Goal: Task Accomplishment & Management: Manage account settings

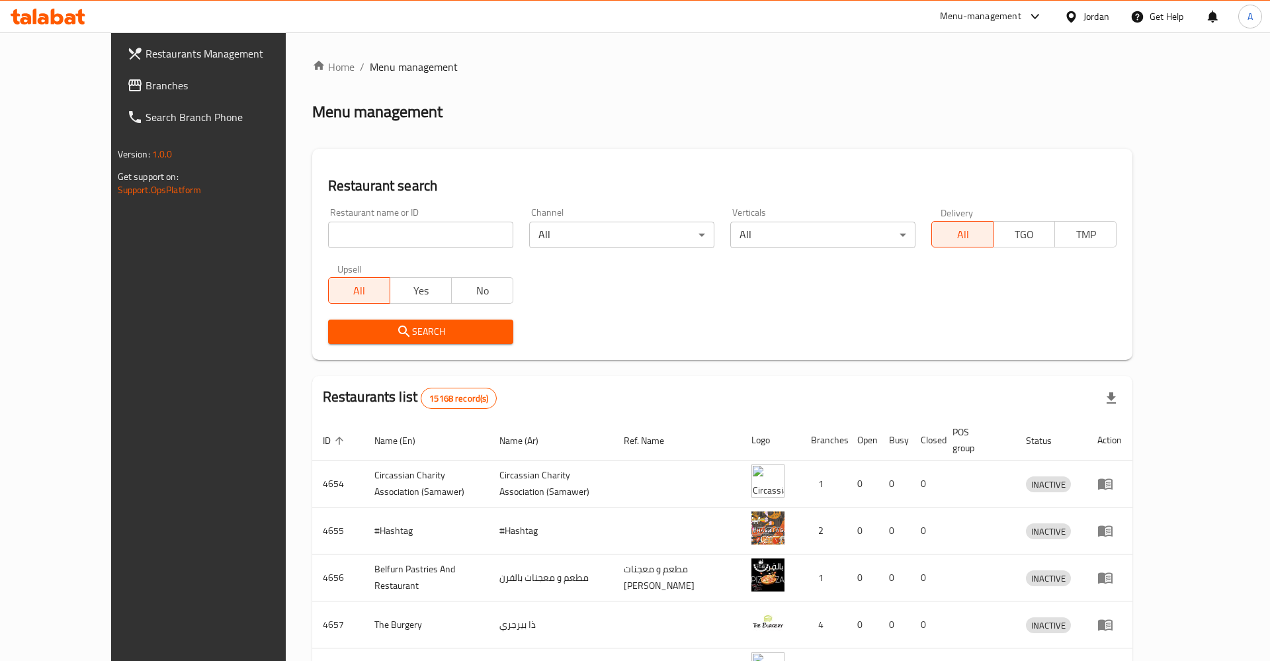
click at [371, 246] on input "search" at bounding box center [420, 235] width 185 height 26
click at [367, 243] on input "search" at bounding box center [420, 235] width 185 height 26
click button "Search" at bounding box center [420, 332] width 185 height 24
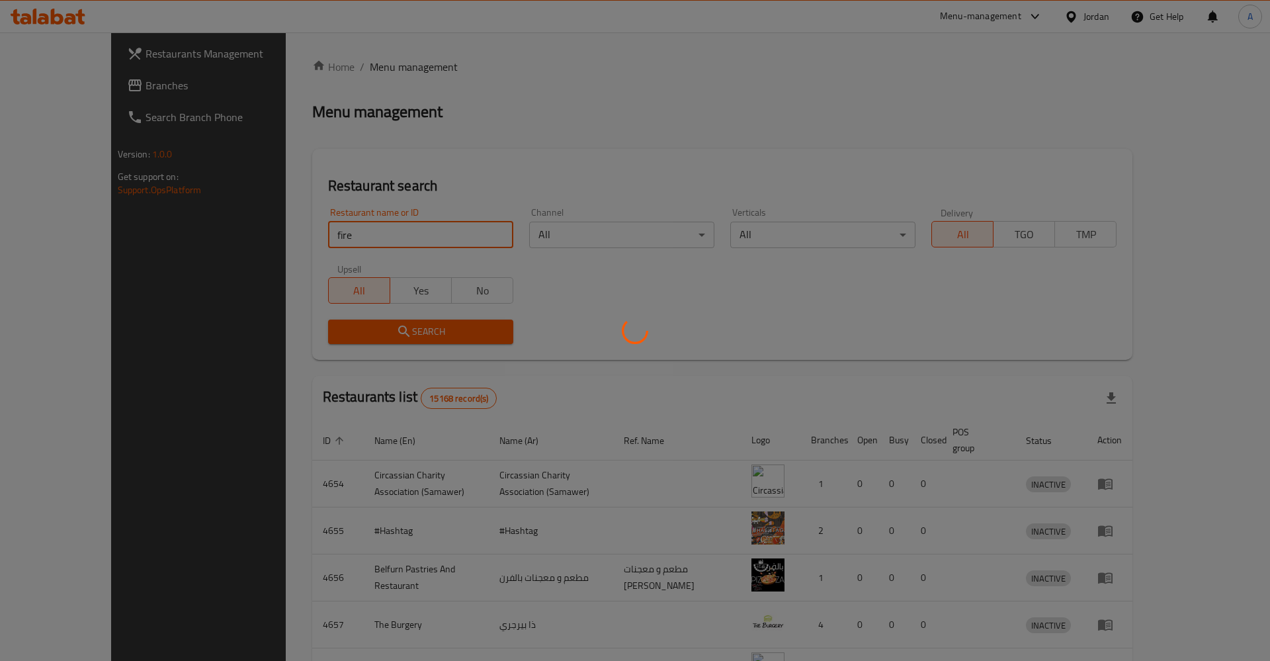
click button "Search" at bounding box center [420, 332] width 185 height 24
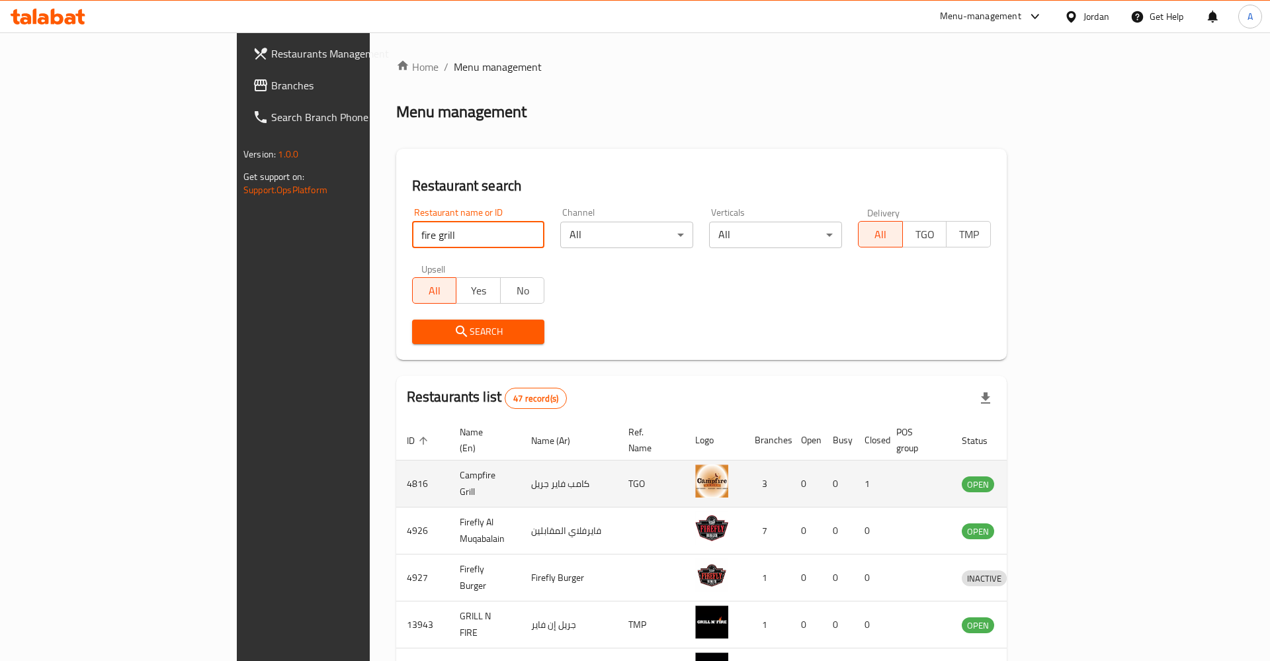
type input "fire grill"
click button "Search" at bounding box center [478, 332] width 133 height 24
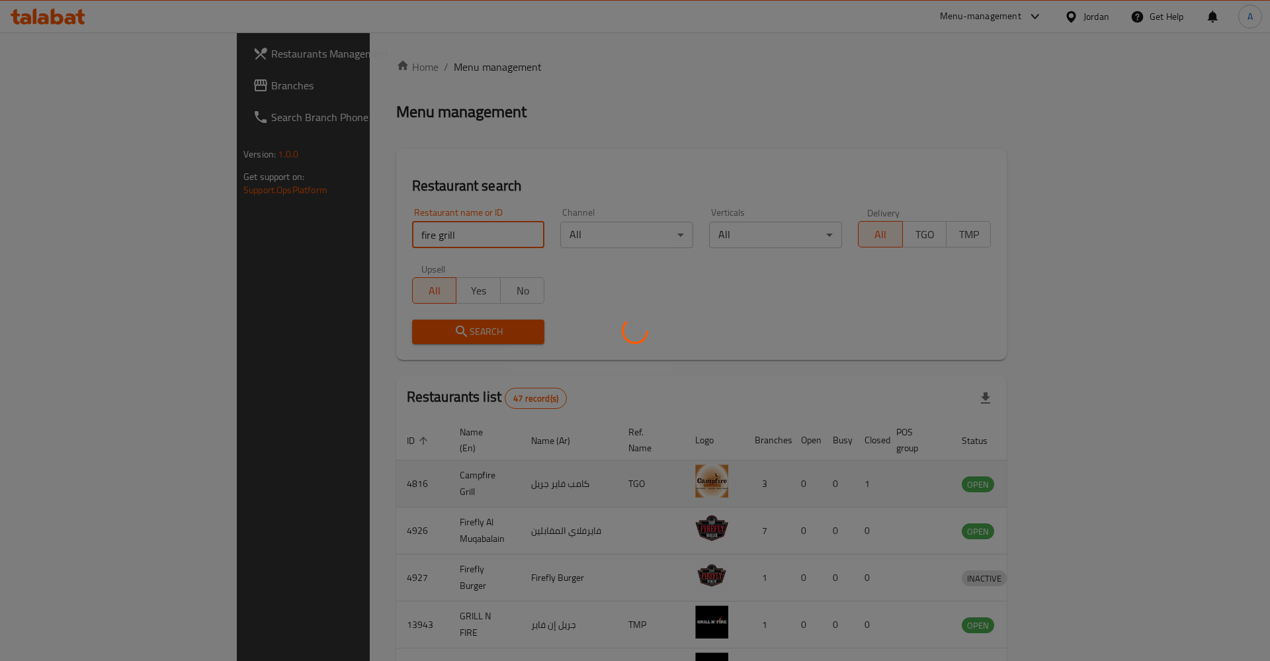
click button "Search" at bounding box center [478, 332] width 133 height 24
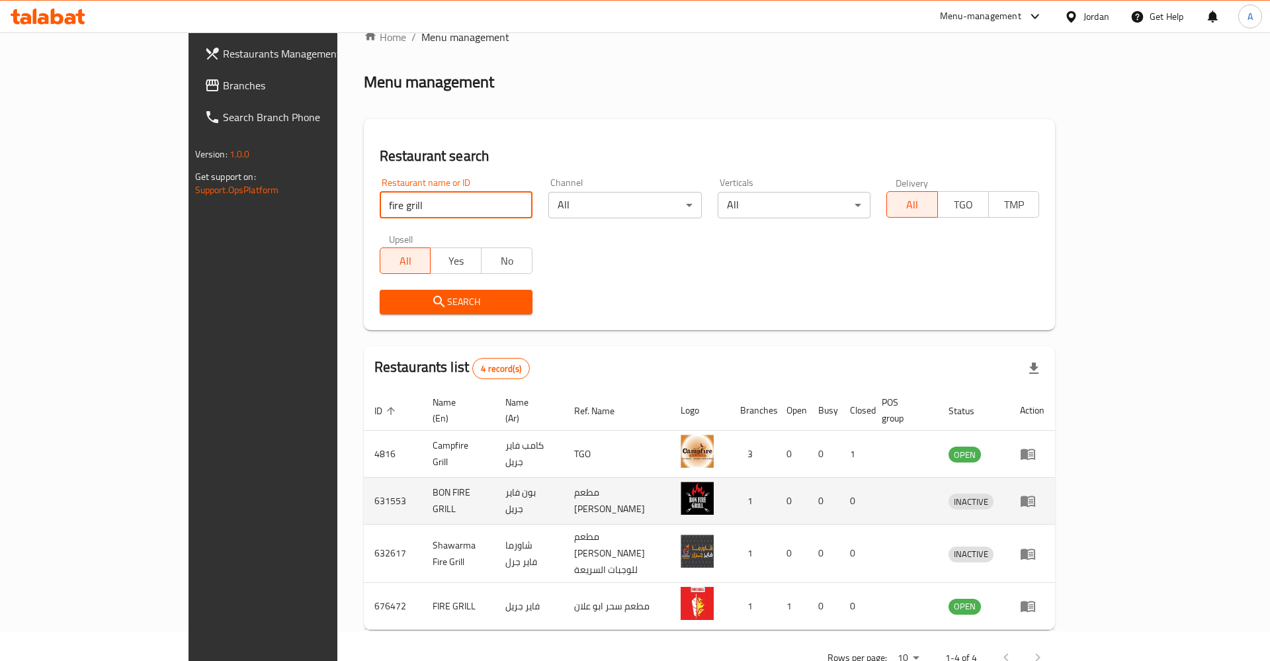
scroll to position [43, 0]
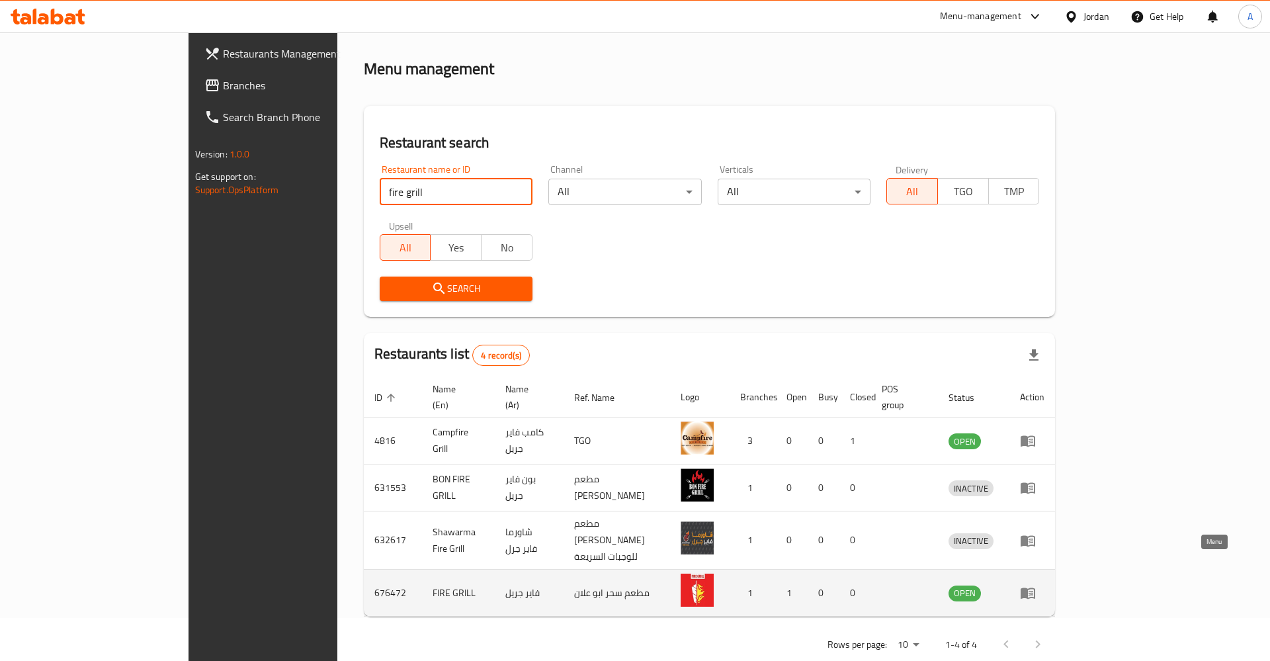
click at [1036, 585] on icon "enhanced table" at bounding box center [1028, 593] width 16 height 16
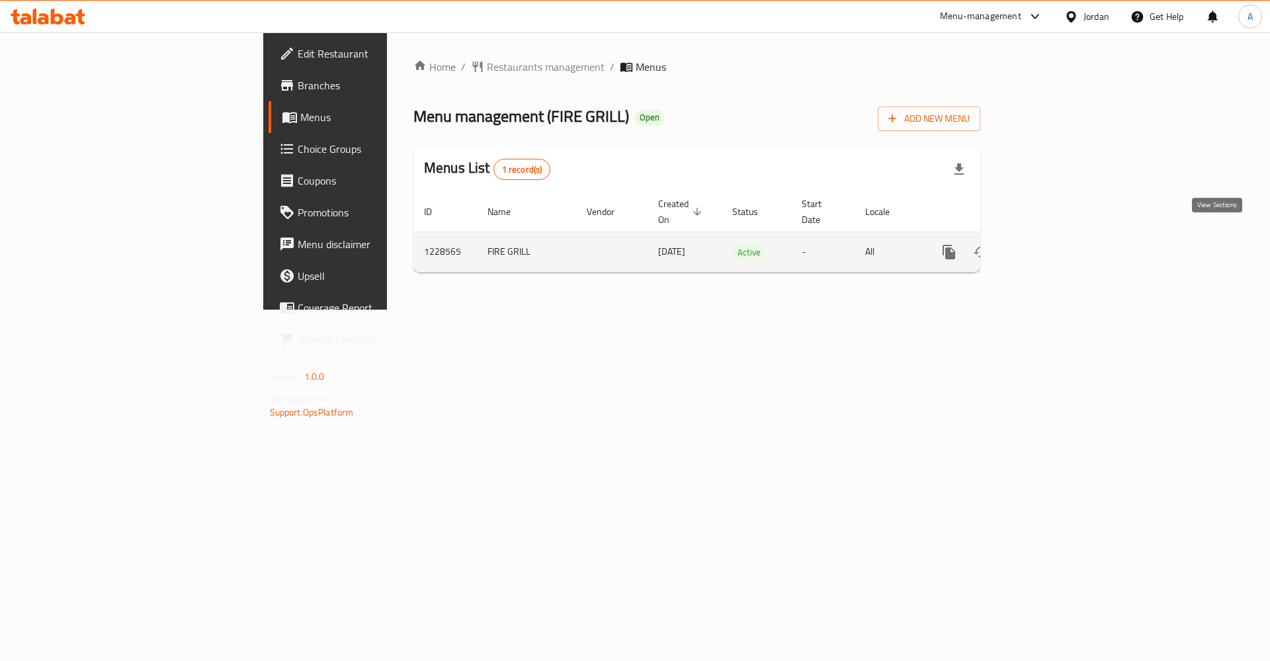
click at [1053, 244] on icon "enhanced table" at bounding box center [1045, 252] width 16 height 16
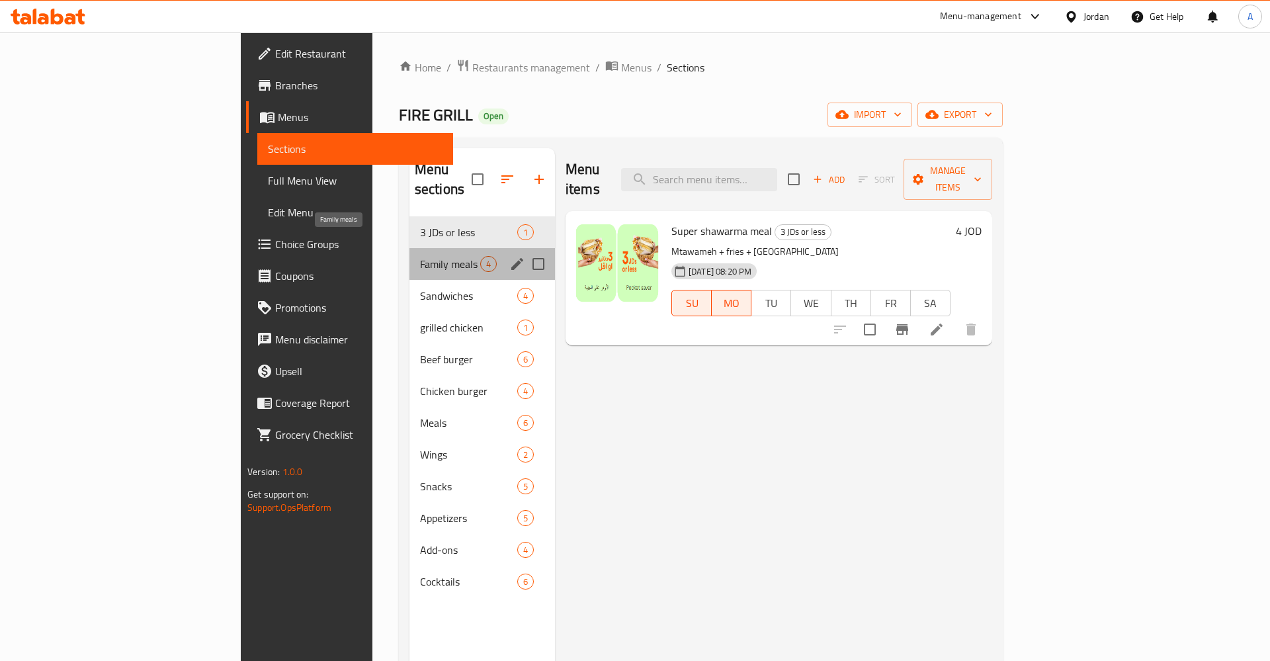
click at [420, 256] on span "Family meals" at bounding box center [450, 264] width 60 height 16
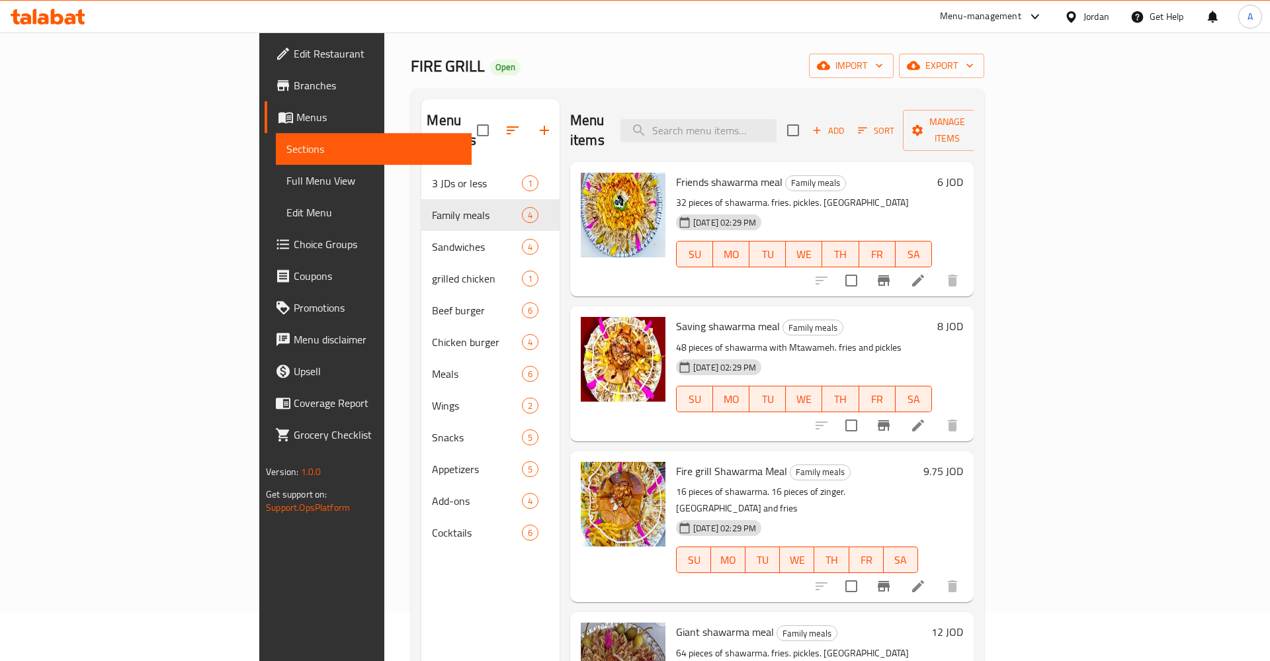
scroll to position [67, 0]
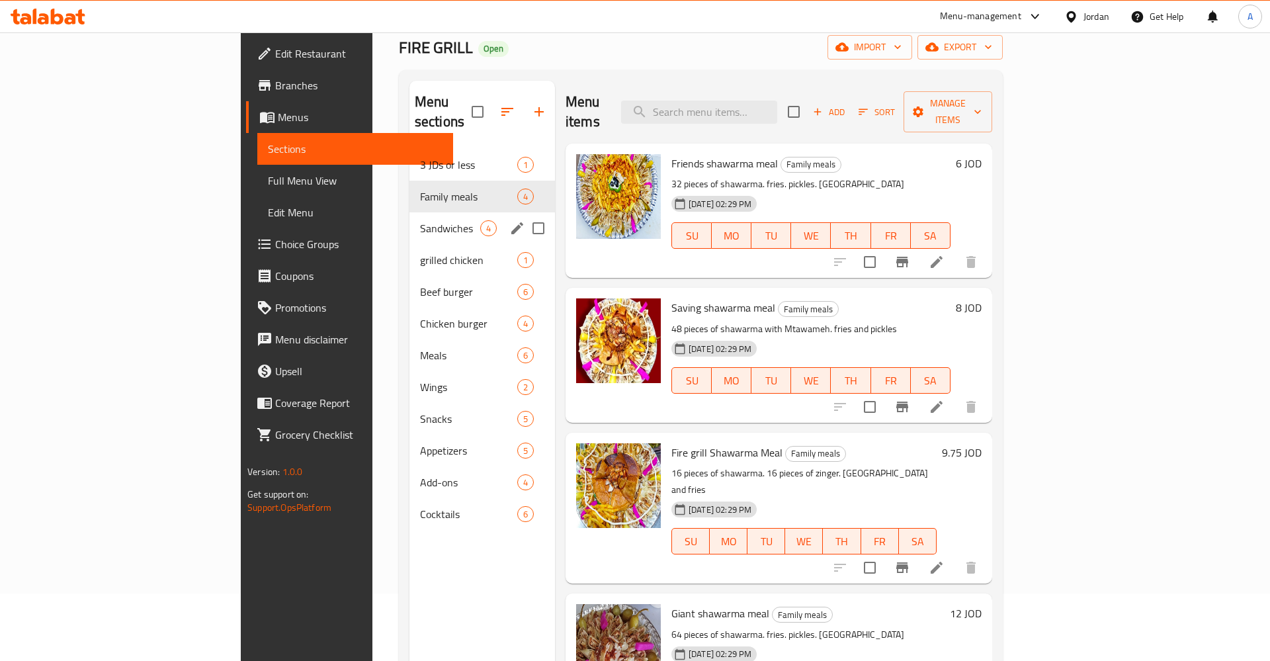
click at [420, 220] on span "Sandwiches" at bounding box center [450, 228] width 60 height 16
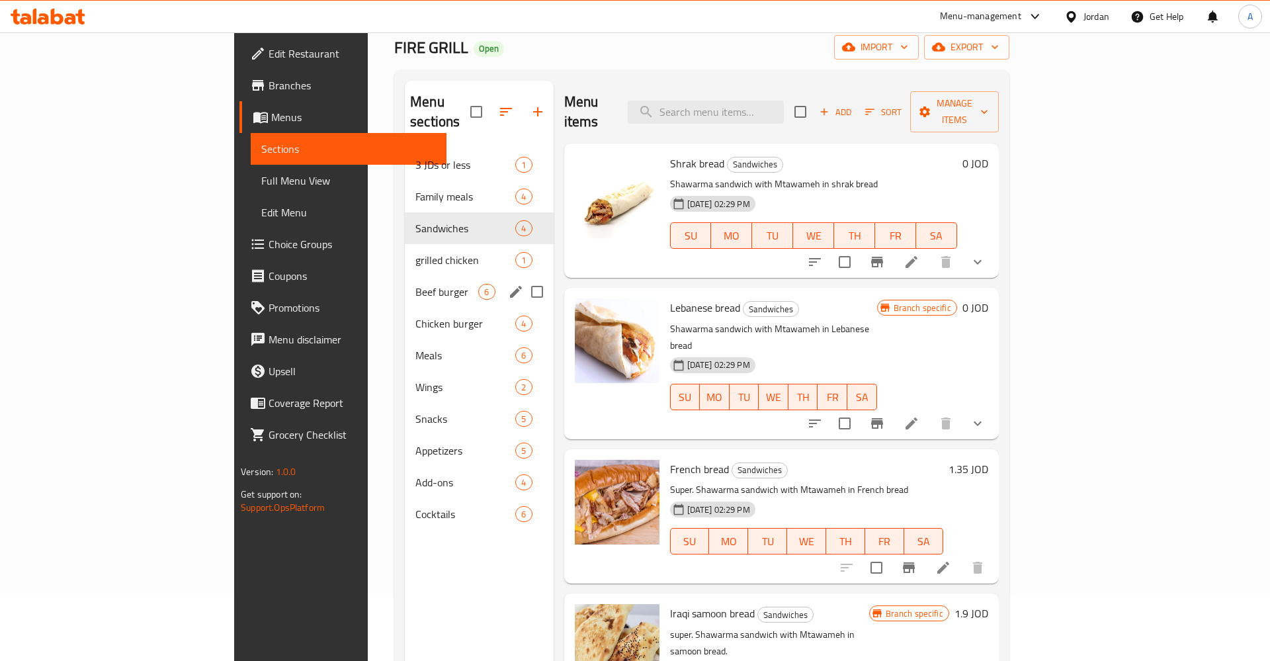
click at [405, 276] on div "Beef burger 6" at bounding box center [479, 292] width 148 height 32
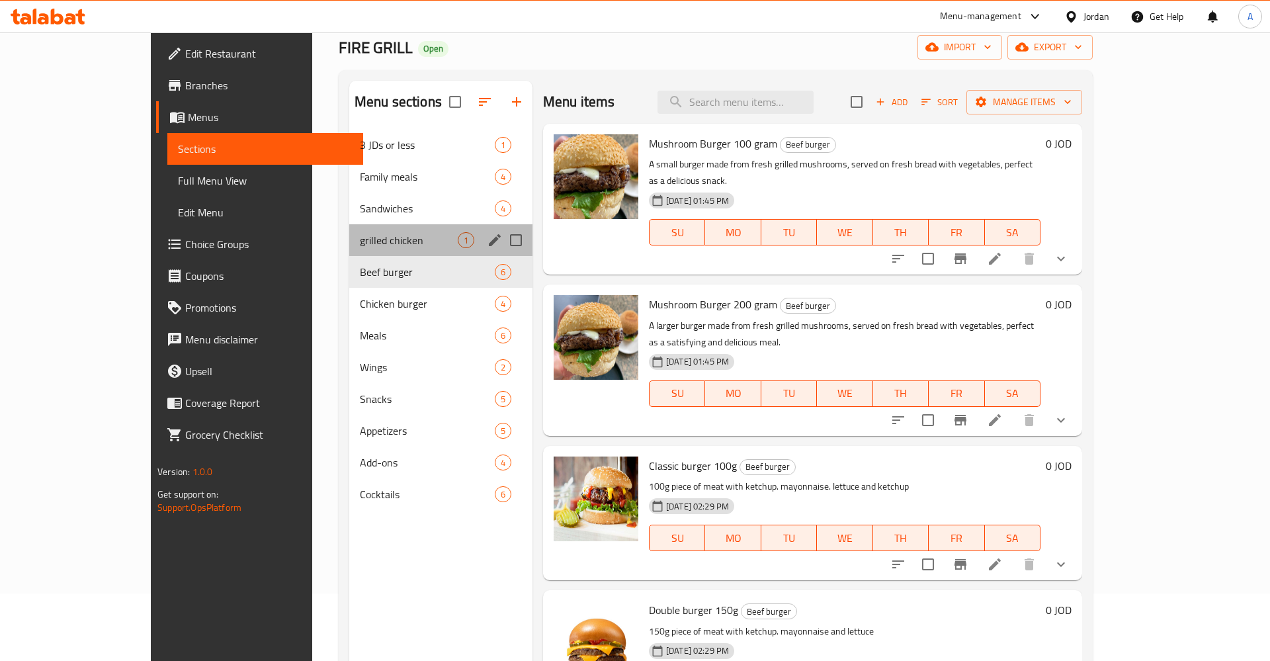
click at [360, 247] on span "grilled chicken" at bounding box center [409, 240] width 98 height 16
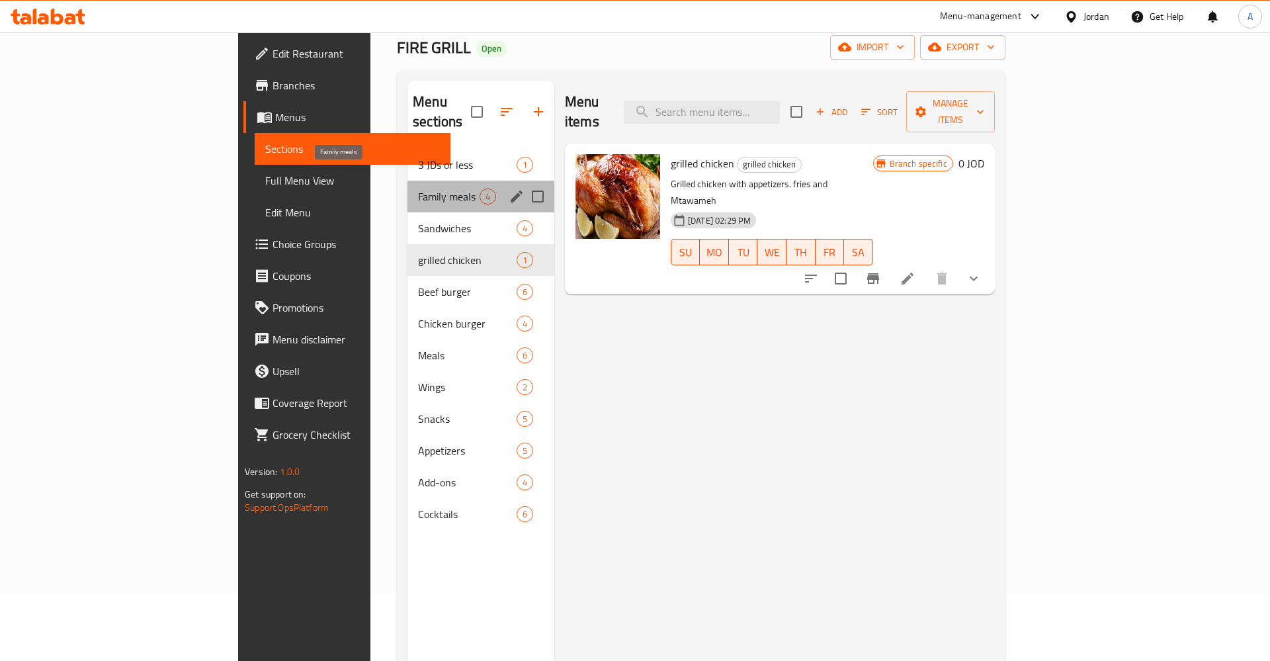
click at [418, 189] on span "Family meals" at bounding box center [449, 197] width 62 height 16
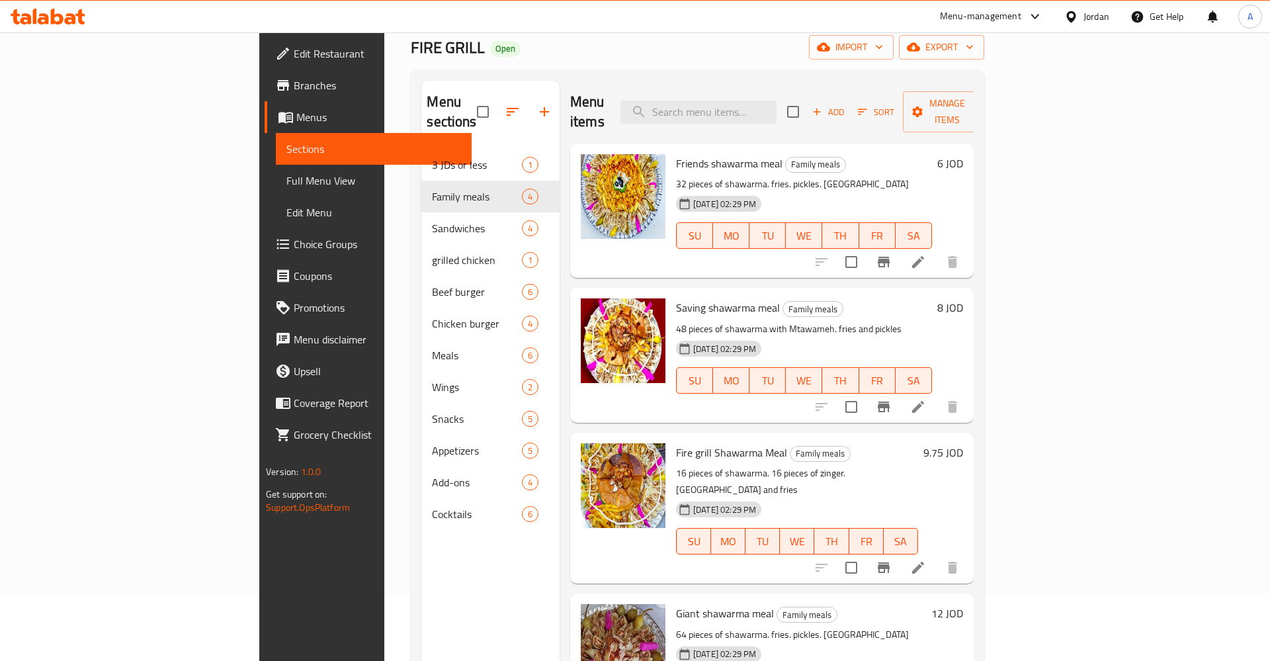
click at [963, 154] on h6 "6 JOD" at bounding box center [951, 163] width 26 height 19
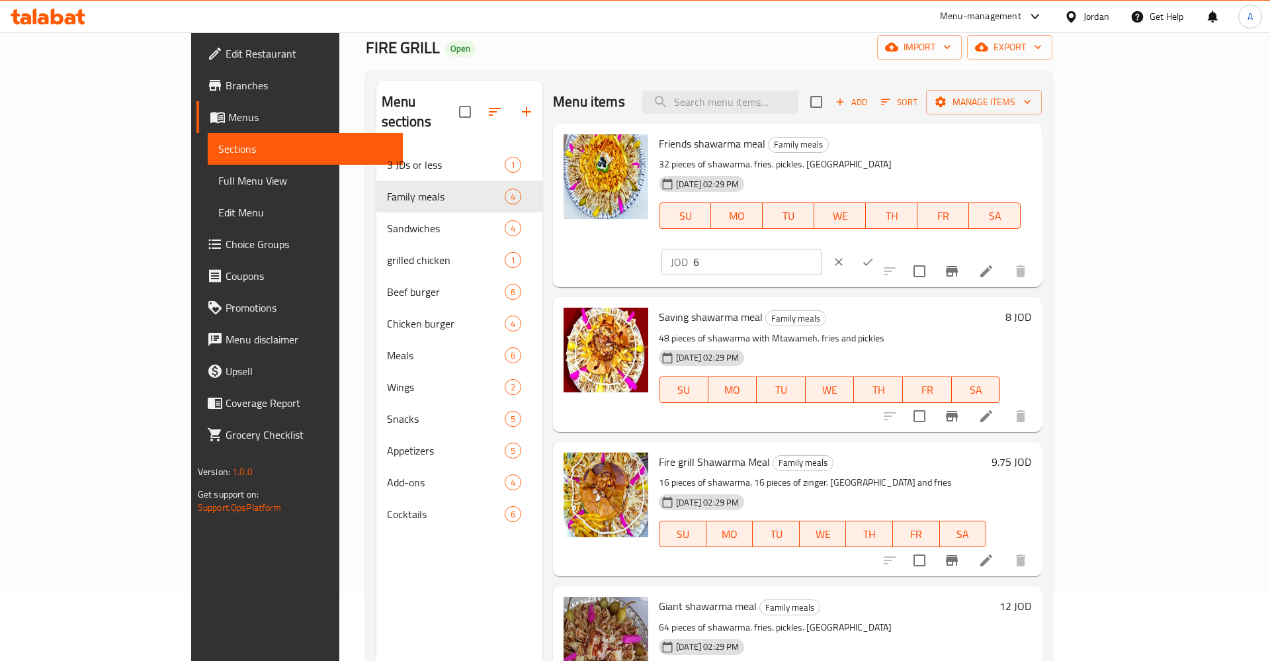
click at [822, 249] on input "6" at bounding box center [757, 262] width 128 height 26
click at [846, 255] on icon "clear" at bounding box center [838, 261] width 13 height 13
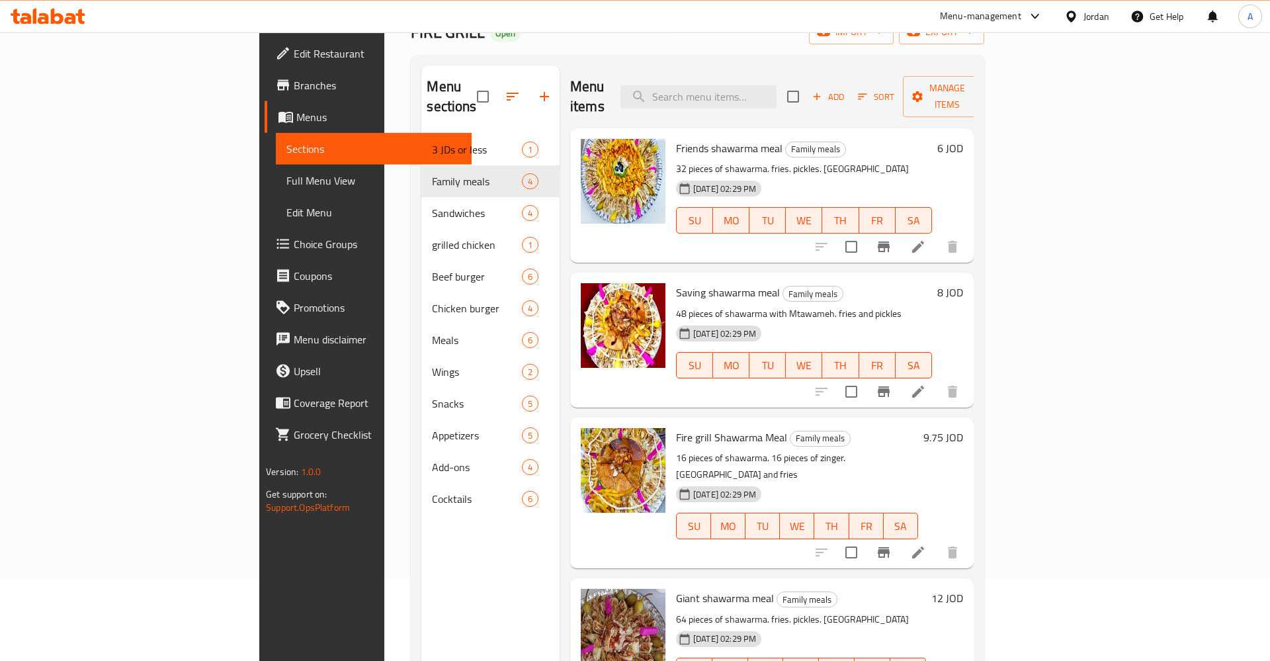
scroll to position [67, 0]
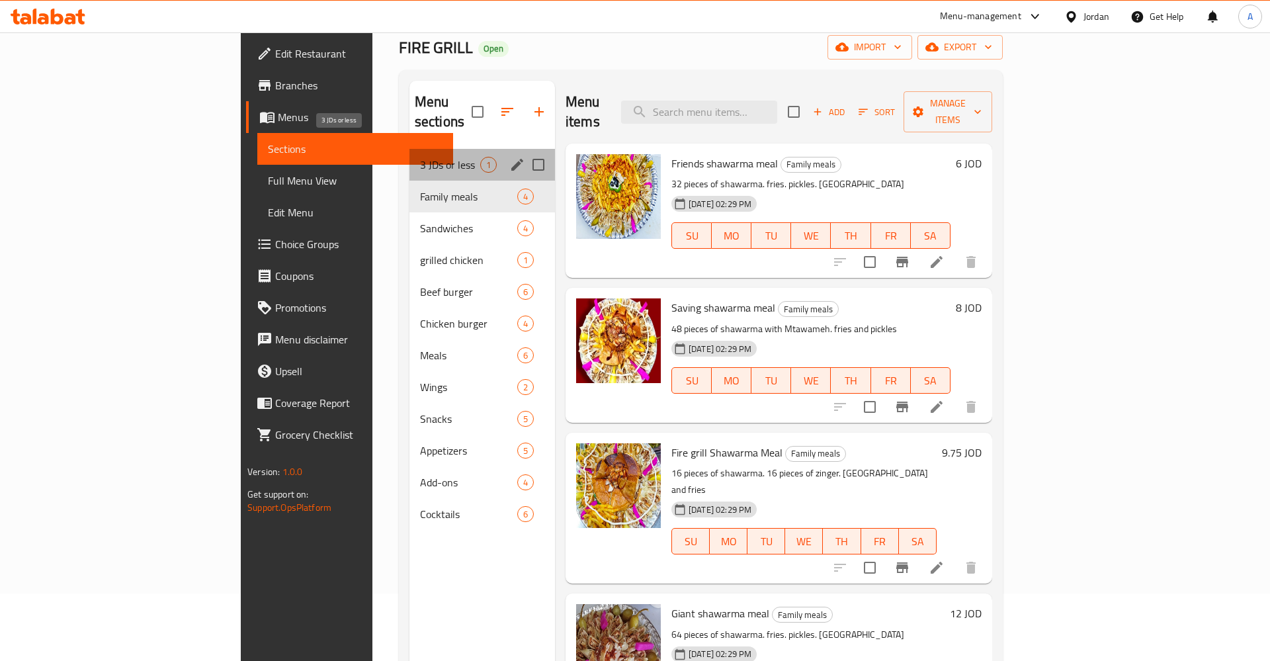
click at [420, 157] on span "3 JDs or less" at bounding box center [450, 165] width 60 height 16
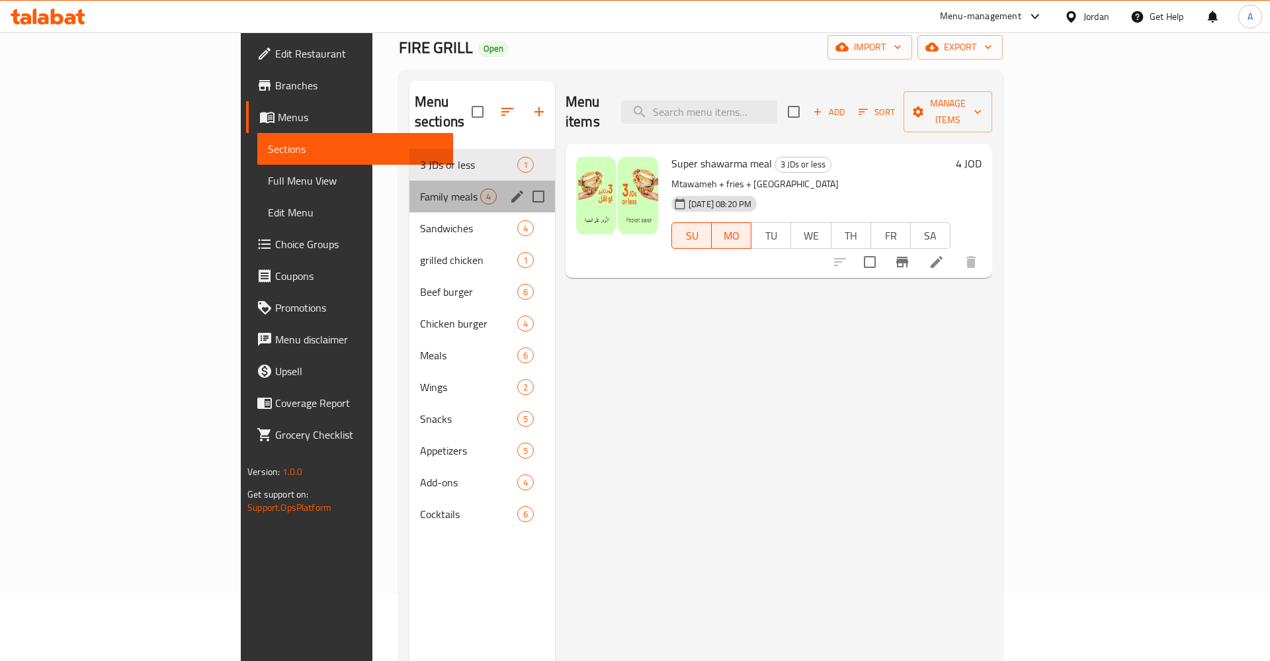
click at [410, 181] on div "Family meals 4" at bounding box center [483, 197] width 146 height 32
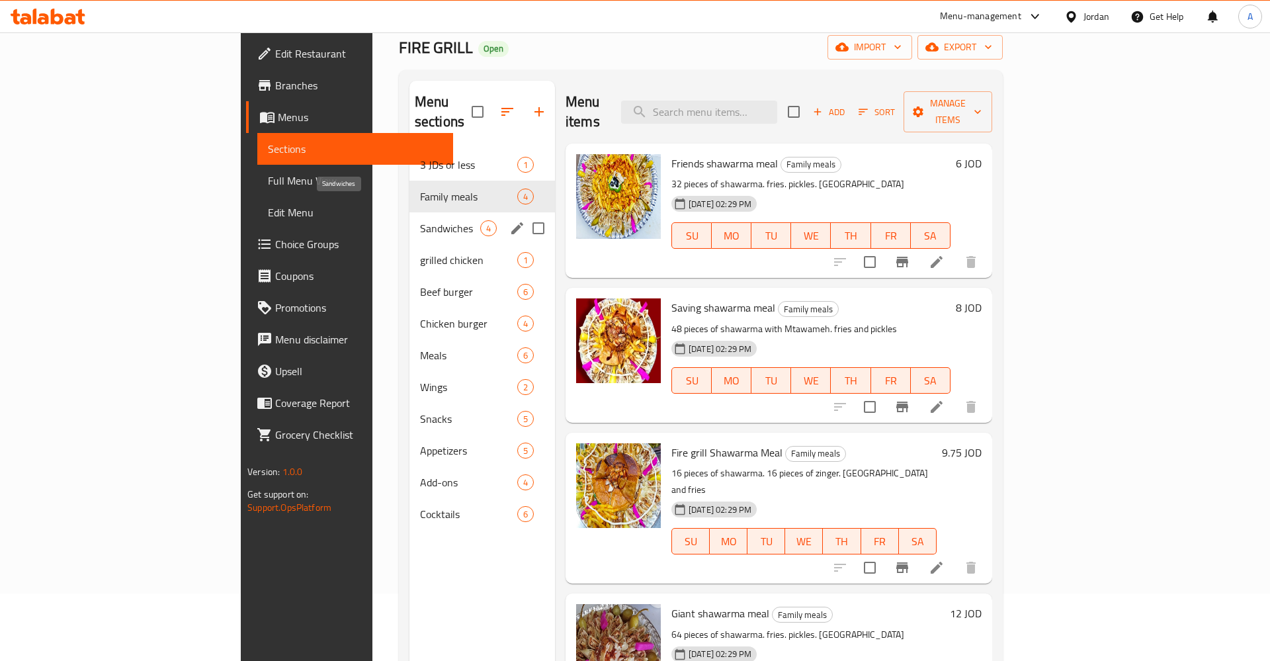
click at [420, 220] on span "Sandwiches" at bounding box center [450, 228] width 60 height 16
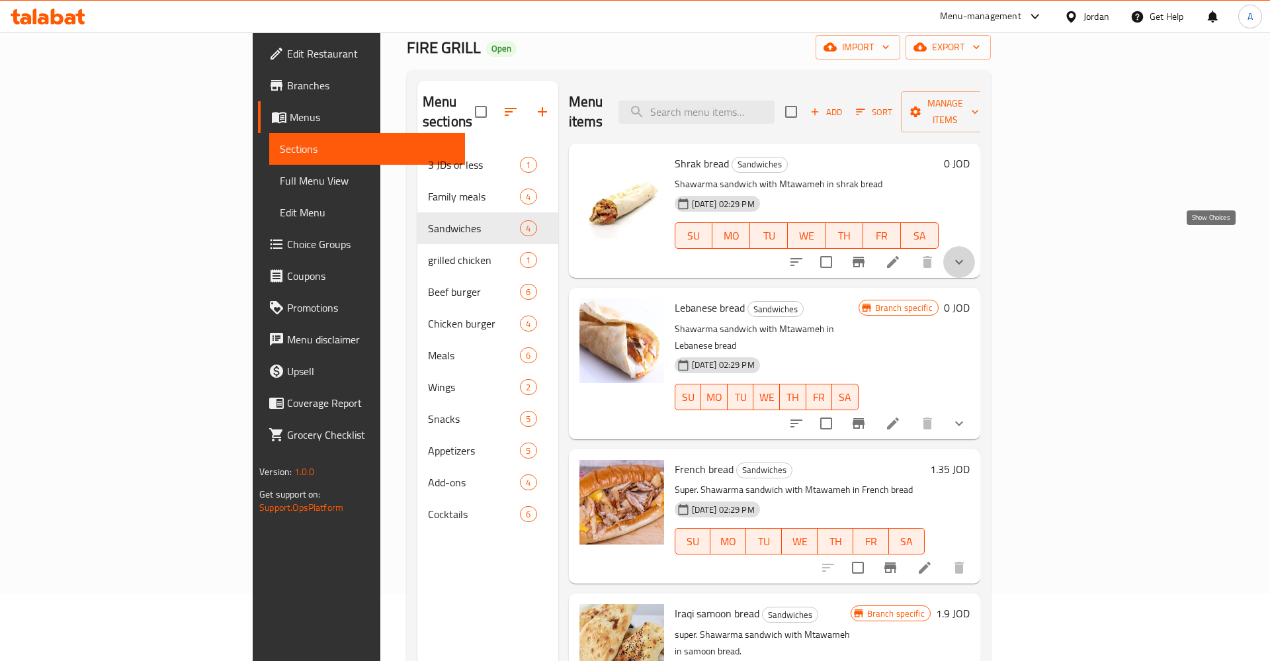
click at [967, 254] on icon "show more" at bounding box center [959, 262] width 16 height 16
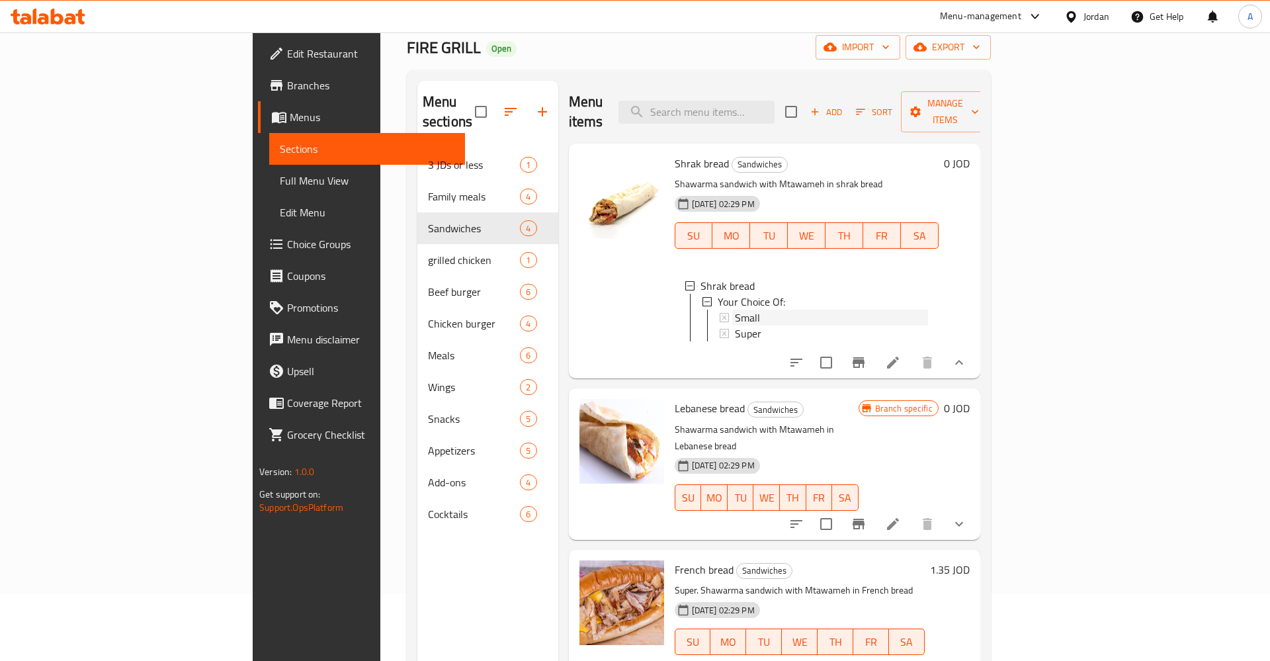
click at [735, 310] on span "Small" at bounding box center [747, 318] width 25 height 16
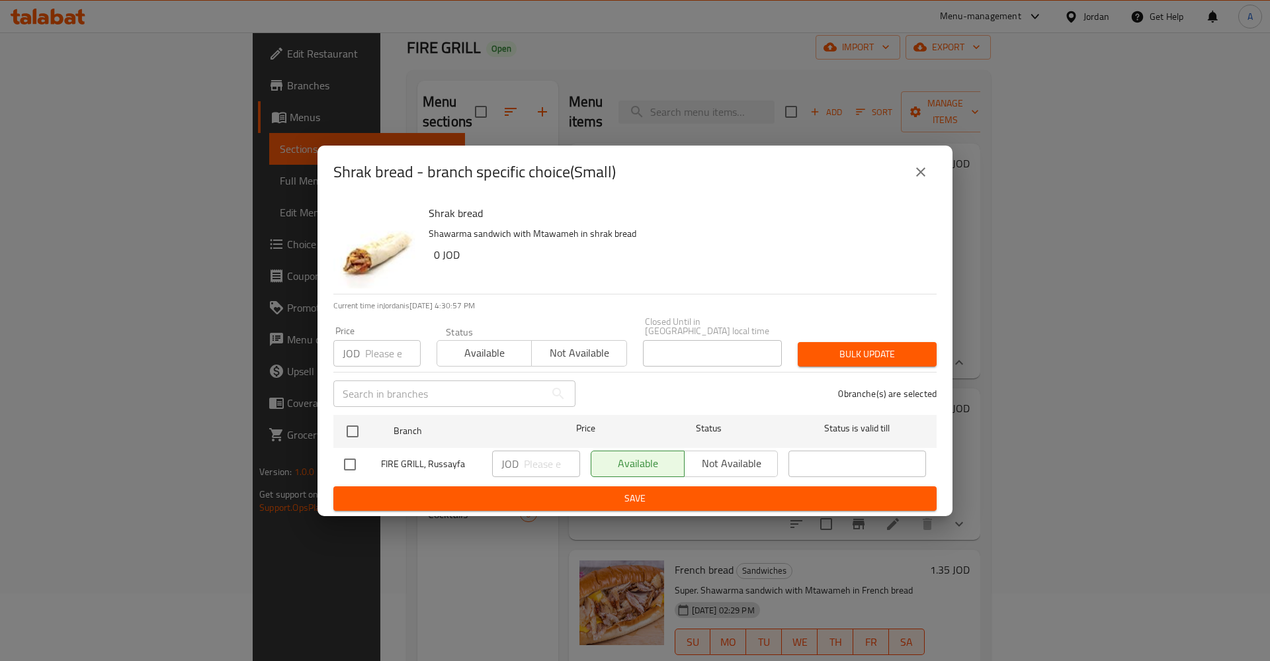
click at [921, 173] on icon "close" at bounding box center [921, 172] width 16 height 16
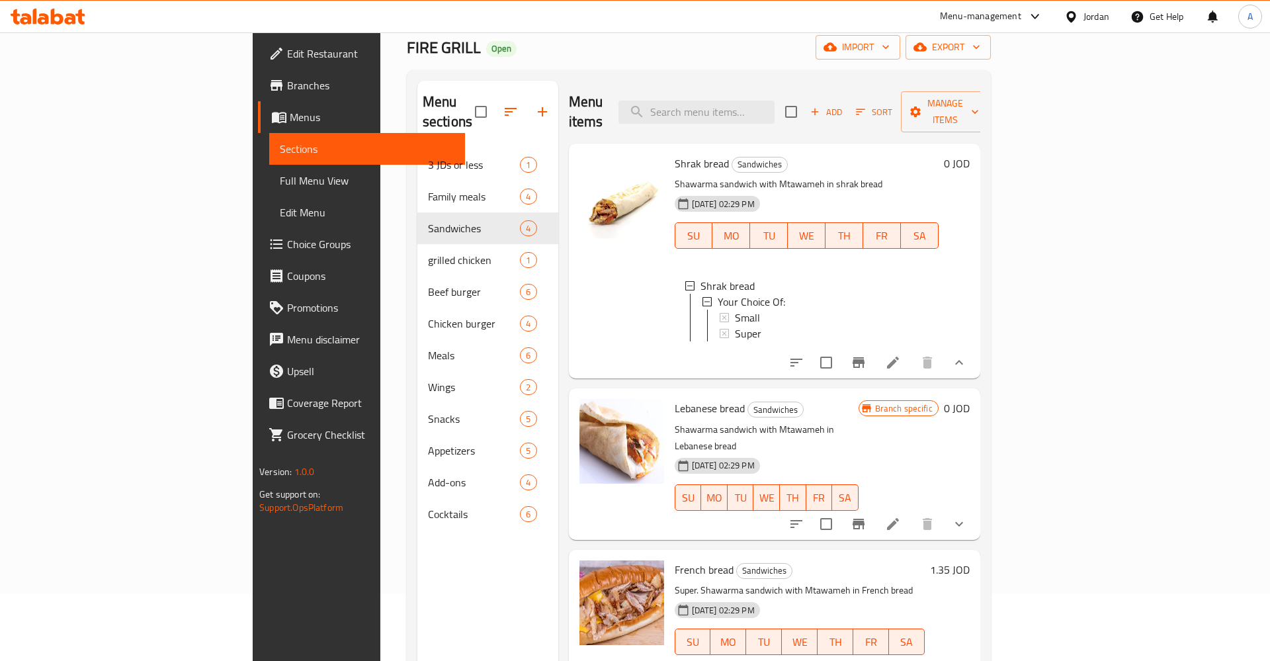
click at [735, 310] on div "Small" at bounding box center [831, 318] width 193 height 16
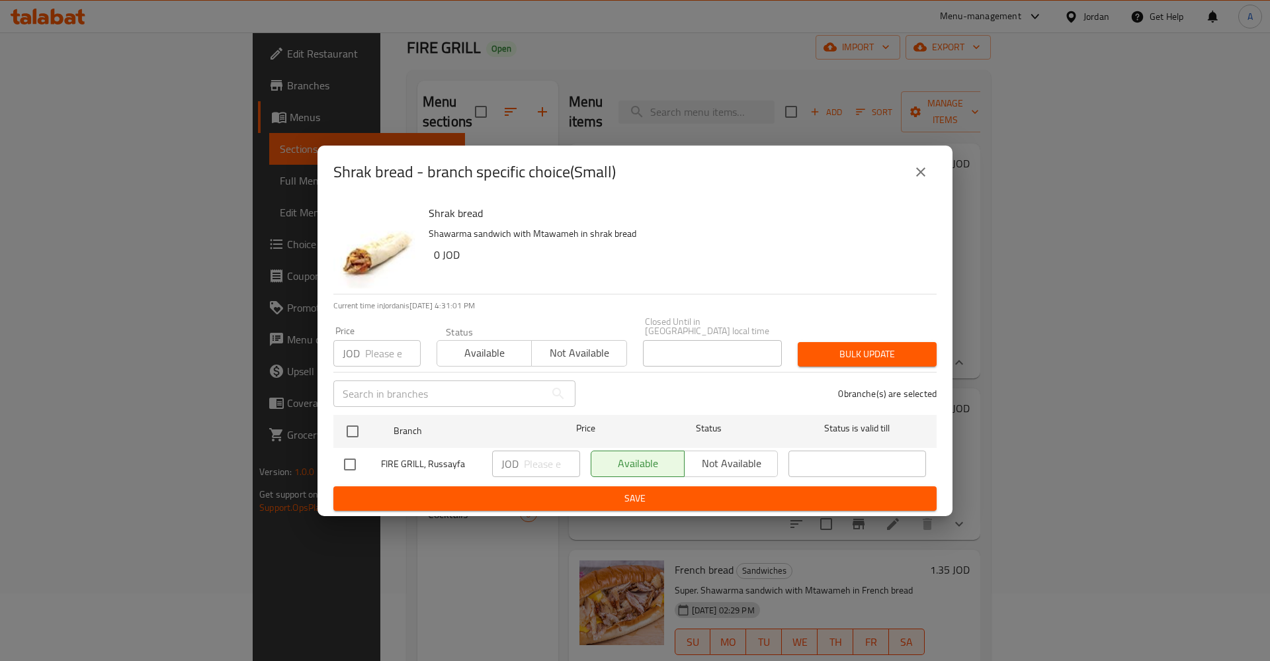
click at [927, 169] on icon "close" at bounding box center [921, 172] width 16 height 16
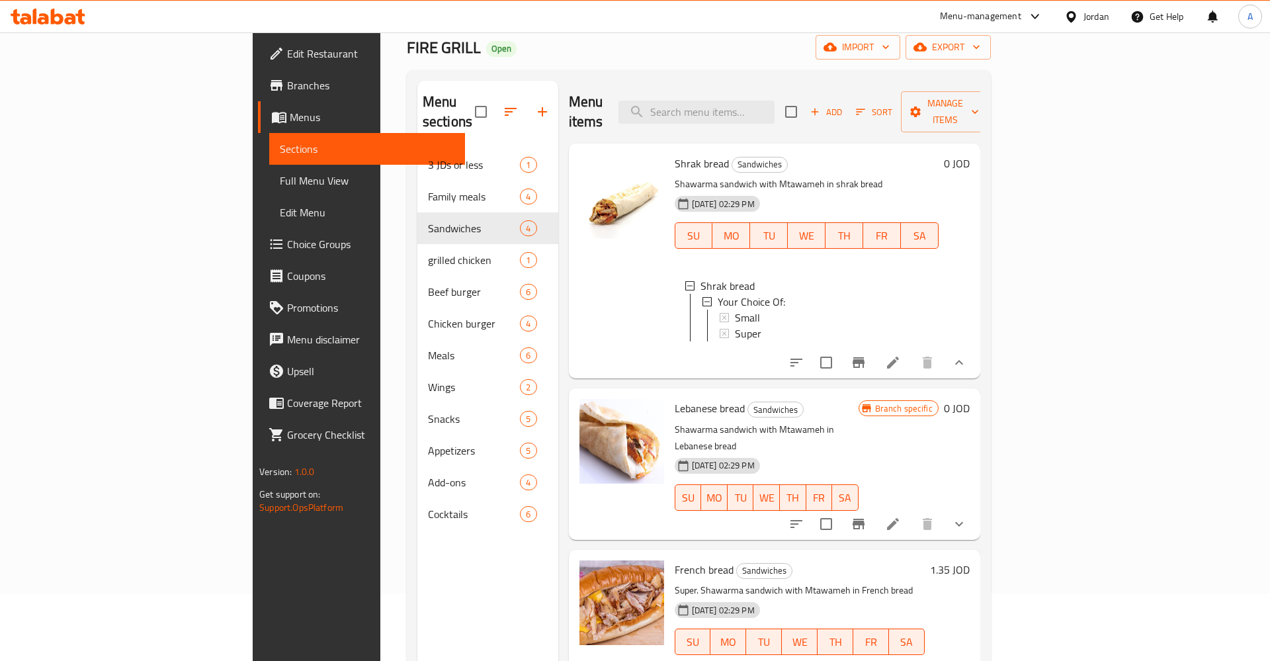
click at [812, 176] on p "Shawarma sandwich with Mtawameh in shrak bread" at bounding box center [807, 184] width 264 height 17
click at [901, 355] on icon at bounding box center [893, 363] width 16 height 16
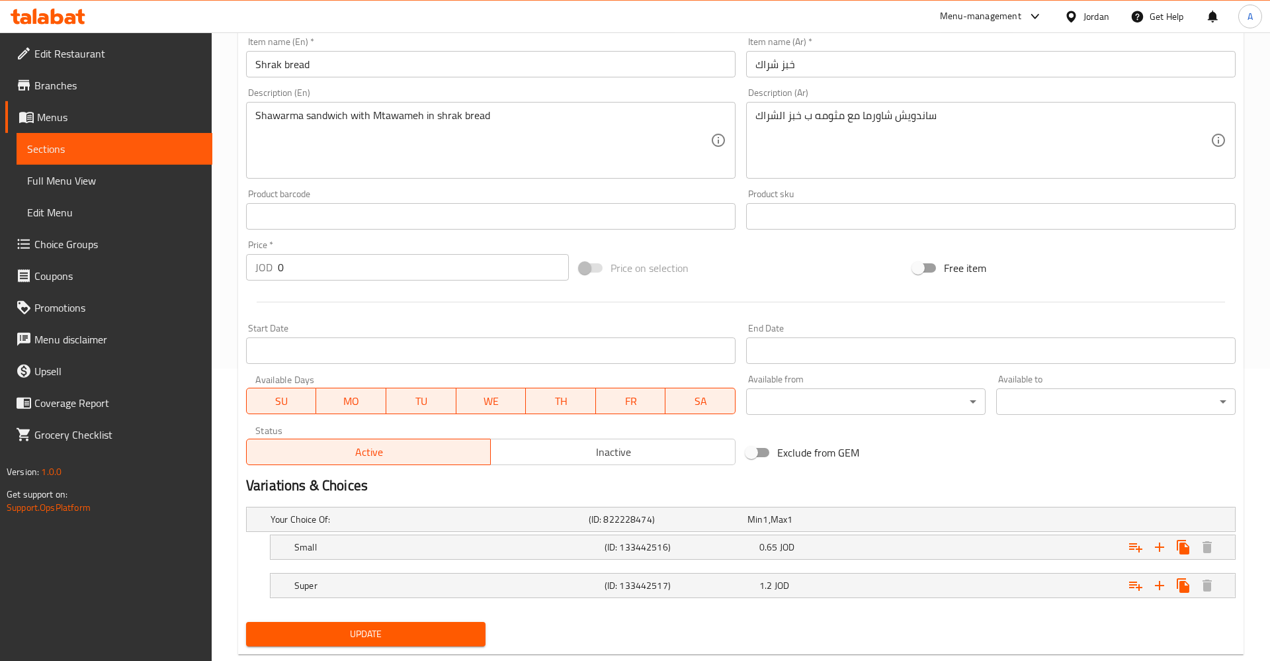
scroll to position [323, 0]
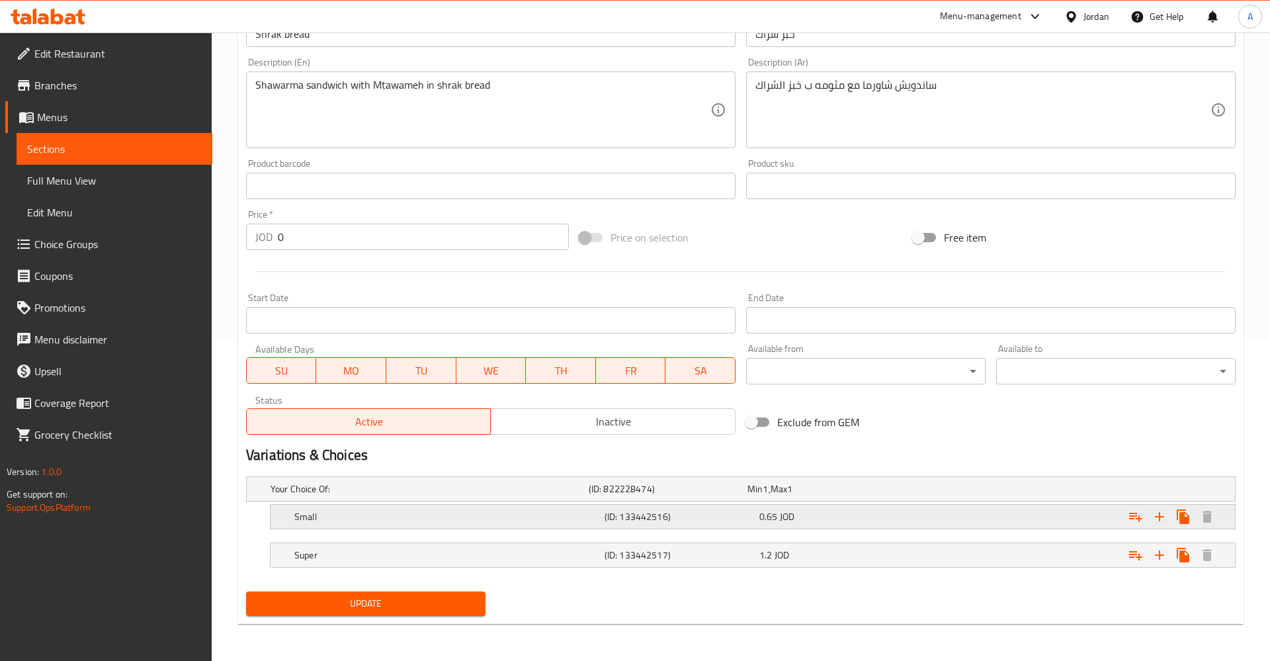
click at [812, 496] on div "0.65 JOD" at bounding box center [825, 488] width 154 height 13
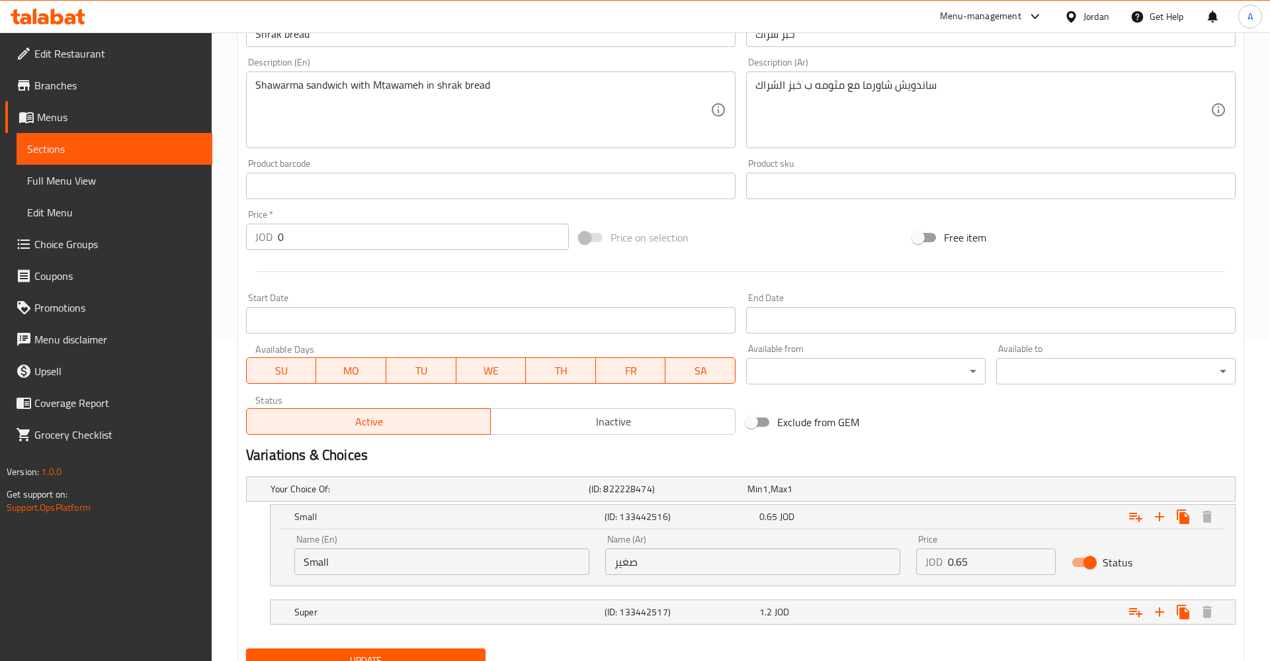
scroll to position [380, 0]
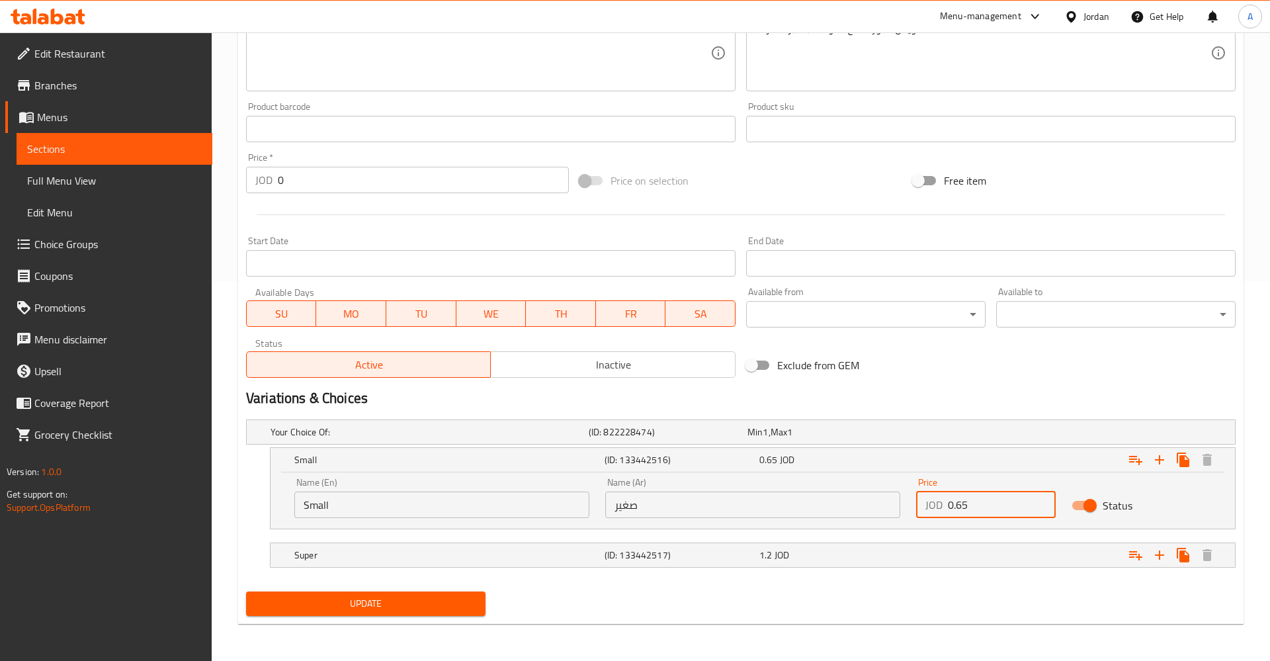
click at [1017, 513] on input "0.65" at bounding box center [1002, 505] width 108 height 26
type input "0.75"
click at [863, 441] on div "1.2 JOD" at bounding box center [824, 432] width 159 height 19
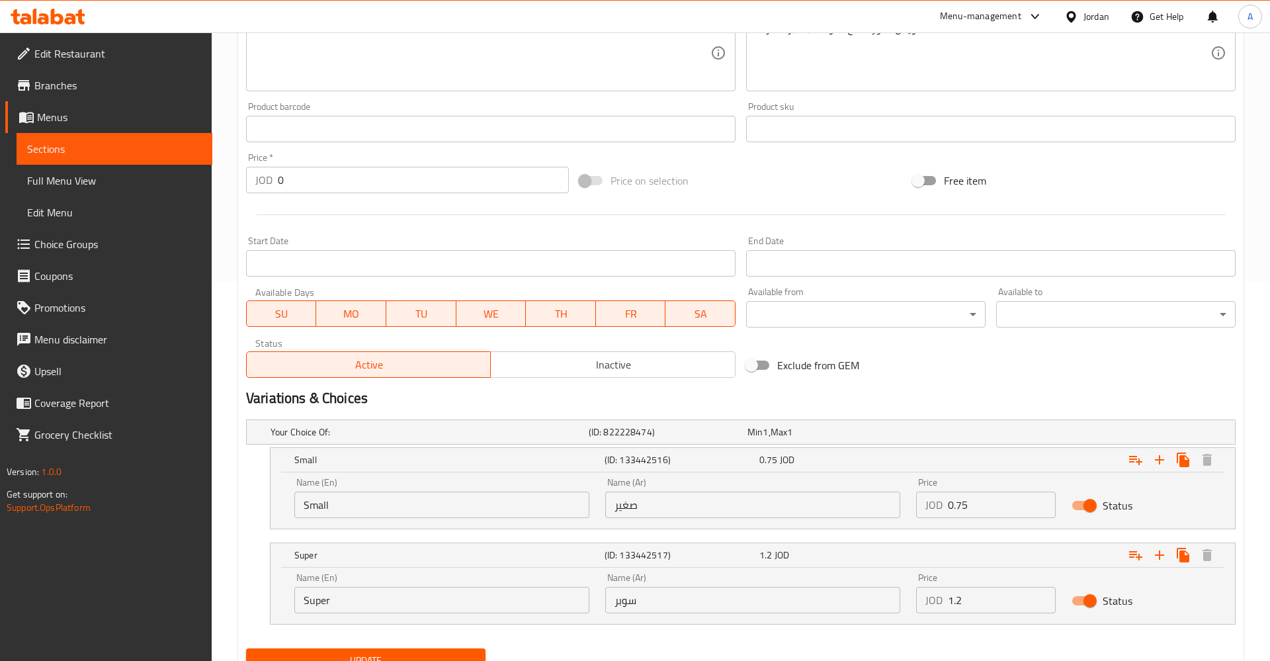
click at [998, 586] on div "Price JOD 1.2 Price" at bounding box center [986, 593] width 140 height 40
click at [1009, 607] on input "1.2" at bounding box center [1002, 600] width 108 height 26
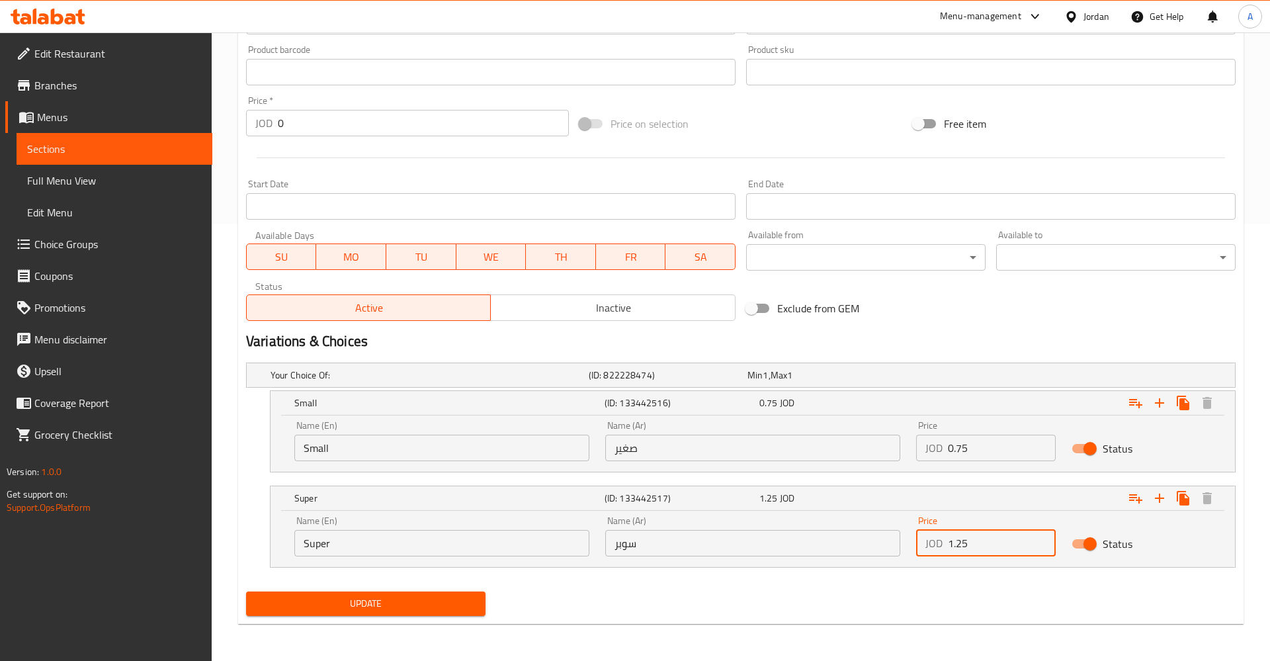
type input "1.25"
click at [341, 614] on button "Update" at bounding box center [366, 604] width 240 height 24
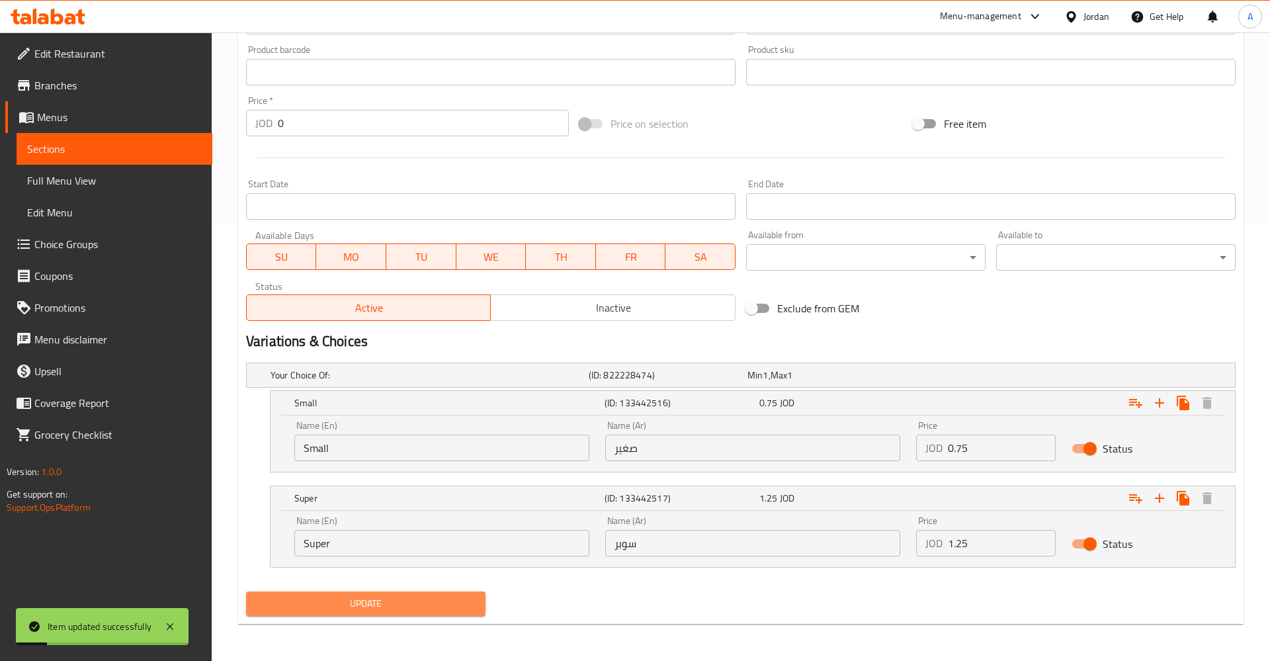
click at [341, 614] on button "Update" at bounding box center [366, 604] width 240 height 24
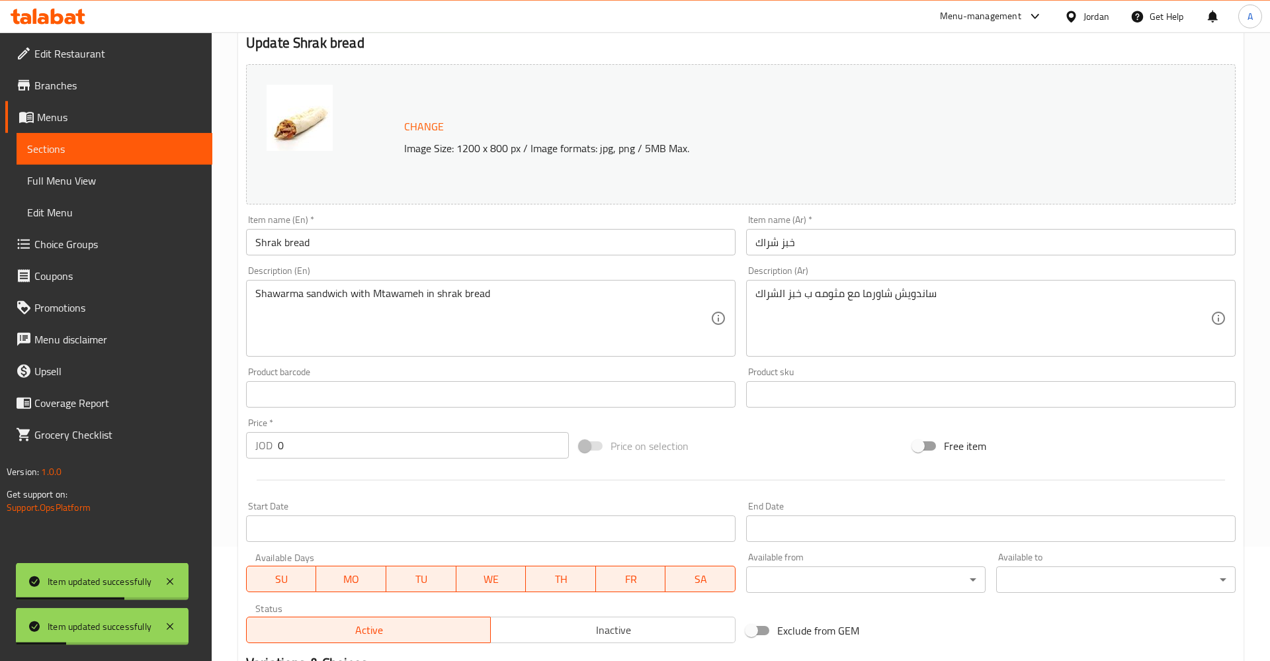
scroll to position [0, 0]
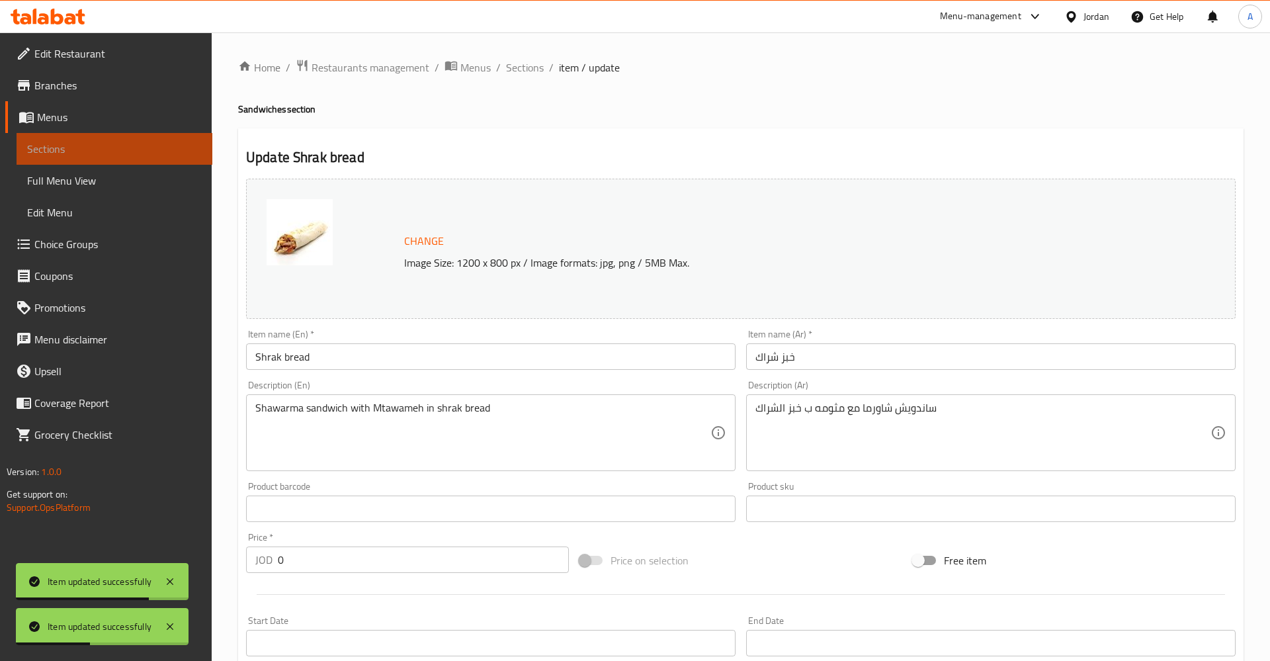
click at [62, 155] on span "Sections" at bounding box center [114, 149] width 175 height 16
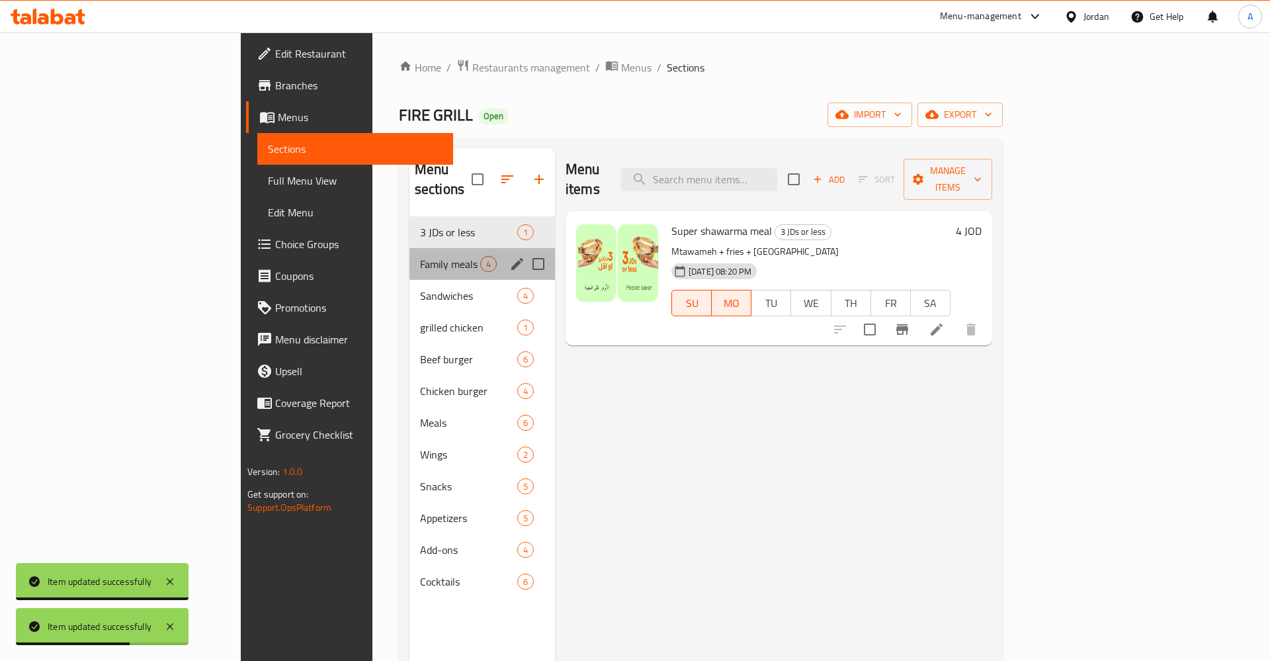
click at [410, 255] on div "Family meals 4" at bounding box center [483, 264] width 146 height 32
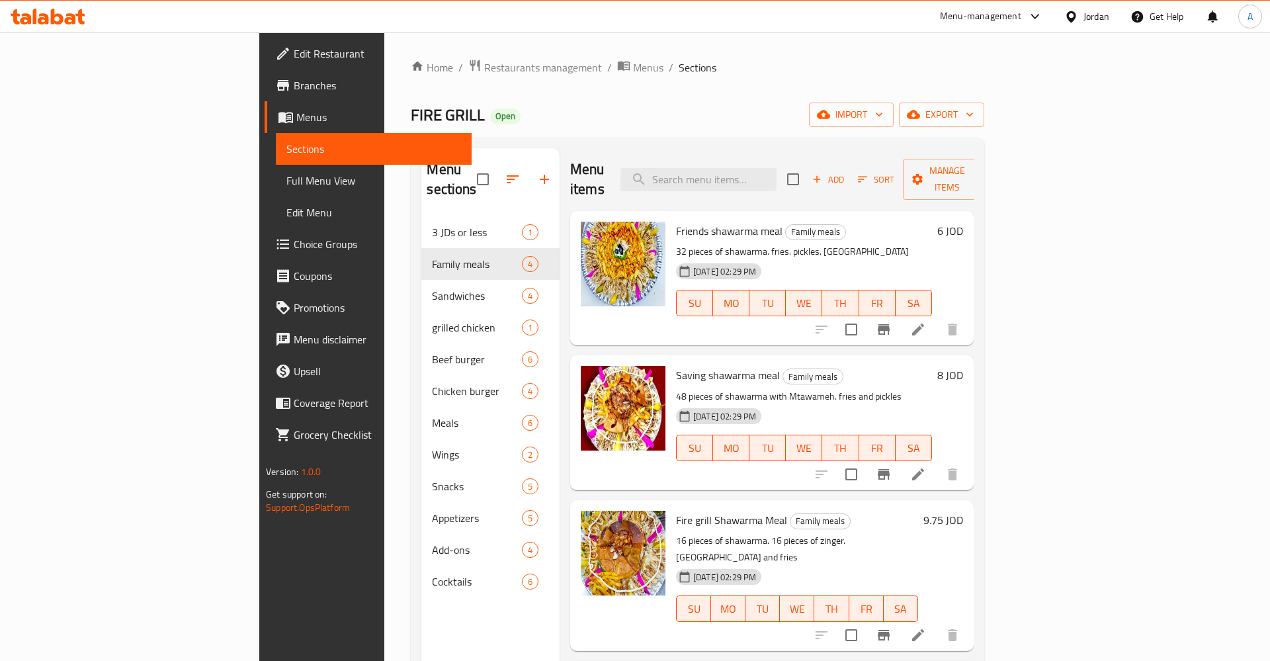
click at [963, 222] on h6 "6 JOD" at bounding box center [951, 231] width 26 height 19
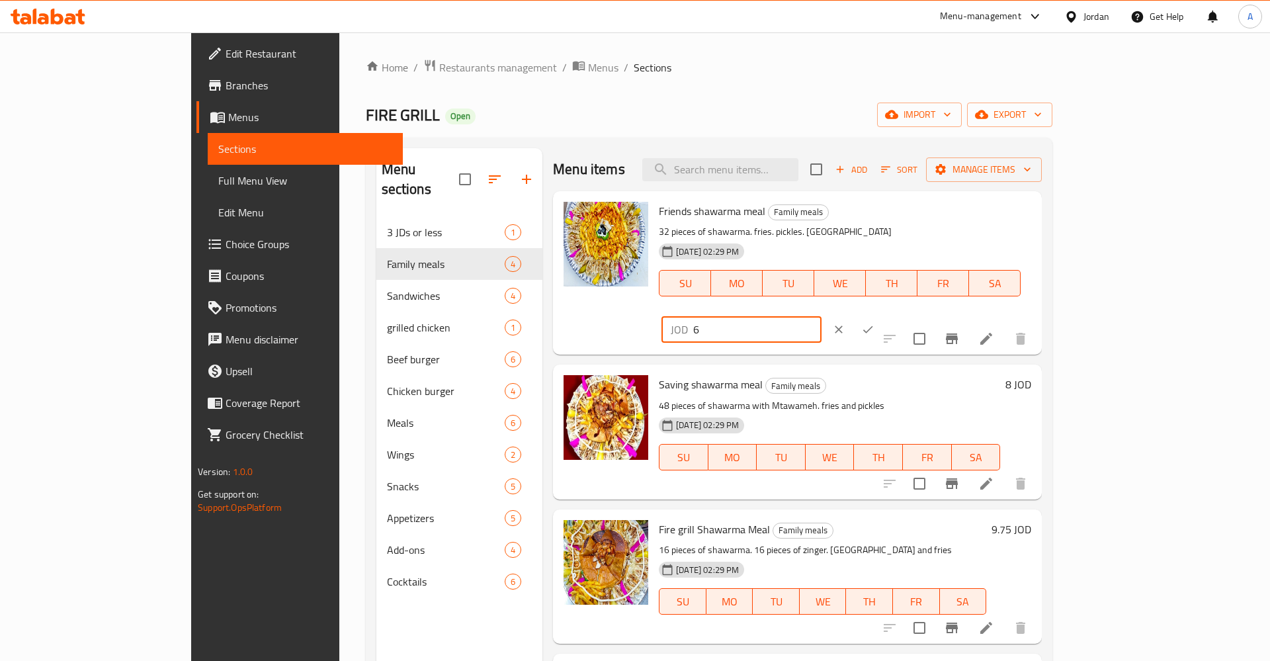
click at [822, 316] on input "6" at bounding box center [757, 329] width 128 height 26
type input "6.5"
click at [883, 315] on button "ok" at bounding box center [868, 329] width 29 height 29
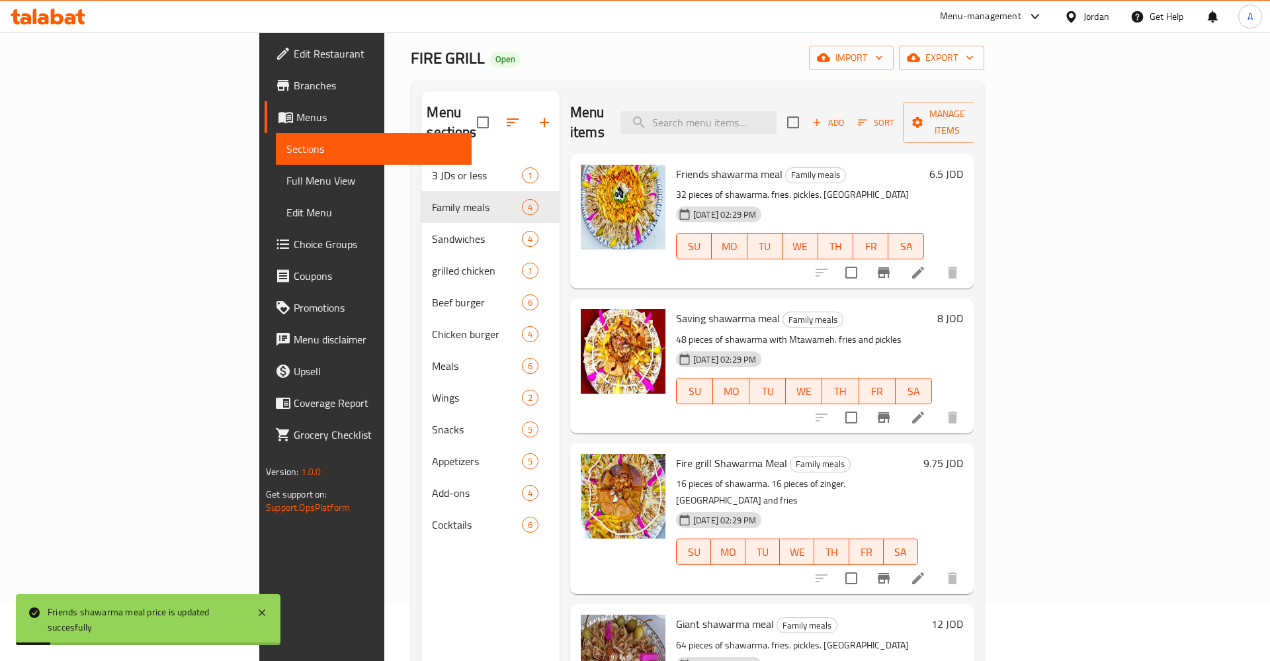
scroll to position [67, 0]
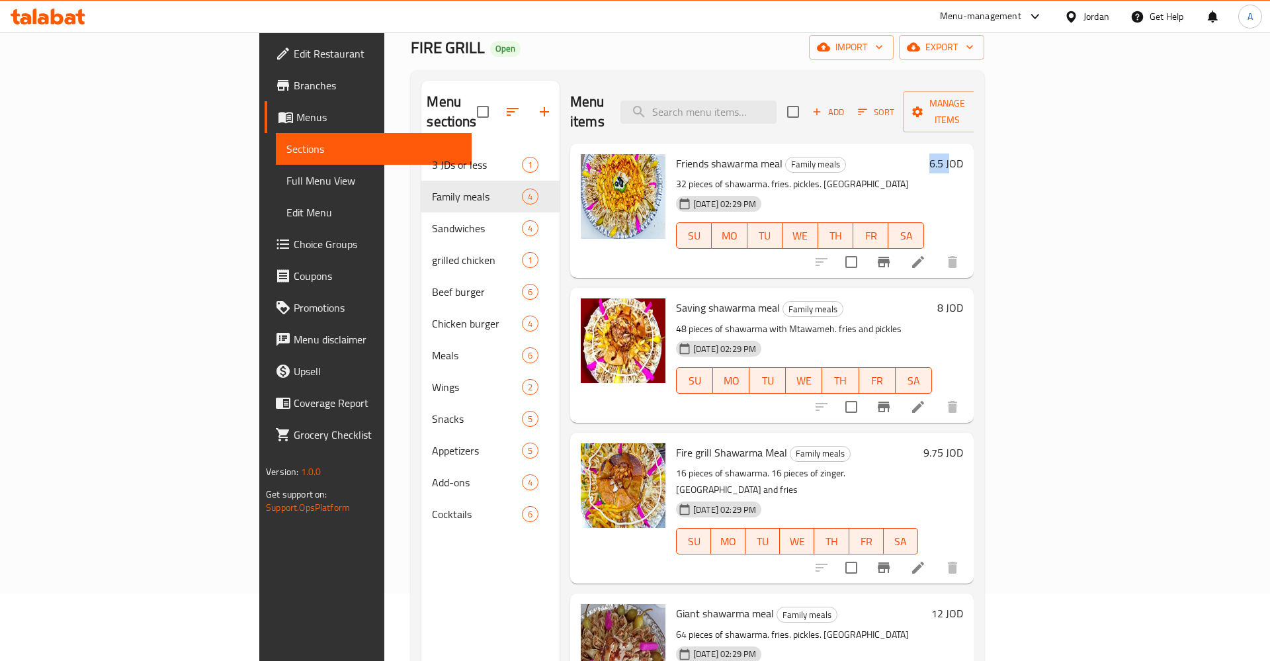
drag, startPoint x: 1178, startPoint y: 146, endPoint x: 1210, endPoint y: 142, distance: 31.4
click at [969, 149] on div "Friends shawarma meal Family meals 32 pieces of shawarma. fries. pickles. Mtawa…" at bounding box center [820, 211] width 298 height 124
click at [963, 154] on h6 "6.5 JOD" at bounding box center [947, 163] width 34 height 19
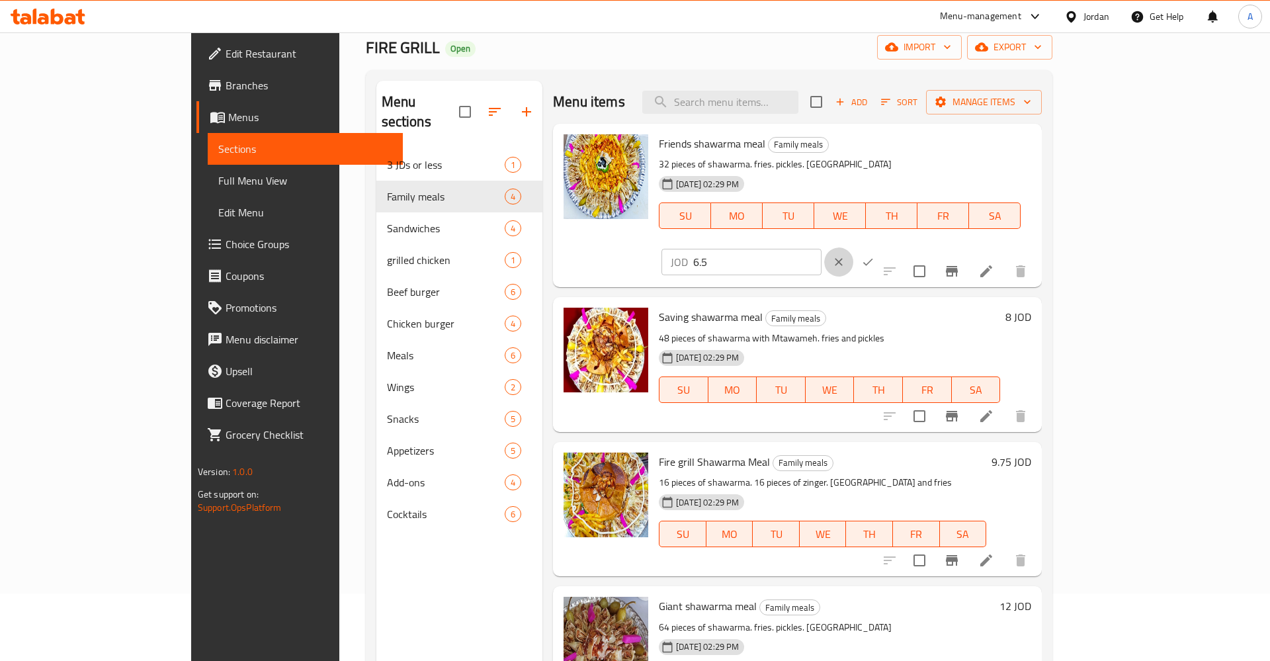
click at [846, 255] on icon "clear" at bounding box center [838, 261] width 13 height 13
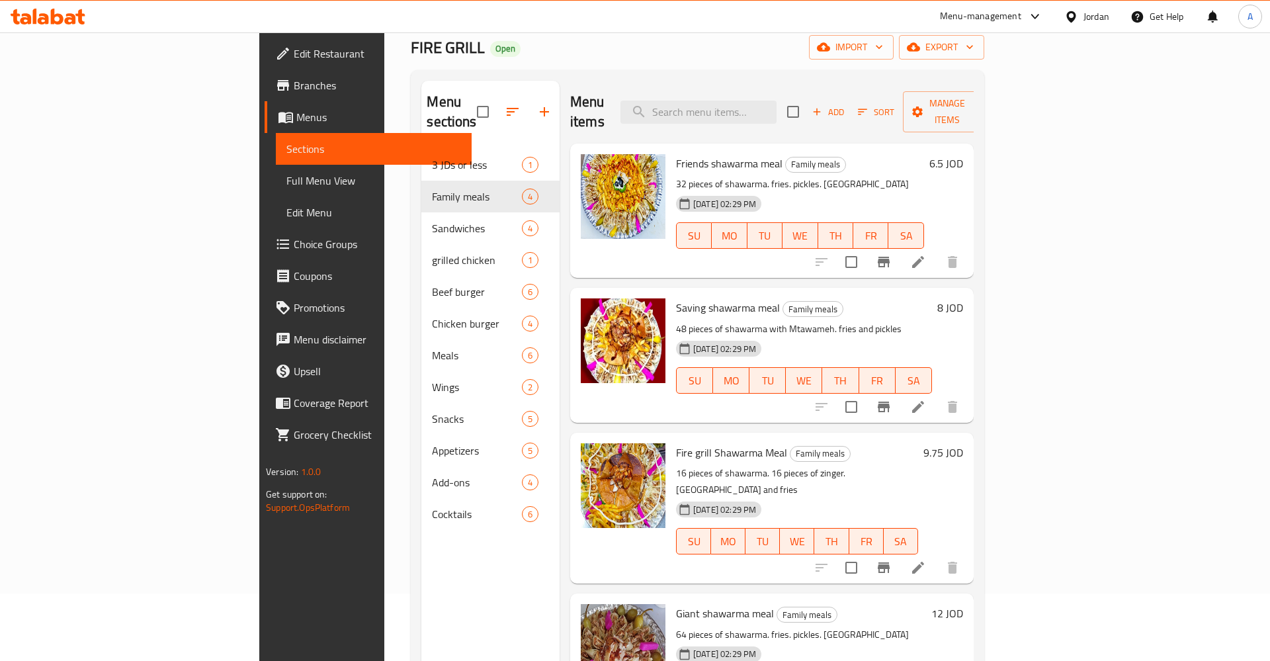
click at [963, 298] on h6 "8 JOD" at bounding box center [951, 307] width 26 height 19
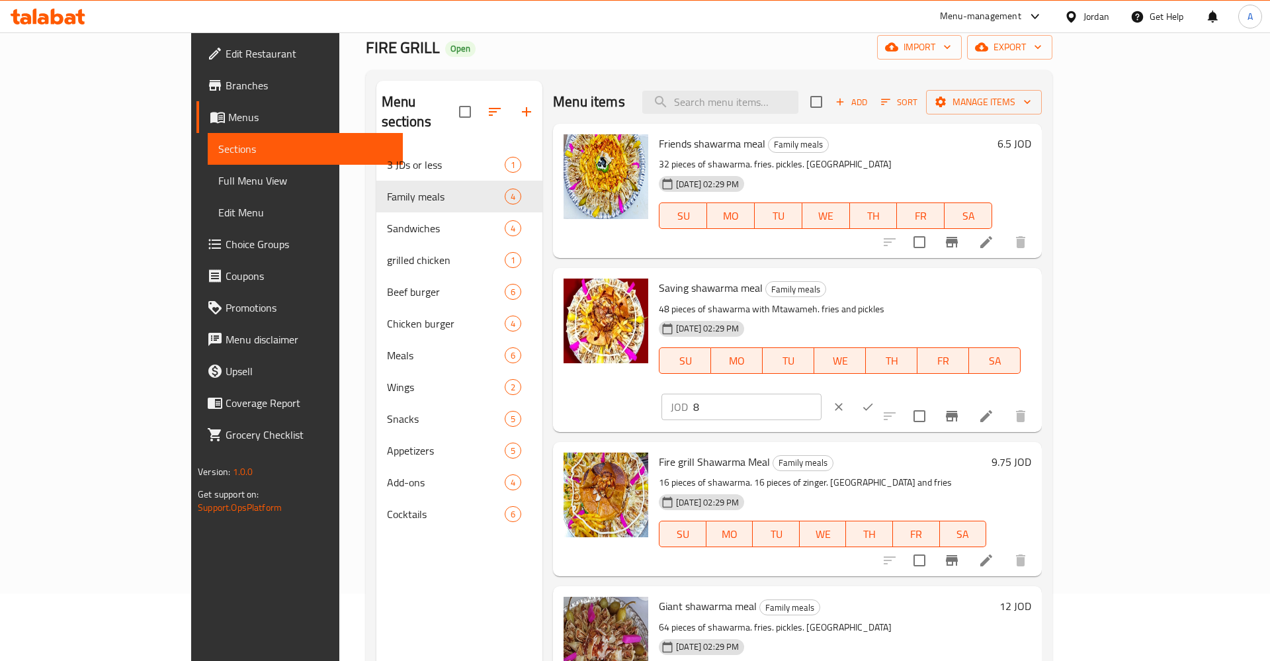
click at [1037, 277] on div "Saving shawarma meal Family meals 48 pieces of shawarma with Mtawameh. fries an…" at bounding box center [845, 349] width 383 height 153
click at [822, 394] on input "8" at bounding box center [757, 407] width 128 height 26
type input "8.75"
click at [875, 400] on icon "ok" at bounding box center [867, 406] width 13 height 13
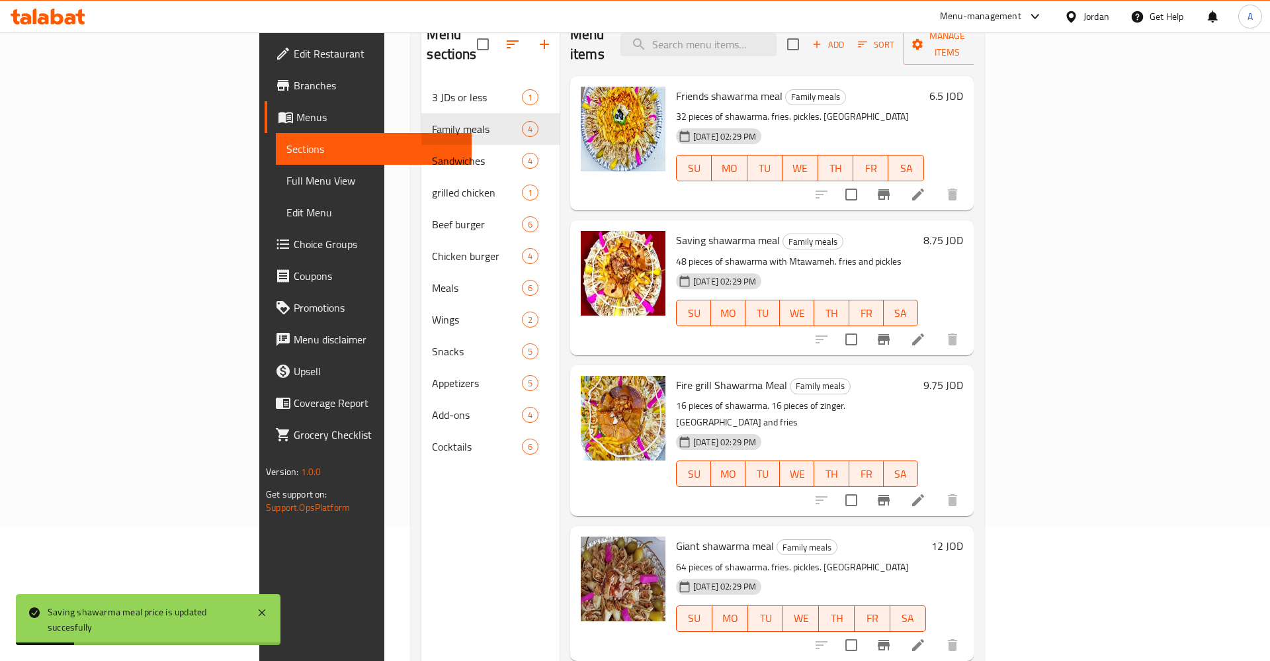
scroll to position [185, 0]
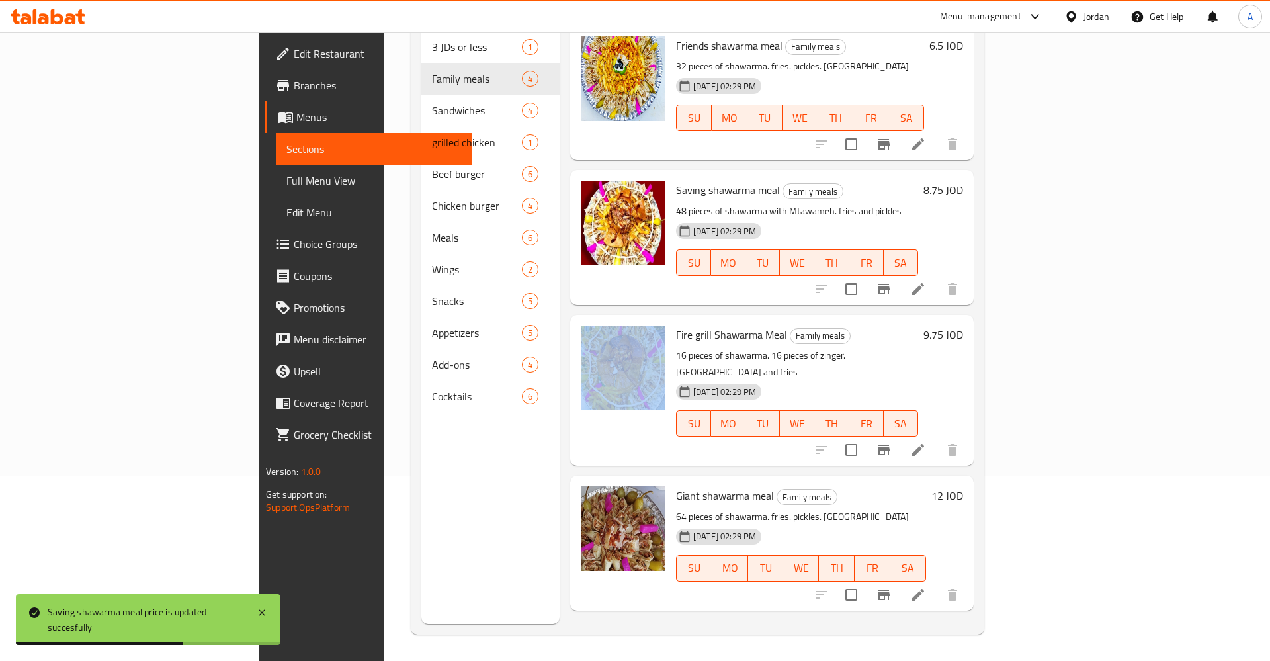
drag, startPoint x: 599, startPoint y: 298, endPoint x: 610, endPoint y: 301, distance: 11.1
click at [609, 315] on div "Fire grill Shawarma Meal Family meals 16 pieces of shawarma. 16 pieces of zinge…" at bounding box center [772, 390] width 404 height 151
drag, startPoint x: 605, startPoint y: 324, endPoint x: 730, endPoint y: 311, distance: 125.0
click at [729, 320] on div "Fire grill Shawarma Meal Family meals 16 pieces of shawarma. 16 pieces of zinge…" at bounding box center [772, 390] width 393 height 140
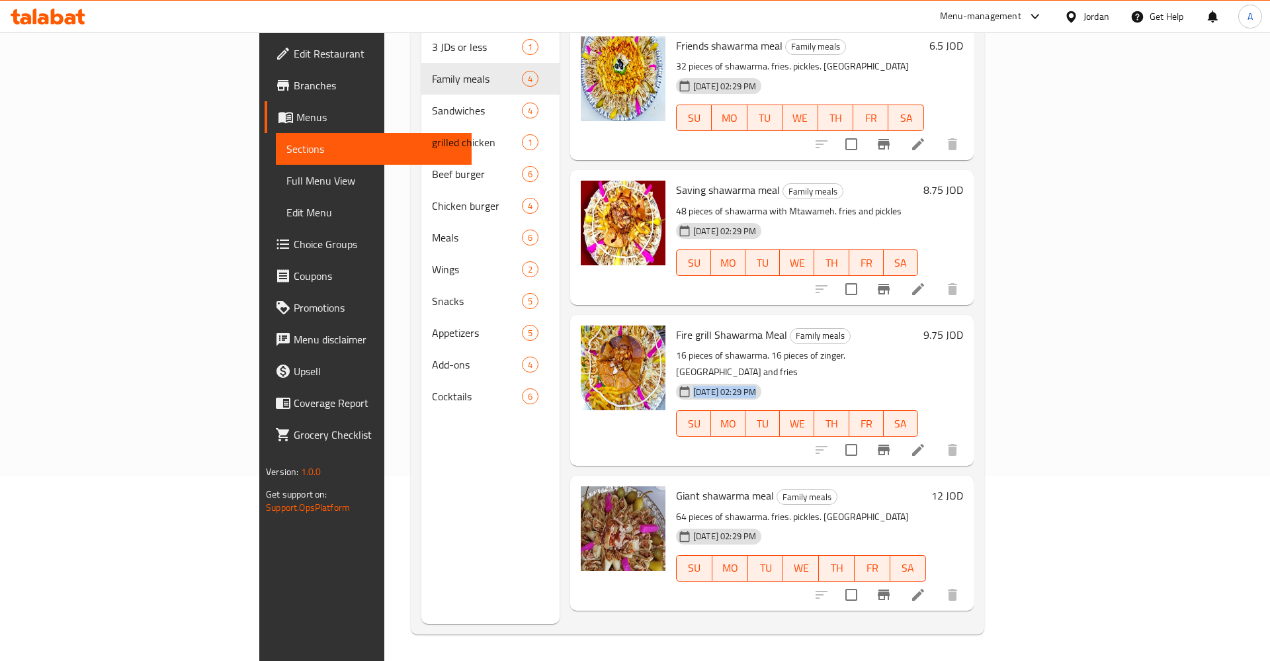
drag, startPoint x: 703, startPoint y: 337, endPoint x: 820, endPoint y: 347, distance: 118.1
click at [807, 355] on div "Fire grill Shawarma Meal Family meals 16 pieces of shawarma. 16 pieces of zinge…" at bounding box center [797, 390] width 253 height 140
drag, startPoint x: 953, startPoint y: 330, endPoint x: 942, endPoint y: 323, distance: 13.1
click at [918, 347] on p "16 pieces of shawarma. 16 pieces of zinger. Mtawameh and fries" at bounding box center [797, 363] width 242 height 33
click at [869, 347] on p "16 pieces of shawarma. 16 pieces of zinger. Mtawameh and fries" at bounding box center [797, 363] width 242 height 33
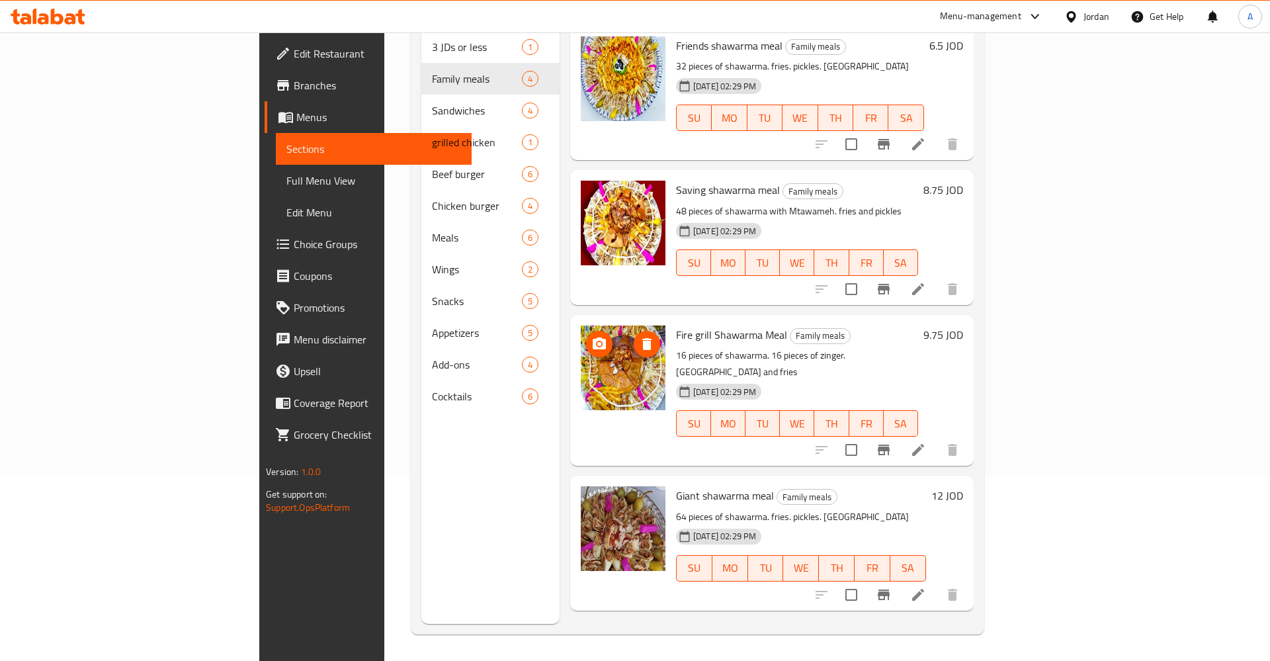
click at [581, 351] on img at bounding box center [623, 368] width 85 height 85
click at [937, 438] on li at bounding box center [918, 450] width 37 height 24
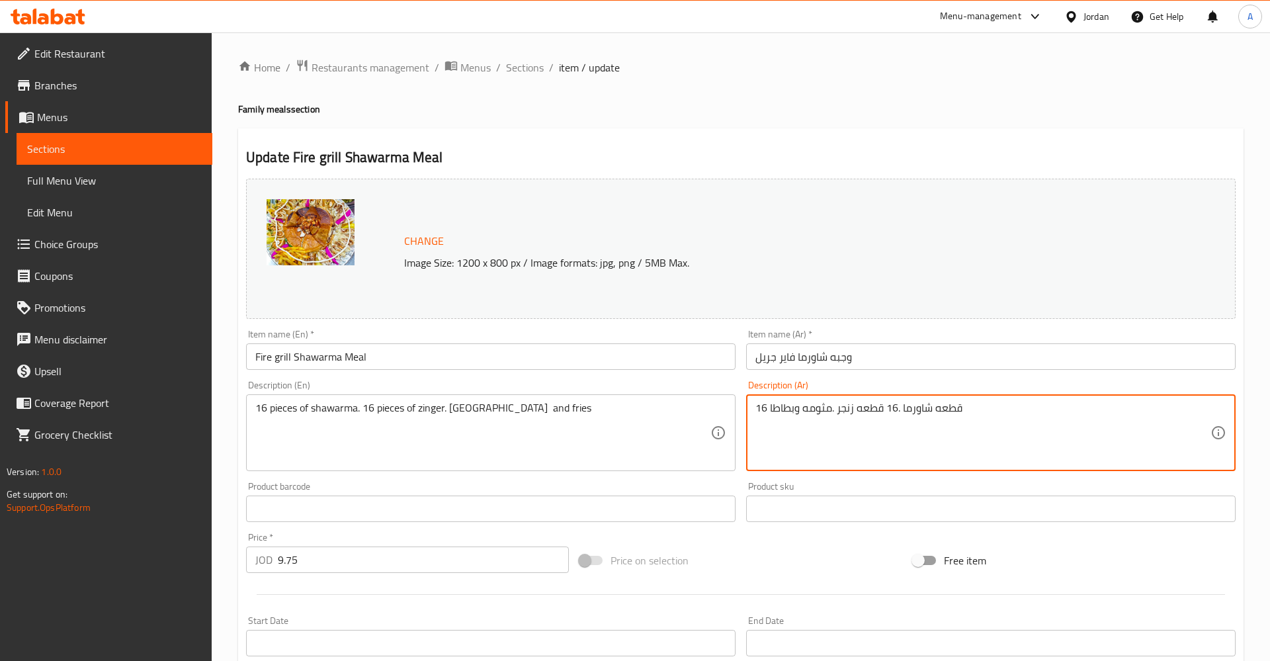
drag, startPoint x: 1008, startPoint y: 416, endPoint x: 714, endPoint y: 421, distance: 293.8
click at [756, 421] on textarea "16 قطعه شاورما .16 قطعه زنجر .مثومه وبطاطا" at bounding box center [983, 433] width 455 height 63
click at [930, 432] on textarea "16 قطعه شاورما .16 قطعه زنجر .مثومه وبطاطا" at bounding box center [983, 433] width 455 height 63
drag, startPoint x: 999, startPoint y: 410, endPoint x: 848, endPoint y: 412, distance: 151.5
click at [756, 435] on textarea "16 قطعه شاورما .16 قطعه زنجر .مثومه وبطاطا" at bounding box center [983, 433] width 455 height 63
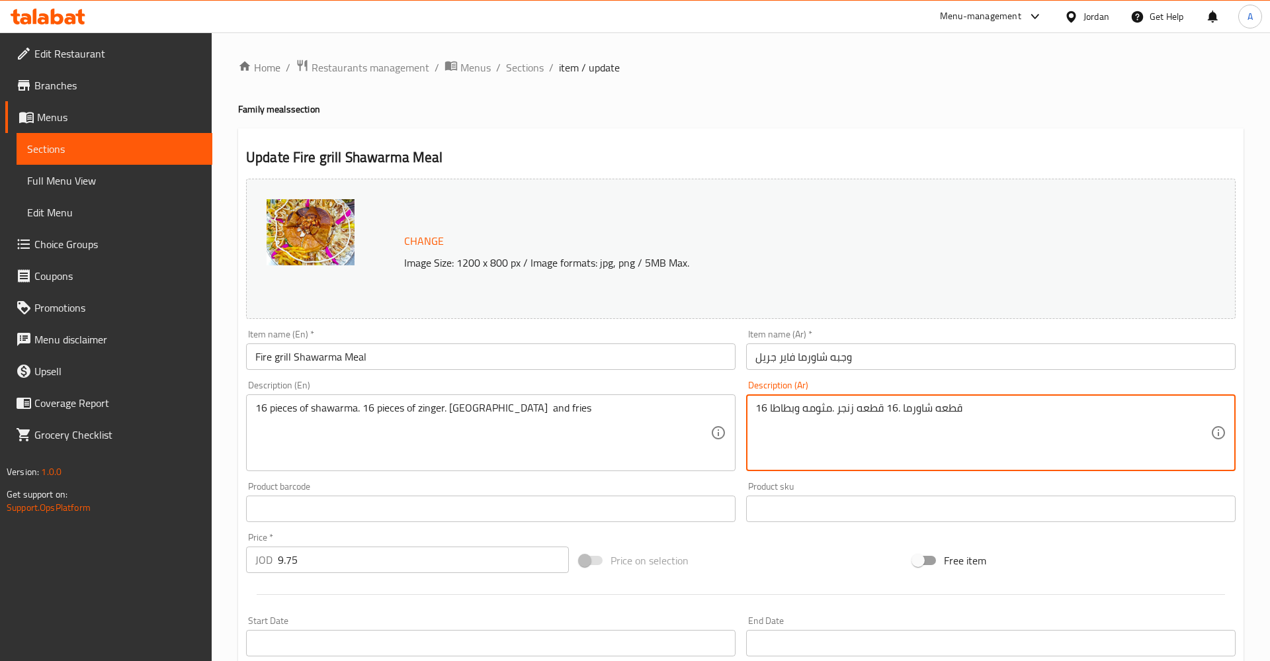
drag, startPoint x: 1034, startPoint y: 403, endPoint x: 543, endPoint y: 398, distance: 490.3
click at [756, 408] on textarea "16 قطعه شاورما .16 قطعه زنجر .مثومه وبطاطا" at bounding box center [983, 433] width 455 height 63
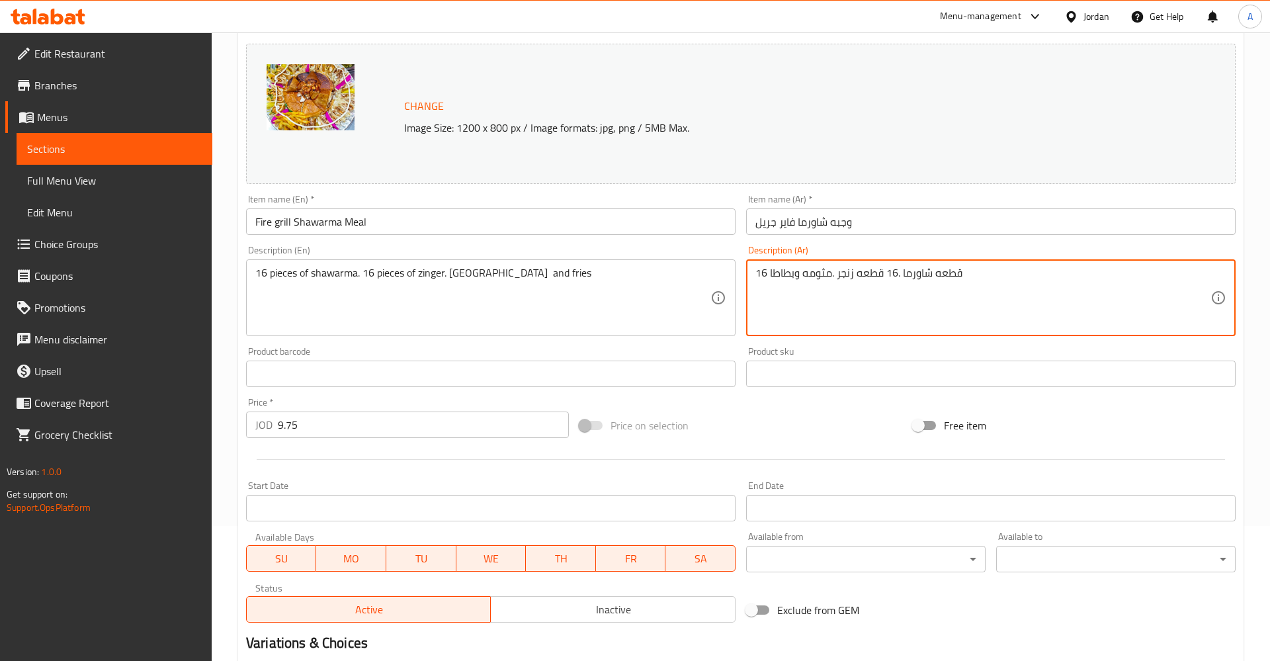
scroll to position [294, 0]
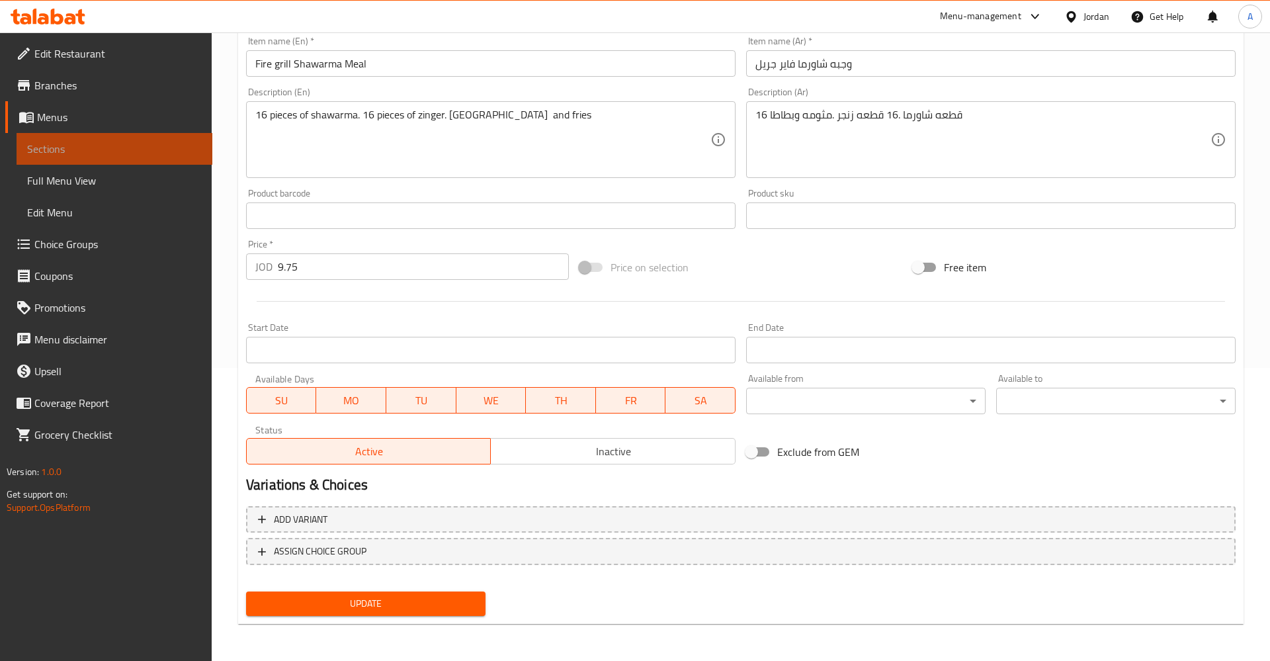
click at [91, 144] on span "Sections" at bounding box center [114, 149] width 175 height 16
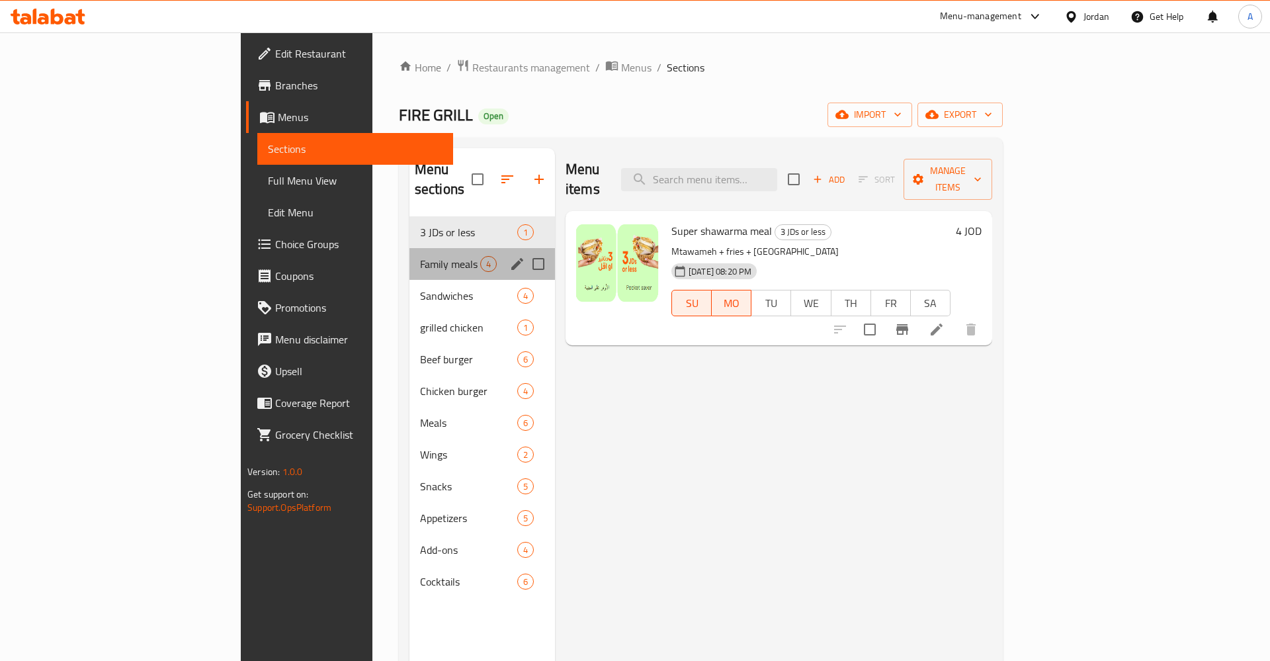
click at [410, 253] on div "Family meals 4" at bounding box center [483, 264] width 146 height 32
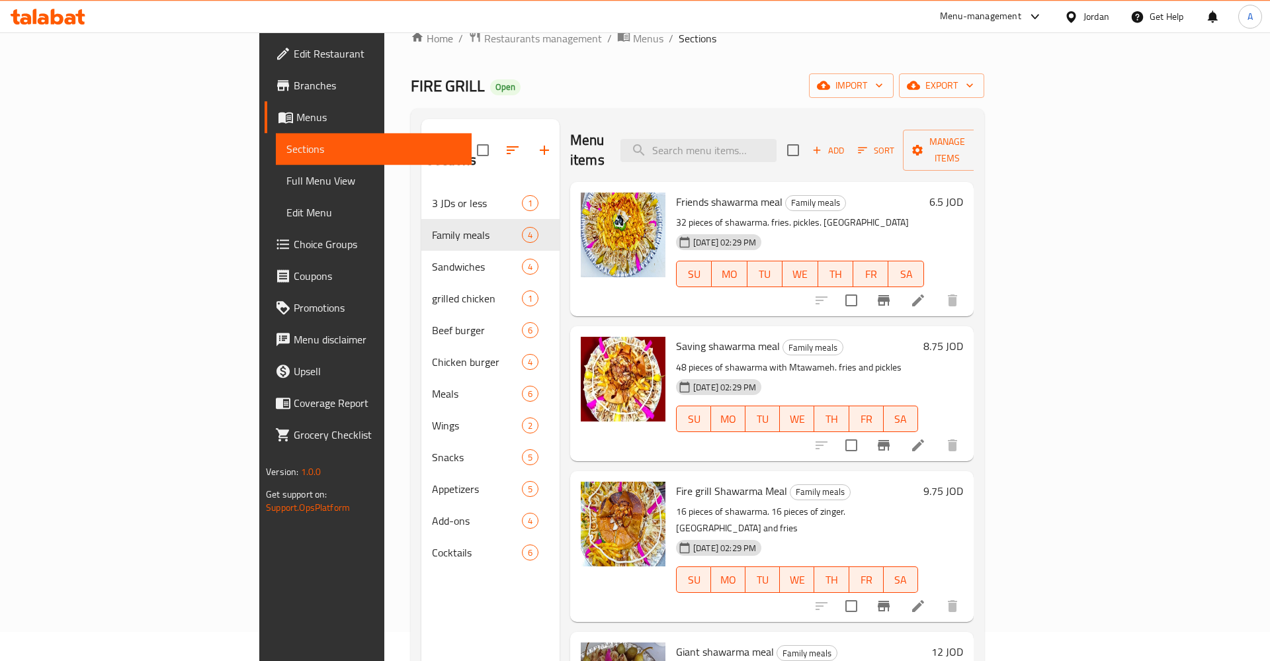
scroll to position [185, 0]
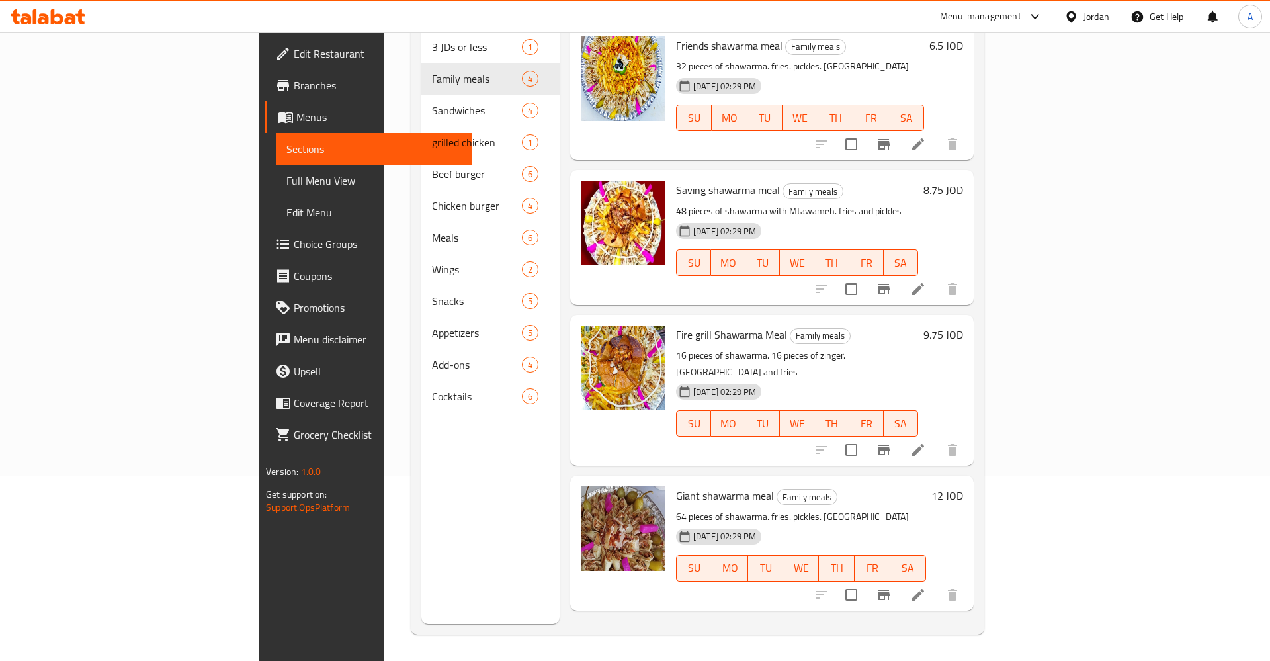
click at [926, 442] on icon at bounding box center [918, 450] width 16 height 16
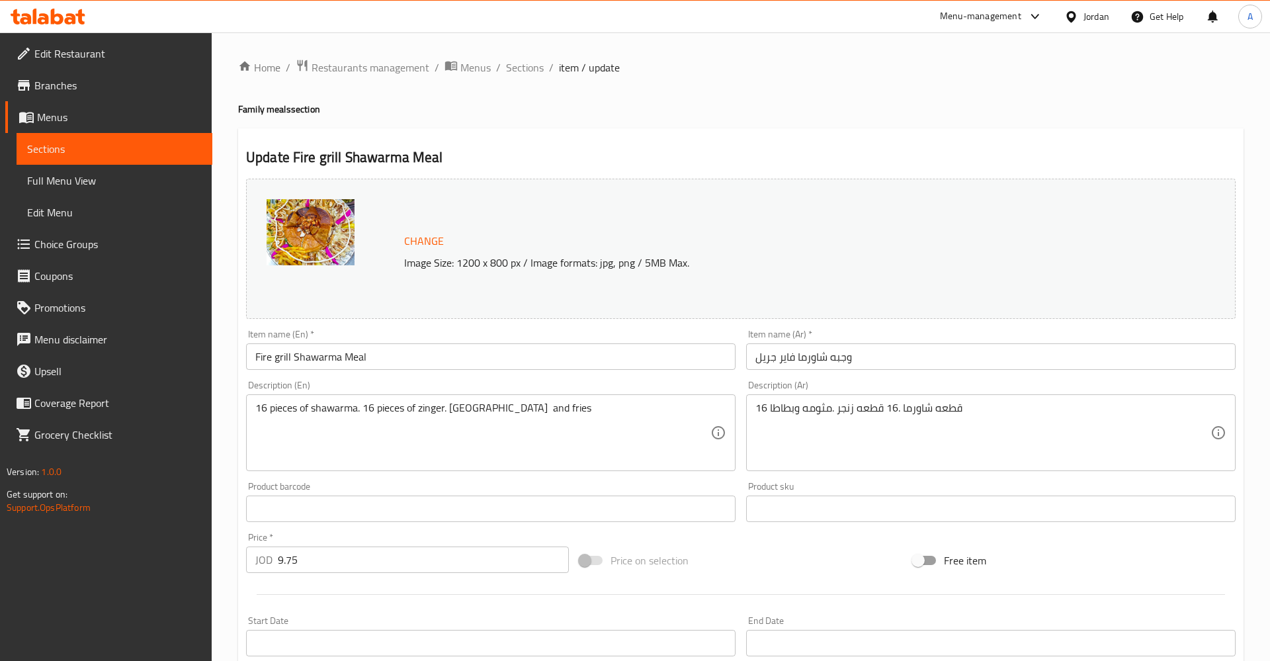
click at [1057, 485] on div "Product sku Product sku" at bounding box center [991, 502] width 490 height 40
click at [990, 411] on textarea "16 قطعه شاورما .16 قطعه زنجر .مثومه وبطاطا" at bounding box center [983, 433] width 455 height 63
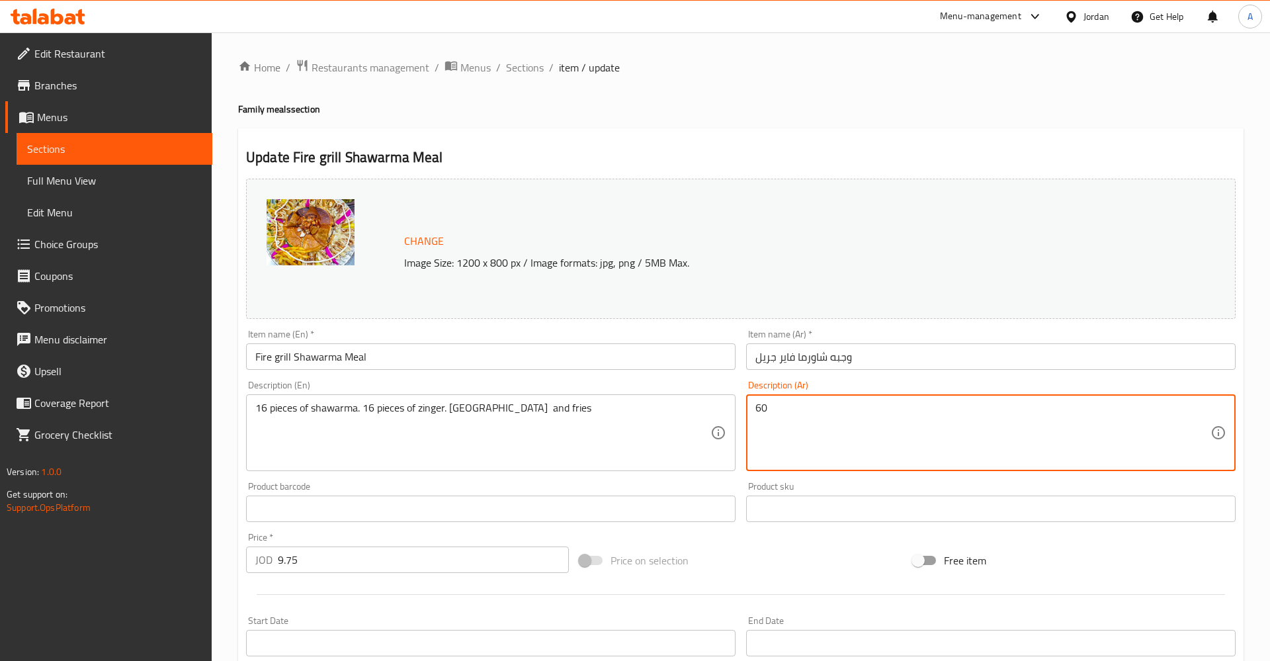
type textarea "6"
paste textarea "قطعه شاورما .16 قطعه زنجر .مثومه وبطاطا"
paste textarea "16 قطعه شاورما .16 قطعه زنجر .مثومه وبطاطا"
type textarea "16 قطعة شاورما + 16 قطة زنجر + شاورما ايطالي + بطاطا + مخلل +مثومة"
click at [504, 415] on textarea "16 pieces of shawarma. 16 pieces of zinger. Mtawameh and fries" at bounding box center [482, 433] width 455 height 63
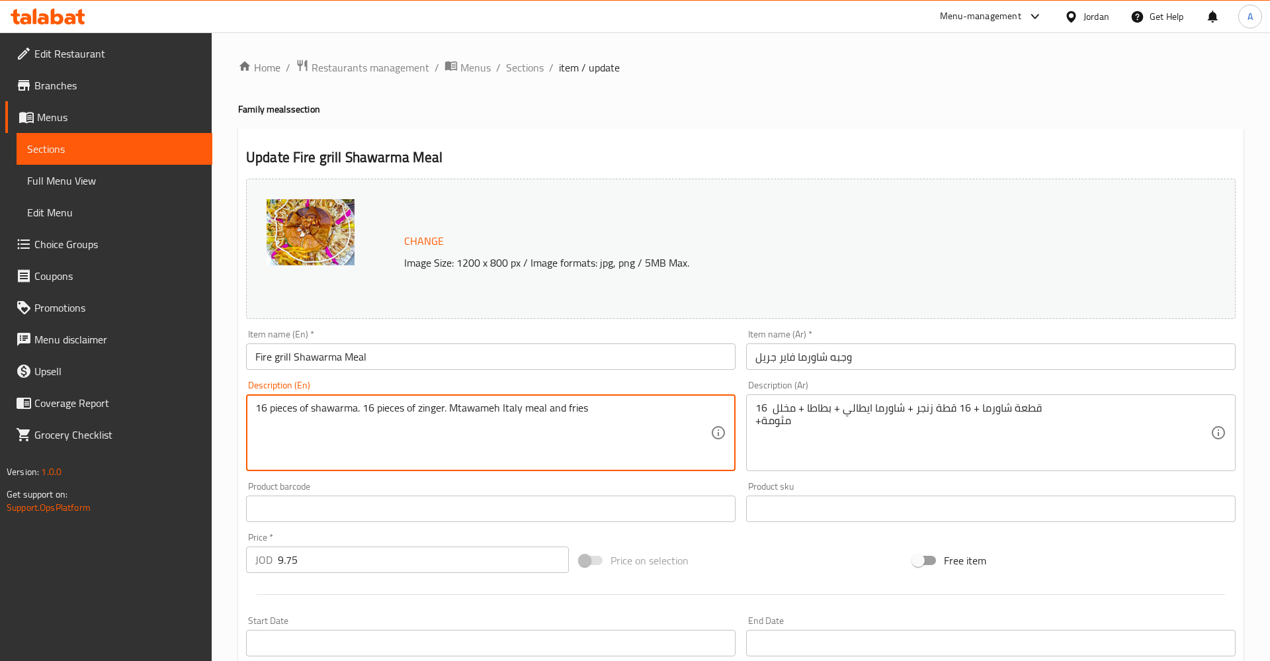
click at [506, 409] on textarea "16 pieces of shawarma. 16 pieces of zinger. Mtawameh Italy meal and fries" at bounding box center [482, 433] width 455 height 63
click at [503, 410] on textarea "16 pieces of shawarma. 16 pieces of zinger. Mtawameh Italy meal and fries" at bounding box center [482, 433] width 455 height 63
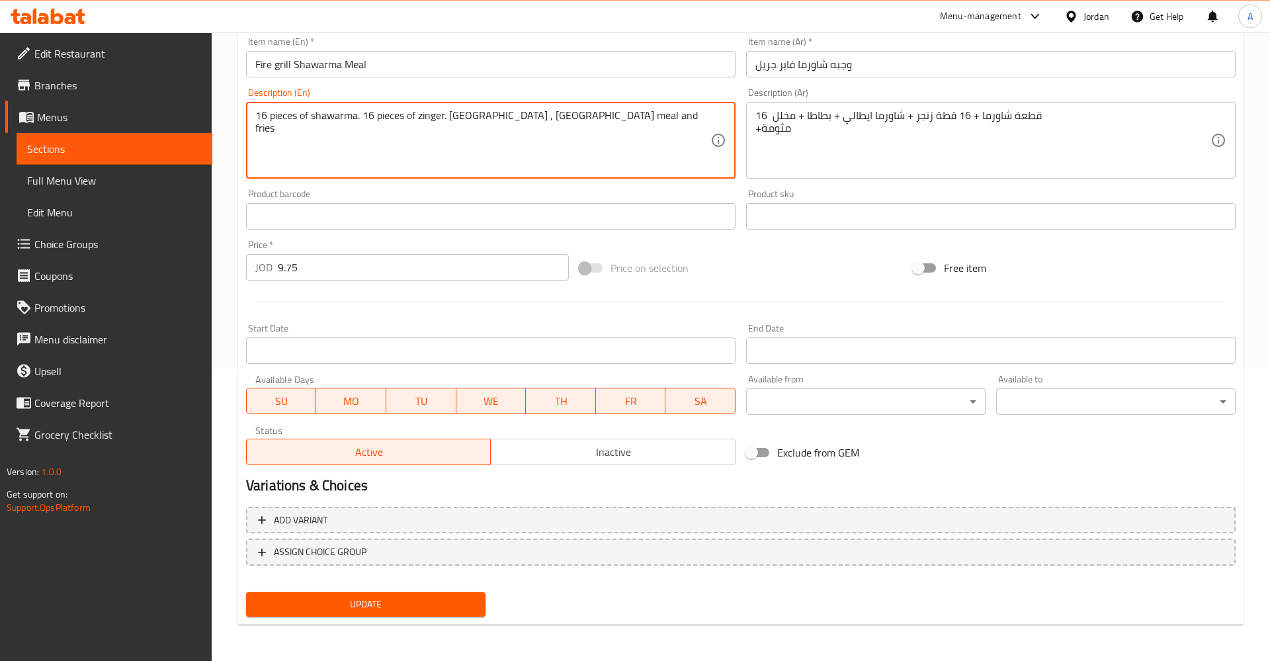
scroll to position [294, 0]
type textarea "16 pieces of shawarma. 16 pieces of zinger. Mtawameh , Italy meal and fries"
click at [325, 615] on button "Update" at bounding box center [366, 604] width 240 height 24
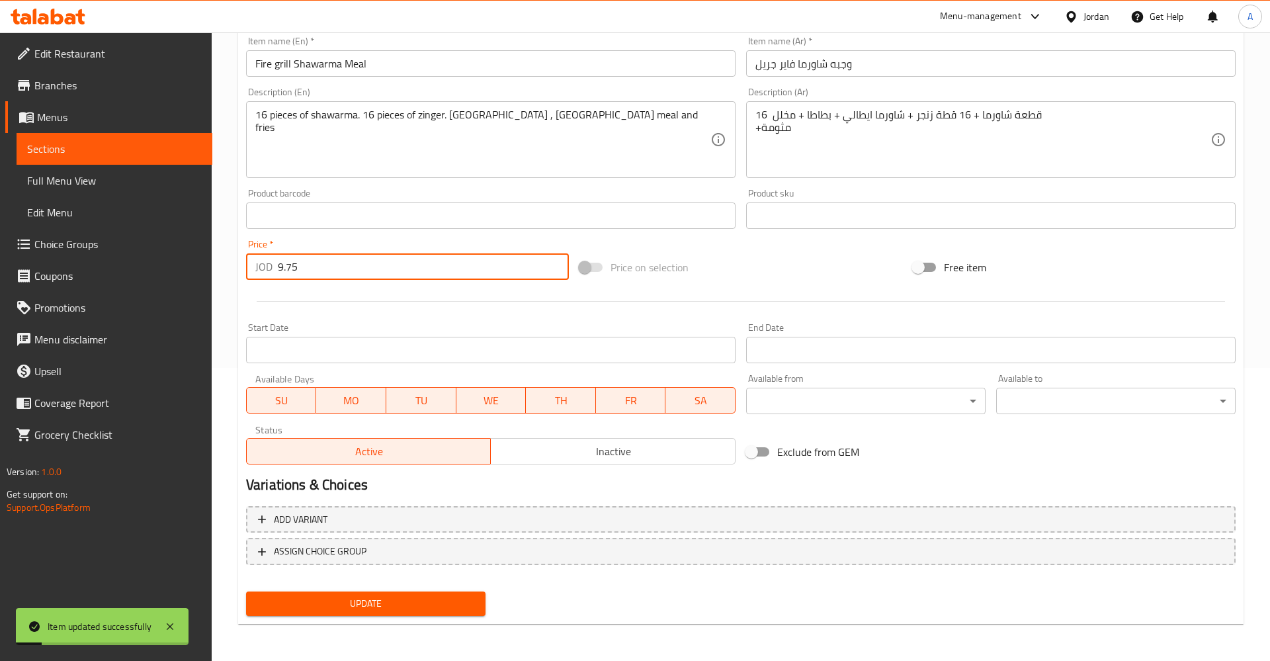
drag, startPoint x: 256, startPoint y: 255, endPoint x: 241, endPoint y: 255, distance: 15.2
click at [278, 255] on input "9.75" at bounding box center [423, 266] width 291 height 26
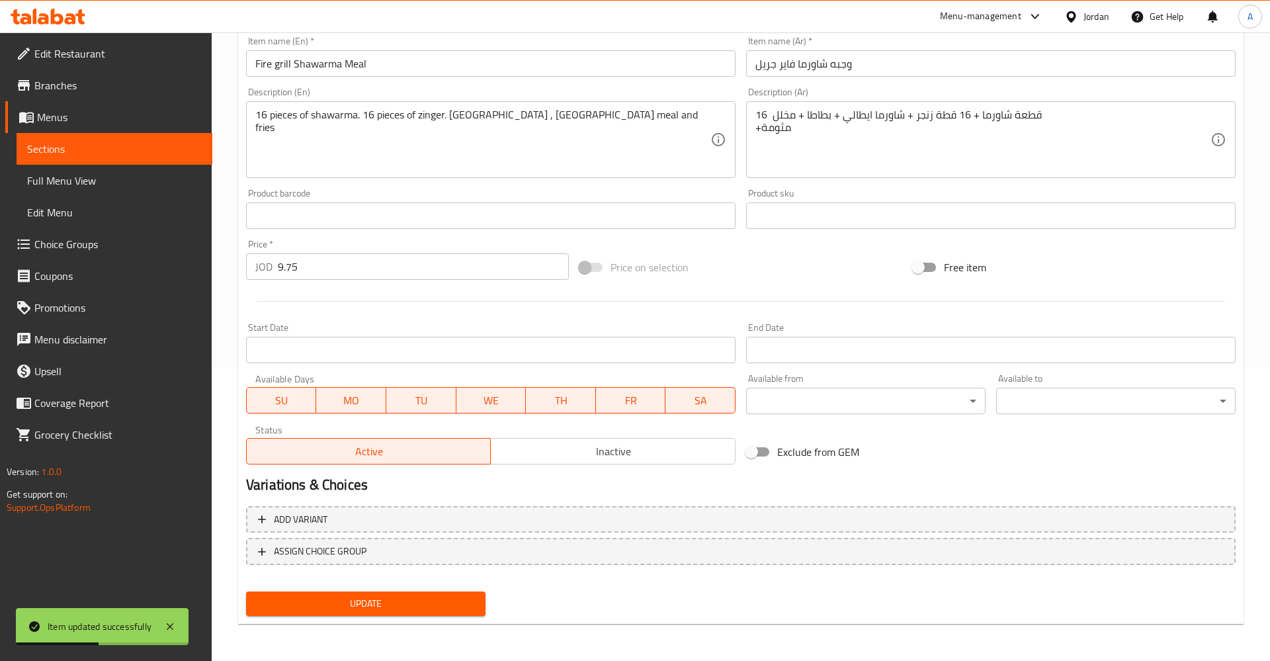
click at [813, 286] on div at bounding box center [741, 301] width 1000 height 32
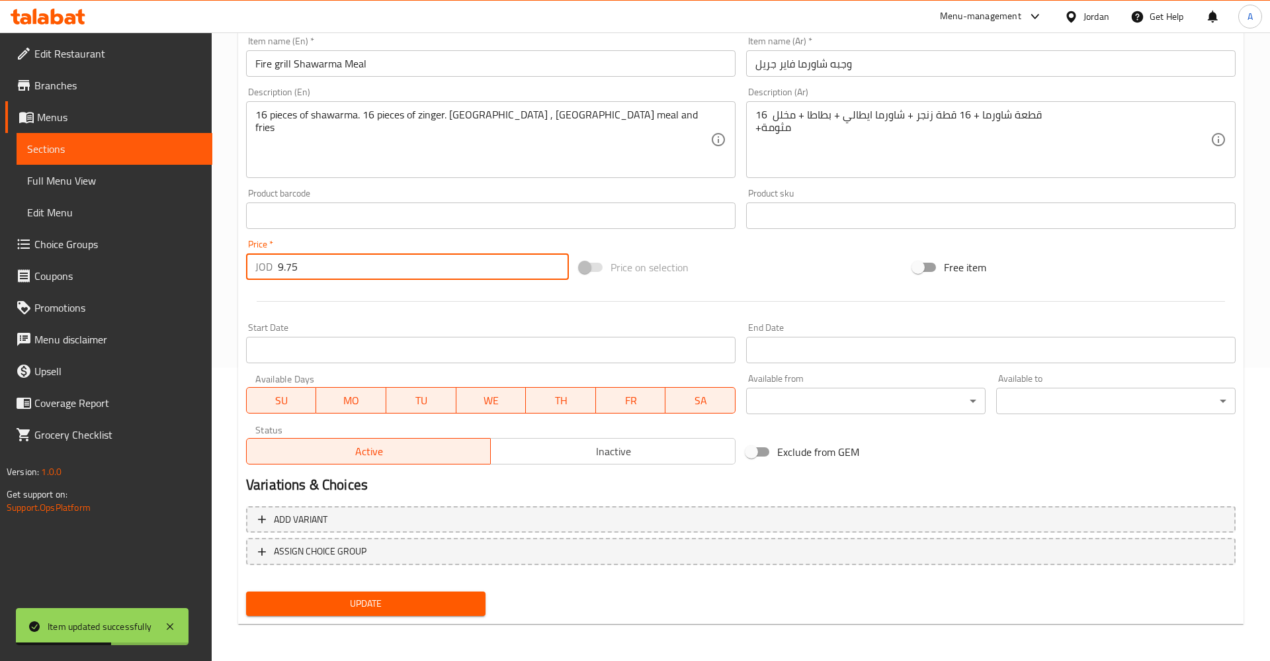
drag, startPoint x: 353, startPoint y: 269, endPoint x: 174, endPoint y: 275, distance: 178.8
click at [278, 275] on input "9.75" at bounding box center [423, 266] width 291 height 26
type input "1"
type input "10.35"
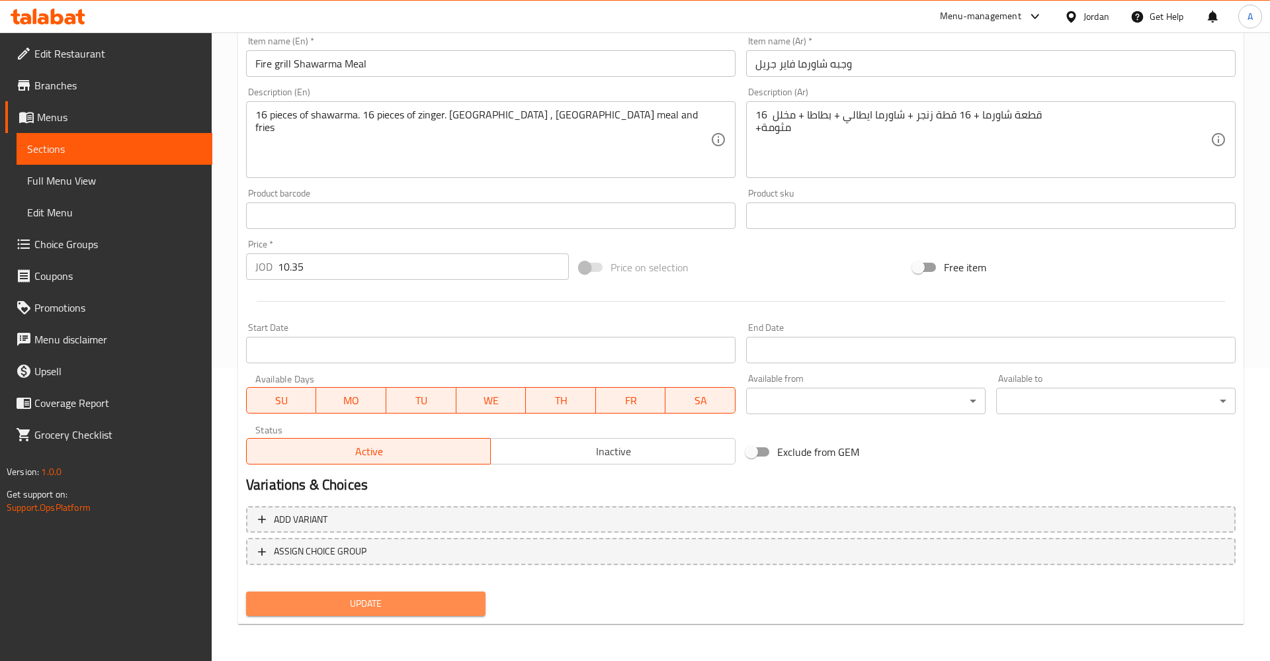
click at [365, 604] on span "Update" at bounding box center [366, 604] width 218 height 17
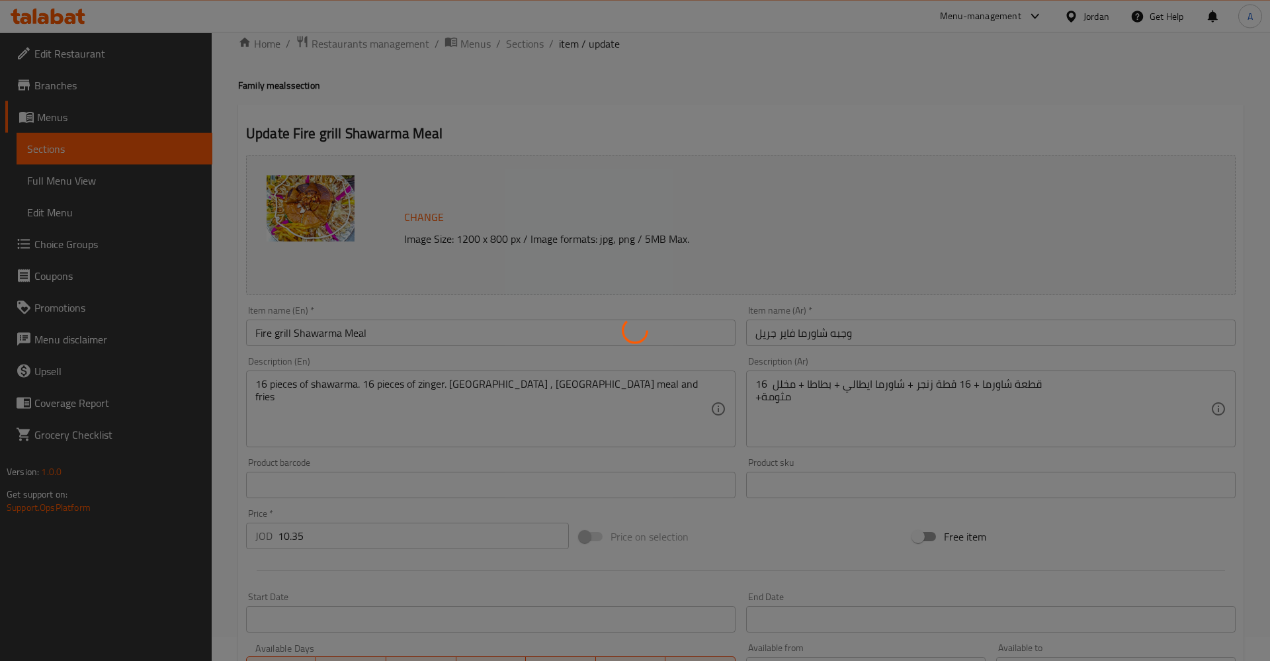
scroll to position [0, 0]
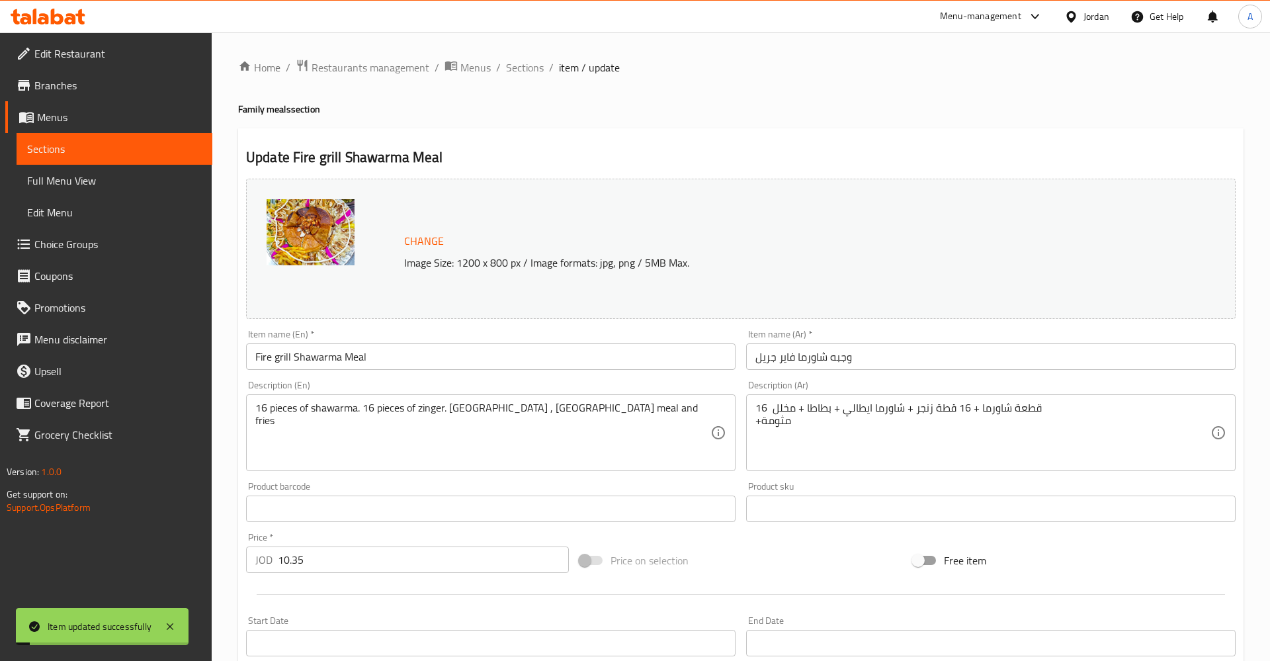
click at [108, 146] on span "Sections" at bounding box center [114, 149] width 175 height 16
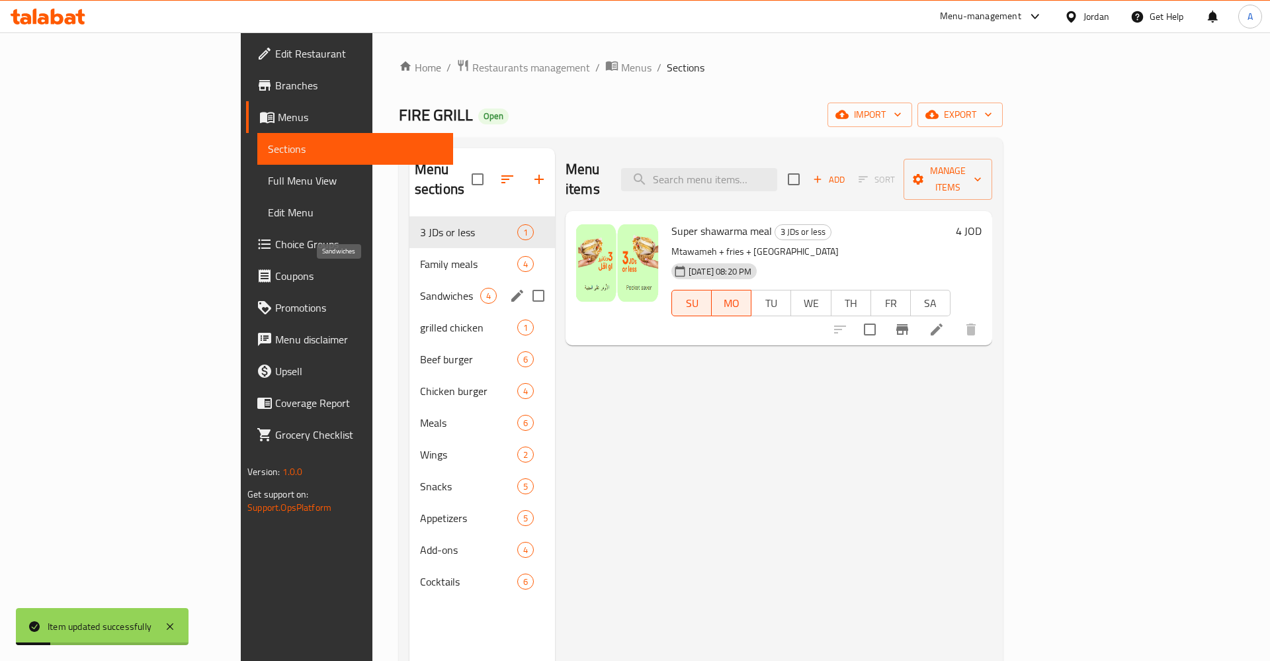
click at [420, 288] on span "Sandwiches" at bounding box center [450, 296] width 60 height 16
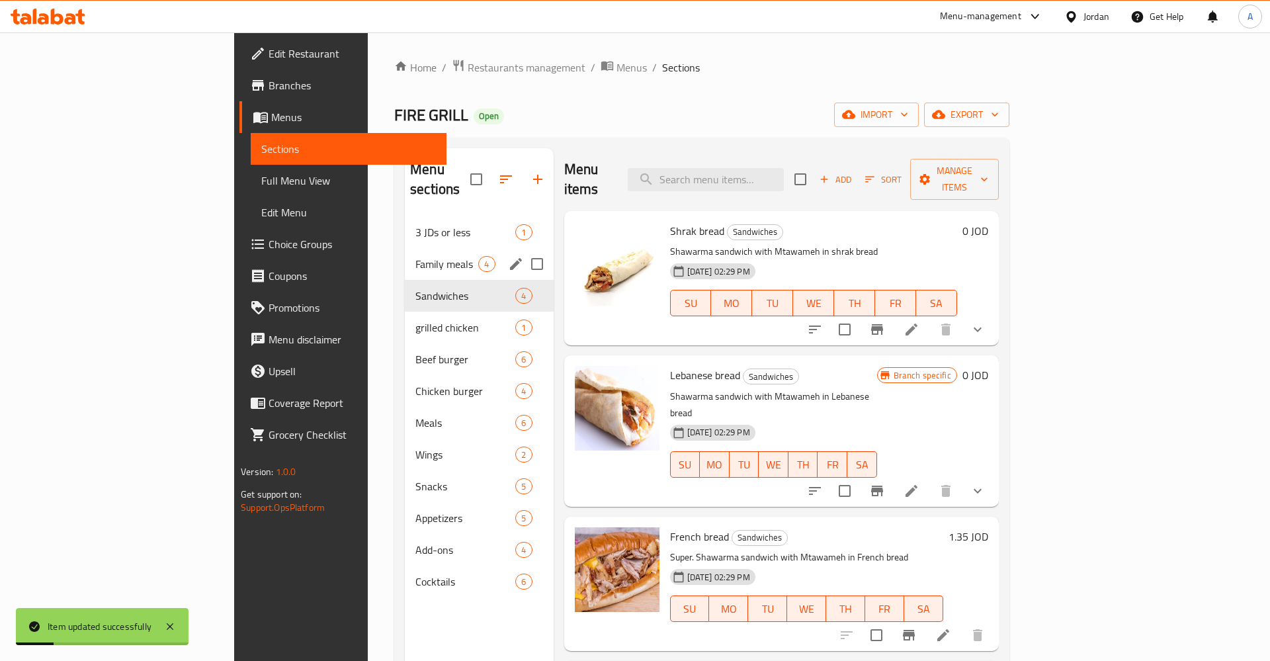
click at [405, 257] on div "Family meals 4" at bounding box center [479, 264] width 148 height 32
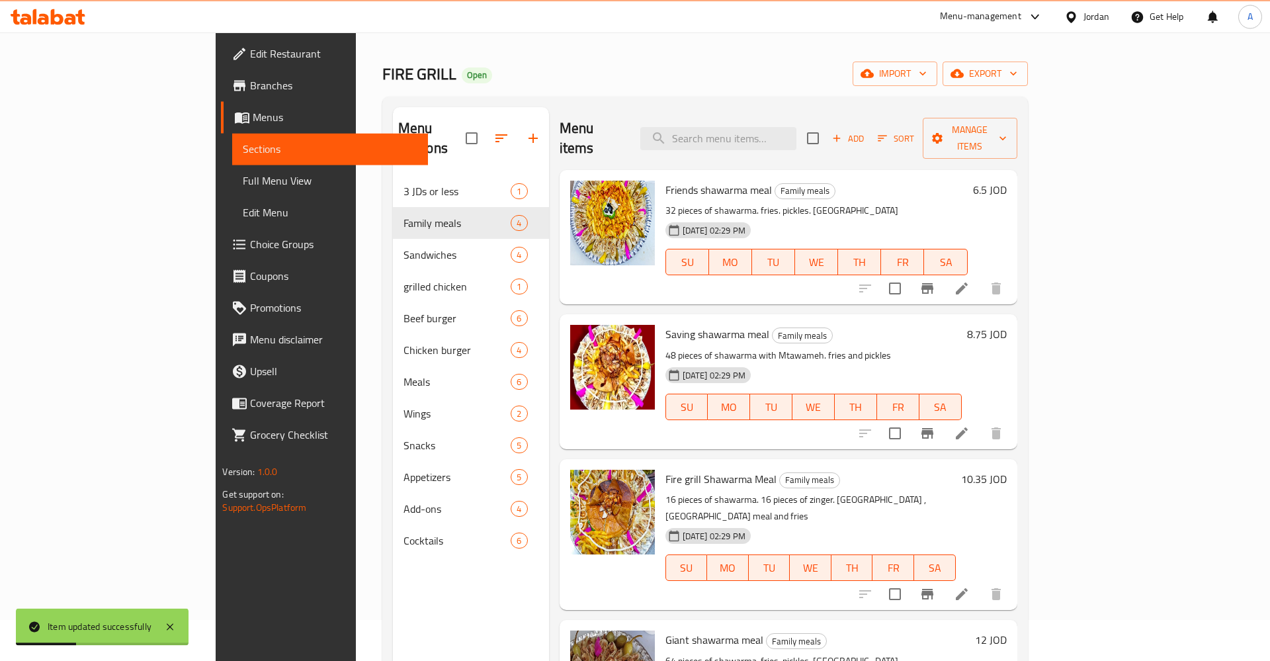
scroll to position [67, 0]
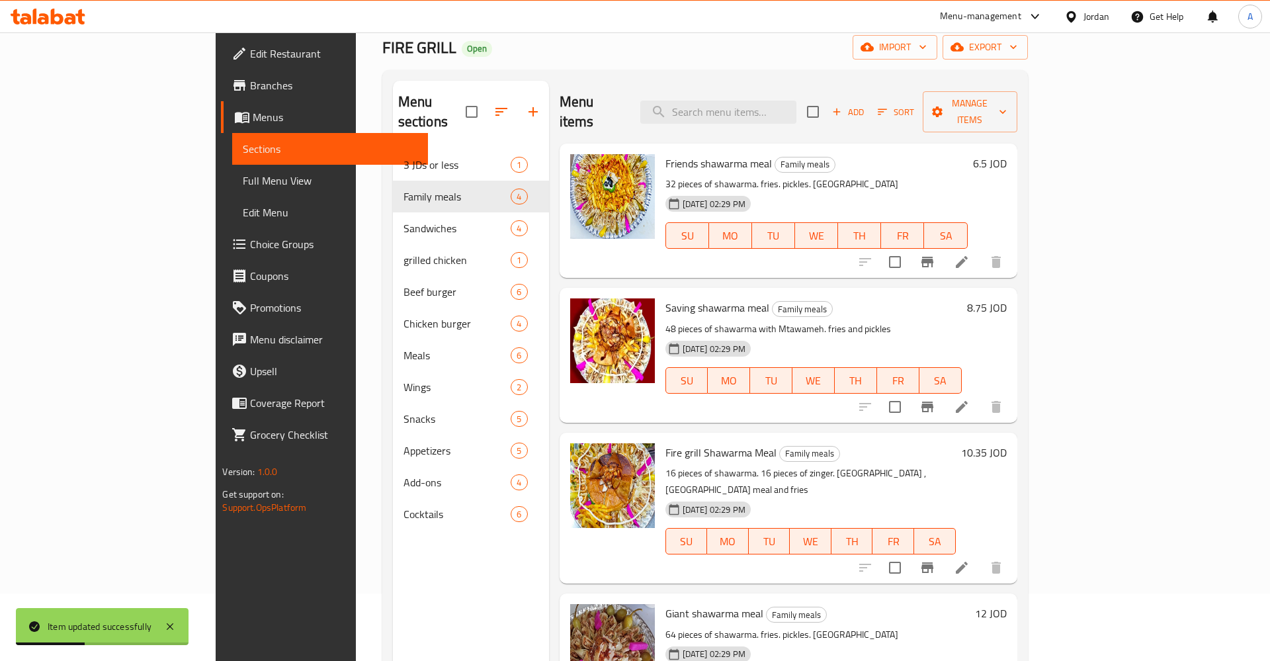
click at [1007, 443] on h6 "10.35 JOD" at bounding box center [984, 452] width 46 height 19
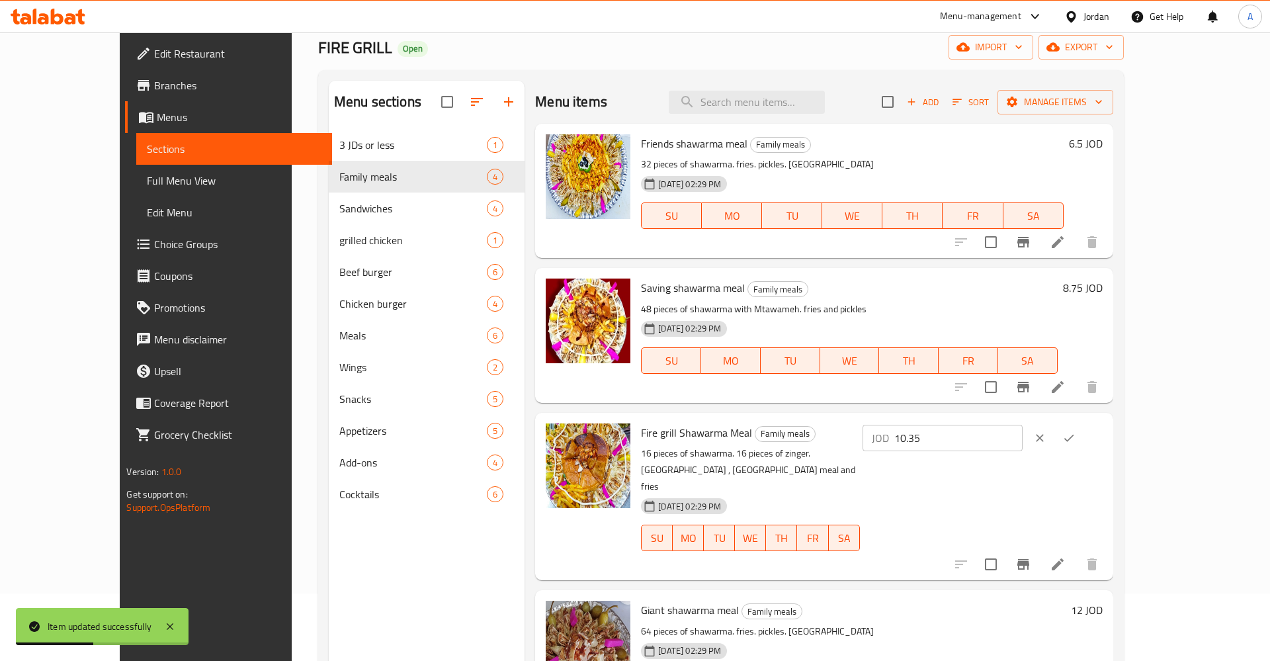
click at [1023, 443] on input "10.35" at bounding box center [959, 438] width 128 height 26
type input "10.25"
click at [1076, 437] on icon "ok" at bounding box center [1069, 437] width 13 height 13
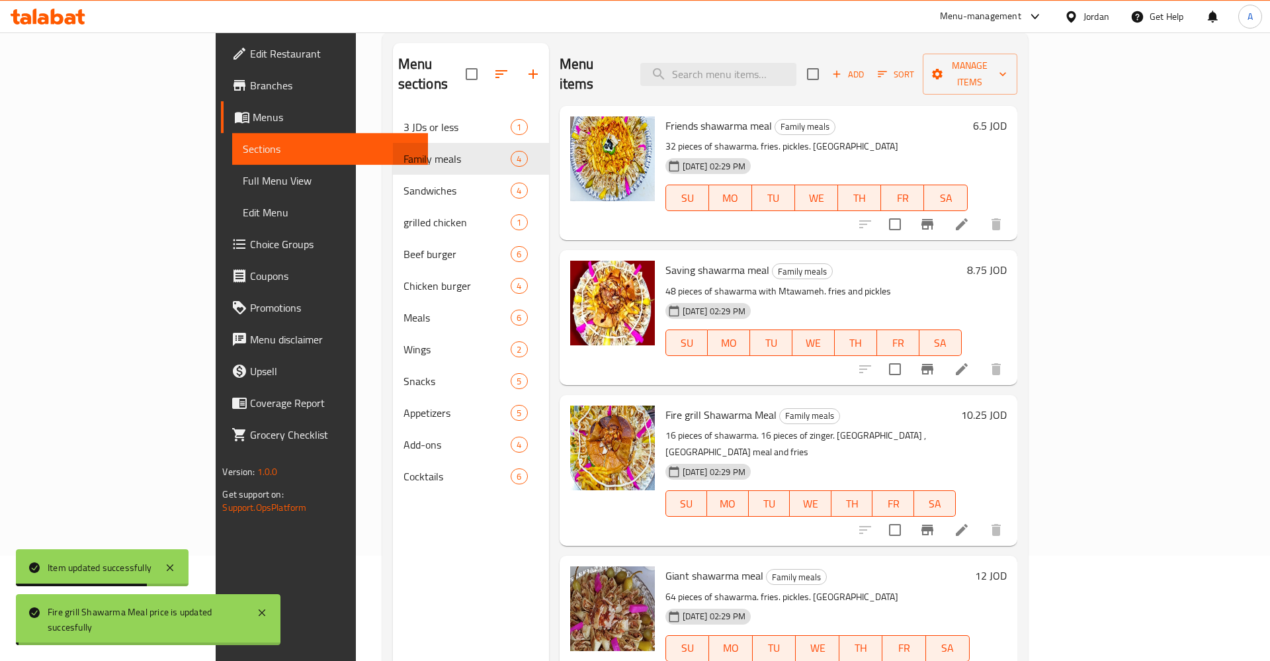
scroll to position [185, 0]
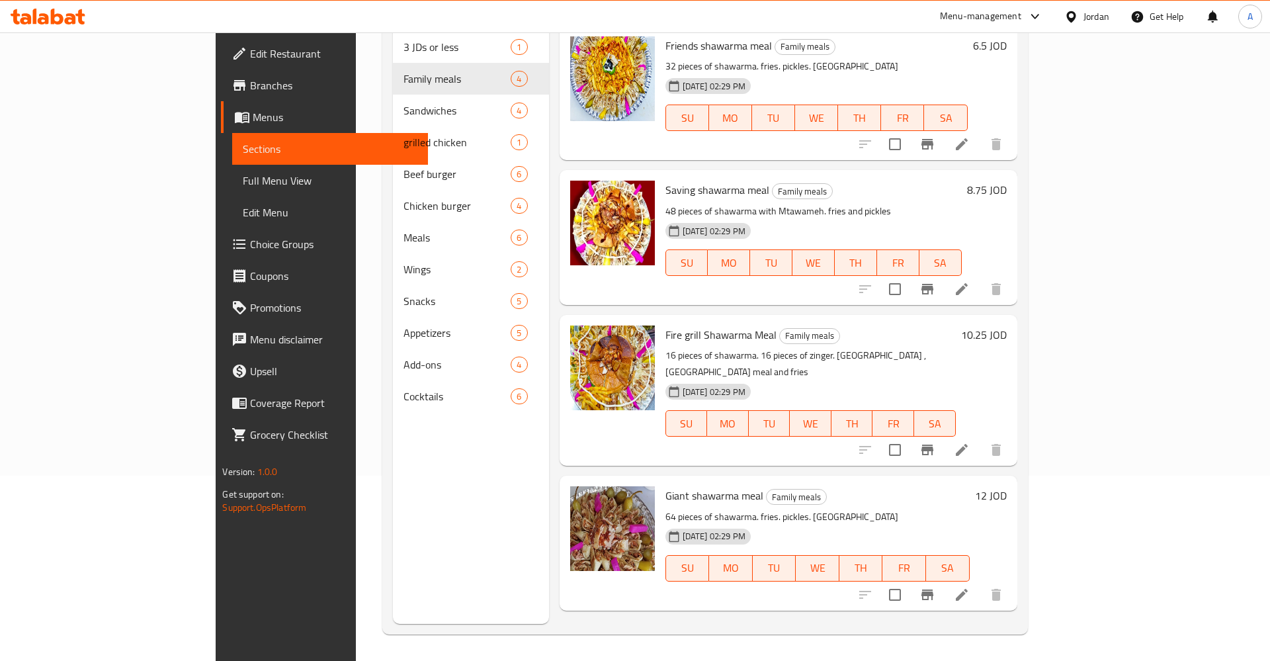
click at [1007, 486] on h6 "12 JOD" at bounding box center [991, 495] width 32 height 19
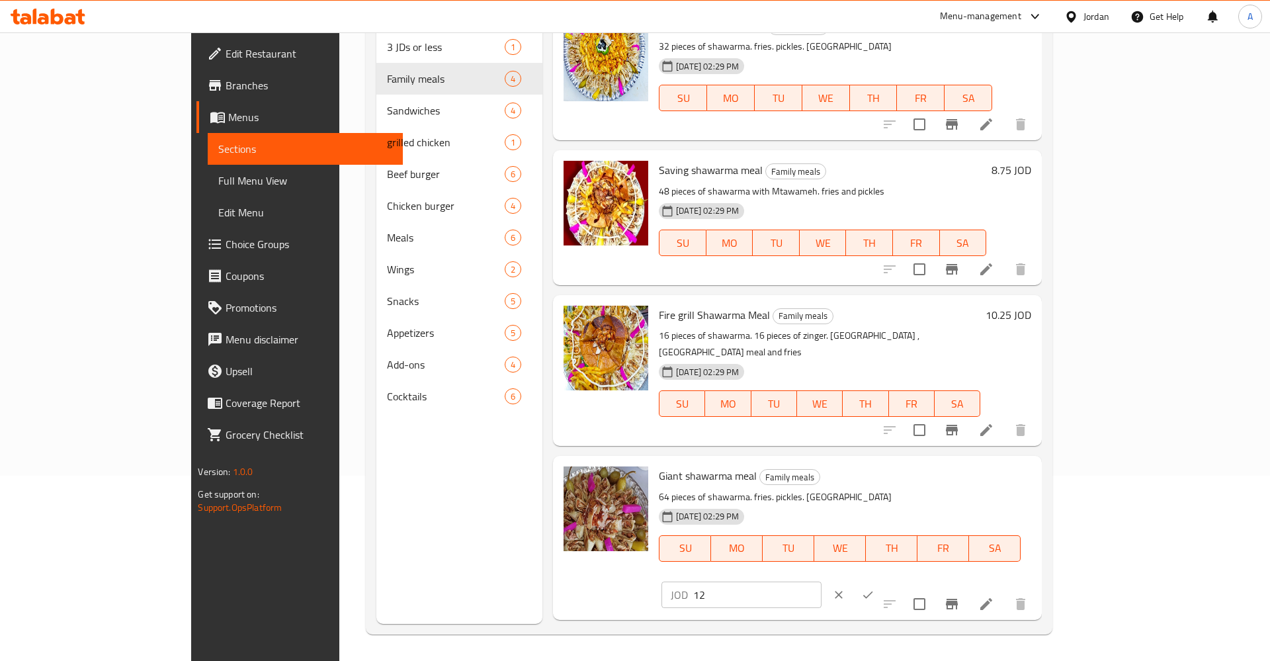
click at [822, 582] on input "12" at bounding box center [757, 595] width 128 height 26
type input "12.5"
click at [883, 580] on button "ok" at bounding box center [868, 594] width 29 height 29
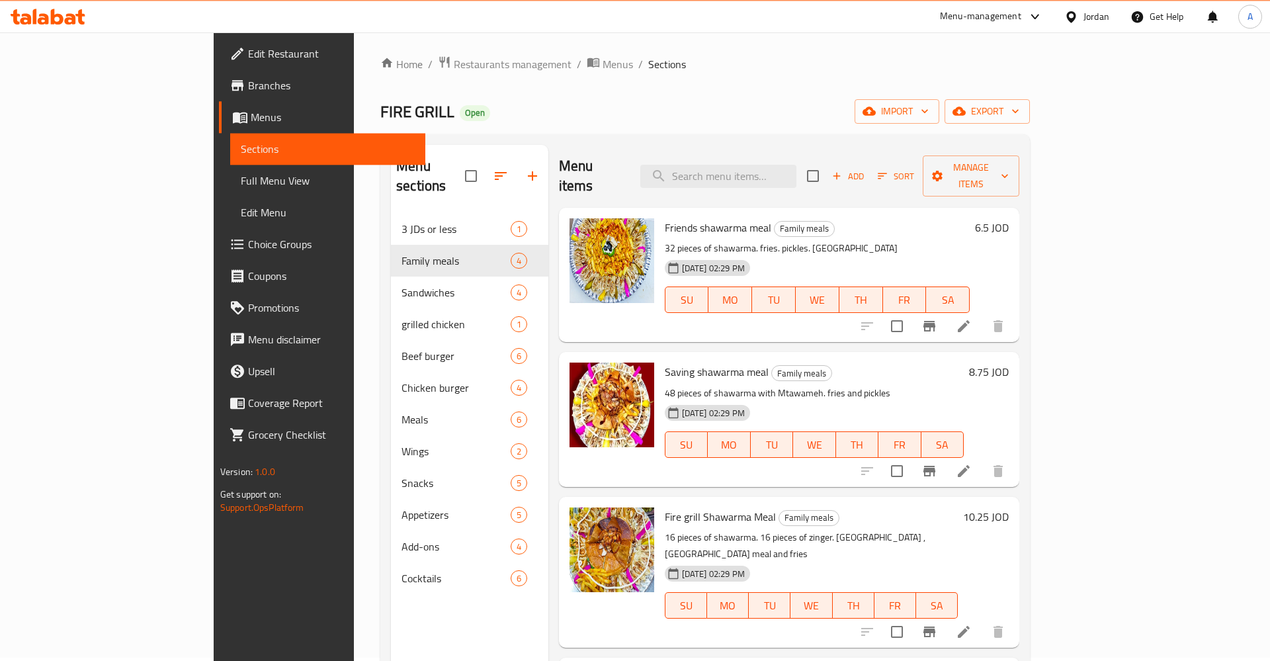
scroll to position [0, 0]
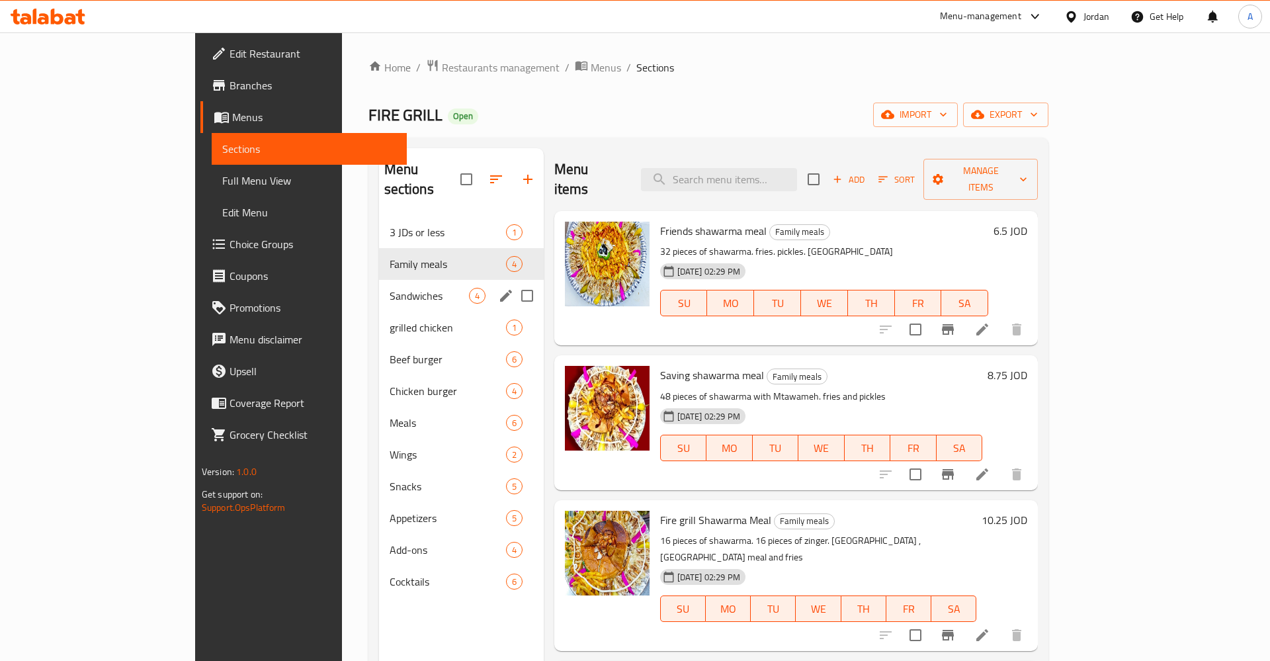
click at [379, 285] on div "Sandwiches 4" at bounding box center [461, 296] width 165 height 32
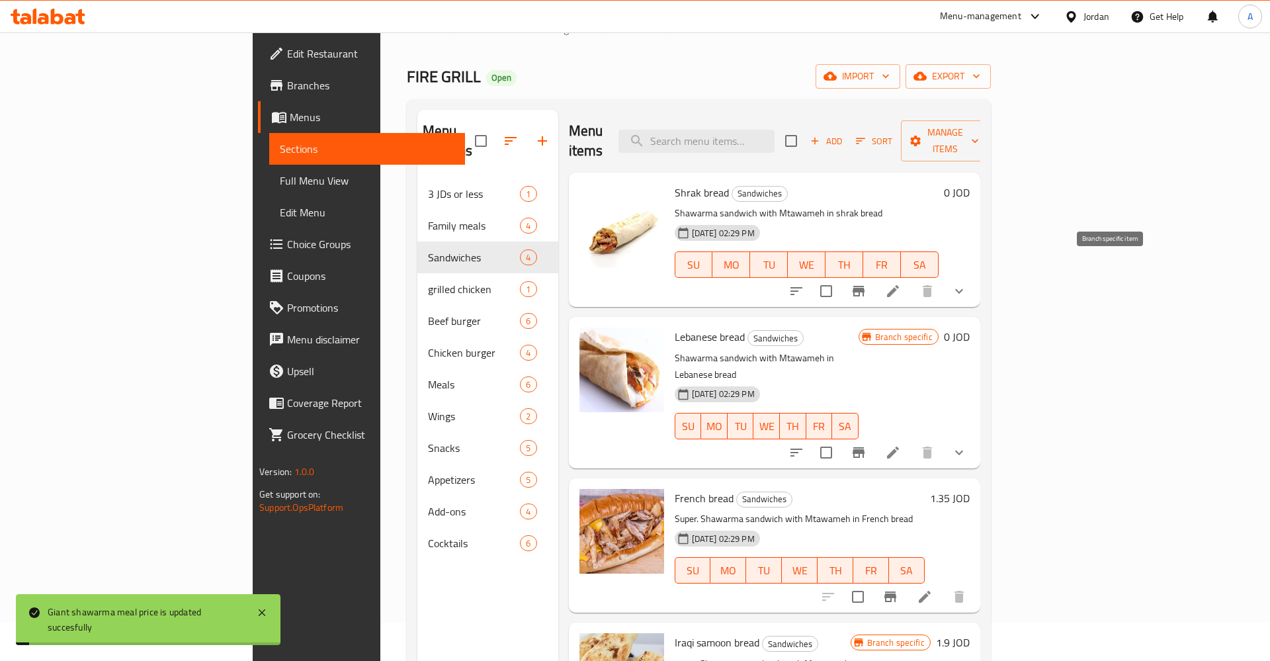
scroll to position [67, 0]
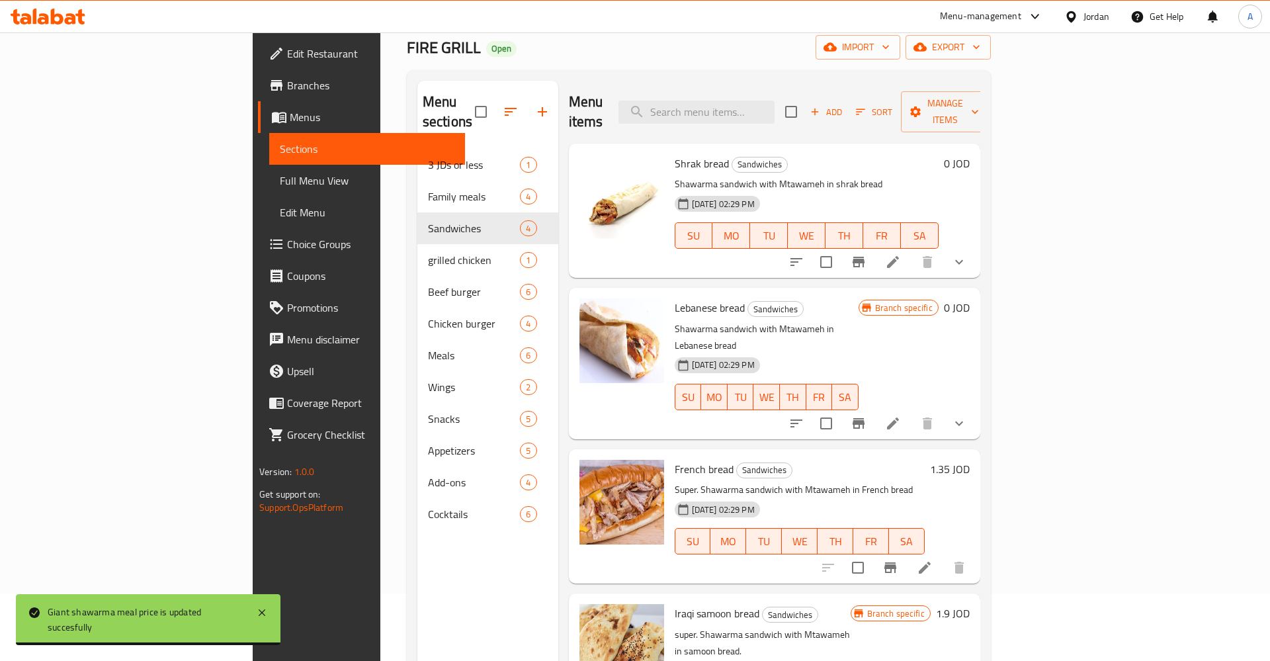
click at [875, 408] on button "Branch-specific-item" at bounding box center [859, 424] width 32 height 32
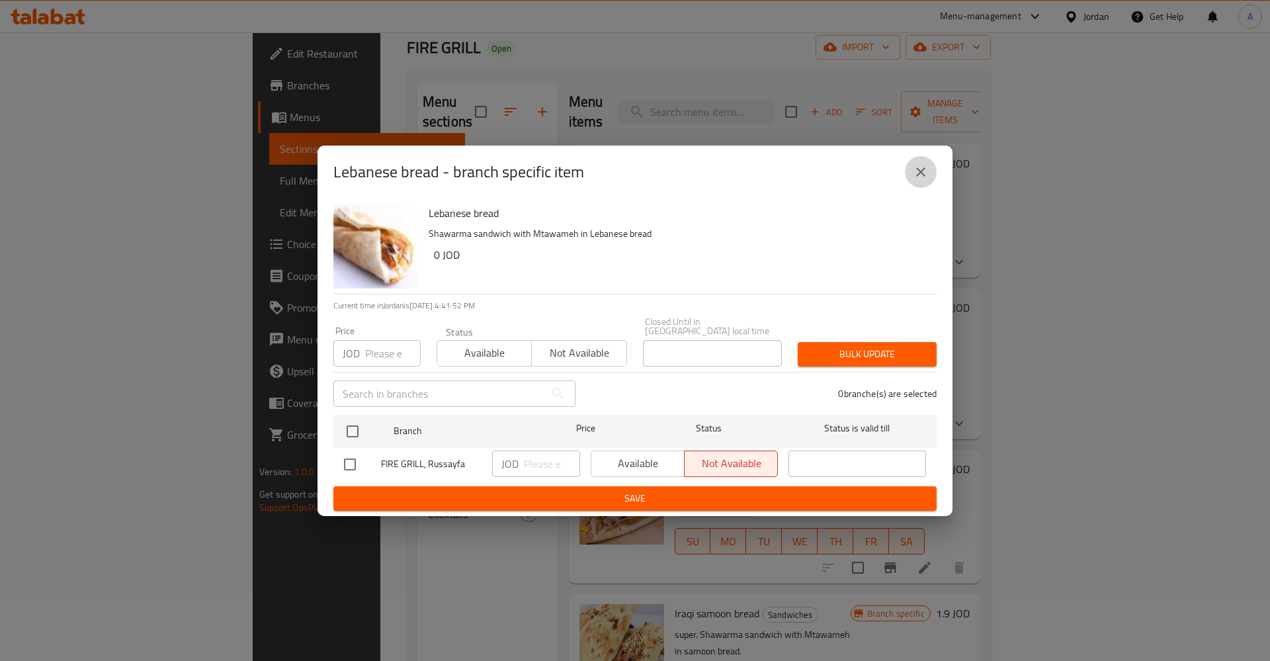
click at [914, 170] on button "close" at bounding box center [921, 172] width 32 height 32
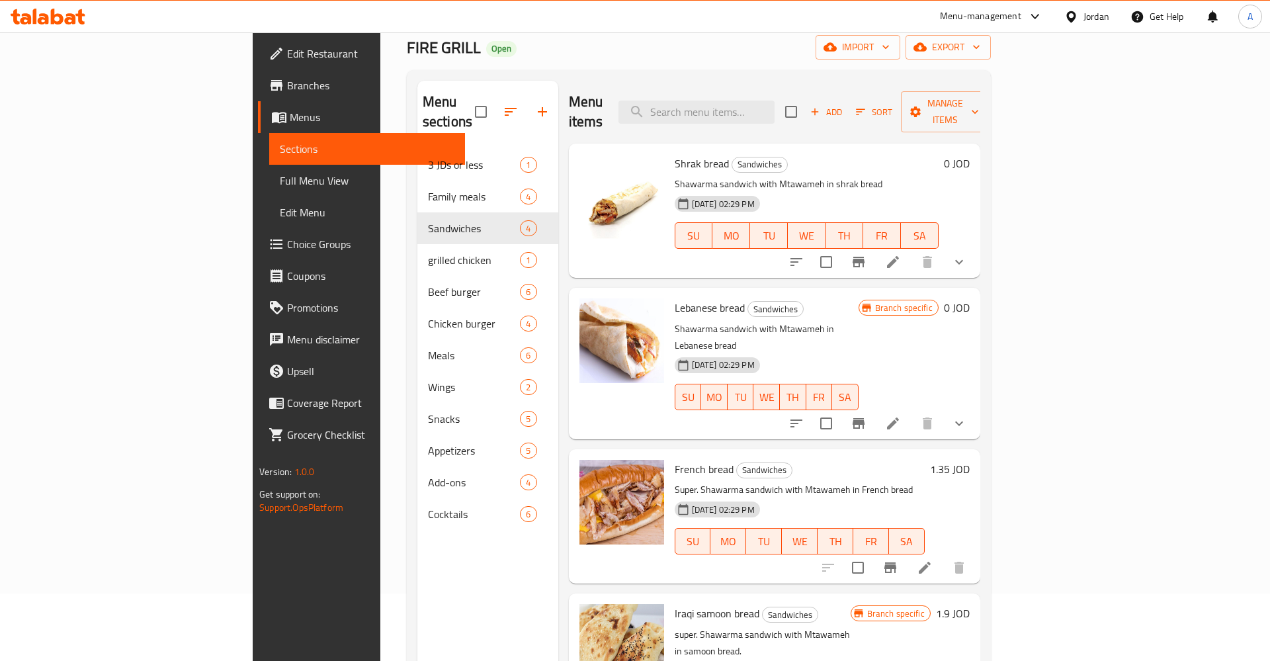
scroll to position [185, 0]
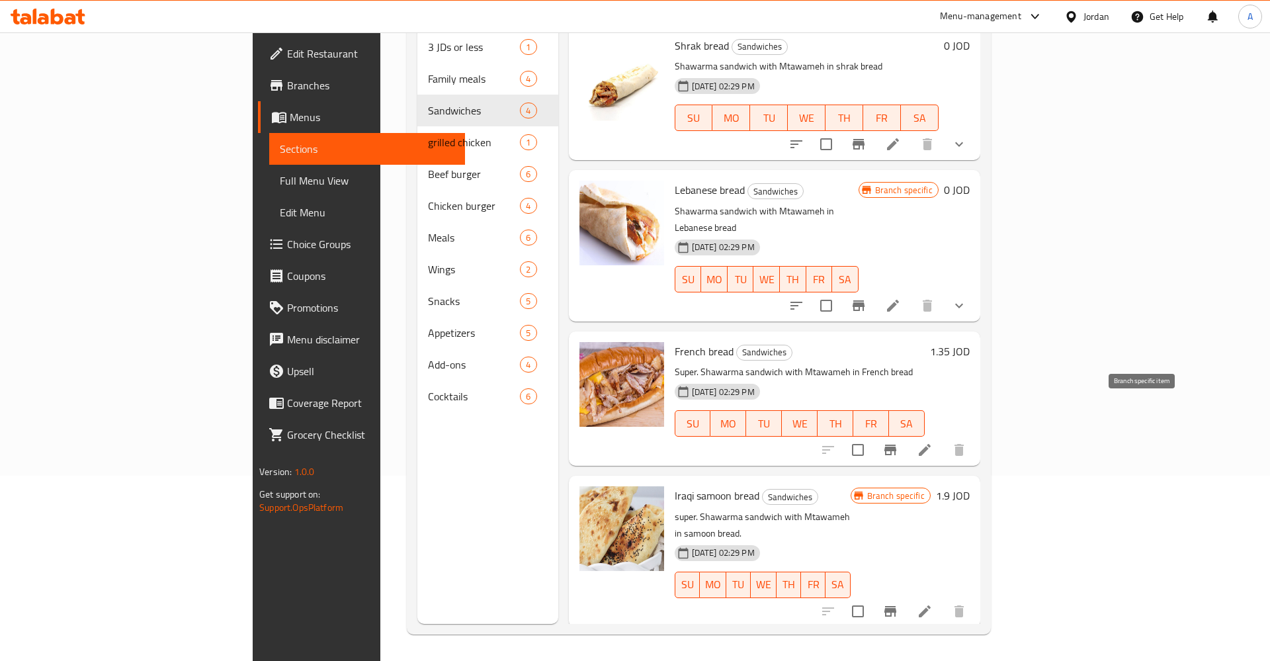
click at [897, 445] on icon "Branch-specific-item" at bounding box center [891, 450] width 12 height 11
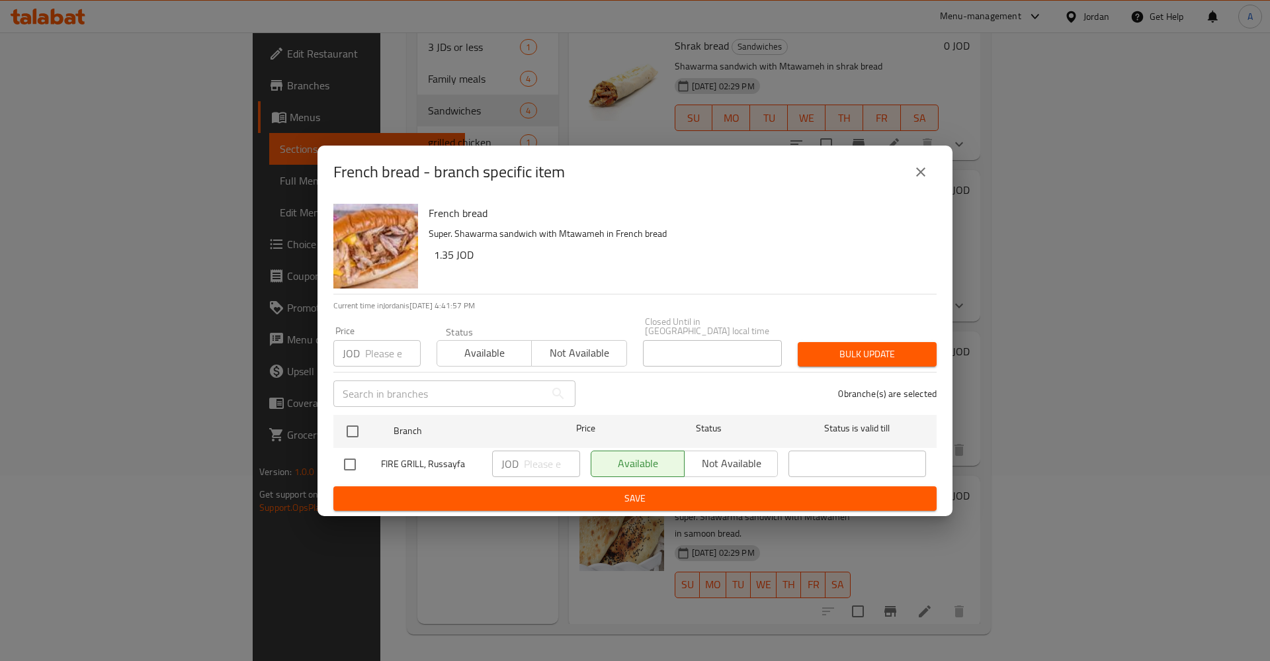
click at [922, 173] on icon "close" at bounding box center [921, 172] width 16 height 16
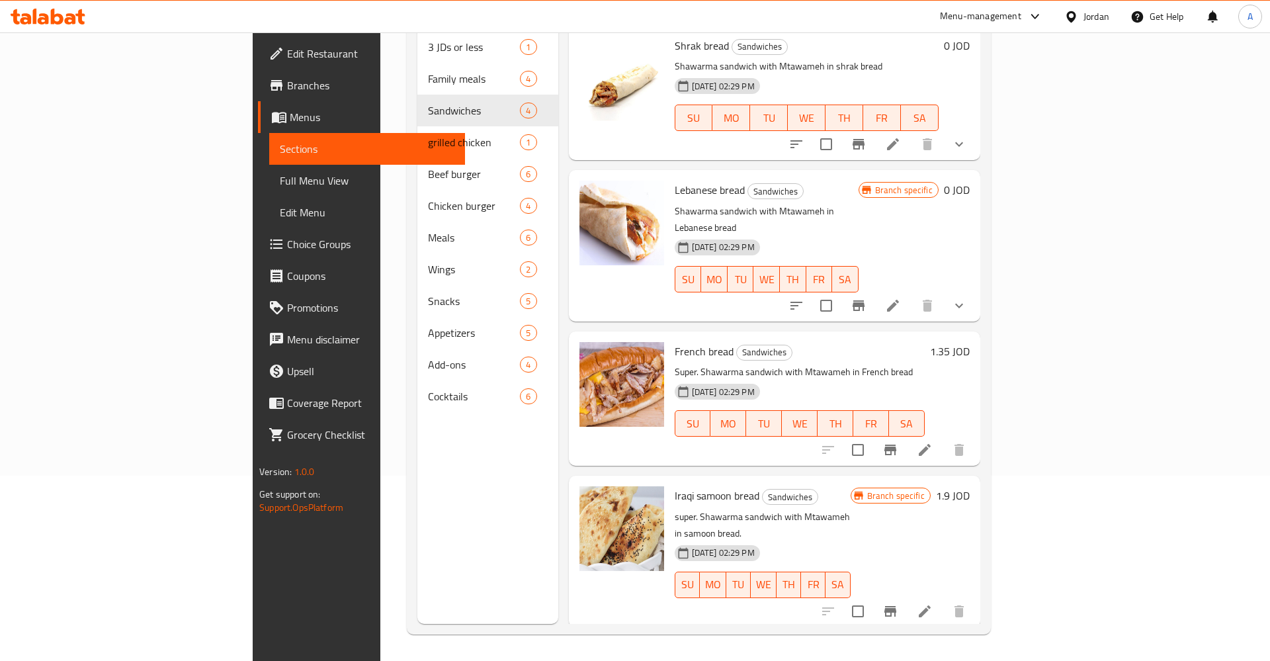
click at [970, 342] on h6 "1.35 JOD" at bounding box center [950, 351] width 40 height 19
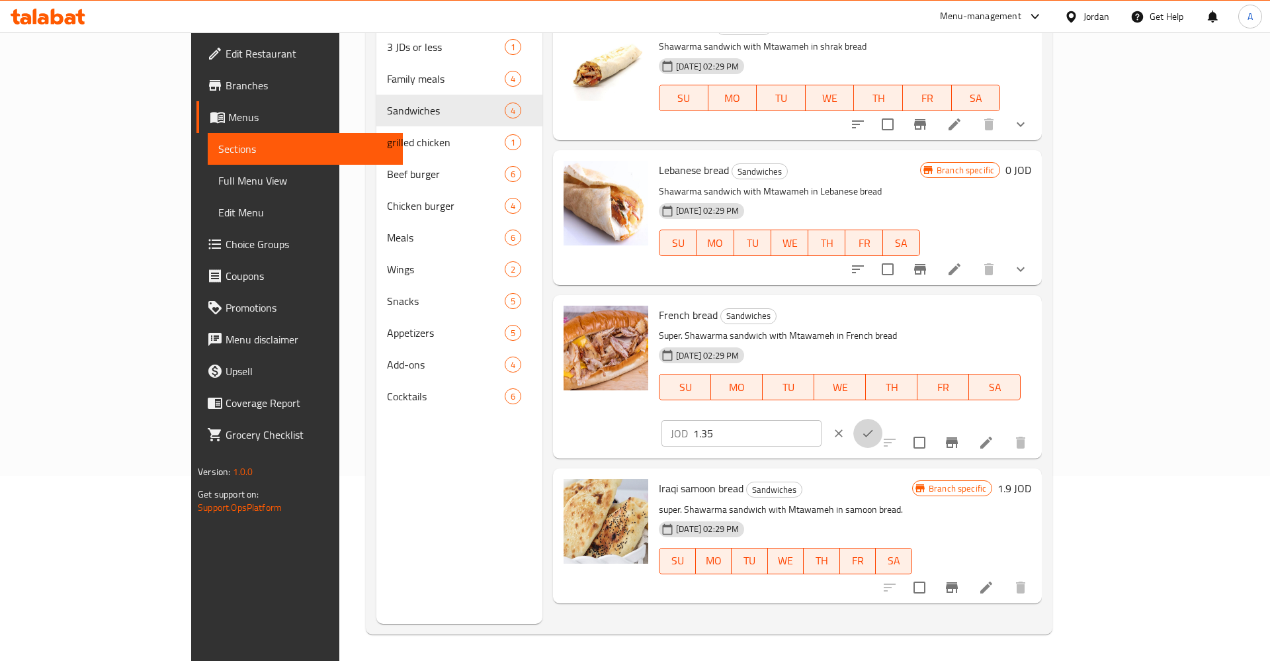
click at [875, 427] on icon "ok" at bounding box center [867, 433] width 13 height 13
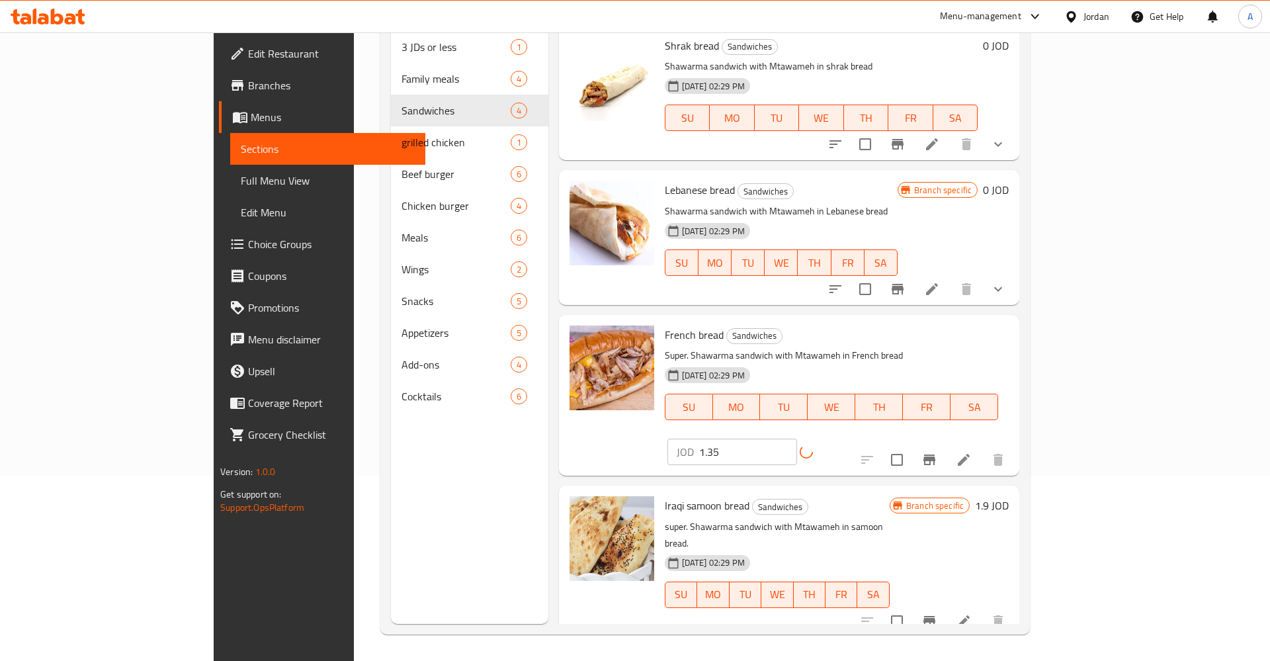
click at [863, 439] on div "JOD 1.35 ​" at bounding box center [764, 452] width 198 height 26
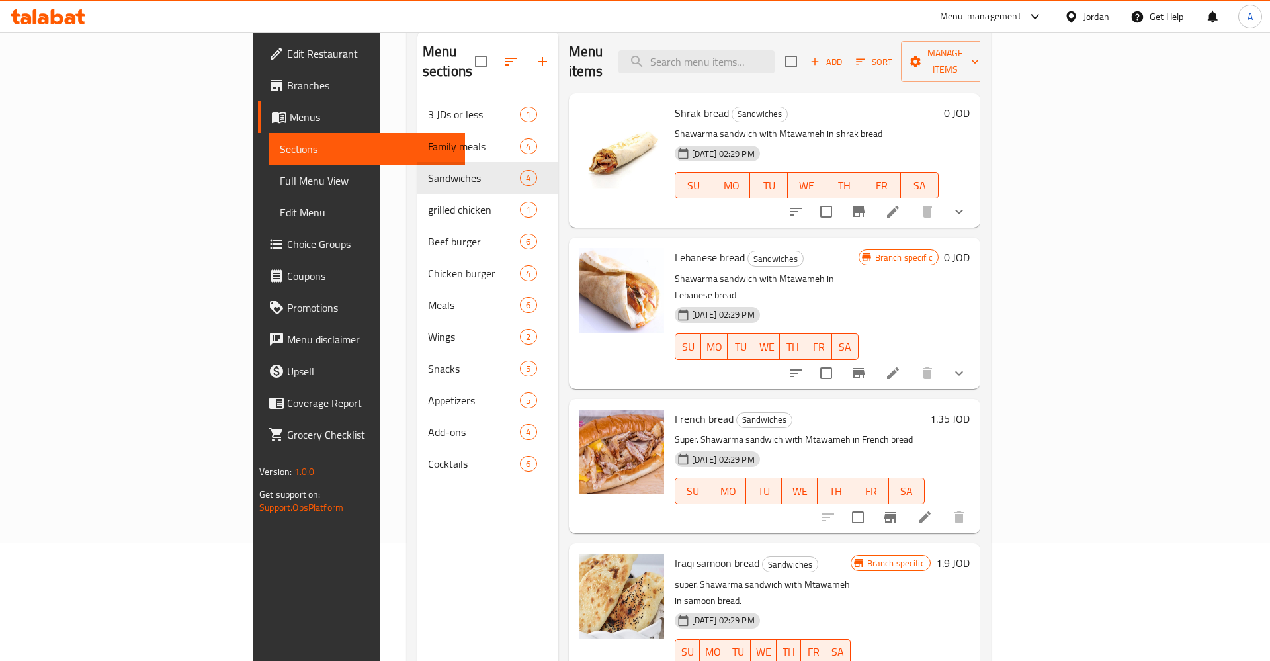
scroll to position [0, 0]
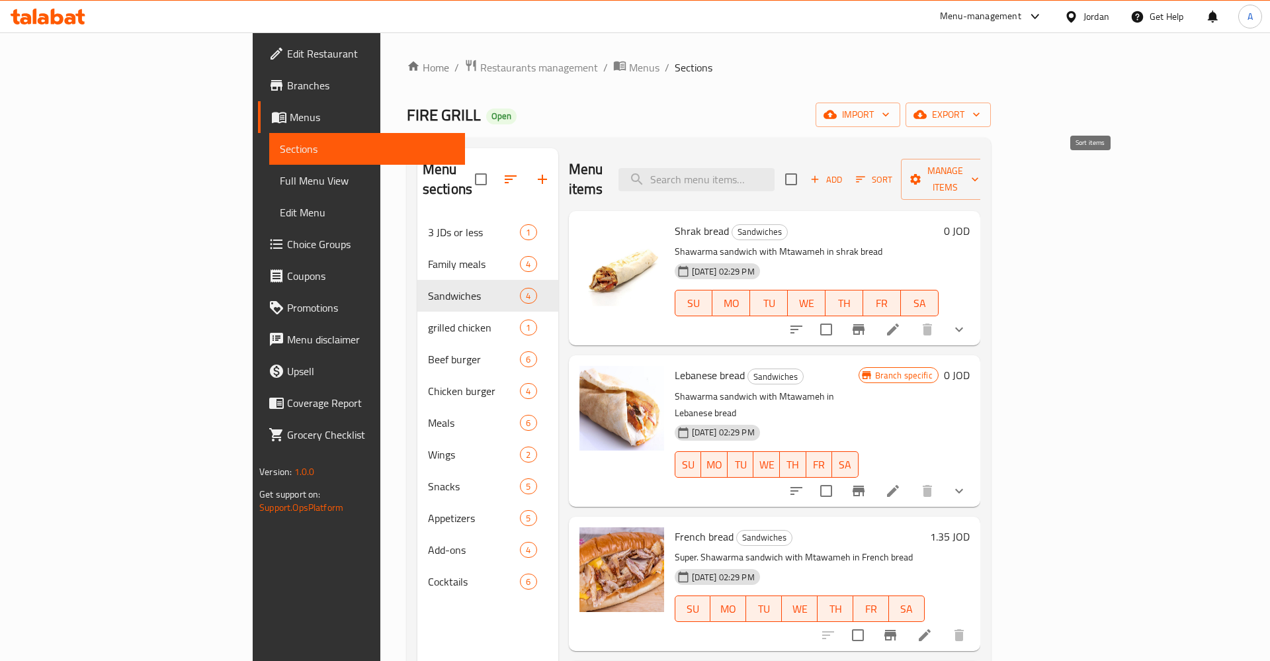
click at [867, 173] on icon "button" at bounding box center [861, 179] width 12 height 12
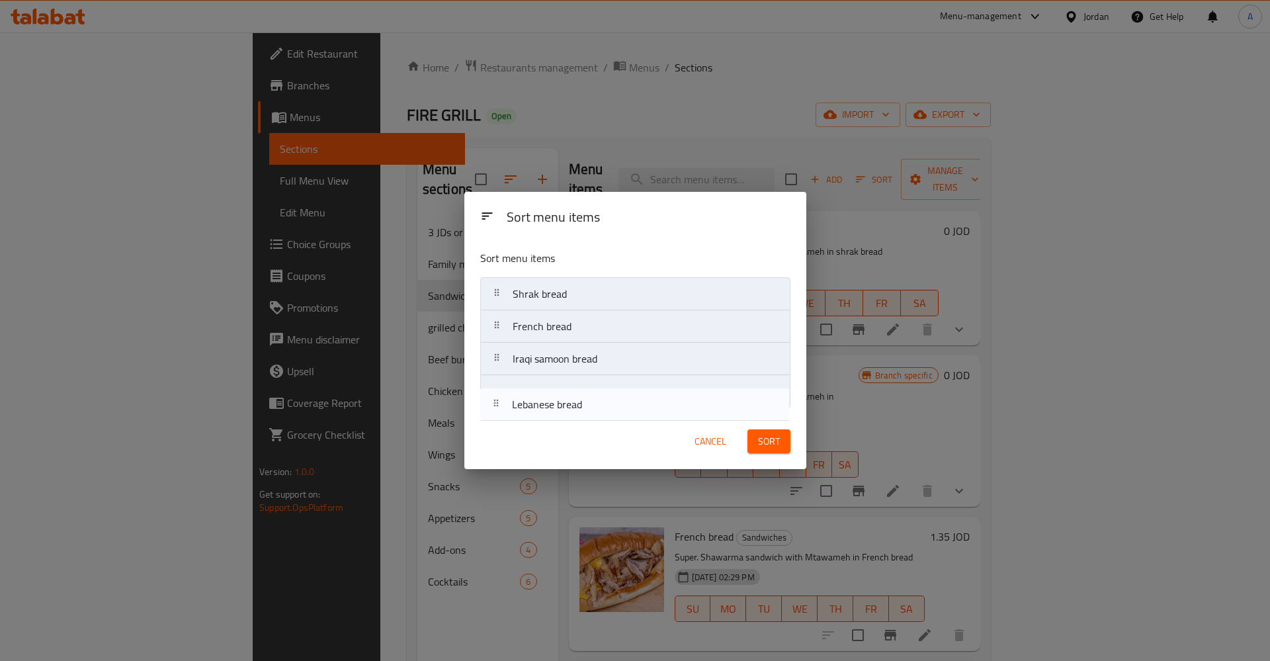
drag, startPoint x: 498, startPoint y: 326, endPoint x: 497, endPoint y: 408, distance: 82.1
click at [497, 408] on div "Sort menu items Shrak bread Lebanese bread French bread Iraqi samoon bread" at bounding box center [635, 327] width 342 height 174
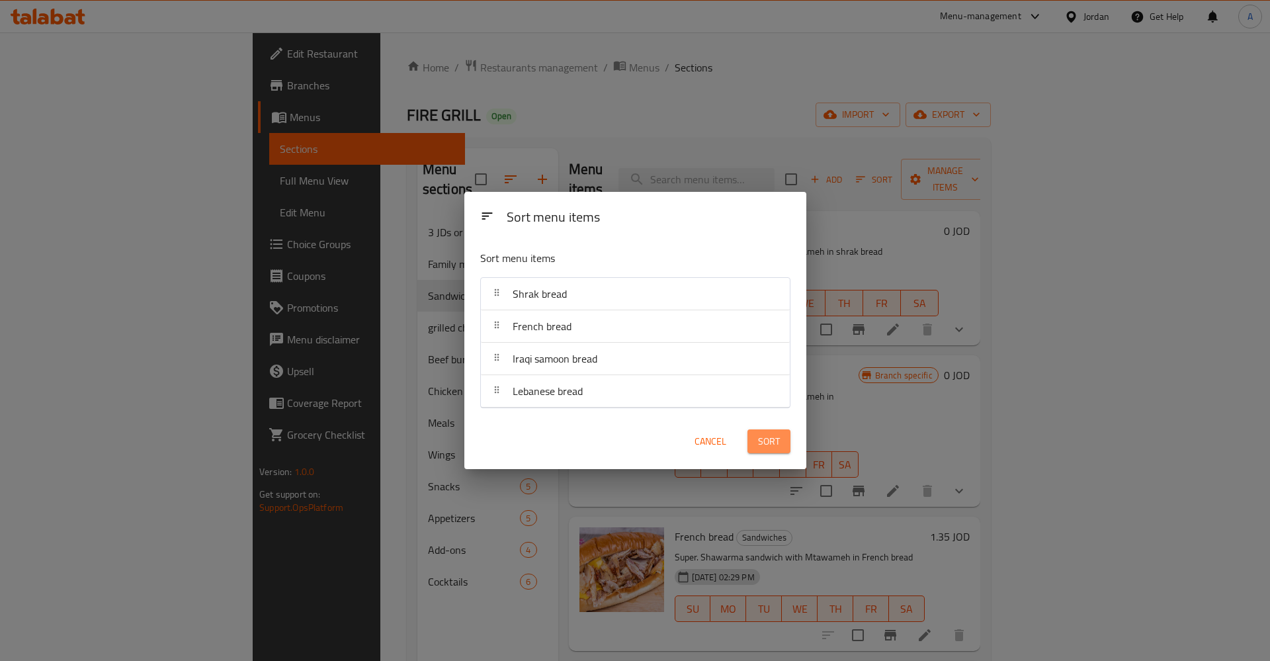
click at [753, 440] on button "Sort" at bounding box center [769, 441] width 43 height 24
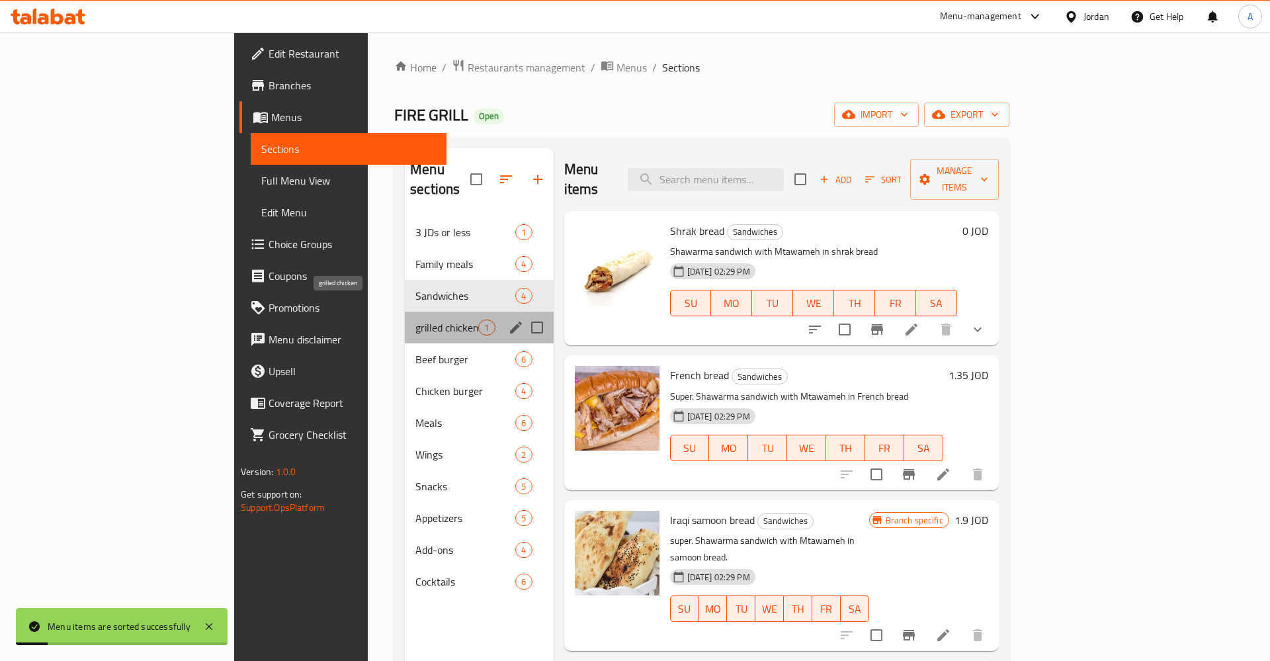
click at [416, 320] on span "grilled chicken" at bounding box center [447, 328] width 63 height 16
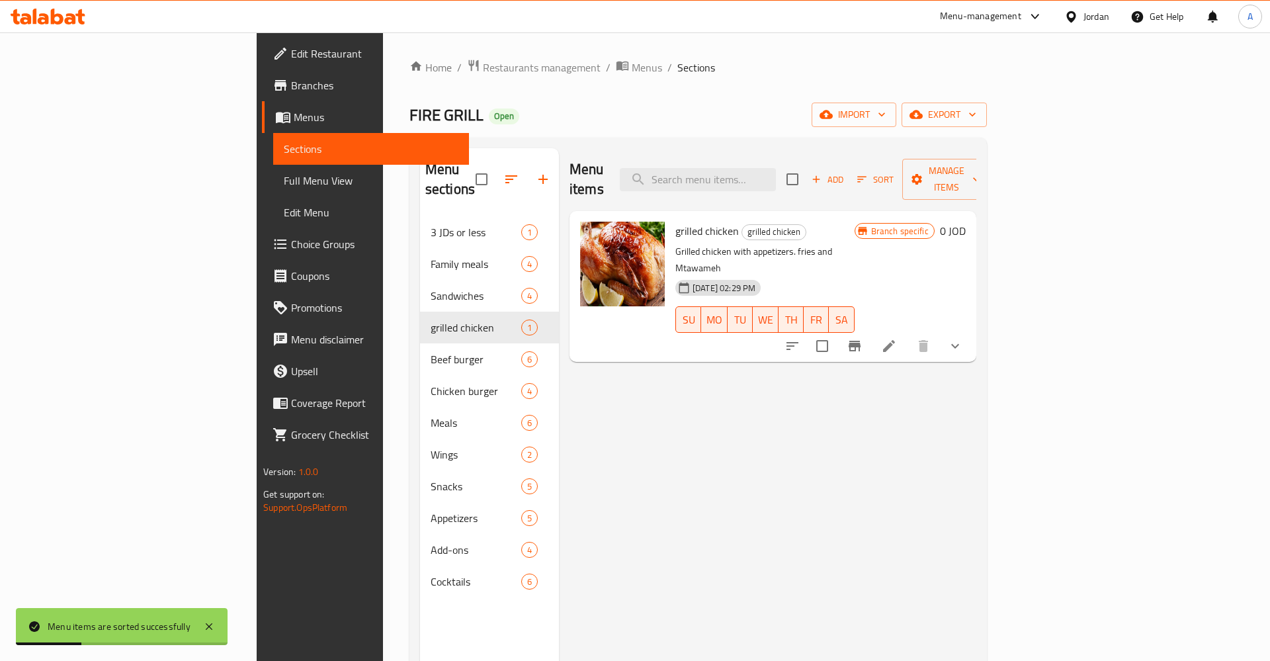
click at [863, 338] on icon "Branch-specific-item" at bounding box center [855, 346] width 16 height 16
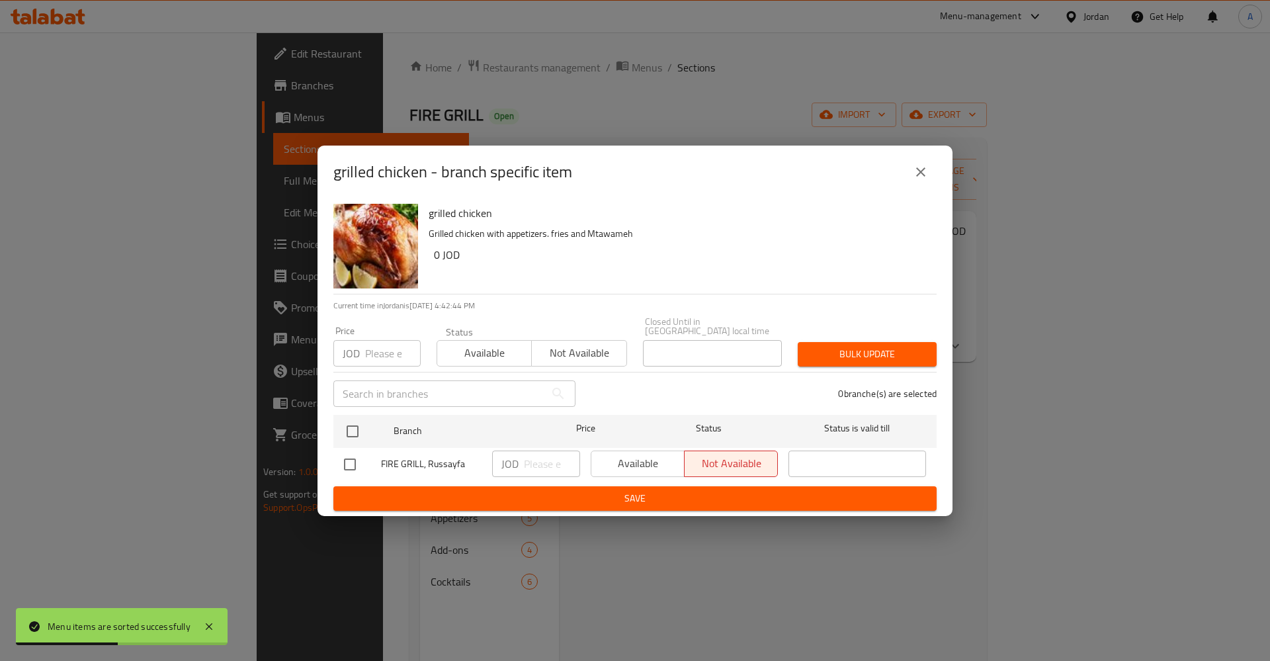
click at [916, 180] on icon "close" at bounding box center [921, 172] width 16 height 16
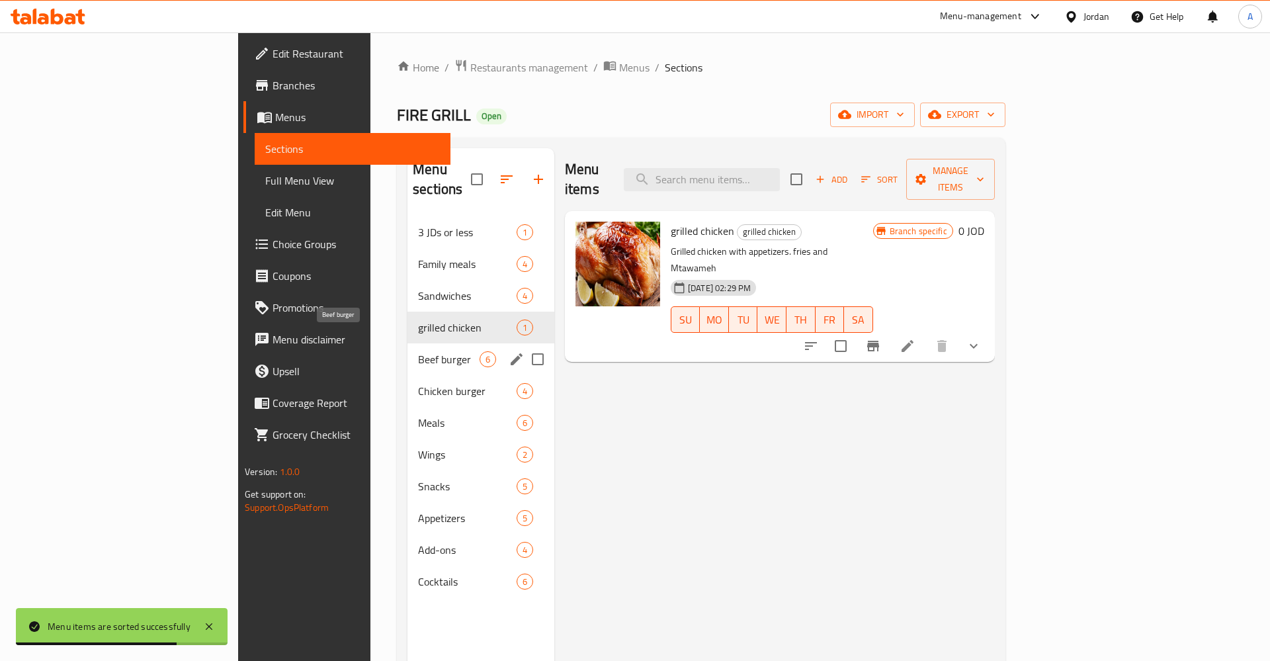
click at [418, 351] on span "Beef burger" at bounding box center [449, 359] width 62 height 16
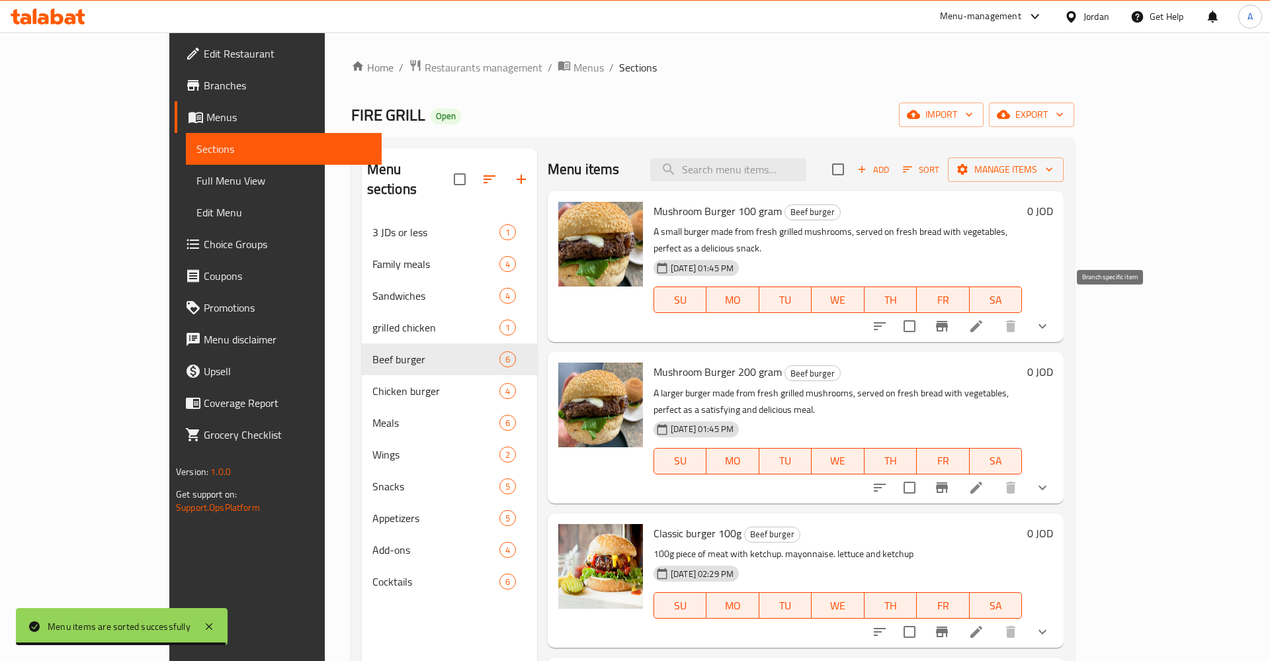
click at [958, 310] on button "Branch-specific-item" at bounding box center [942, 326] width 32 height 32
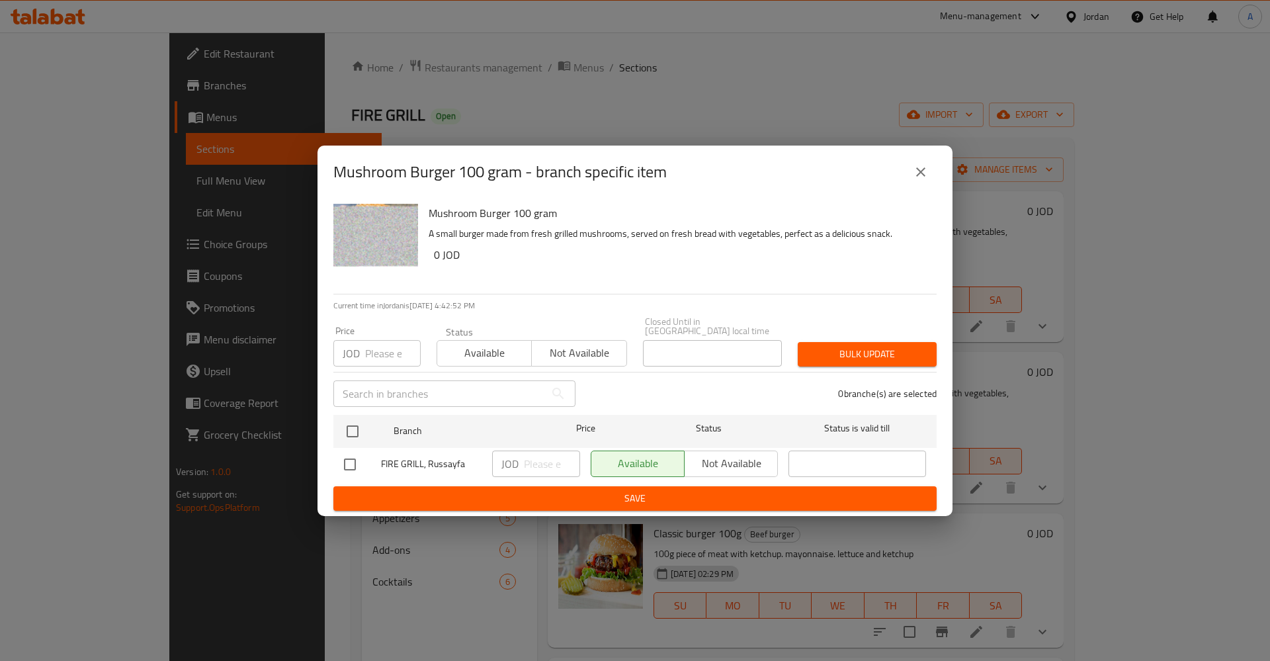
click at [918, 177] on icon "close" at bounding box center [920, 171] width 9 height 9
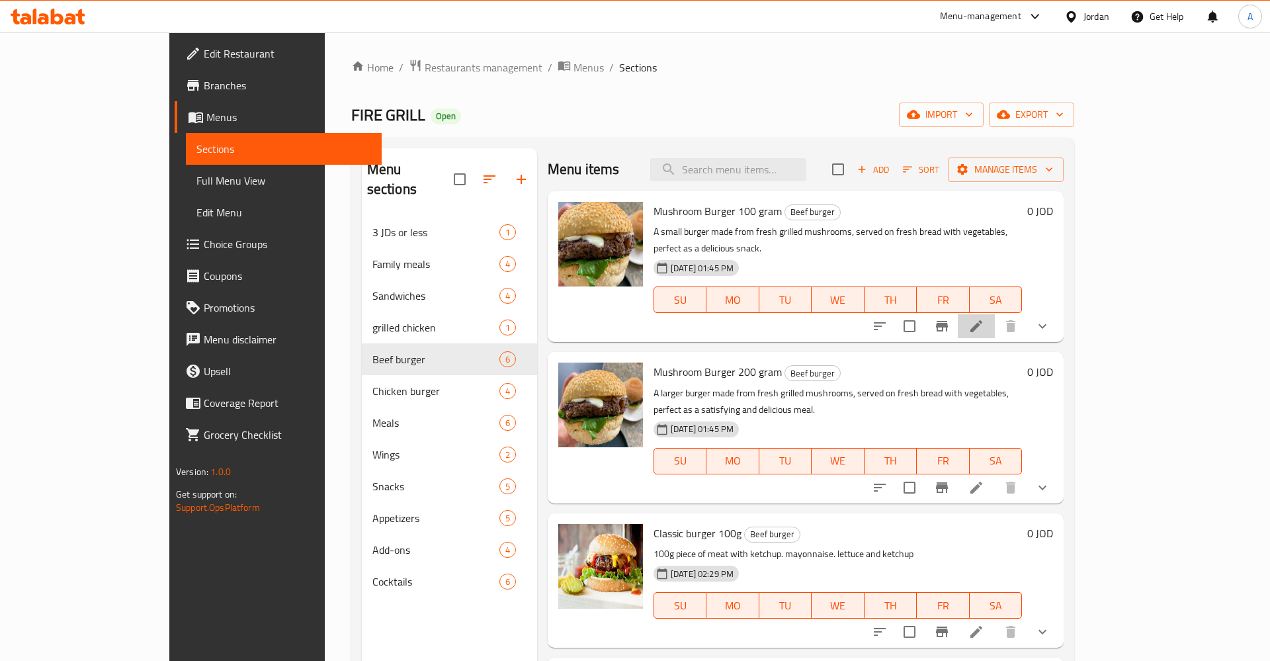
click at [985, 318] on icon at bounding box center [977, 326] width 16 height 16
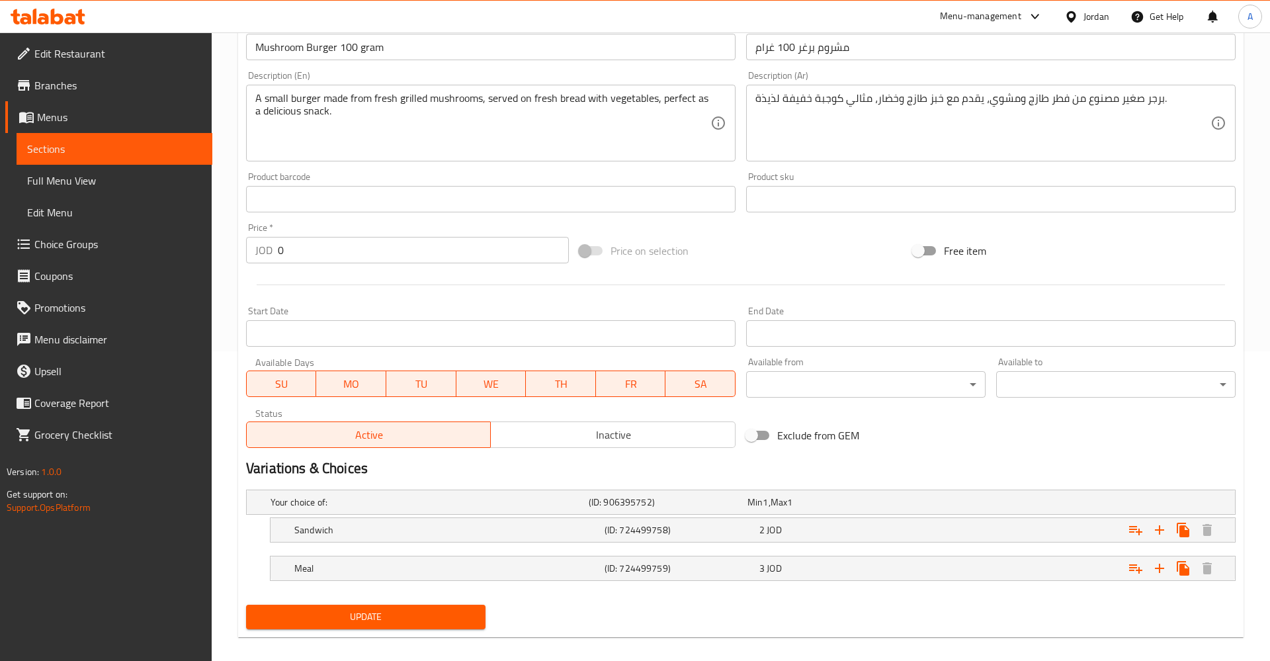
scroll to position [323, 0]
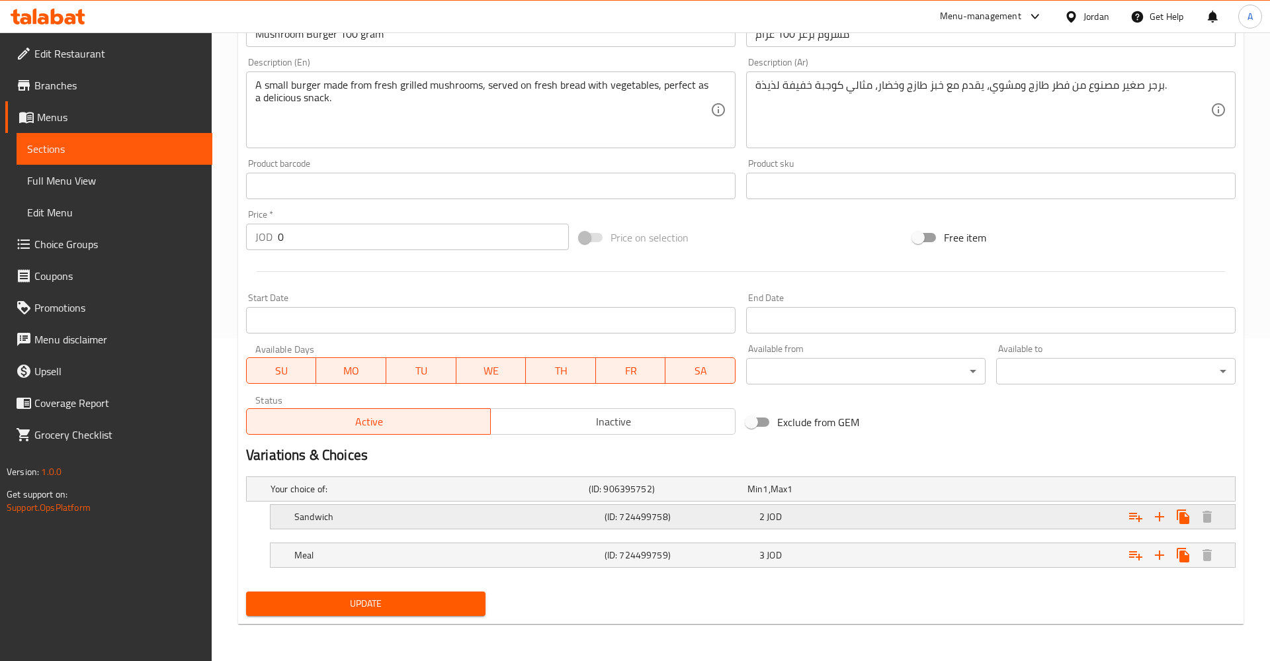
click at [797, 496] on div "2 JOD" at bounding box center [825, 488] width 154 height 13
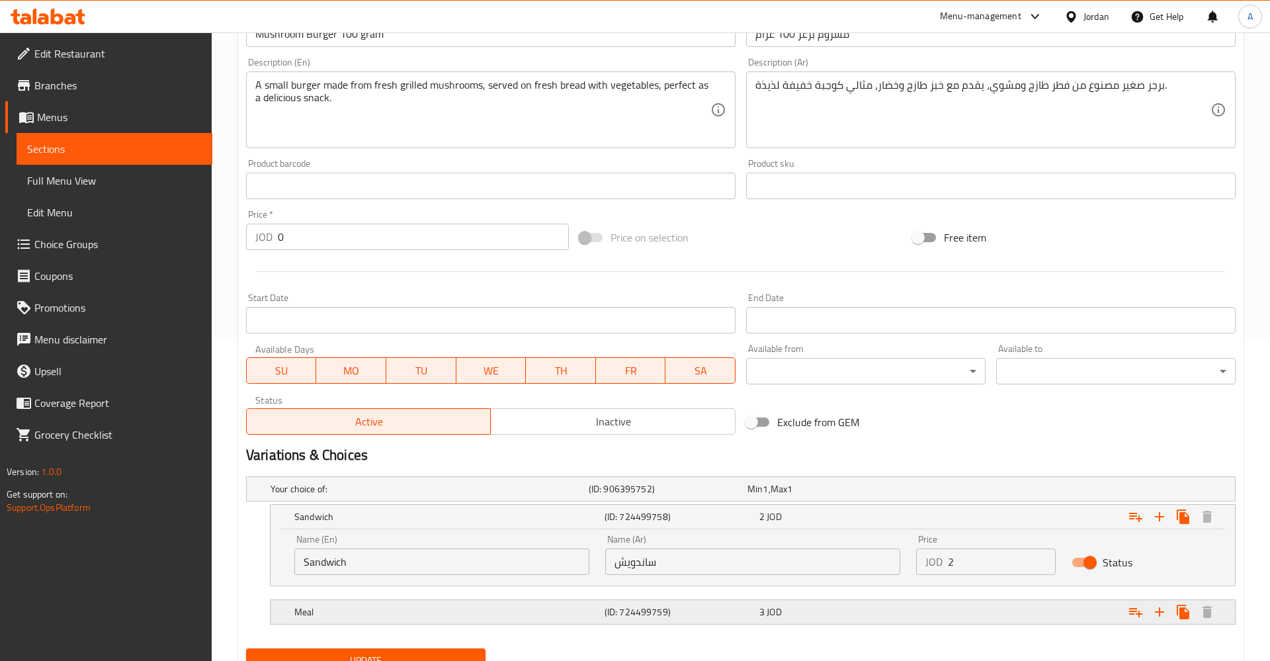
click at [832, 496] on div "3 JOD" at bounding box center [825, 488] width 154 height 13
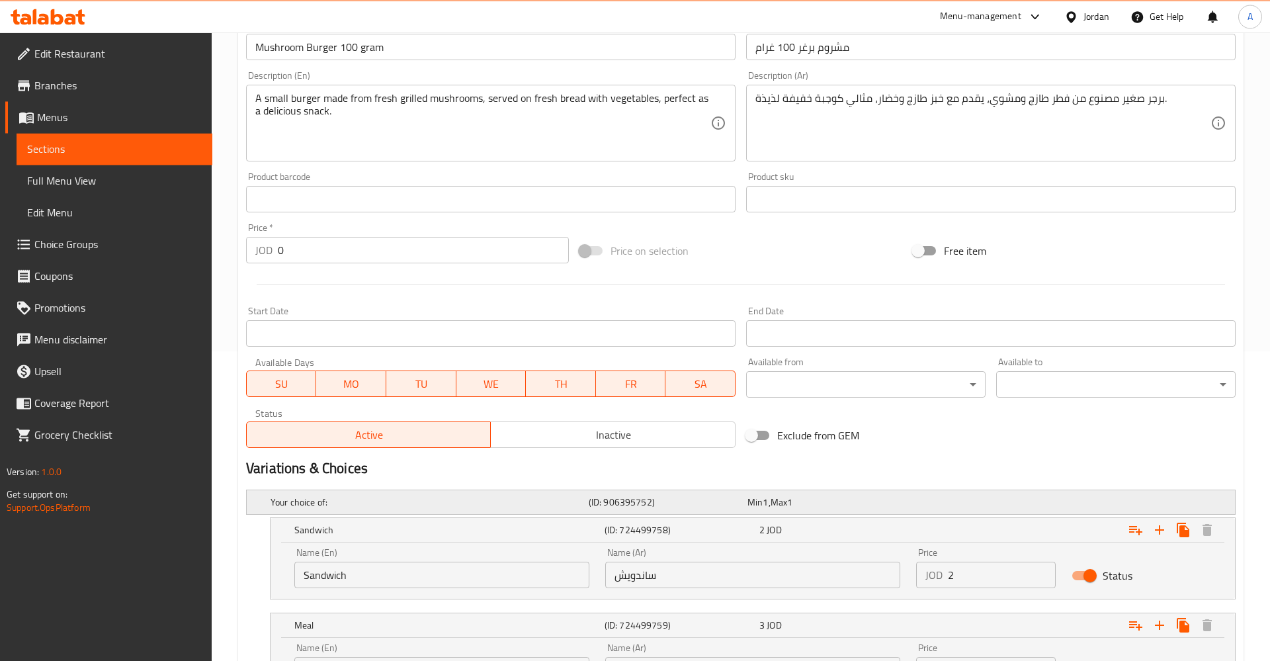
scroll to position [437, 0]
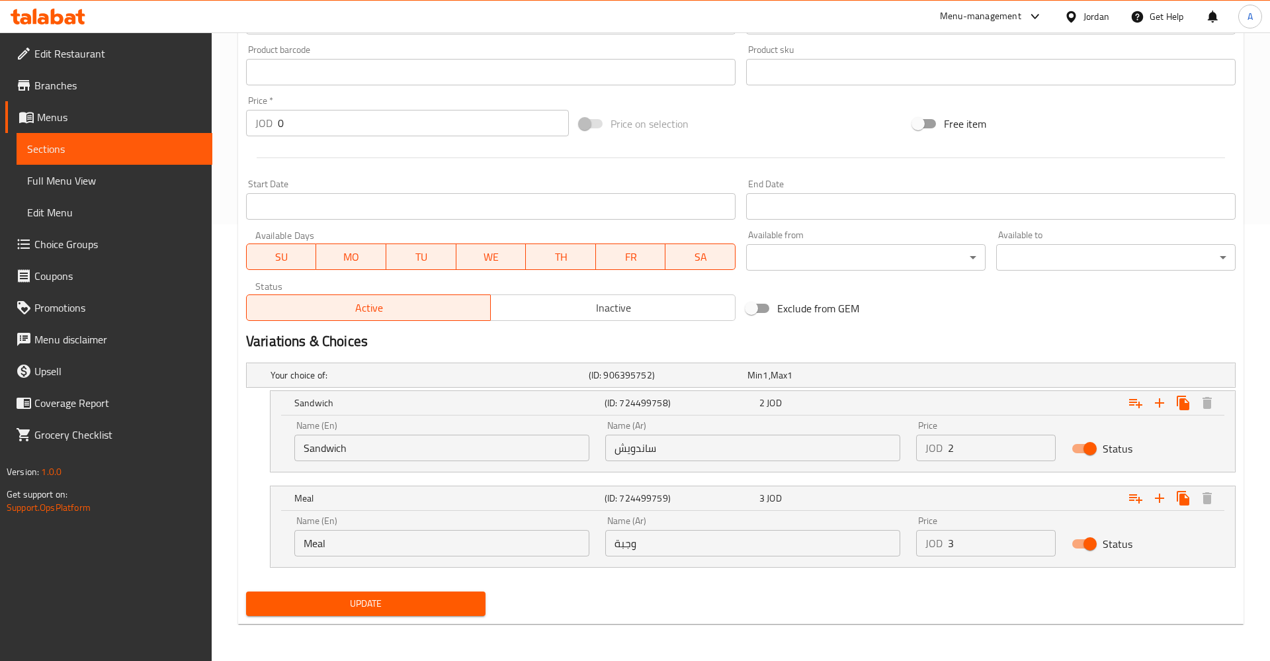
drag, startPoint x: 965, startPoint y: 447, endPoint x: 905, endPoint y: 448, distance: 60.9
click at [948, 448] on input "2" at bounding box center [1002, 448] width 108 height 26
type input "1"
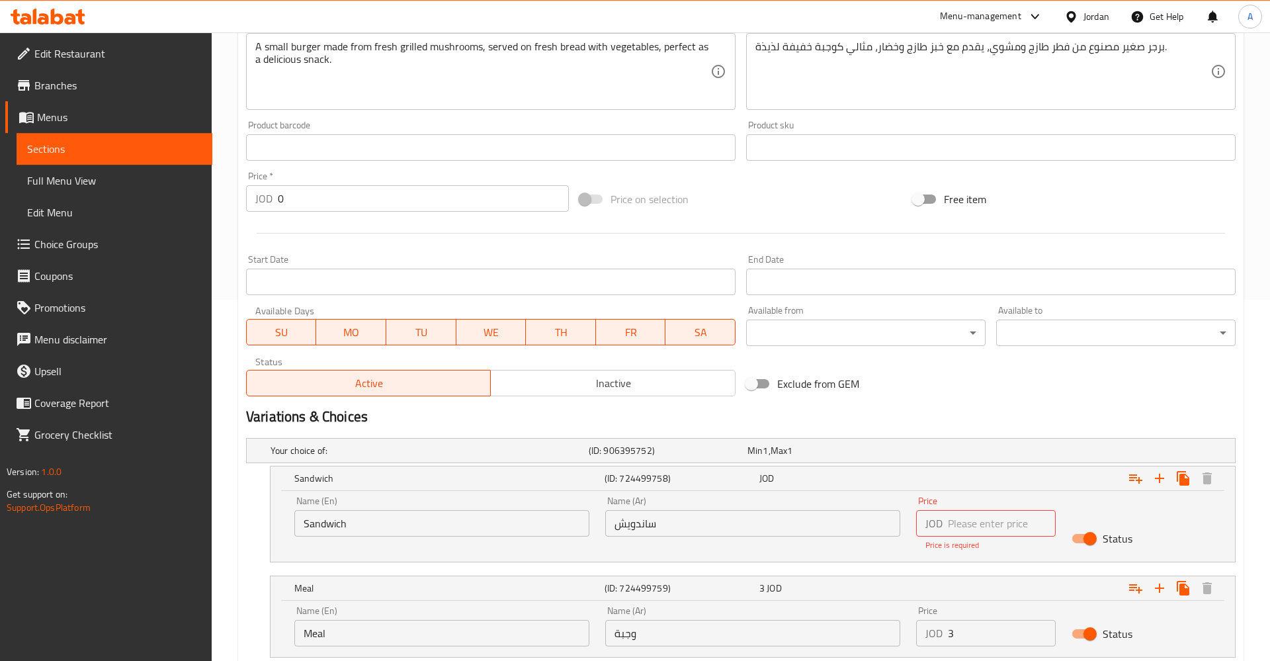
scroll to position [451, 0]
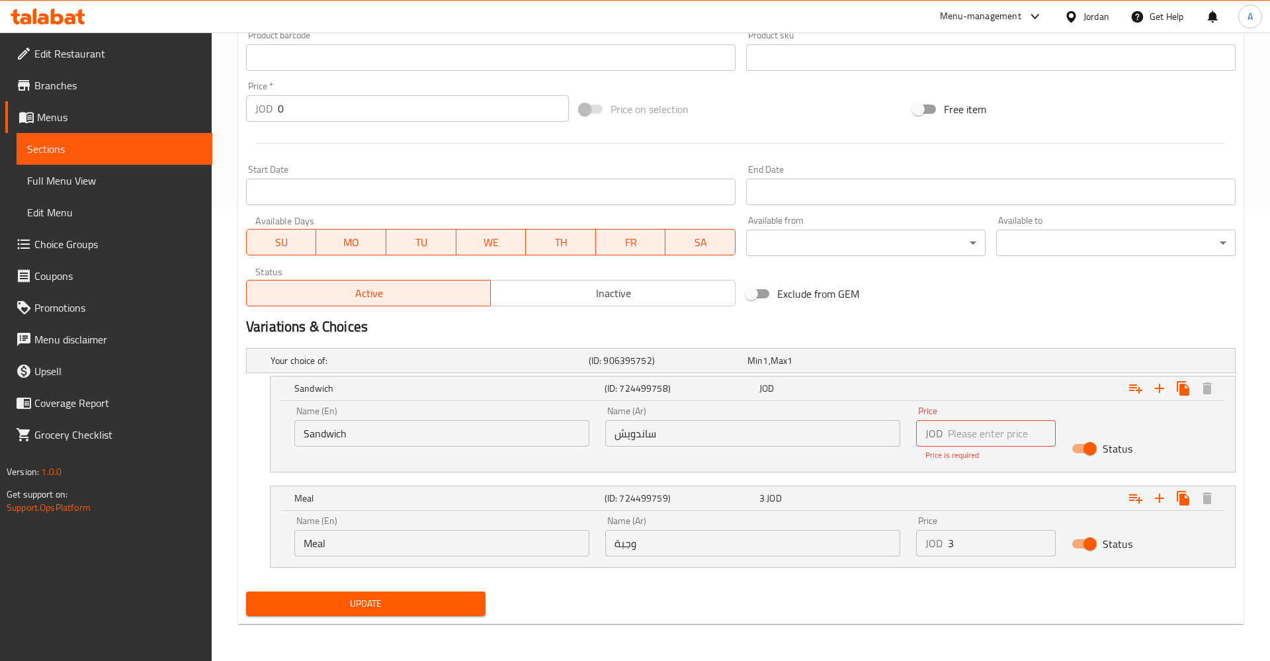
click at [987, 436] on input "number" at bounding box center [1002, 433] width 108 height 26
type input "2"
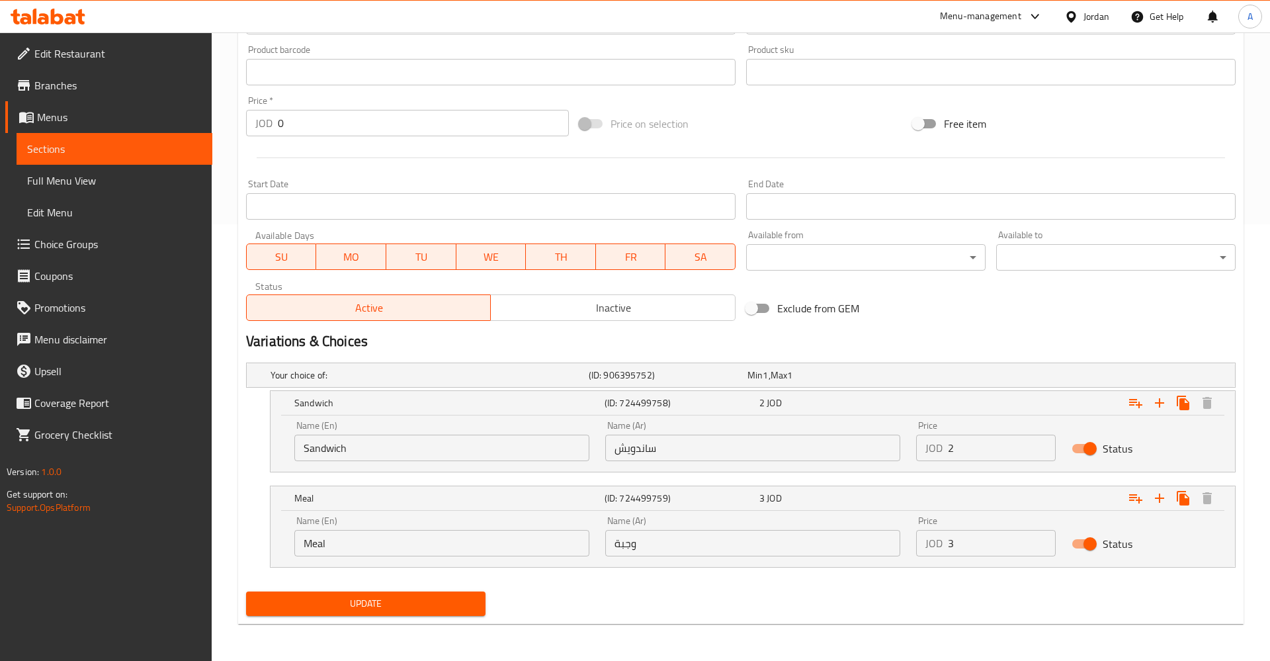
scroll to position [437, 0]
click at [842, 605] on div "Update" at bounding box center [741, 603] width 1000 height 35
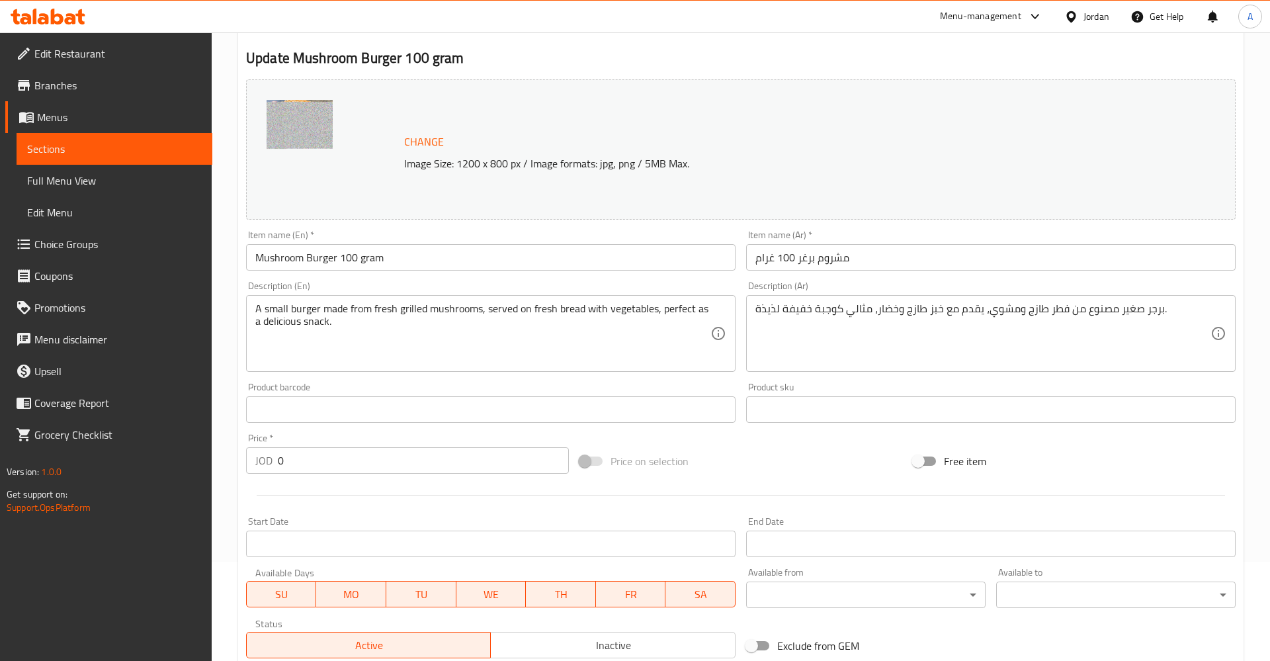
scroll to position [0, 0]
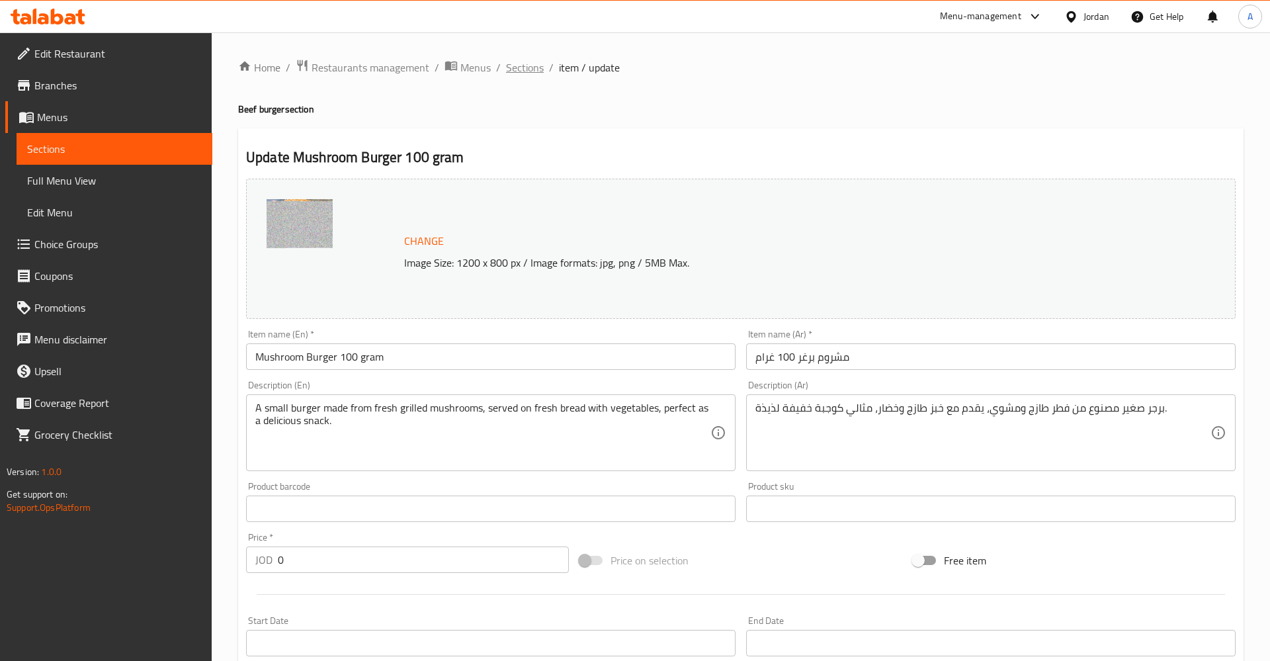
click at [520, 74] on span "Sections" at bounding box center [525, 68] width 38 height 16
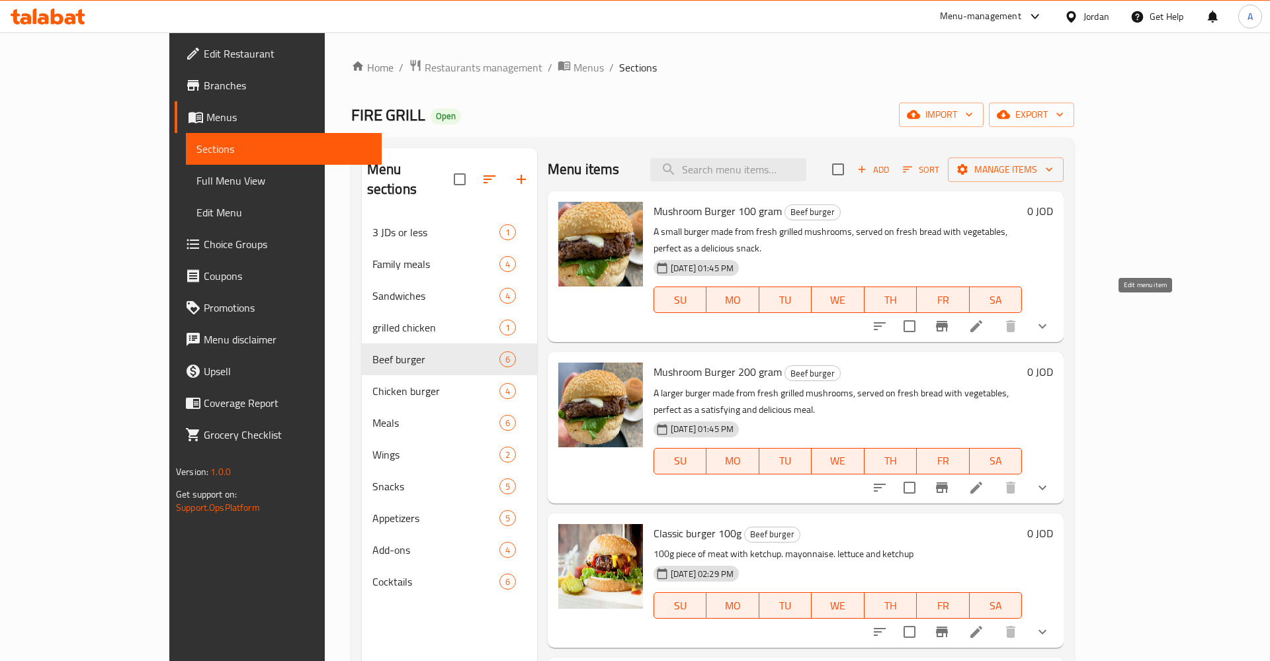
click at [983, 320] on icon at bounding box center [977, 326] width 12 height 12
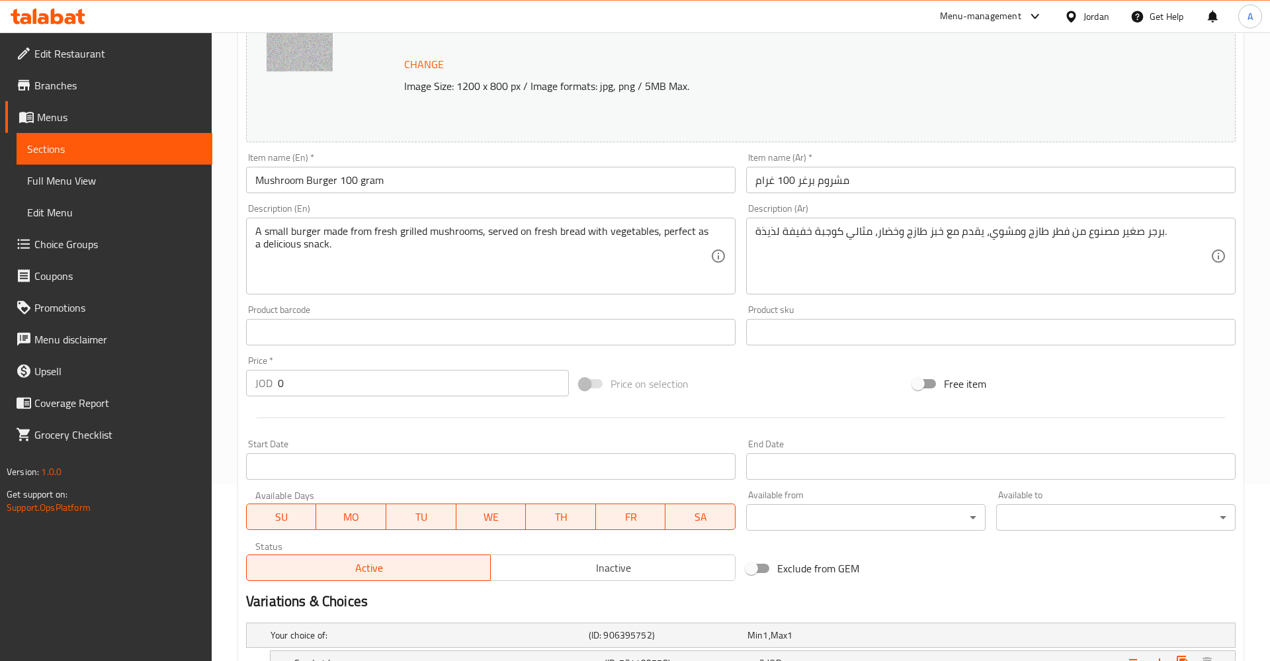
scroll to position [323, 0]
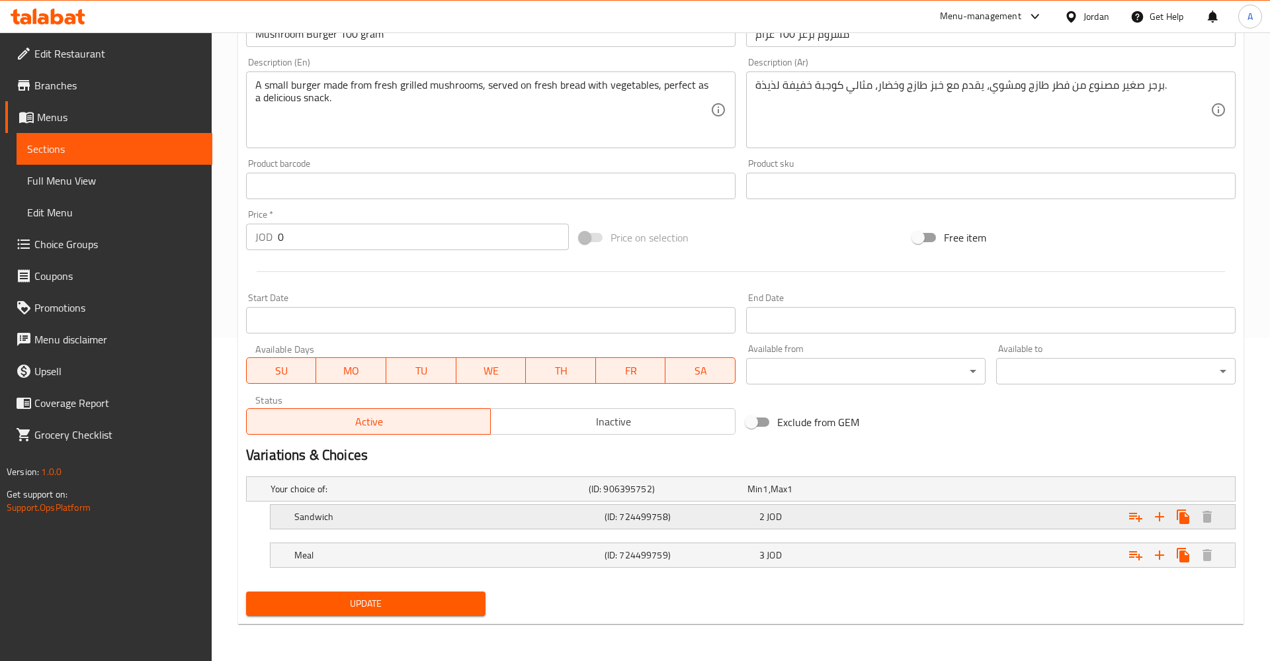
click at [768, 498] on span "JOD" at bounding box center [765, 488] width 5 height 17
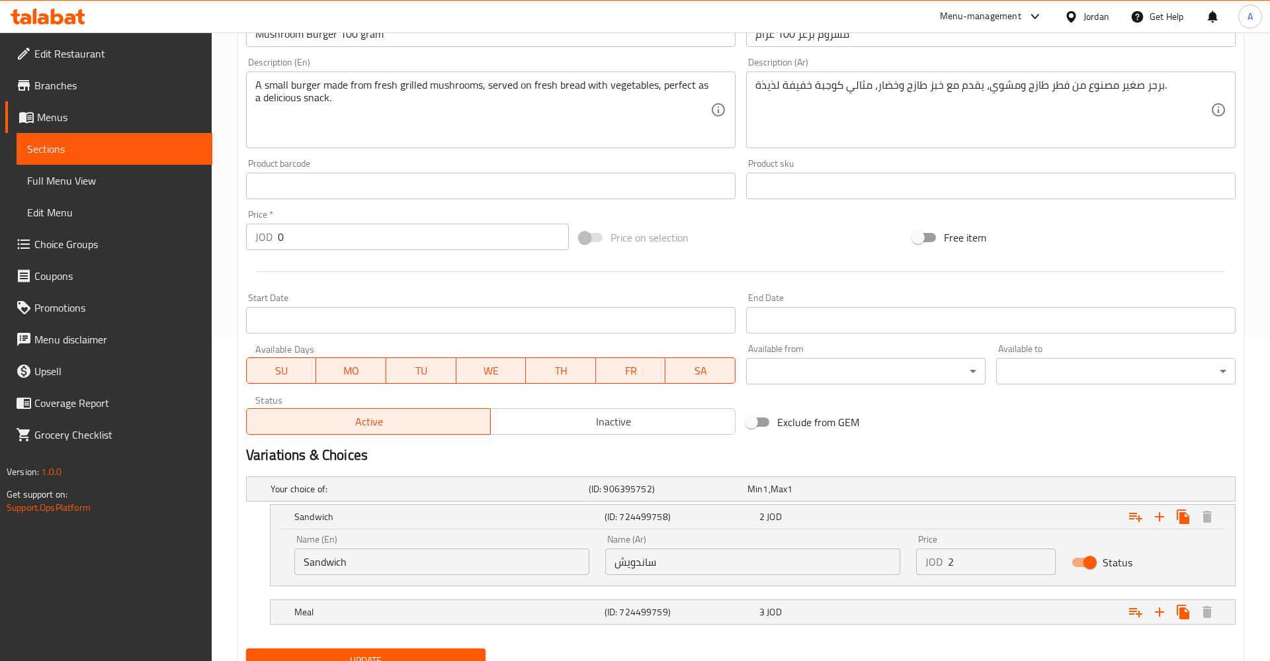
click at [1000, 566] on input "2" at bounding box center [1002, 562] width 108 height 26
click at [993, 492] on div "Expand" at bounding box center [1063, 488] width 318 height 5
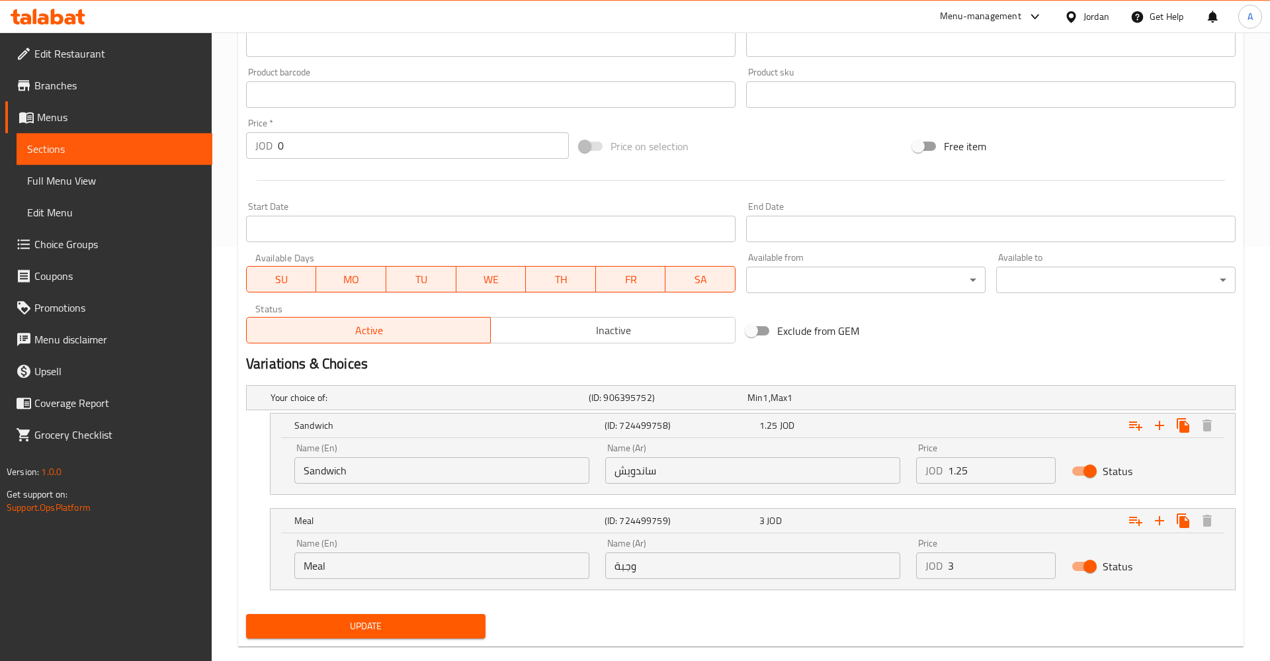
scroll to position [437, 0]
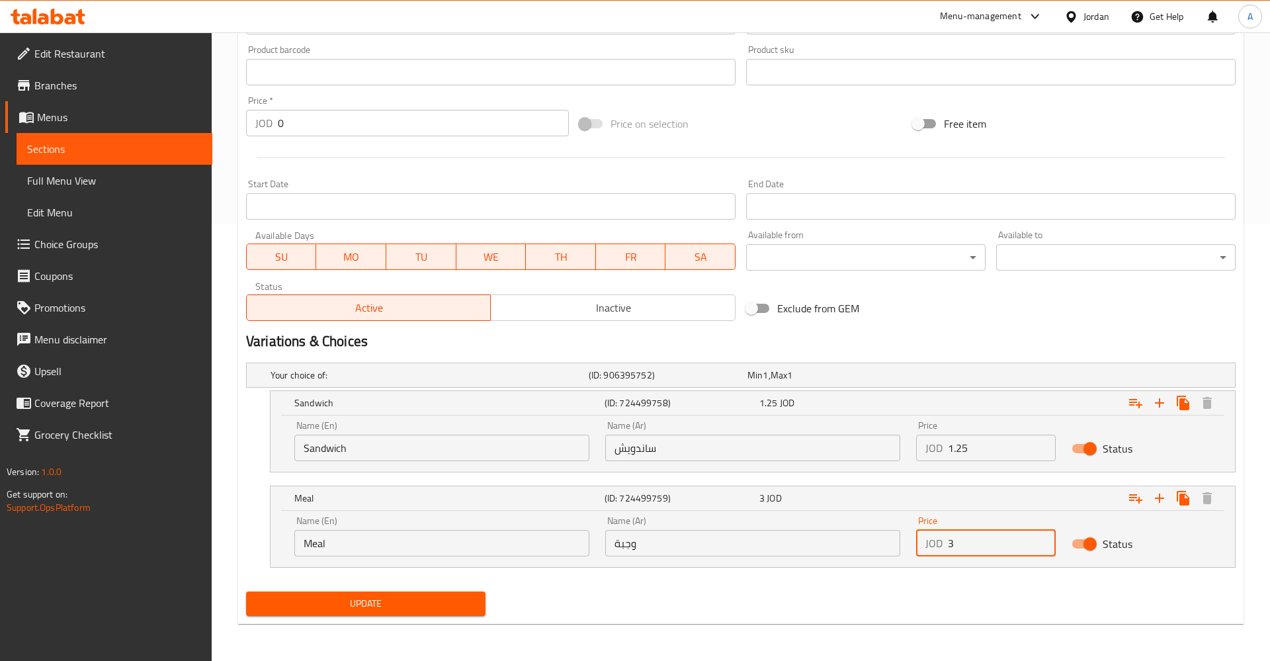
drag, startPoint x: 957, startPoint y: 549, endPoint x: 904, endPoint y: 552, distance: 53.7
click at [948, 552] on input "3" at bounding box center [1002, 543] width 108 height 26
click at [985, 459] on input "1.25" at bounding box center [1002, 448] width 108 height 26
type input "1.5"
click at [972, 549] on input "3" at bounding box center [1002, 543] width 108 height 26
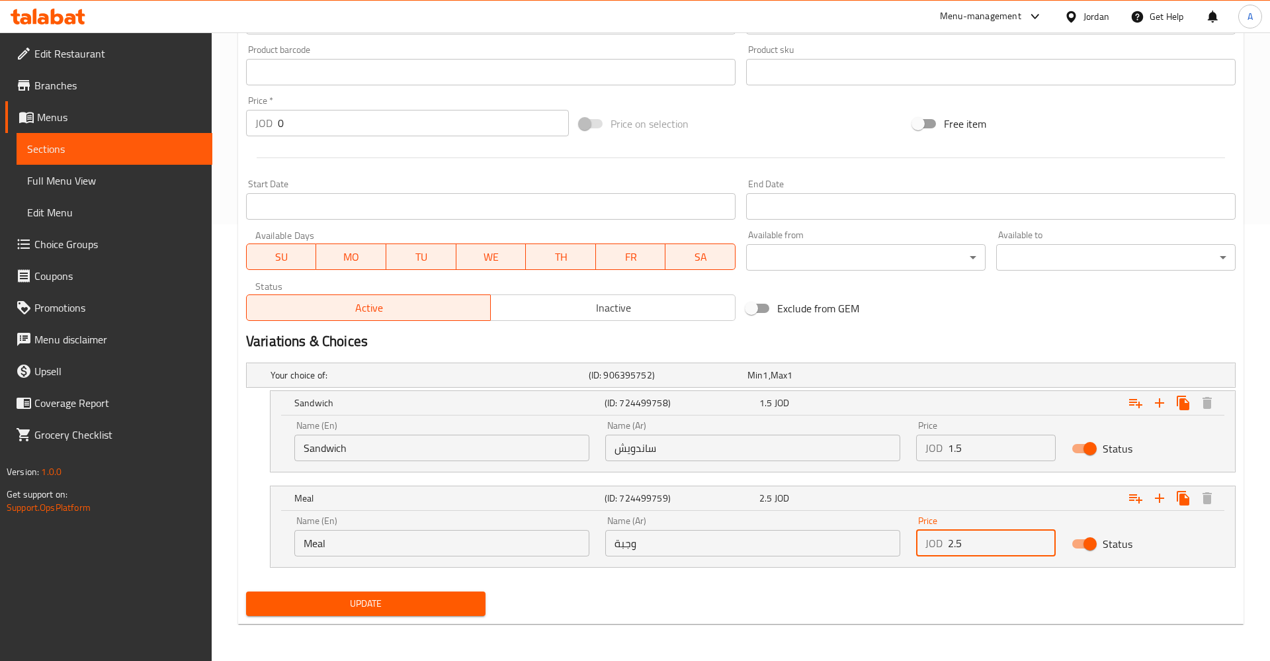
type input "2.5"
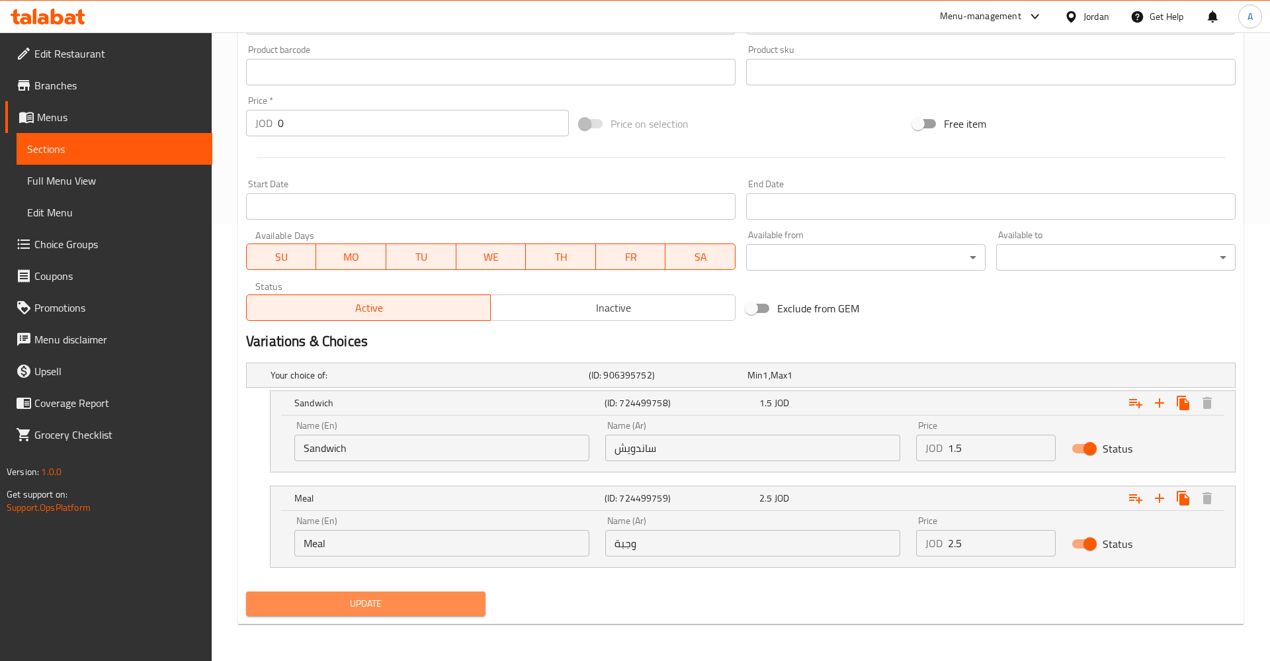
click at [432, 610] on span "Update" at bounding box center [366, 604] width 218 height 17
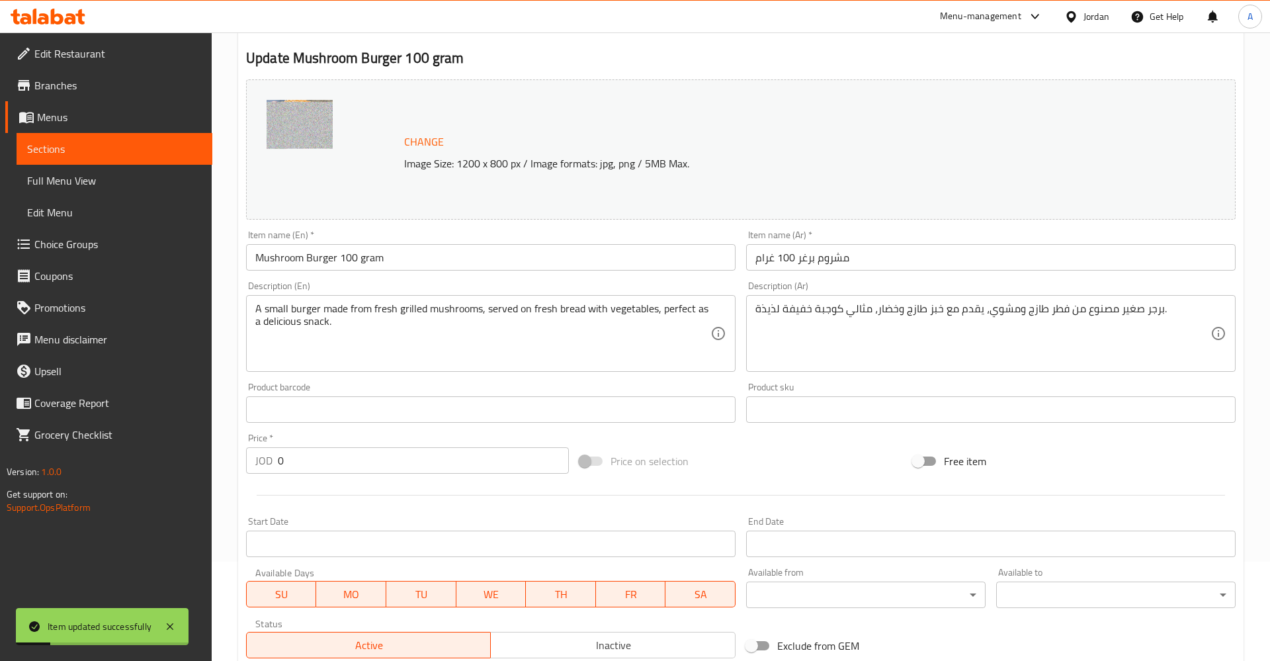
scroll to position [0, 0]
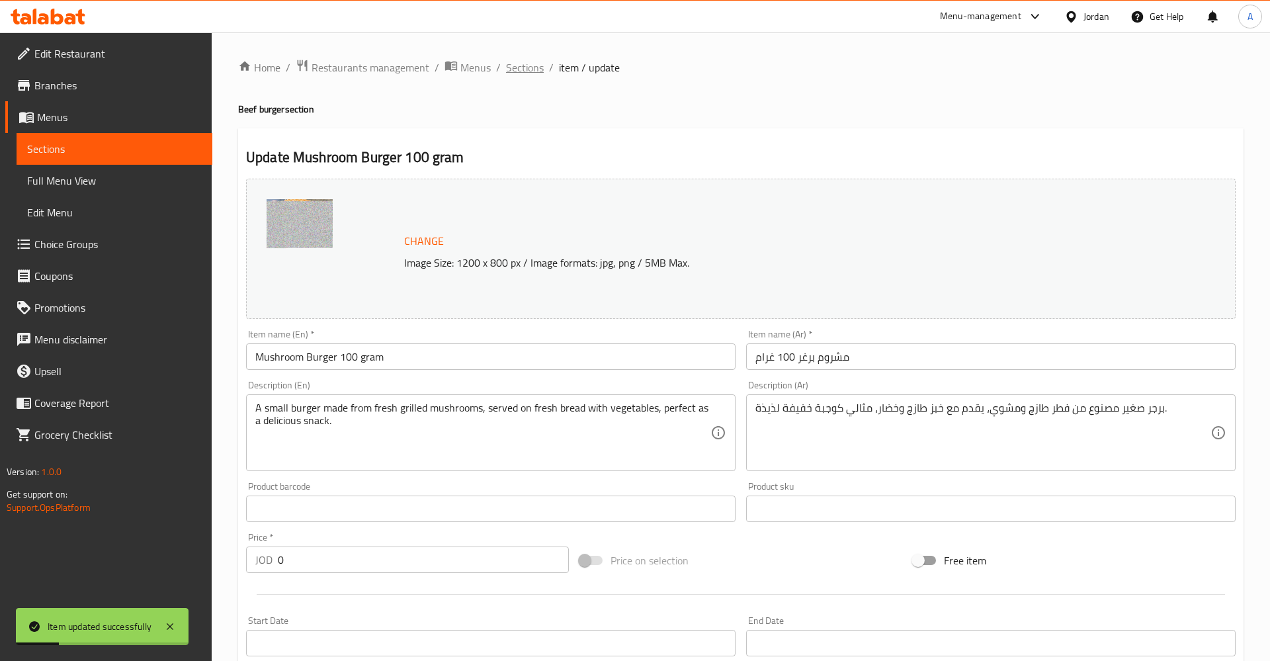
click at [529, 65] on span "Sections" at bounding box center [525, 68] width 38 height 16
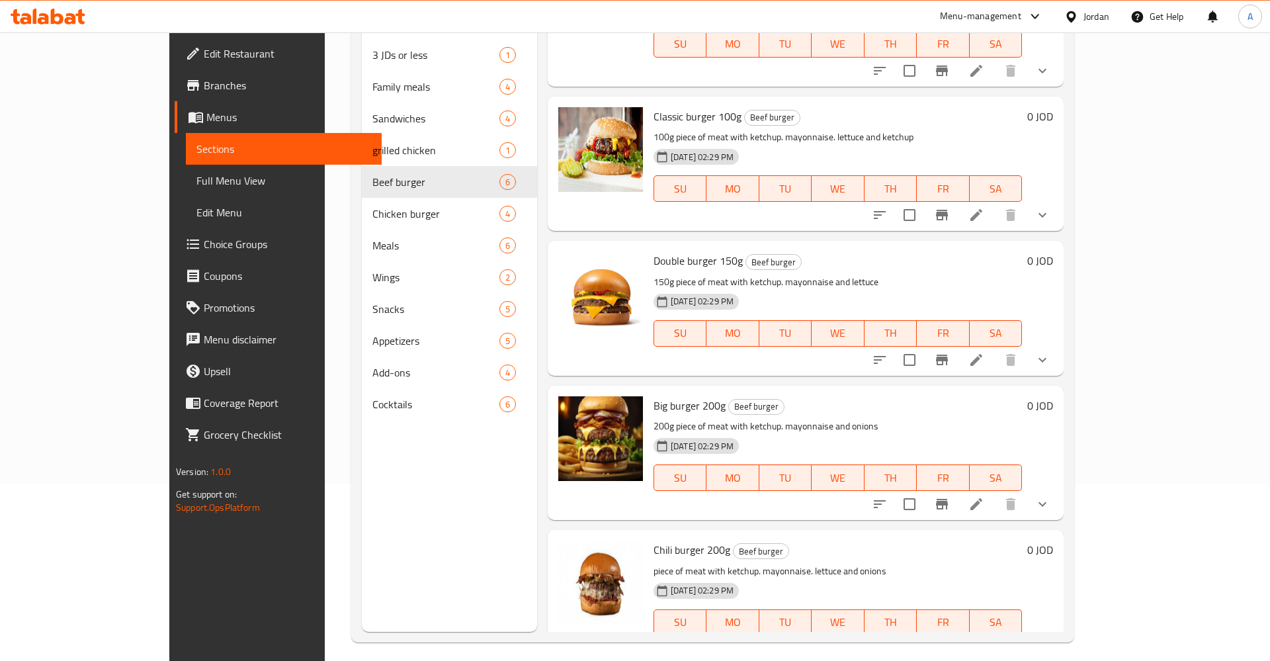
scroll to position [185, 0]
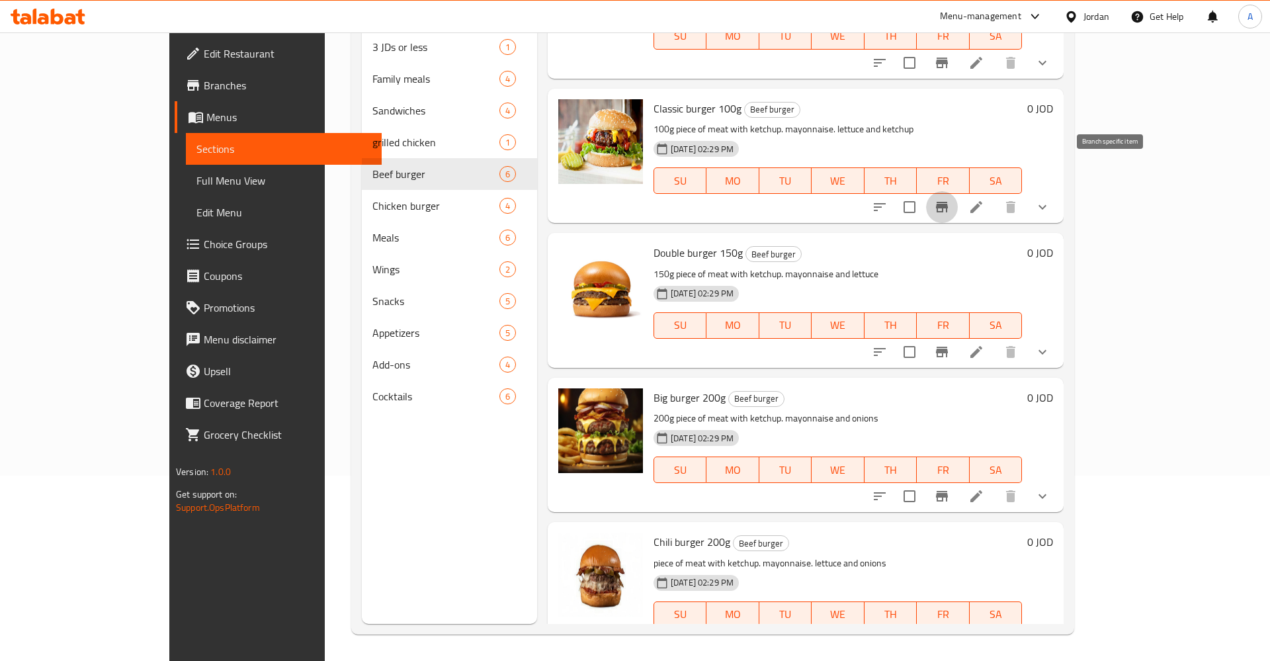
click at [958, 191] on button "Branch-specific-item" at bounding box center [942, 207] width 32 height 32
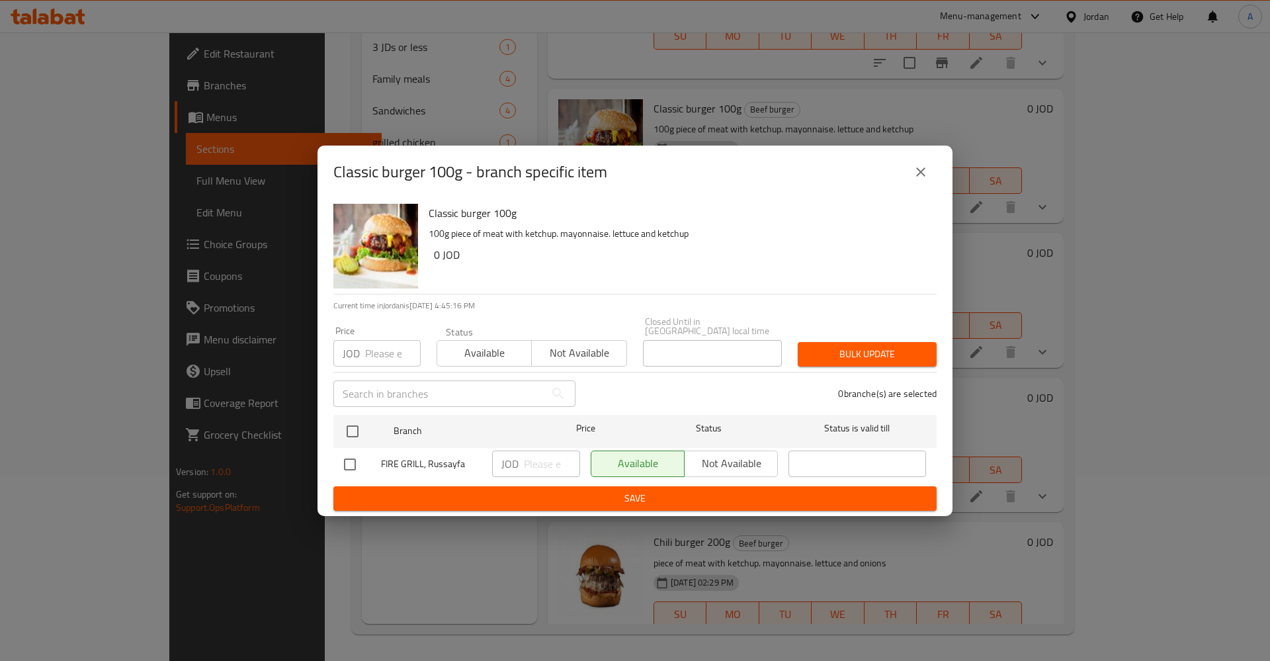
click at [926, 173] on icon "close" at bounding box center [921, 172] width 16 height 16
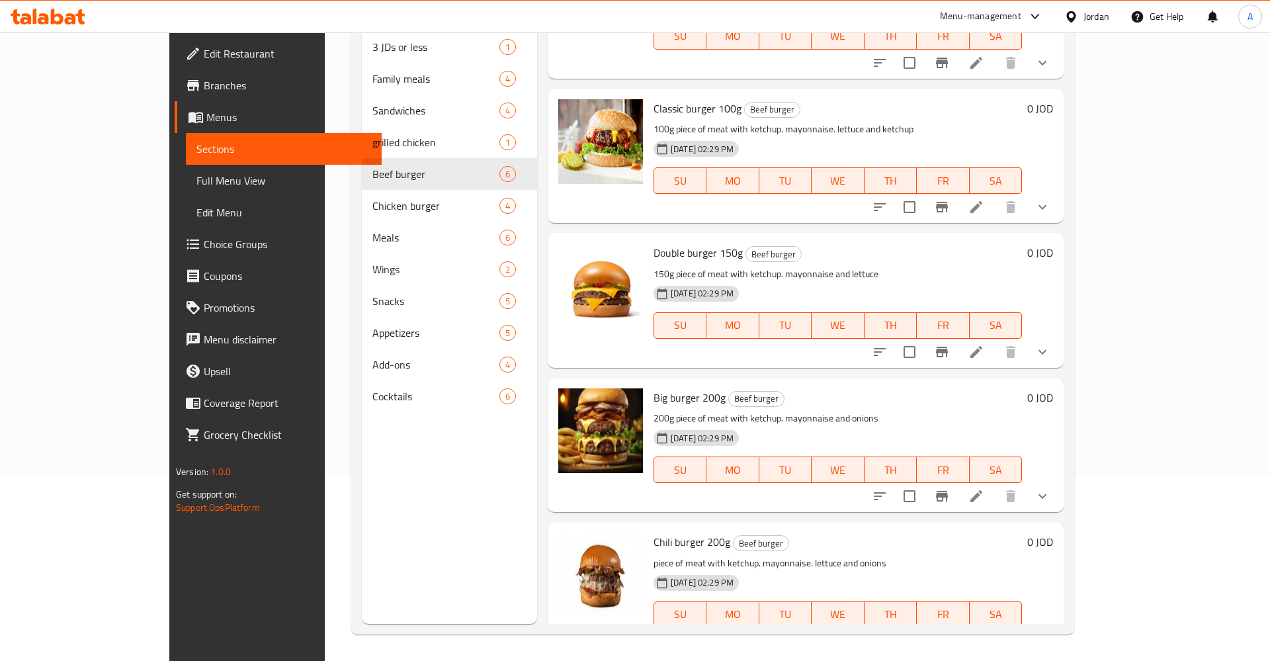
click at [985, 199] on icon at bounding box center [977, 207] width 16 height 16
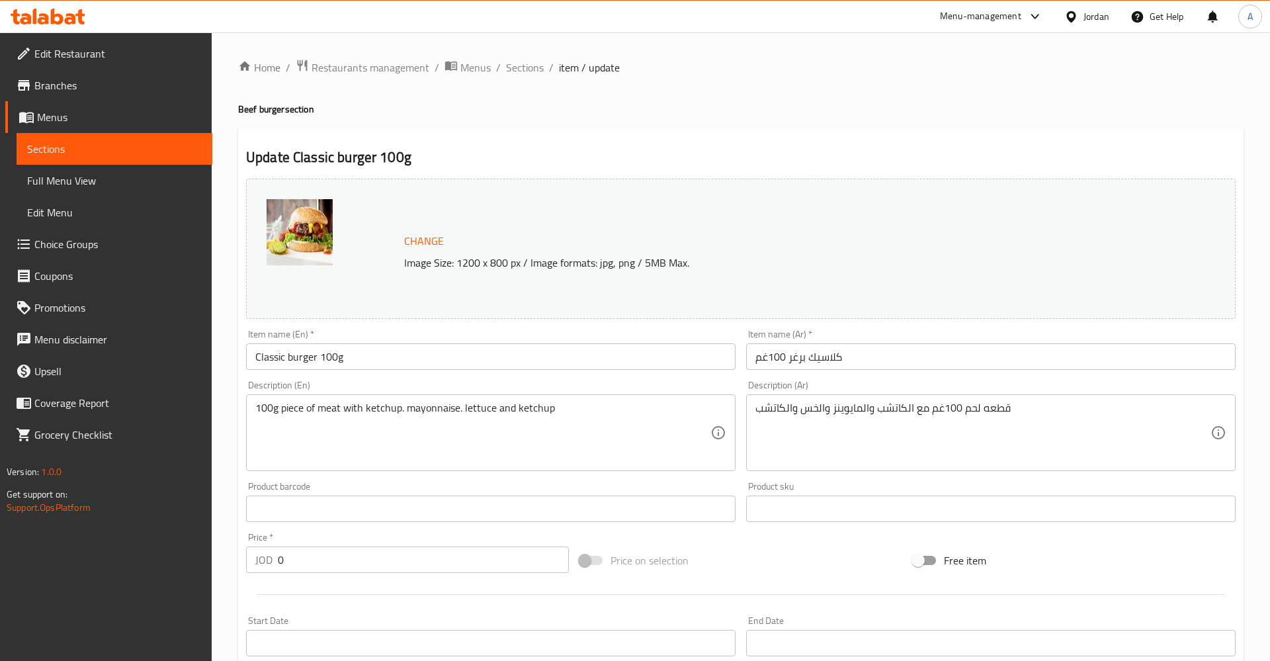
scroll to position [323, 0]
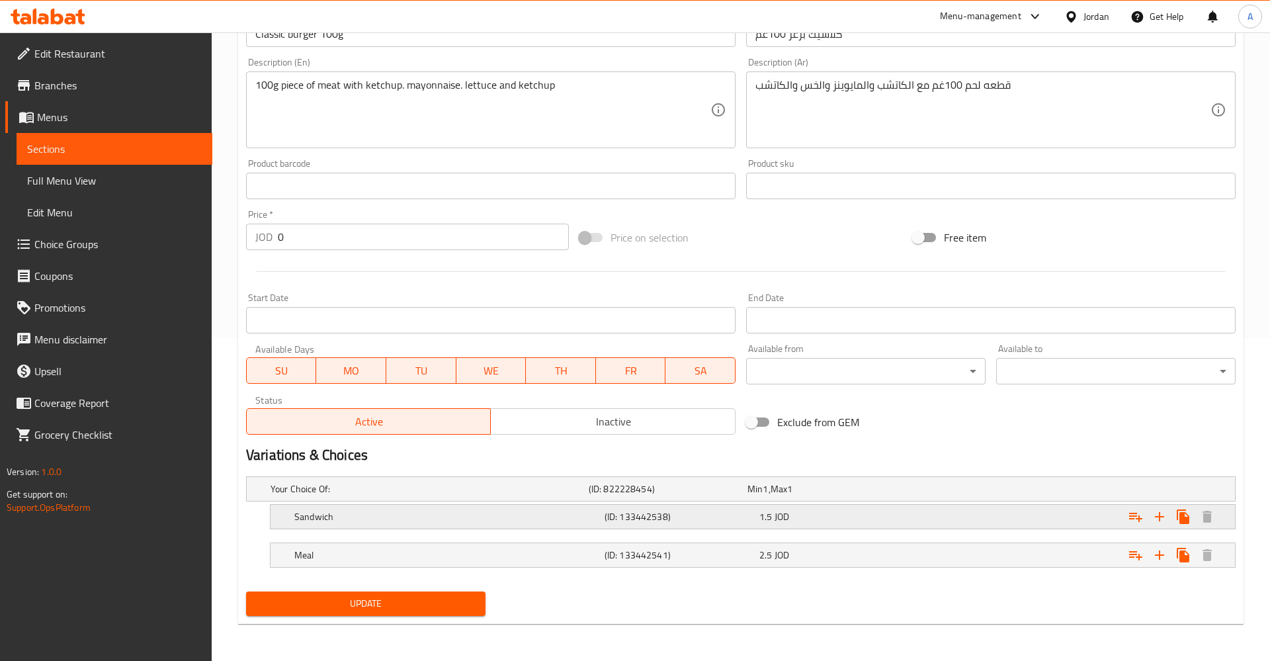
click at [797, 496] on div "1.5 JOD" at bounding box center [825, 488] width 154 height 13
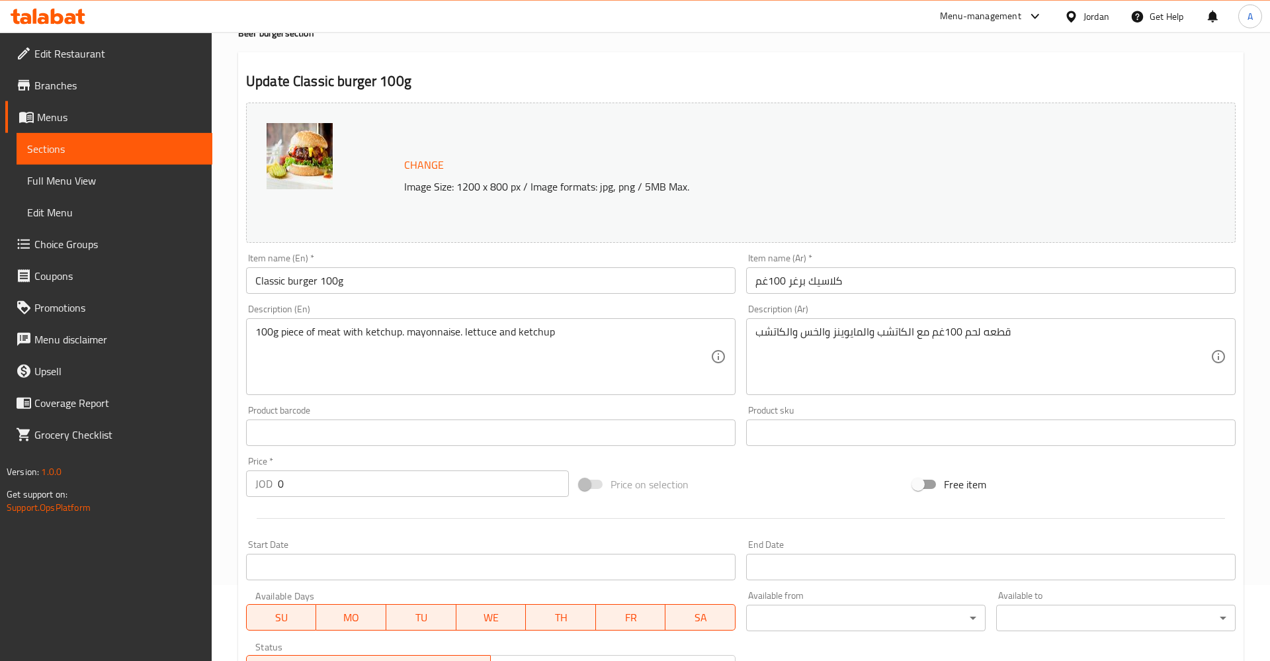
scroll to position [53, 0]
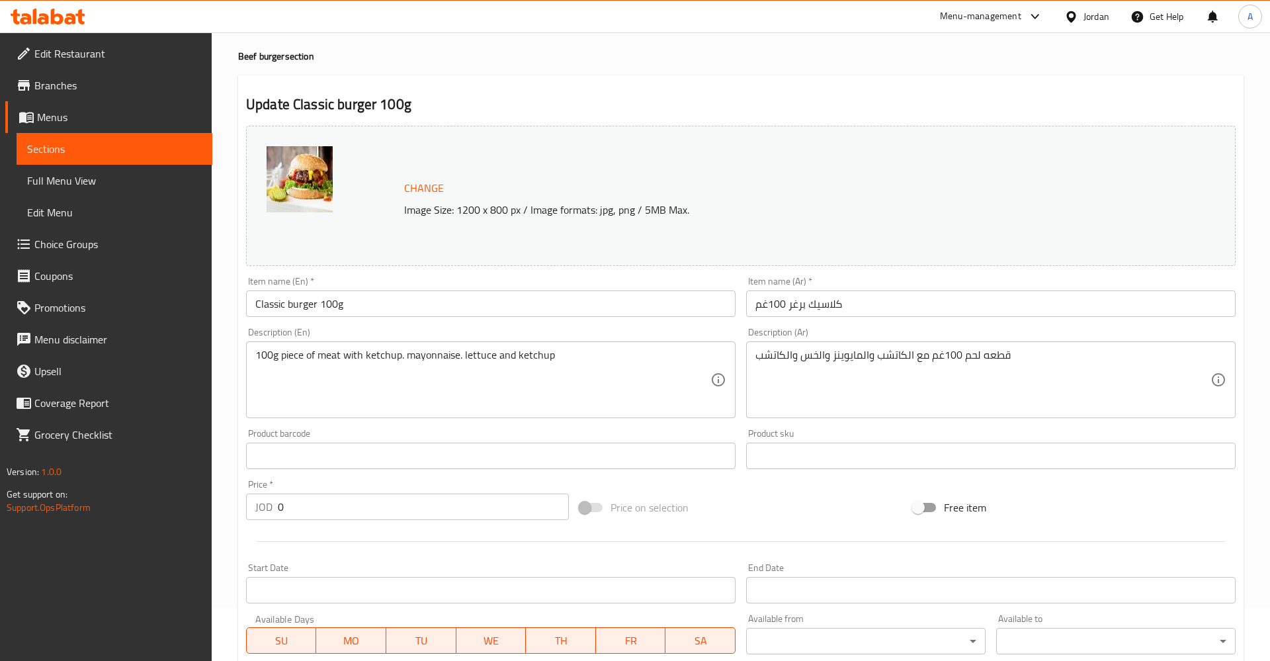
click at [55, 146] on span "Sections" at bounding box center [114, 149] width 175 height 16
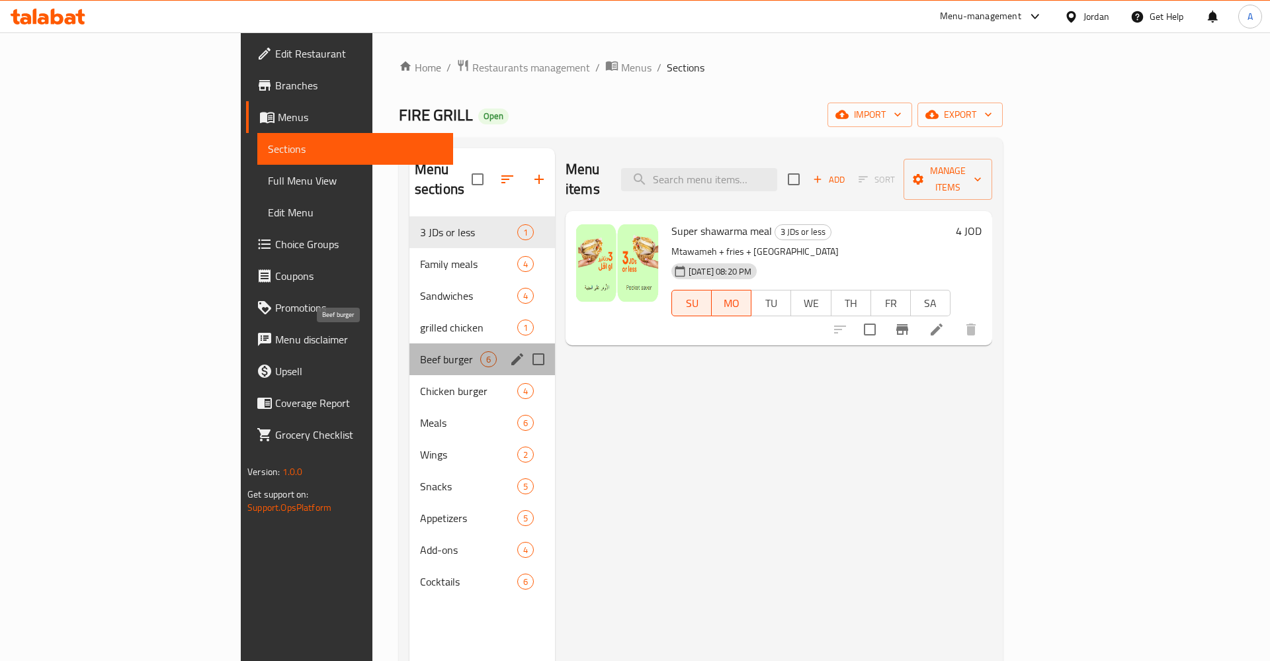
click at [420, 351] on span "Beef burger" at bounding box center [450, 359] width 60 height 16
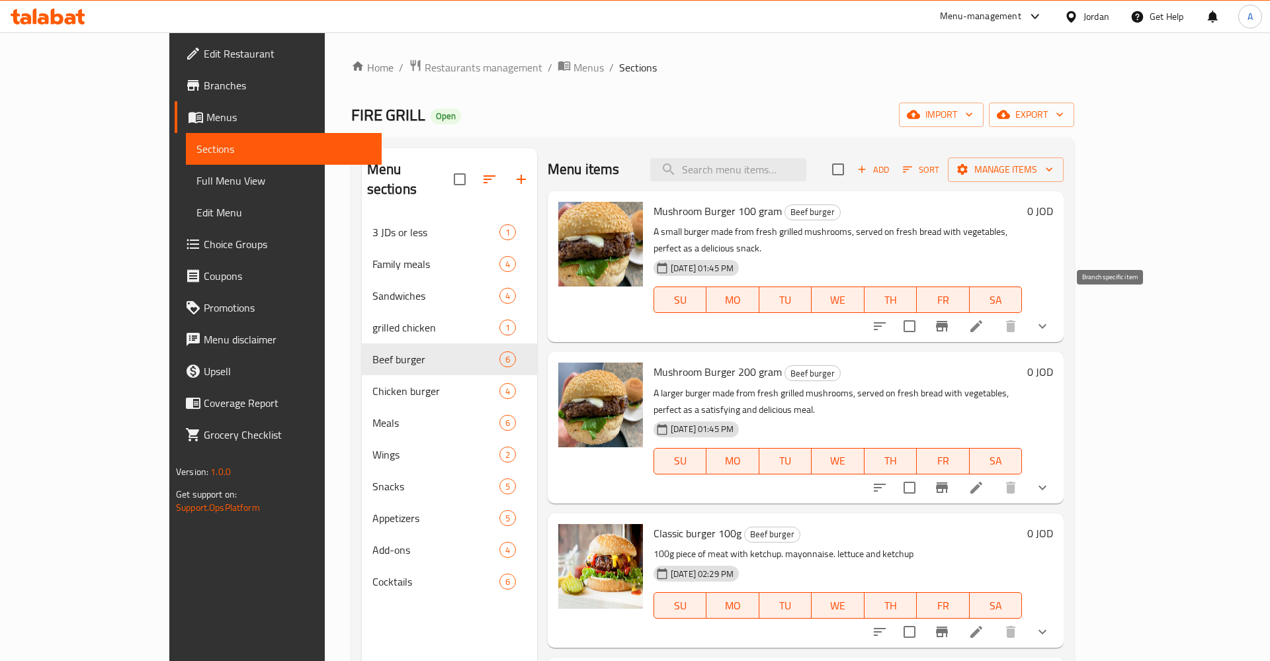
click at [948, 321] on icon "Branch-specific-item" at bounding box center [942, 326] width 12 height 11
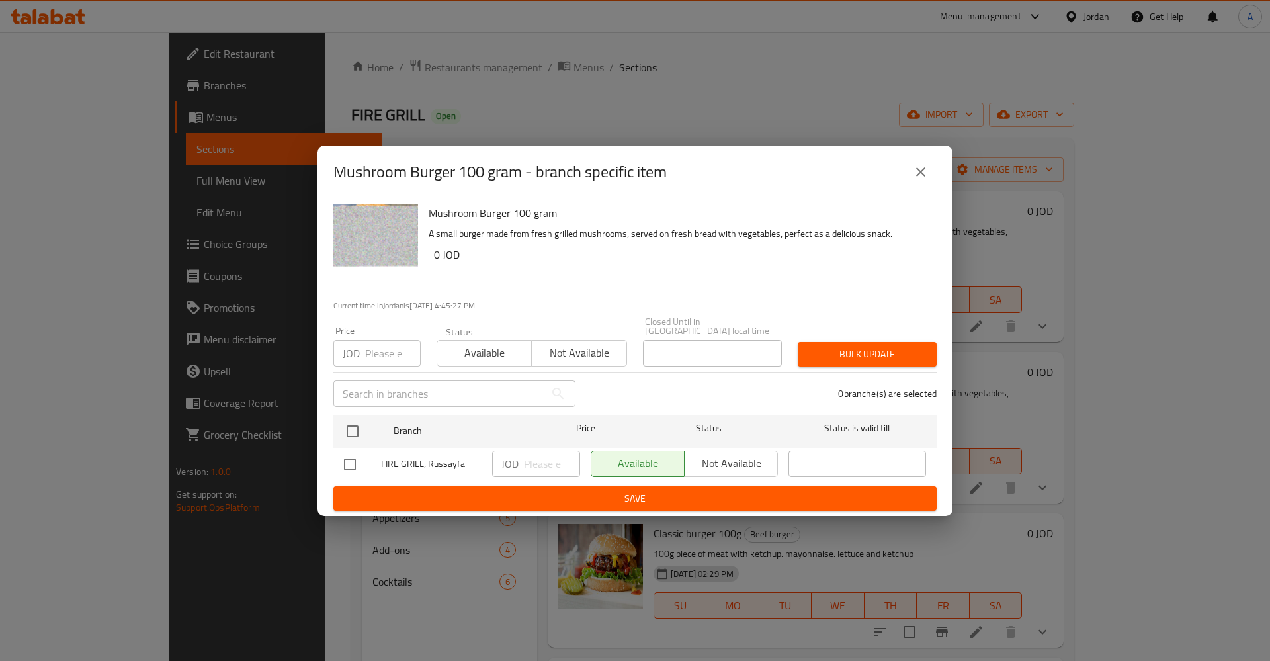
click at [927, 175] on icon "close" at bounding box center [921, 172] width 16 height 16
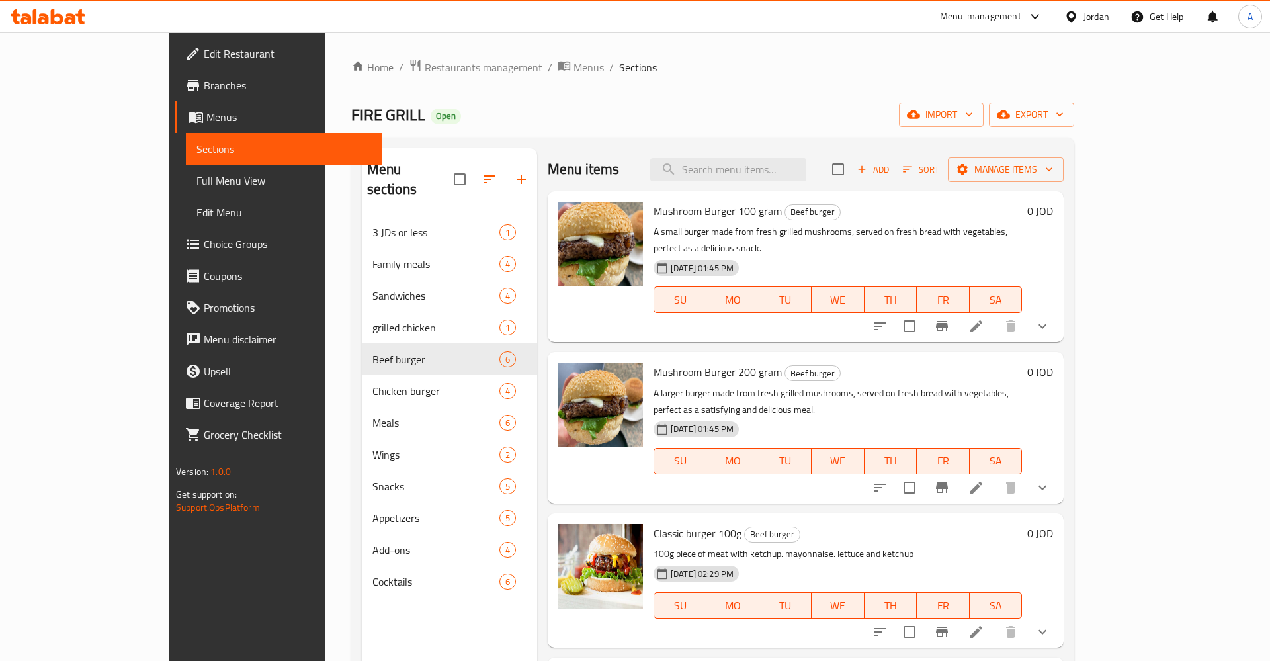
click at [995, 314] on li at bounding box center [976, 326] width 37 height 24
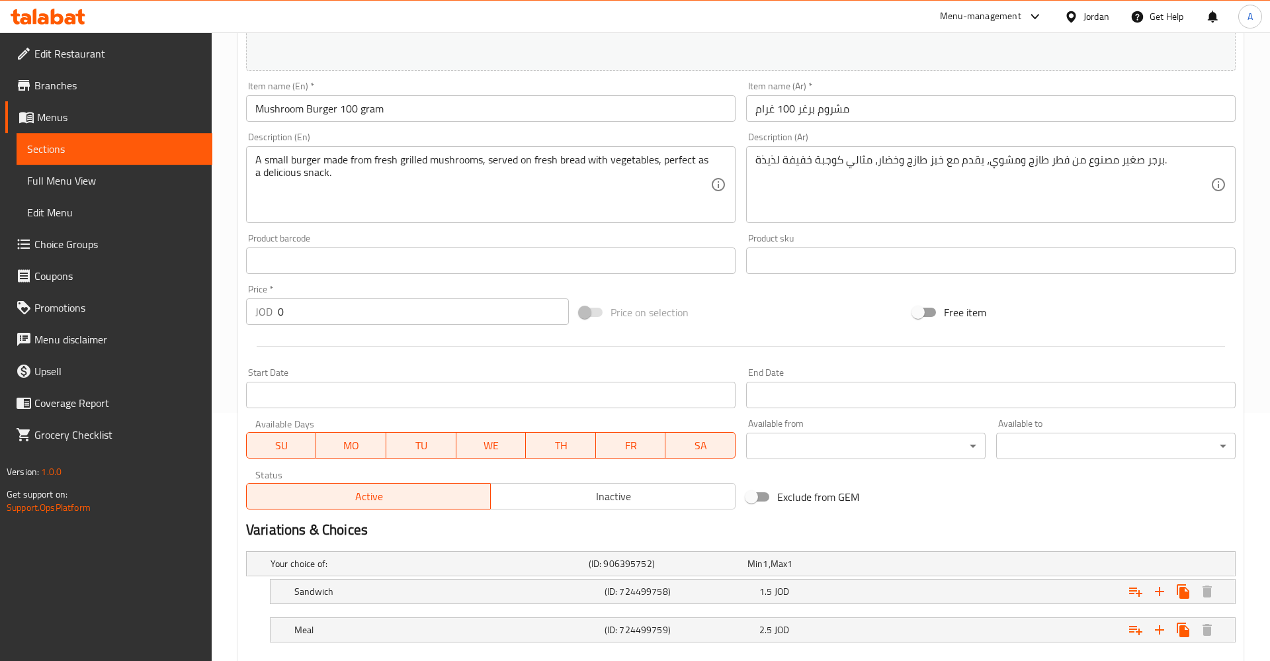
scroll to position [323, 0]
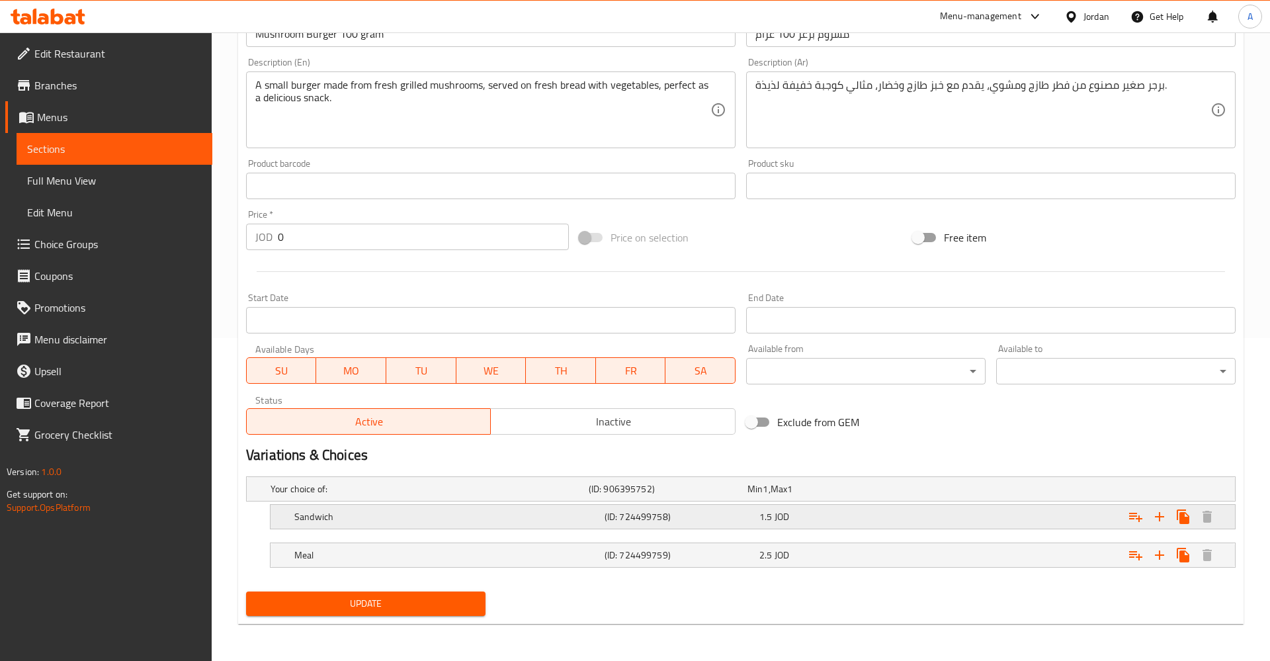
click at [801, 496] on div "1.5 JOD" at bounding box center [825, 488] width 154 height 13
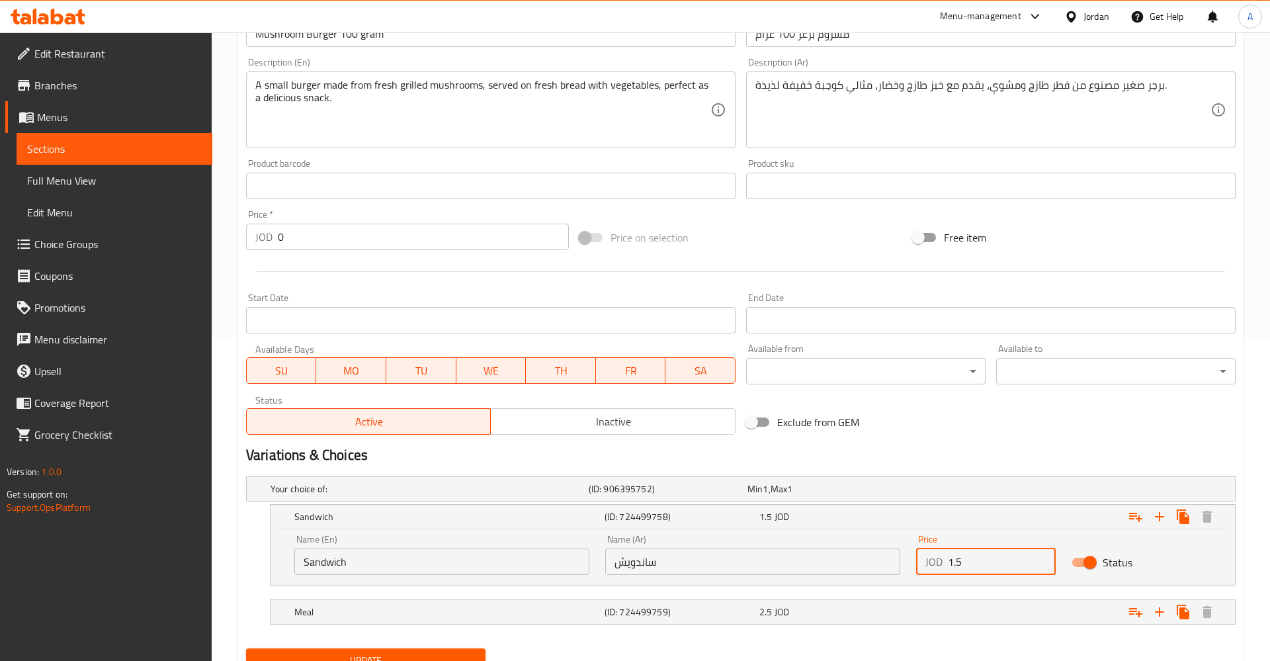
drag, startPoint x: 974, startPoint y: 564, endPoint x: 887, endPoint y: 571, distance: 87.6
click at [948, 571] on input "1.5" at bounding box center [1002, 562] width 108 height 26
type input "2"
click at [871, 504] on div "Meal (ID: 724499759) 2.5 JOD" at bounding box center [745, 488] width 954 height 29
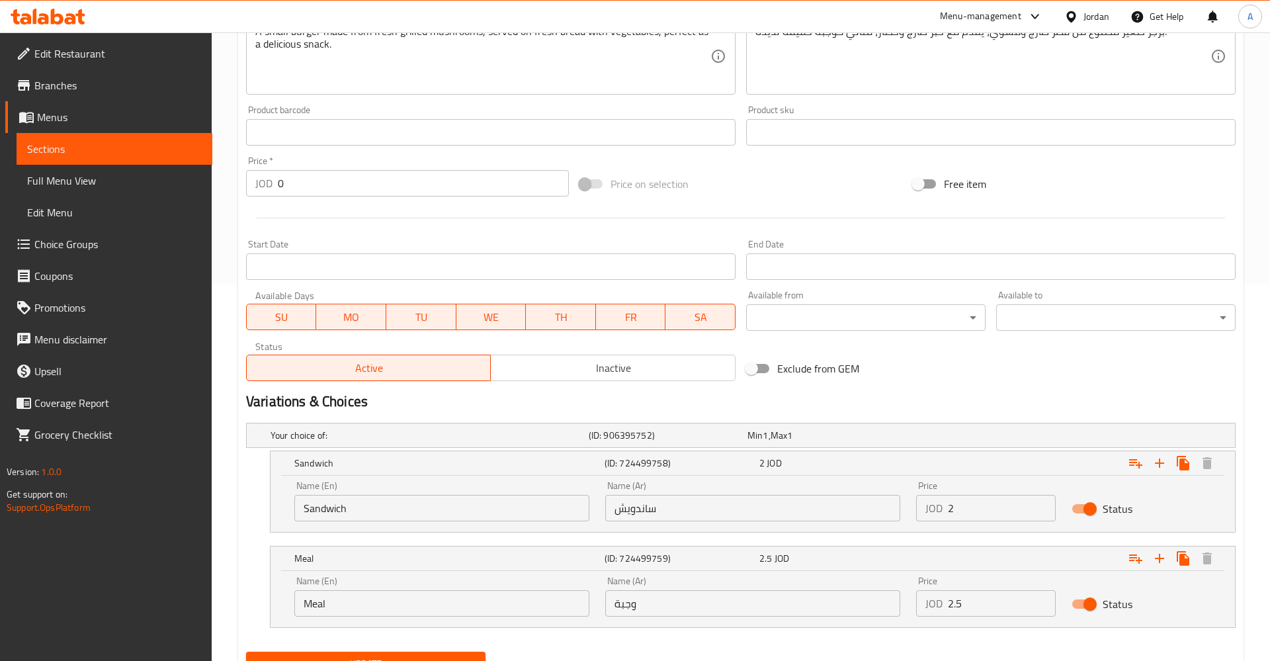
scroll to position [437, 0]
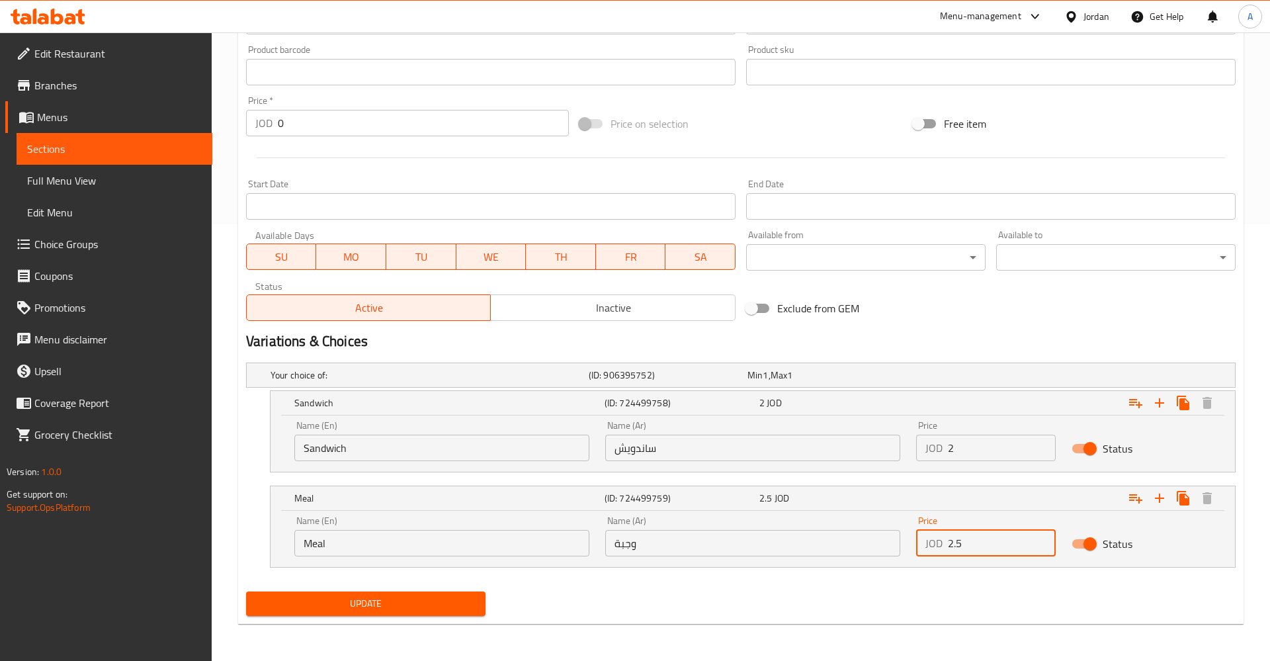
drag, startPoint x: 970, startPoint y: 547, endPoint x: 872, endPoint y: 551, distance: 98.0
click at [948, 551] on input "2.5" at bounding box center [1002, 543] width 108 height 26
type input "3"
click at [975, 437] on input "2" at bounding box center [1002, 448] width 108 height 26
drag, startPoint x: 941, startPoint y: 447, endPoint x: 914, endPoint y: 447, distance: 27.1
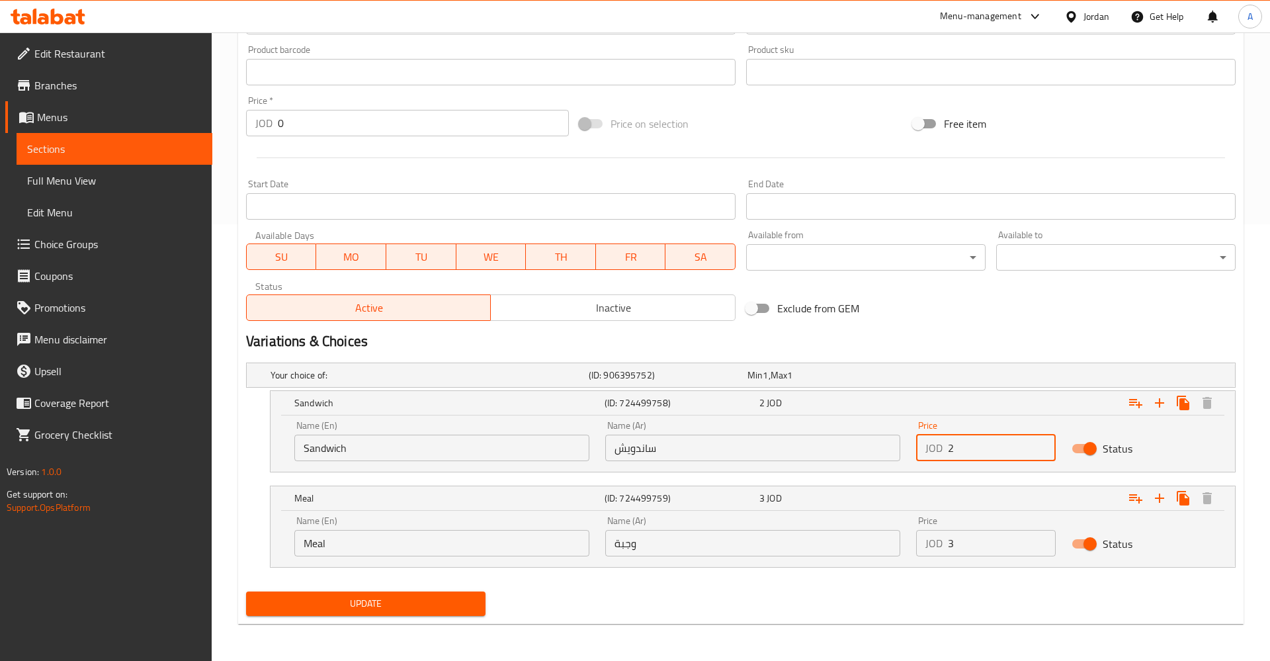
click at [948, 447] on input "2" at bounding box center [1002, 448] width 108 height 26
type input "1.75"
drag, startPoint x: 900, startPoint y: 538, endPoint x: 862, endPoint y: 538, distance: 37.7
click at [948, 543] on input "3" at bounding box center [1002, 543] width 108 height 26
click at [987, 553] on input "3" at bounding box center [1002, 543] width 108 height 26
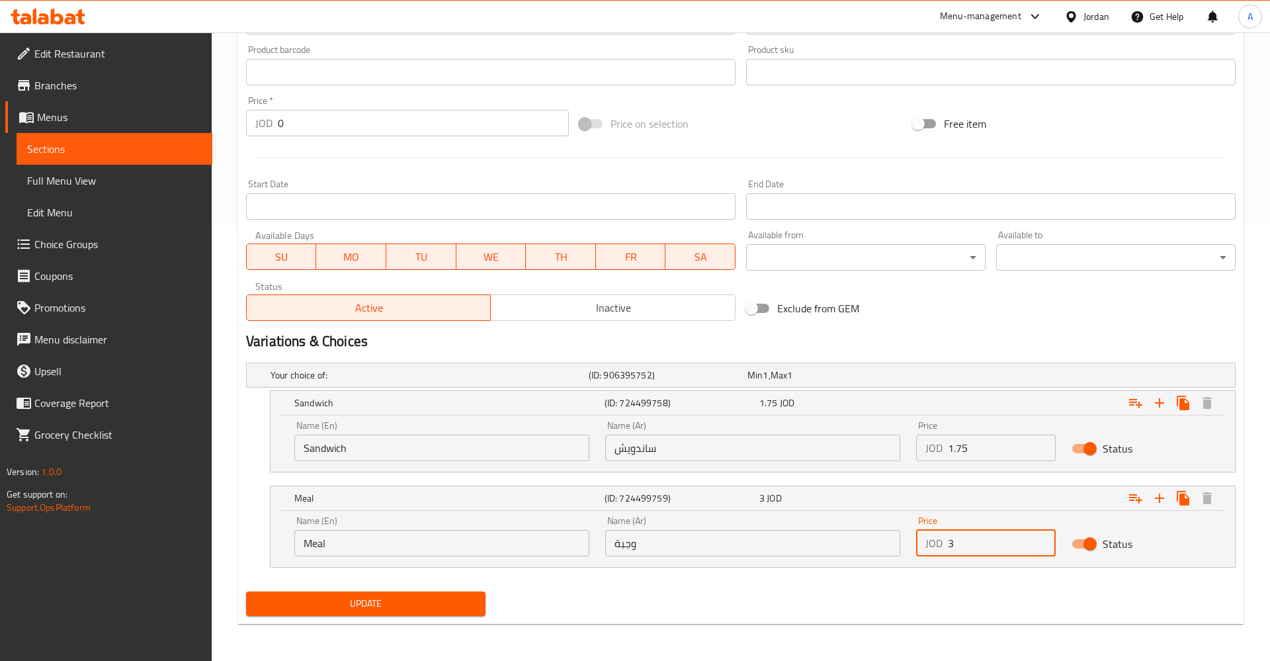
drag, startPoint x: 991, startPoint y: 549, endPoint x: 912, endPoint y: 549, distance: 79.4
click at [948, 549] on input "3" at bounding box center [1002, 543] width 108 height 26
type input "2.75"
click at [394, 591] on div "Update" at bounding box center [366, 603] width 250 height 35
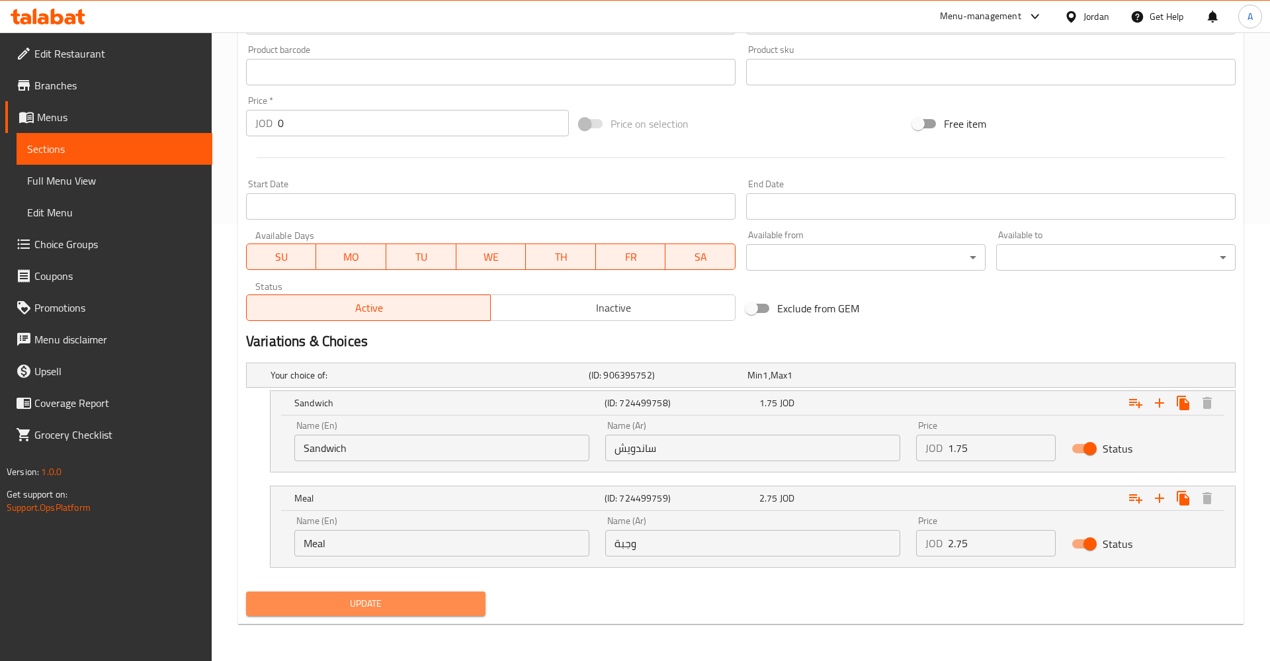
click at [396, 596] on span "Update" at bounding box center [366, 604] width 218 height 17
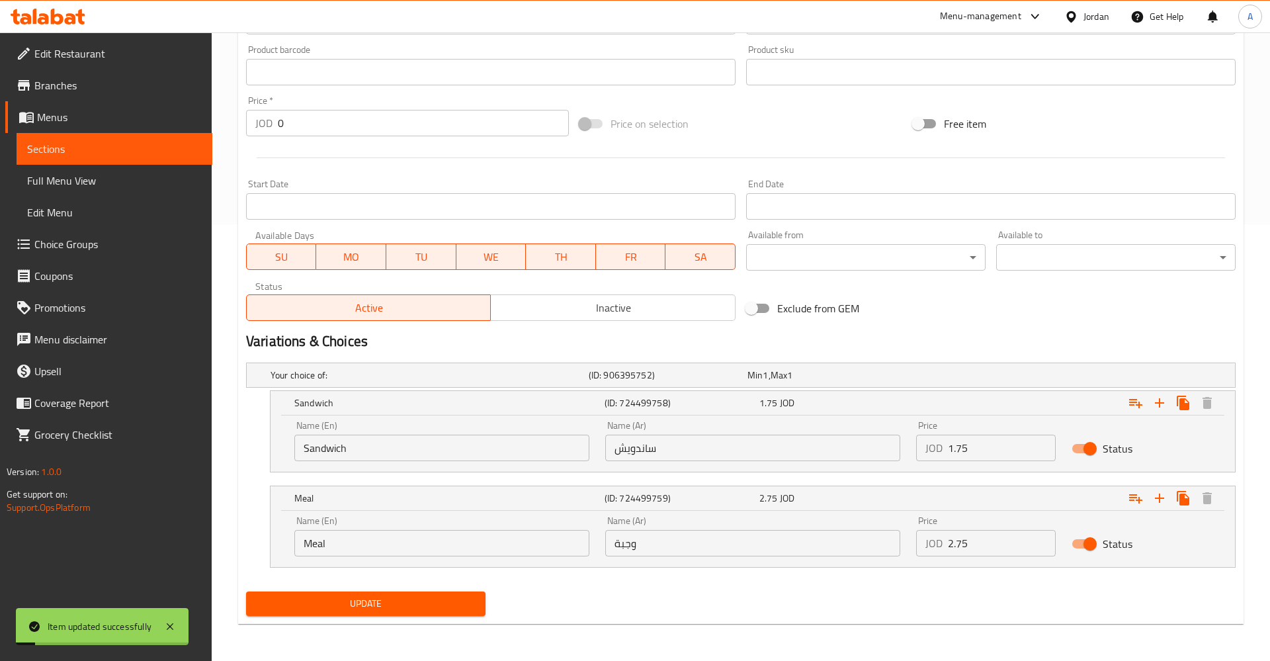
drag, startPoint x: 92, startPoint y: 136, endPoint x: 136, endPoint y: 150, distance: 45.8
click at [91, 134] on link "Sections" at bounding box center [115, 149] width 196 height 32
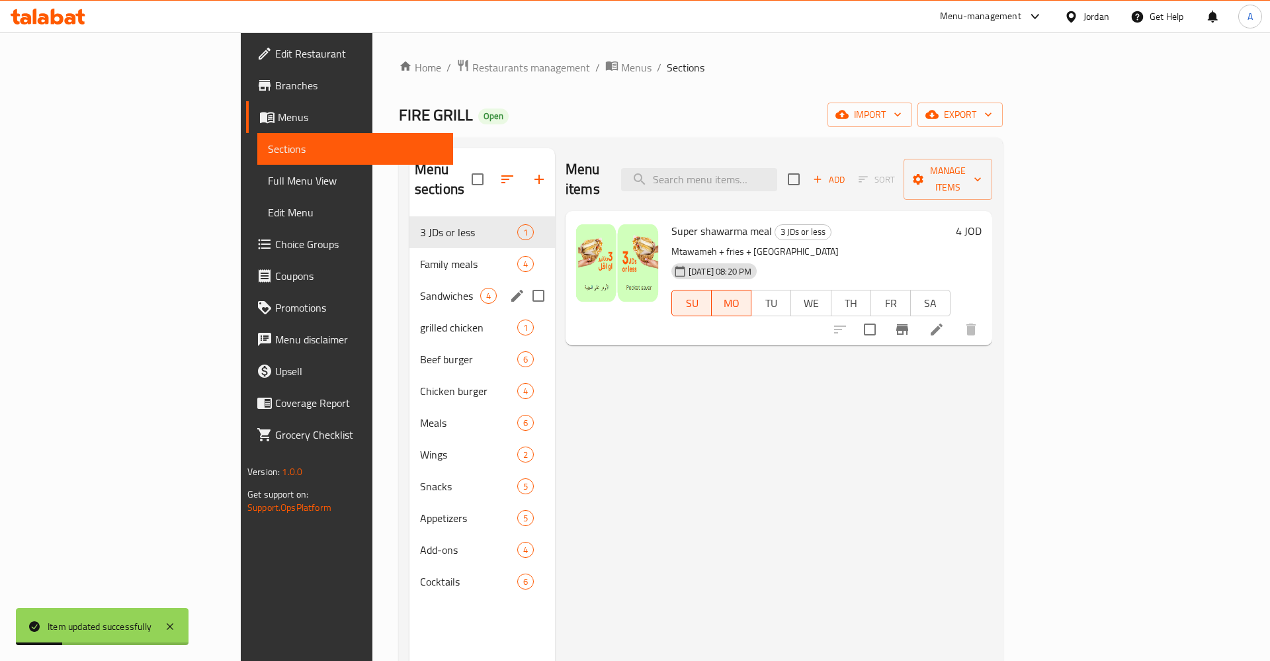
click at [410, 287] on div "Sandwiches 4" at bounding box center [483, 296] width 146 height 32
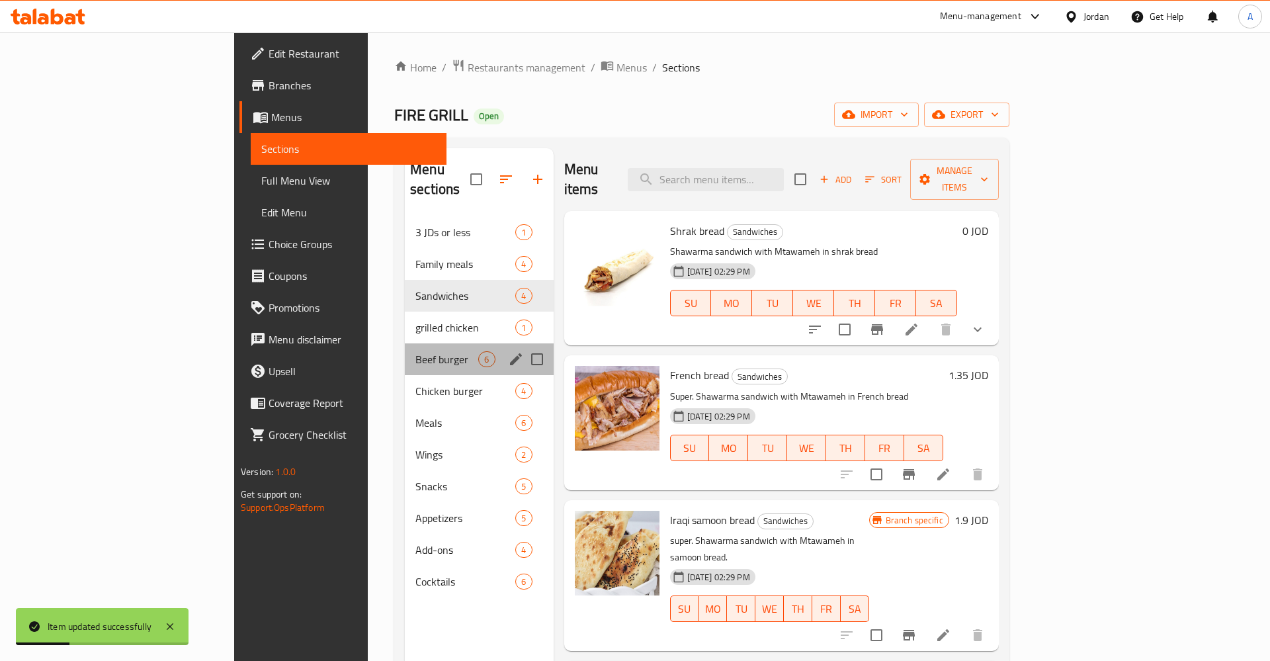
drag, startPoint x: 283, startPoint y: 327, endPoint x: 282, endPoint y: 337, distance: 9.9
click at [405, 343] on div "Beef burger 6" at bounding box center [479, 359] width 148 height 32
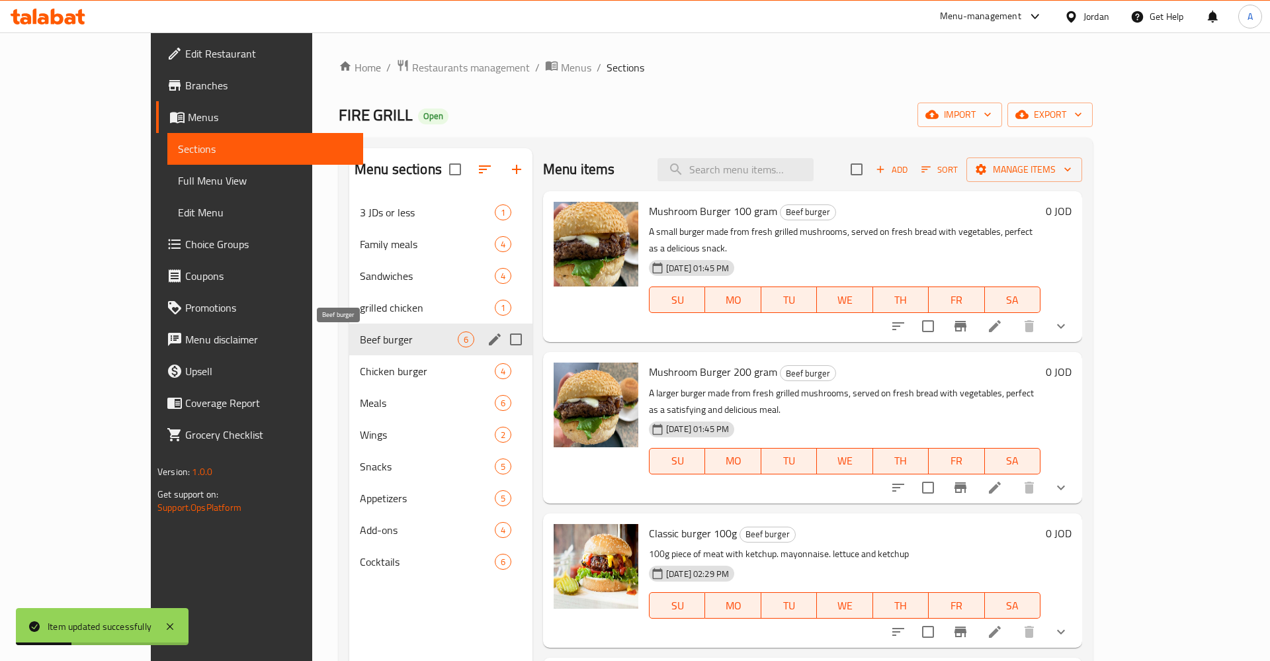
click at [360, 337] on span "Beef burger" at bounding box center [409, 339] width 98 height 16
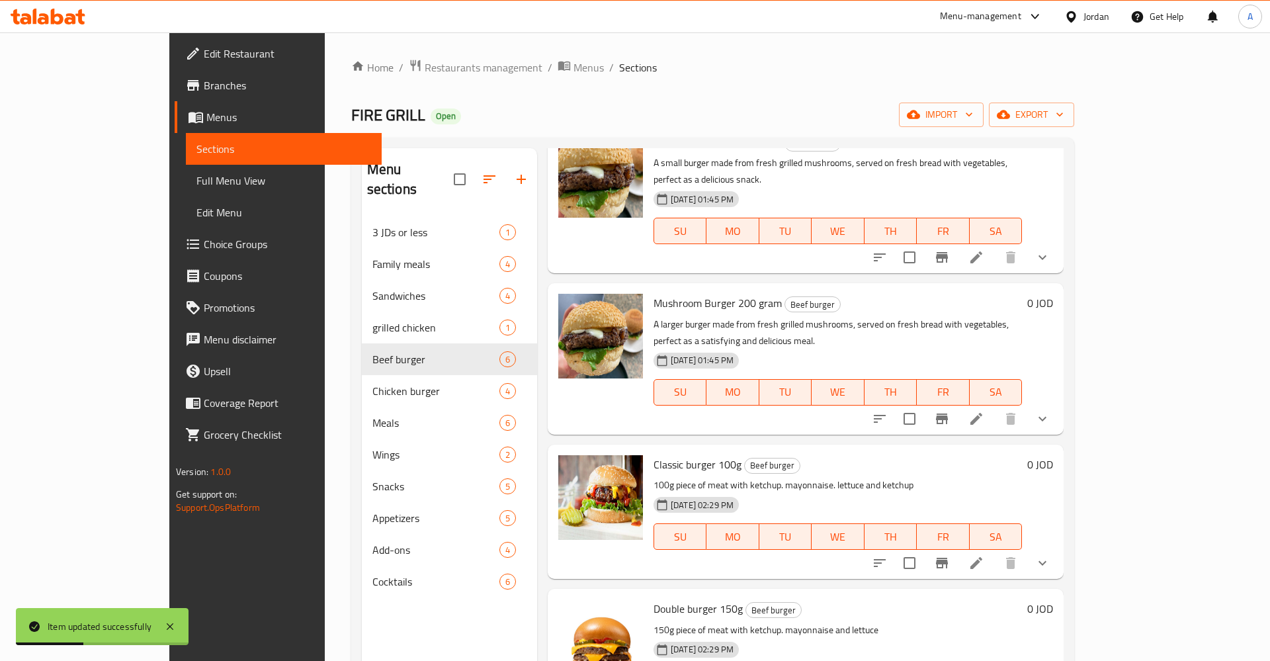
scroll to position [103, 0]
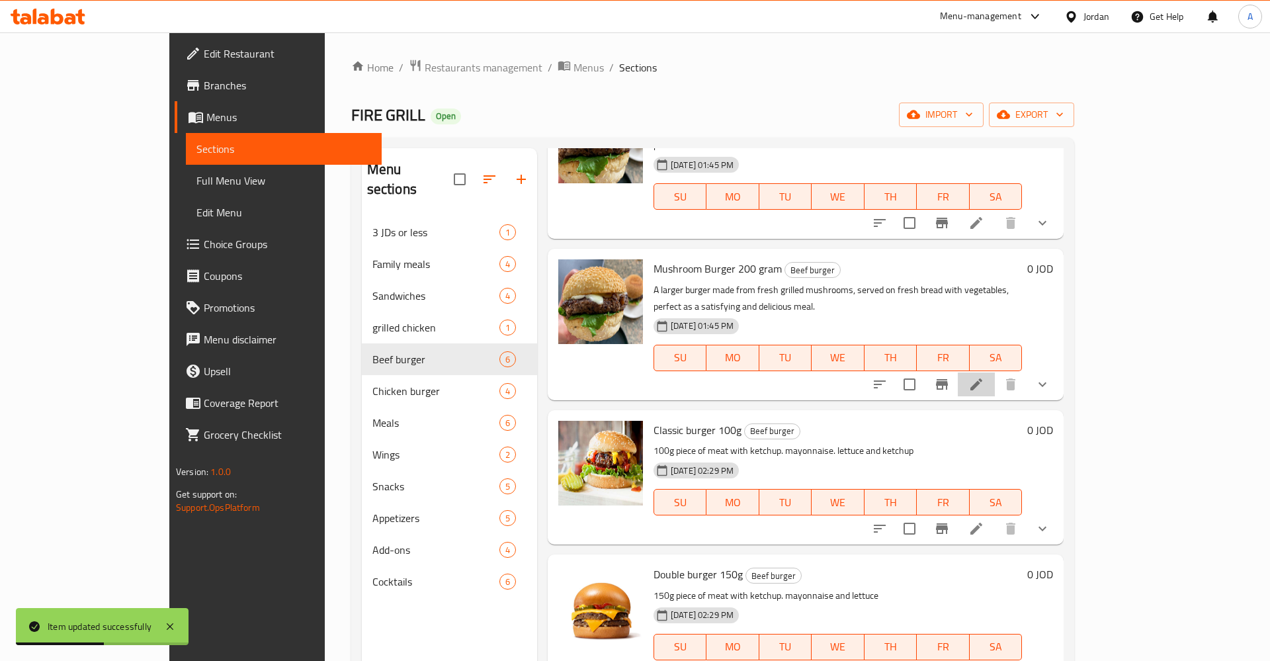
click at [995, 373] on li at bounding box center [976, 385] width 37 height 24
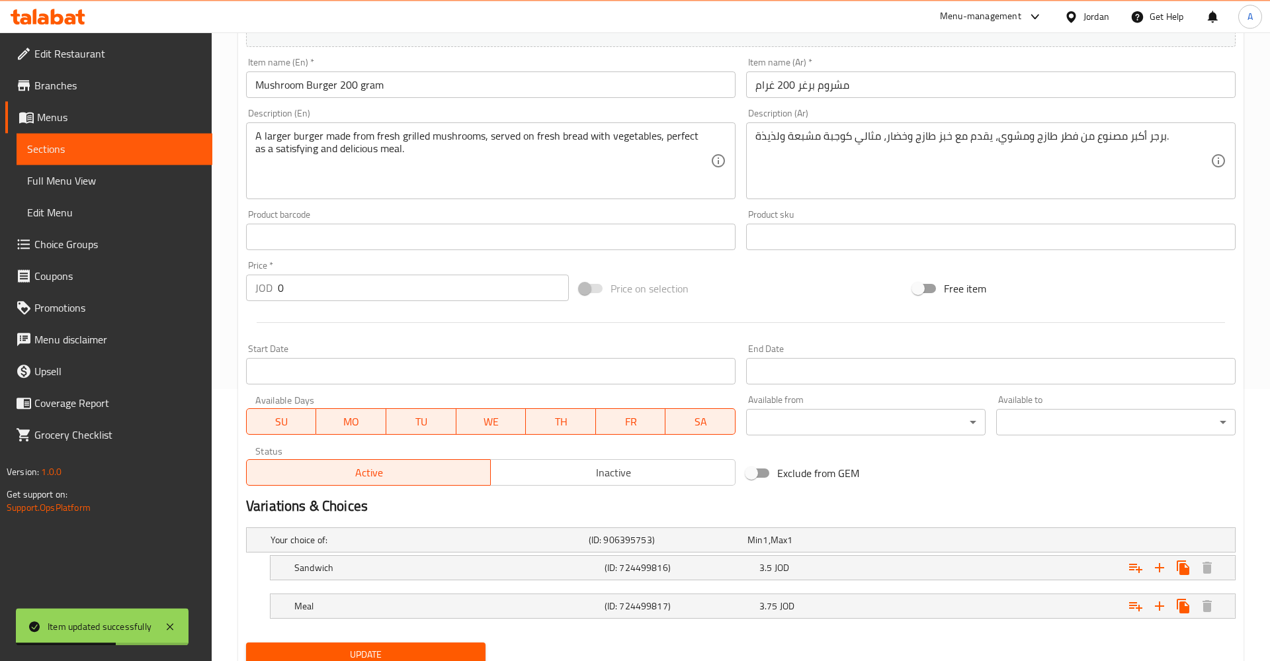
scroll to position [323, 0]
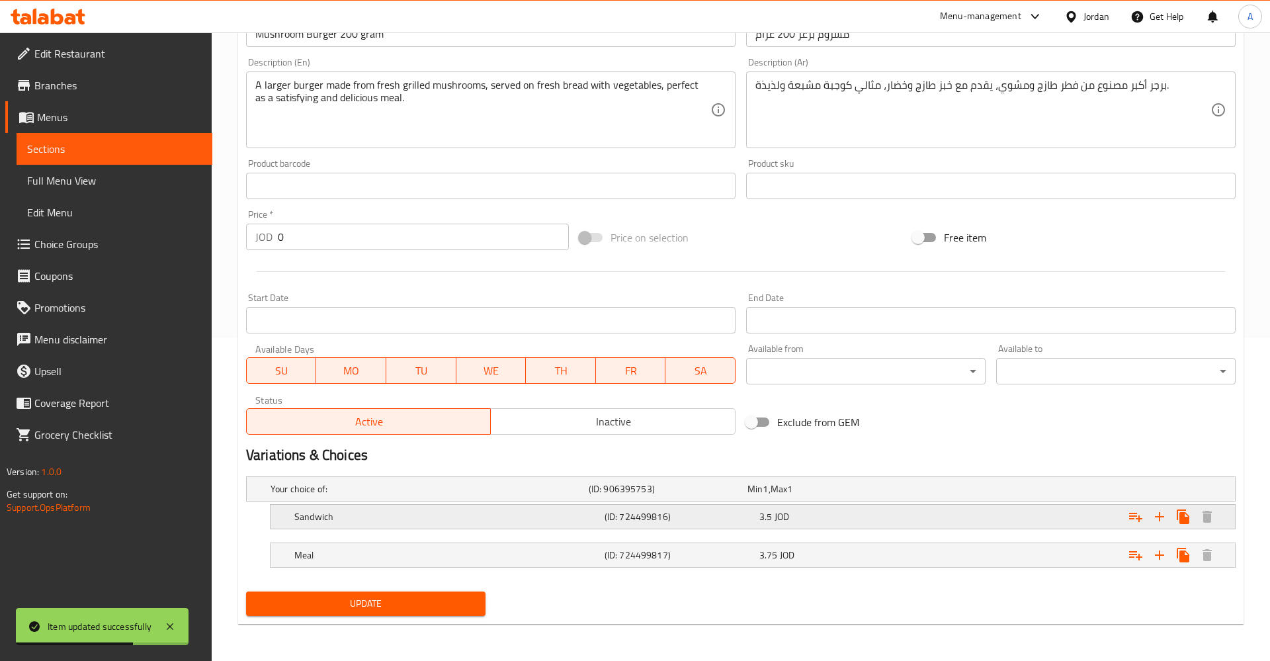
click at [858, 496] on div "3.5 JOD" at bounding box center [825, 488] width 154 height 13
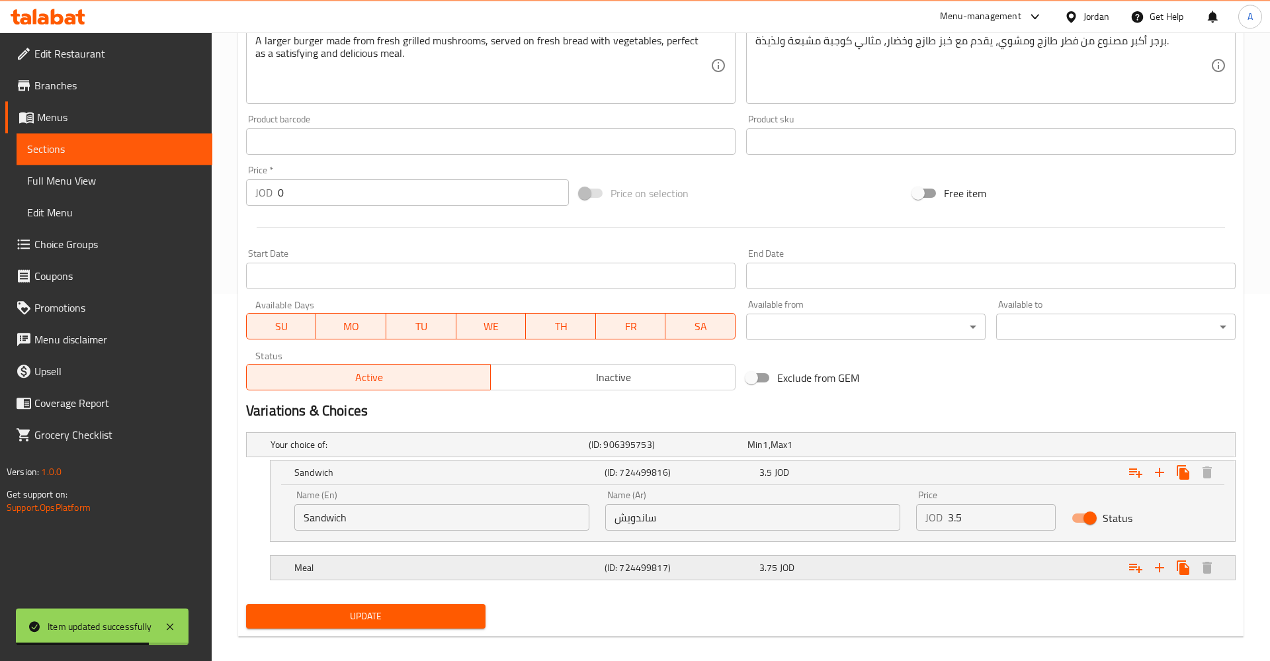
scroll to position [380, 0]
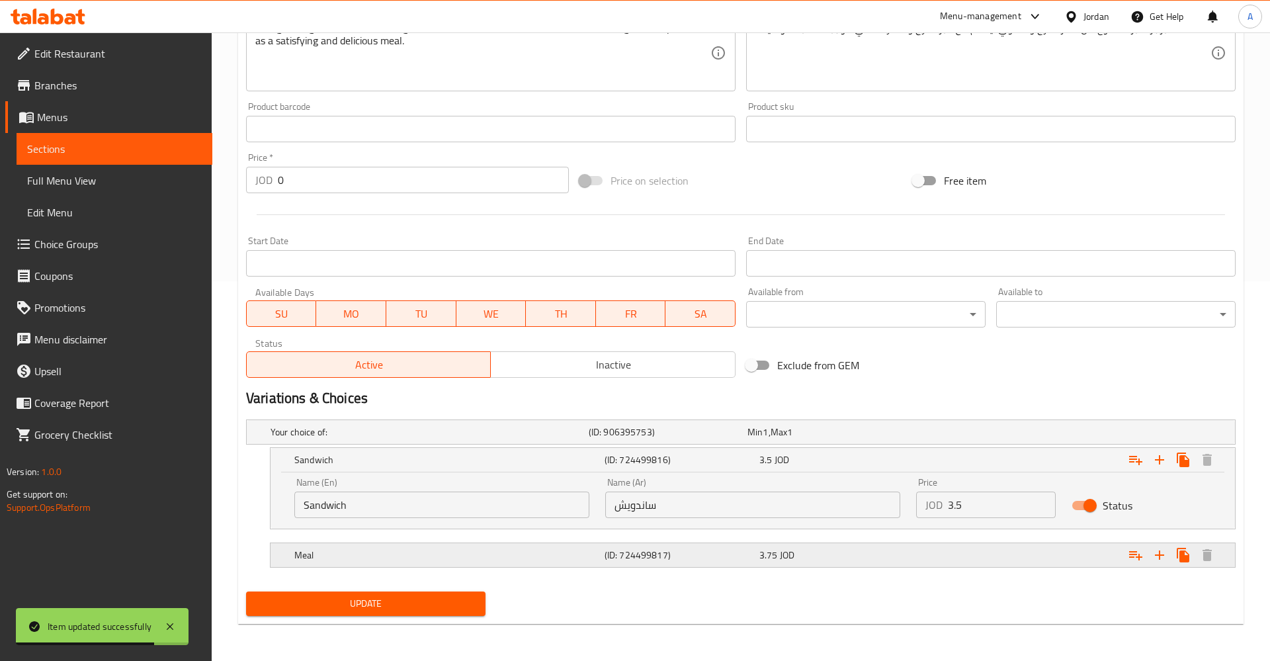
click at [852, 439] on div "3.75 JOD" at bounding box center [825, 431] width 154 height 13
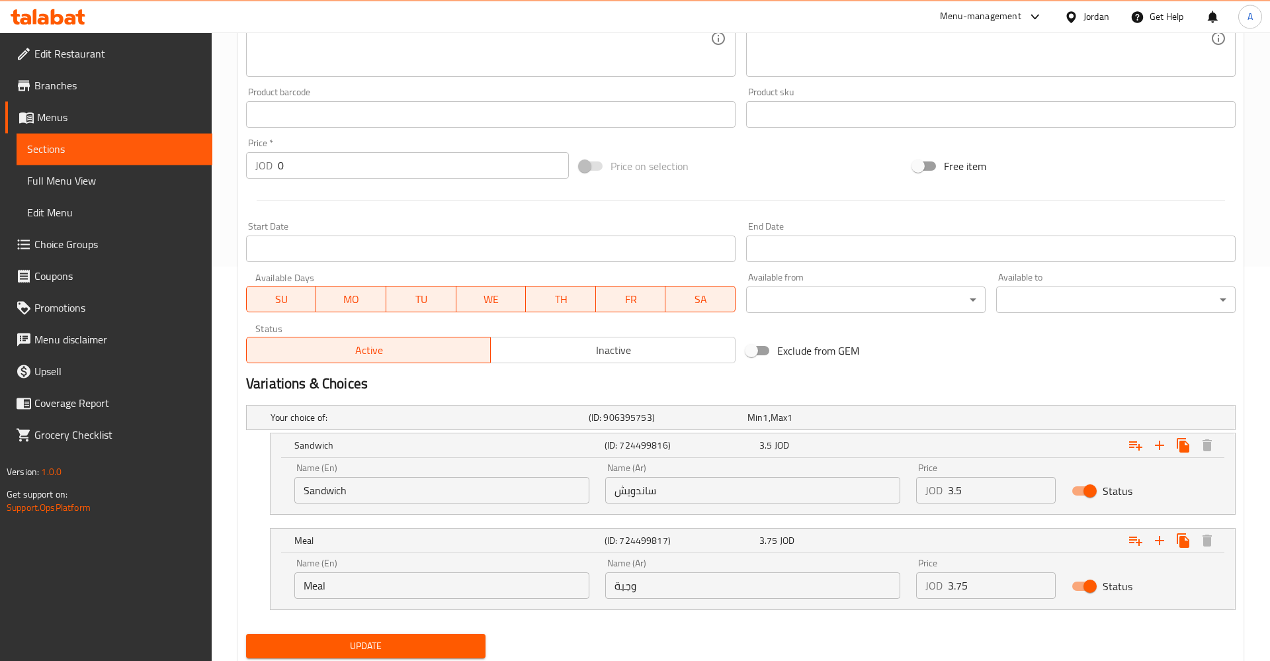
scroll to position [405, 0]
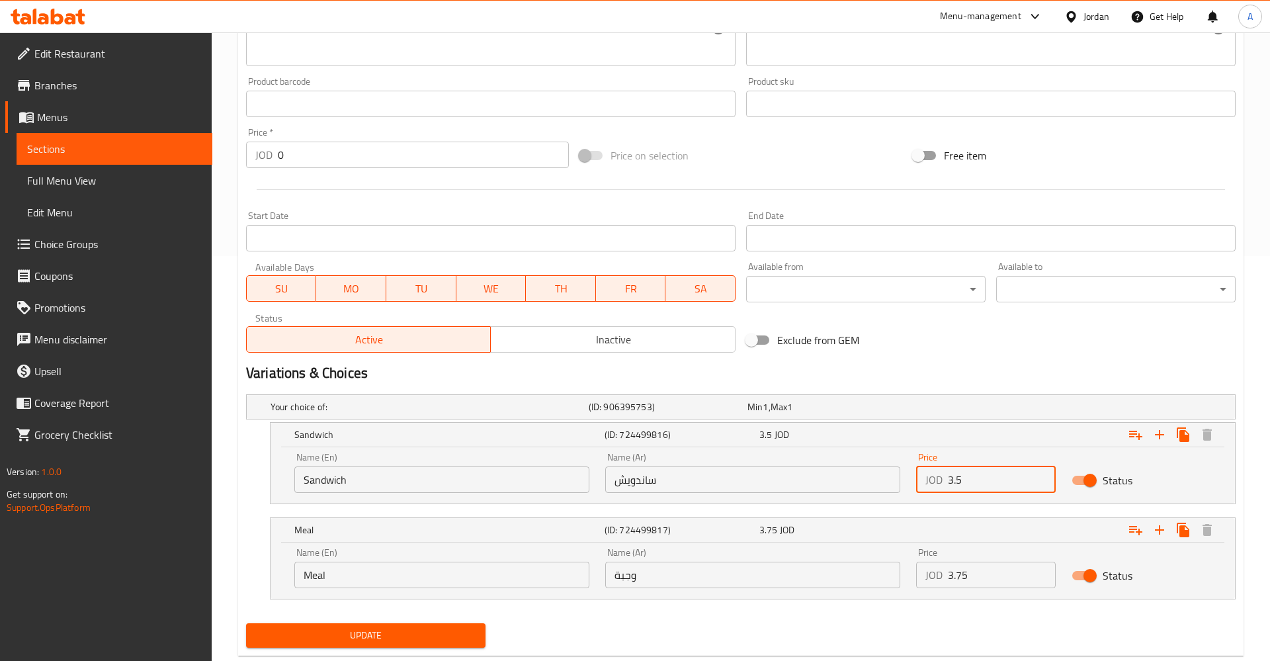
drag, startPoint x: 988, startPoint y: 480, endPoint x: 869, endPoint y: 495, distance: 119.3
click at [948, 493] on input "3.5" at bounding box center [1002, 479] width 108 height 26
type input "3"
drag, startPoint x: 980, startPoint y: 578, endPoint x: 924, endPoint y: 574, distance: 55.7
click at [948, 574] on input "3.75" at bounding box center [1002, 575] width 108 height 26
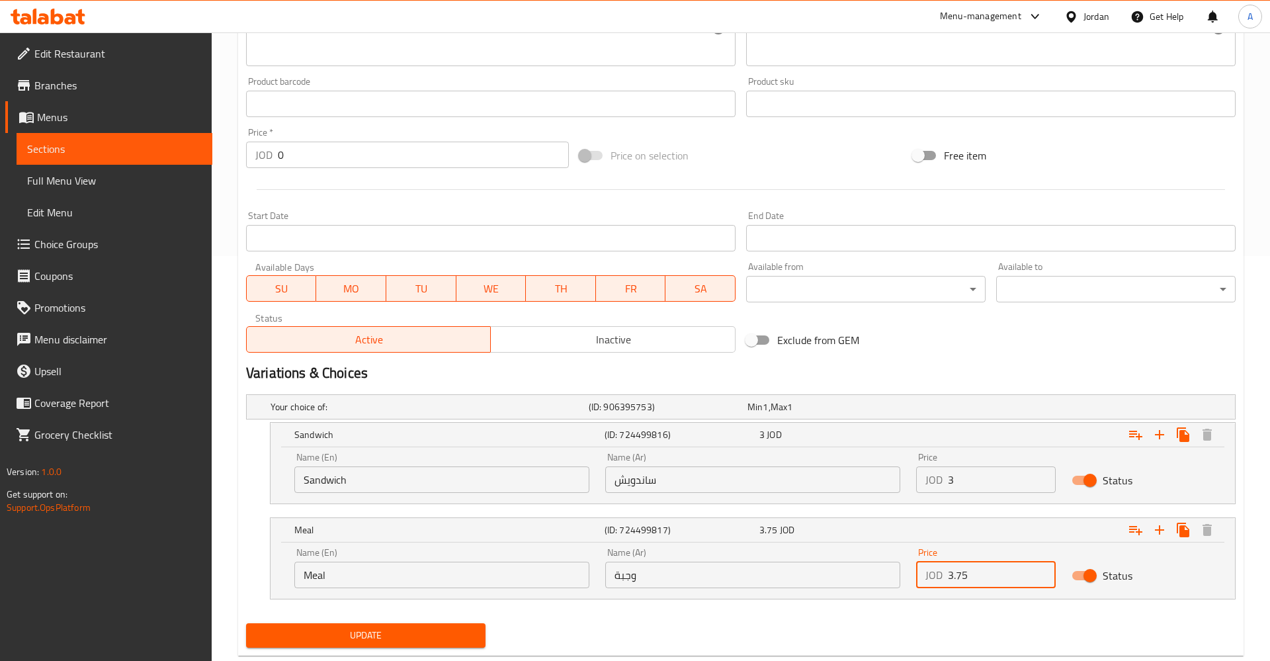
drag, startPoint x: 974, startPoint y: 578, endPoint x: 967, endPoint y: 578, distance: 7.3
click at [974, 579] on input "3.75" at bounding box center [1002, 575] width 108 height 26
click at [1009, 480] on input "3" at bounding box center [1002, 479] width 108 height 26
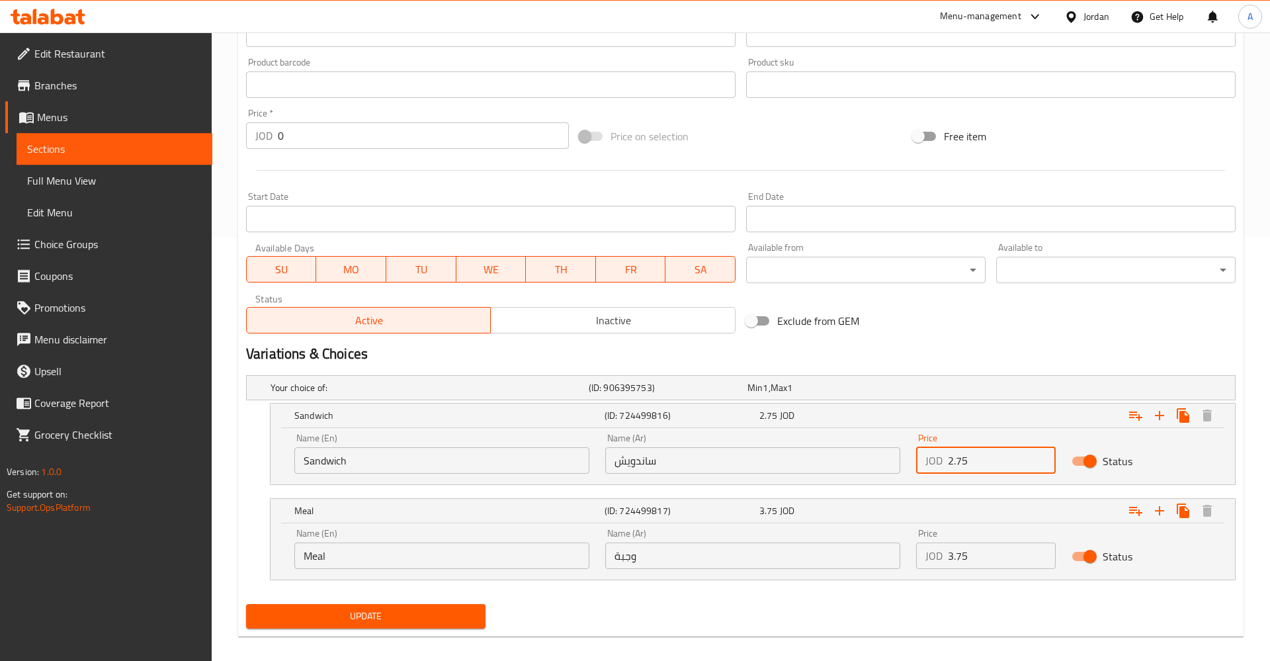
scroll to position [437, 0]
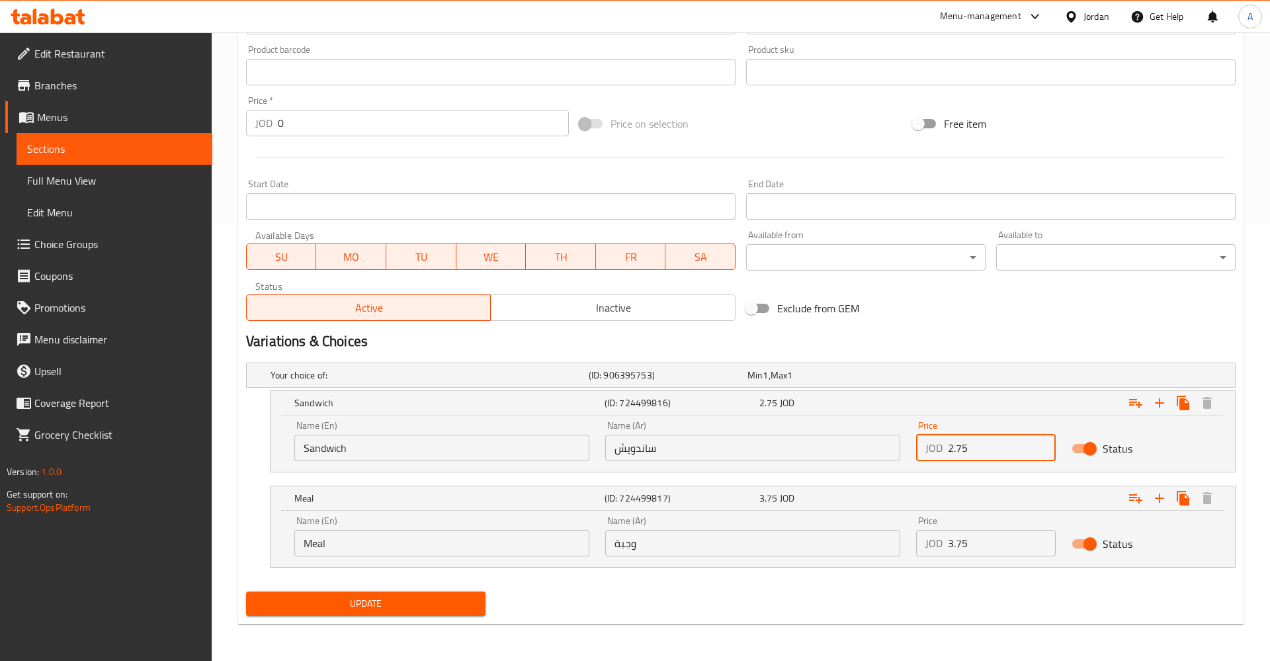
type input "2.75"
click at [900, 601] on div "Update" at bounding box center [741, 603] width 1000 height 35
drag, startPoint x: 492, startPoint y: 599, endPoint x: 457, endPoint y: 601, distance: 35.2
click at [491, 598] on div "Update" at bounding box center [741, 603] width 1000 height 35
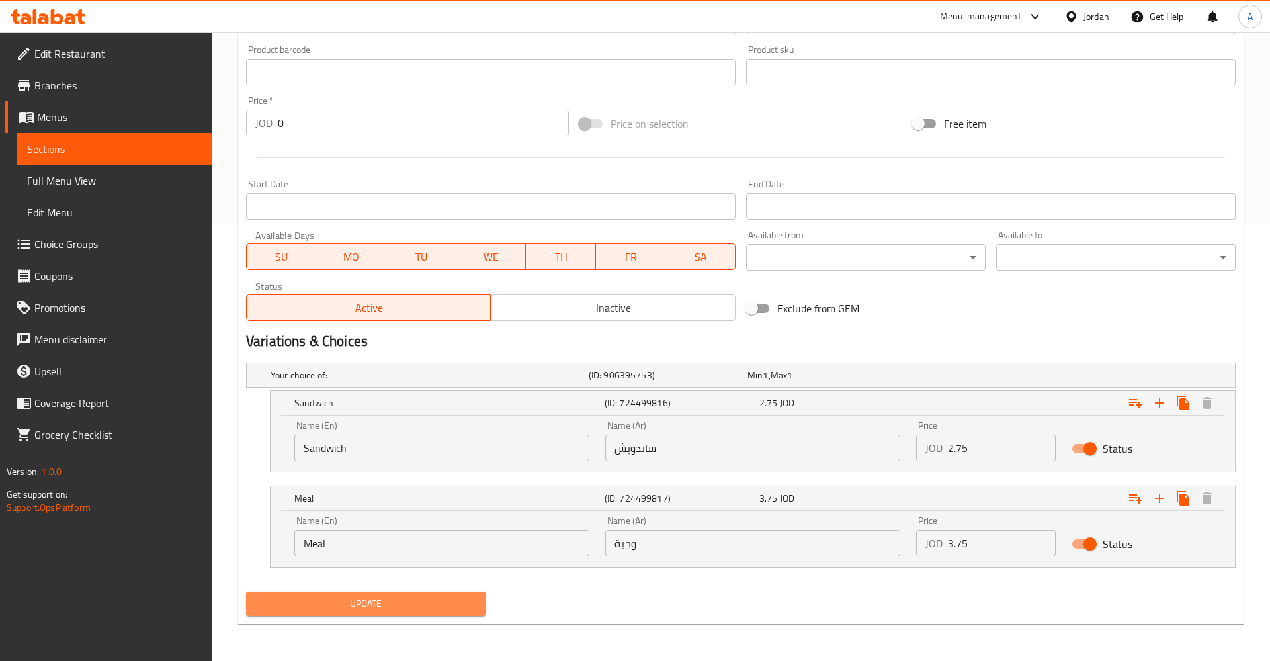
click at [457, 601] on span "Update" at bounding box center [366, 604] width 218 height 17
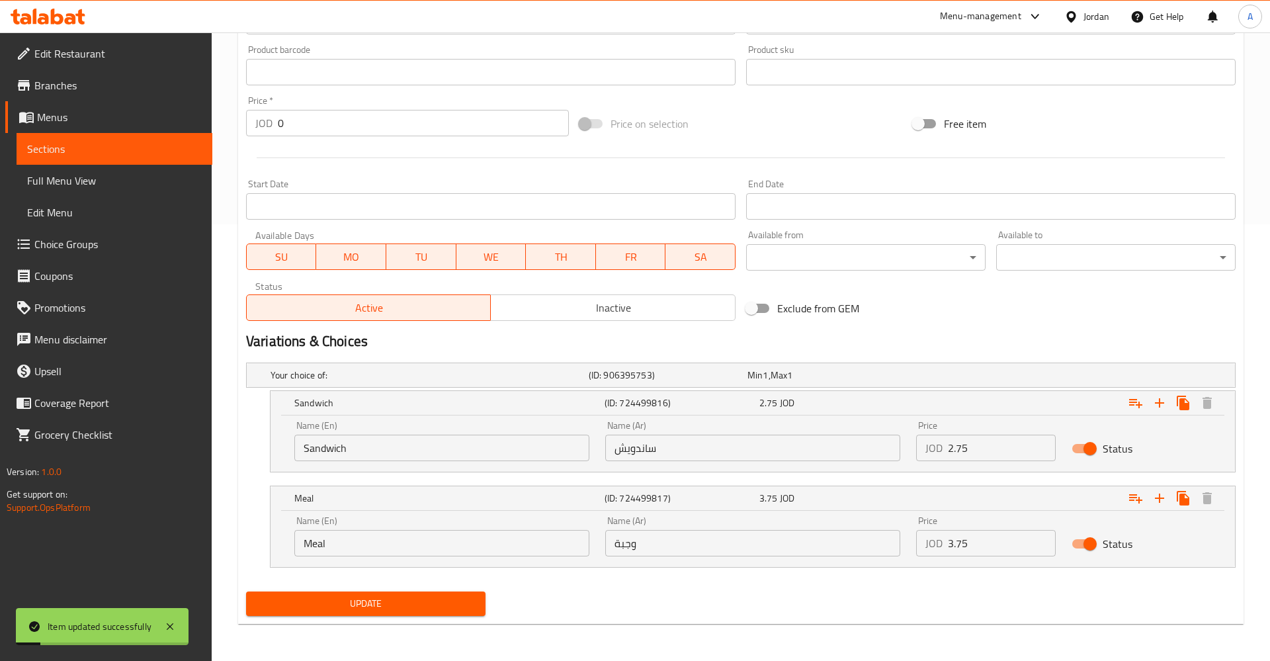
click at [116, 154] on span "Sections" at bounding box center [114, 149] width 175 height 16
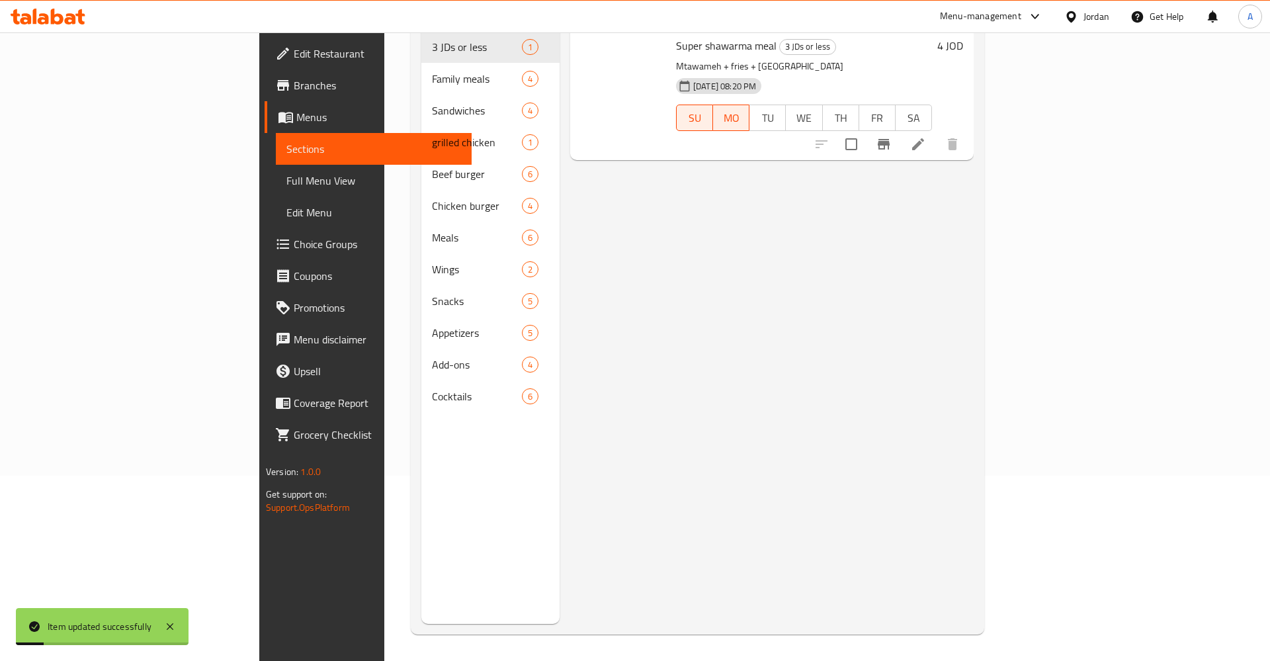
scroll to position [185, 0]
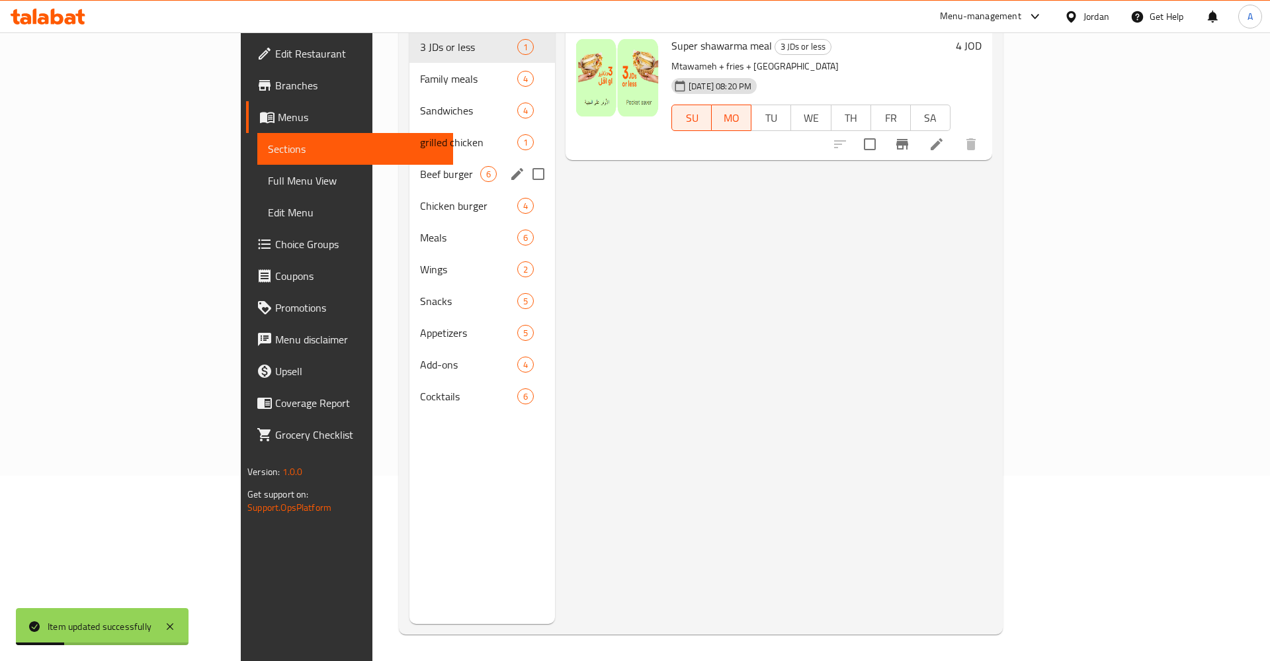
click at [410, 158] on div "Beef burger 6" at bounding box center [483, 174] width 146 height 32
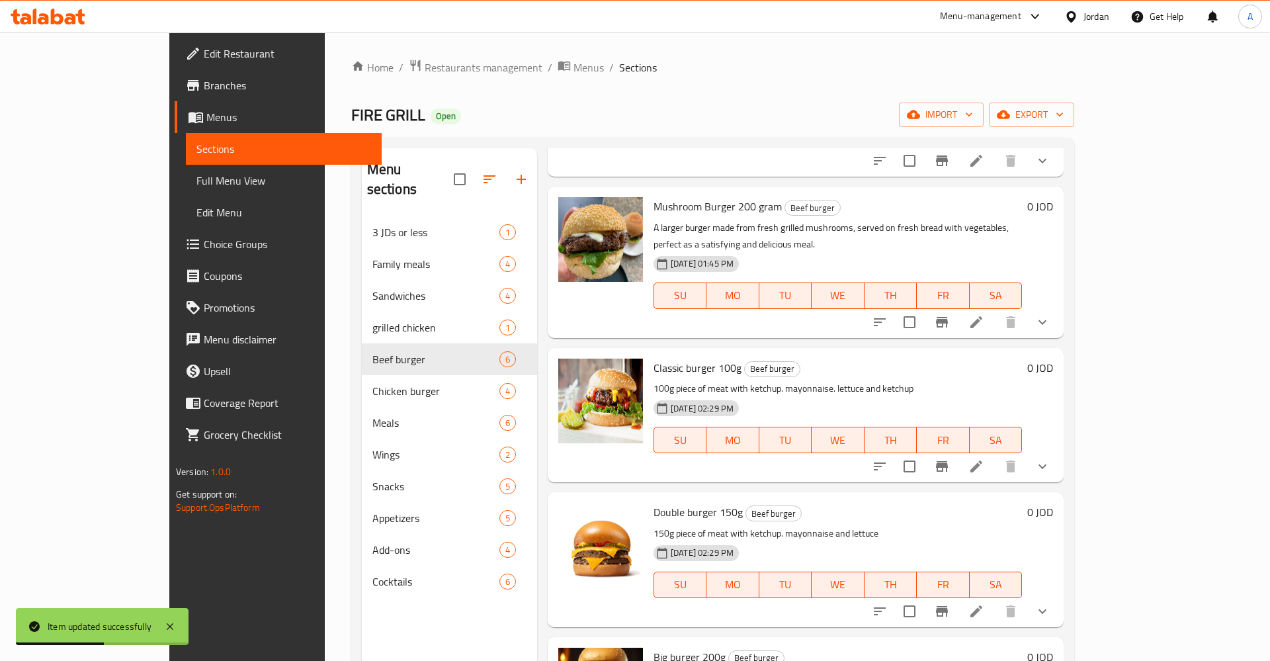
scroll to position [240, 0]
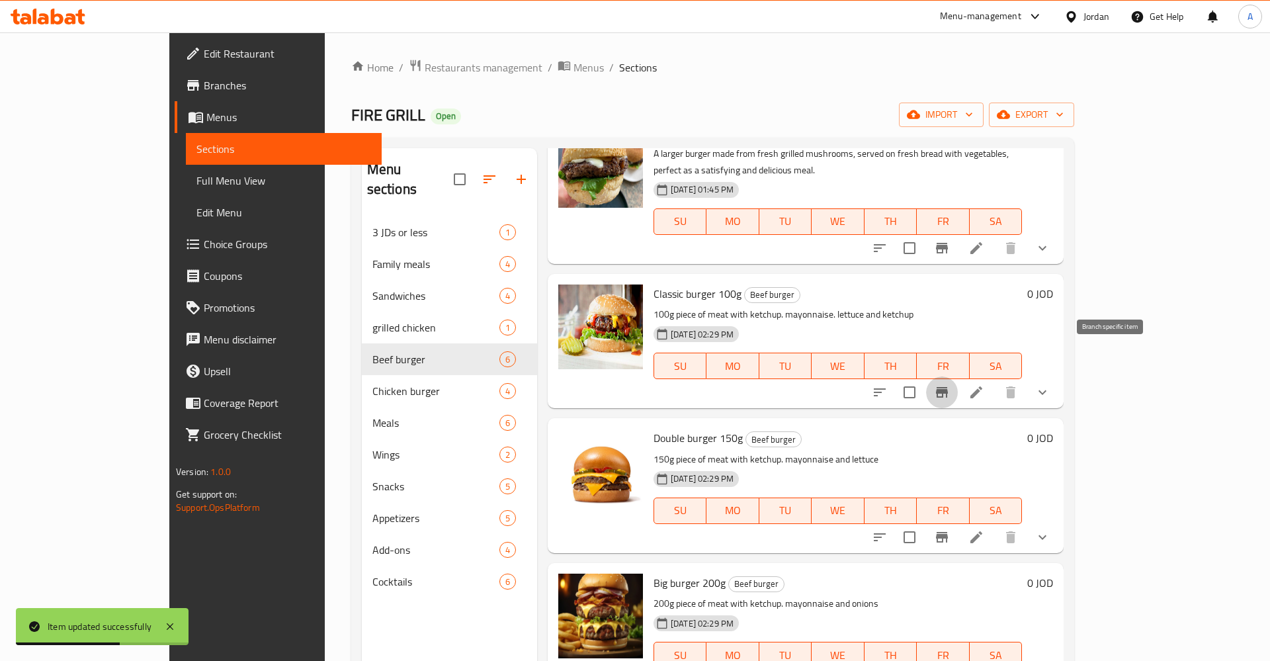
click at [950, 384] on icon "Branch-specific-item" at bounding box center [942, 392] width 16 height 16
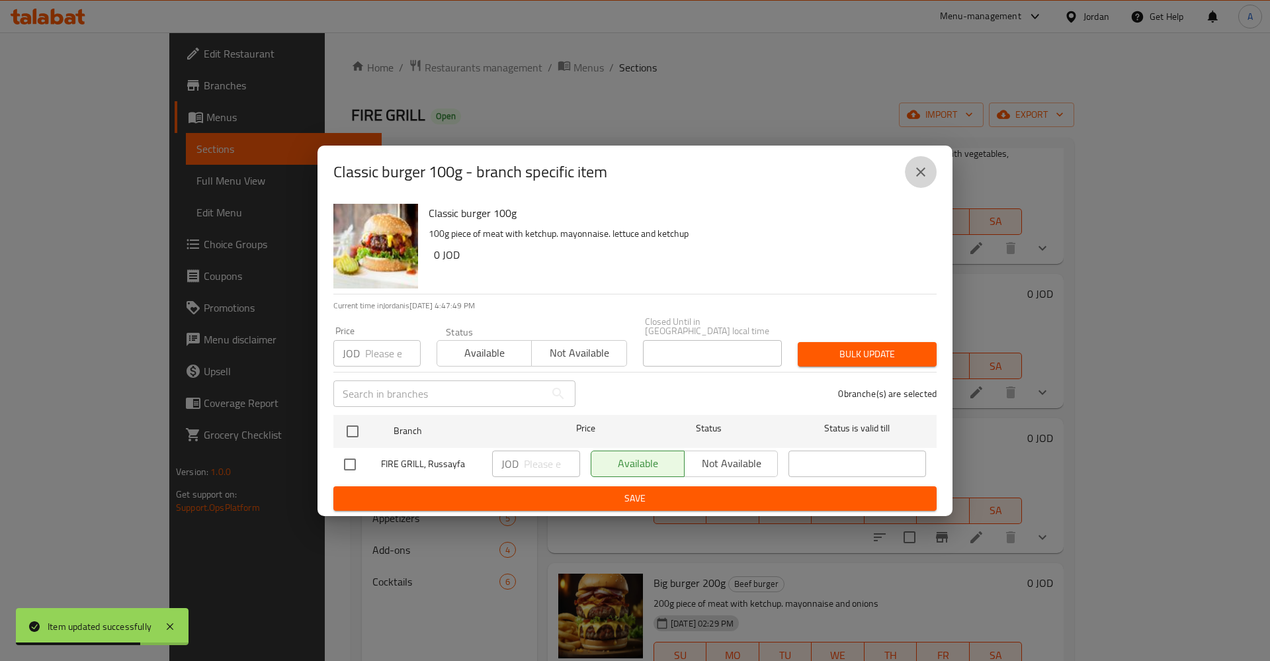
drag, startPoint x: 922, startPoint y: 173, endPoint x: 1022, endPoint y: 258, distance: 131.0
click at [922, 180] on icon "close" at bounding box center [921, 172] width 16 height 16
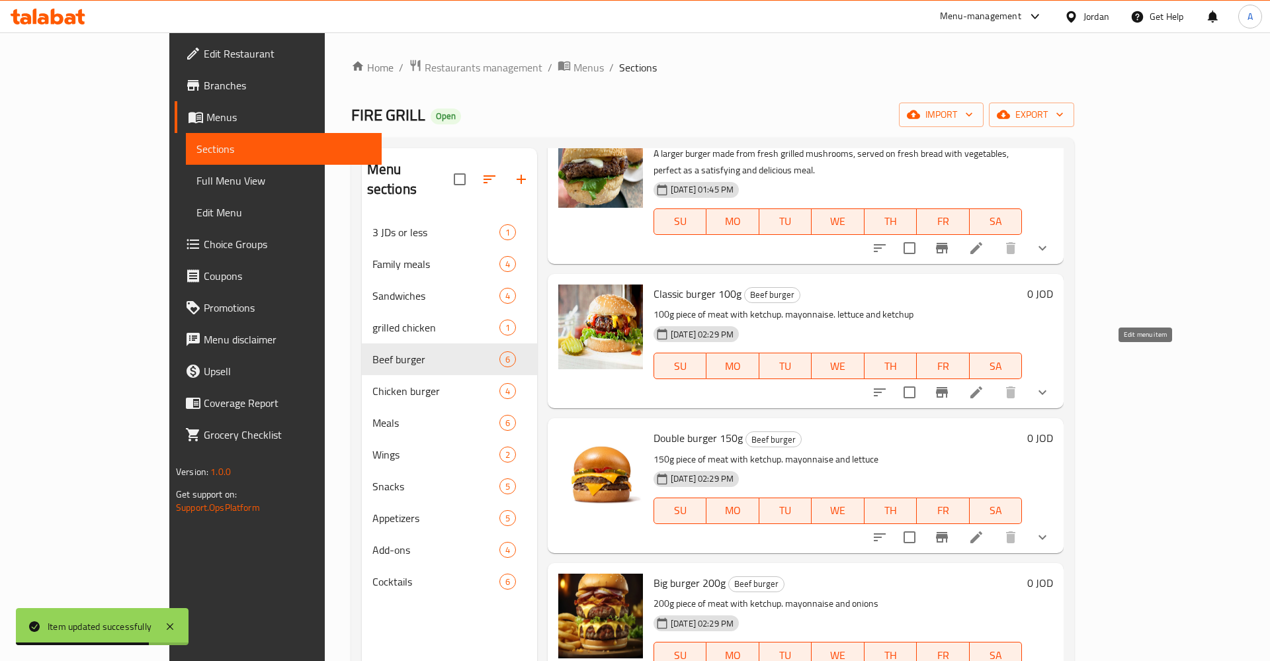
click at [983, 386] on icon at bounding box center [977, 392] width 12 height 12
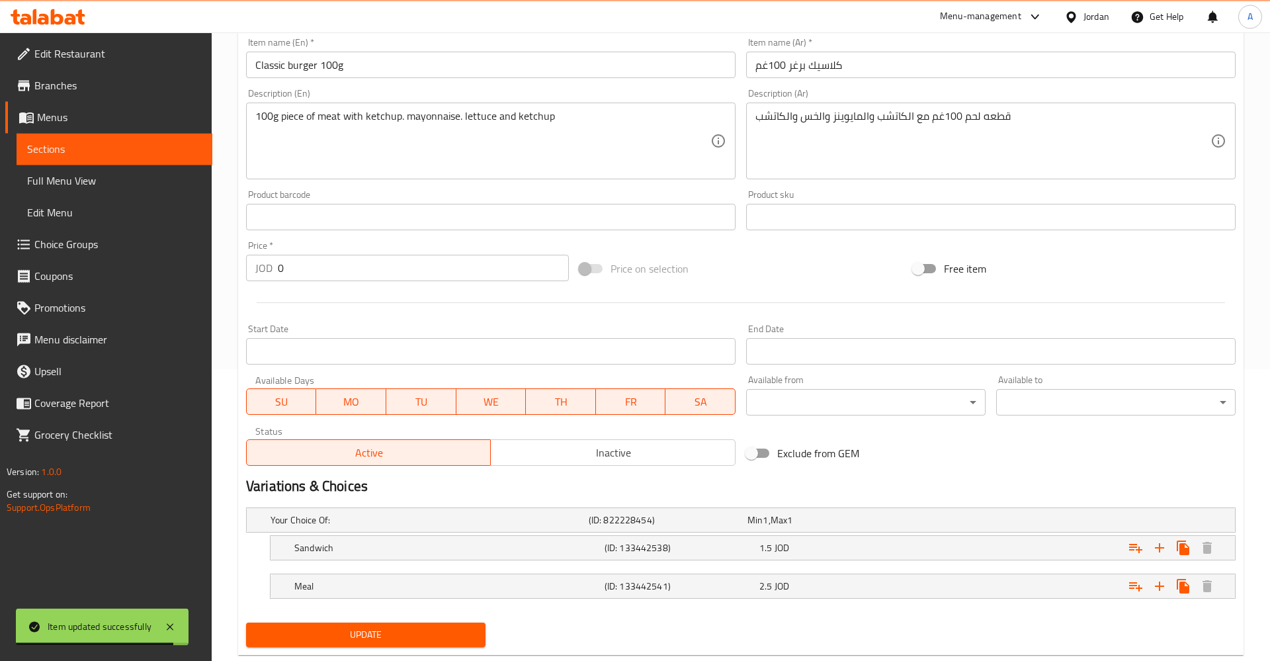
scroll to position [323, 0]
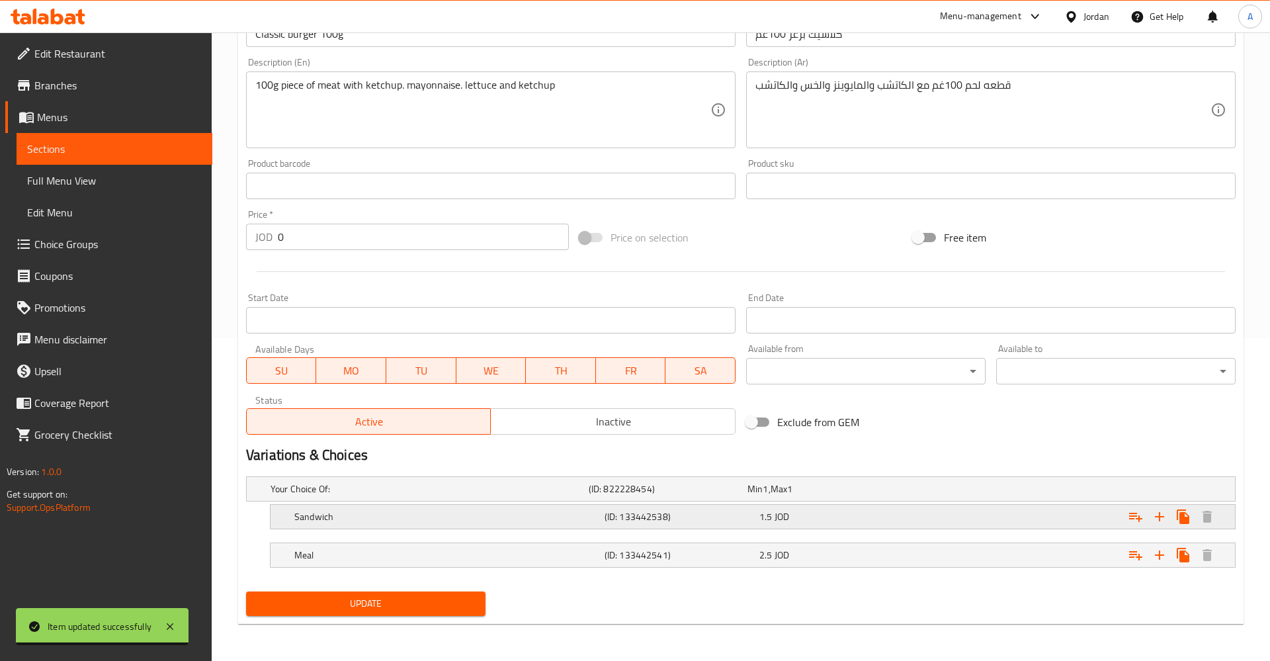
click at [801, 496] on div "1.5 JOD" at bounding box center [825, 488] width 154 height 13
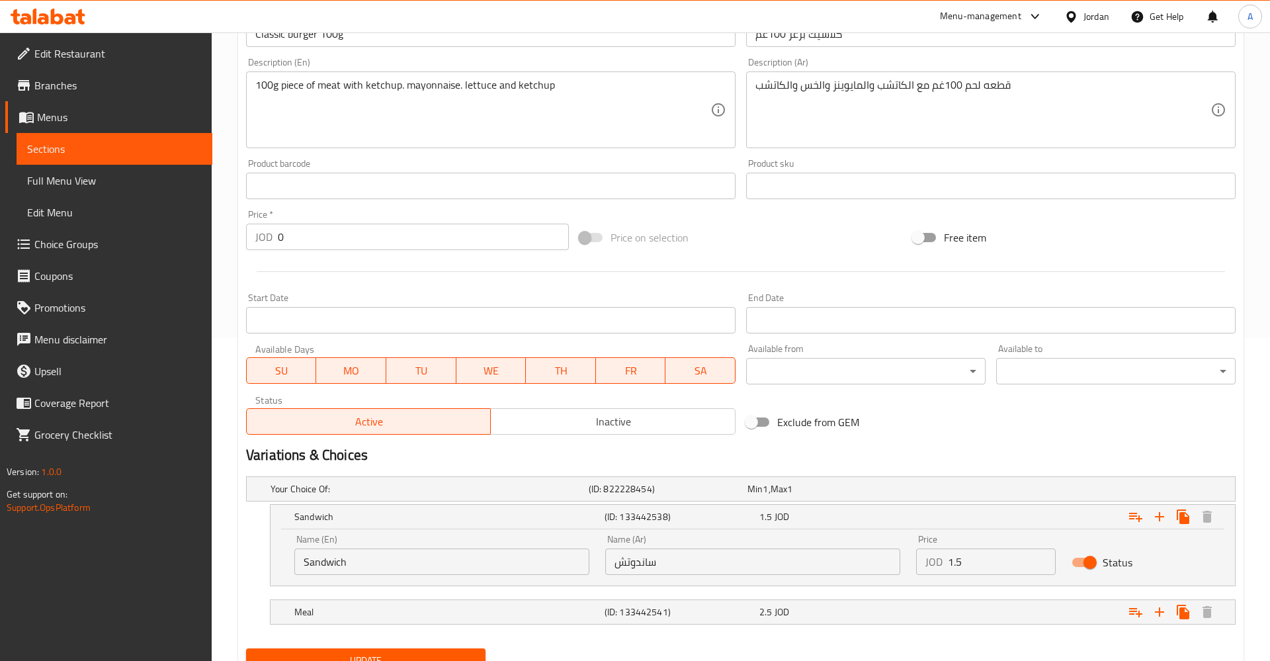
scroll to position [380, 0]
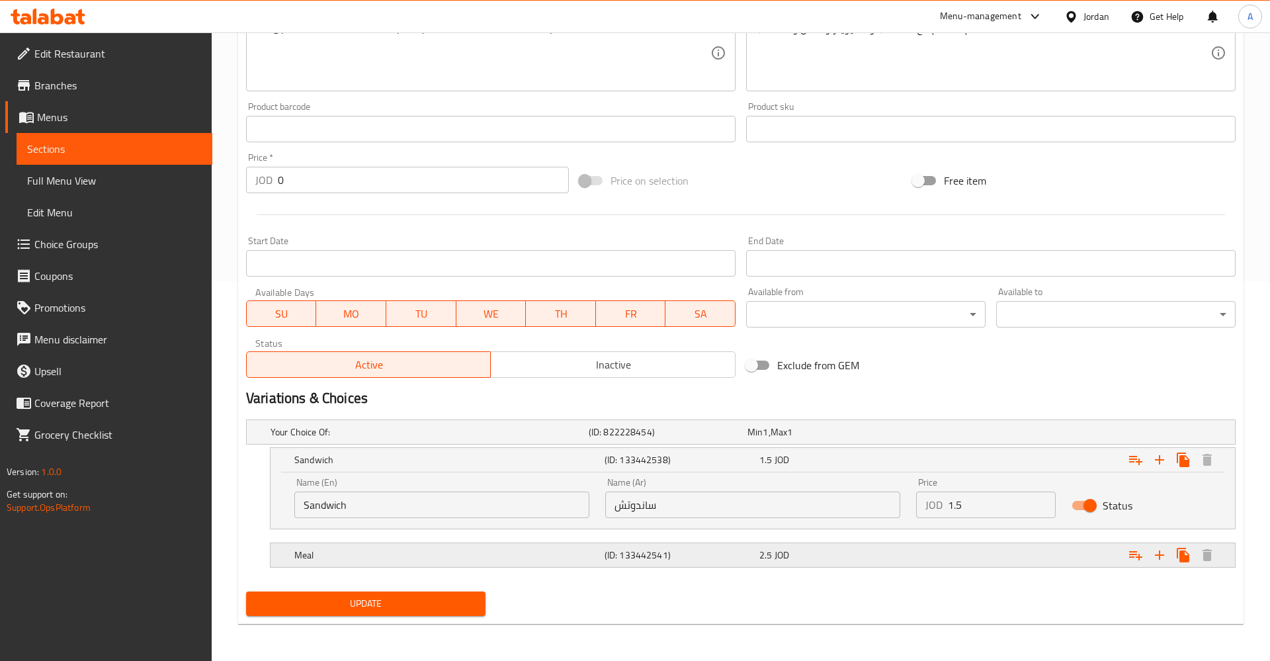
click at [797, 439] on div "2.5 JOD" at bounding box center [825, 431] width 154 height 13
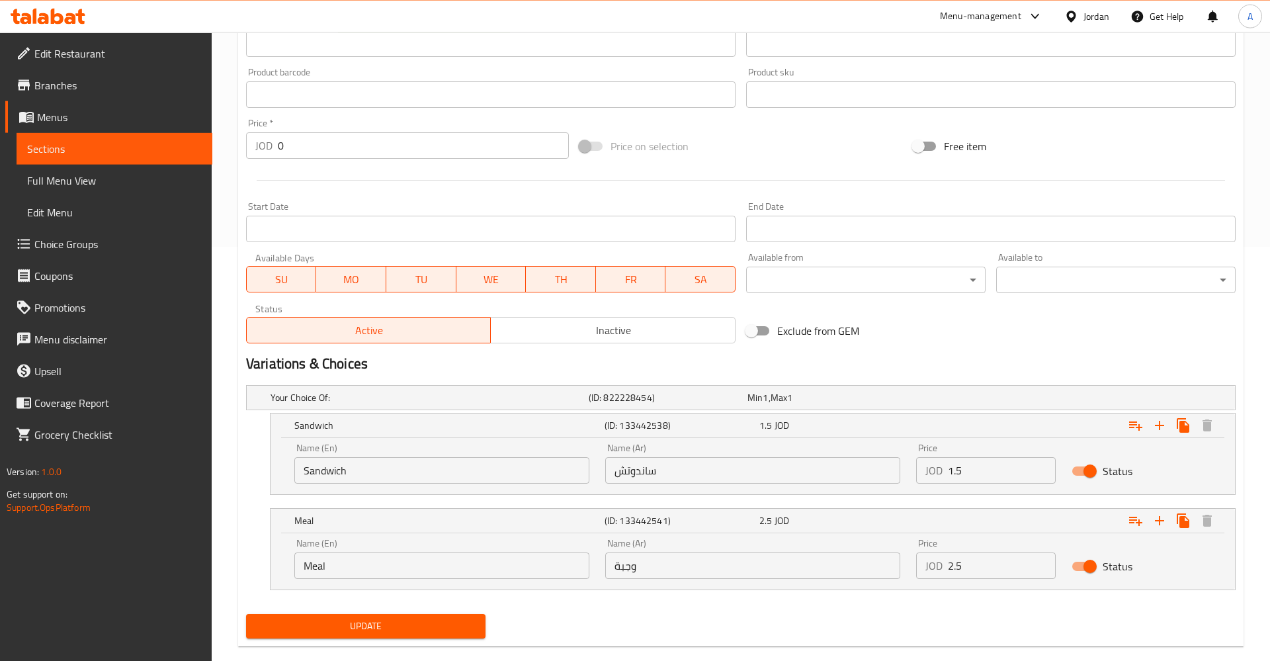
scroll to position [437, 0]
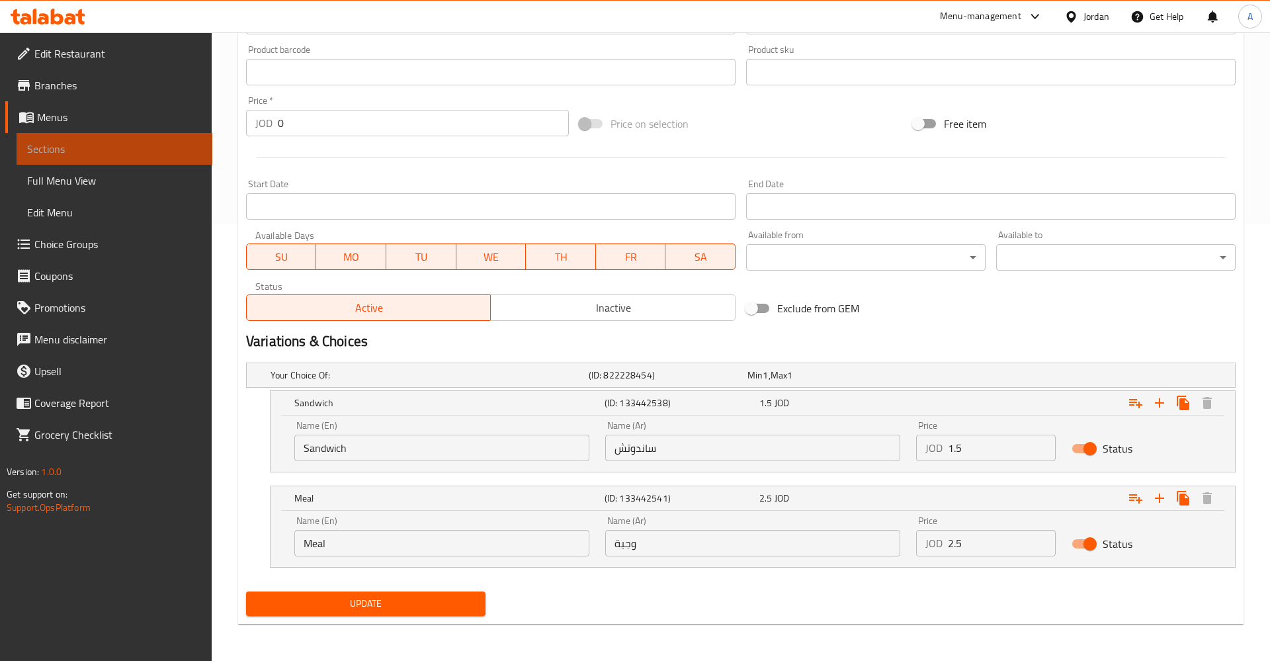
click at [112, 151] on span "Sections" at bounding box center [114, 149] width 175 height 16
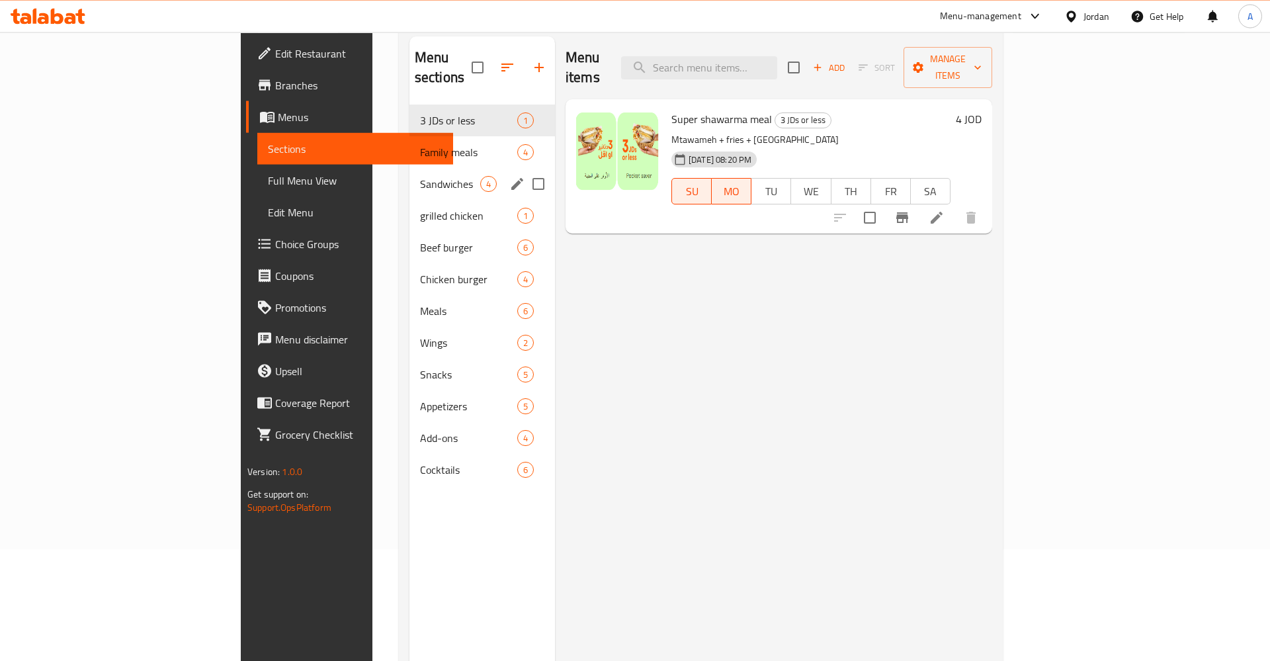
scroll to position [50, 0]
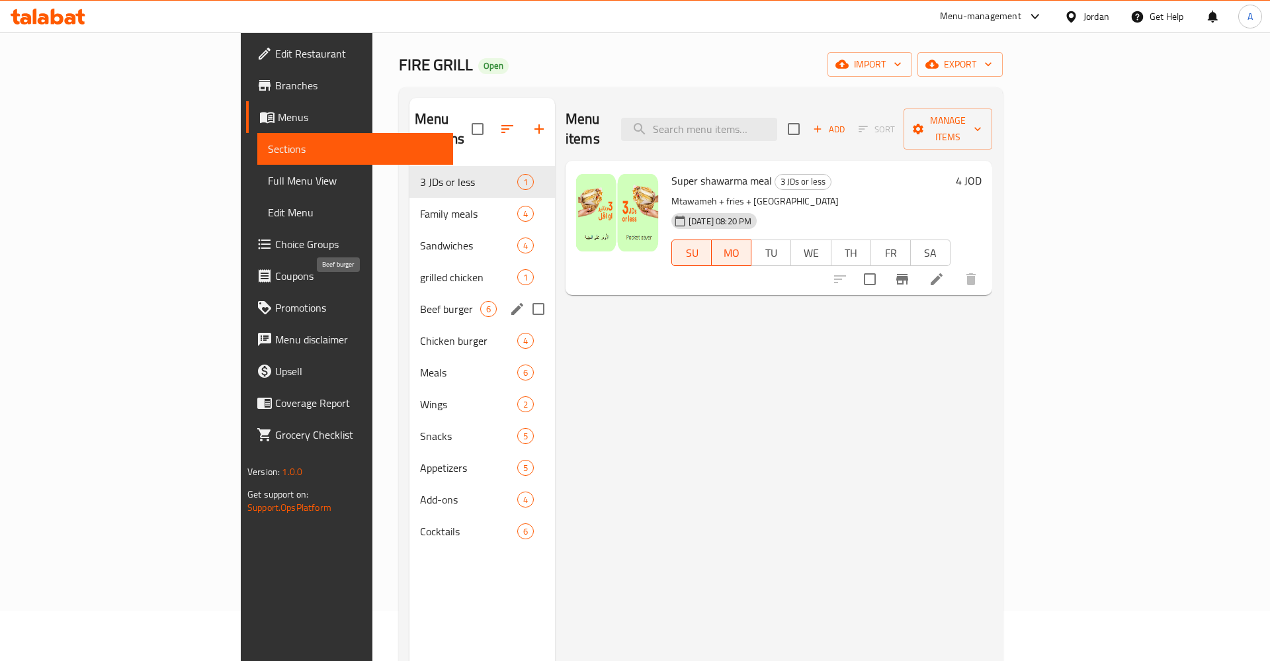
click at [420, 301] on span "Beef burger" at bounding box center [450, 309] width 60 height 16
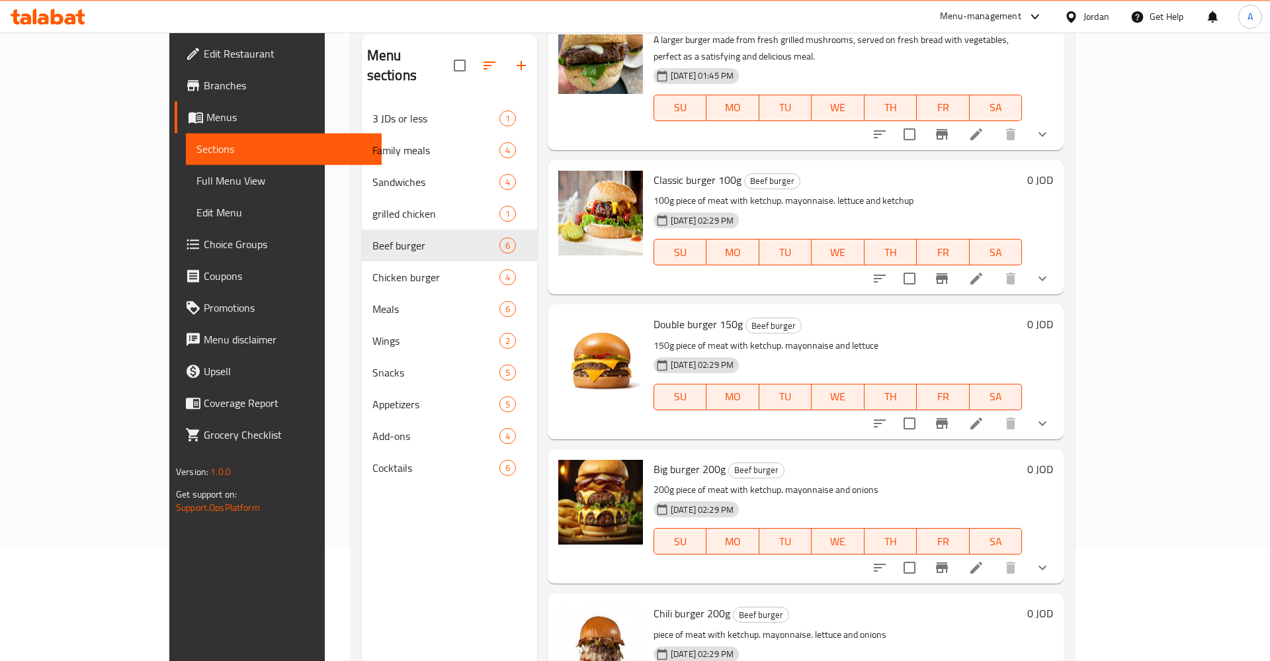
scroll to position [118, 0]
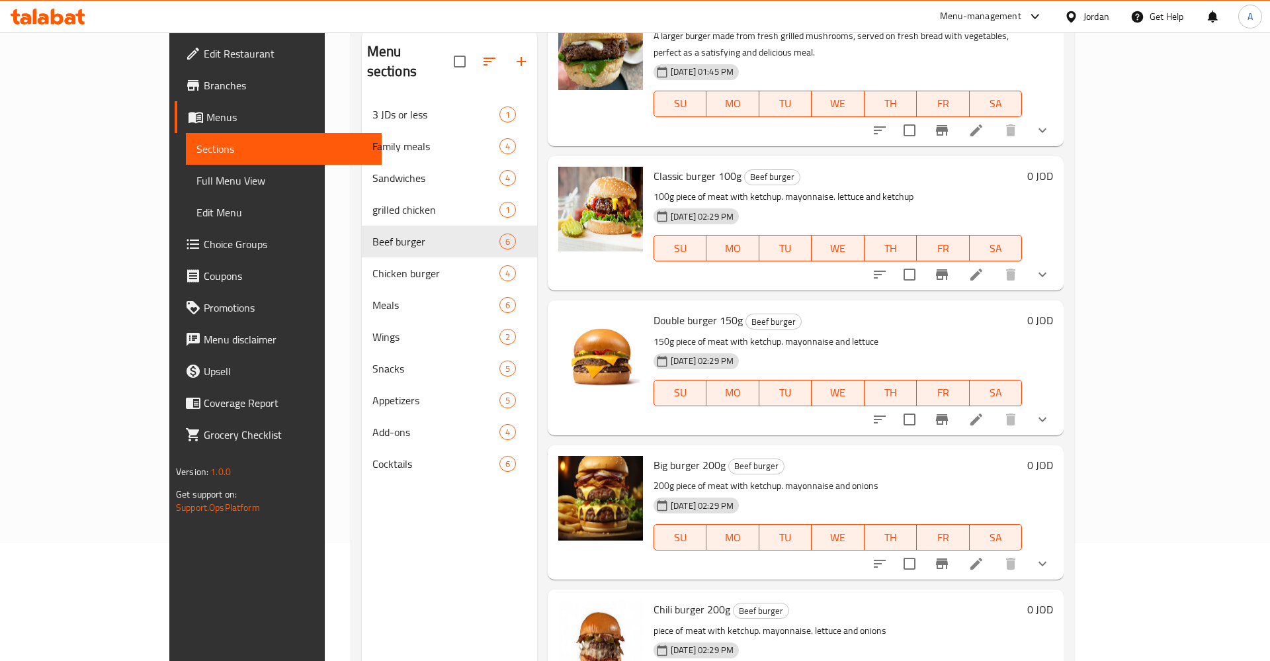
click at [995, 408] on li at bounding box center [976, 420] width 37 height 24
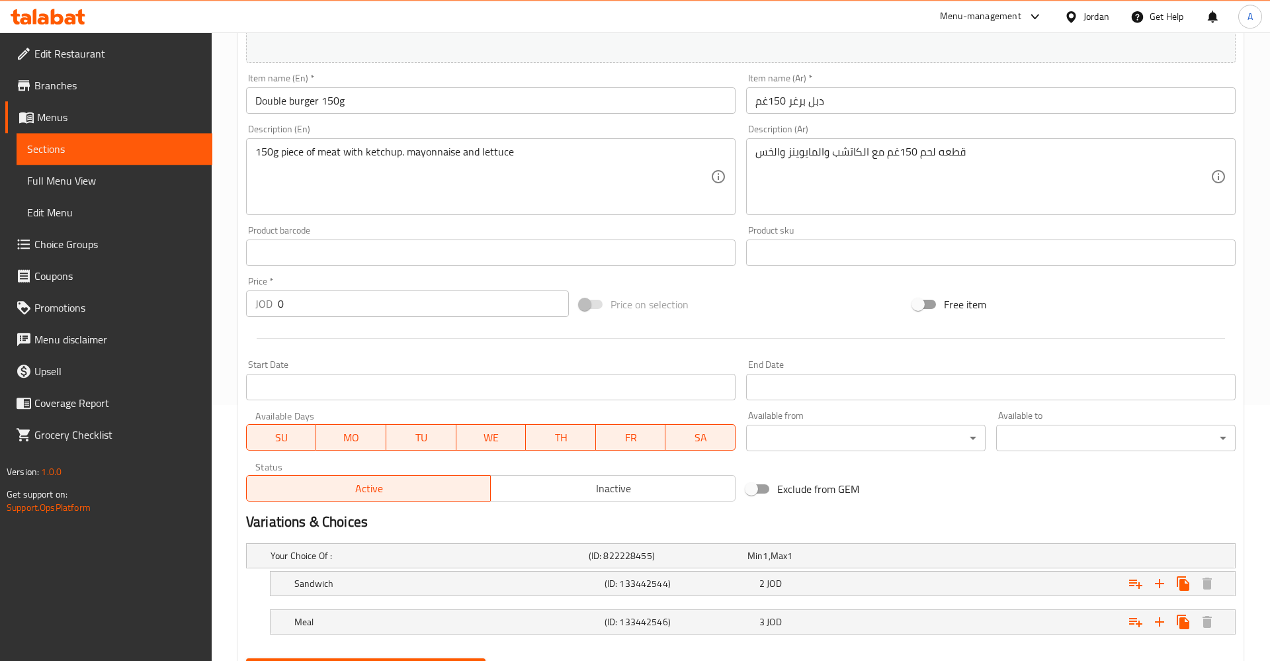
scroll to position [323, 0]
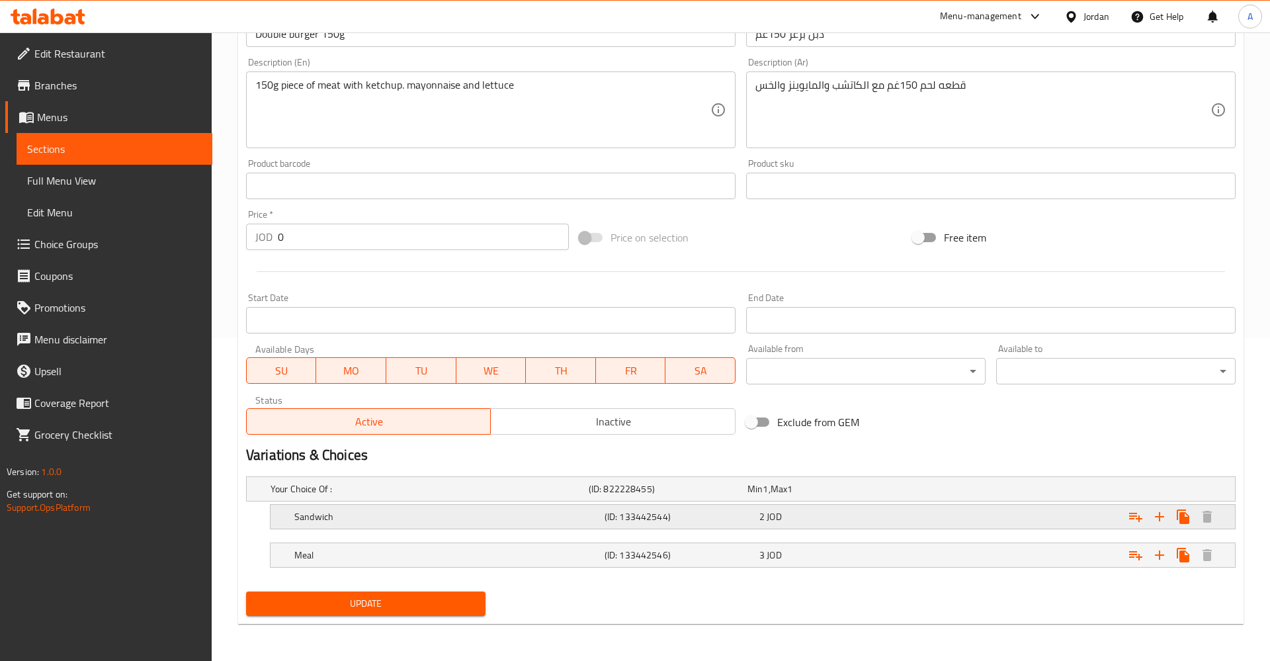
click at [793, 496] on div "2 JOD" at bounding box center [825, 488] width 154 height 13
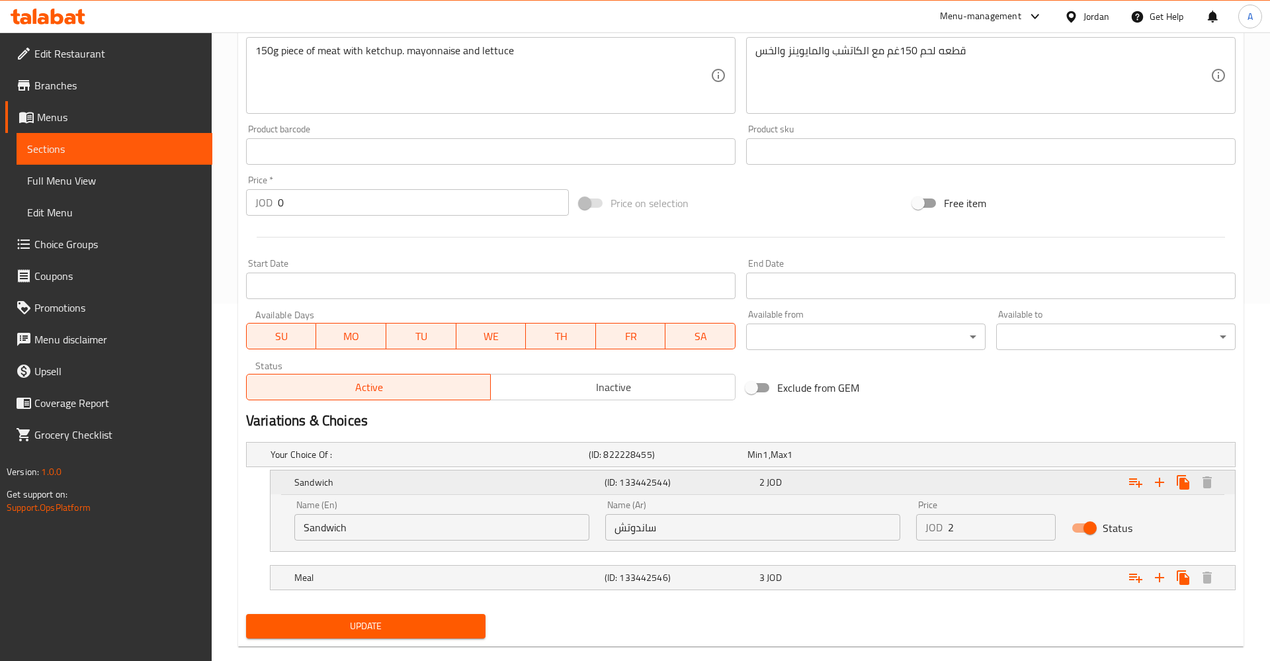
scroll to position [380, 0]
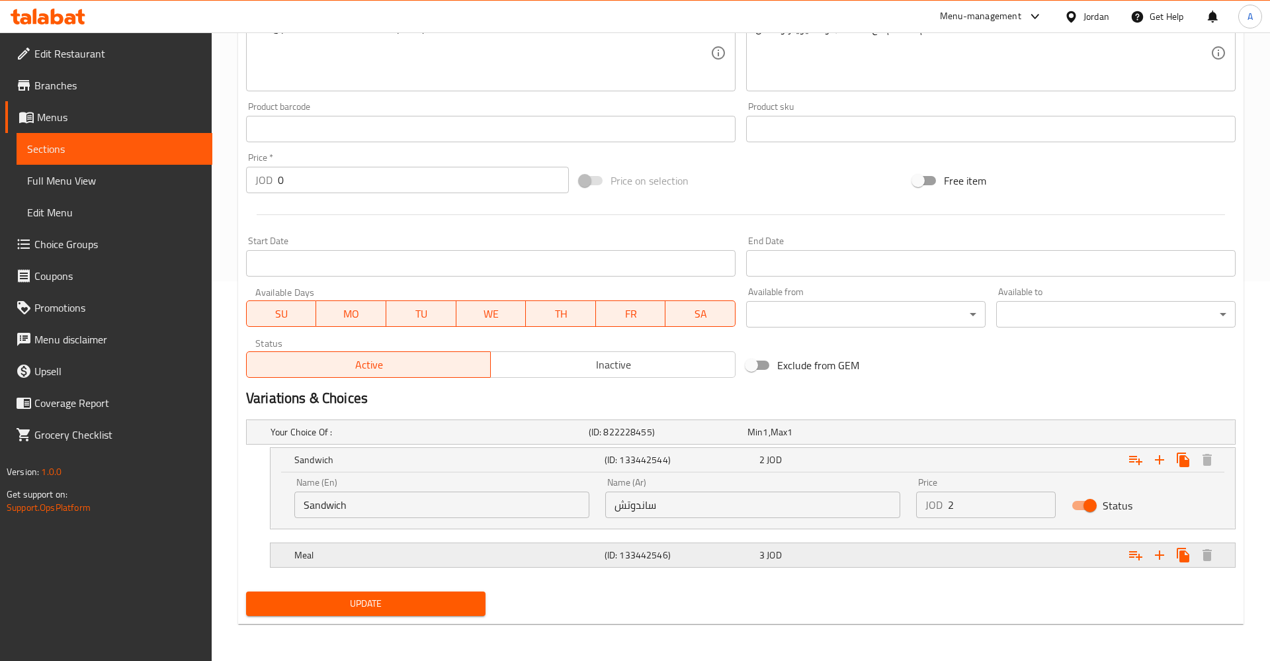
click at [869, 439] on div "3 JOD" at bounding box center [825, 431] width 154 height 13
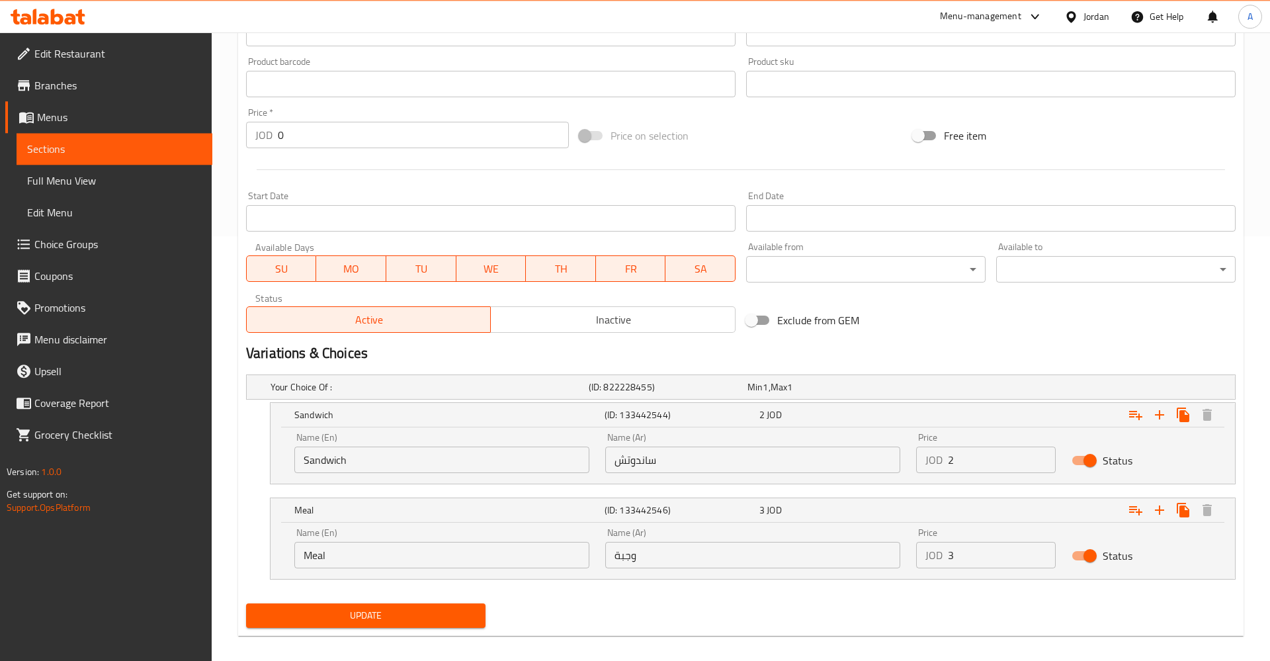
scroll to position [437, 0]
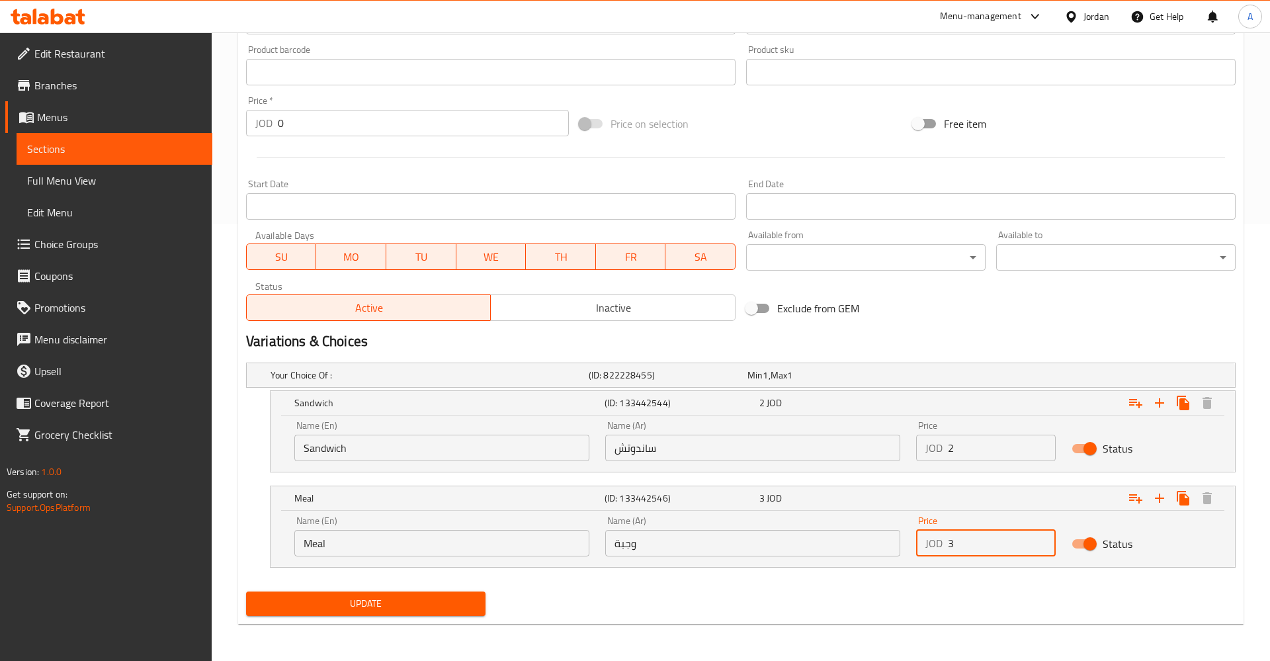
click at [988, 534] on input "3" at bounding box center [1002, 543] width 108 height 26
click at [367, 601] on span "Update" at bounding box center [366, 604] width 218 height 17
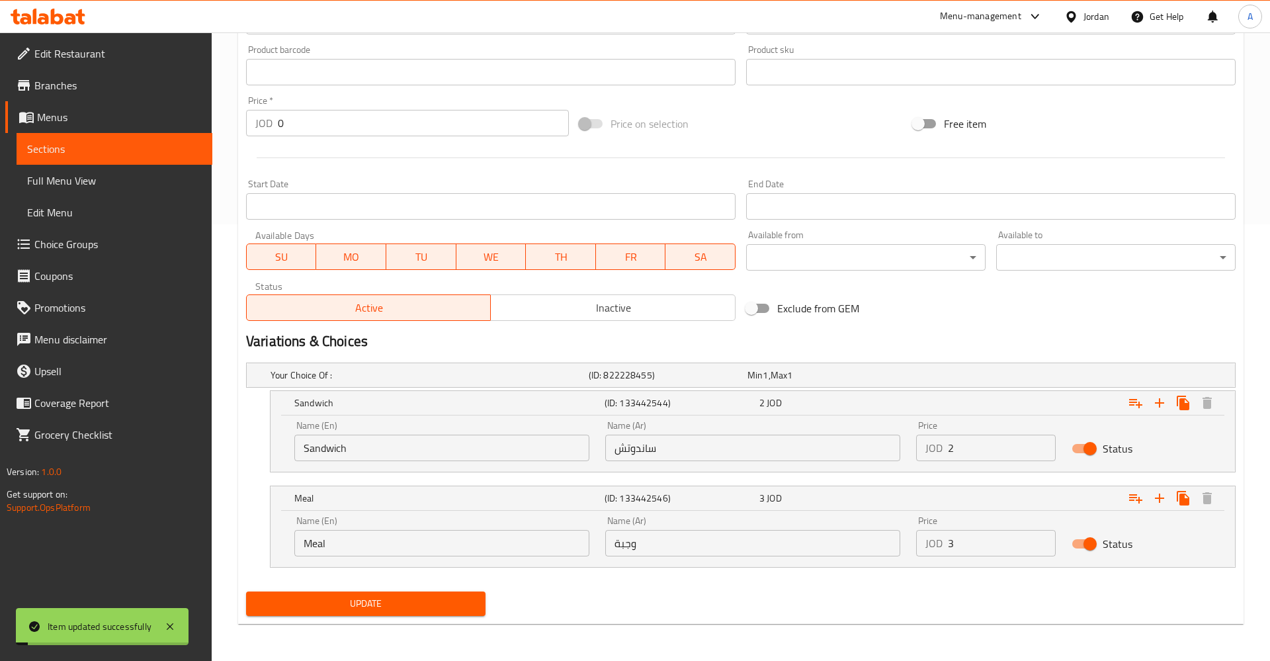
click at [100, 140] on link "Sections" at bounding box center [115, 149] width 196 height 32
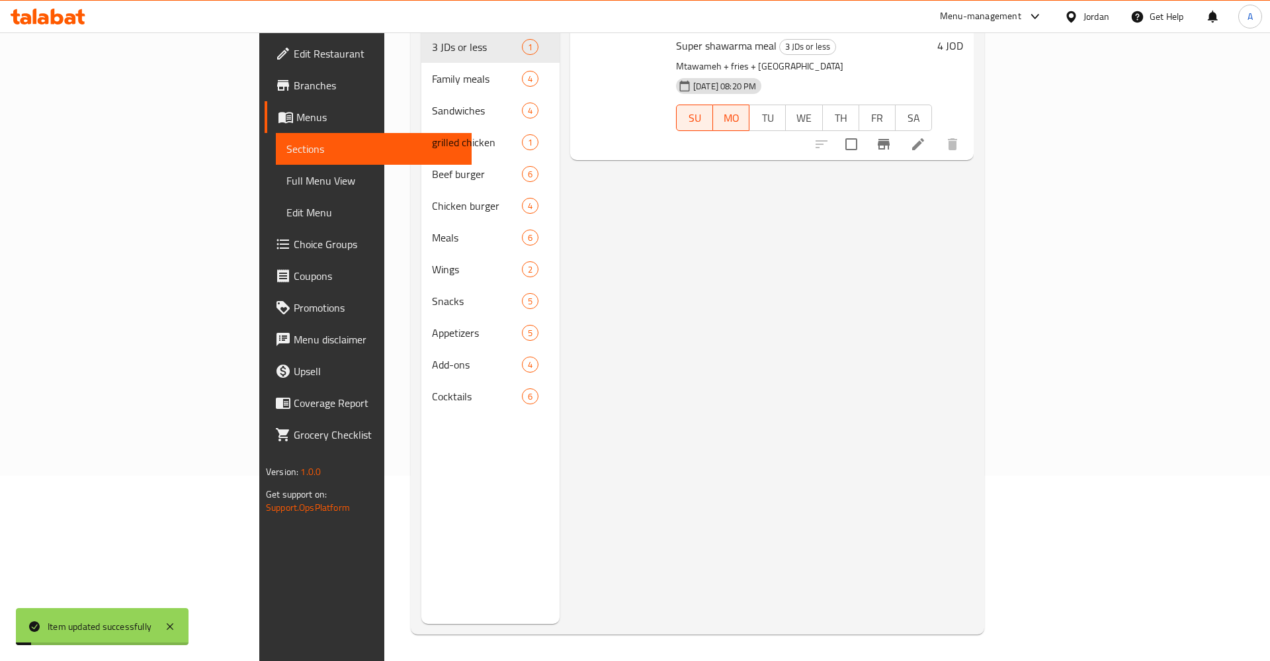
scroll to position [185, 0]
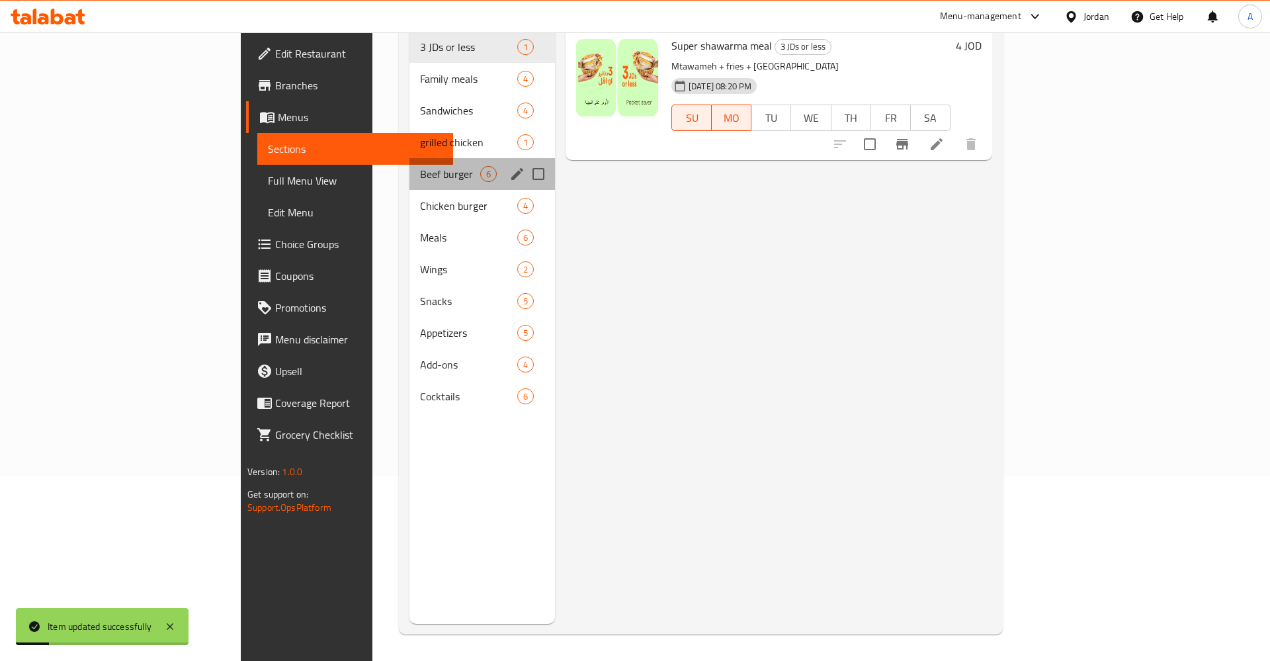
click at [420, 166] on span "Beef burger" at bounding box center [450, 174] width 60 height 16
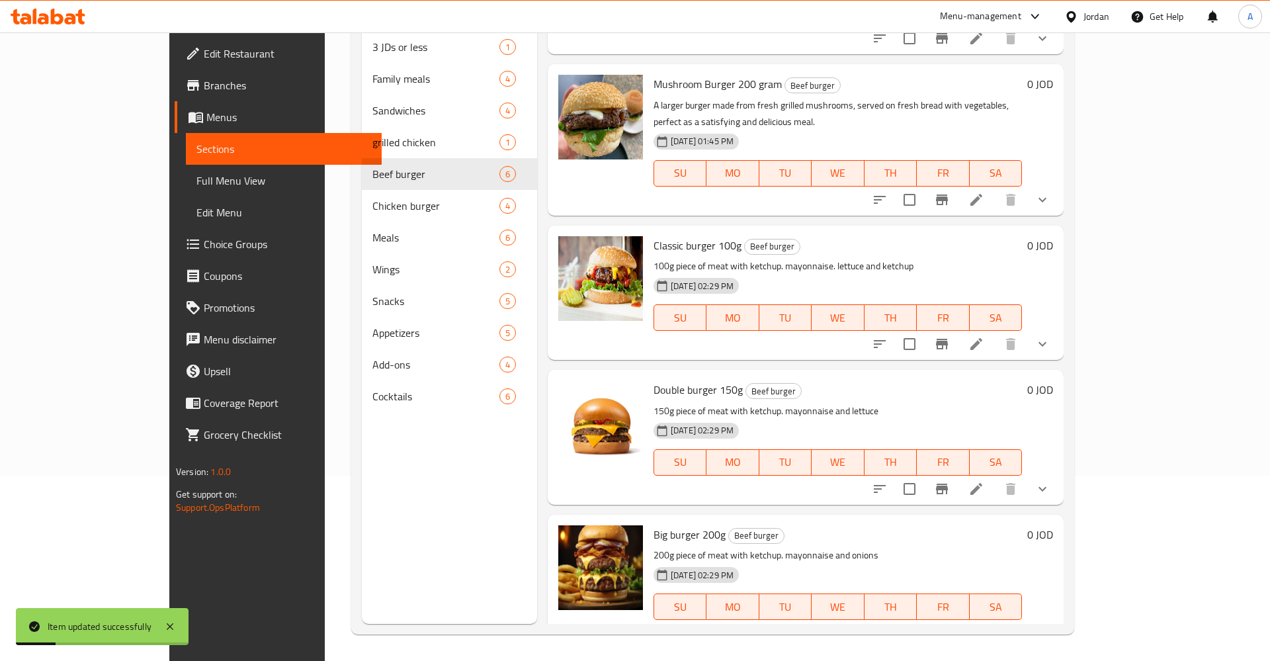
scroll to position [240, 0]
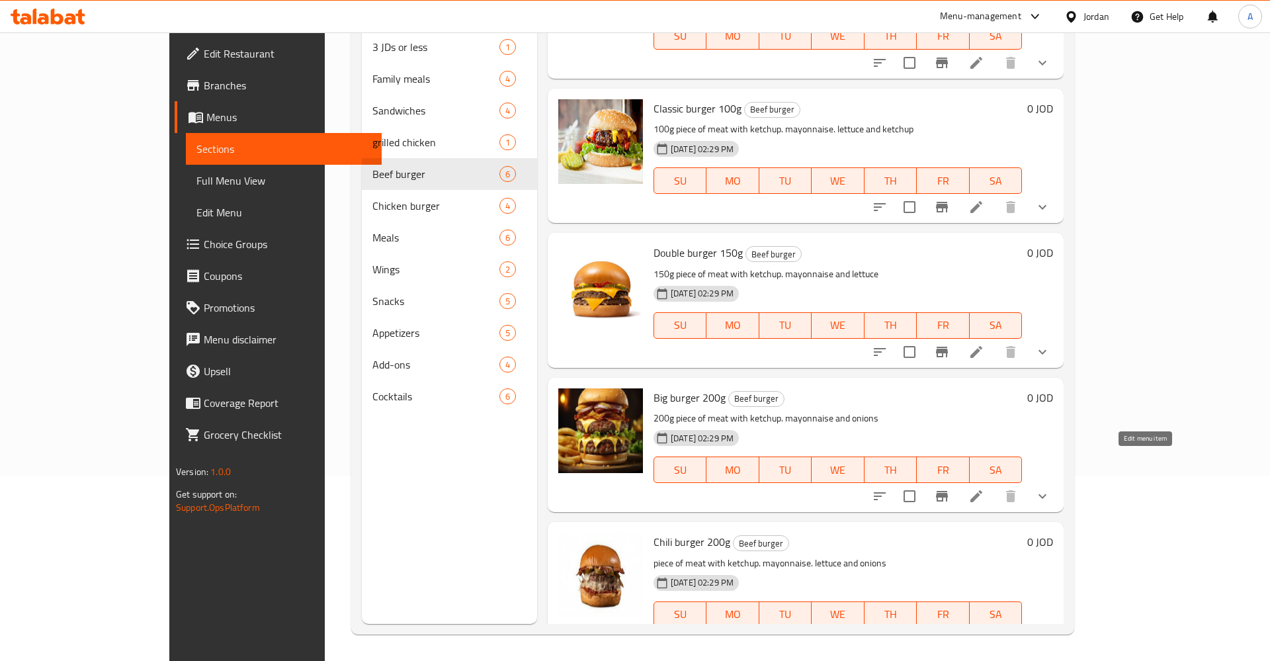
click at [983, 490] on icon at bounding box center [977, 496] width 12 height 12
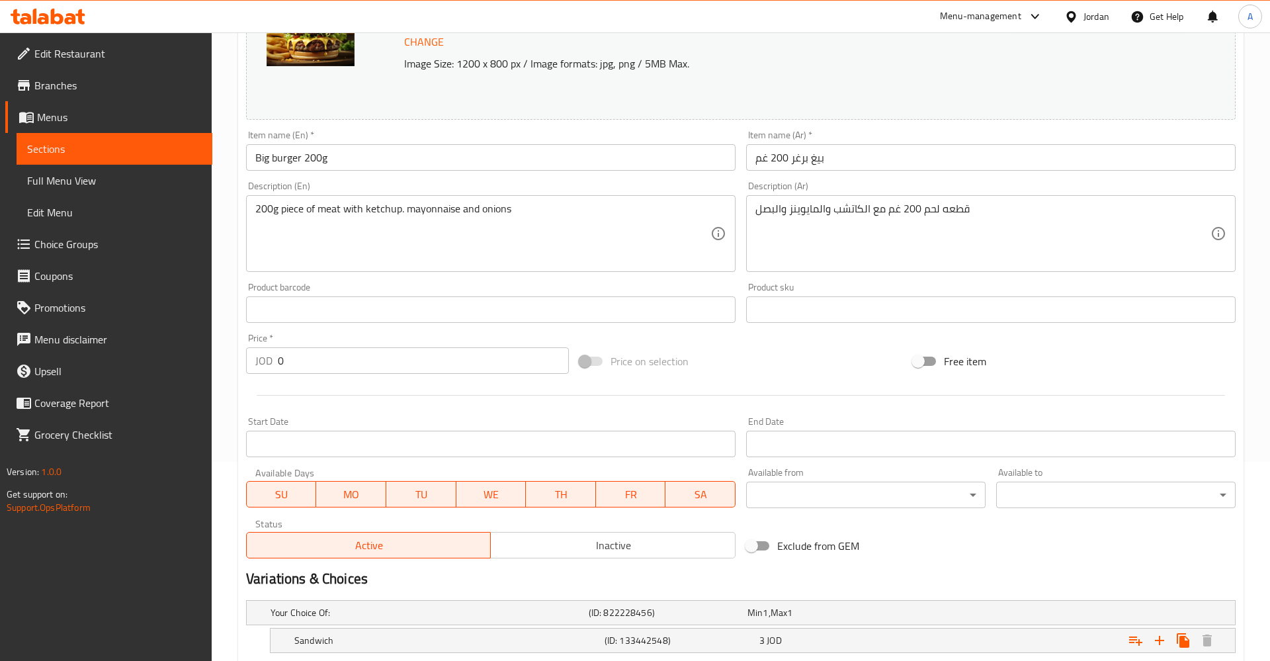
scroll to position [323, 0]
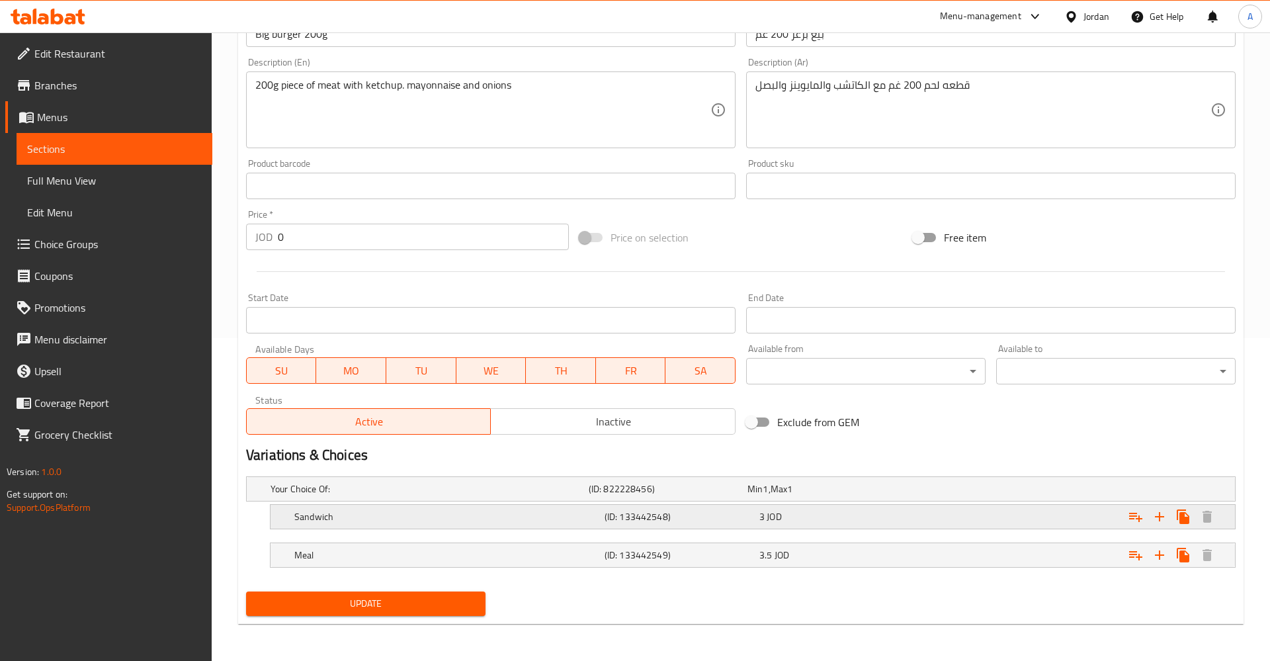
click at [844, 496] on div "3 JOD" at bounding box center [825, 488] width 154 height 13
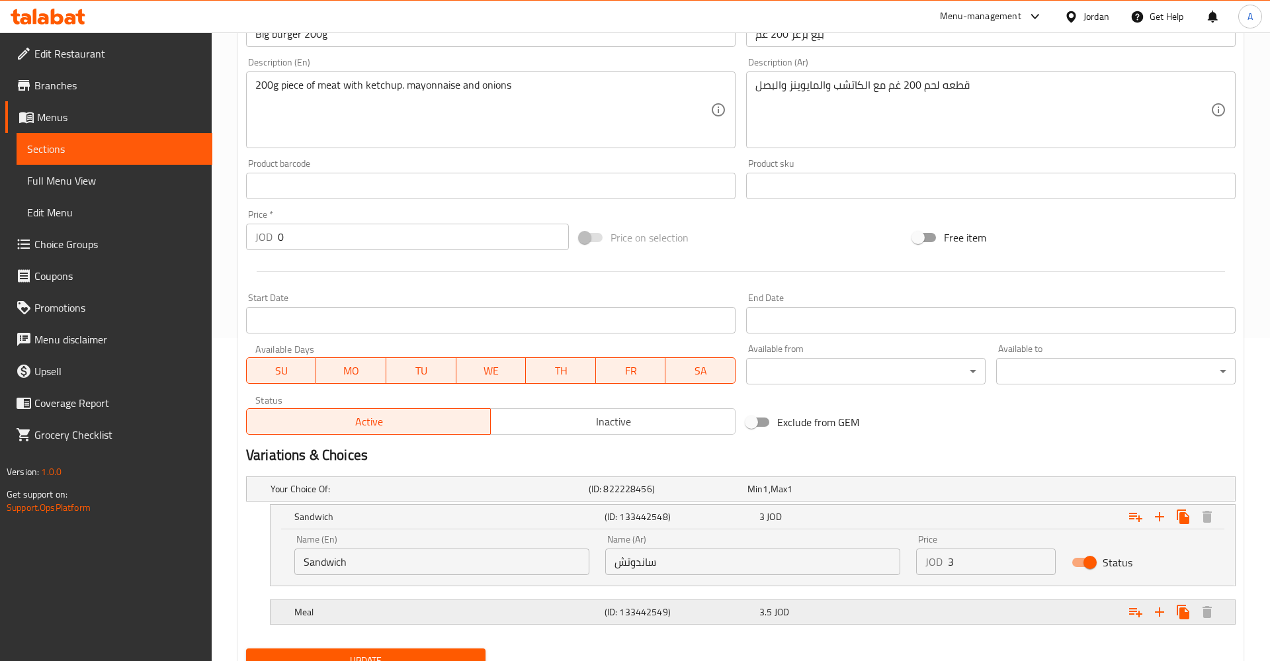
click at [889, 498] on div "3.5 JOD" at bounding box center [824, 489] width 159 height 19
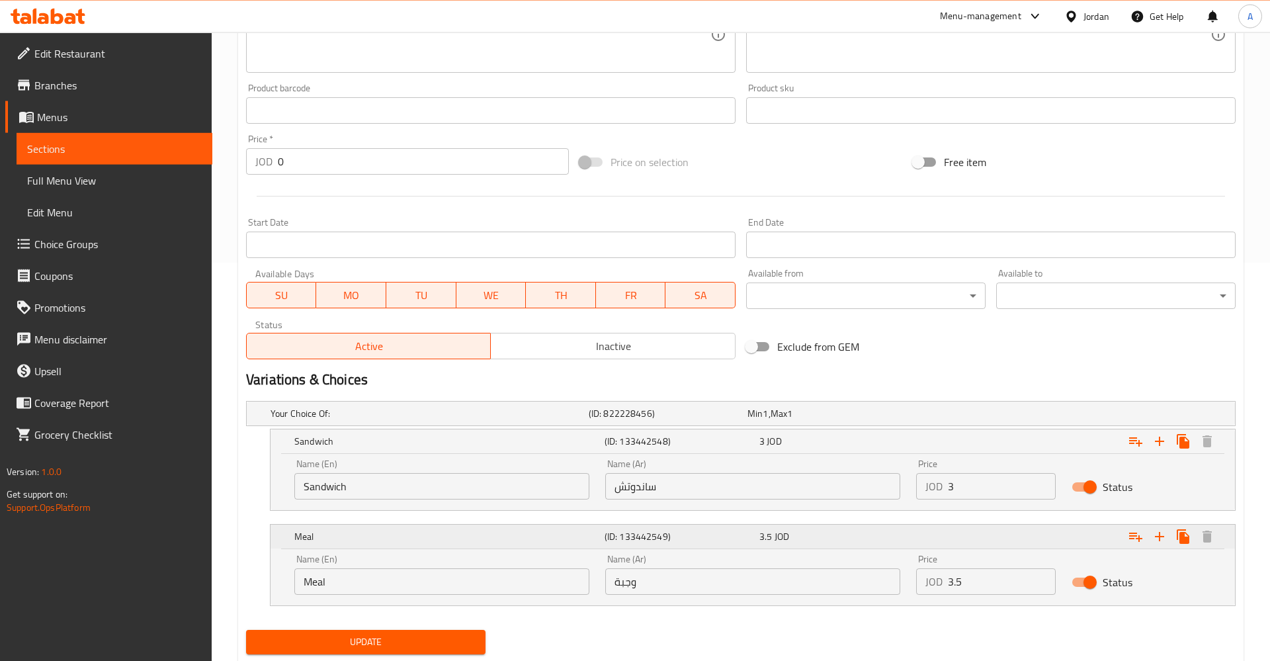
scroll to position [437, 0]
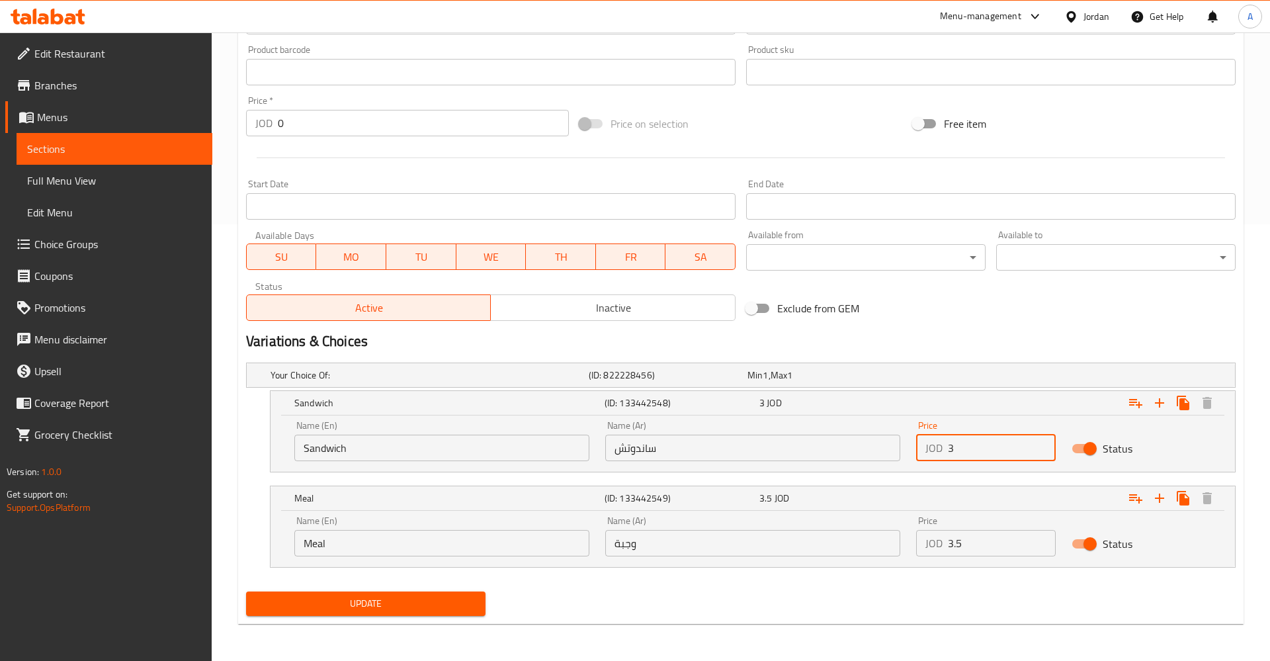
drag, startPoint x: 1002, startPoint y: 452, endPoint x: 897, endPoint y: 451, distance: 105.2
click at [948, 451] on input "3" at bounding box center [1002, 448] width 108 height 26
type input "2.75"
click at [773, 622] on div "Update Big burger 200g Change Image Size: 1200 x 800 px / Image formats: jpg, p…" at bounding box center [741, 158] width 1006 height 932
click at [948, 543] on input "3.5" at bounding box center [1002, 543] width 108 height 26
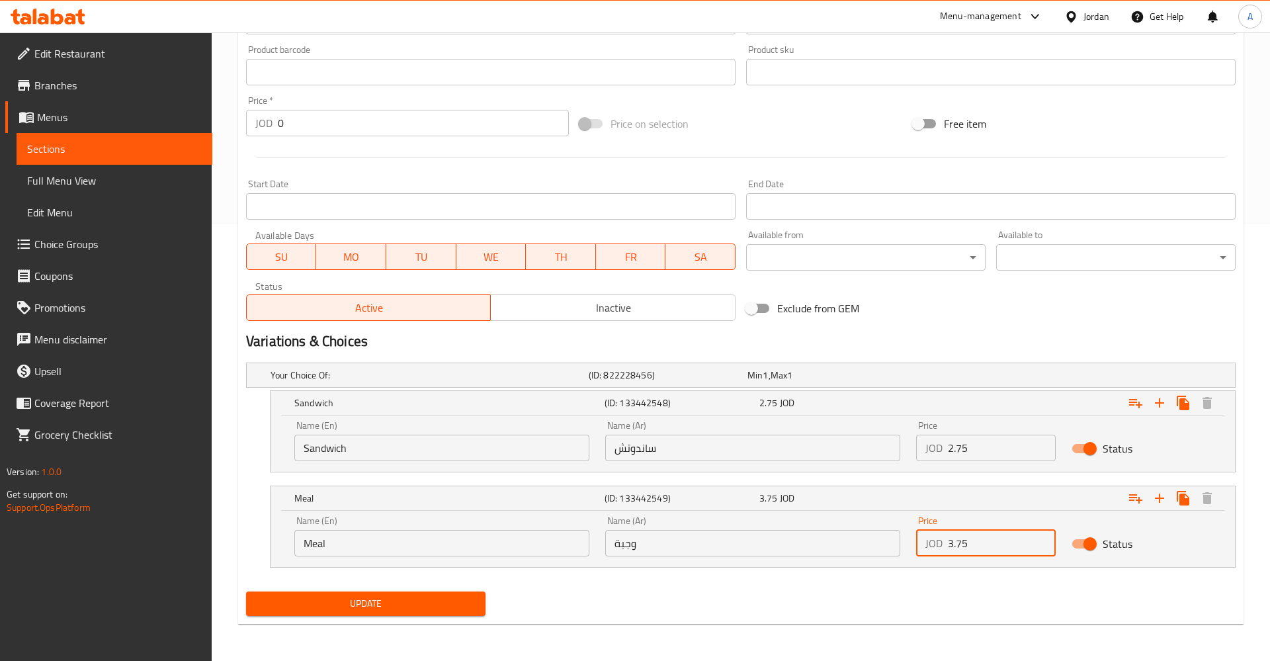
type input "3.75"
click at [365, 616] on div "Update" at bounding box center [366, 603] width 250 height 35
click at [386, 605] on span "Update" at bounding box center [366, 604] width 218 height 17
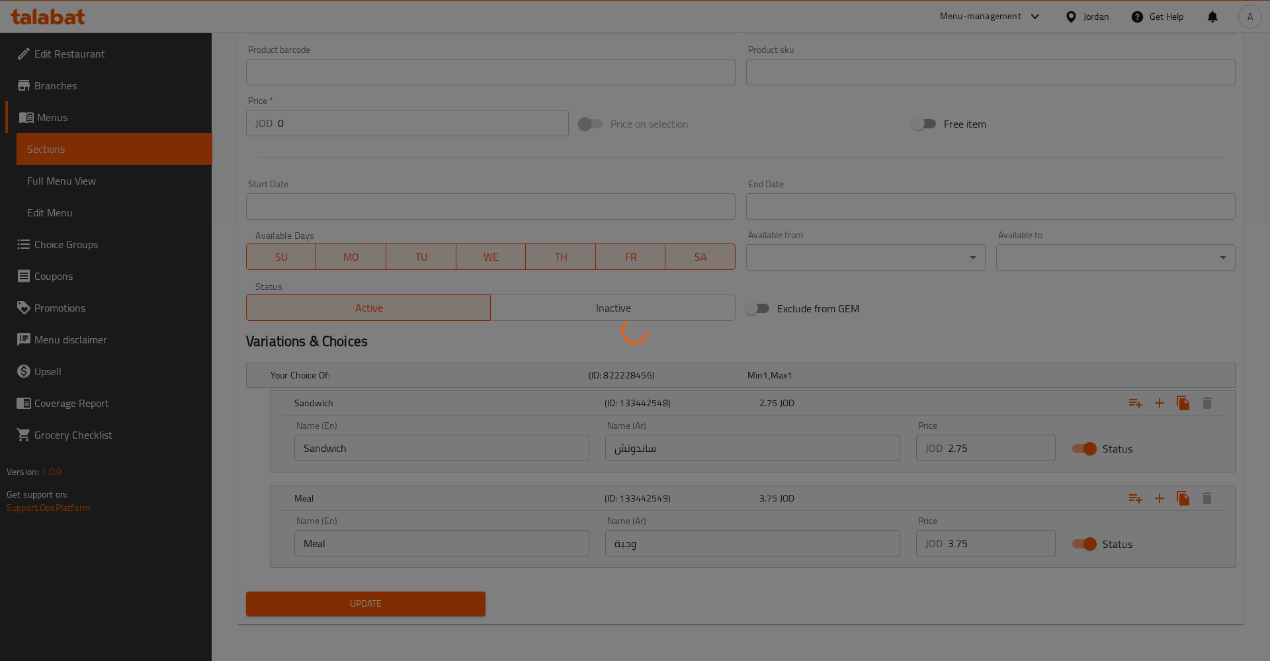
click at [385, 604] on div at bounding box center [635, 330] width 1270 height 661
click at [97, 148] on div at bounding box center [635, 330] width 1270 height 661
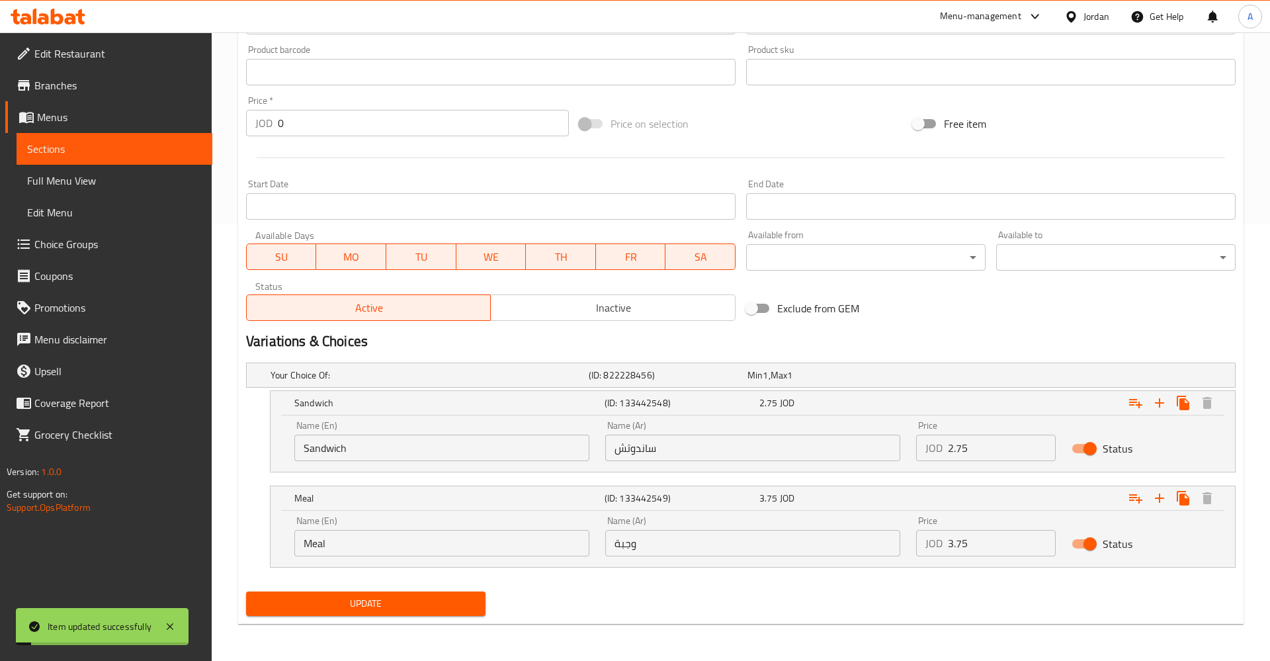
click at [139, 147] on span "Sections" at bounding box center [114, 149] width 175 height 16
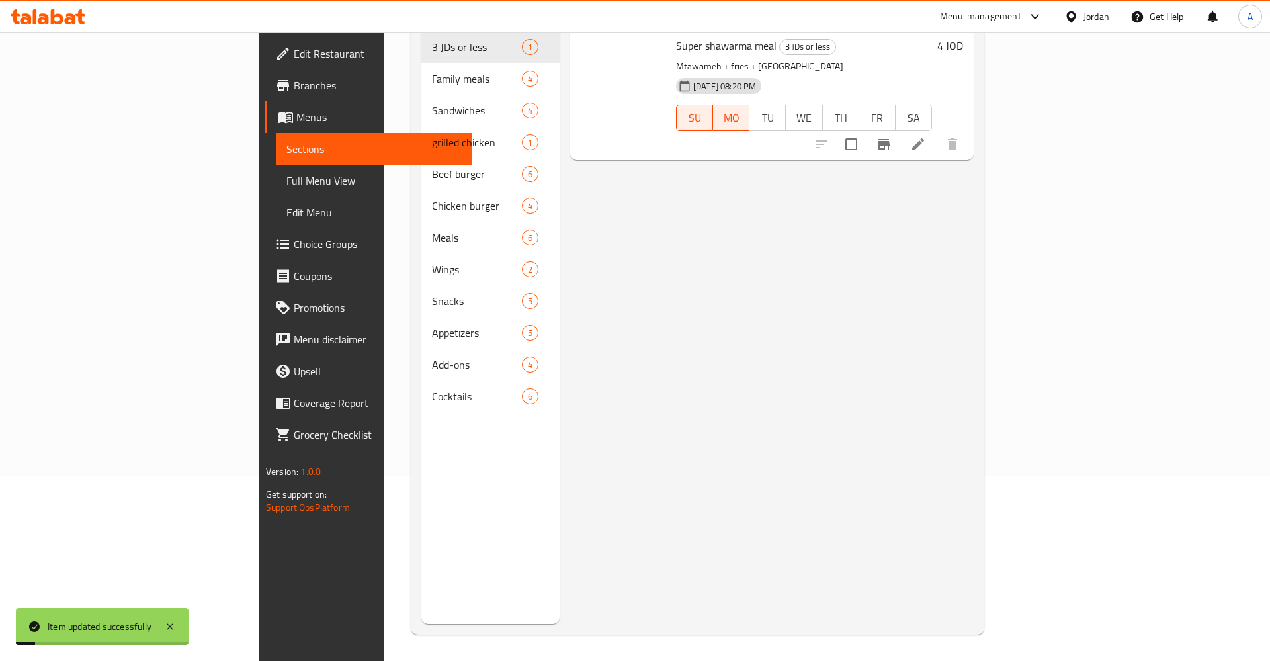
scroll to position [185, 0]
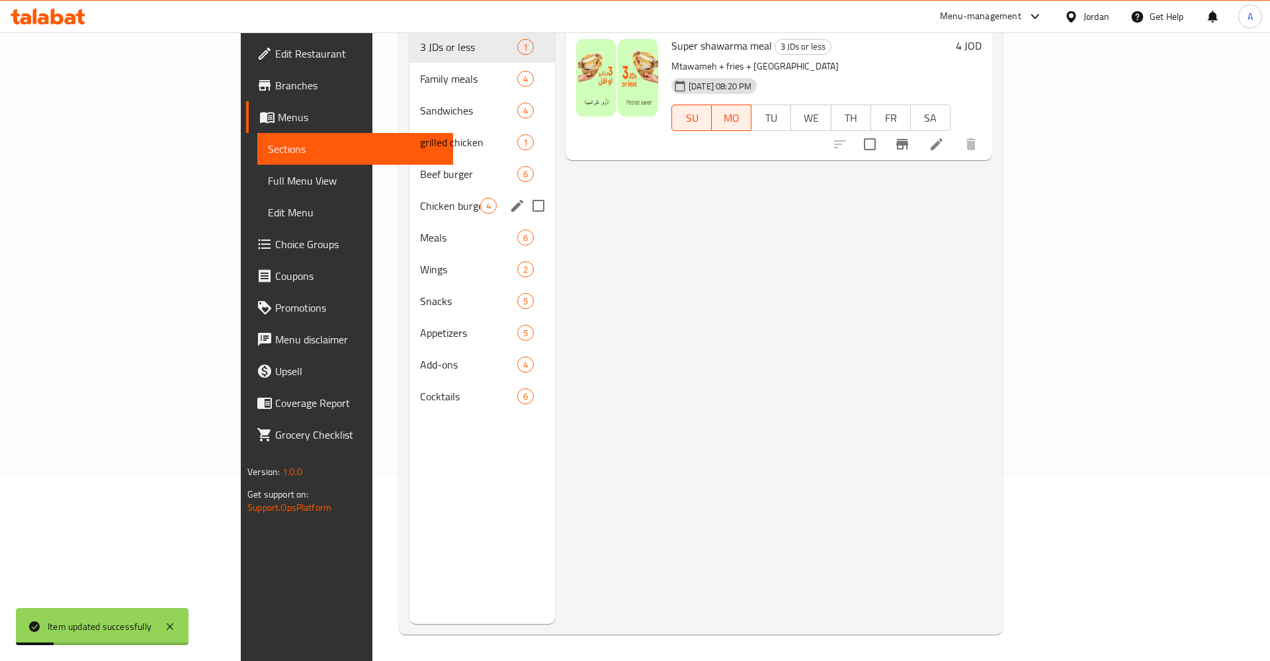
click at [410, 190] on div "Chicken burger 4" at bounding box center [483, 206] width 146 height 32
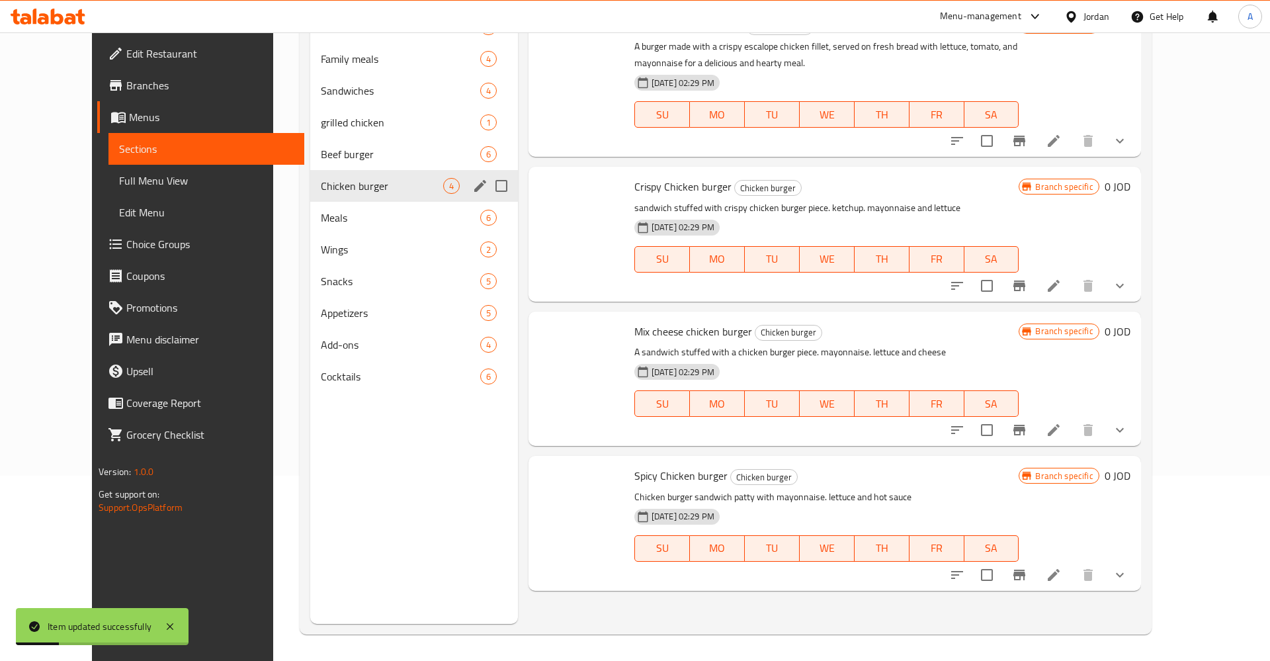
click at [310, 169] on div "Beef burger 6" at bounding box center [414, 154] width 208 height 32
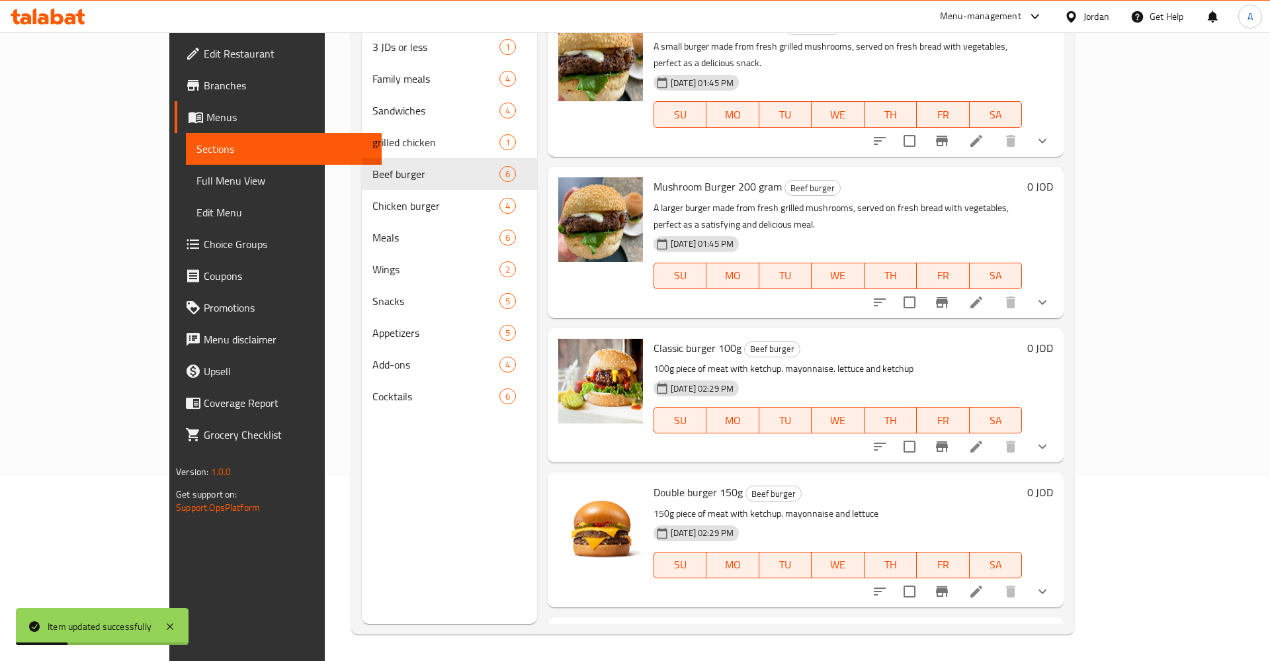
scroll to position [240, 0]
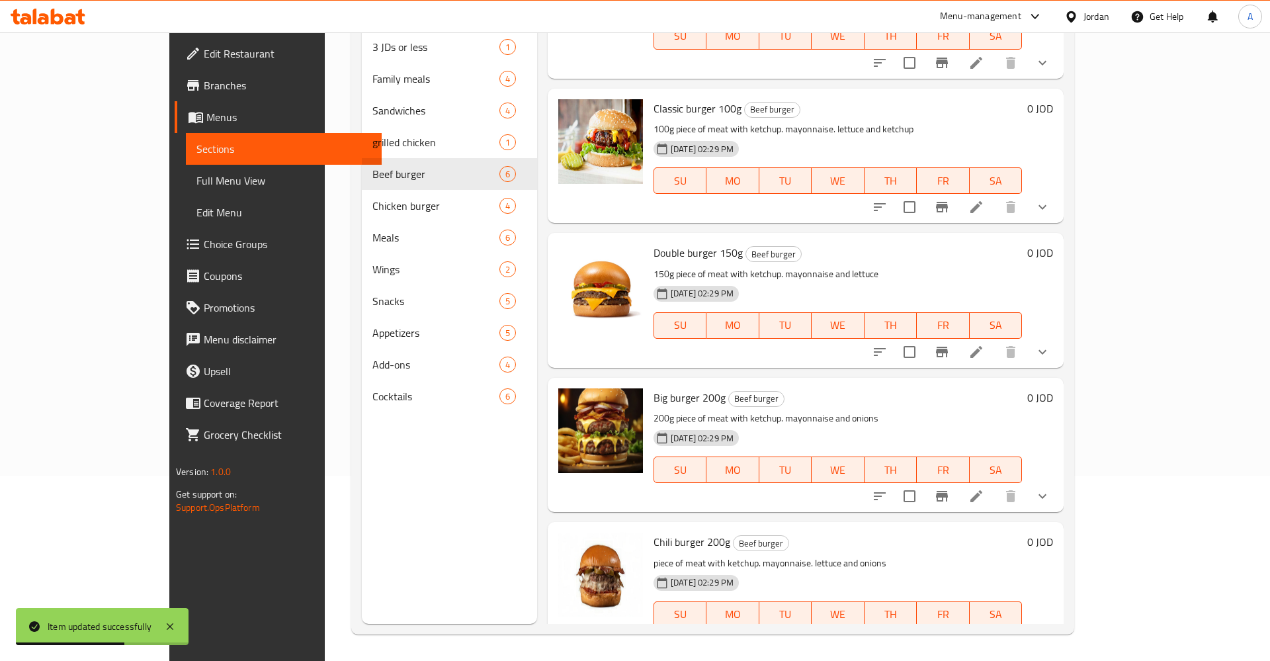
click at [985, 633] on icon at bounding box center [977, 641] width 16 height 16
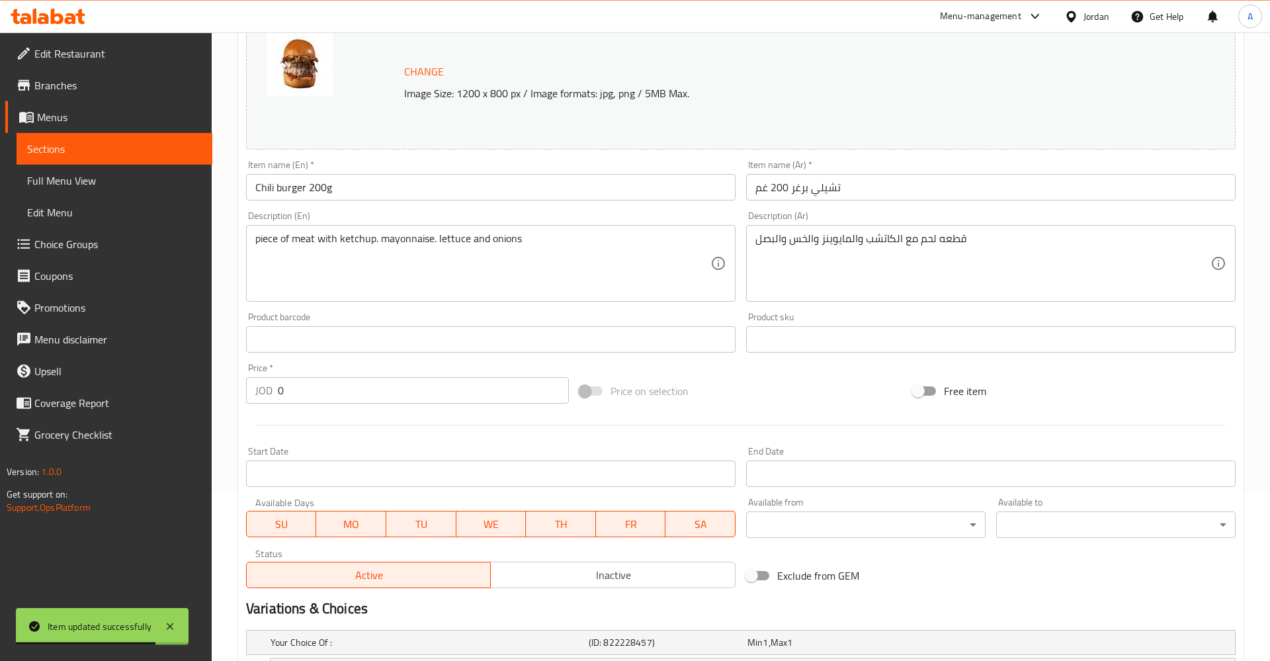
scroll to position [323, 0]
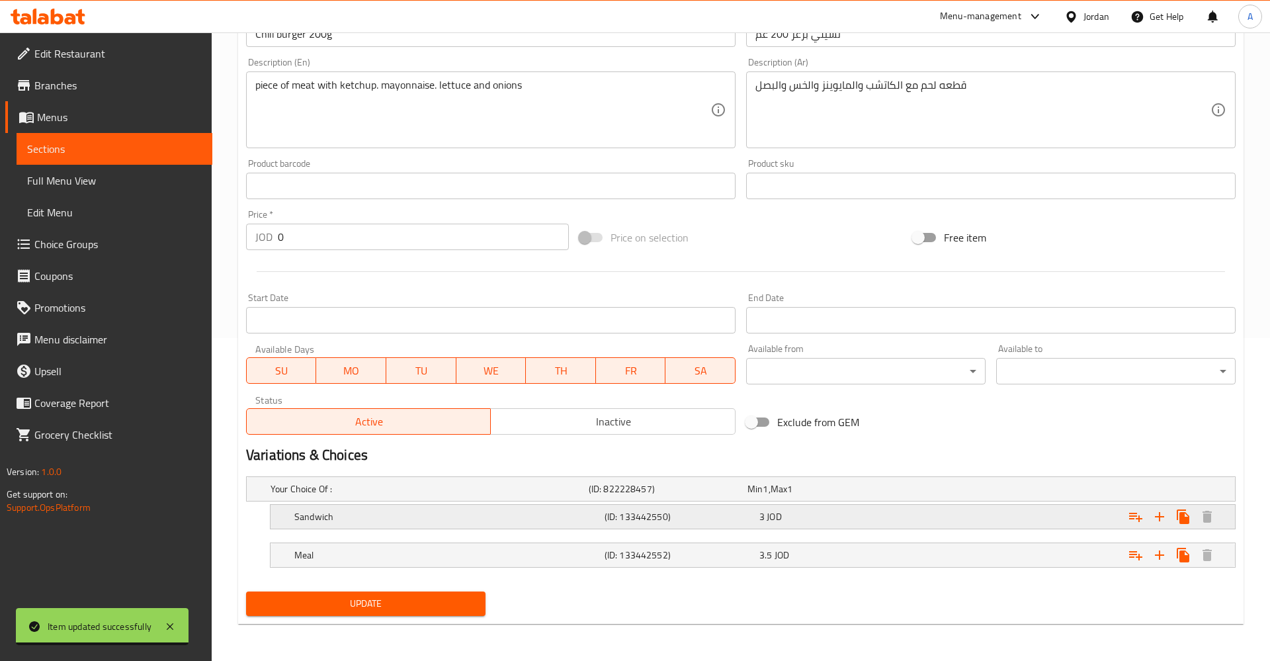
click at [865, 496] on div "3 JOD" at bounding box center [825, 488] width 154 height 13
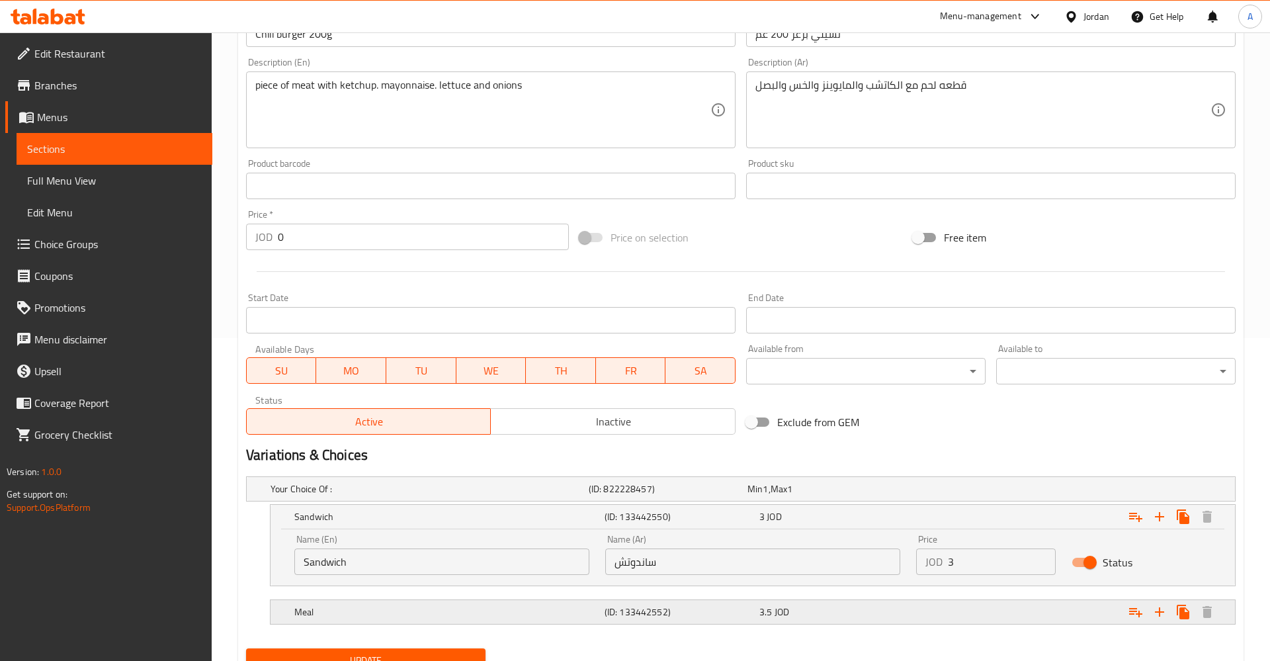
click at [853, 498] on div "3.5 JOD" at bounding box center [824, 489] width 159 height 19
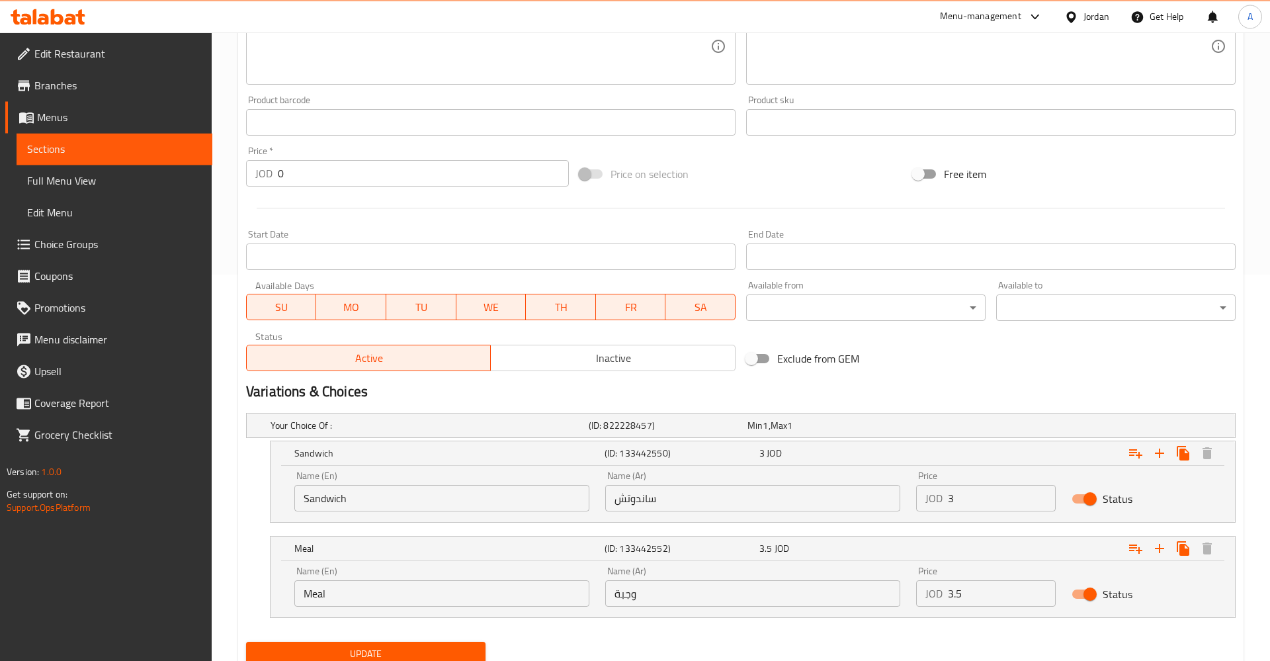
scroll to position [437, 0]
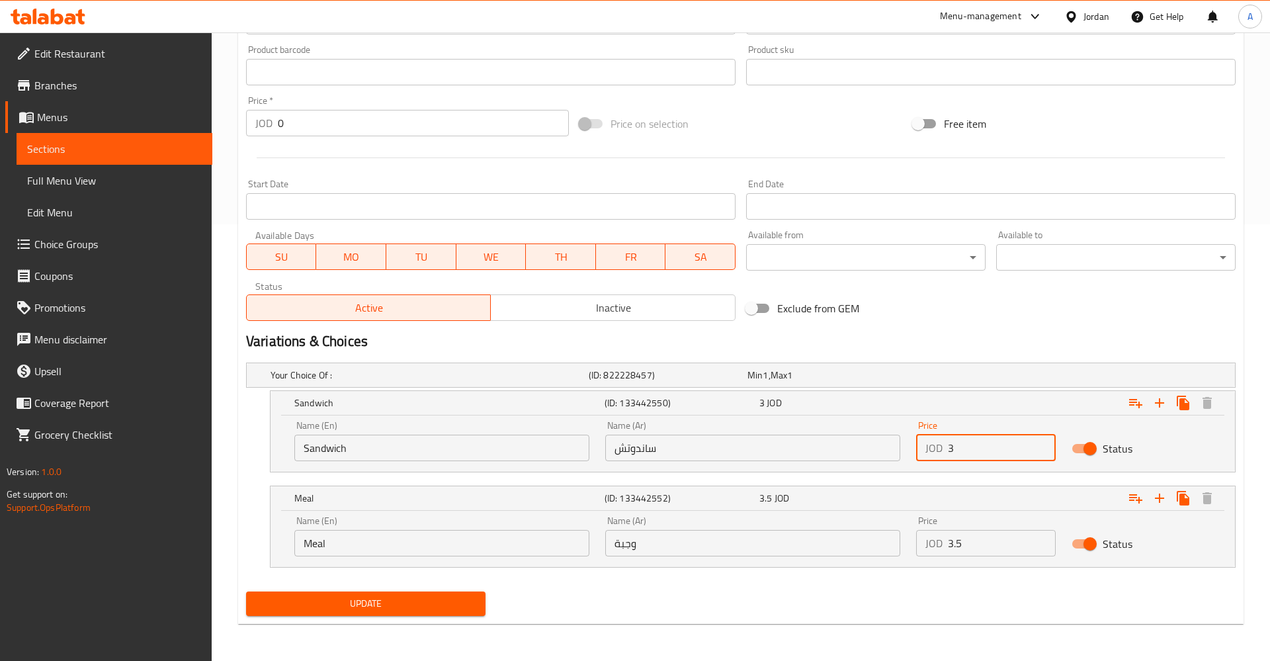
drag, startPoint x: 963, startPoint y: 451, endPoint x: 944, endPoint y: 453, distance: 18.6
click at [948, 453] on input "3" at bounding box center [1002, 448] width 108 height 26
click at [120, 141] on link "Sections" at bounding box center [115, 149] width 196 height 32
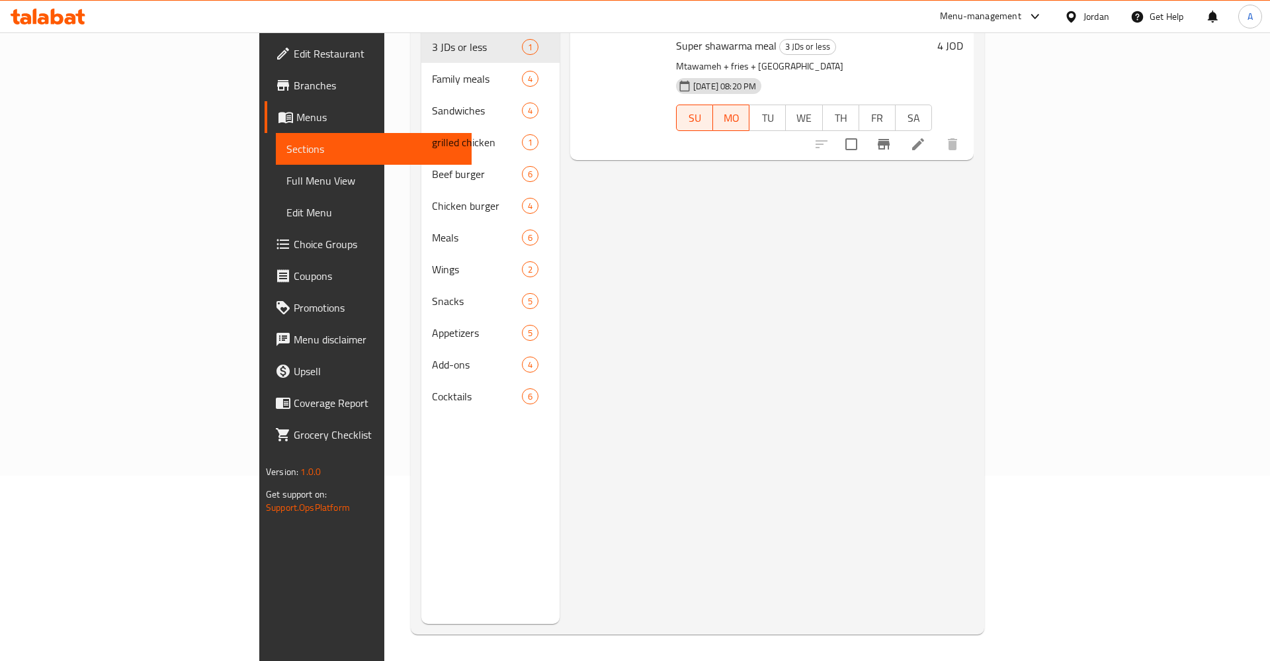
scroll to position [185, 0]
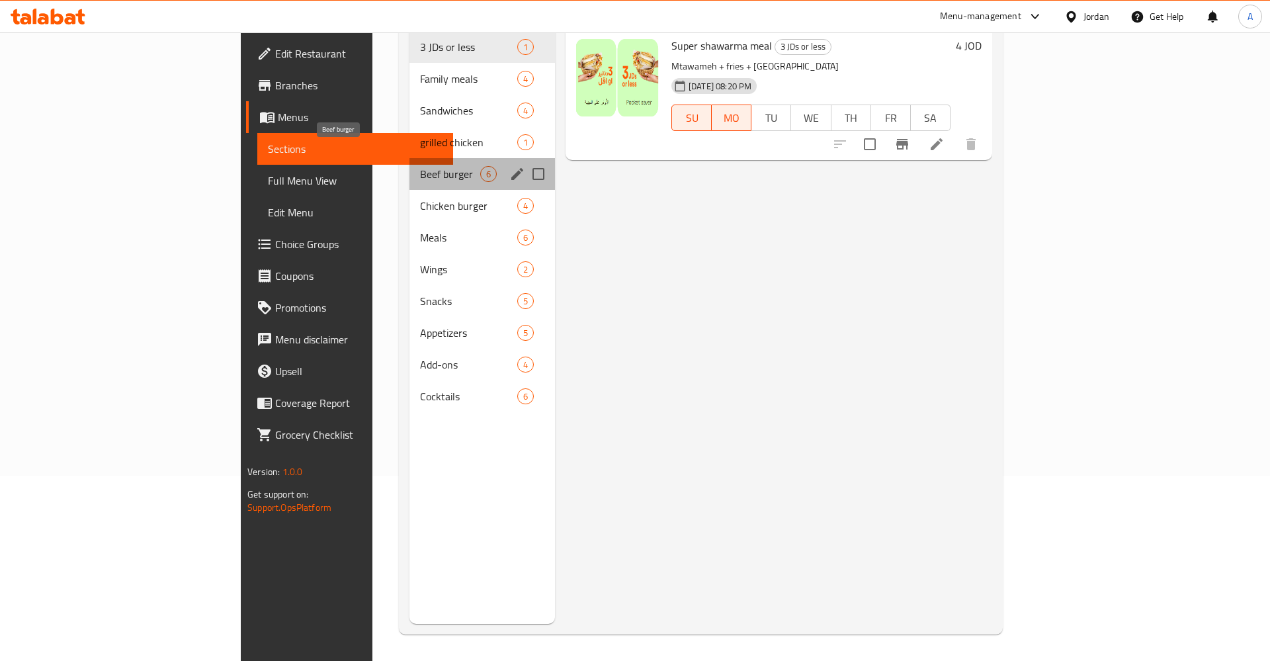
click at [420, 166] on span "Beef burger" at bounding box center [450, 174] width 60 height 16
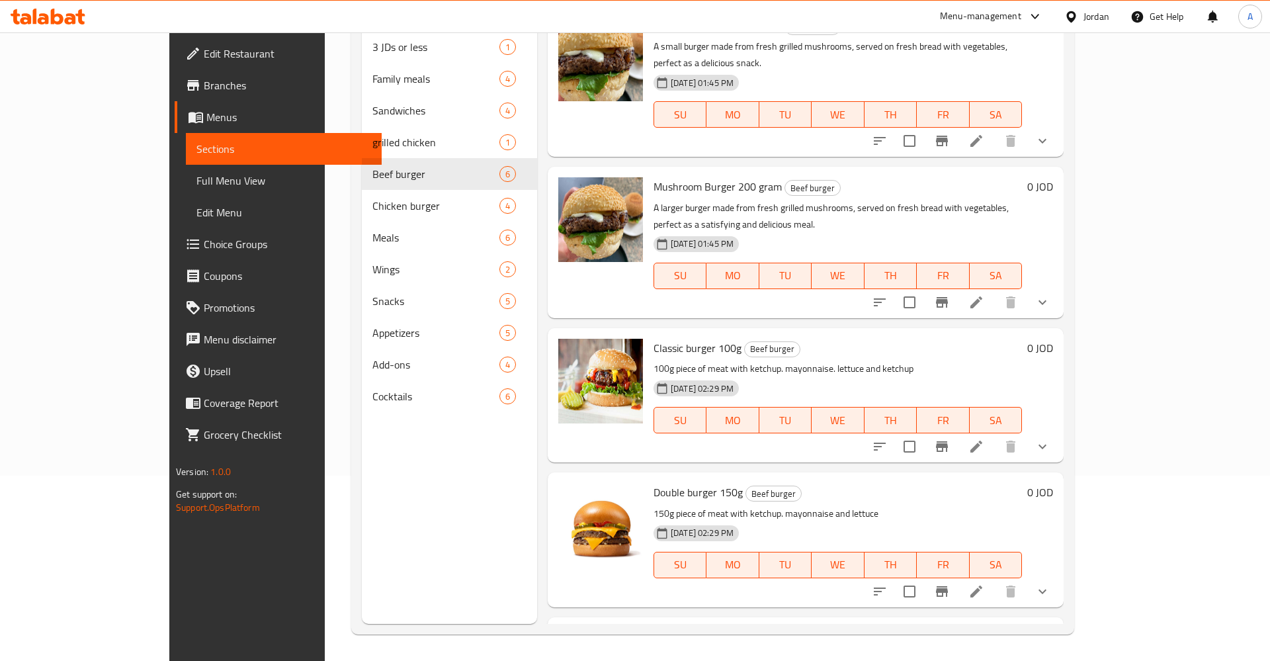
scroll to position [240, 0]
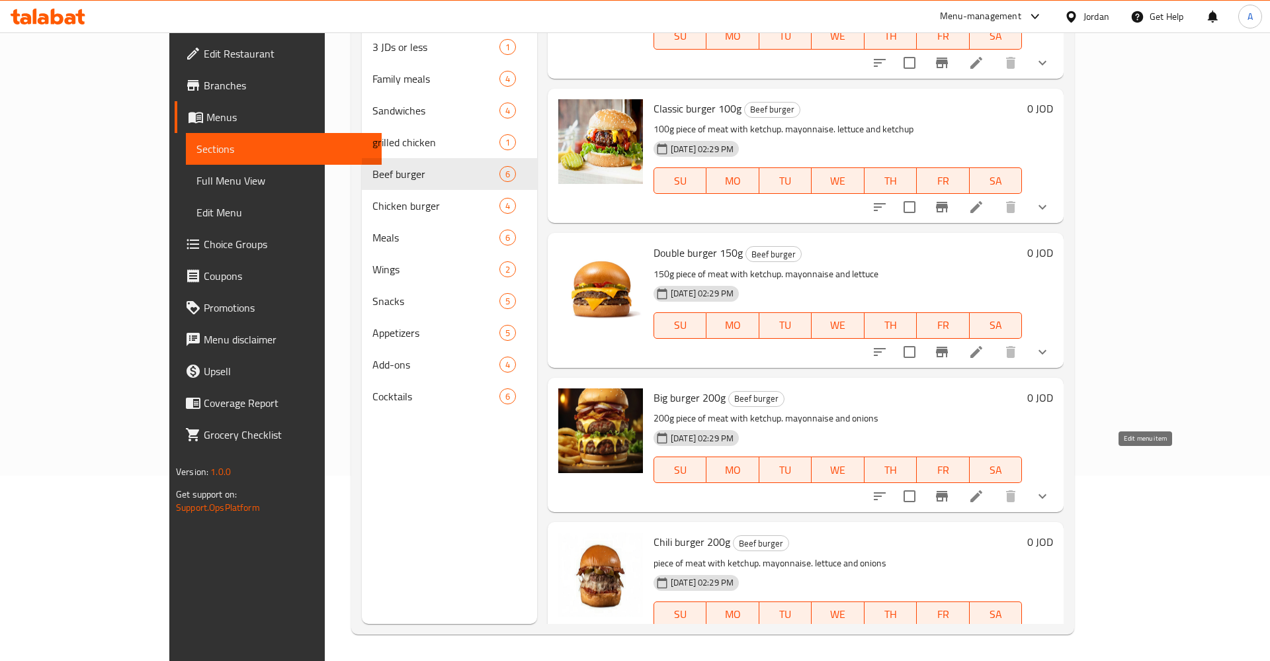
click at [983, 490] on icon at bounding box center [977, 496] width 12 height 12
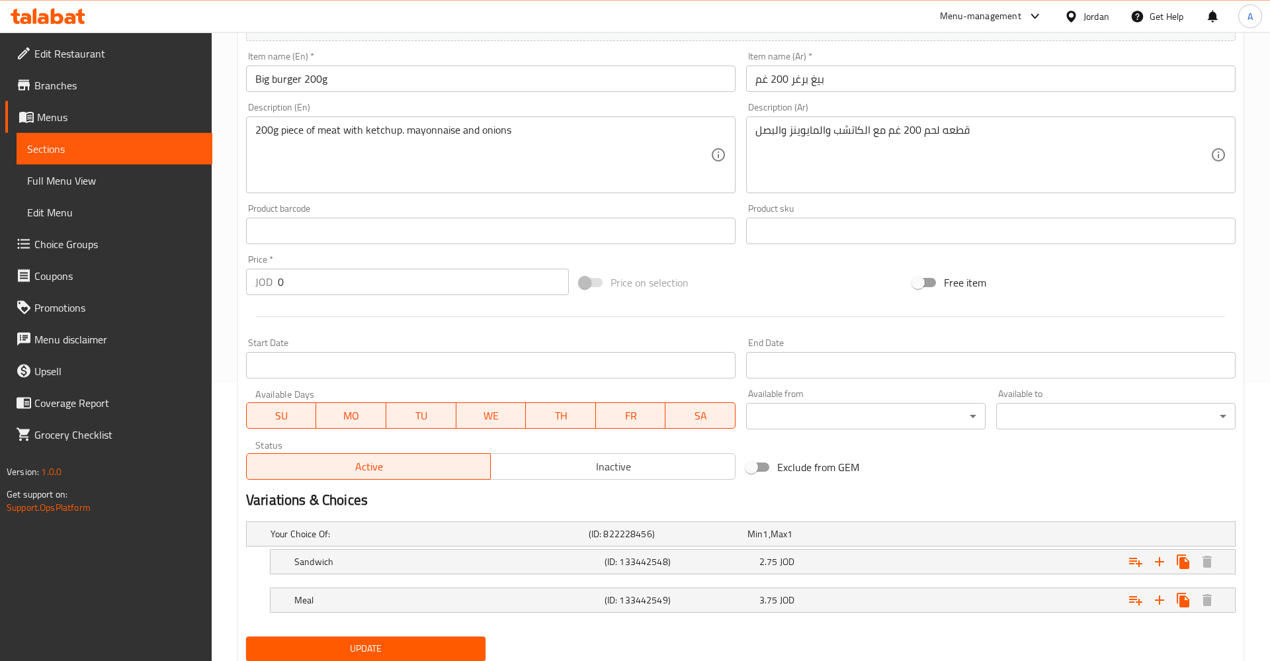
scroll to position [323, 0]
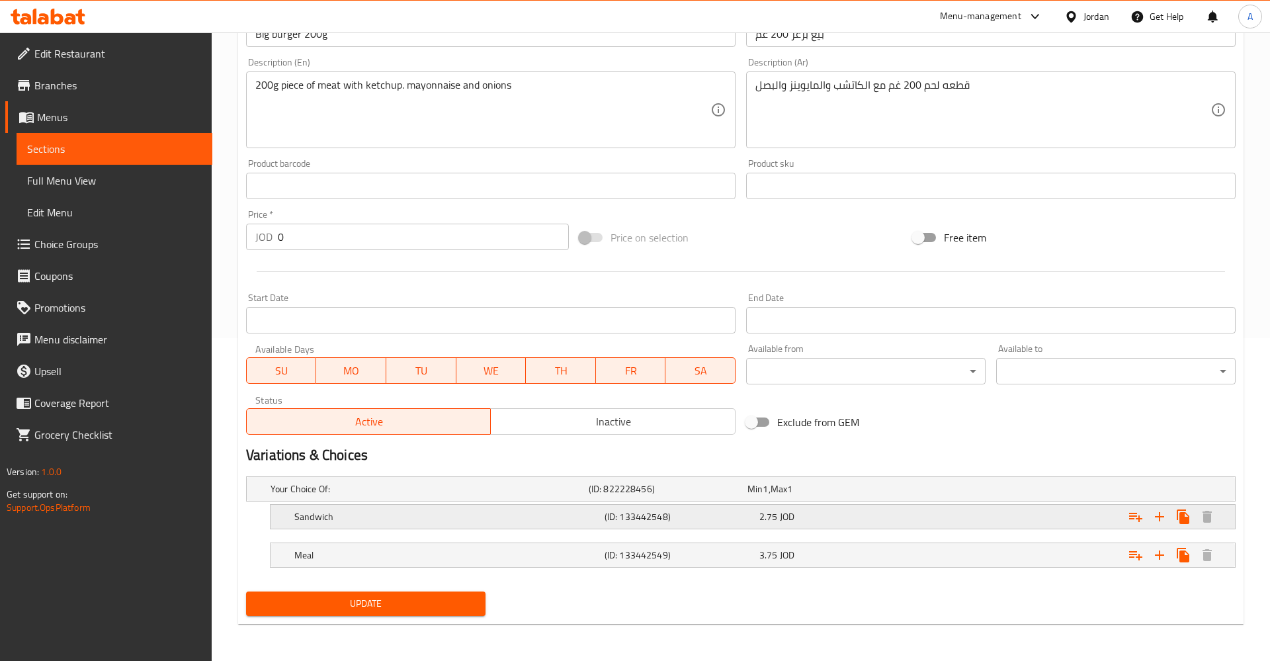
click at [804, 496] on div "2.75 JOD" at bounding box center [825, 488] width 154 height 13
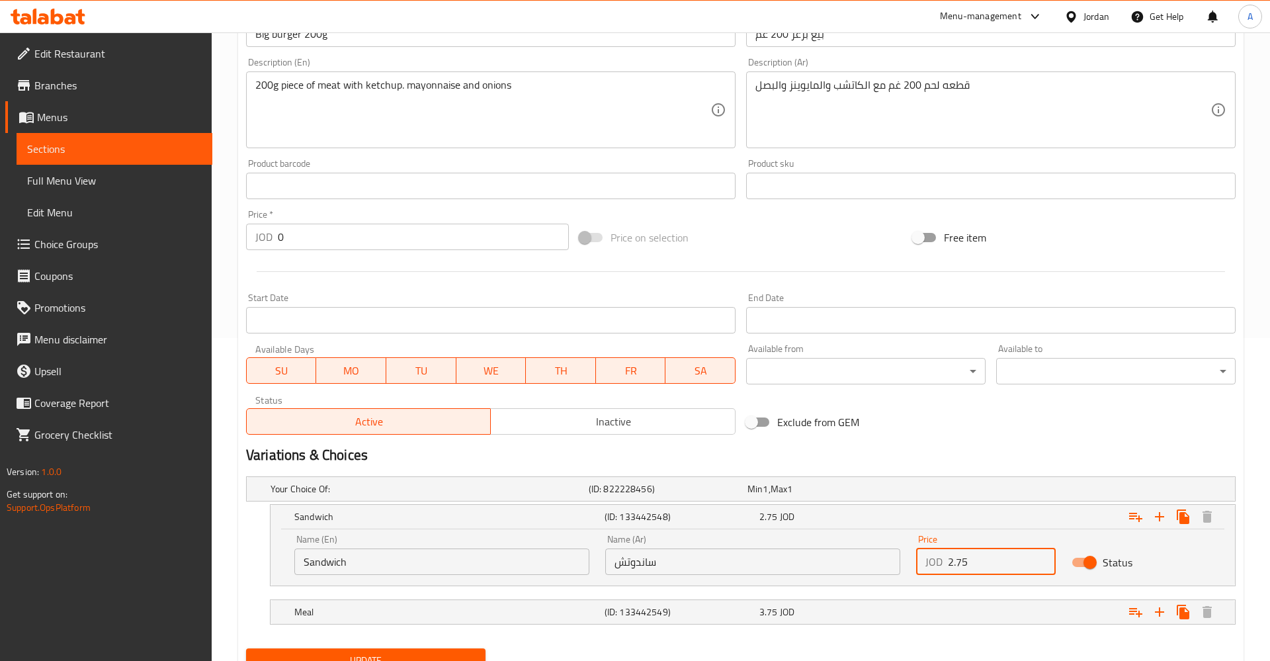
drag, startPoint x: 988, startPoint y: 555, endPoint x: 895, endPoint y: 564, distance: 93.1
click at [948, 570] on input "2.75" at bounding box center [1002, 562] width 108 height 26
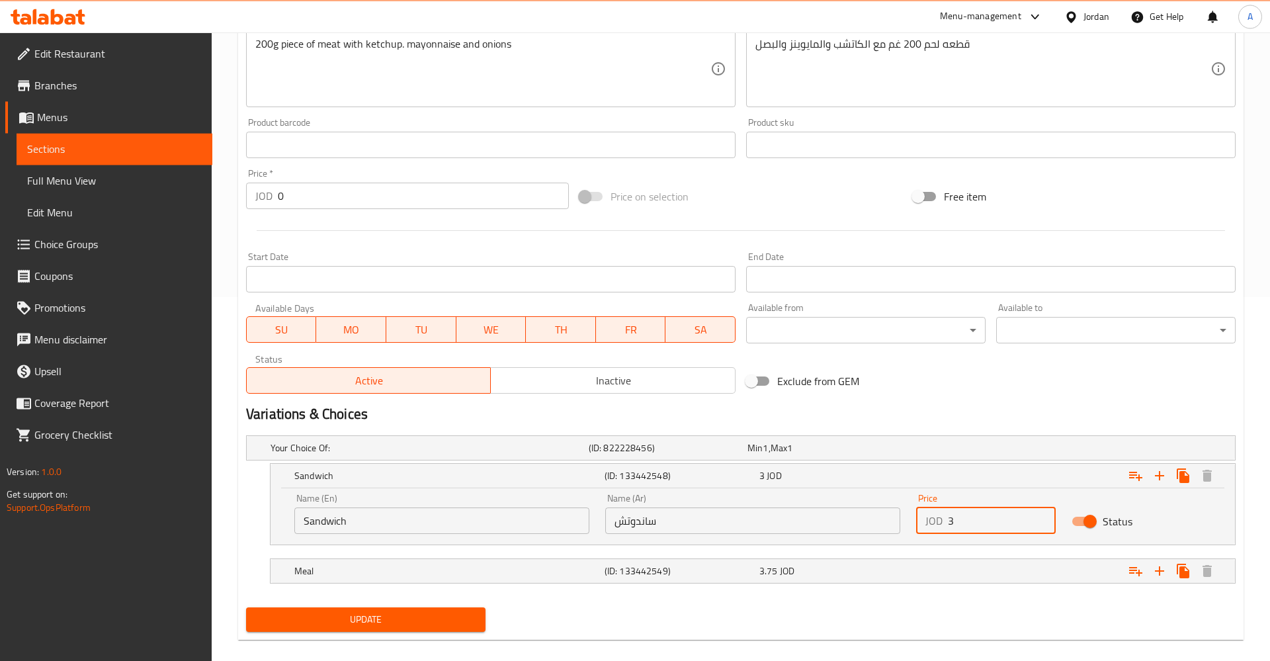
scroll to position [380, 0]
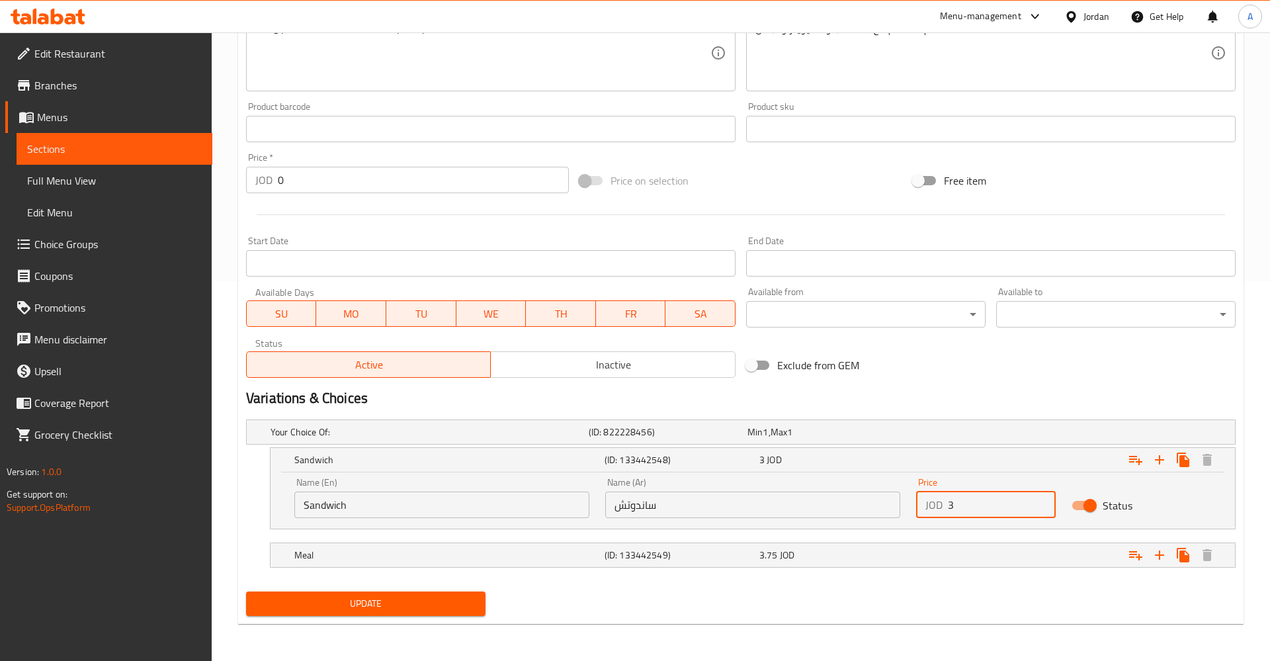
type input "3"
click at [246, 592] on button "Update" at bounding box center [366, 604] width 240 height 24
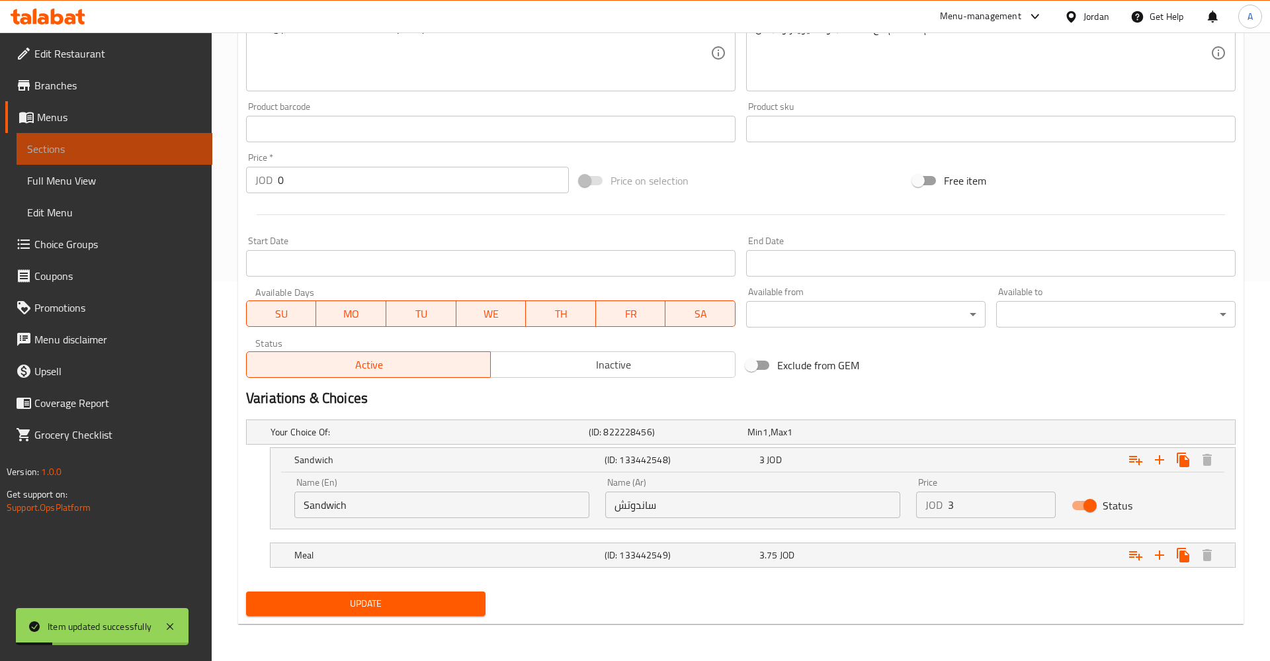
click at [84, 154] on span "Sections" at bounding box center [114, 149] width 175 height 16
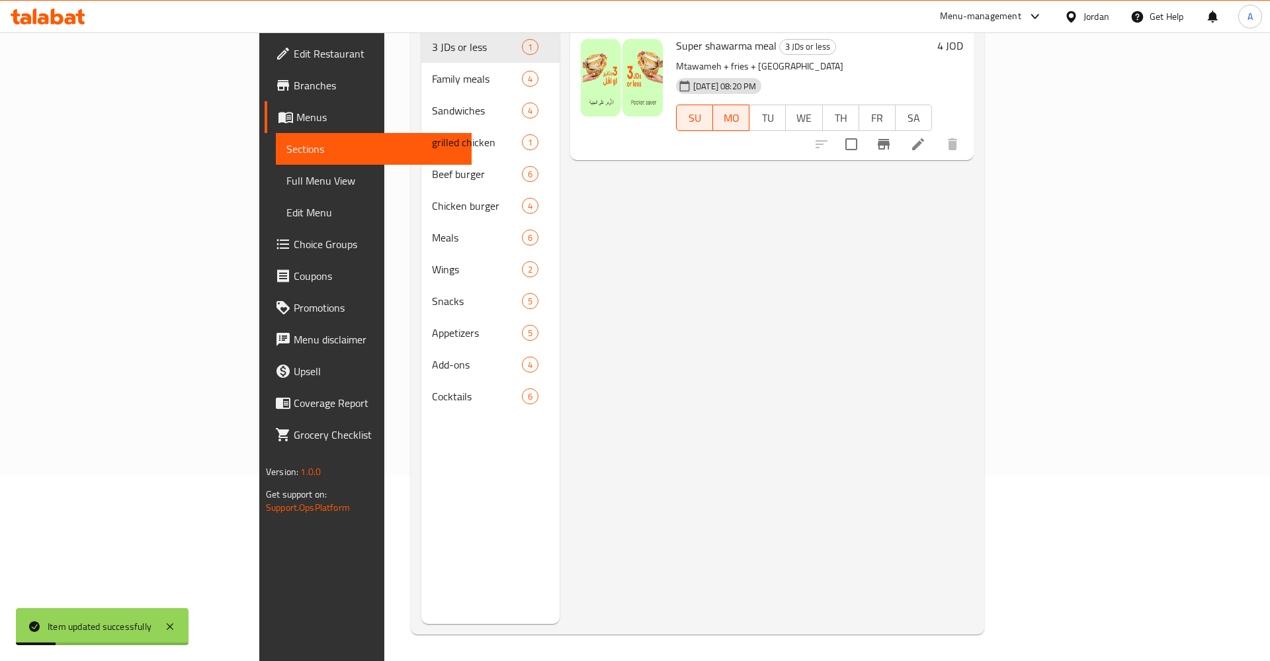
scroll to position [185, 0]
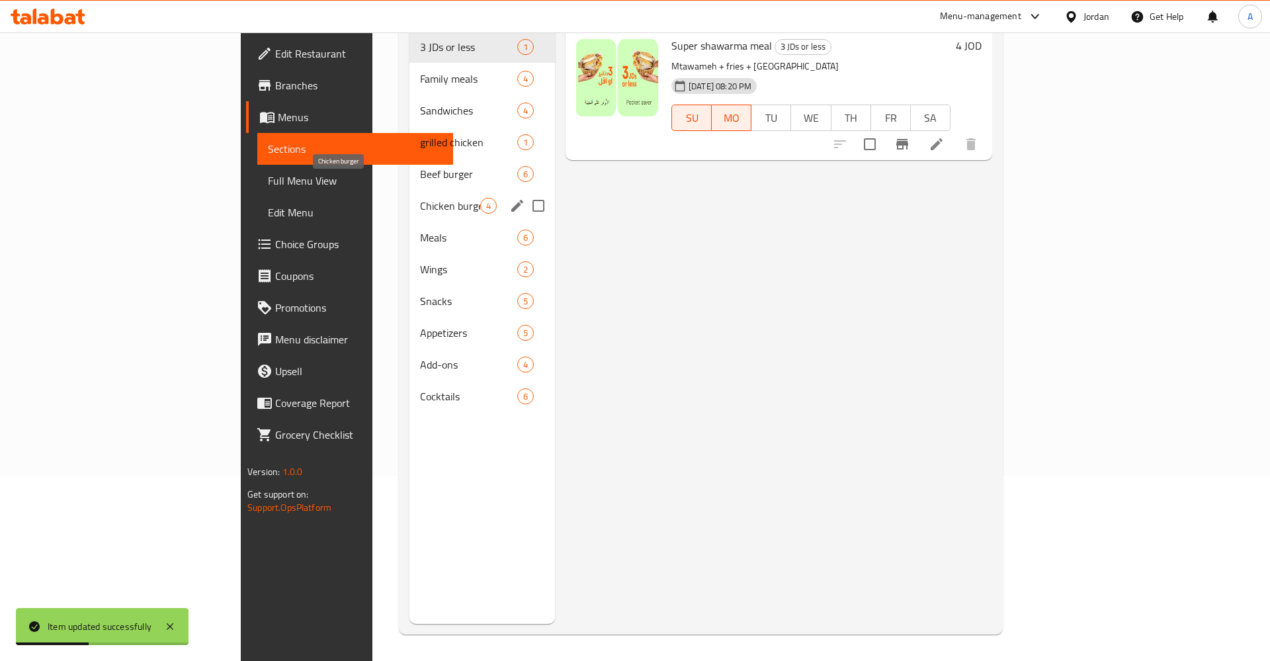
click at [420, 198] on span "Chicken burger" at bounding box center [450, 206] width 60 height 16
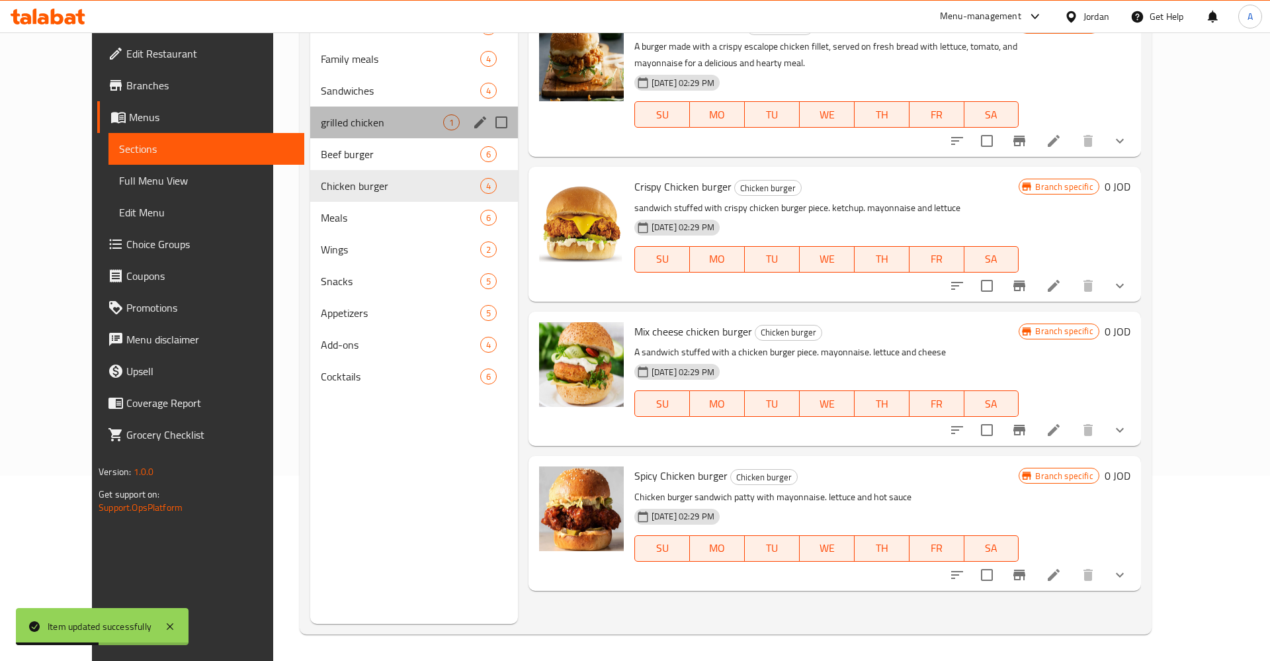
click at [310, 135] on div "grilled chicken 1" at bounding box center [414, 123] width 208 height 32
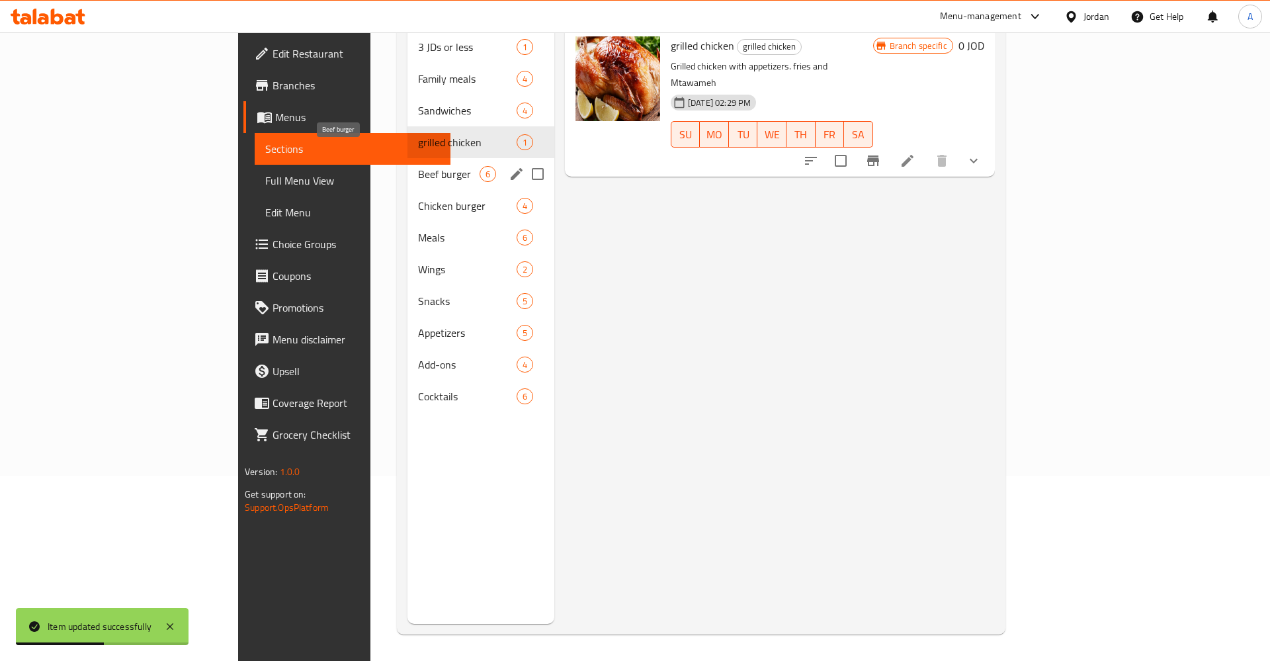
click at [418, 166] on span "Beef burger" at bounding box center [449, 174] width 62 height 16
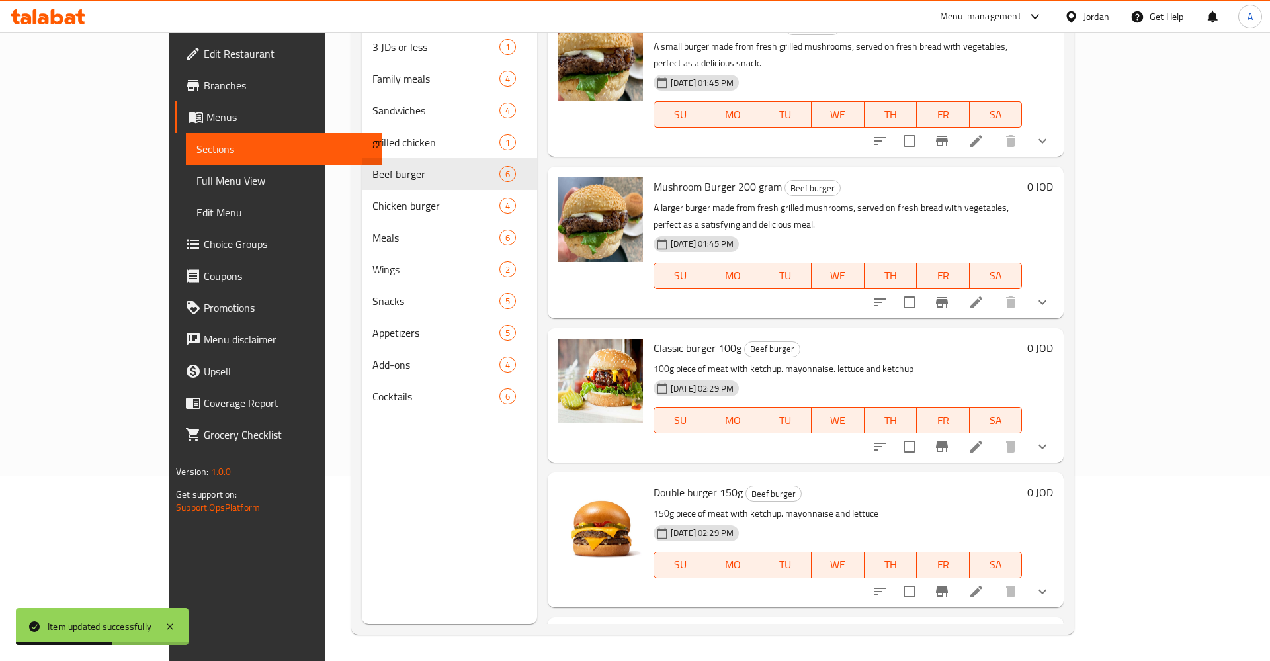
scroll to position [240, 0]
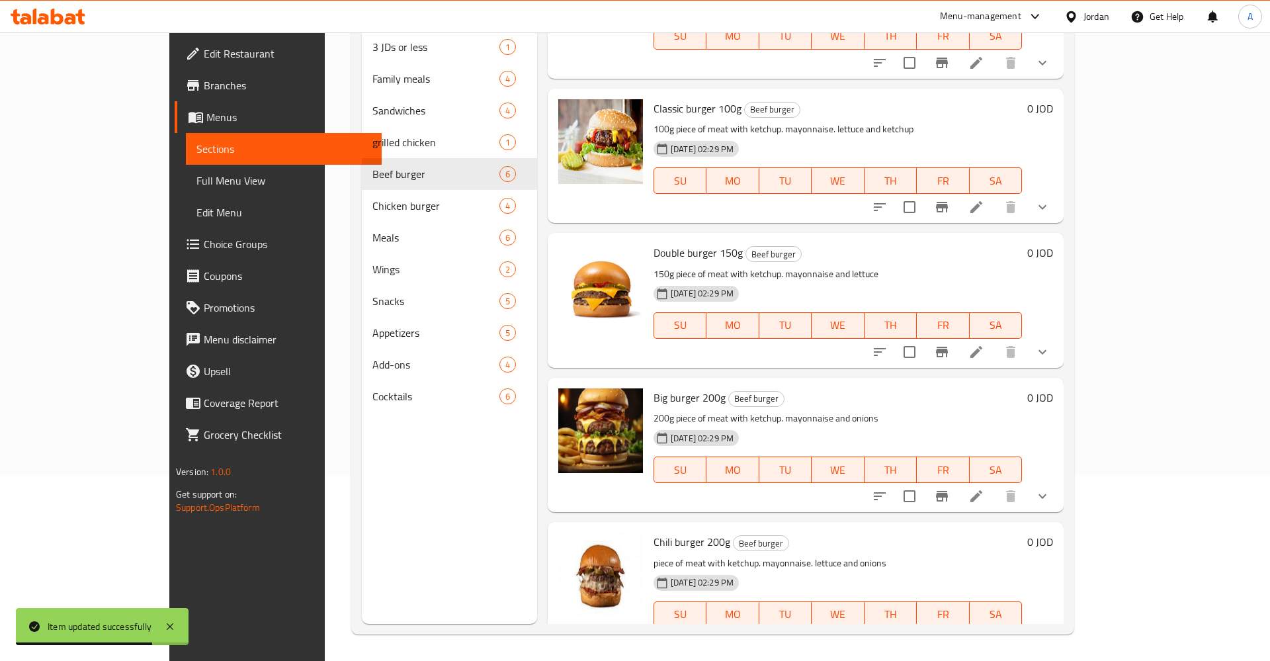
click at [995, 629] on li at bounding box center [976, 641] width 37 height 24
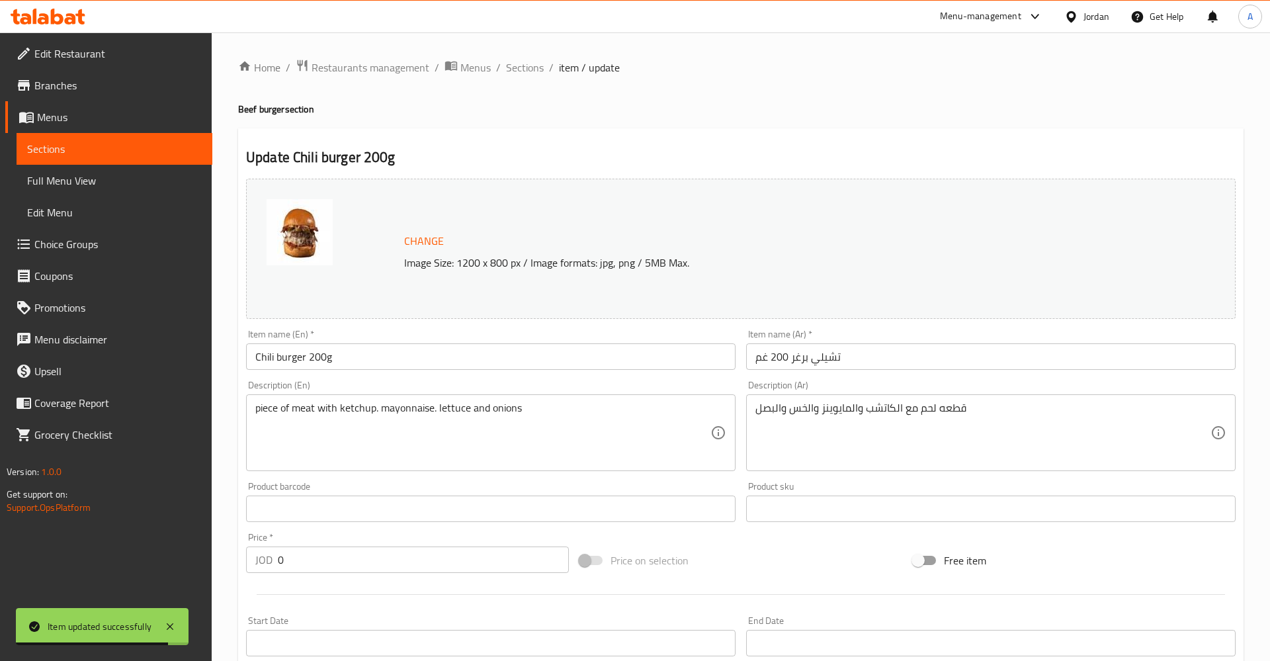
scroll to position [323, 0]
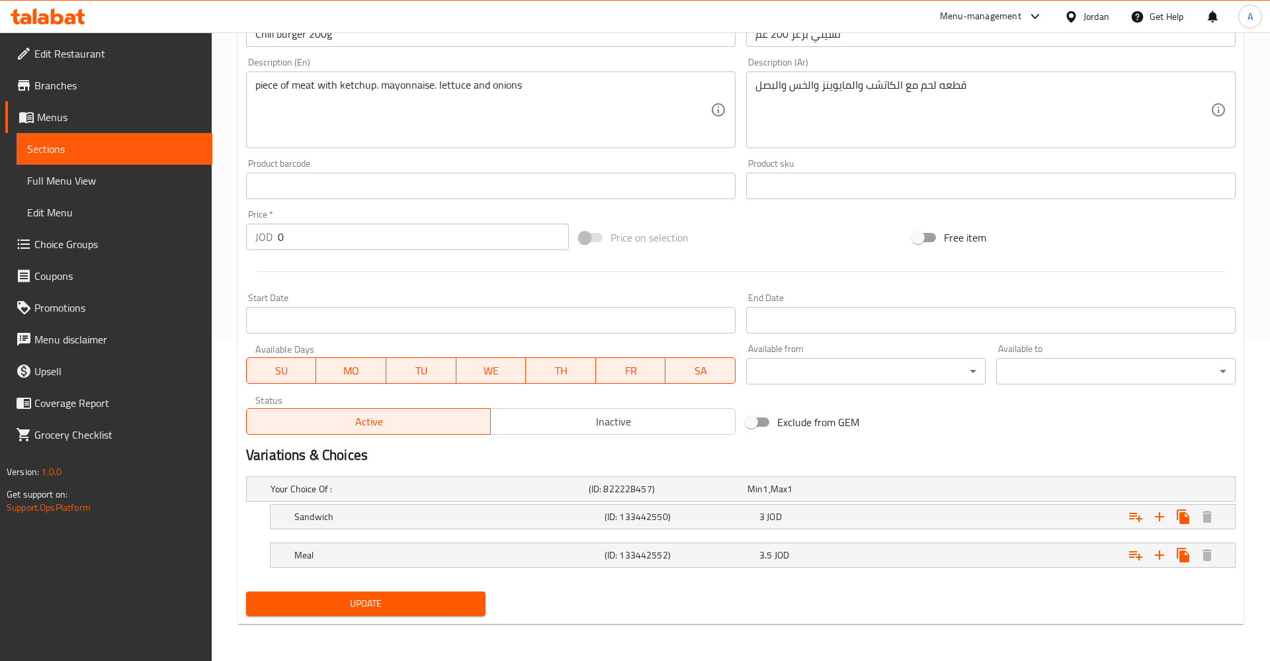
click at [131, 152] on span "Sections" at bounding box center [114, 149] width 175 height 16
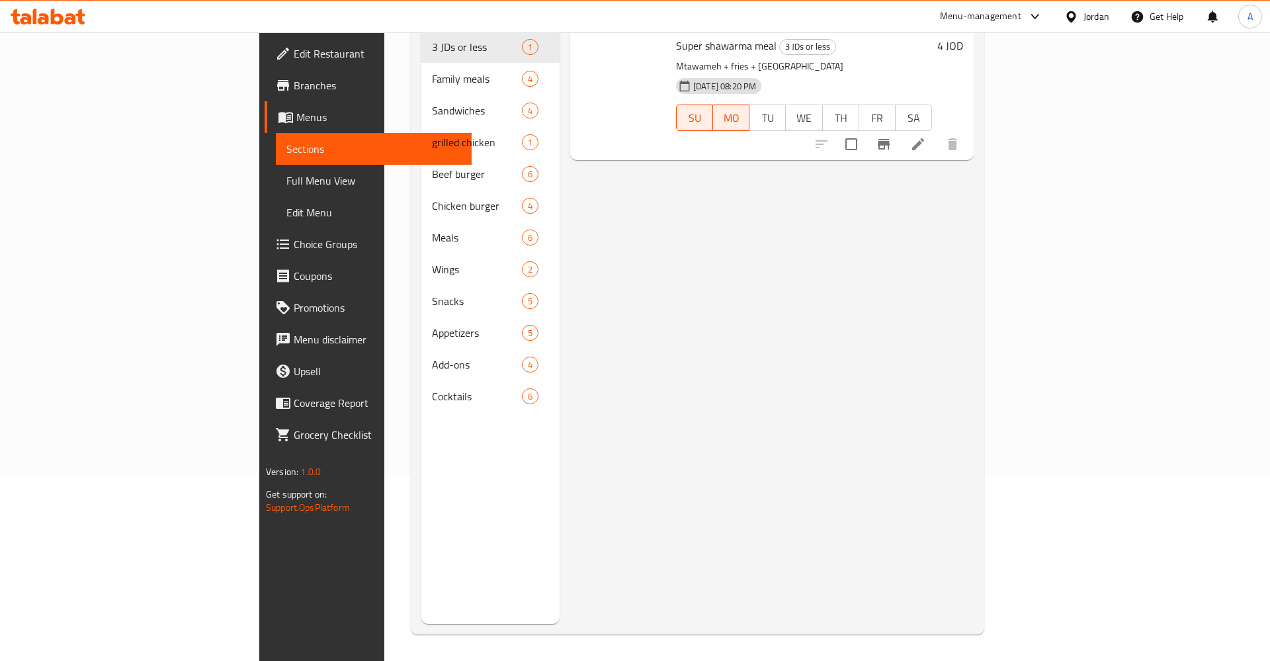
scroll to position [185, 0]
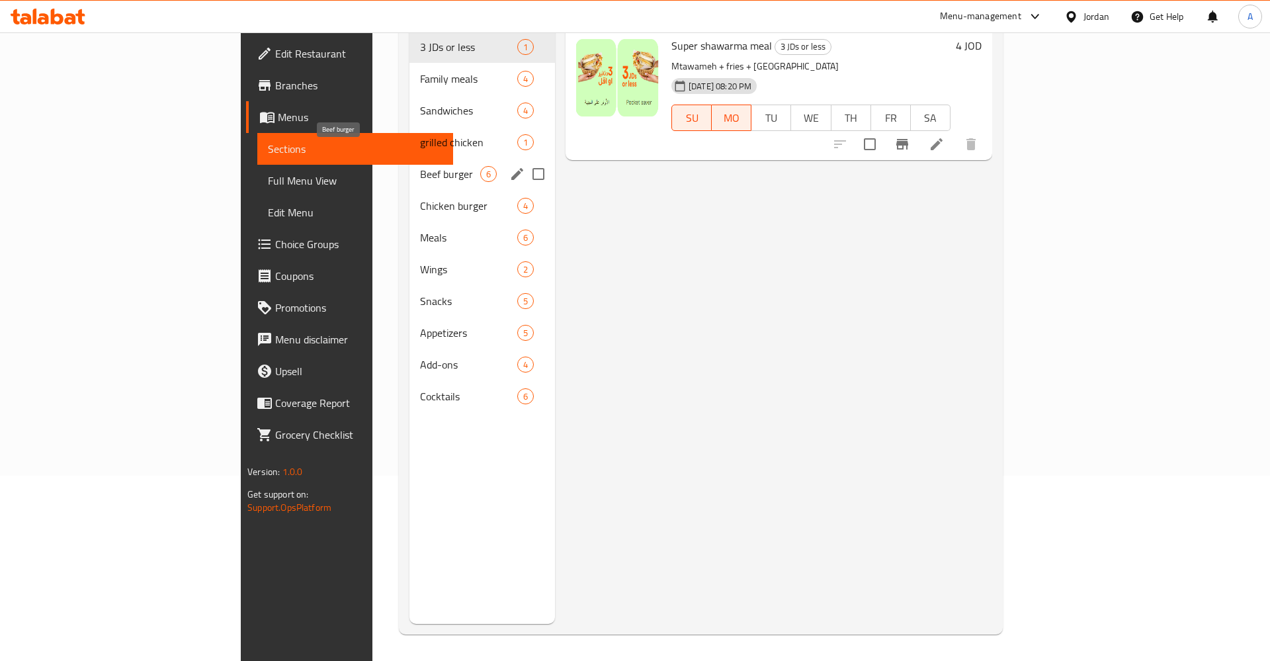
click at [420, 166] on span "Beef burger" at bounding box center [450, 174] width 60 height 16
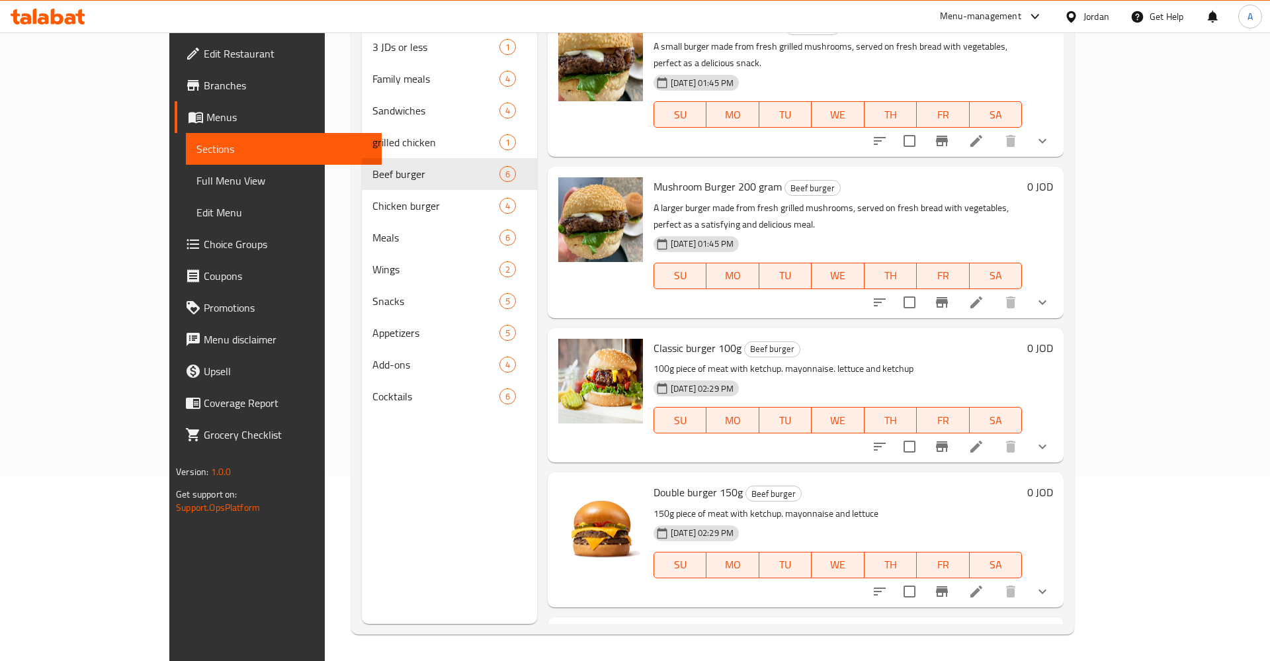
scroll to position [240, 0]
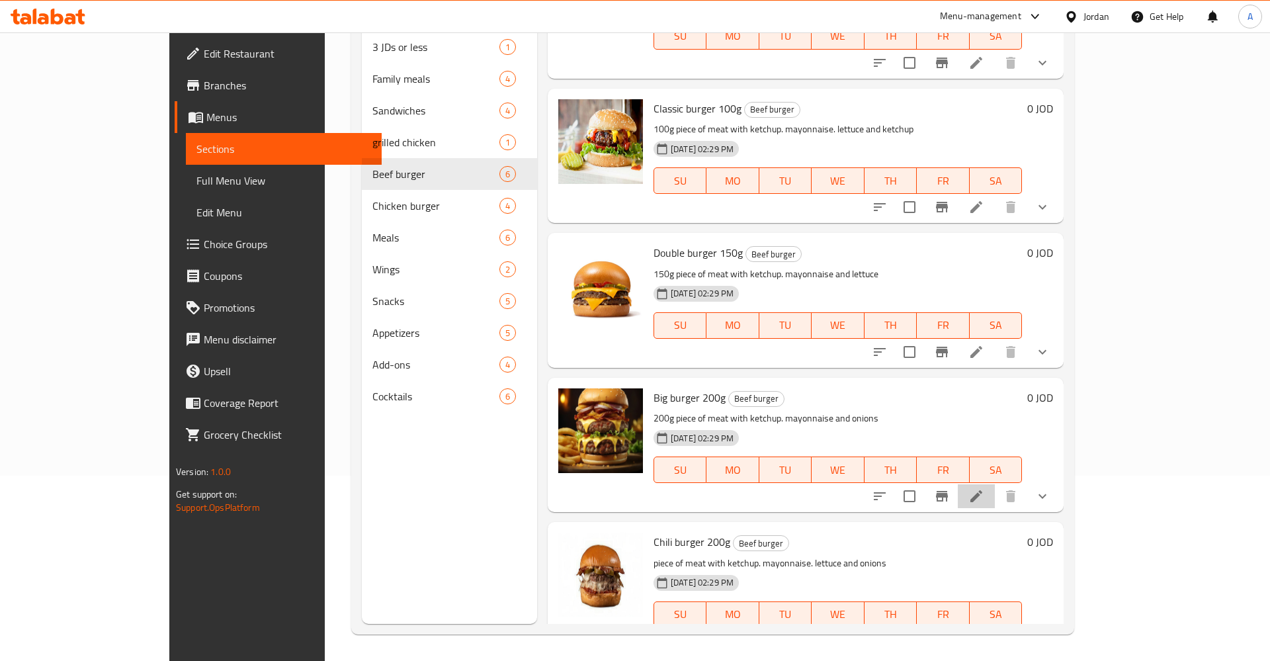
click at [995, 484] on li at bounding box center [976, 496] width 37 height 24
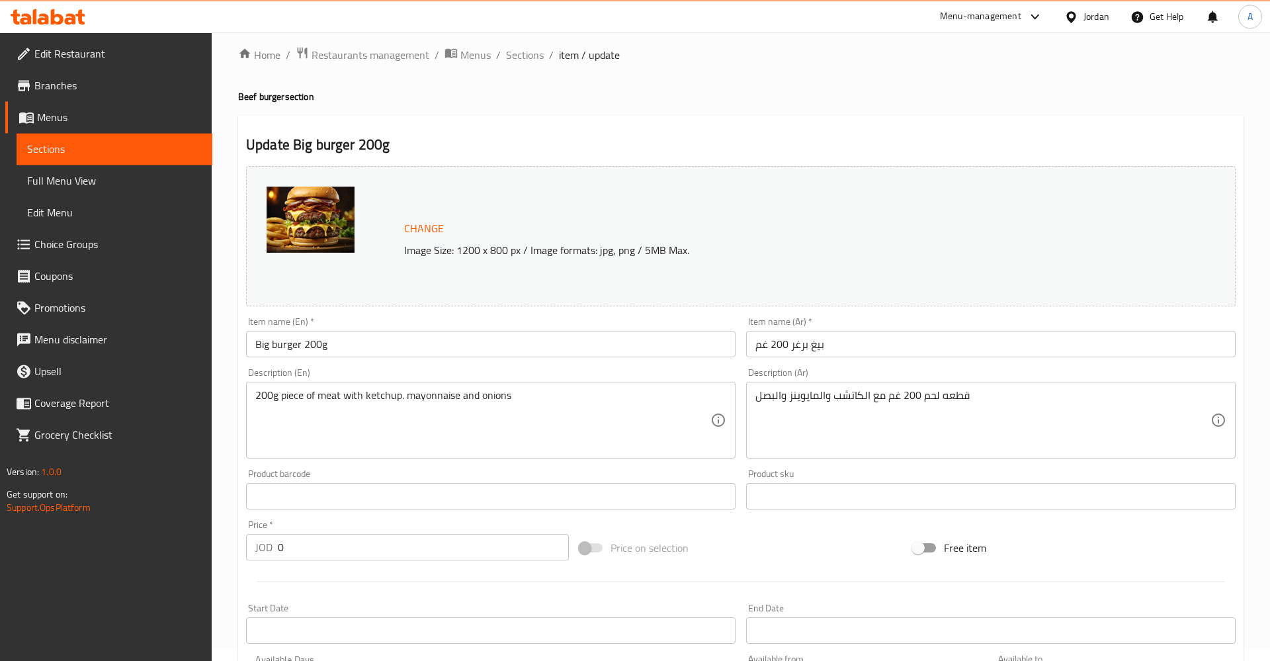
scroll to position [323, 0]
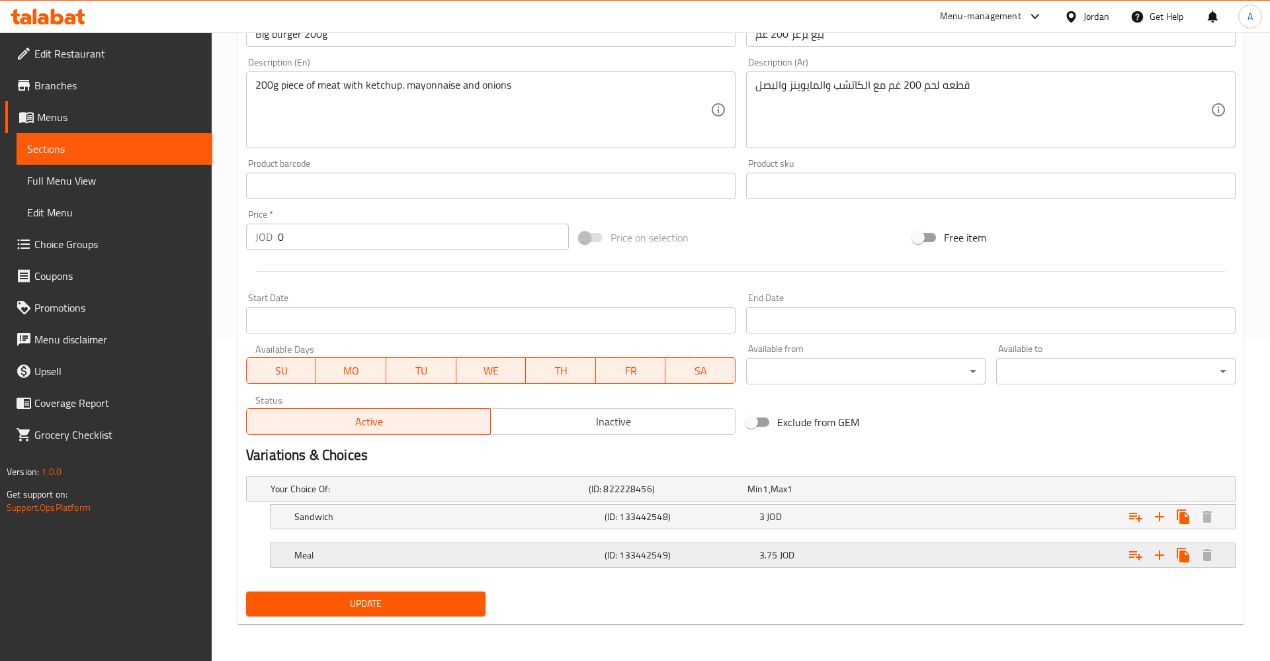
click at [861, 496] on div "3.75 JOD" at bounding box center [825, 488] width 154 height 13
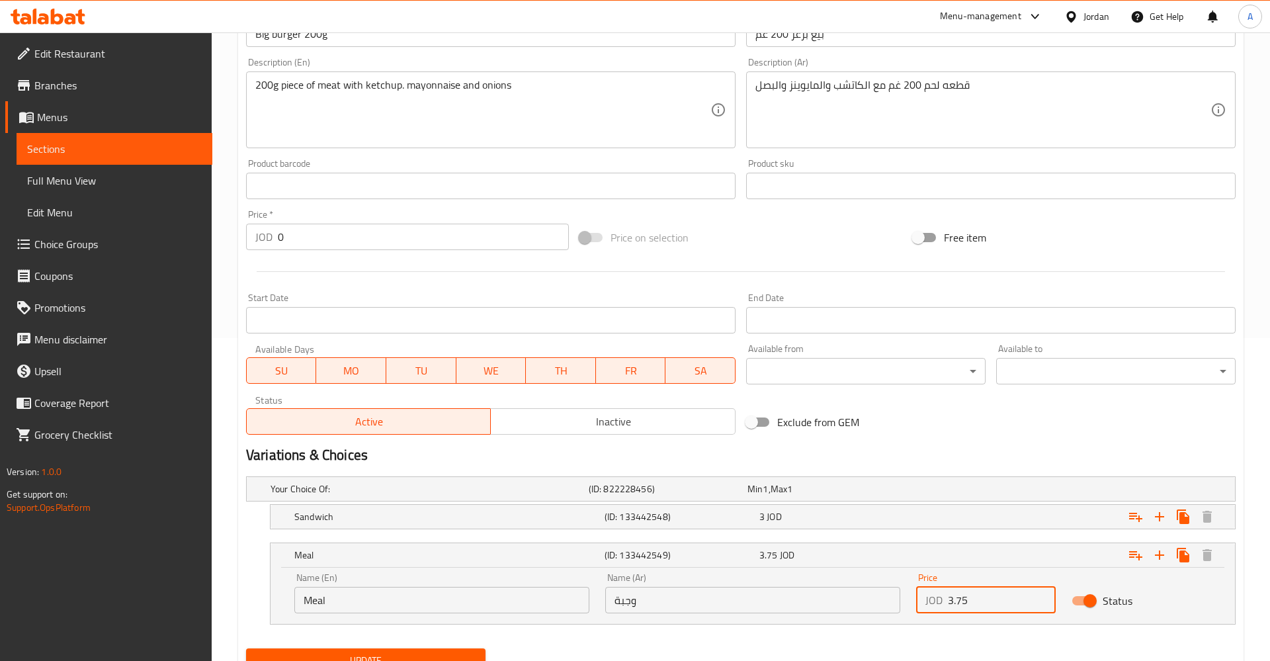
drag, startPoint x: 975, startPoint y: 598, endPoint x: 903, endPoint y: 597, distance: 71.5
click at [948, 597] on input "3.75" at bounding box center [1002, 600] width 108 height 26
type input "3.5"
click at [246, 648] on button "Update" at bounding box center [366, 660] width 240 height 24
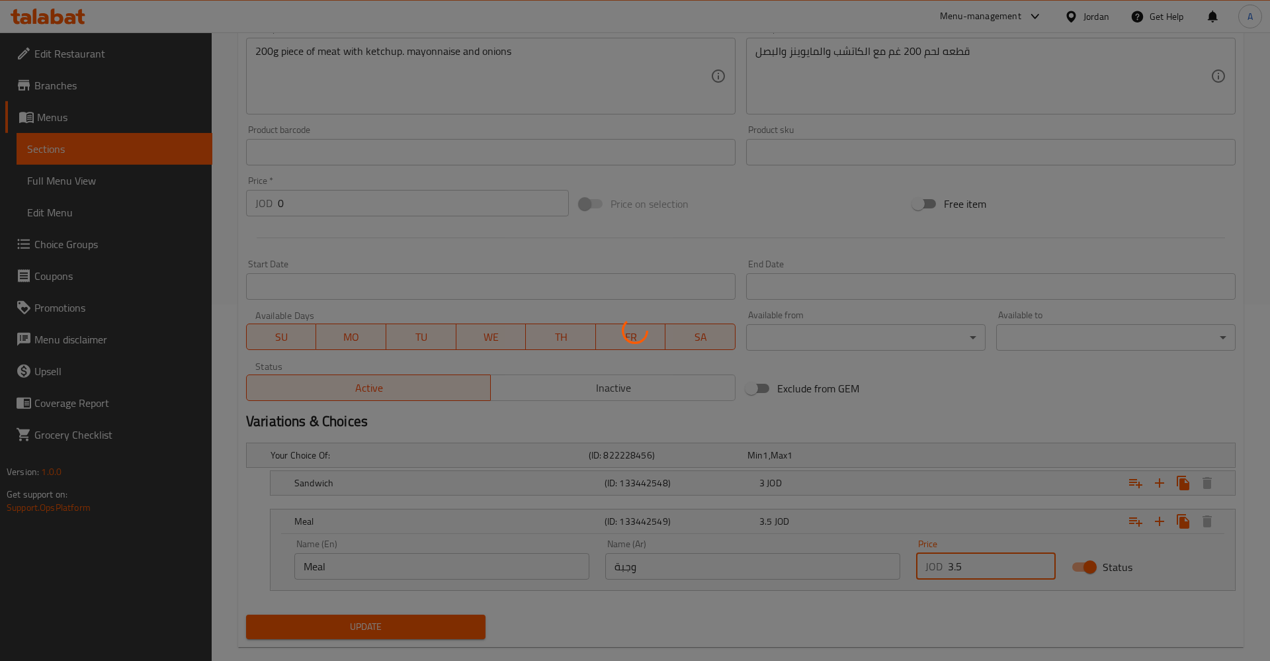
scroll to position [380, 0]
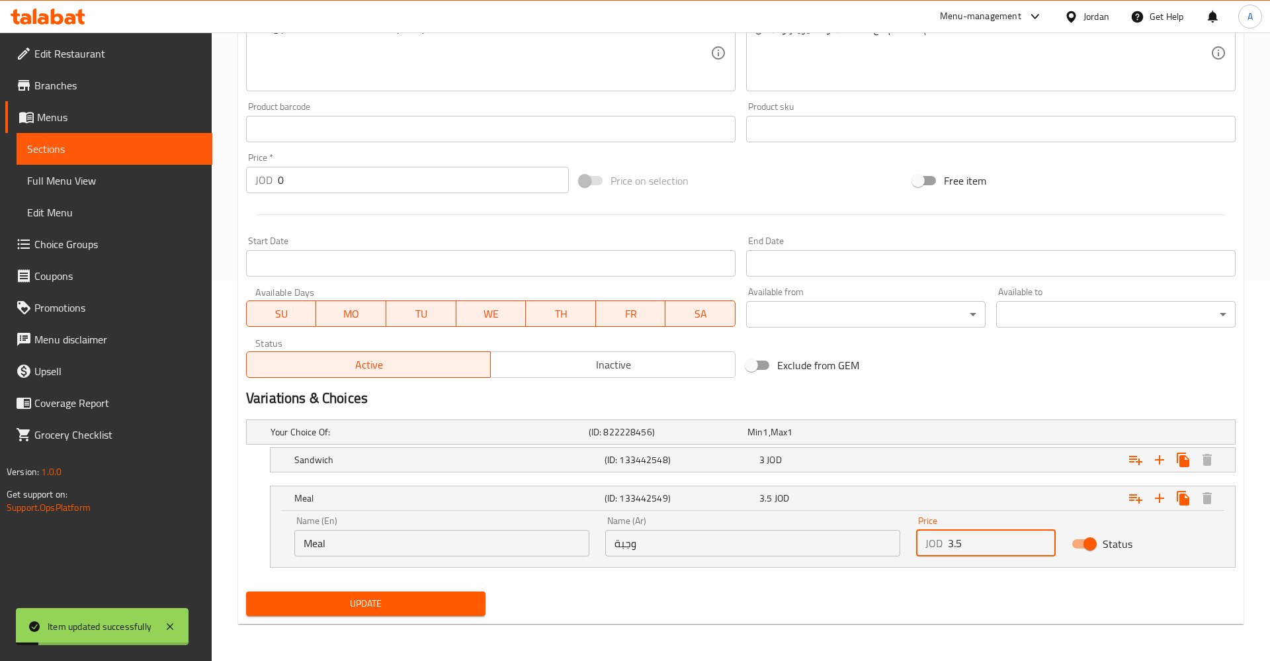
drag, startPoint x: 76, startPoint y: 142, endPoint x: 94, endPoint y: 143, distance: 17.9
click at [76, 142] on span "Sections" at bounding box center [114, 149] width 175 height 16
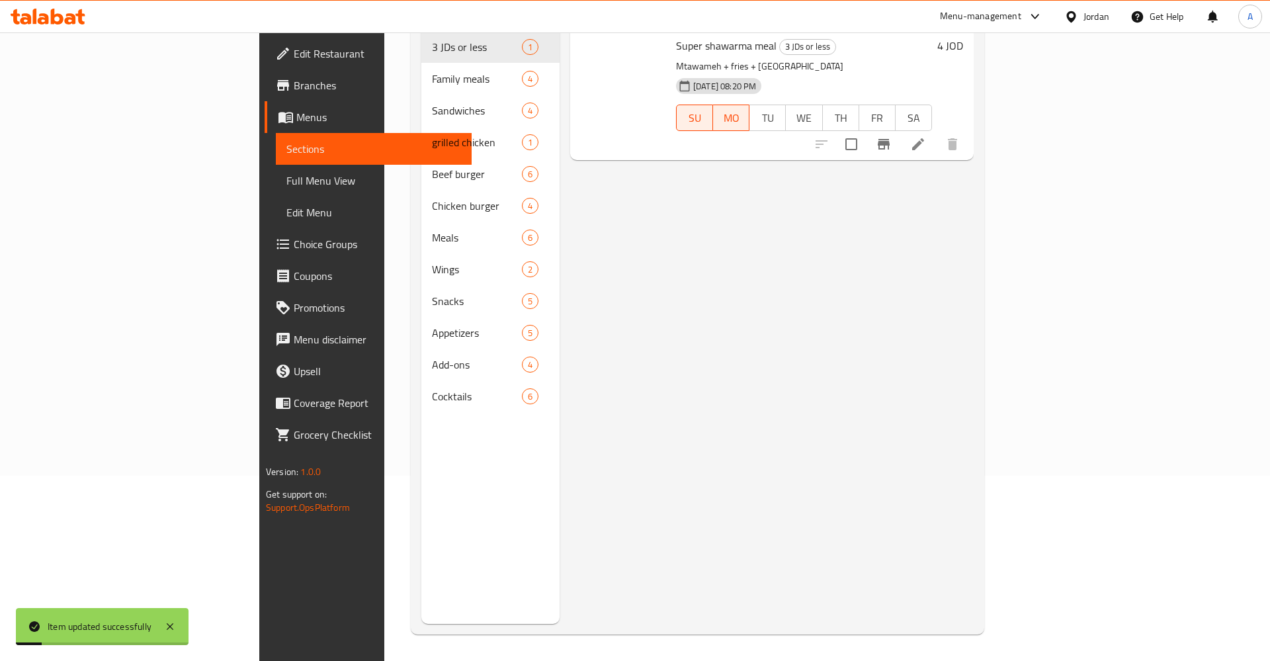
scroll to position [185, 0]
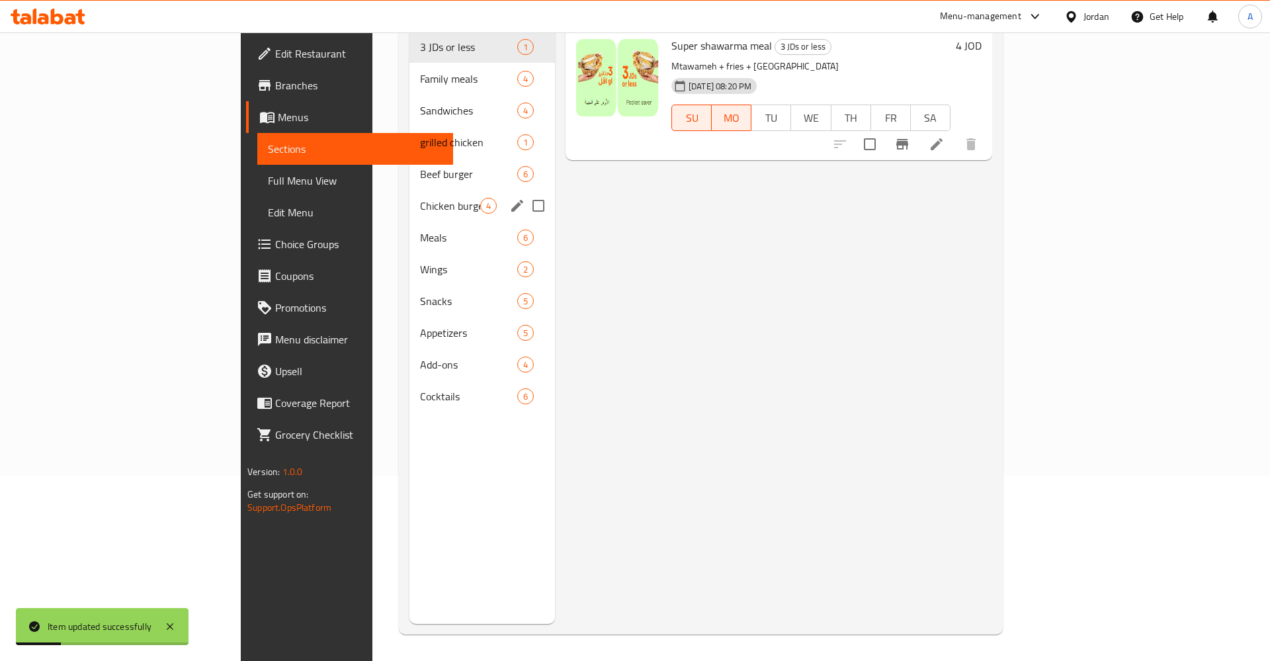
click at [420, 198] on span "Chicken burger" at bounding box center [450, 206] width 60 height 16
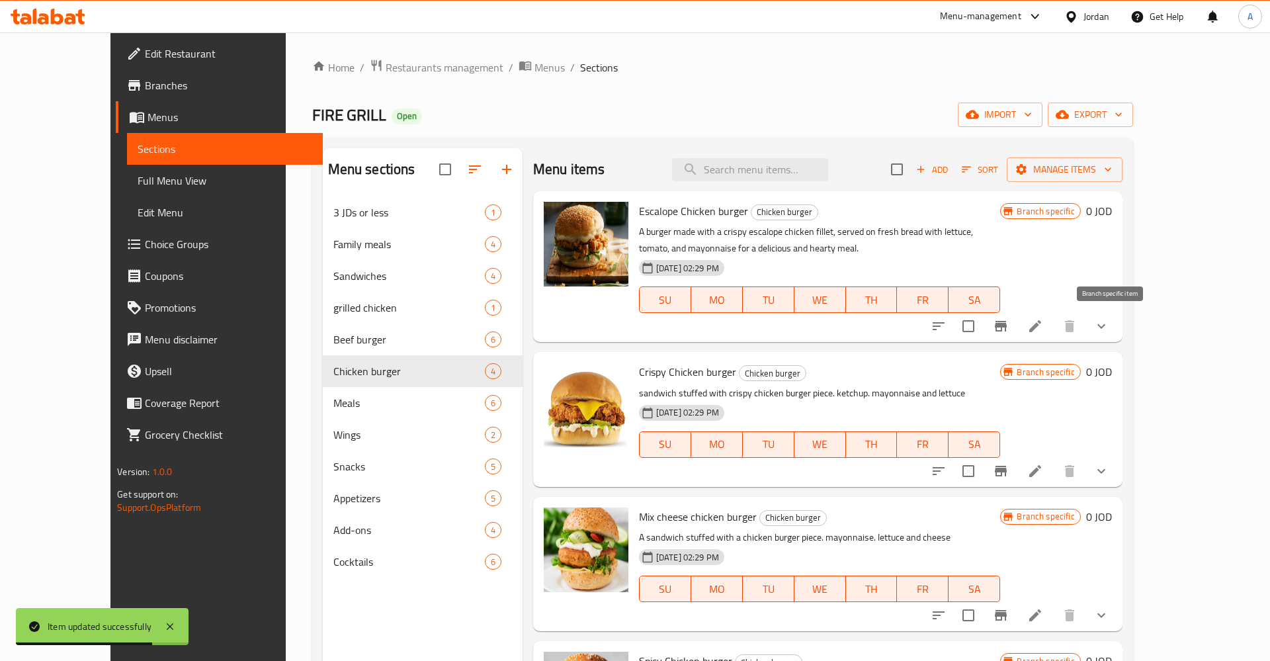
click at [1017, 320] on button "Branch-specific-item" at bounding box center [1001, 326] width 32 height 32
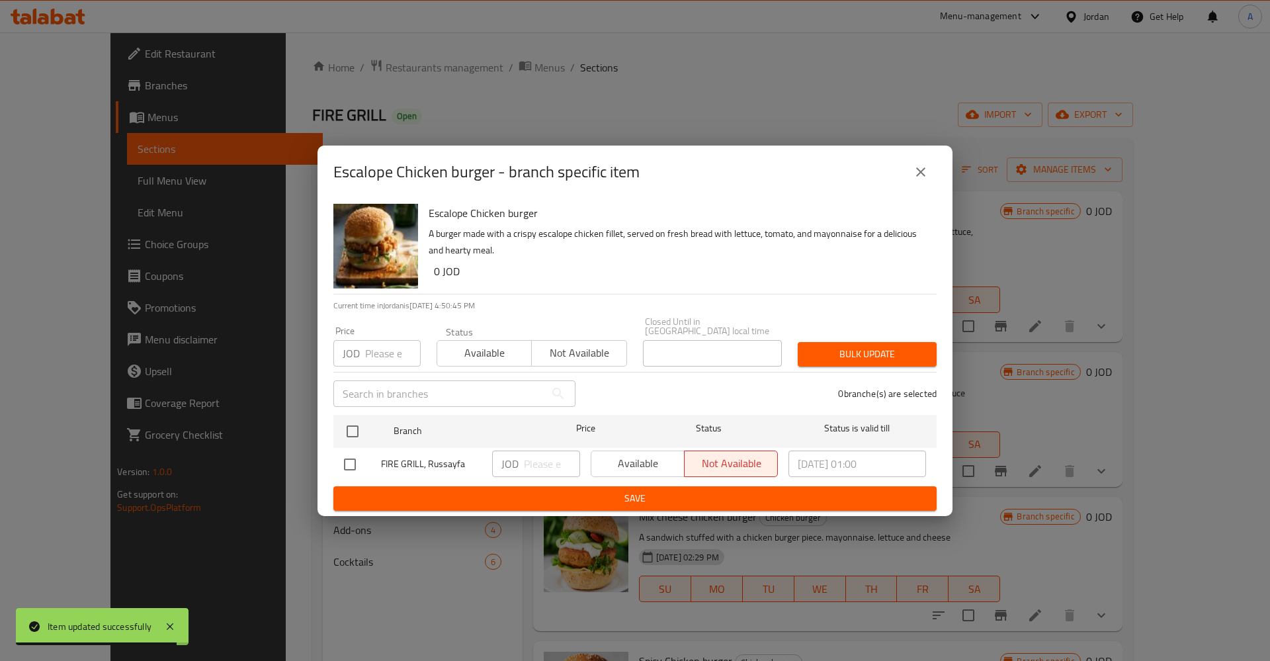
click at [914, 174] on icon "close" at bounding box center [921, 172] width 16 height 16
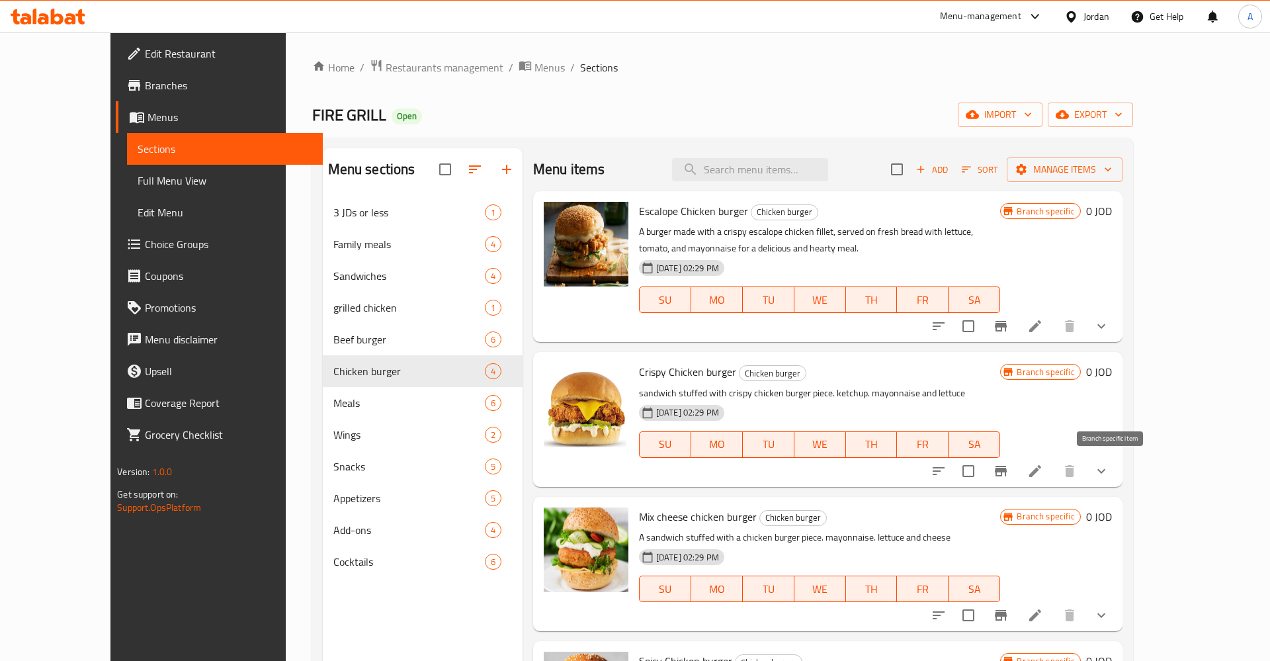
click at [1009, 468] on icon "Branch-specific-item" at bounding box center [1001, 471] width 16 height 16
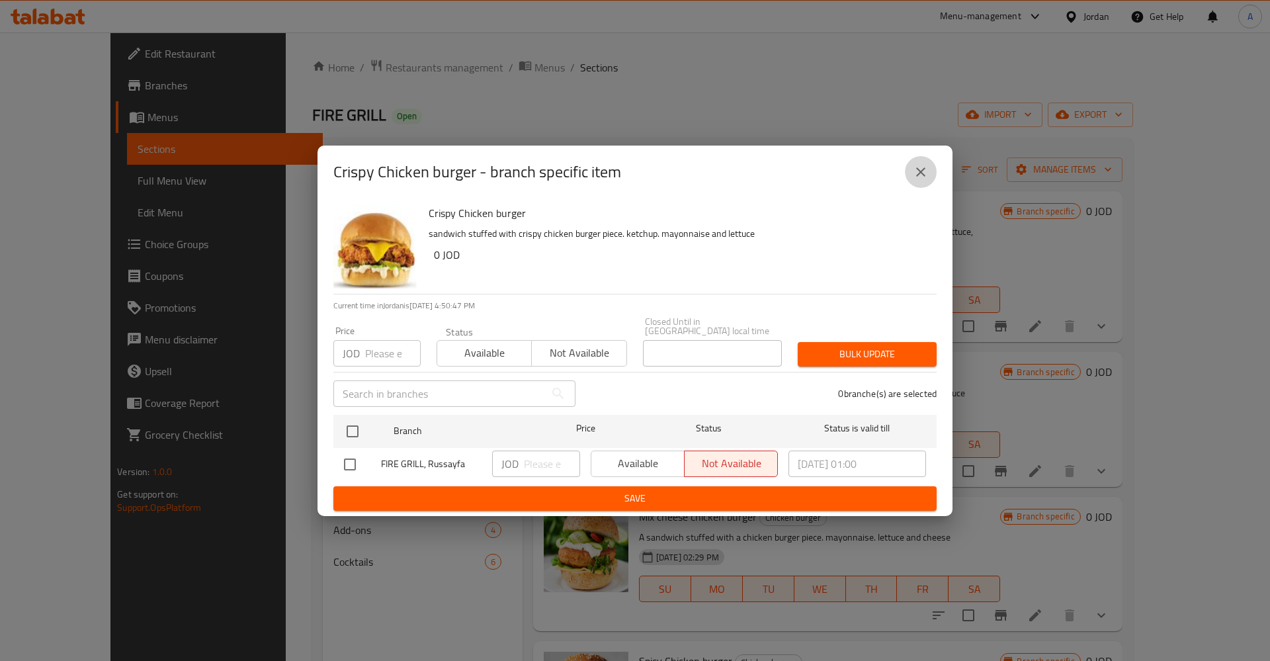
click at [924, 178] on icon "close" at bounding box center [921, 172] width 16 height 16
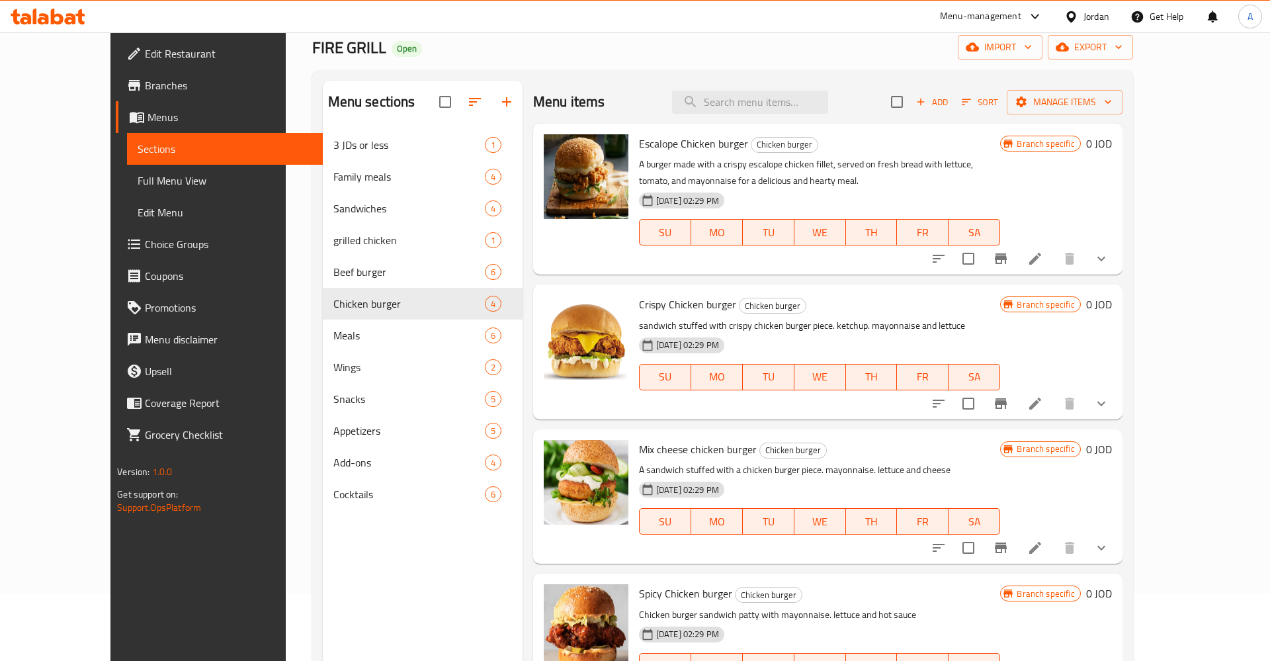
scroll to position [185, 0]
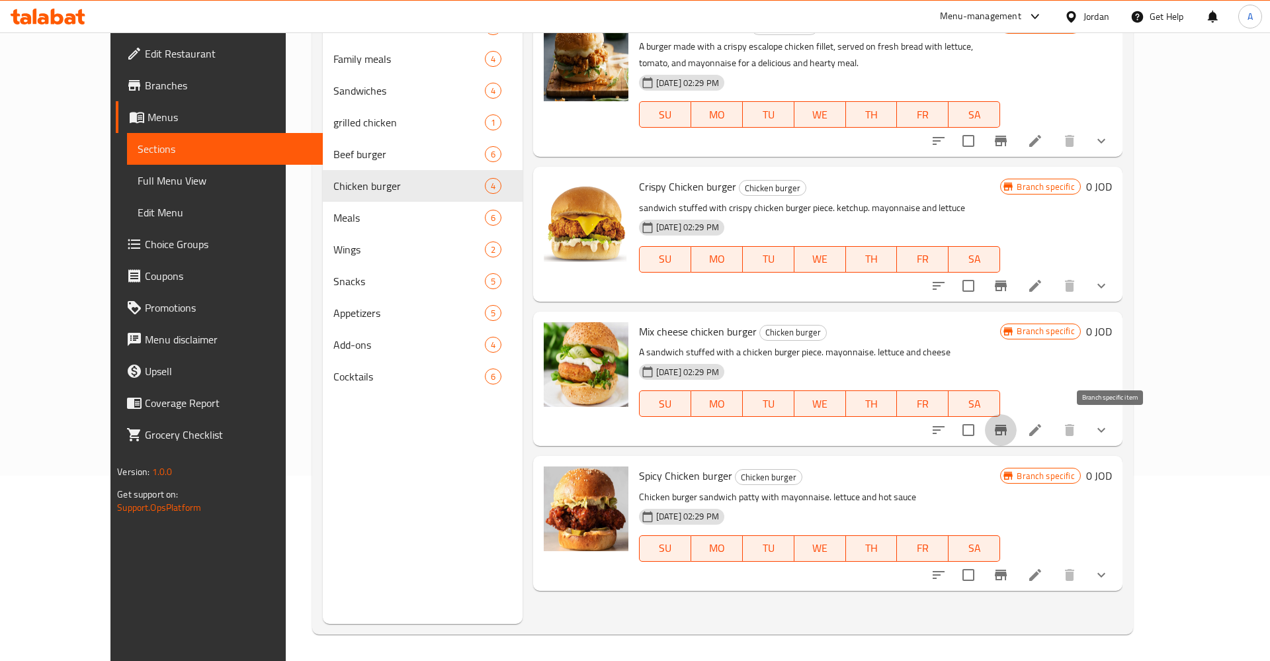
click at [1017, 428] on button "Branch-specific-item" at bounding box center [1001, 430] width 32 height 32
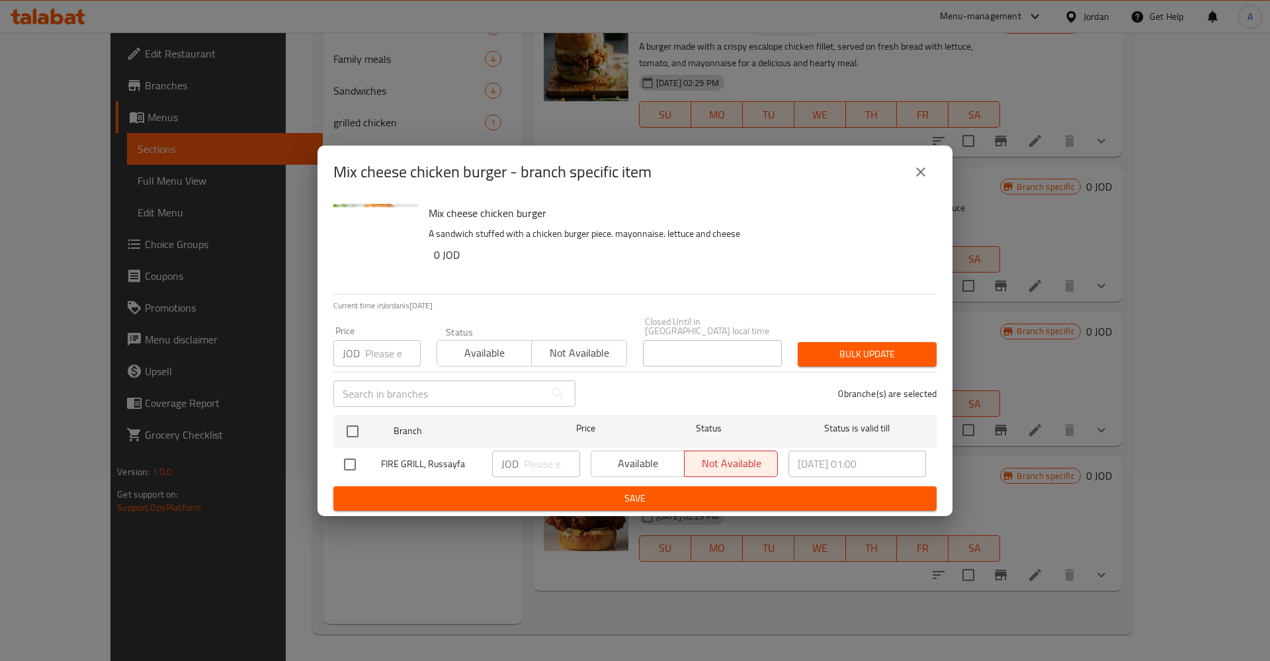
click at [916, 168] on button "close" at bounding box center [921, 172] width 32 height 32
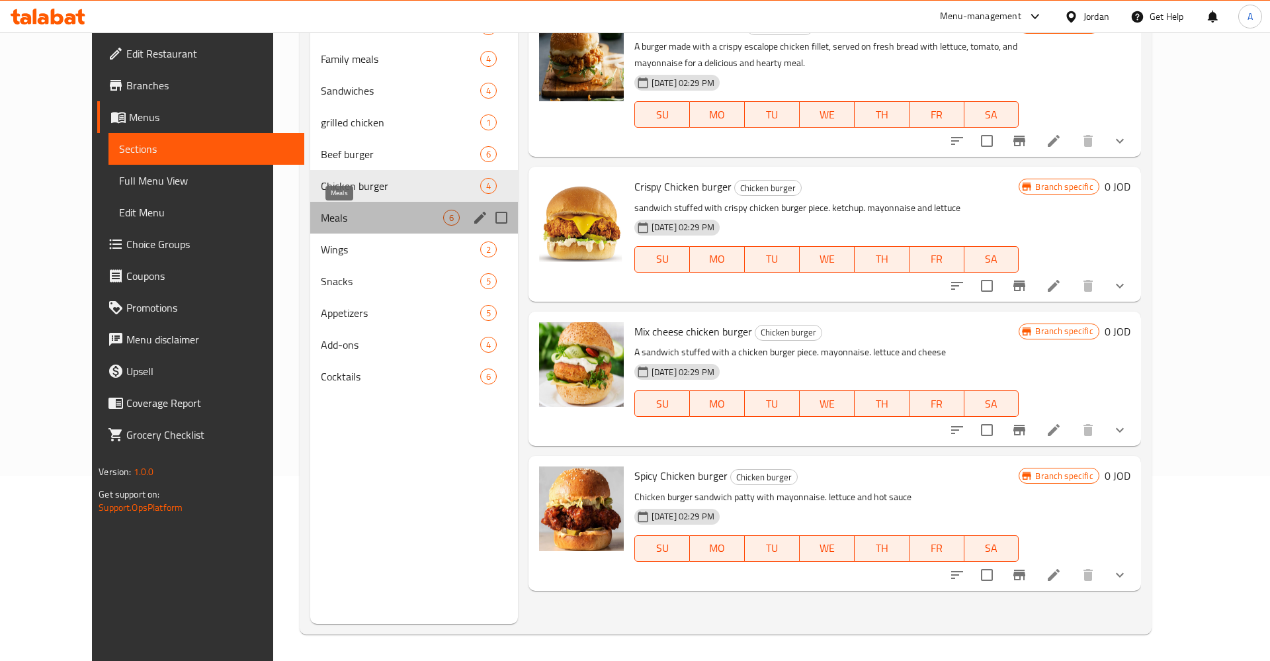
click at [333, 218] on span "Meals" at bounding box center [382, 218] width 122 height 16
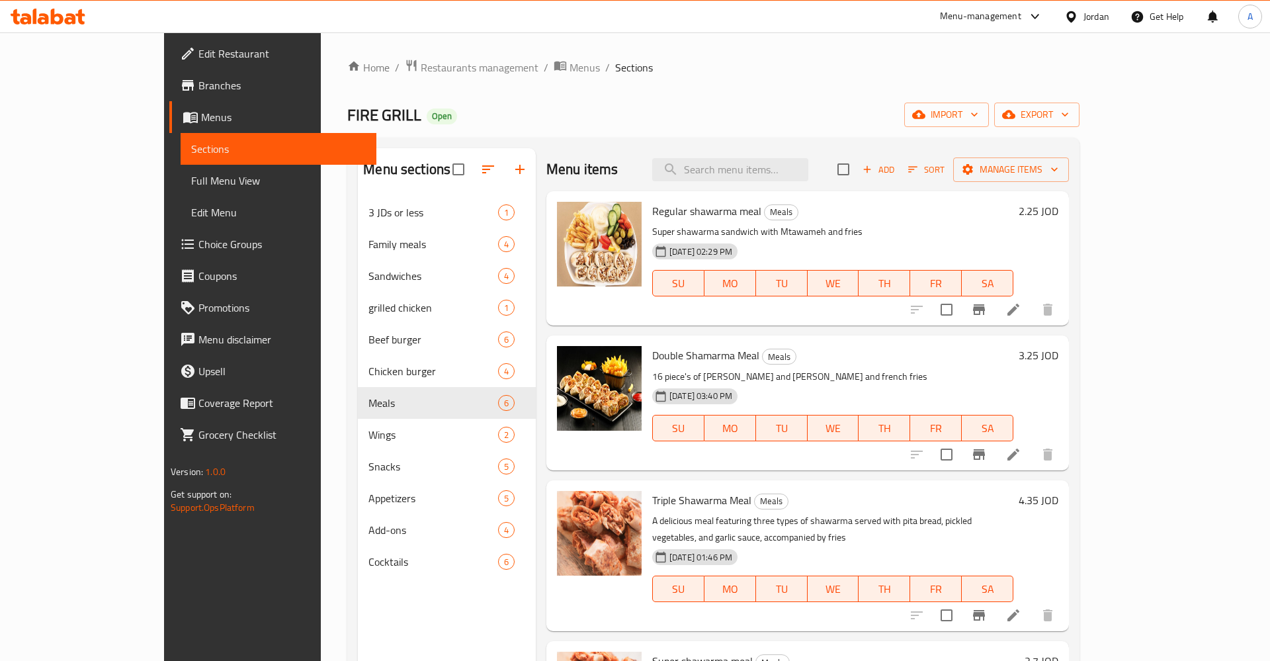
click at [1059, 208] on h6 "2.25 JOD" at bounding box center [1039, 211] width 40 height 19
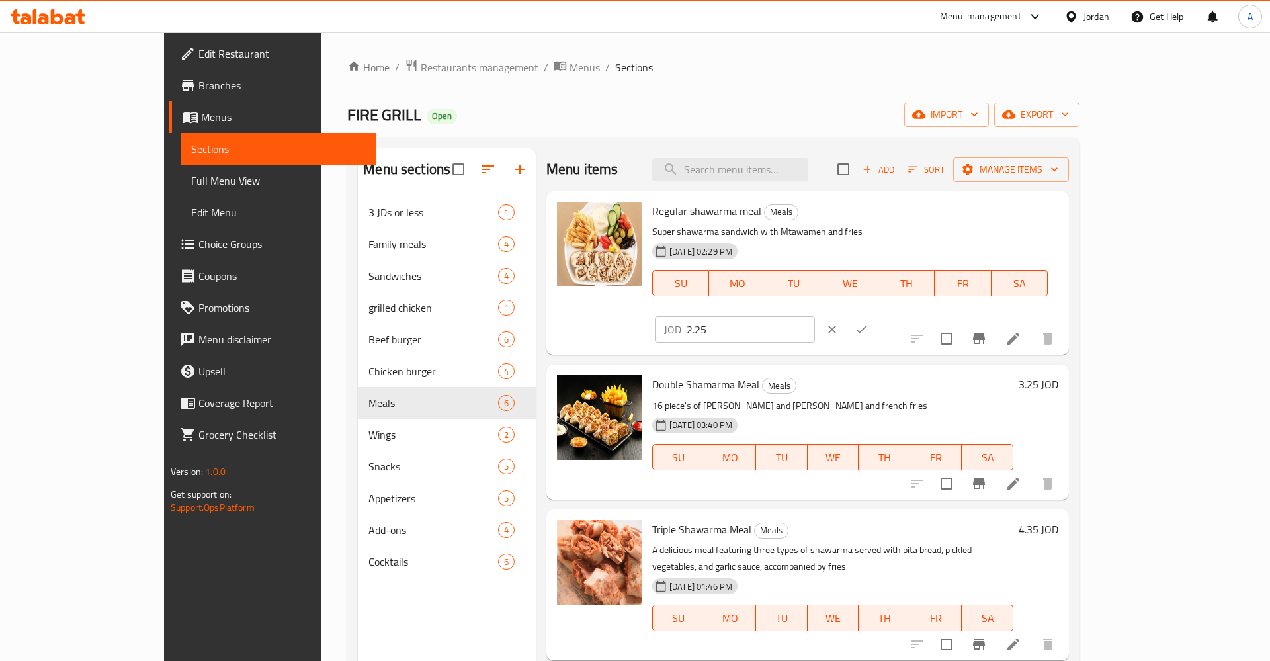
click at [836, 326] on icon "clear" at bounding box center [832, 330] width 8 height 8
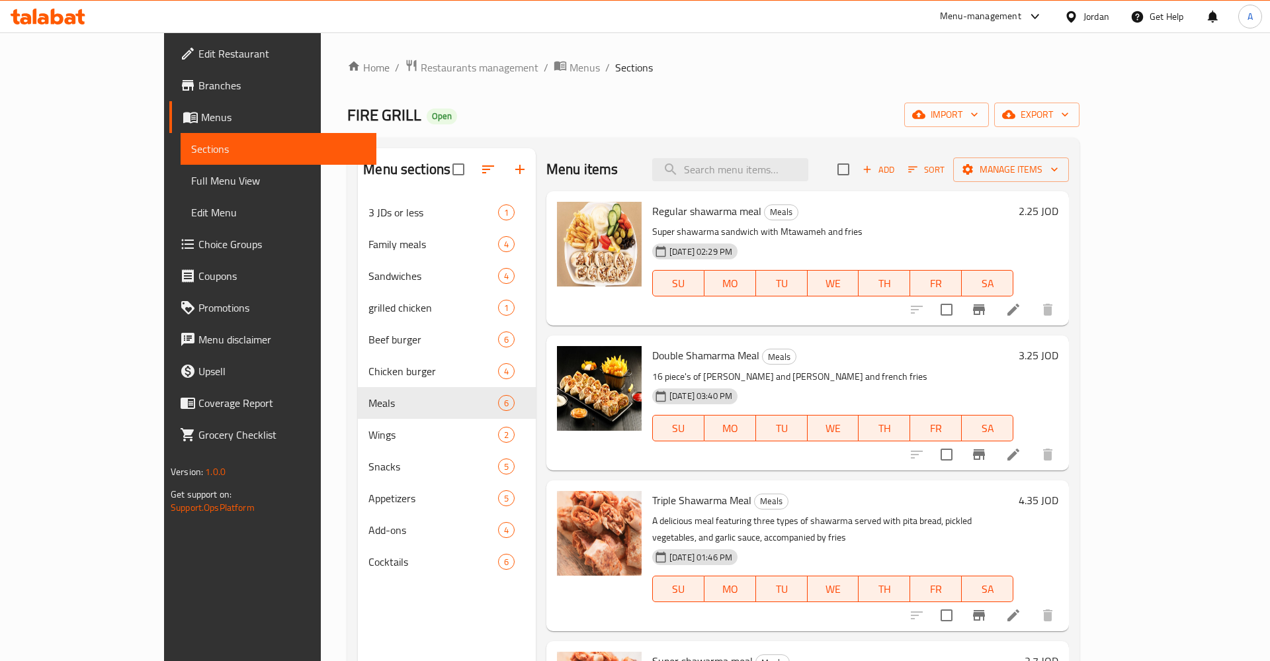
click at [1059, 212] on h6 "2.25 JOD" at bounding box center [1039, 211] width 40 height 19
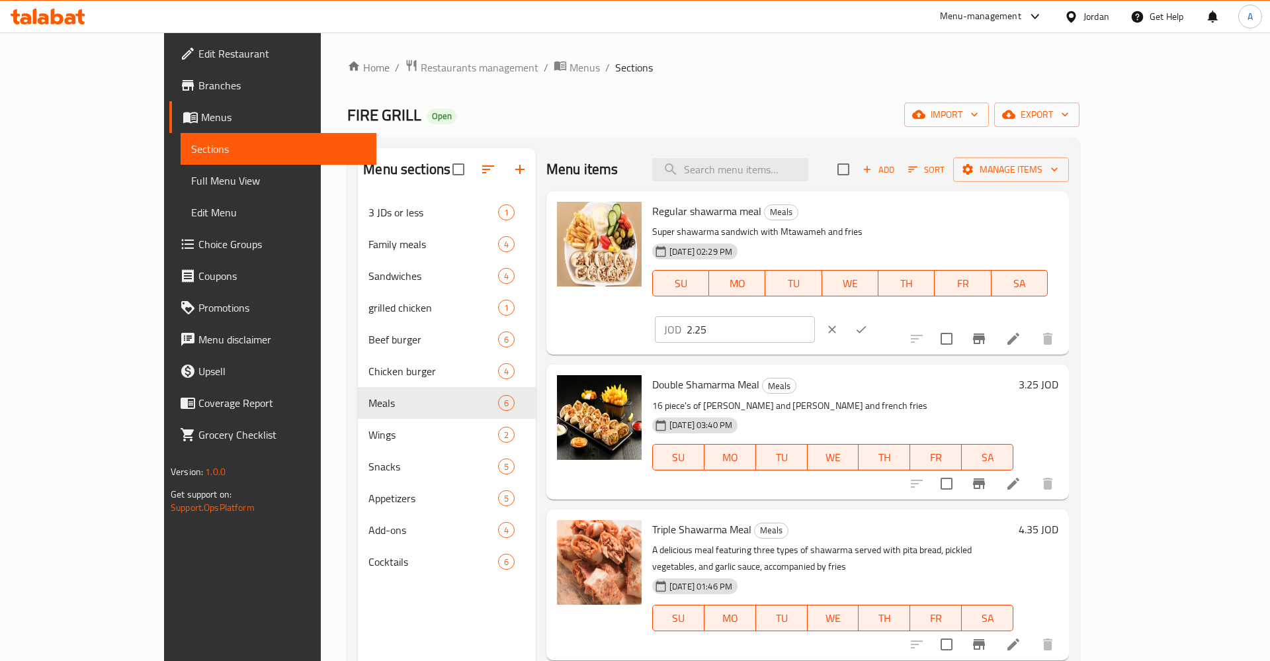
click at [815, 316] on input "2.25" at bounding box center [751, 329] width 128 height 26
type input "2.30"
click at [876, 315] on button "ok" at bounding box center [861, 329] width 29 height 29
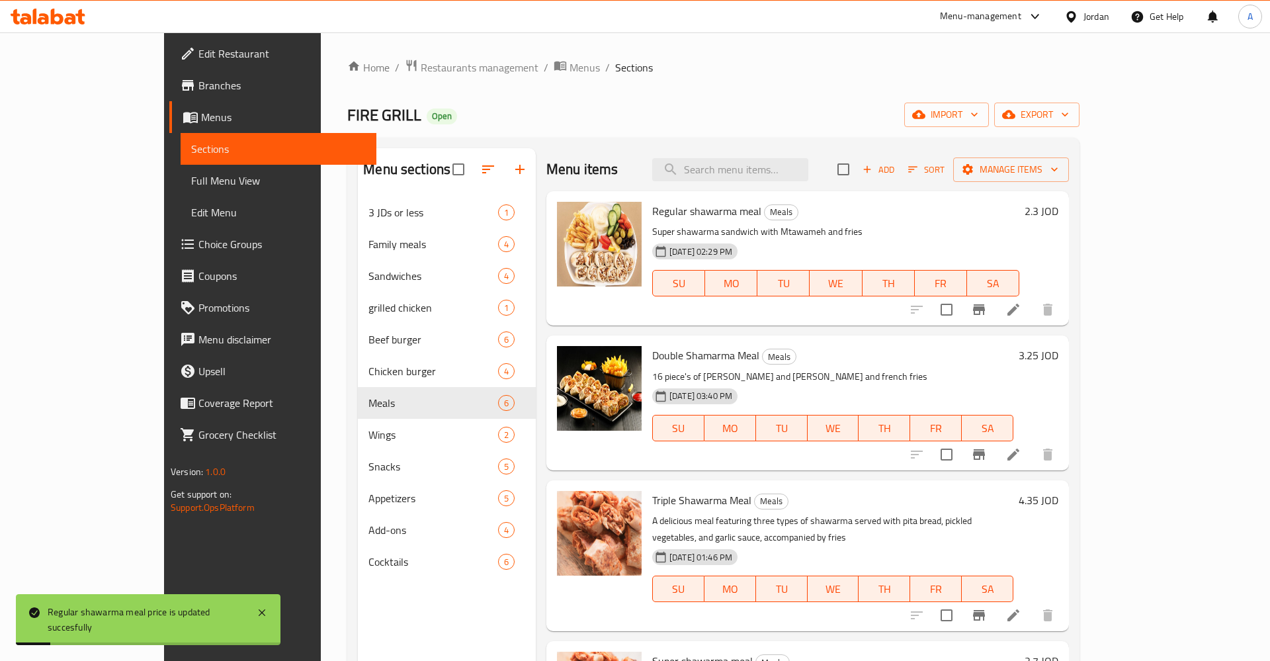
click at [1059, 205] on h6 "2.3 JOD" at bounding box center [1042, 211] width 34 height 19
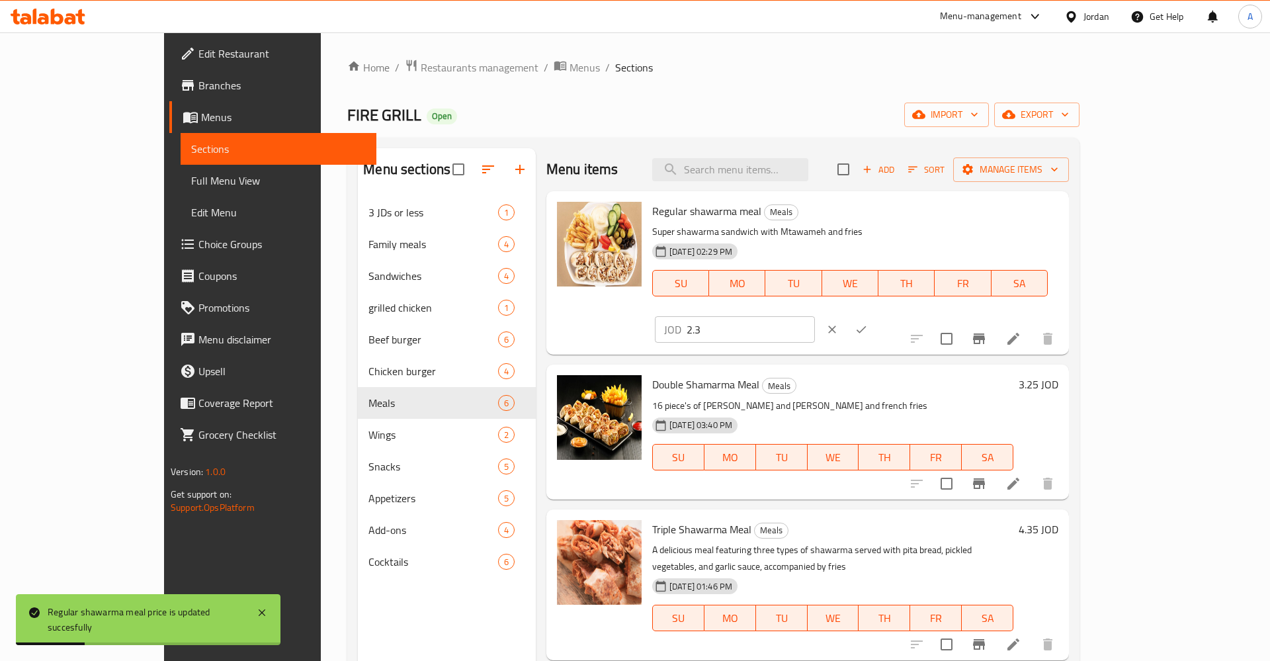
click at [815, 316] on input "2.3" at bounding box center [751, 329] width 128 height 26
type input "2.35"
click at [868, 323] on icon "ok" at bounding box center [861, 329] width 13 height 13
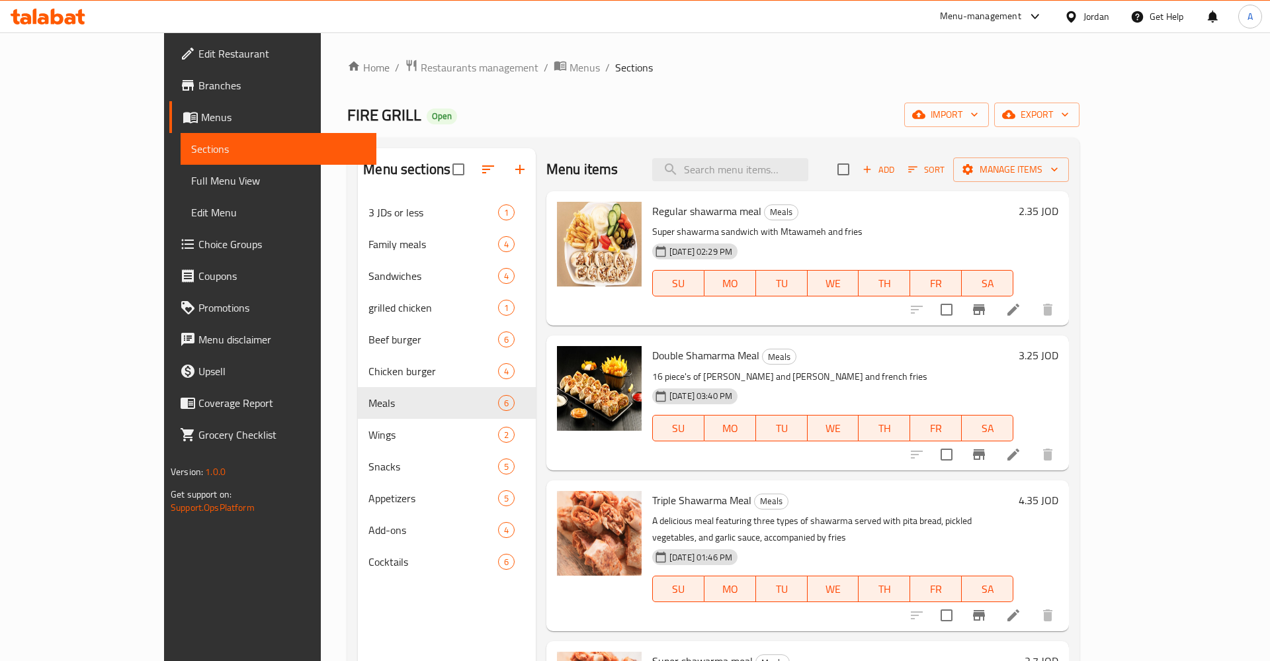
click at [1059, 356] on h6 "3.25 JOD" at bounding box center [1039, 355] width 40 height 19
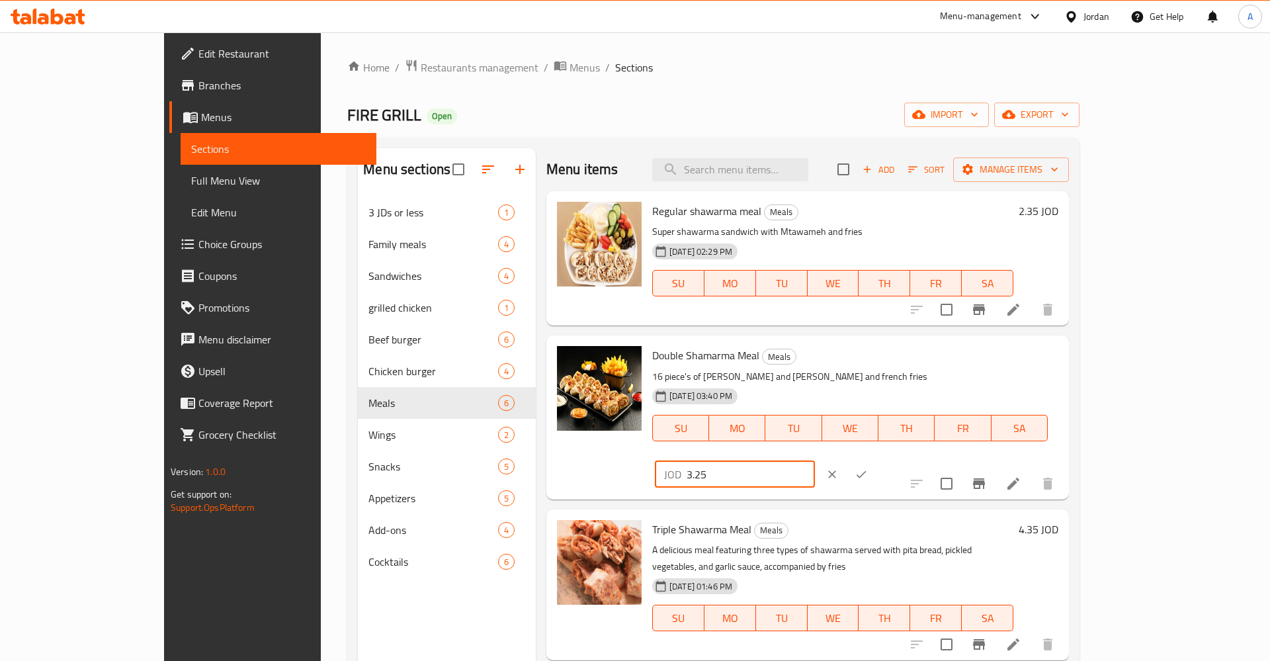
drag, startPoint x: 1097, startPoint y: 357, endPoint x: 933, endPoint y: 357, distance: 164.1
click at [815, 461] on input "3.25" at bounding box center [751, 474] width 128 height 26
type input "3.45"
click at [868, 468] on icon "ok" at bounding box center [861, 474] width 13 height 13
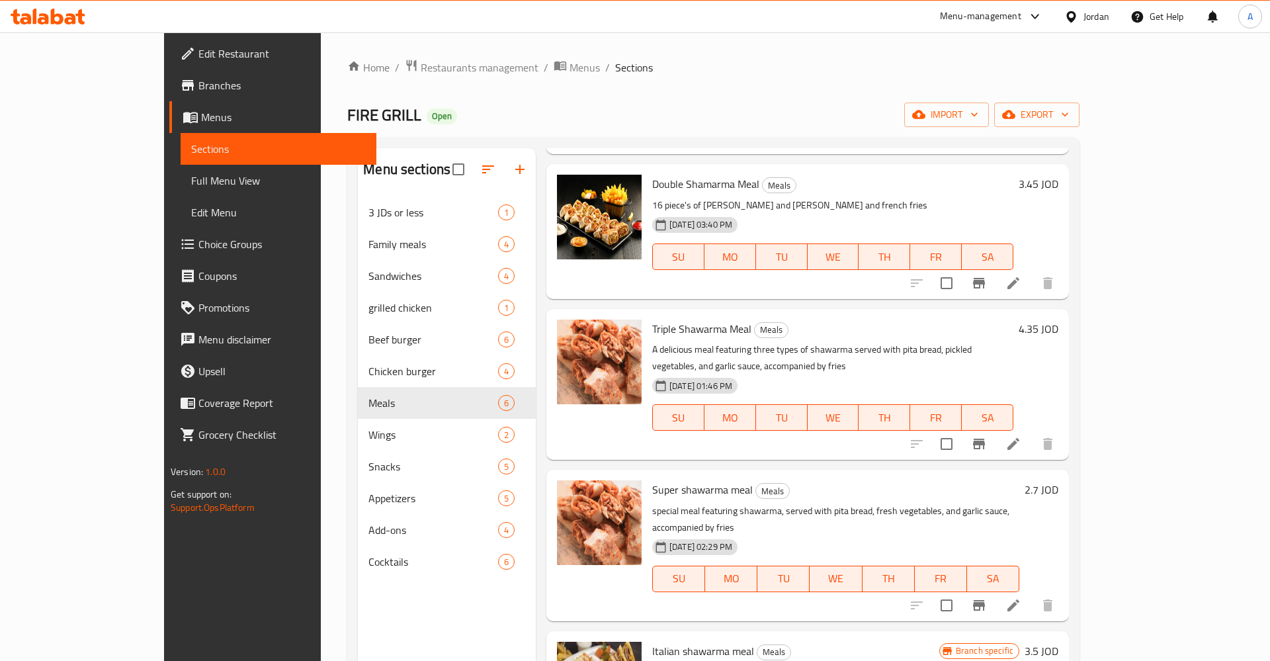
scroll to position [206, 0]
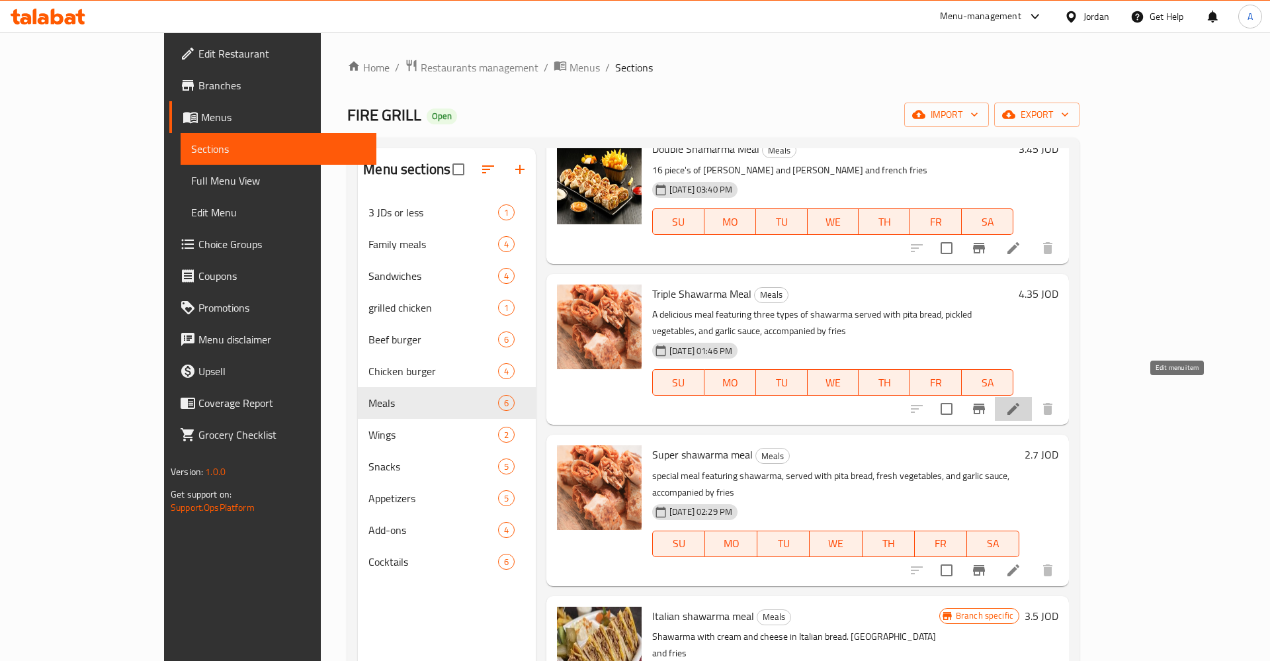
click at [1022, 401] on icon at bounding box center [1014, 409] width 16 height 16
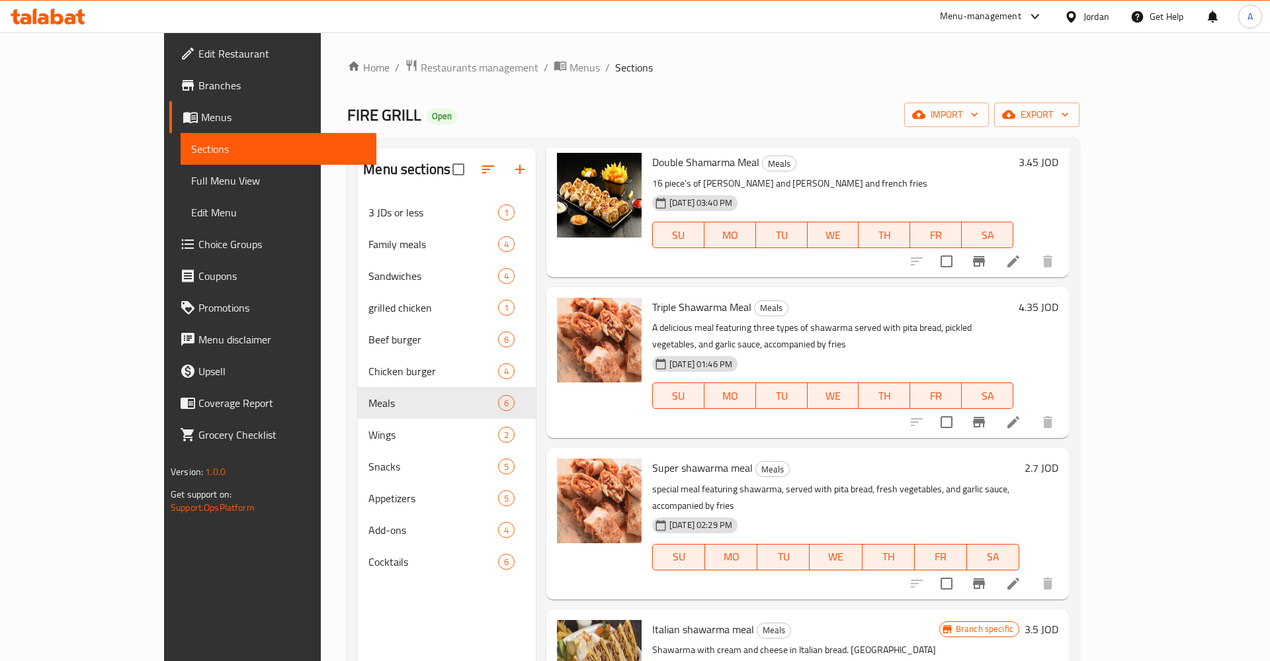
scroll to position [206, 0]
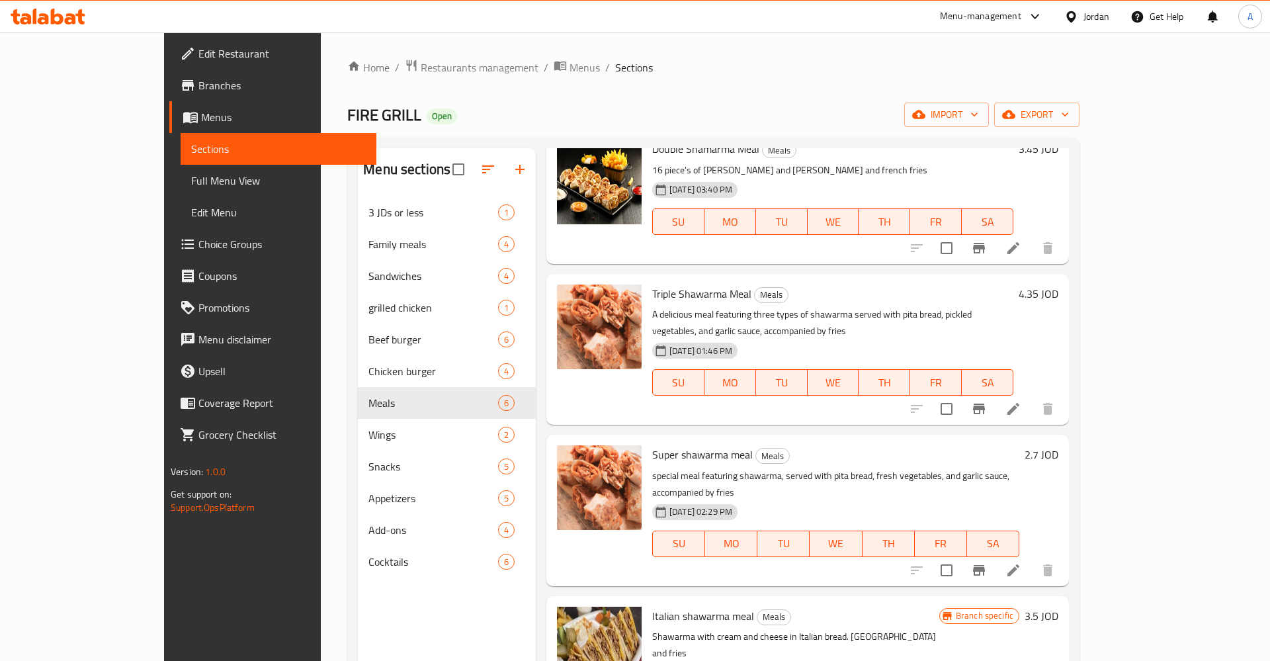
click at [1059, 295] on h6 "4.35 JOD" at bounding box center [1039, 294] width 40 height 19
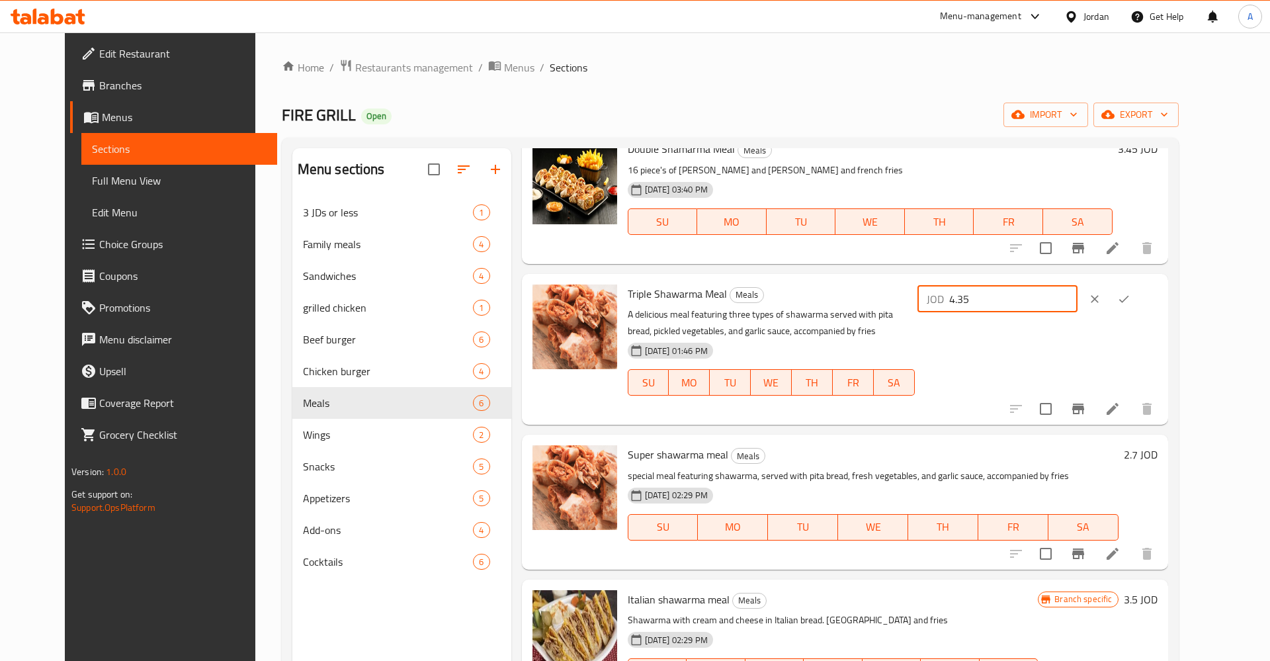
click at [1069, 298] on input "4.35" at bounding box center [1014, 299] width 128 height 26
type input "4.6"
click at [1131, 294] on icon "ok" at bounding box center [1124, 298] width 13 height 13
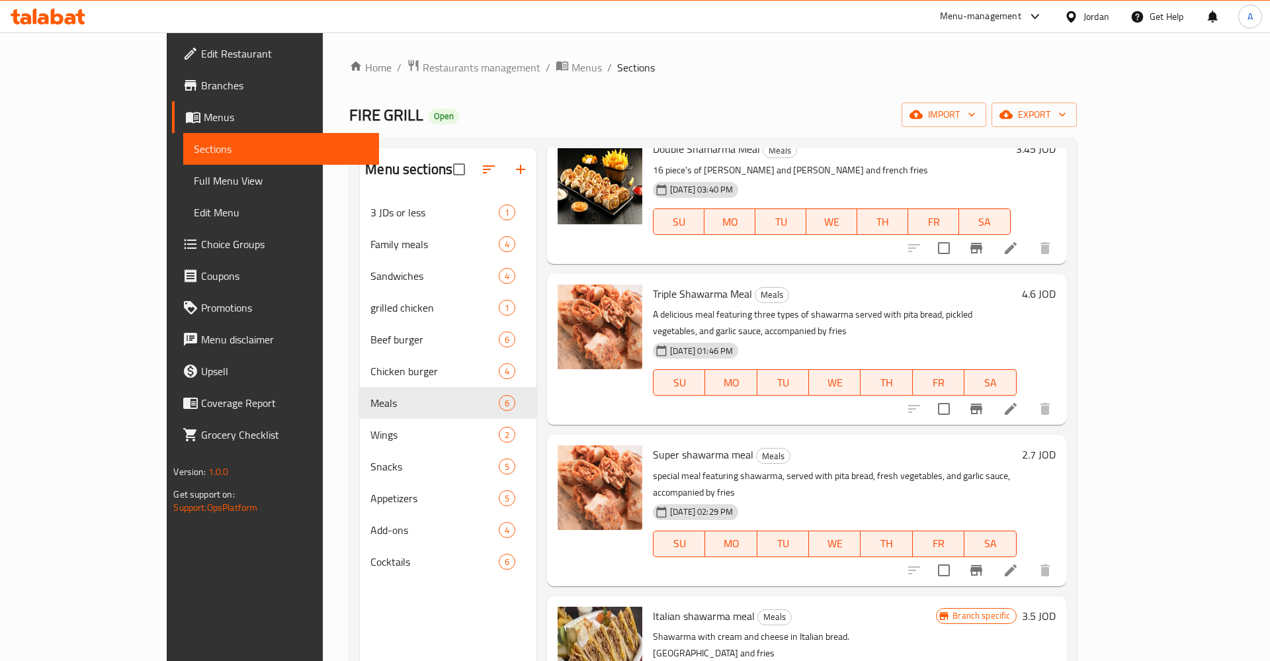
click at [1030, 558] on li at bounding box center [1011, 570] width 37 height 24
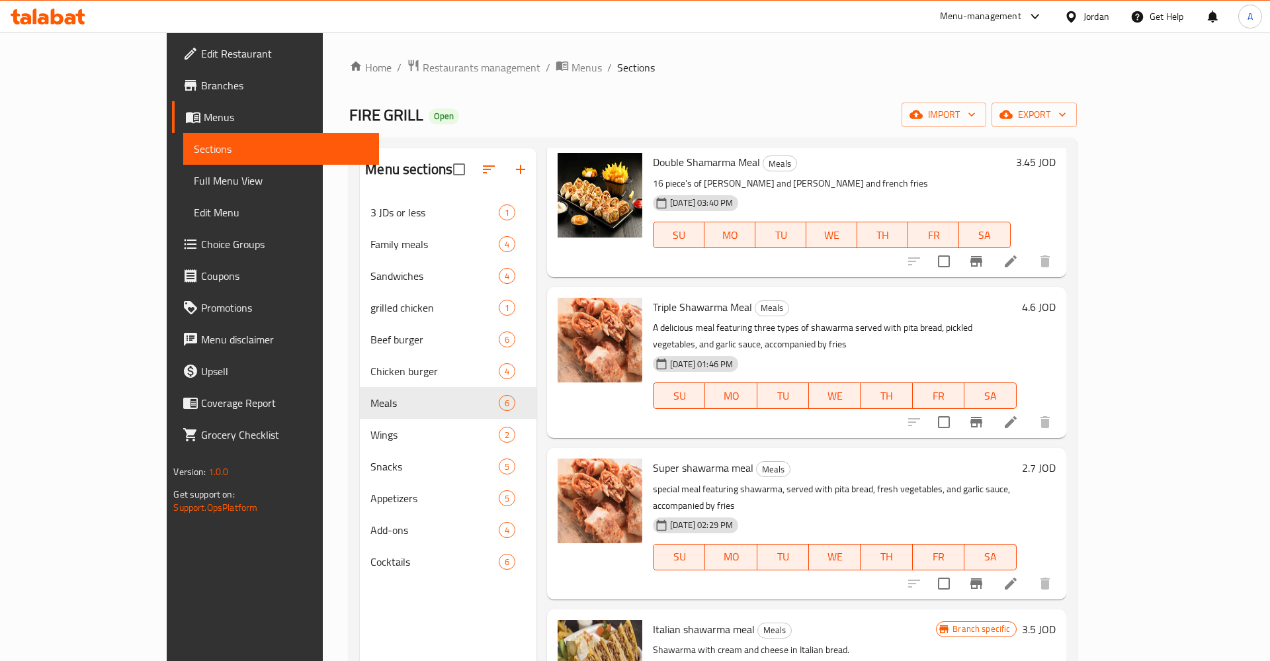
scroll to position [206, 0]
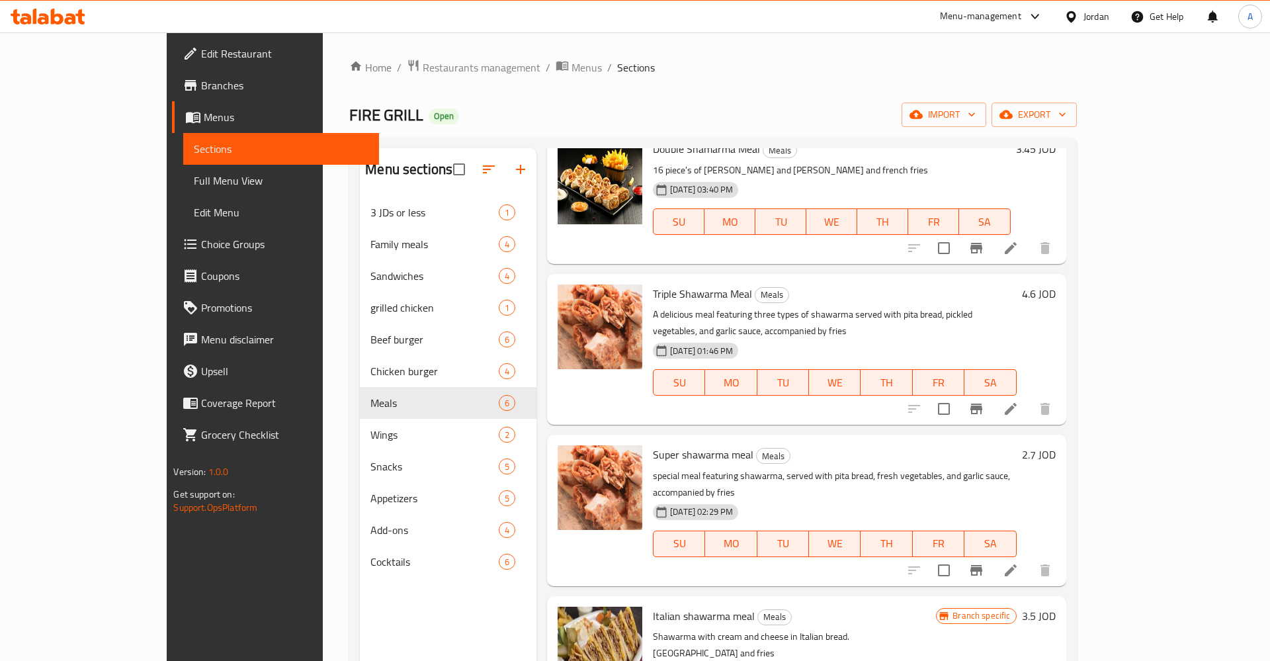
click at [1056, 445] on h6 "2.7 JOD" at bounding box center [1039, 454] width 34 height 19
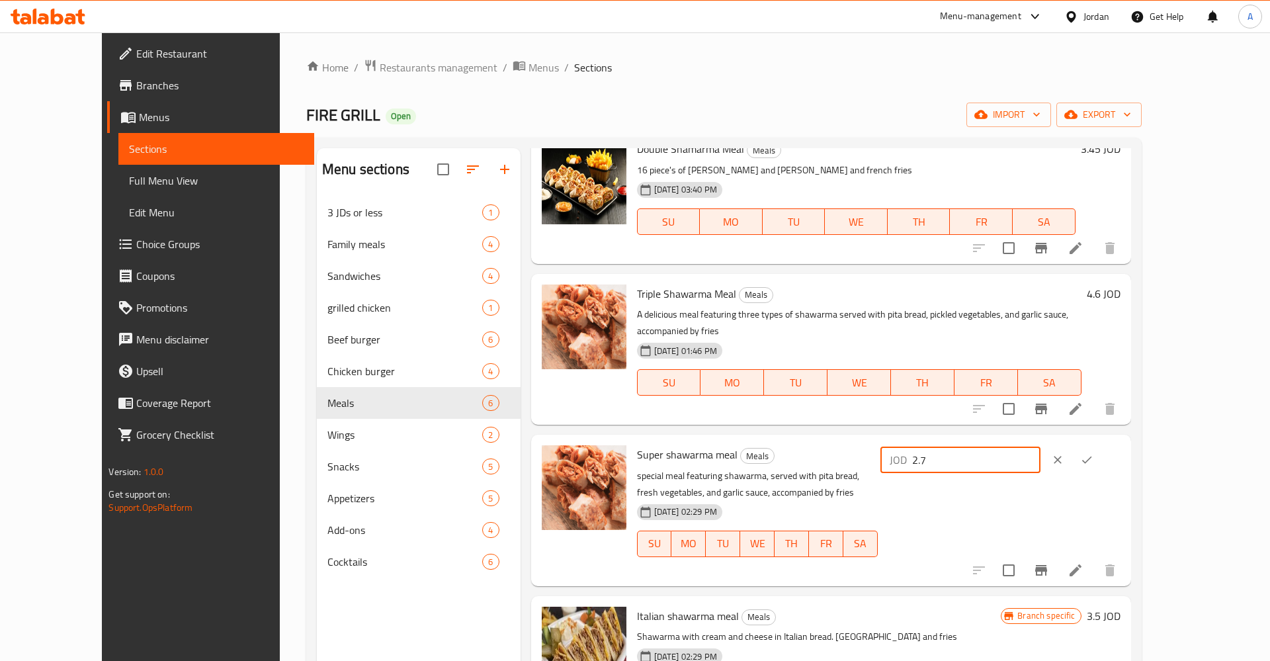
drag, startPoint x: 1067, startPoint y: 447, endPoint x: 922, endPoint y: 460, distance: 145.5
click at [922, 460] on input "2.7" at bounding box center [976, 460] width 128 height 26
type input "2.9"
click at [1102, 445] on button "ok" at bounding box center [1087, 459] width 29 height 29
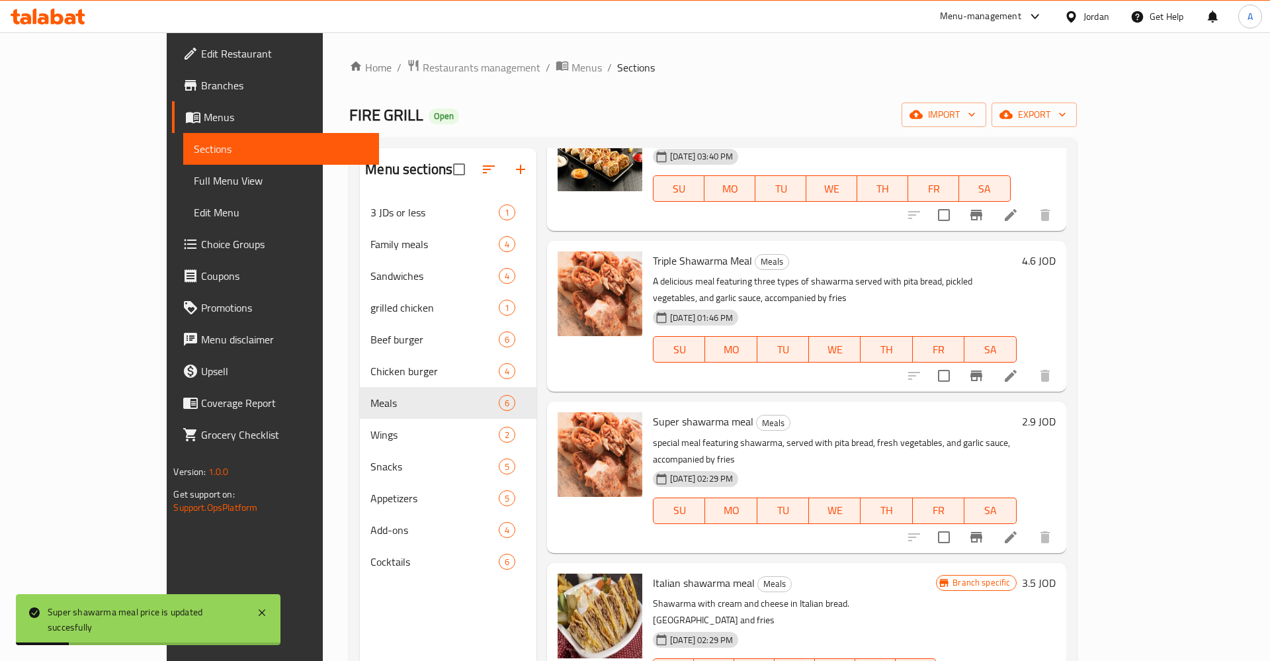
scroll to position [185, 0]
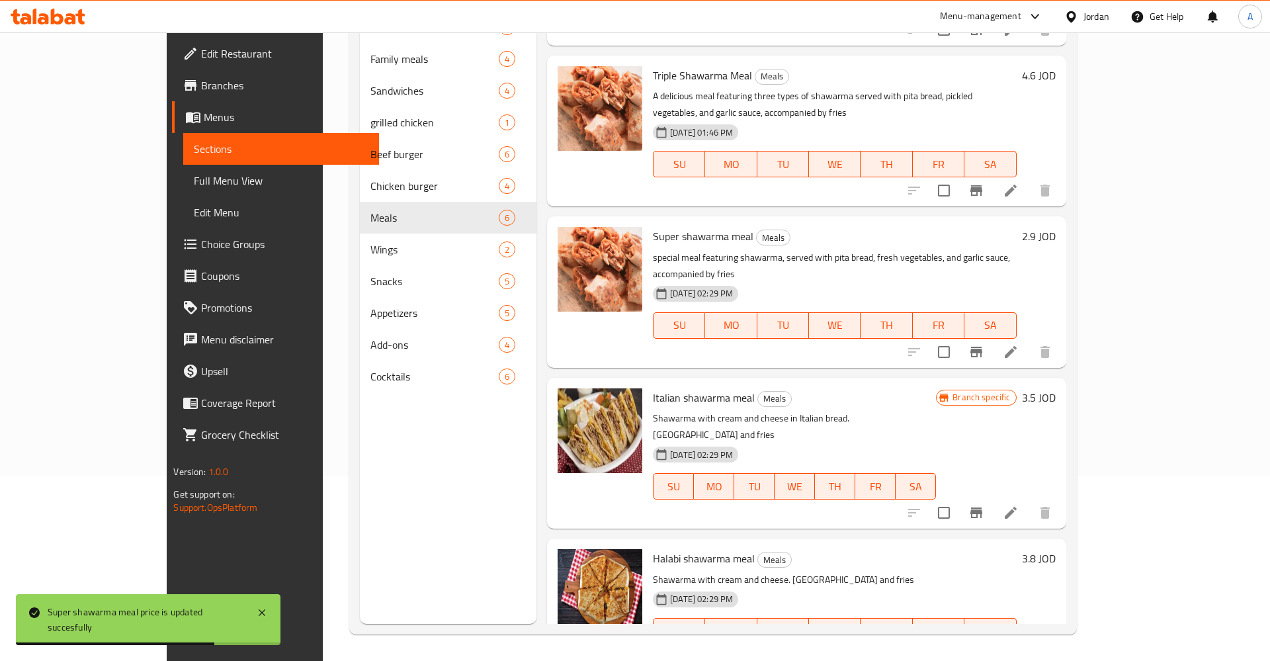
click at [1061, 497] on div at bounding box center [980, 513] width 163 height 32
click at [993, 497] on button "Branch-specific-item" at bounding box center [977, 513] width 32 height 32
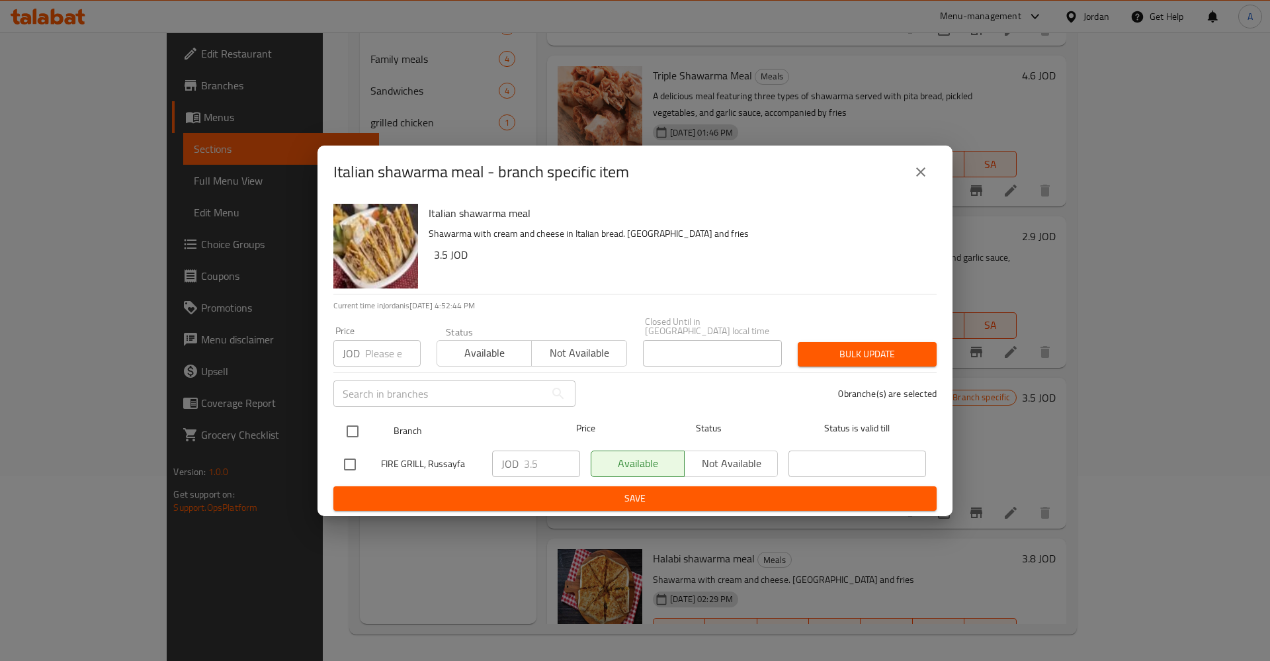
click at [351, 425] on input "checkbox" at bounding box center [353, 432] width 28 height 28
checkbox input "true"
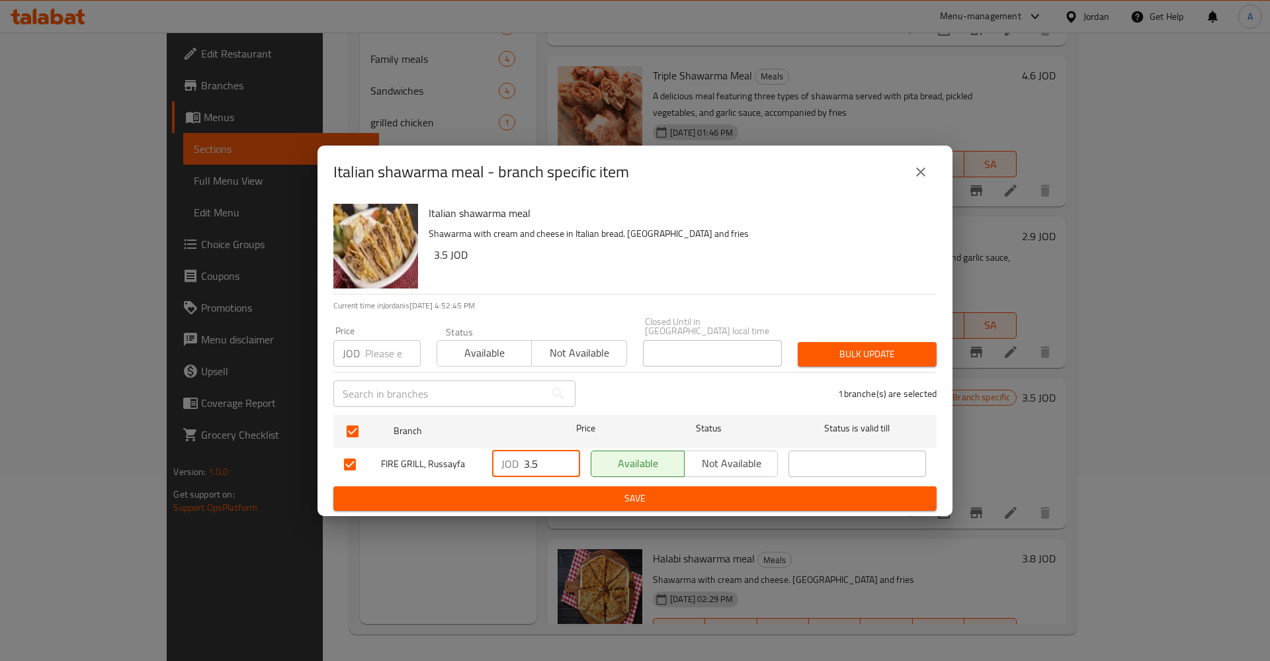
drag, startPoint x: 547, startPoint y: 464, endPoint x: 468, endPoint y: 465, distance: 78.8
click at [524, 465] on input "3.5" at bounding box center [552, 464] width 56 height 26
click at [748, 486] on button "Save" at bounding box center [634, 498] width 603 height 24
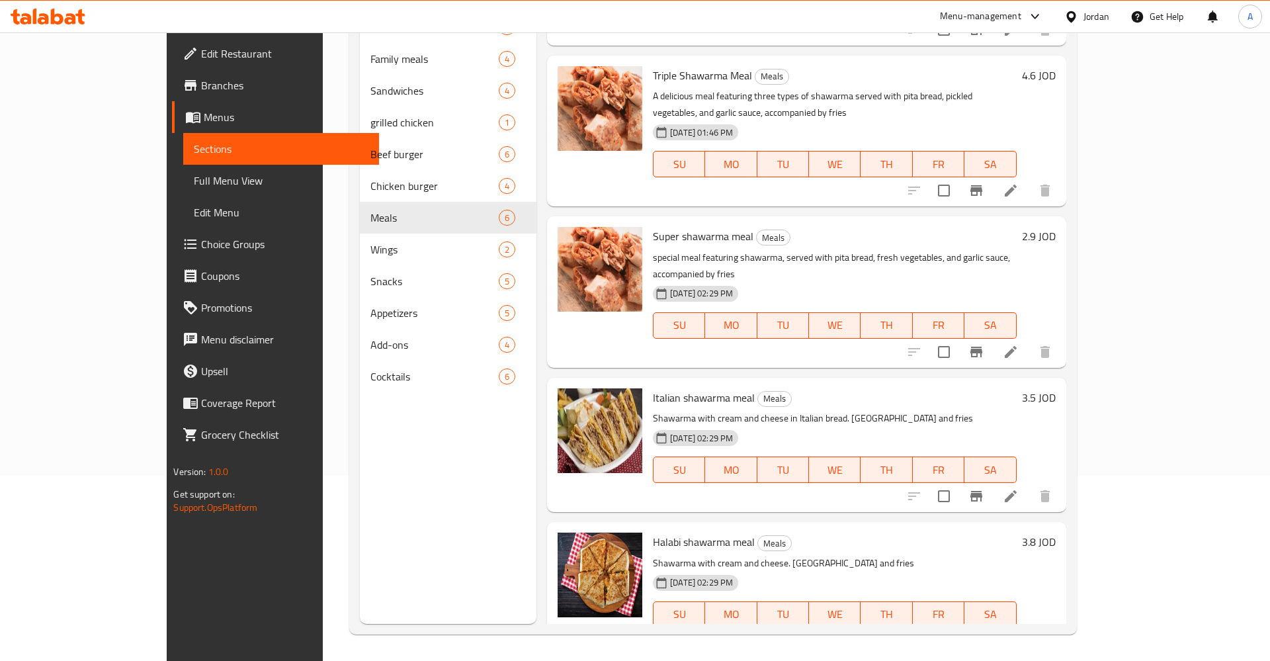
click at [1056, 388] on div "3.5 JOD" at bounding box center [1036, 444] width 39 height 113
click at [1056, 388] on h6 "3.5 JOD" at bounding box center [1039, 397] width 34 height 19
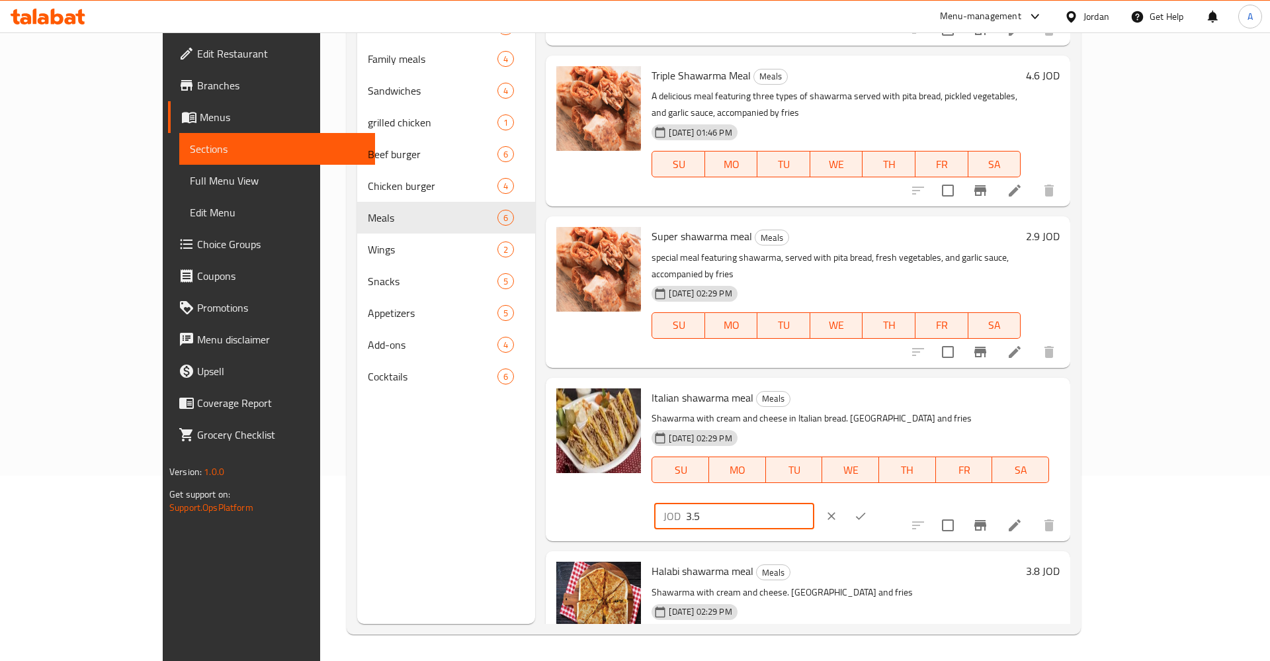
drag, startPoint x: 1065, startPoint y: 371, endPoint x: 926, endPoint y: 369, distance: 139.0
click at [815, 503] on input "3.5" at bounding box center [750, 516] width 128 height 26
type input "3.75"
drag, startPoint x: 1186, startPoint y: 367, endPoint x: 1189, endPoint y: 378, distance: 11.6
click at [867, 509] on icon "ok" at bounding box center [860, 515] width 13 height 13
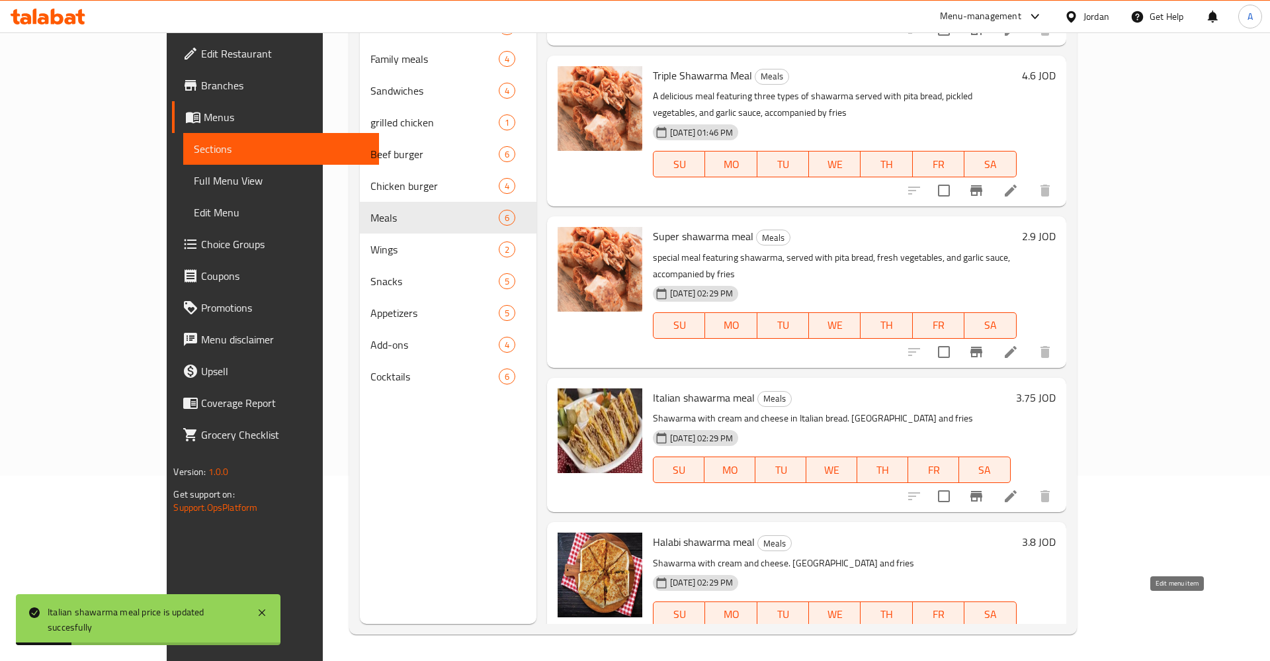
click at [1017, 635] on icon at bounding box center [1011, 641] width 12 height 12
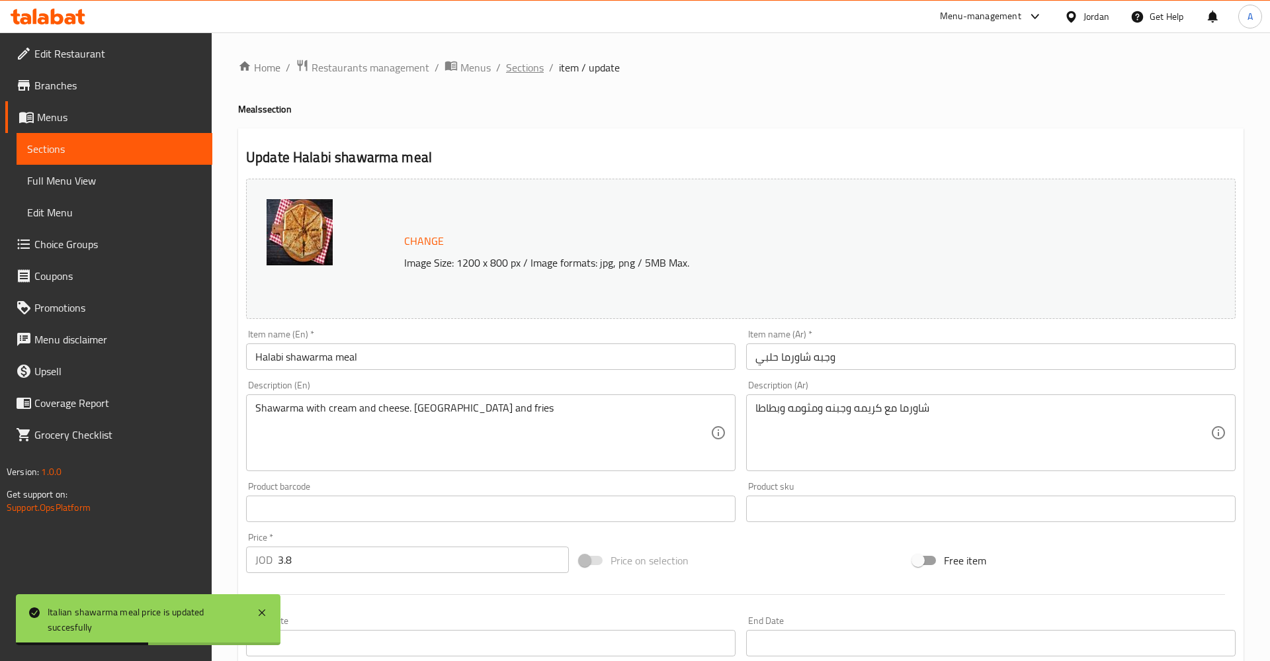
click at [507, 60] on span "Sections" at bounding box center [525, 68] width 38 height 16
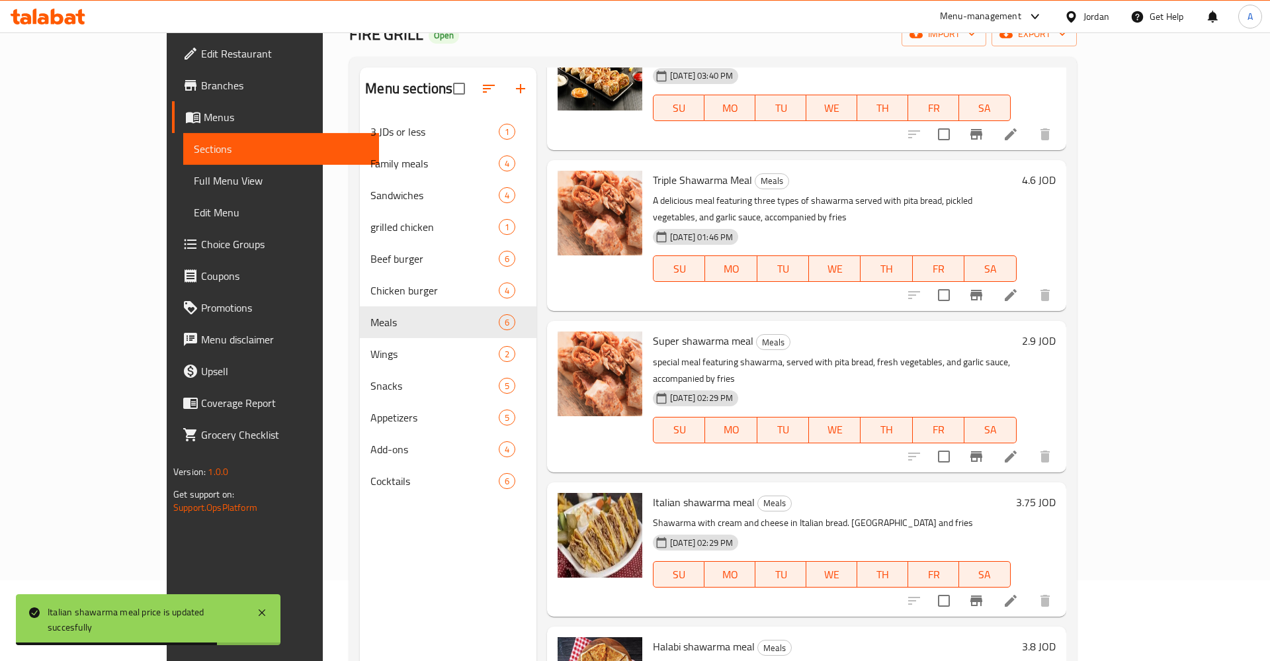
scroll to position [185, 0]
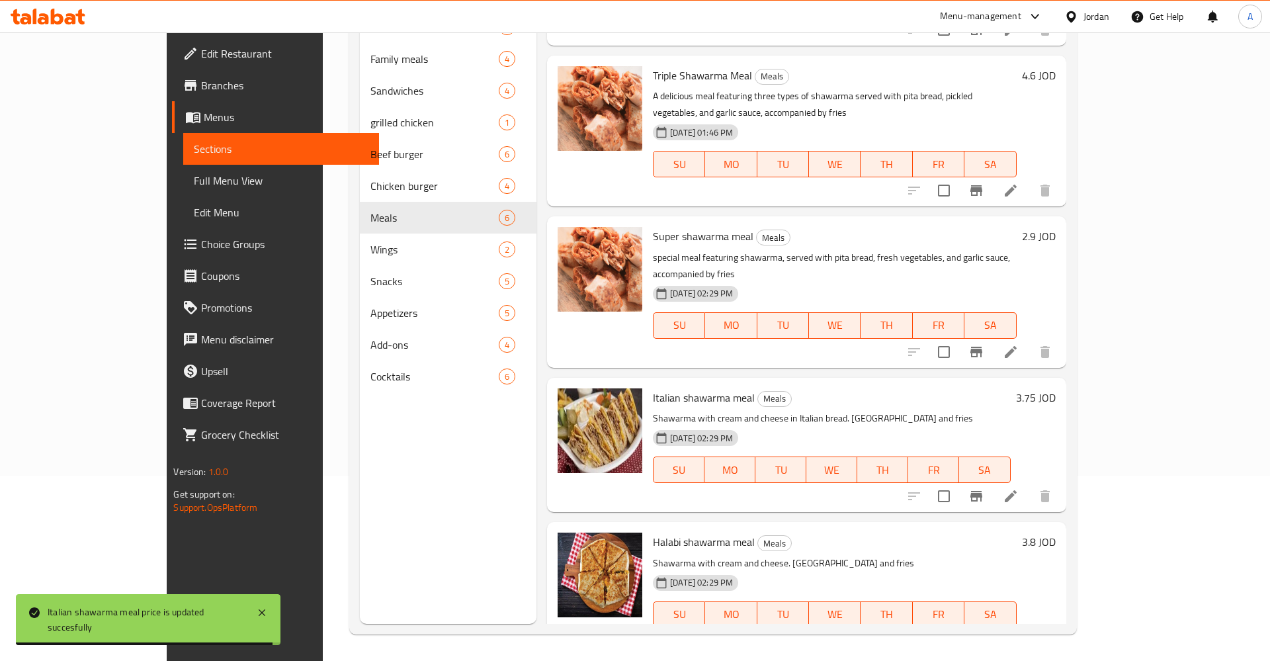
click at [1056, 533] on h6 "3.8 JOD" at bounding box center [1039, 542] width 34 height 19
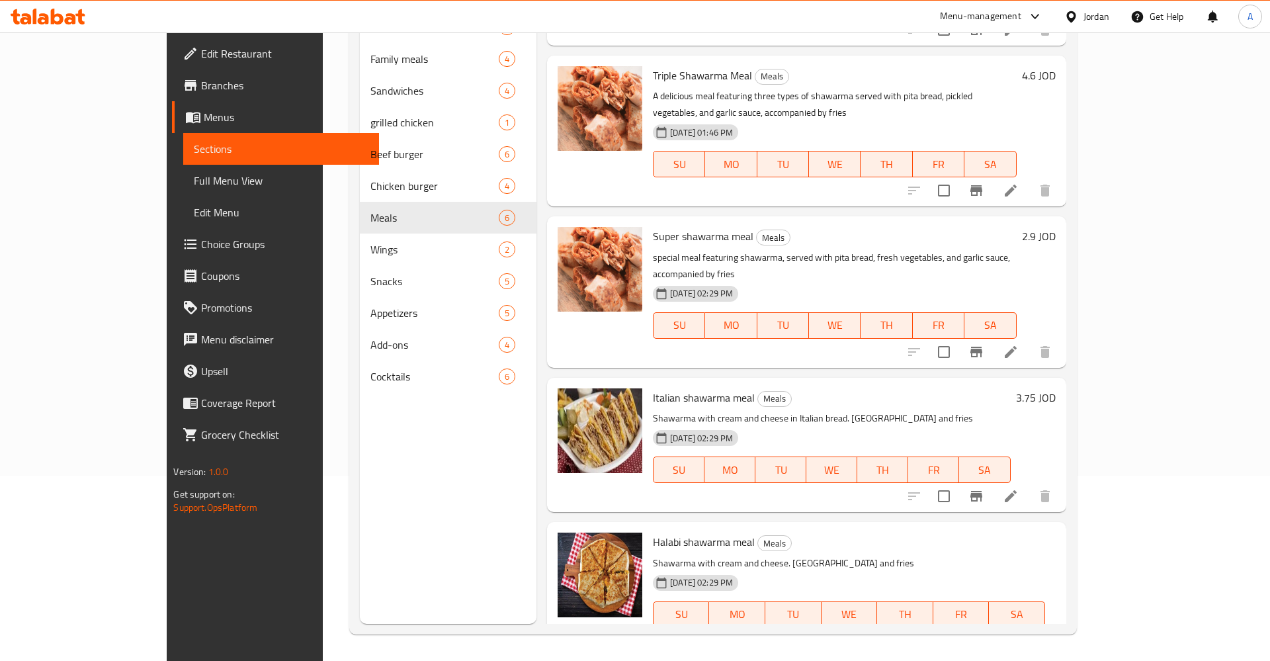
click at [816, 648] on input "3.8" at bounding box center [751, 661] width 128 height 26
type input "3.75"
click at [877, 646] on button "ok" at bounding box center [862, 660] width 29 height 29
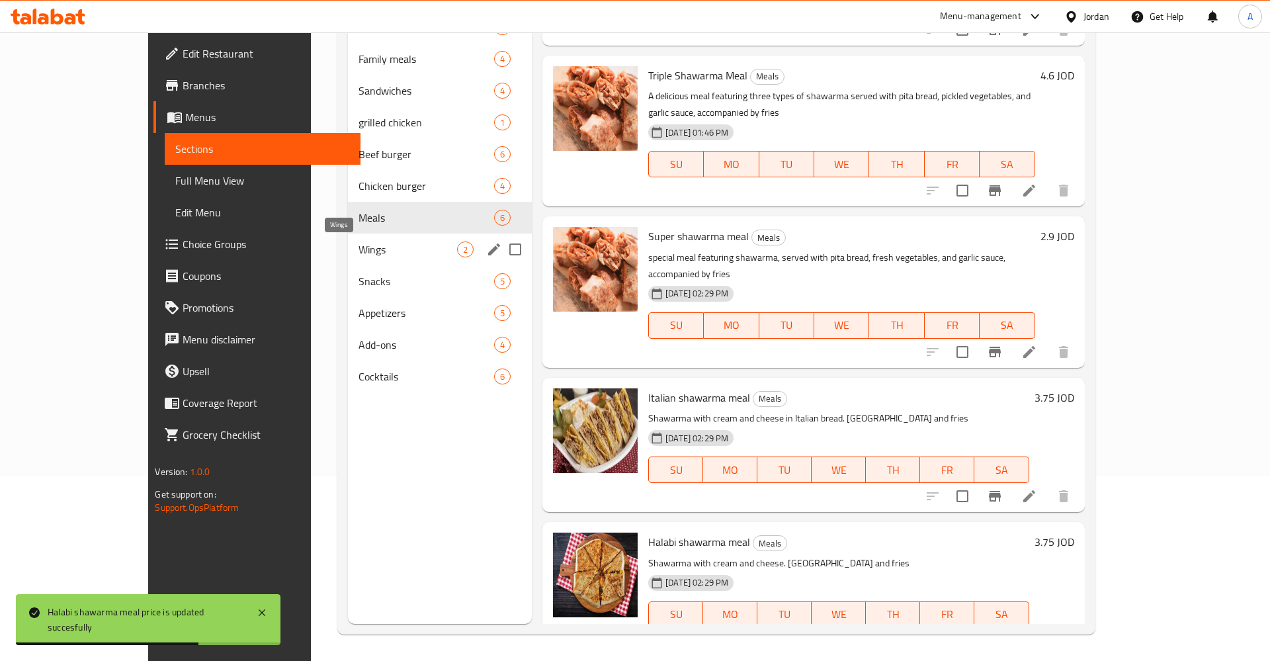
click at [359, 253] on span "Wings" at bounding box center [408, 250] width 99 height 16
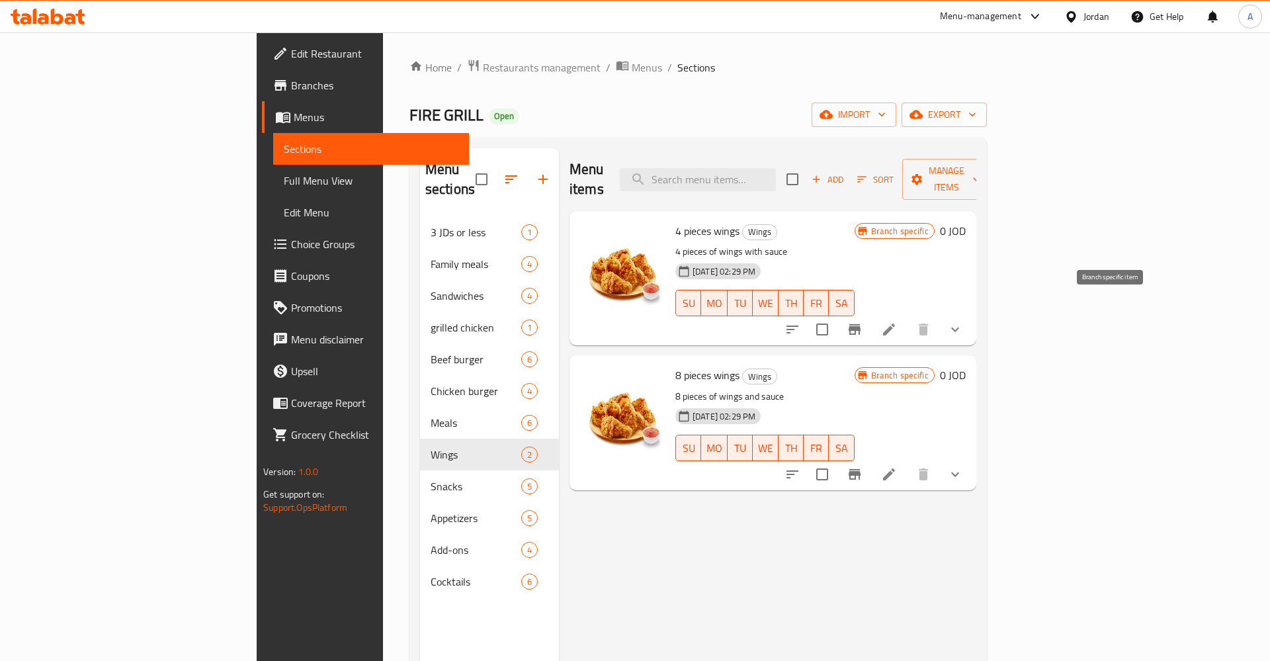
click at [871, 314] on button "Branch-specific-item" at bounding box center [855, 330] width 32 height 32
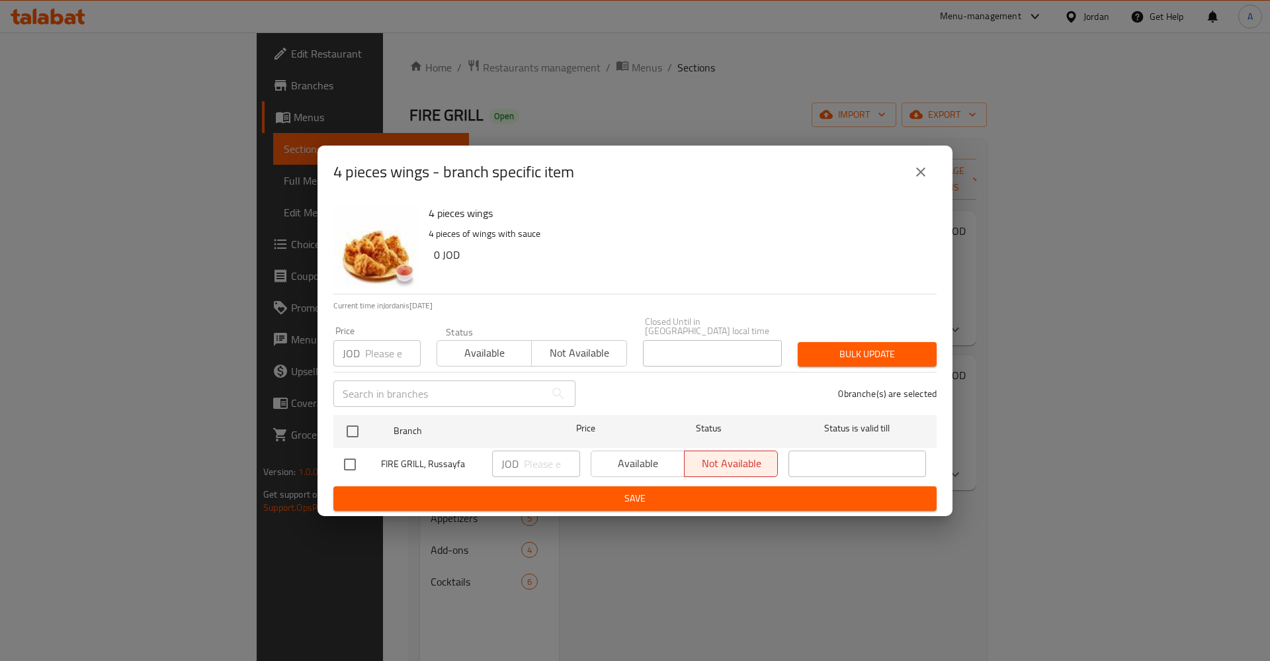
click at [906, 163] on div "4 pieces wings - branch specific item" at bounding box center [634, 172] width 603 height 32
click at [926, 175] on icon "close" at bounding box center [921, 172] width 16 height 16
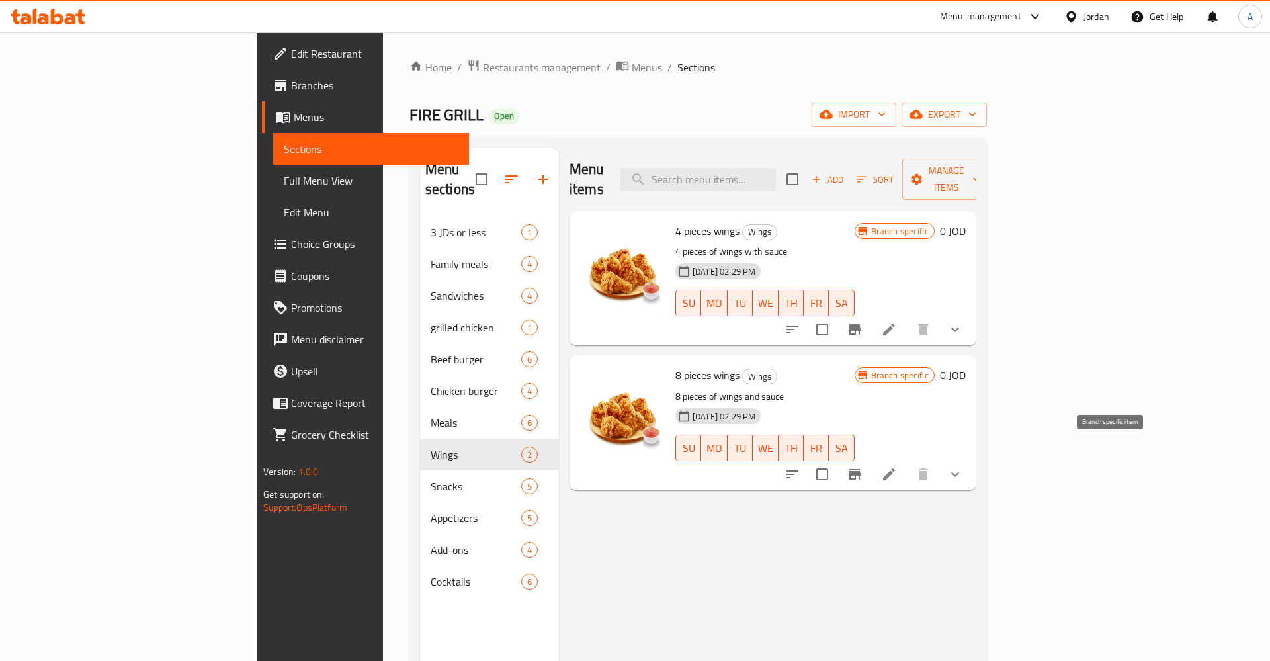
click at [871, 459] on button "Branch-specific-item" at bounding box center [855, 475] width 32 height 32
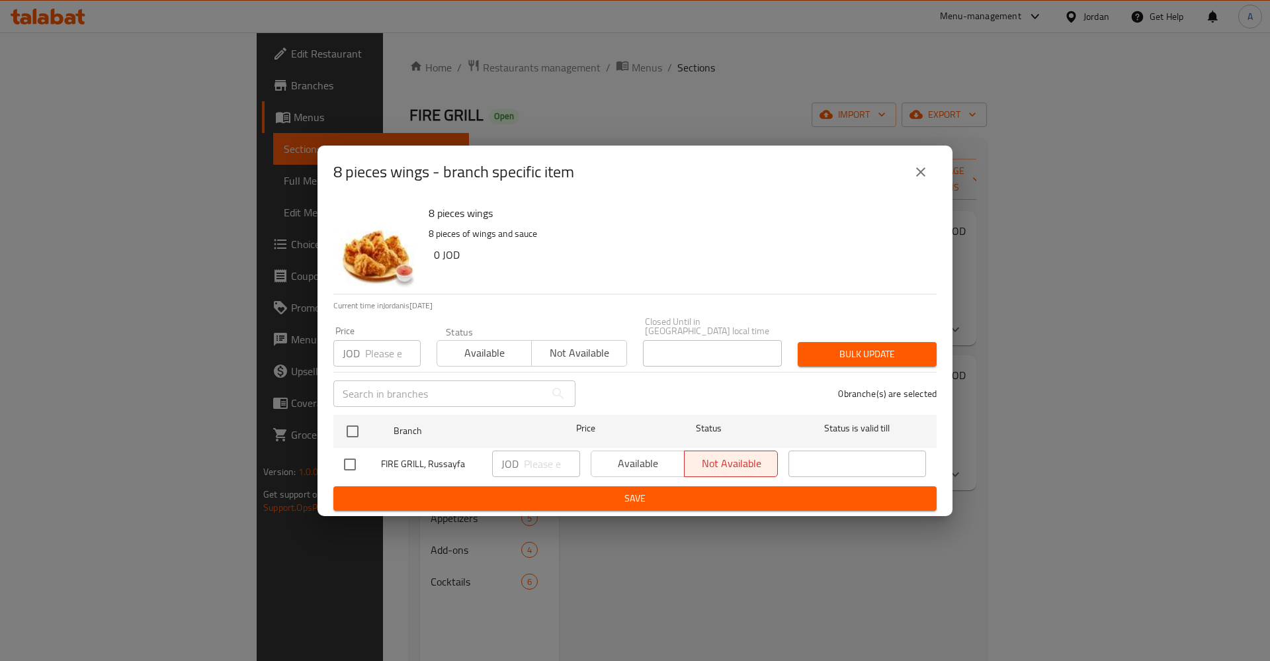
drag, startPoint x: 917, startPoint y: 177, endPoint x: 882, endPoint y: 184, distance: 35.8
click at [916, 177] on icon "close" at bounding box center [921, 172] width 16 height 16
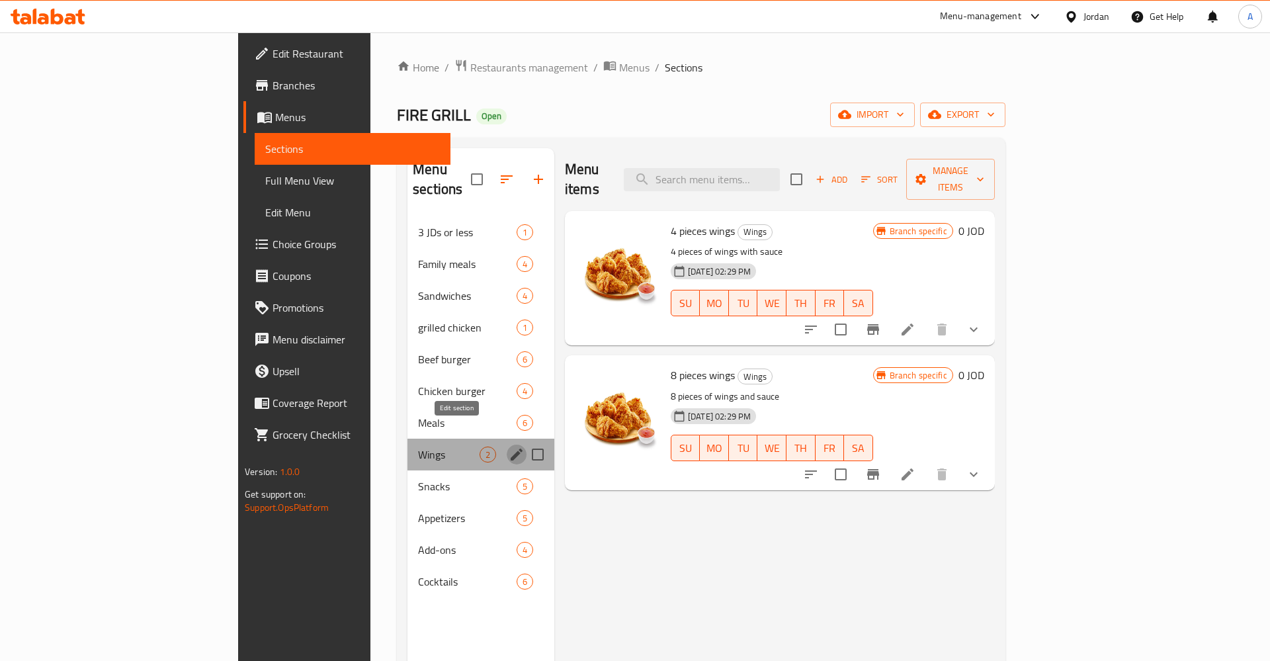
click at [509, 447] on icon "edit" at bounding box center [517, 455] width 16 height 16
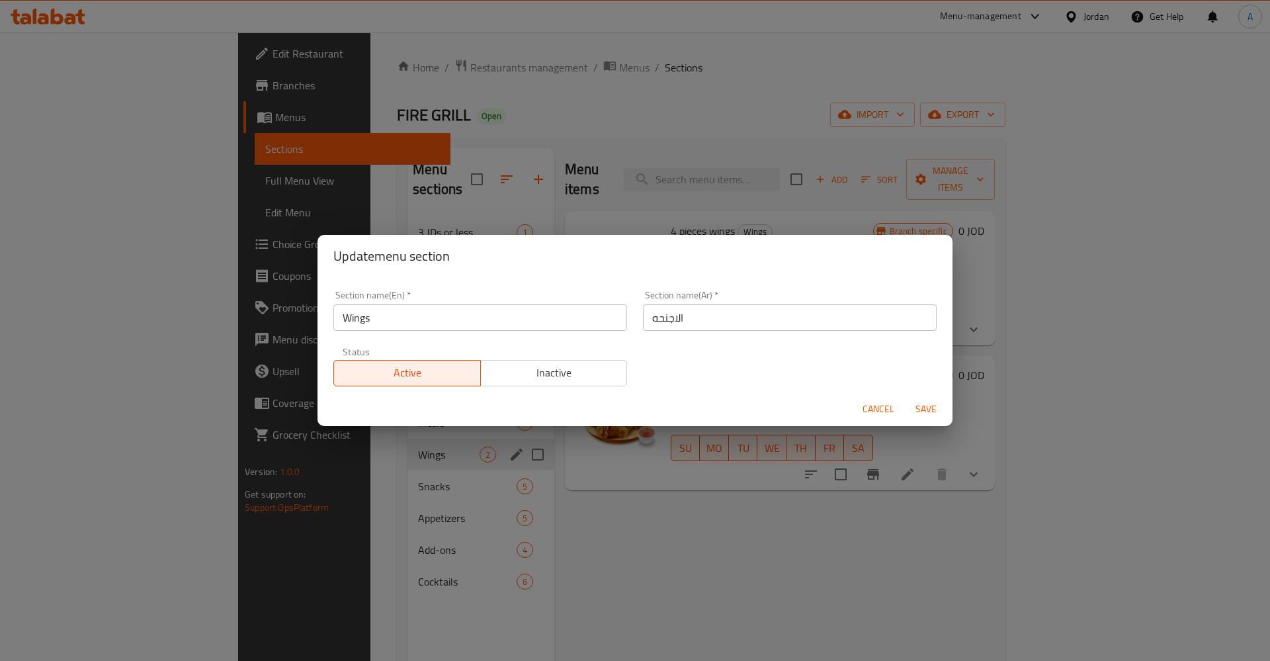
click at [532, 373] on span "Inactive" at bounding box center [554, 372] width 136 height 19
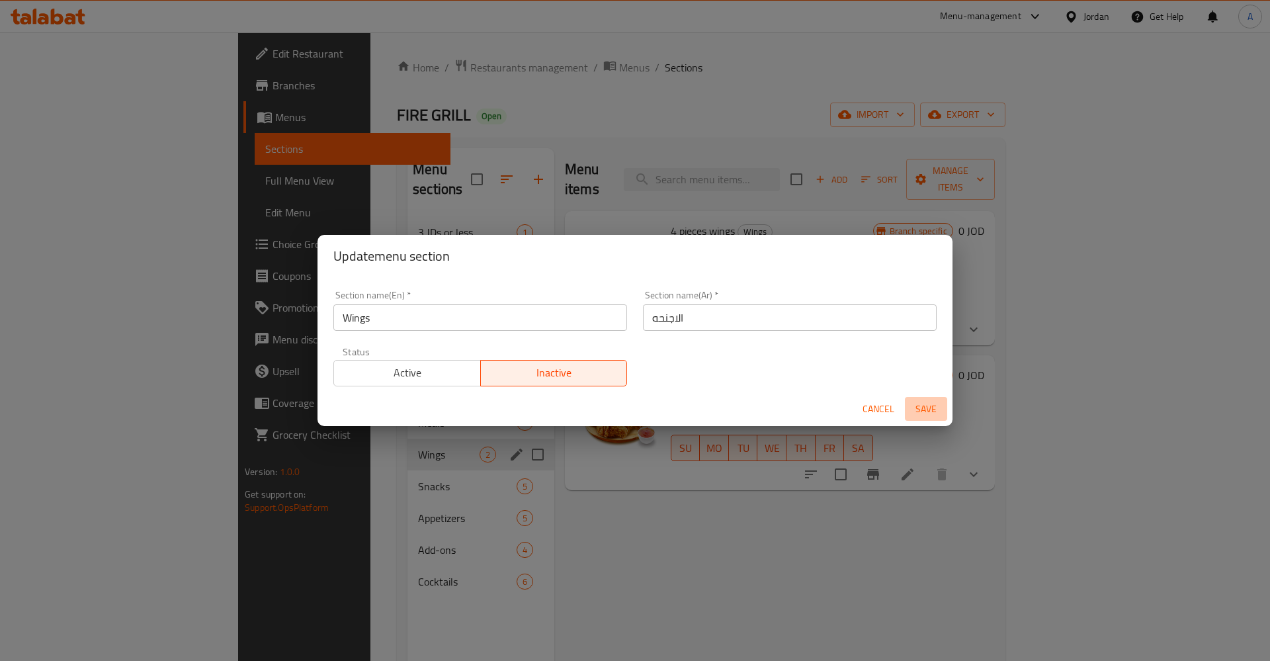
click at [918, 408] on span "Save" at bounding box center [926, 409] width 32 height 17
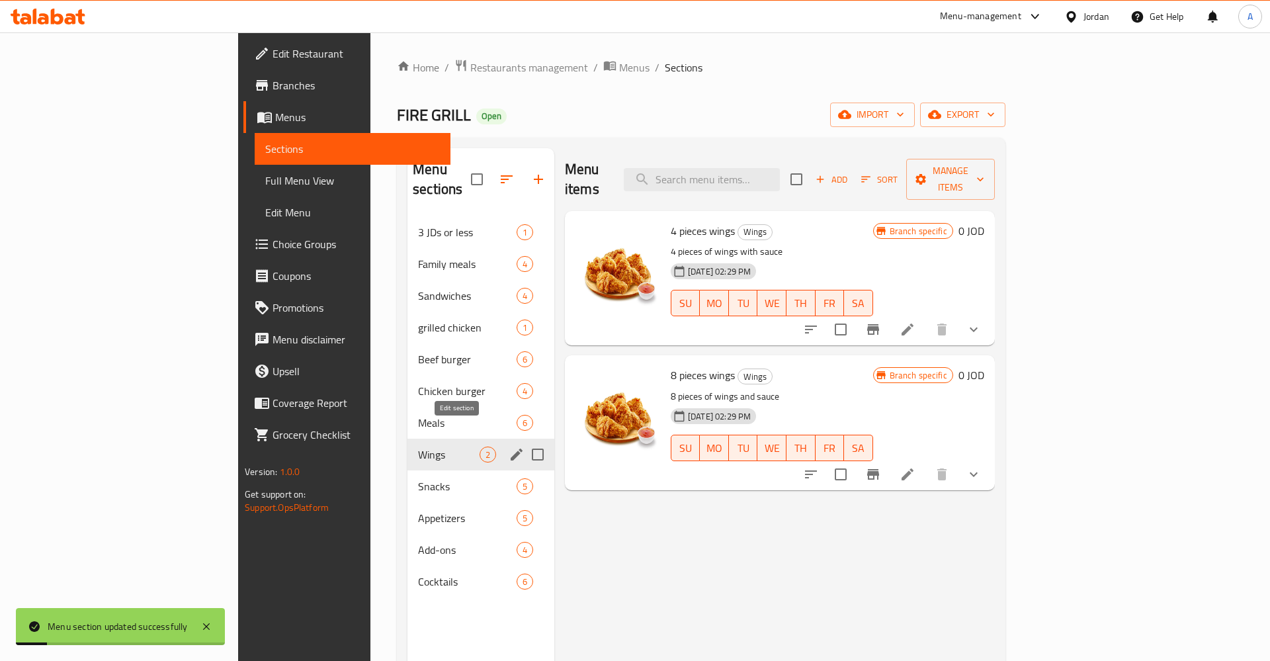
click at [509, 447] on icon "edit" at bounding box center [517, 455] width 16 height 16
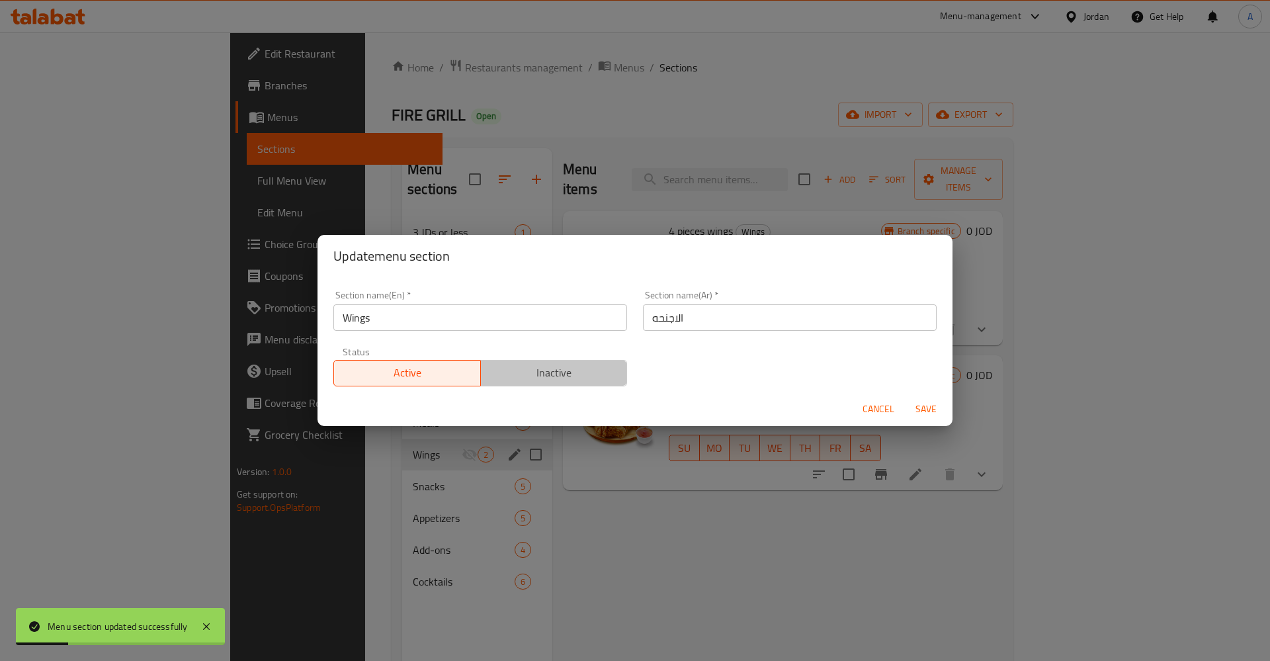
click at [525, 371] on span "Inactive" at bounding box center [554, 372] width 136 height 19
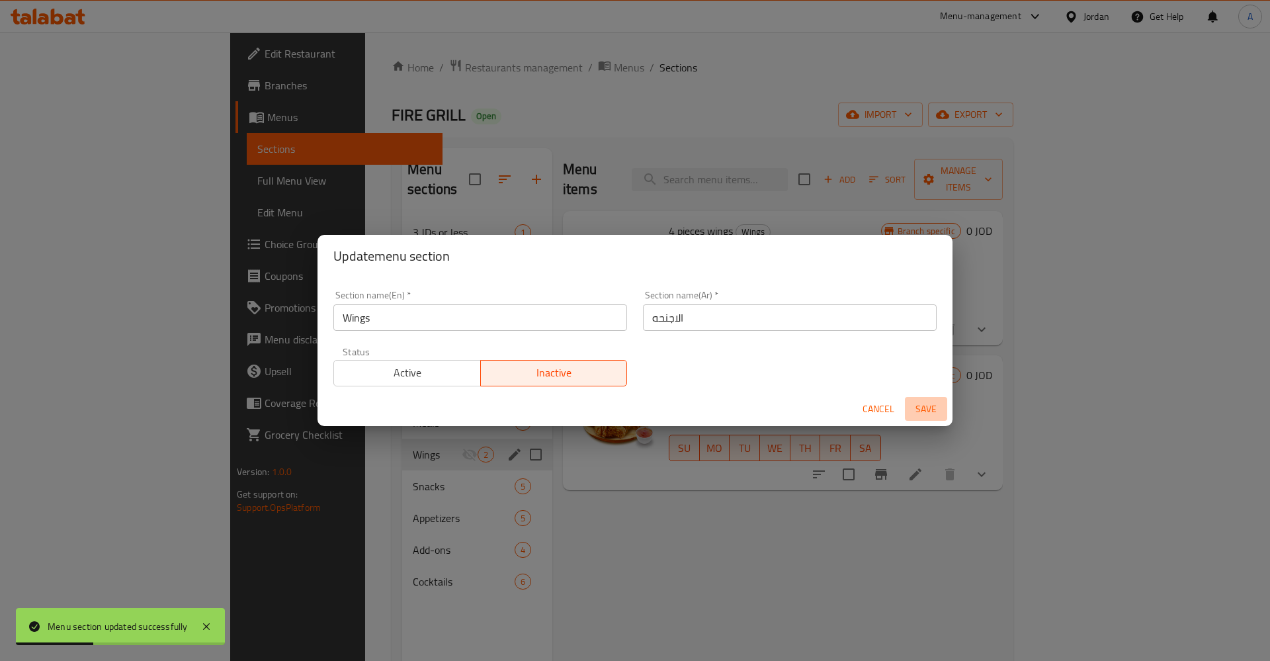
click at [929, 406] on span "Save" at bounding box center [926, 409] width 32 height 17
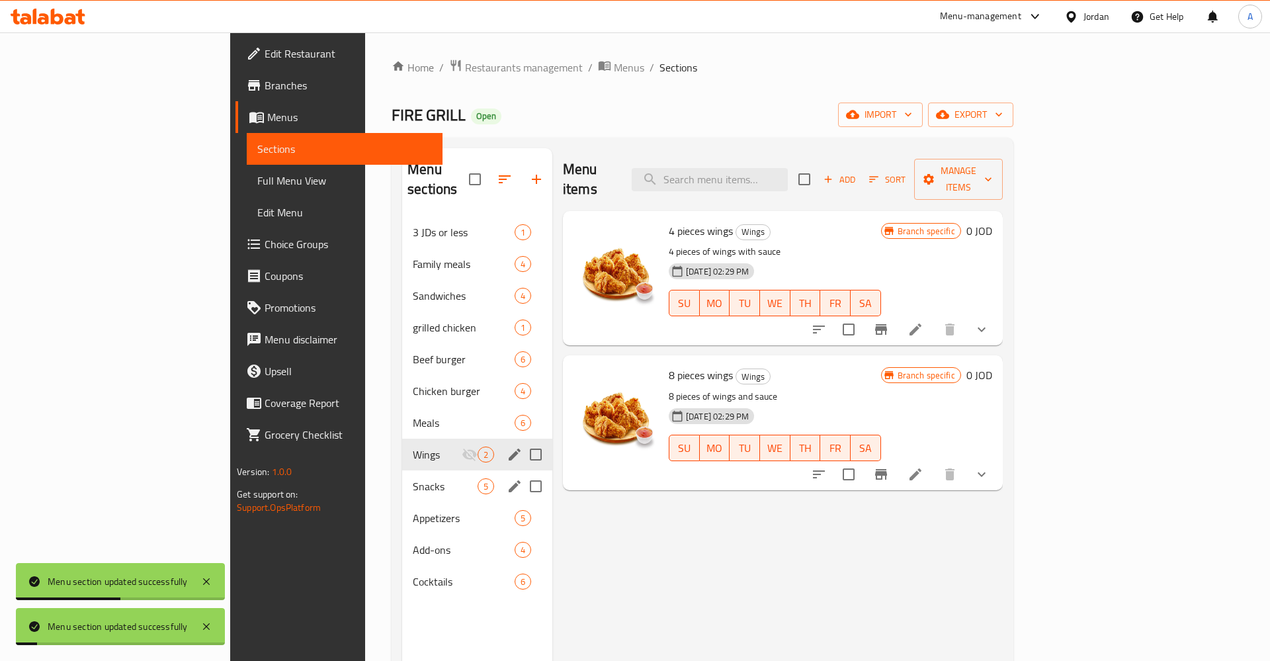
click at [402, 477] on div "Snacks 5" at bounding box center [477, 486] width 150 height 32
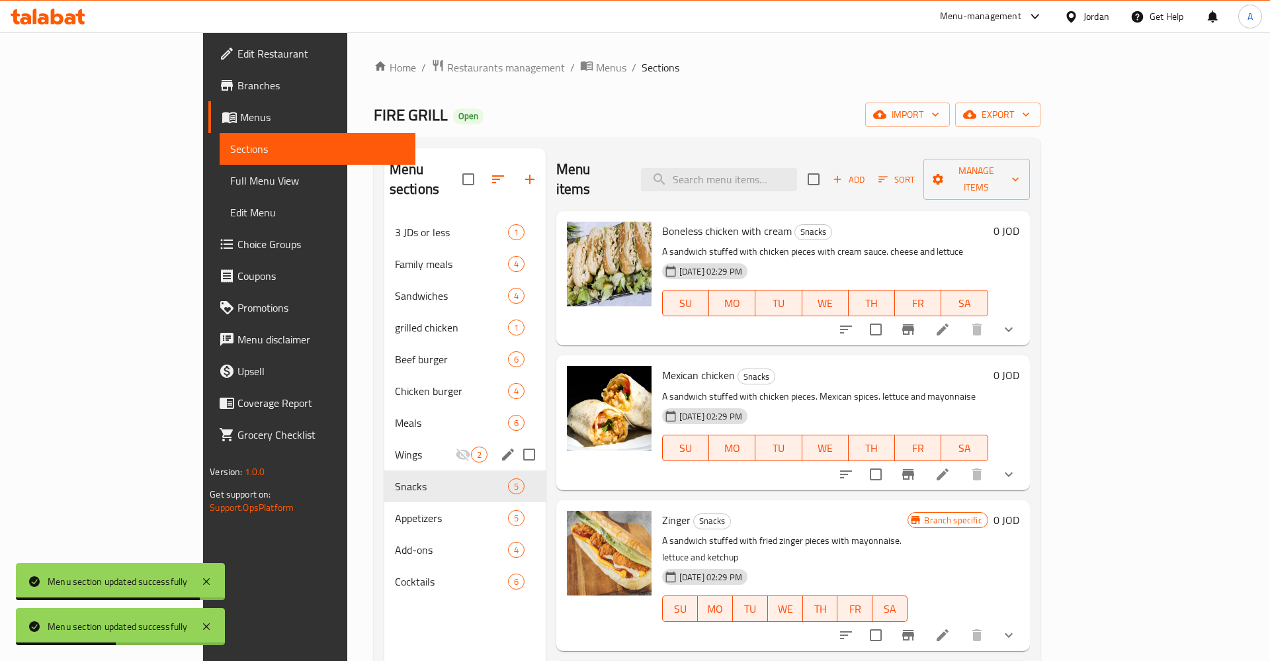
click at [951, 322] on icon at bounding box center [943, 330] width 16 height 16
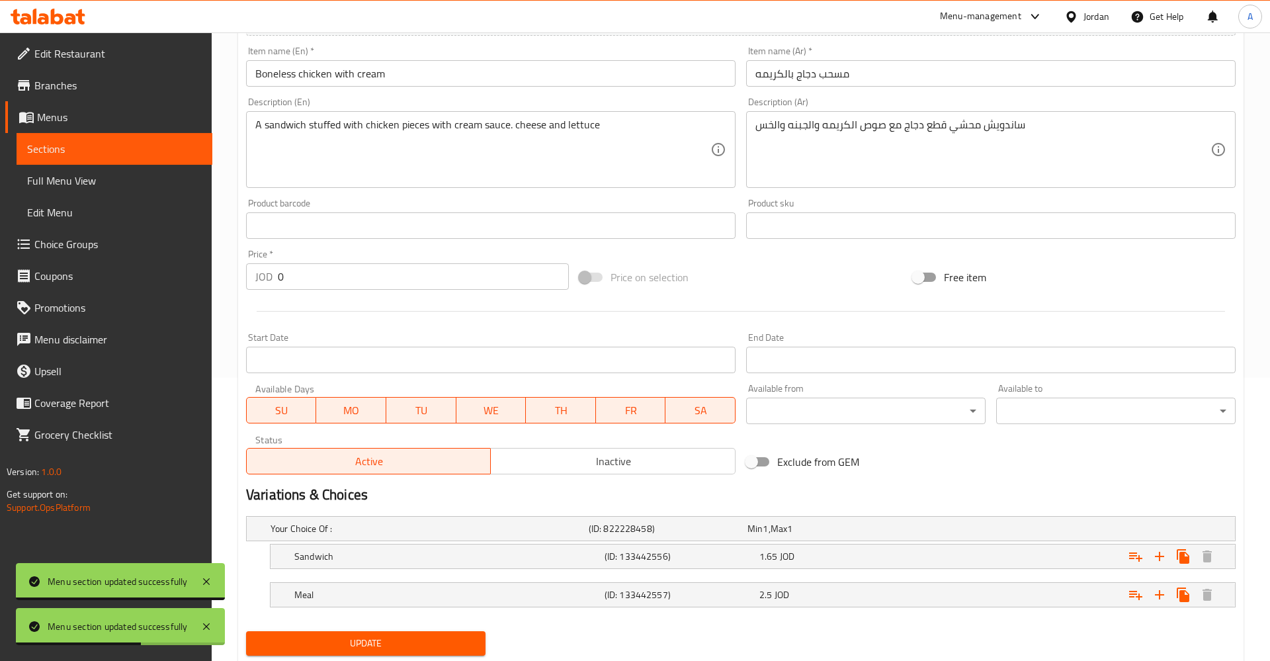
scroll to position [323, 0]
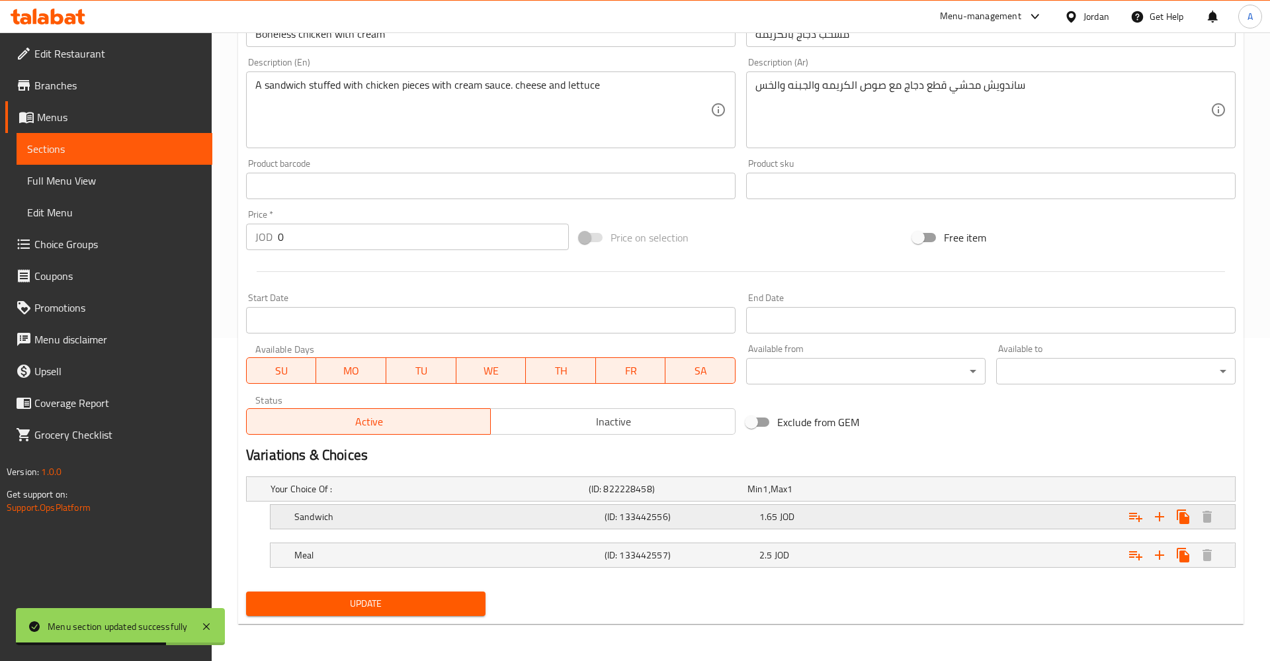
click at [707, 496] on h5 "(ID: 133442556)" at bounding box center [666, 488] width 154 height 13
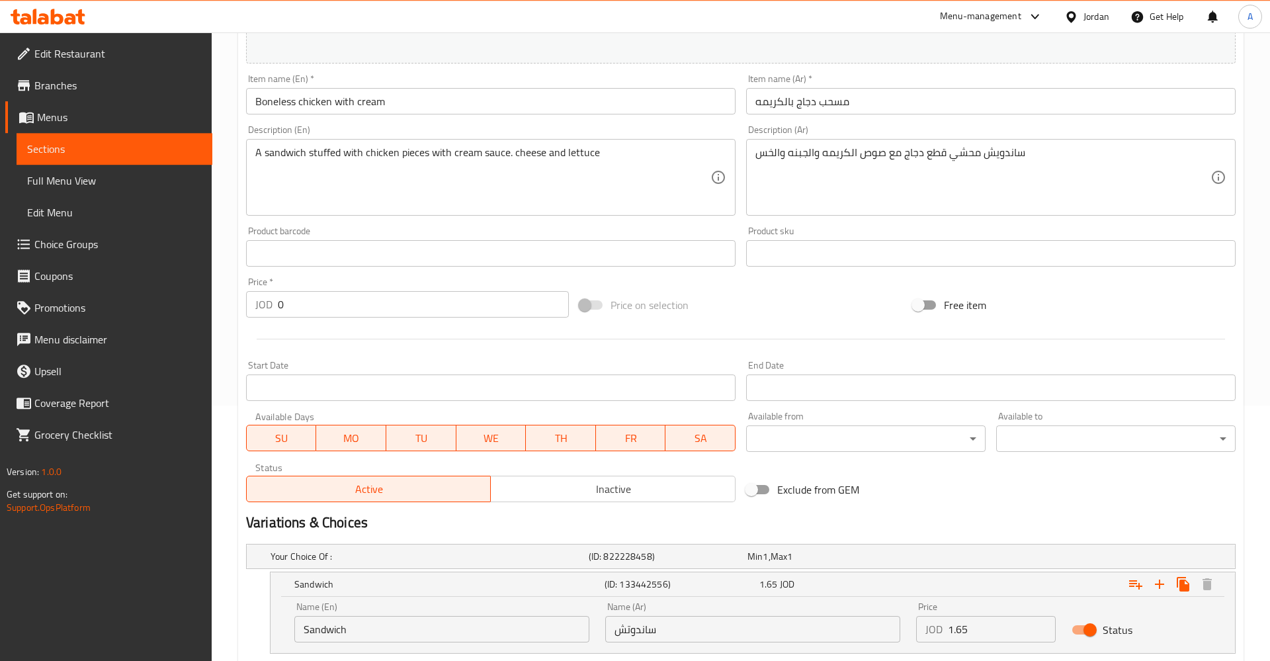
scroll to position [380, 0]
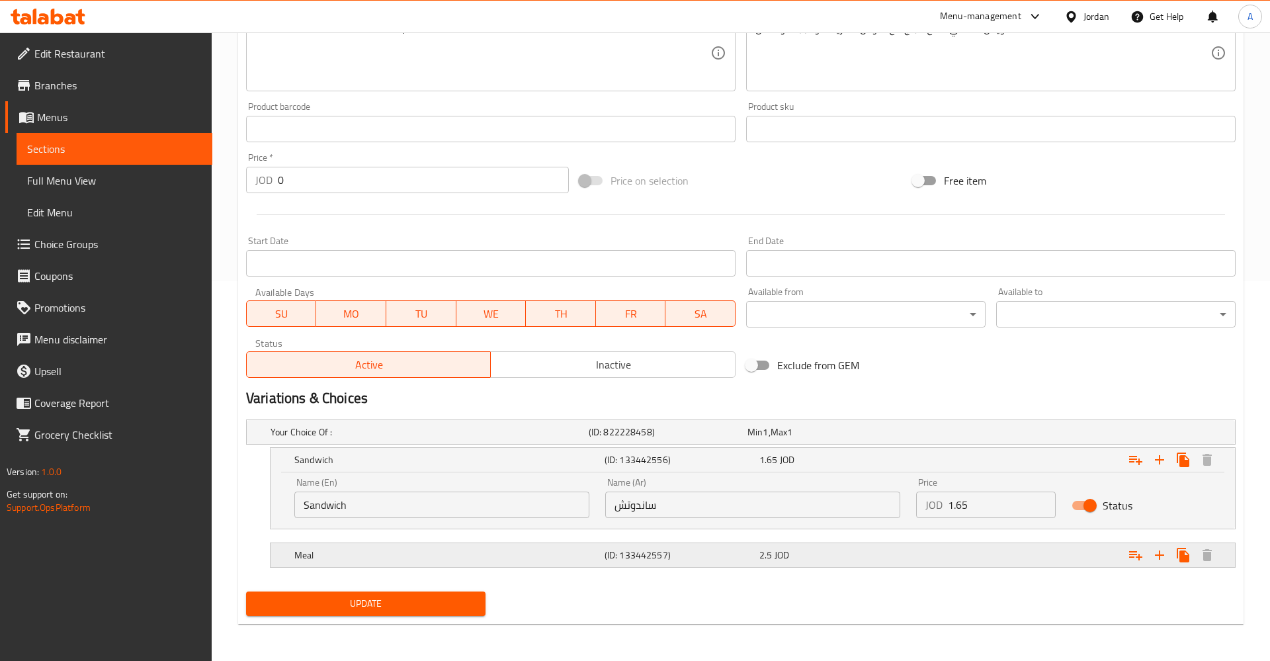
click at [887, 439] on div "2.5 JOD" at bounding box center [825, 431] width 154 height 13
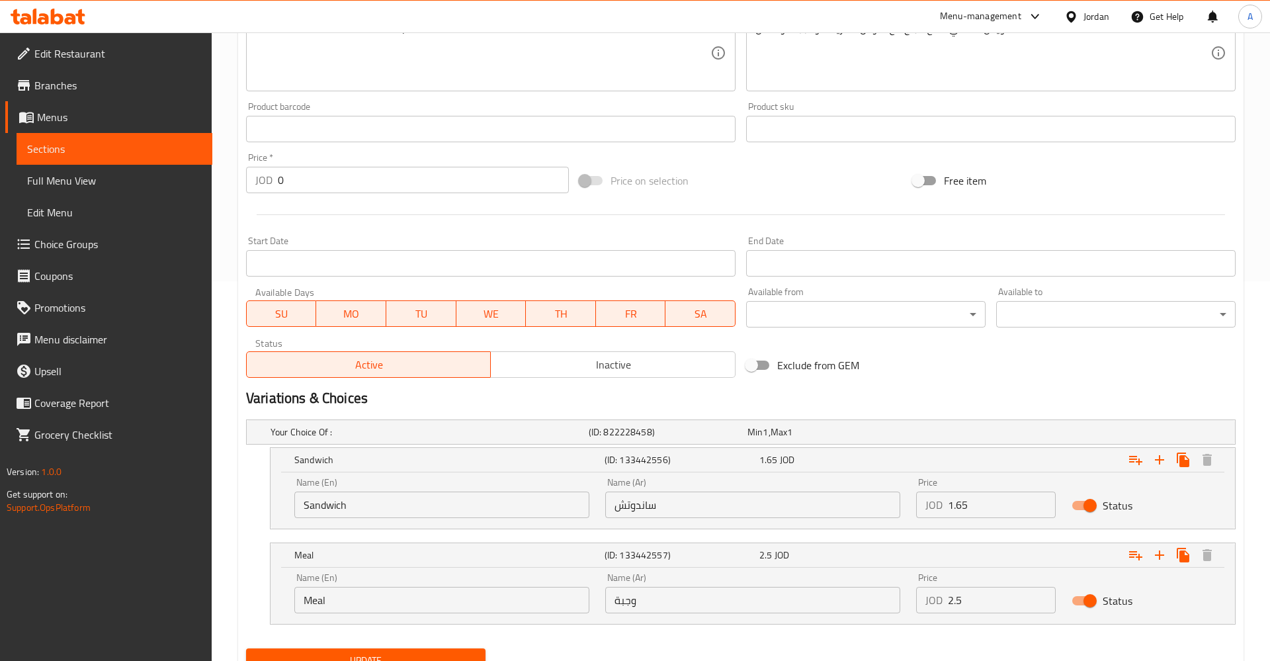
drag, startPoint x: 953, startPoint y: 494, endPoint x: 985, endPoint y: 503, distance: 32.9
click at [955, 496] on input "1.65" at bounding box center [1002, 505] width 108 height 26
click at [985, 503] on input "1.65" at bounding box center [1002, 505] width 108 height 26
type input "1.75"
click at [1002, 606] on input "2.5" at bounding box center [1002, 600] width 108 height 26
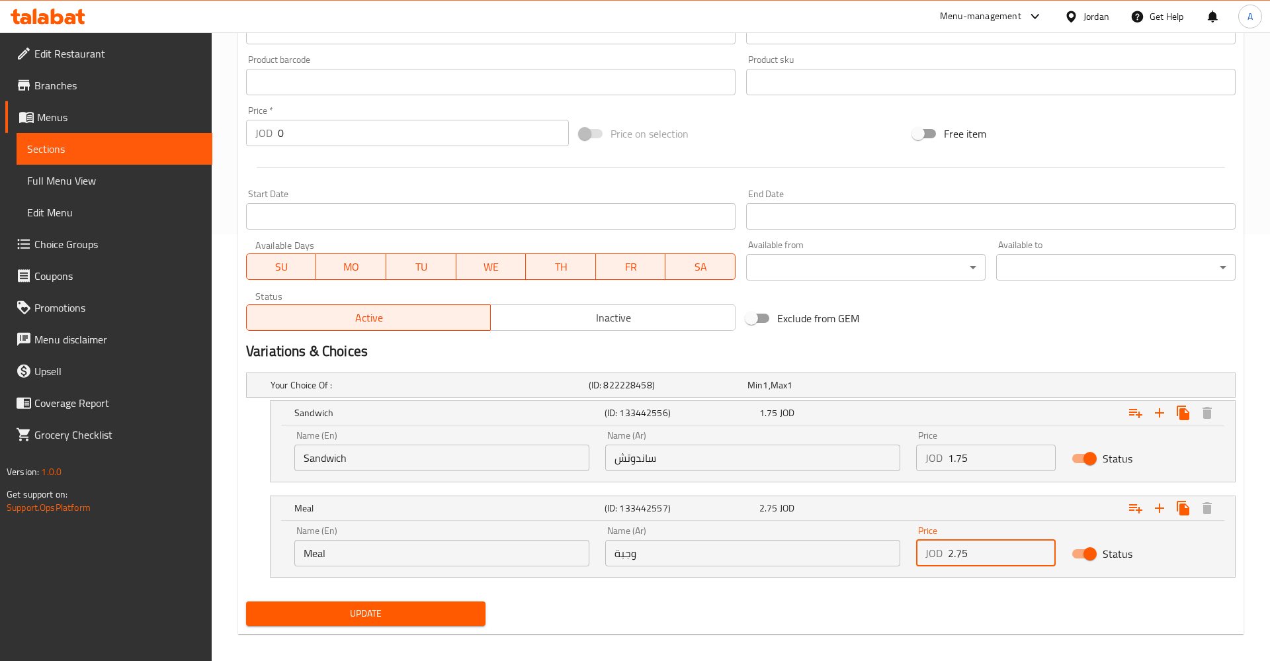
scroll to position [437, 0]
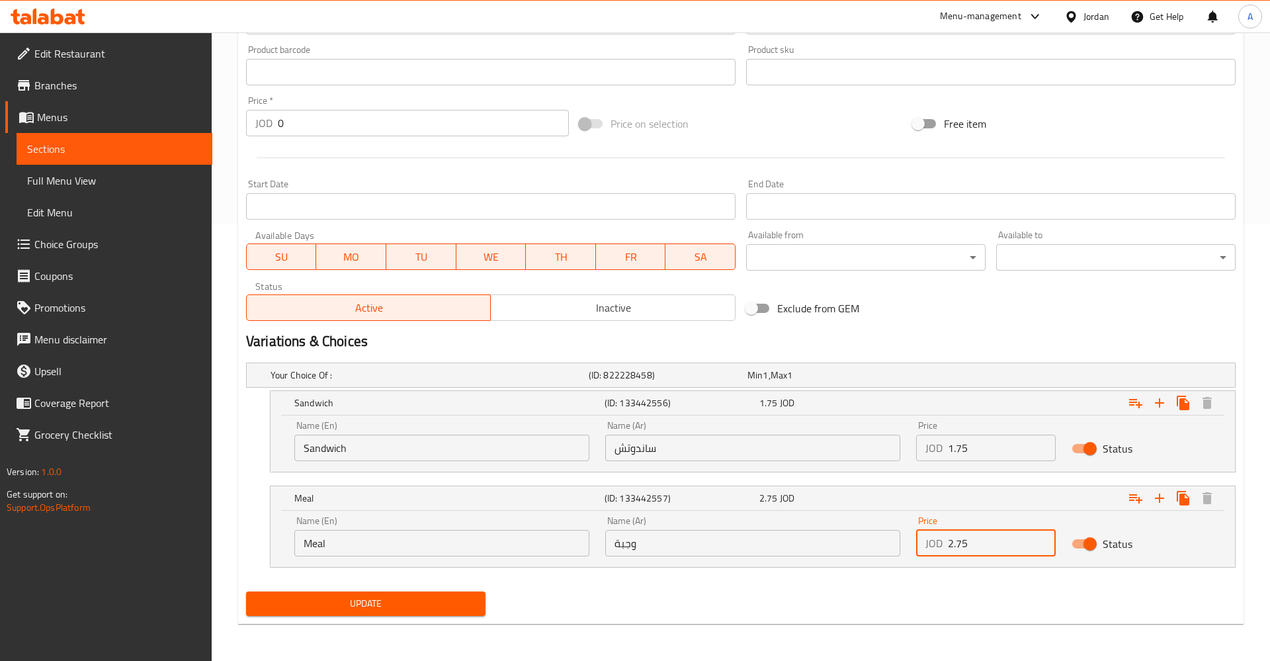
type input "2.75"
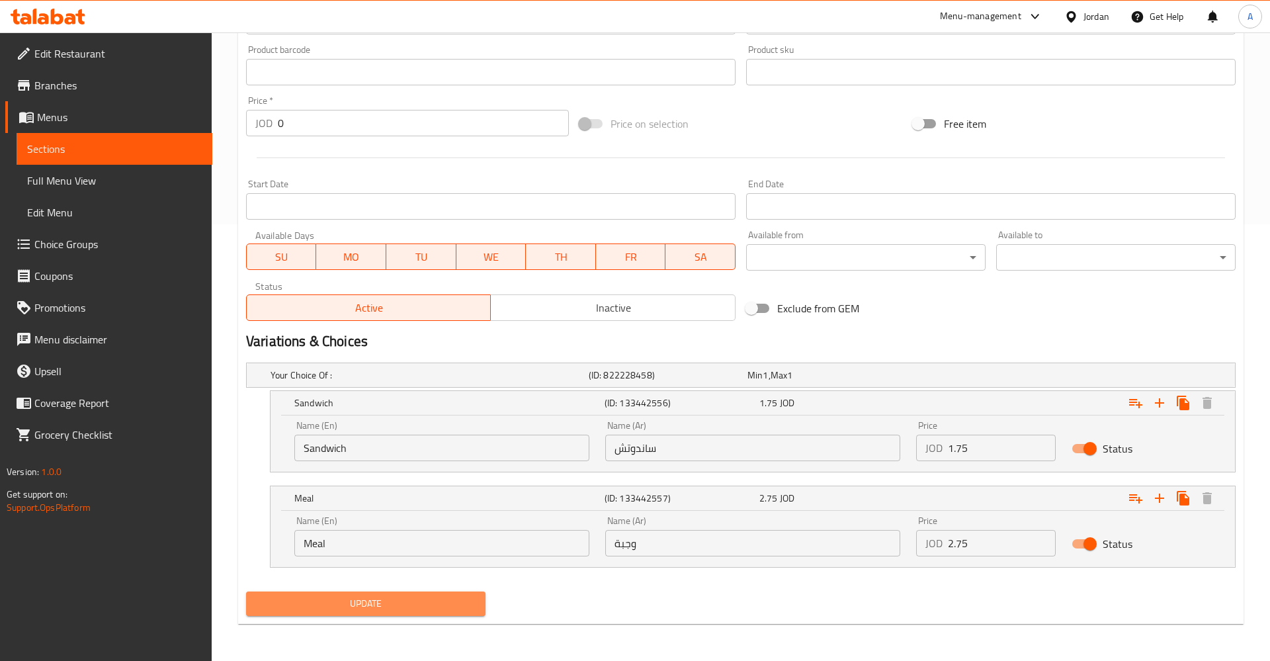
click at [387, 610] on span "Update" at bounding box center [366, 604] width 218 height 17
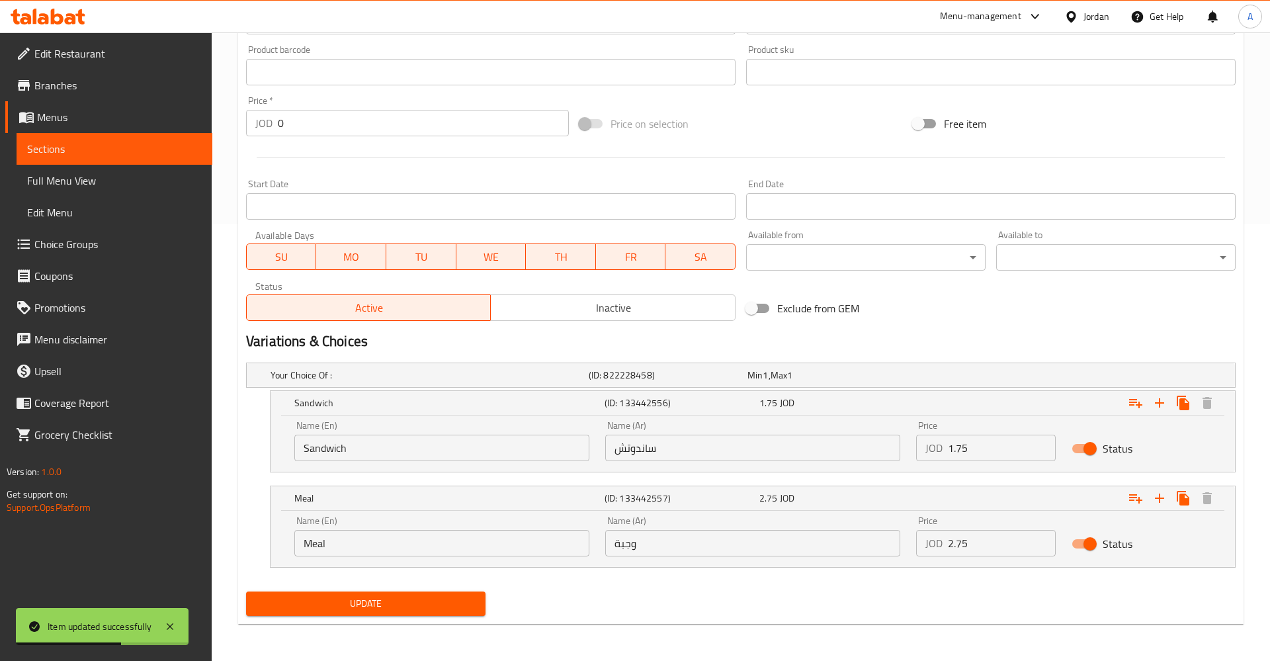
click at [45, 154] on span "Sections" at bounding box center [114, 149] width 175 height 16
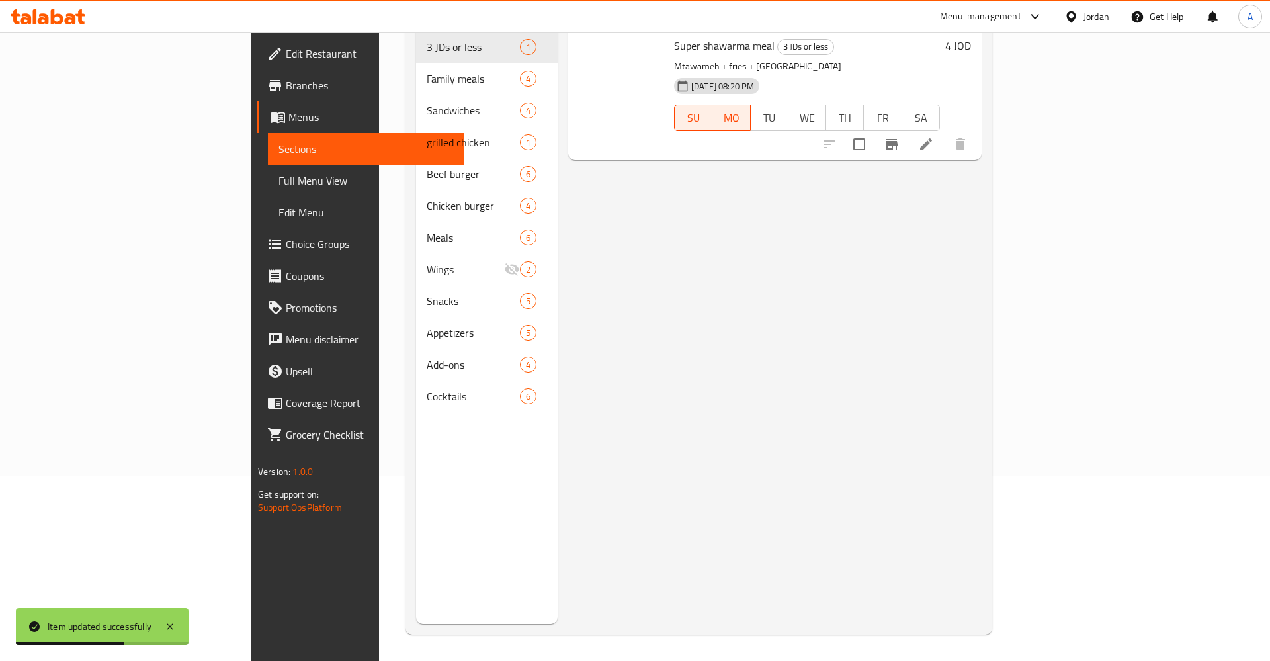
scroll to position [185, 0]
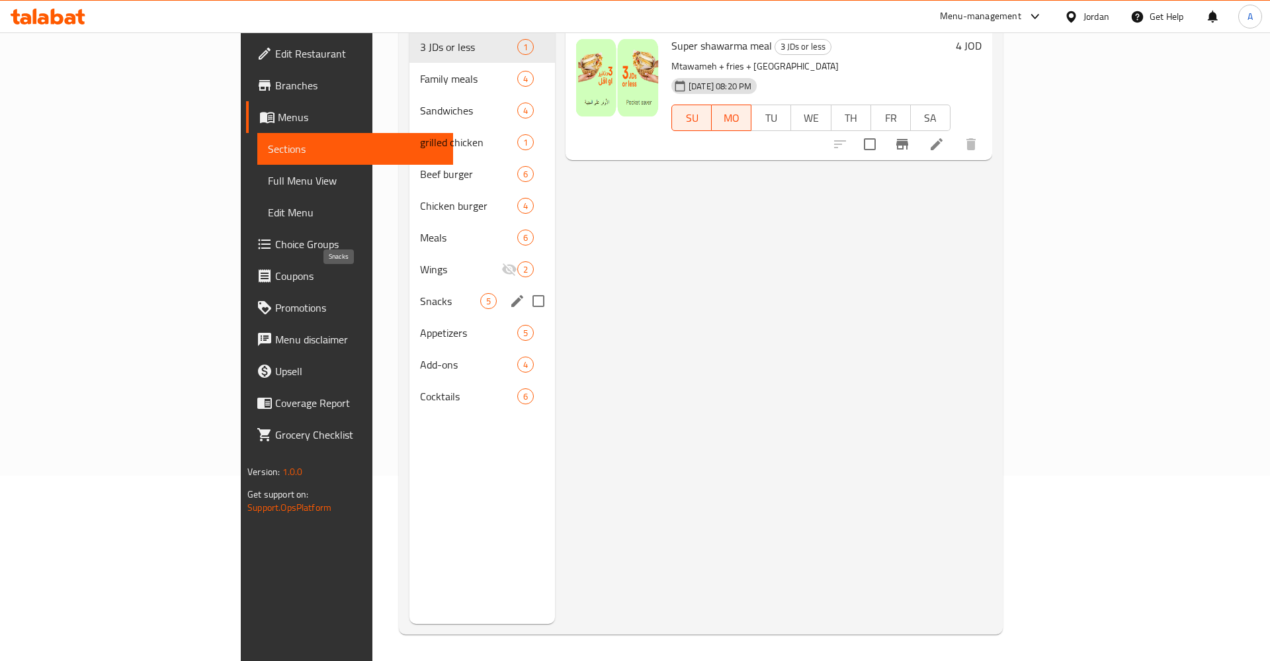
click at [420, 293] on span "Snacks" at bounding box center [450, 301] width 60 height 16
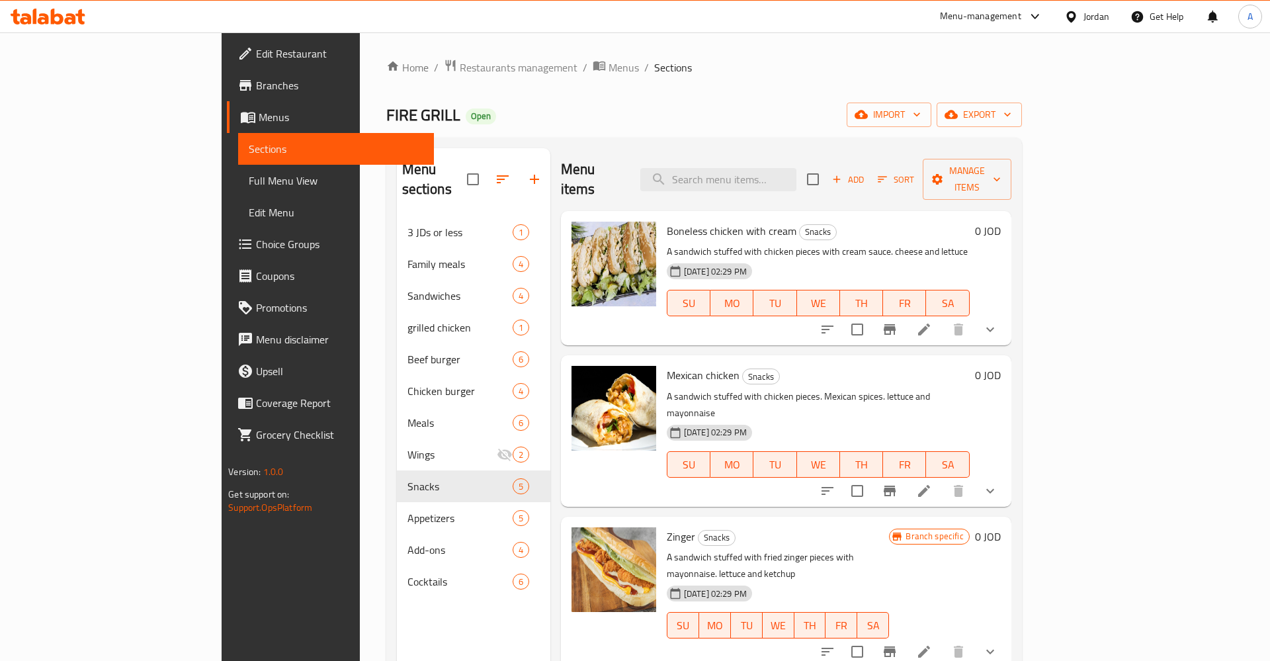
click at [943, 479] on li at bounding box center [924, 491] width 37 height 24
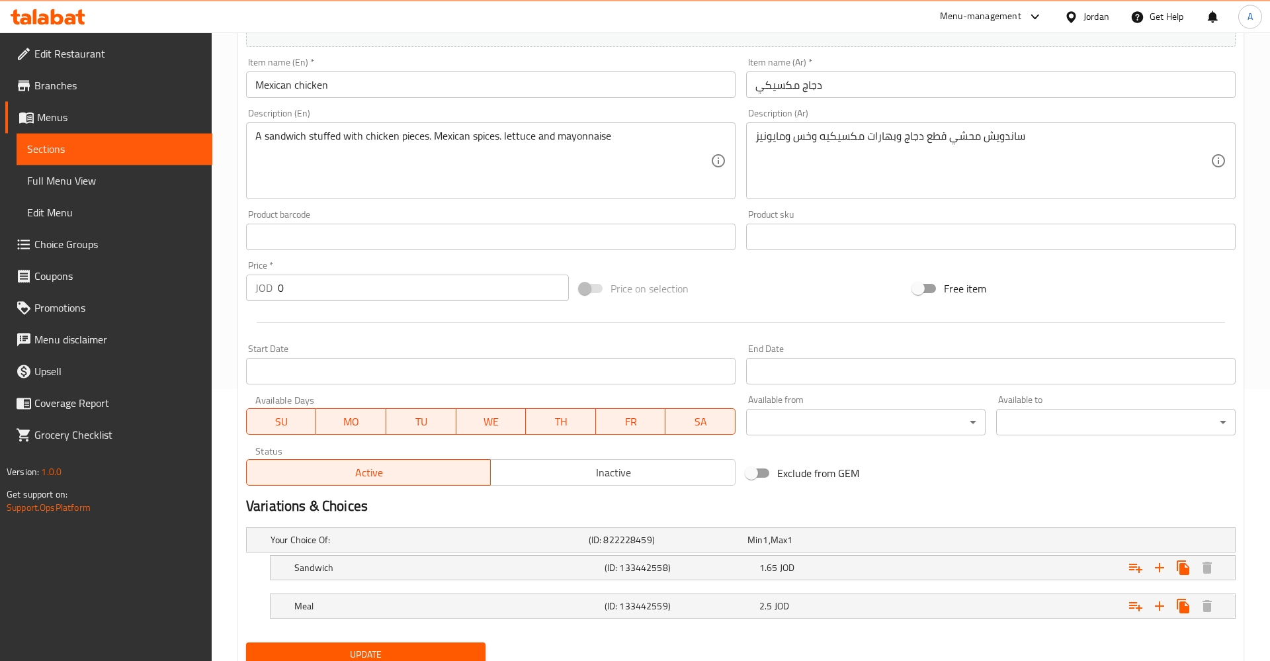
scroll to position [323, 0]
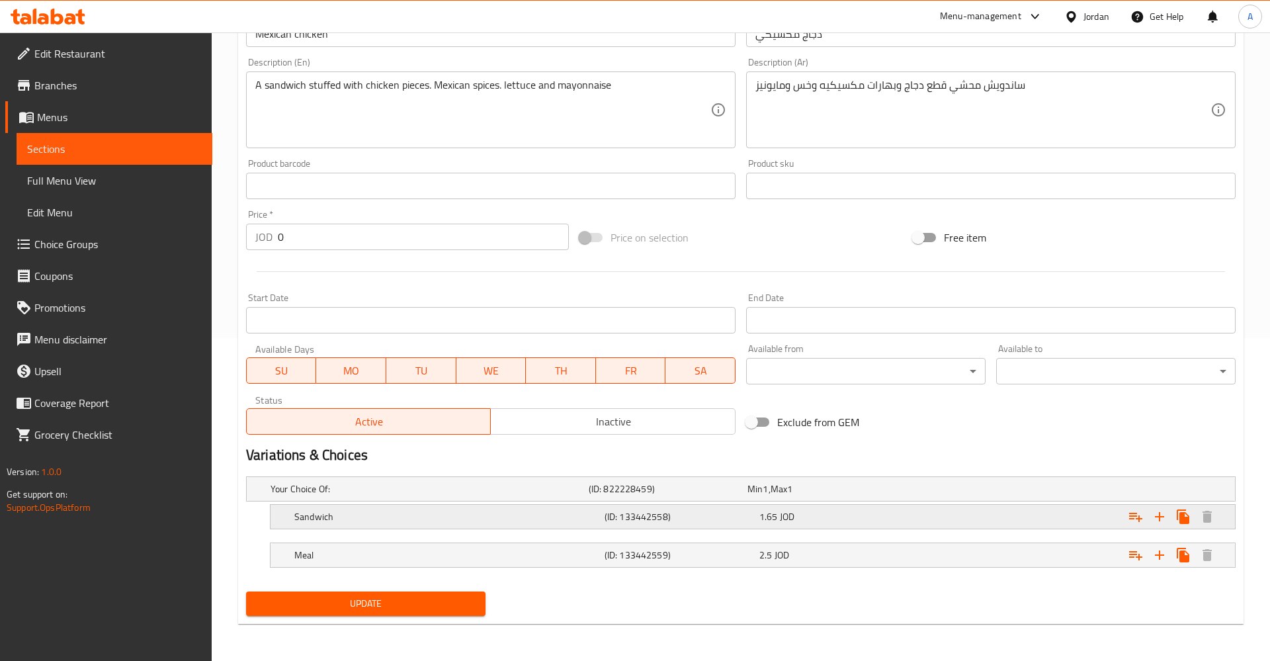
click at [802, 496] on div "1.65 JOD" at bounding box center [825, 488] width 154 height 13
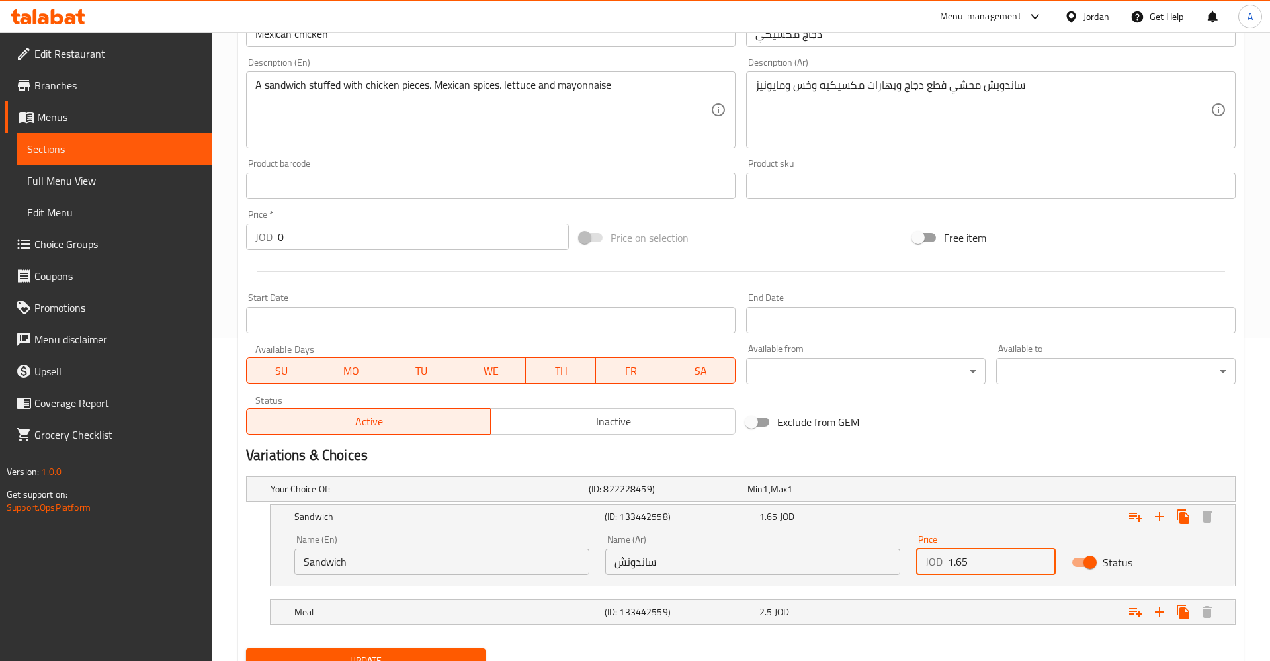
drag, startPoint x: 998, startPoint y: 555, endPoint x: 881, endPoint y: 557, distance: 117.8
click at [948, 558] on input "1.65" at bounding box center [1002, 562] width 108 height 26
type input "1.75"
click at [962, 492] on div "Expand" at bounding box center [1063, 488] width 318 height 5
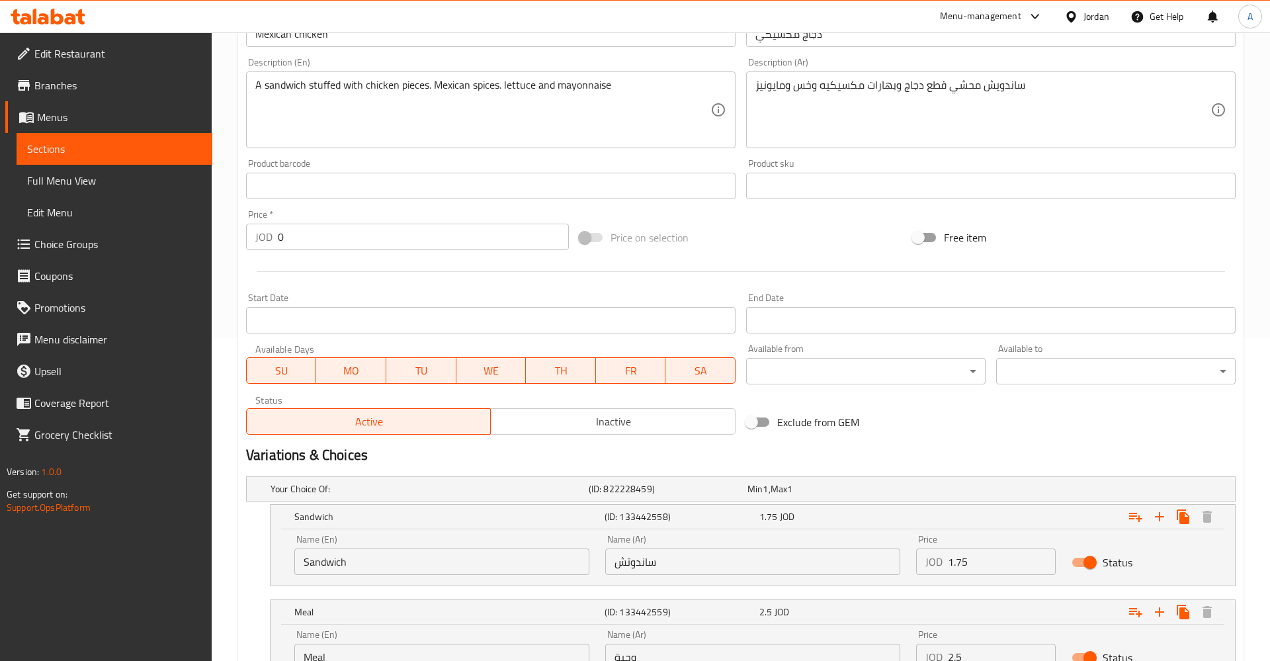
scroll to position [390, 0]
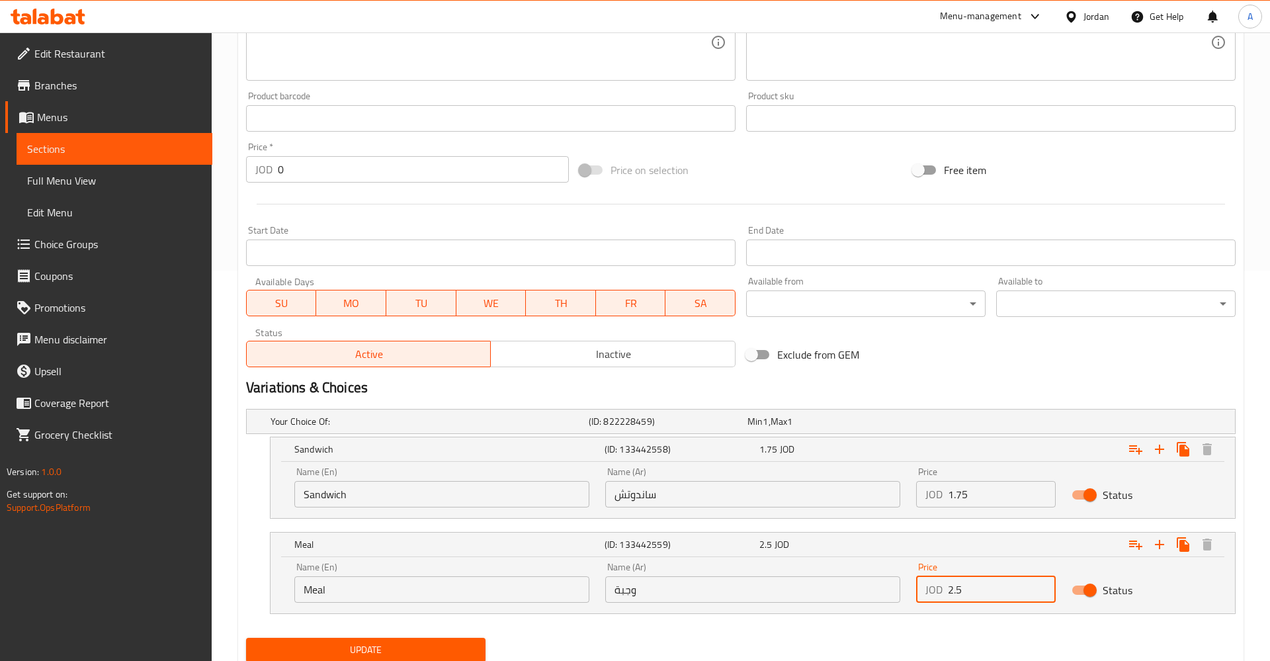
drag, startPoint x: 976, startPoint y: 591, endPoint x: 885, endPoint y: 591, distance: 90.6
click at [948, 591] on input "2.5" at bounding box center [1002, 589] width 108 height 26
type input "2.75"
click at [246, 638] on button "Update" at bounding box center [366, 650] width 240 height 24
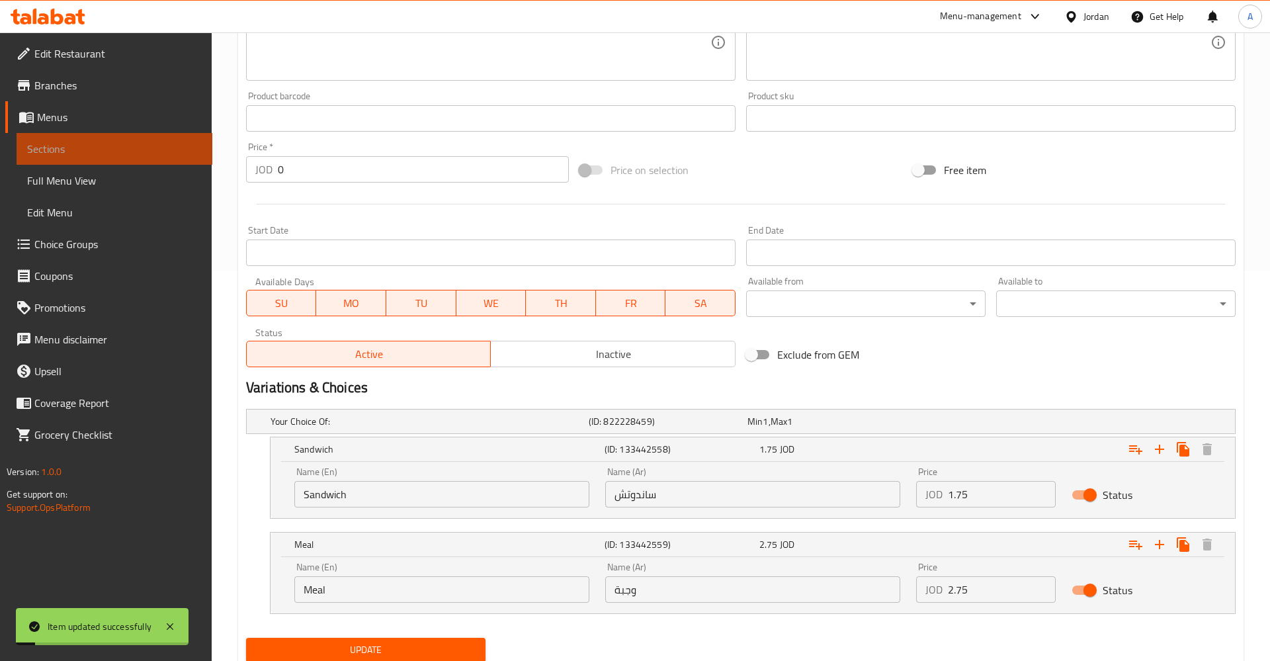
click at [81, 155] on span "Sections" at bounding box center [114, 149] width 175 height 16
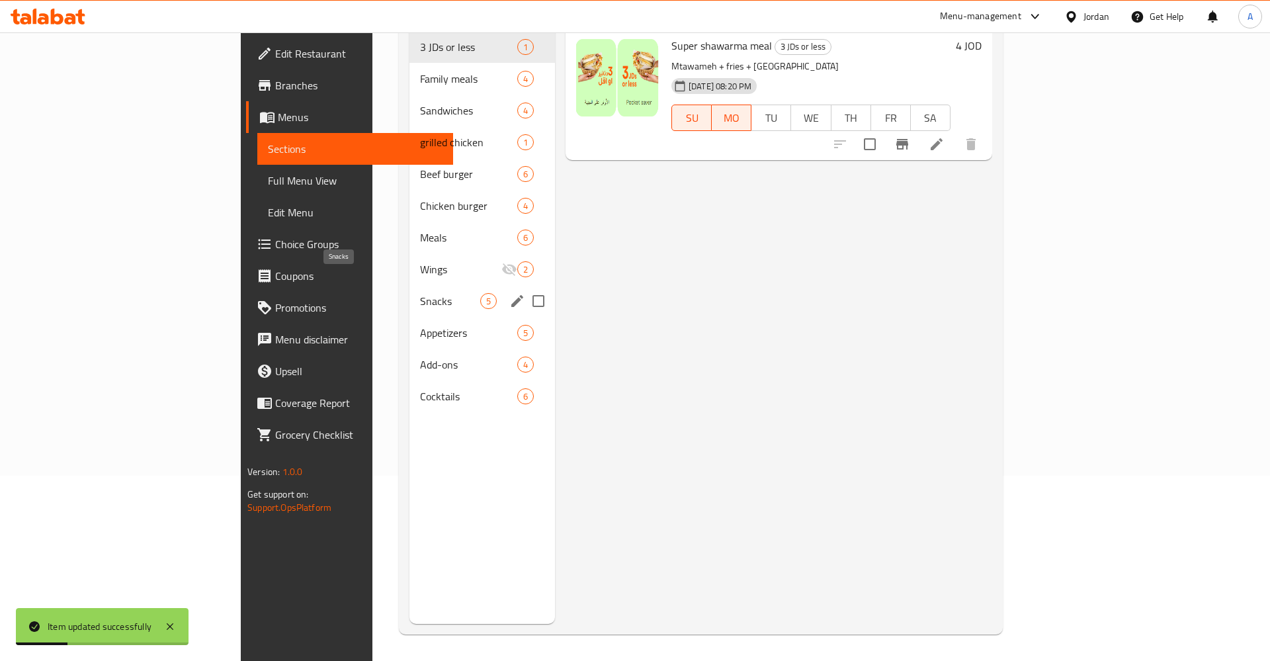
click at [420, 293] on span "Snacks" at bounding box center [450, 301] width 60 height 16
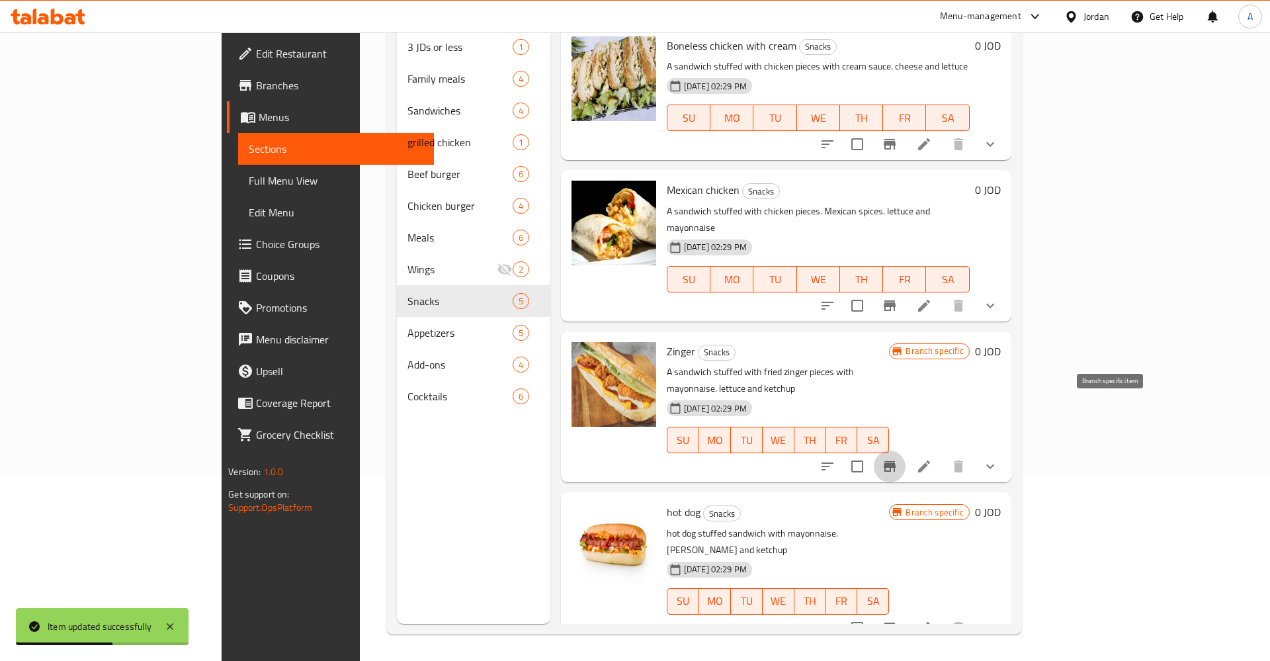
click at [896, 461] on icon "Branch-specific-item" at bounding box center [890, 466] width 12 height 11
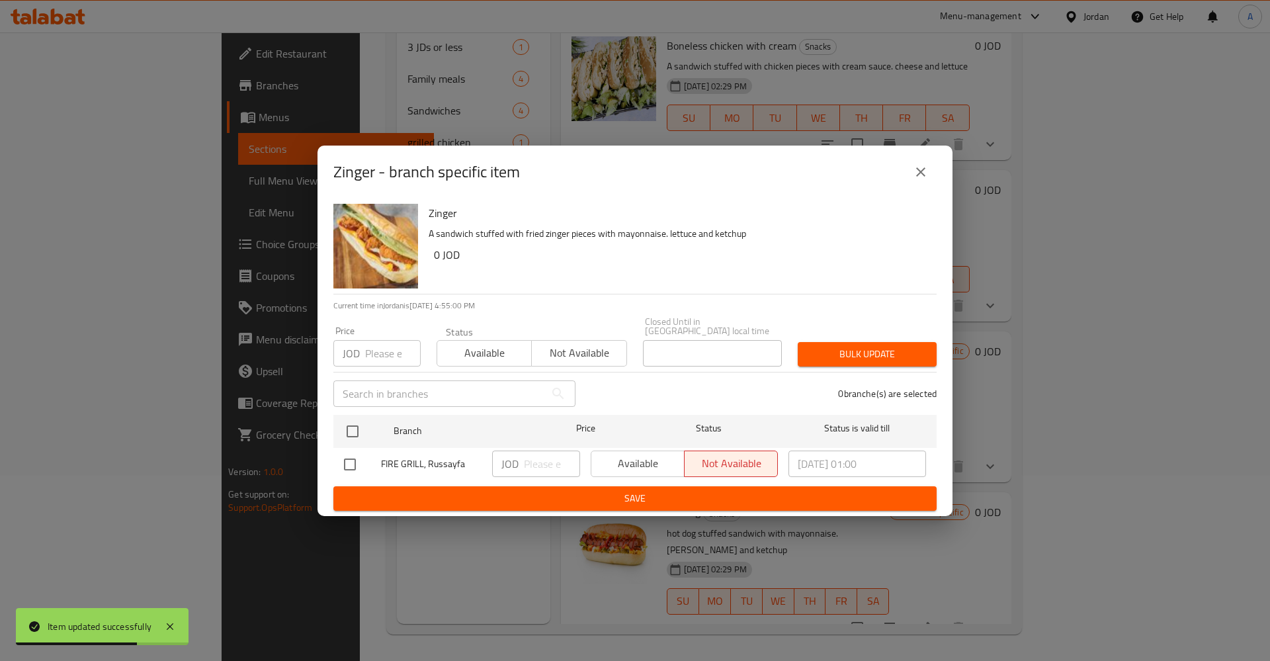
drag, startPoint x: 926, startPoint y: 171, endPoint x: 927, endPoint y: 178, distance: 6.6
click at [926, 171] on icon "close" at bounding box center [921, 172] width 16 height 16
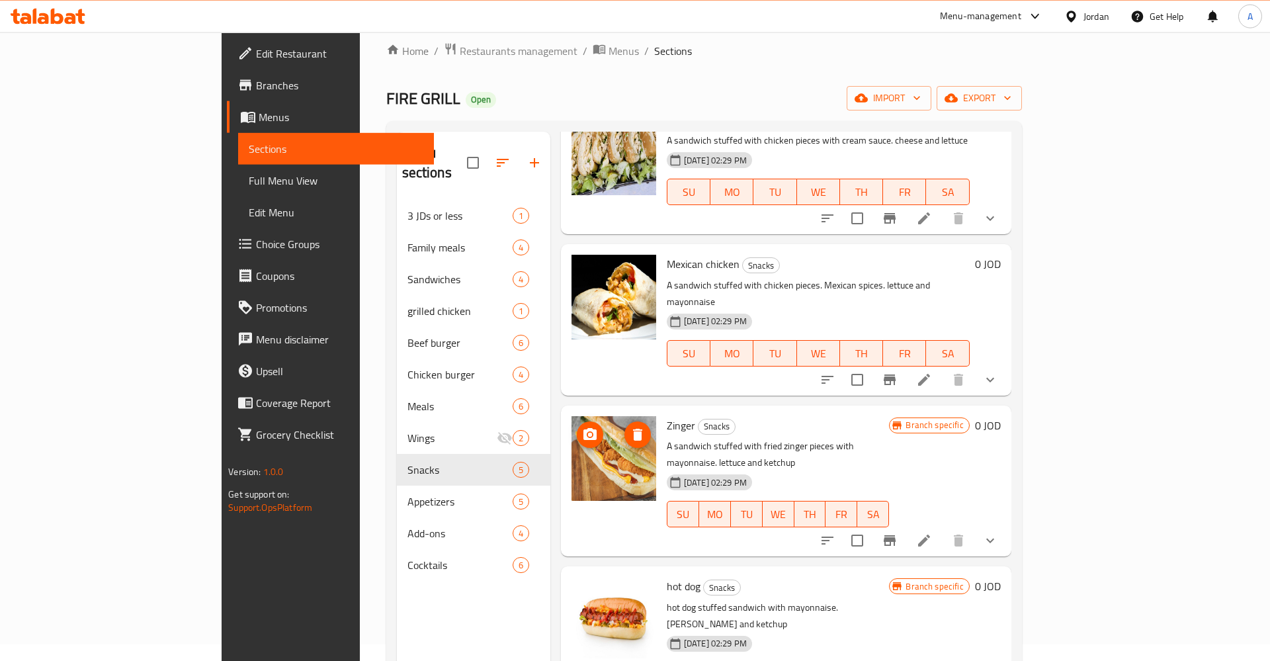
scroll to position [185, 0]
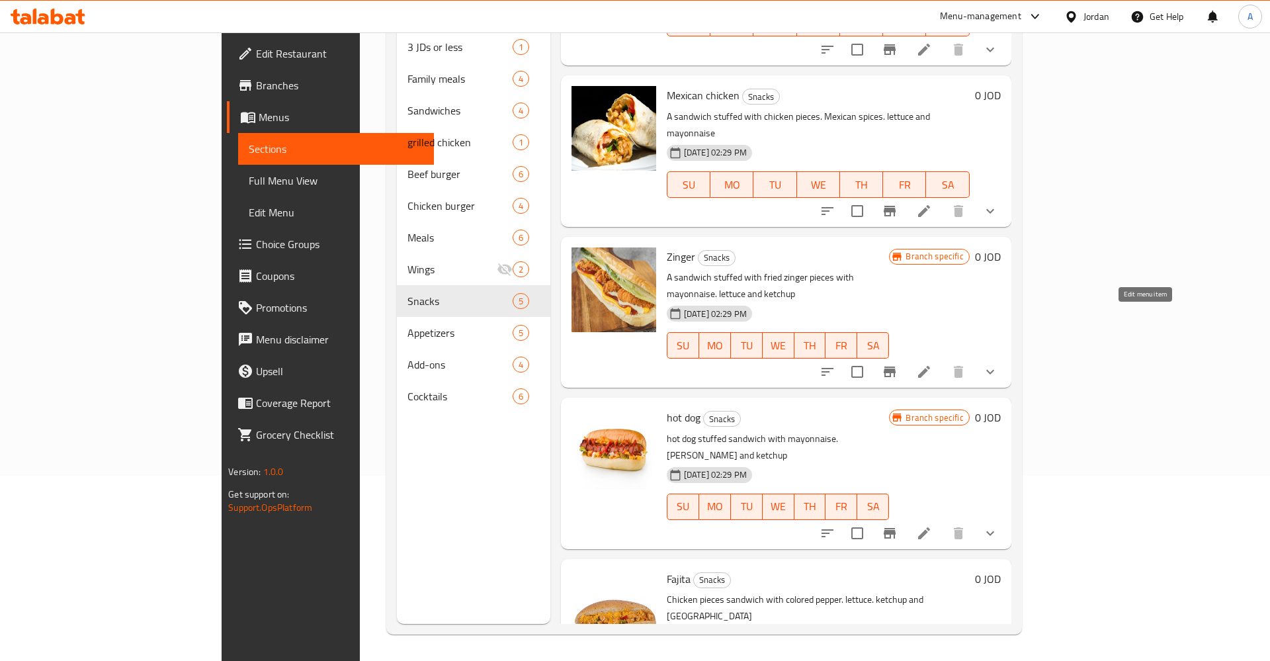
click at [932, 364] on icon at bounding box center [924, 372] width 16 height 16
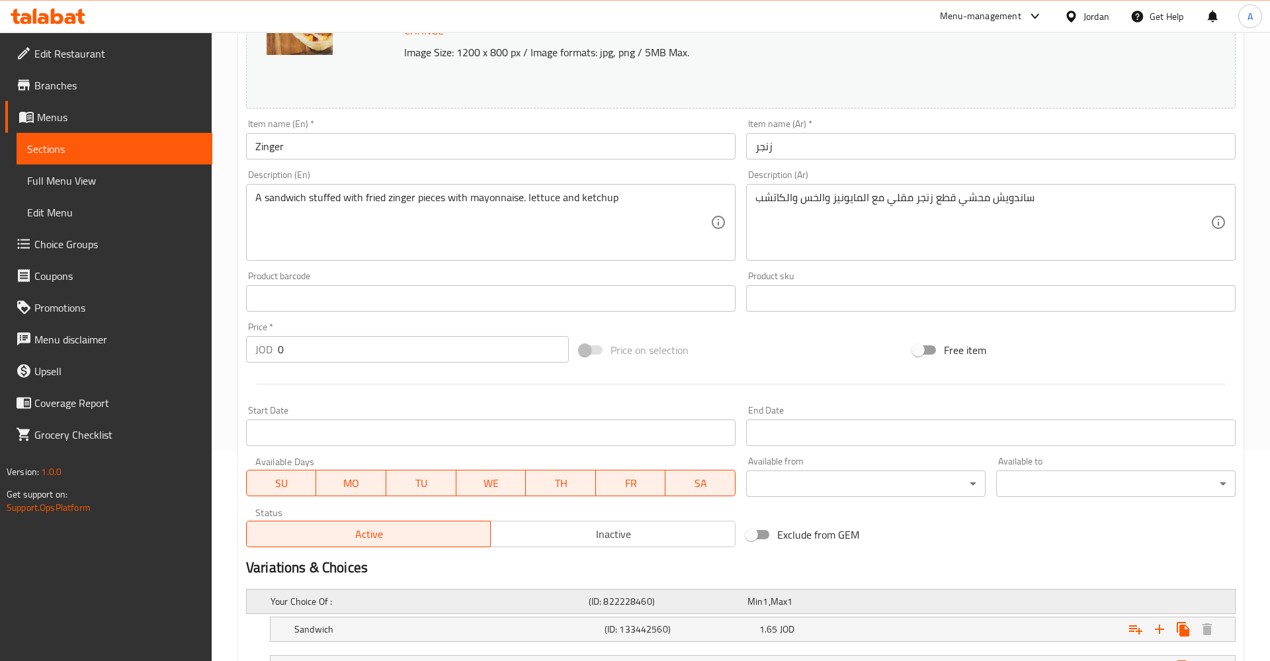
scroll to position [323, 0]
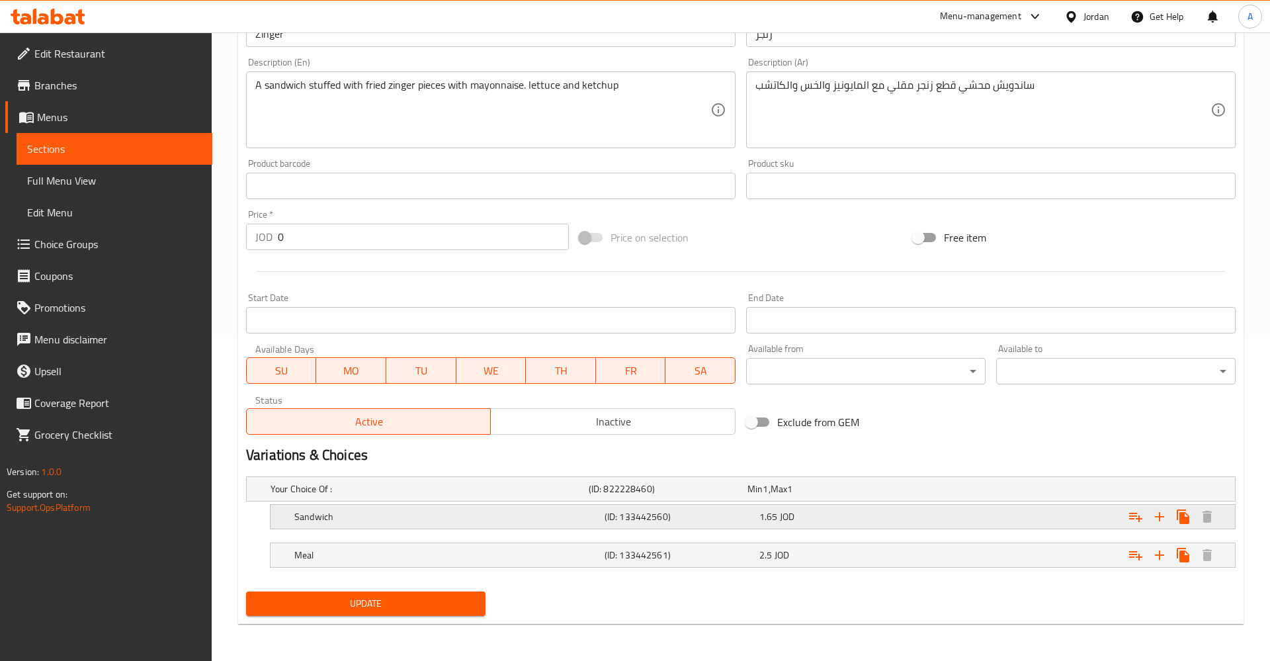
click at [789, 504] on div "Sandwich (ID: 133442560) 1.65 JOD" at bounding box center [745, 488] width 954 height 29
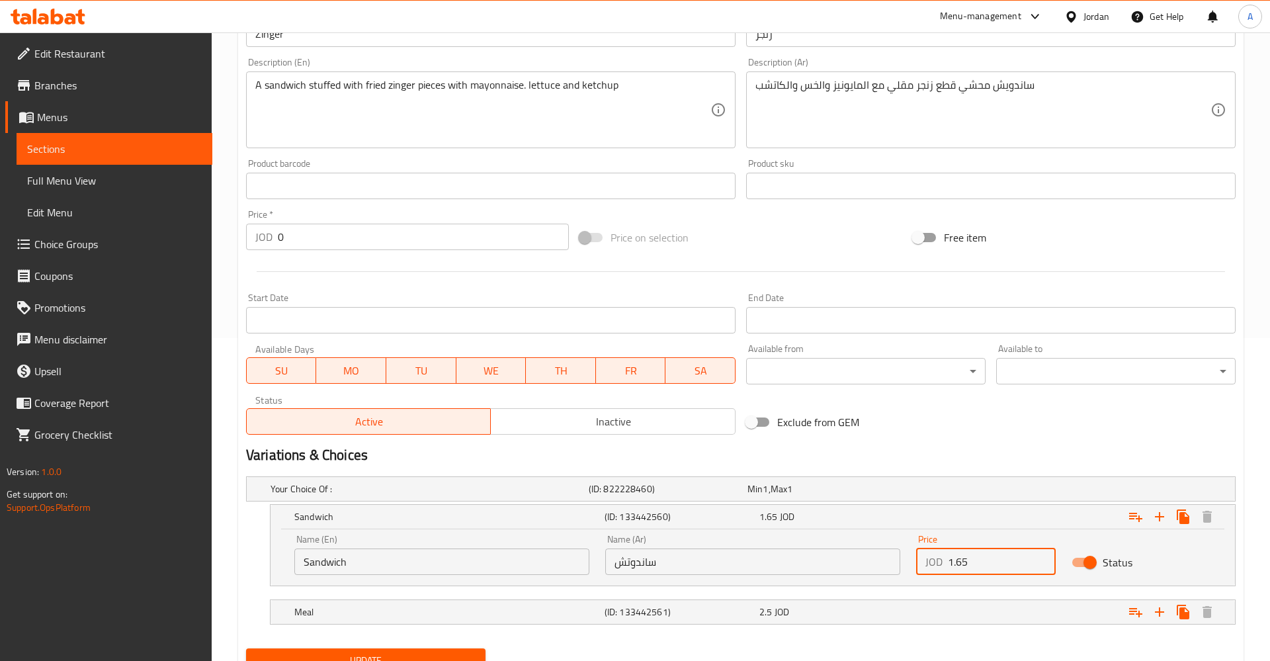
drag, startPoint x: 1016, startPoint y: 559, endPoint x: 935, endPoint y: 554, distance: 81.5
click at [948, 567] on input "1.65" at bounding box center [1002, 562] width 108 height 26
type input "2"
type input "1.75"
click at [895, 496] on div "2.5 JOD" at bounding box center [825, 488] width 154 height 13
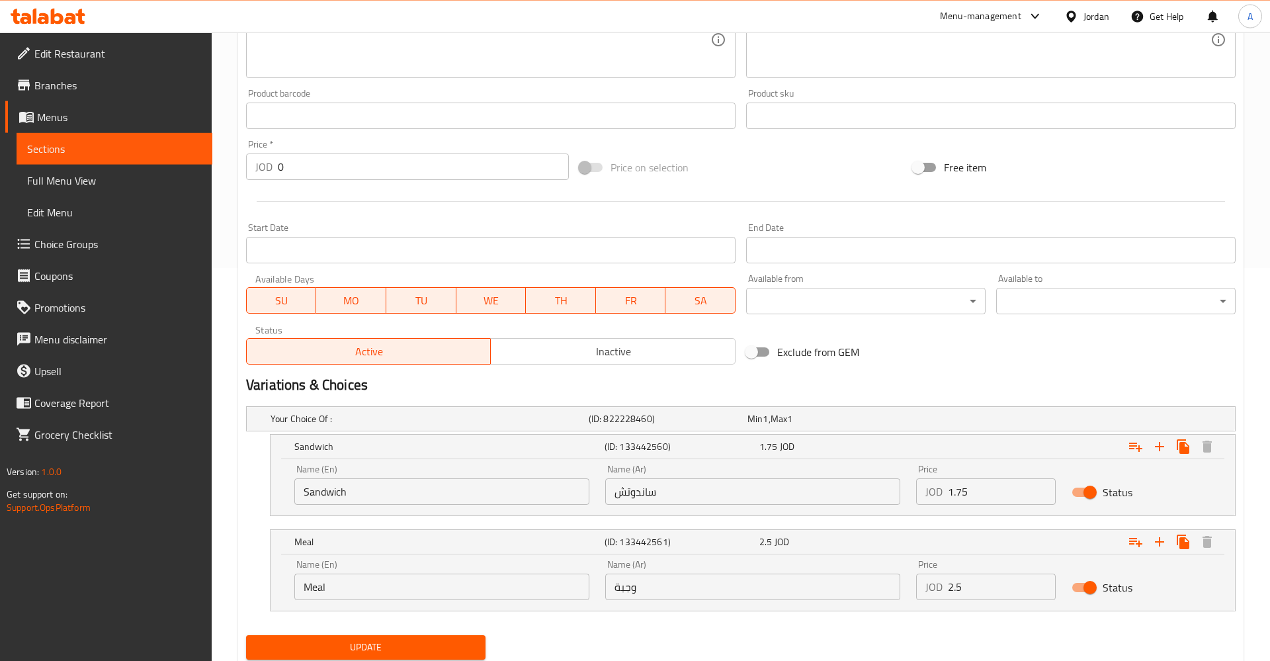
scroll to position [437, 0]
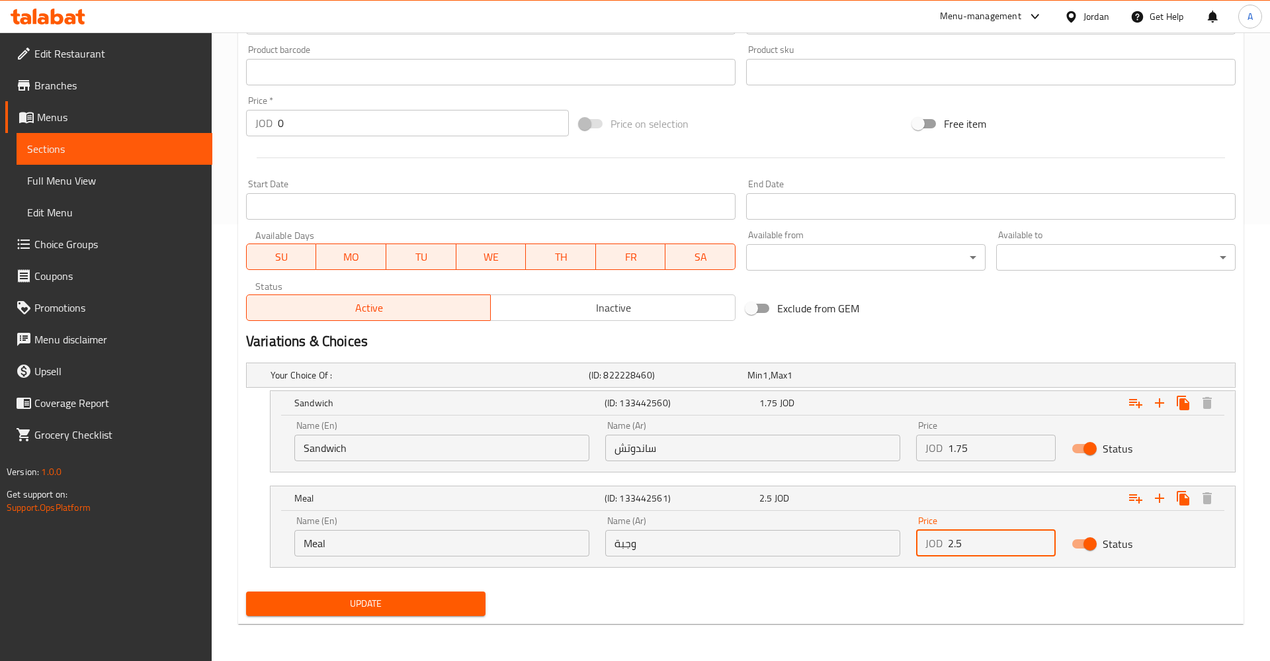
drag, startPoint x: 989, startPoint y: 554, endPoint x: 882, endPoint y: 548, distance: 107.4
click at [948, 548] on input "2.5" at bounding box center [1002, 543] width 108 height 26
type input "2.75"
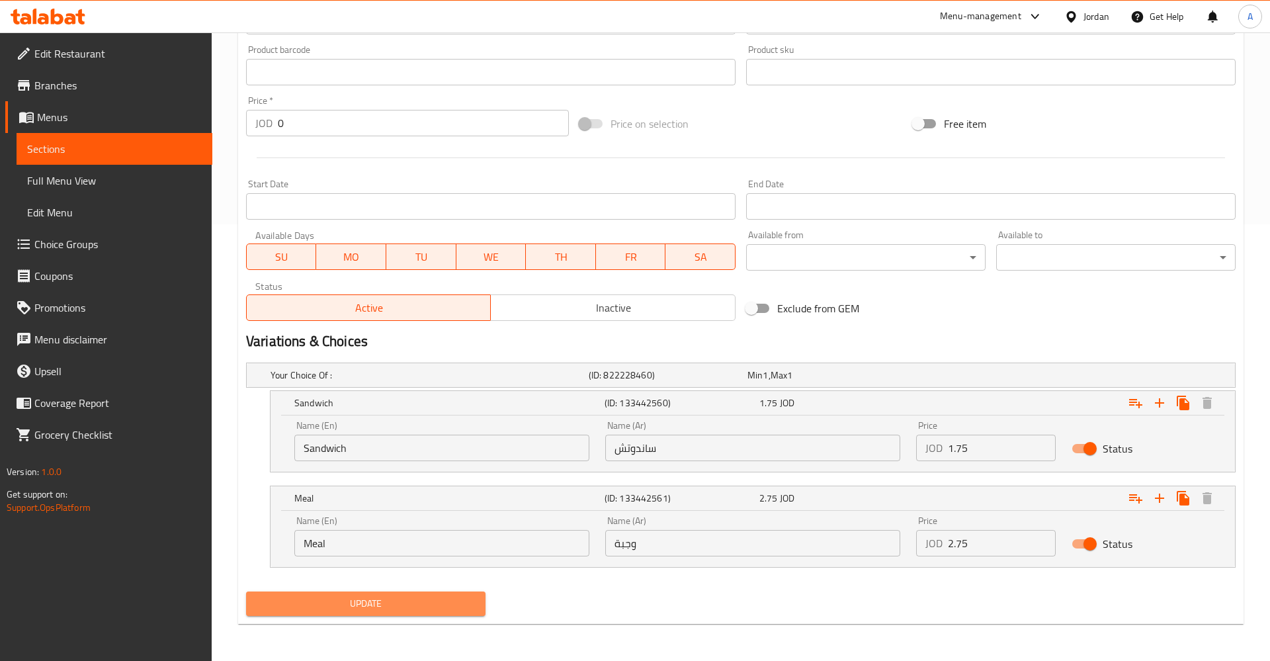
click at [419, 600] on span "Update" at bounding box center [366, 604] width 218 height 17
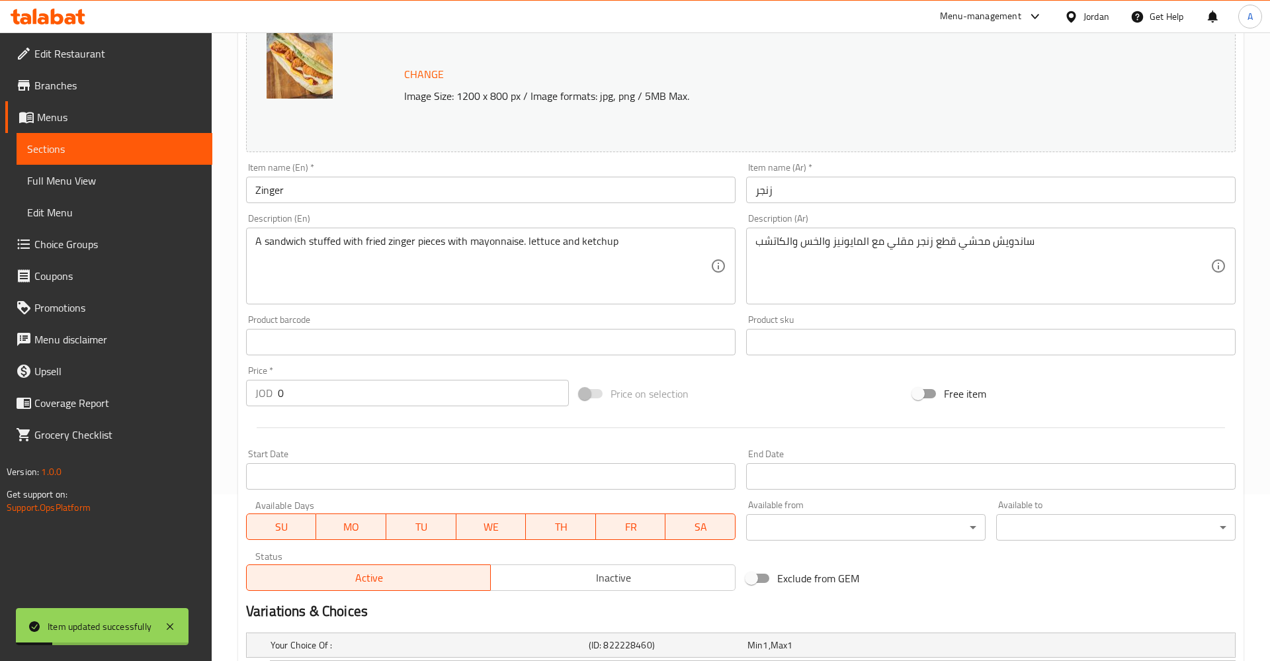
scroll to position [0, 0]
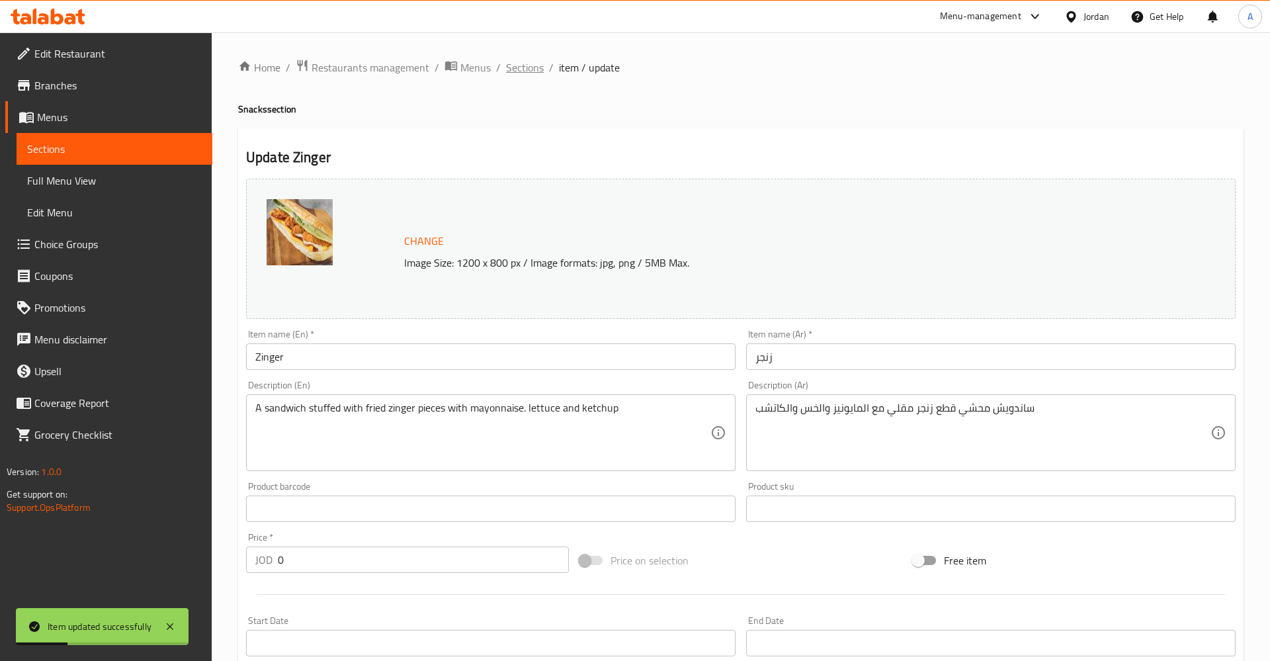
click at [524, 70] on span "Sections" at bounding box center [525, 68] width 38 height 16
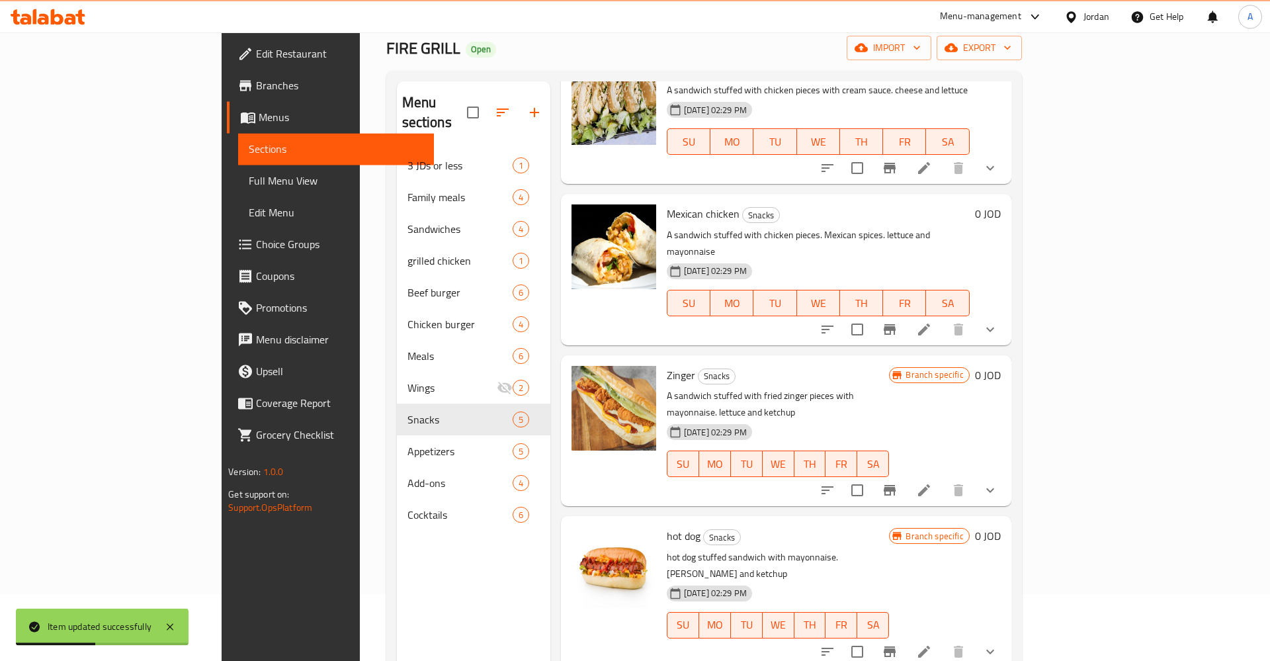
scroll to position [67, 0]
click at [906, 474] on button "Branch-specific-item" at bounding box center [890, 490] width 32 height 32
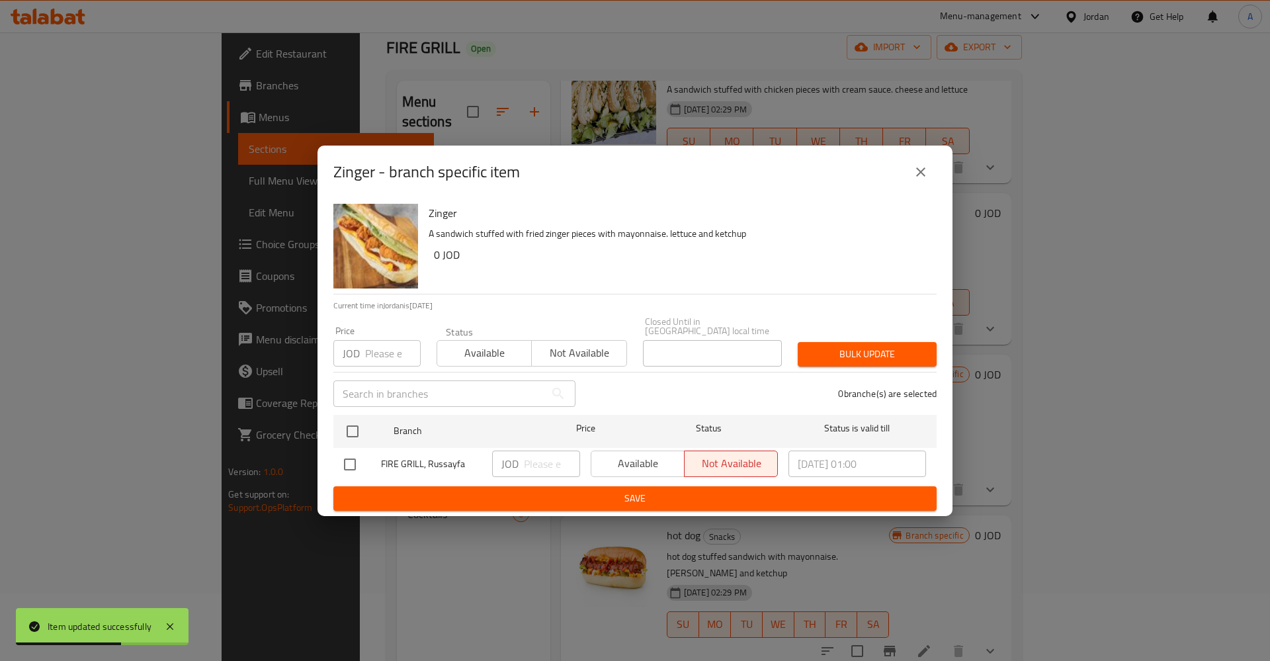
click at [625, 460] on div "Available Not available" at bounding box center [684, 464] width 187 height 26
click at [655, 451] on div "Available Not available" at bounding box center [684, 464] width 187 height 26
click at [626, 458] on div "Available Not available" at bounding box center [684, 464] width 187 height 26
drag, startPoint x: 347, startPoint y: 424, endPoint x: 421, endPoint y: 447, distance: 78.3
click at [347, 425] on input "checkbox" at bounding box center [353, 432] width 28 height 28
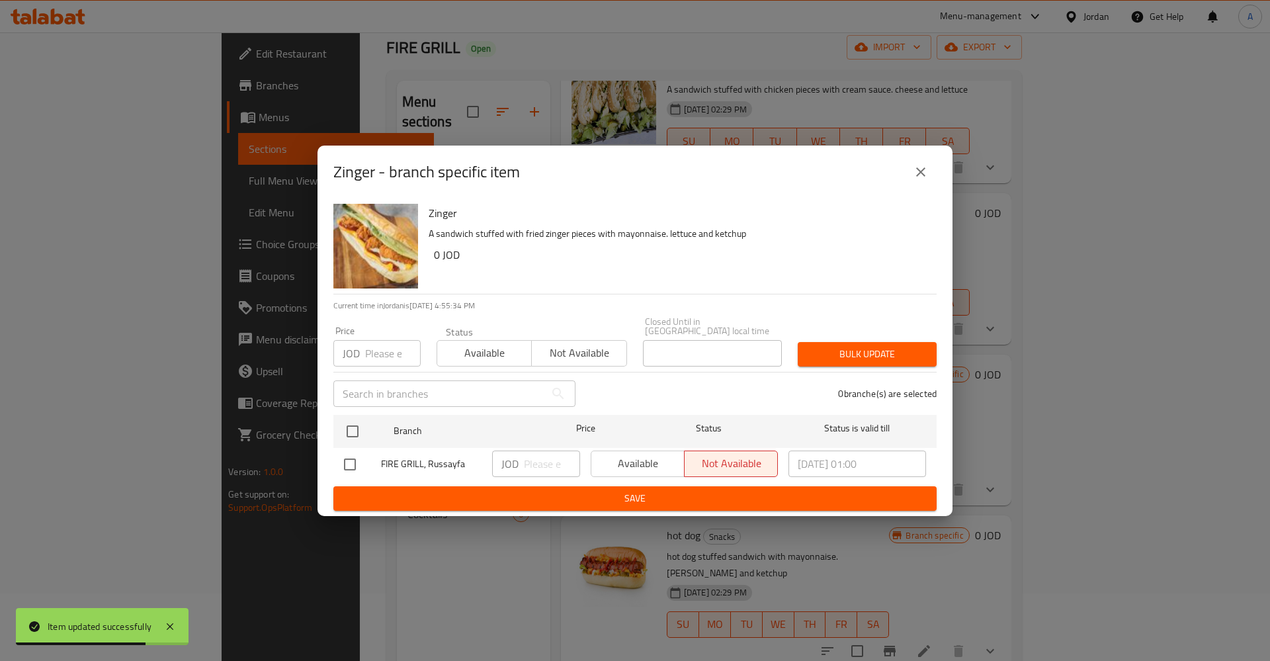
checkbox input "true"
click at [640, 460] on span "Available" at bounding box center [638, 463] width 83 height 19
click at [664, 495] on span "Save" at bounding box center [635, 498] width 582 height 17
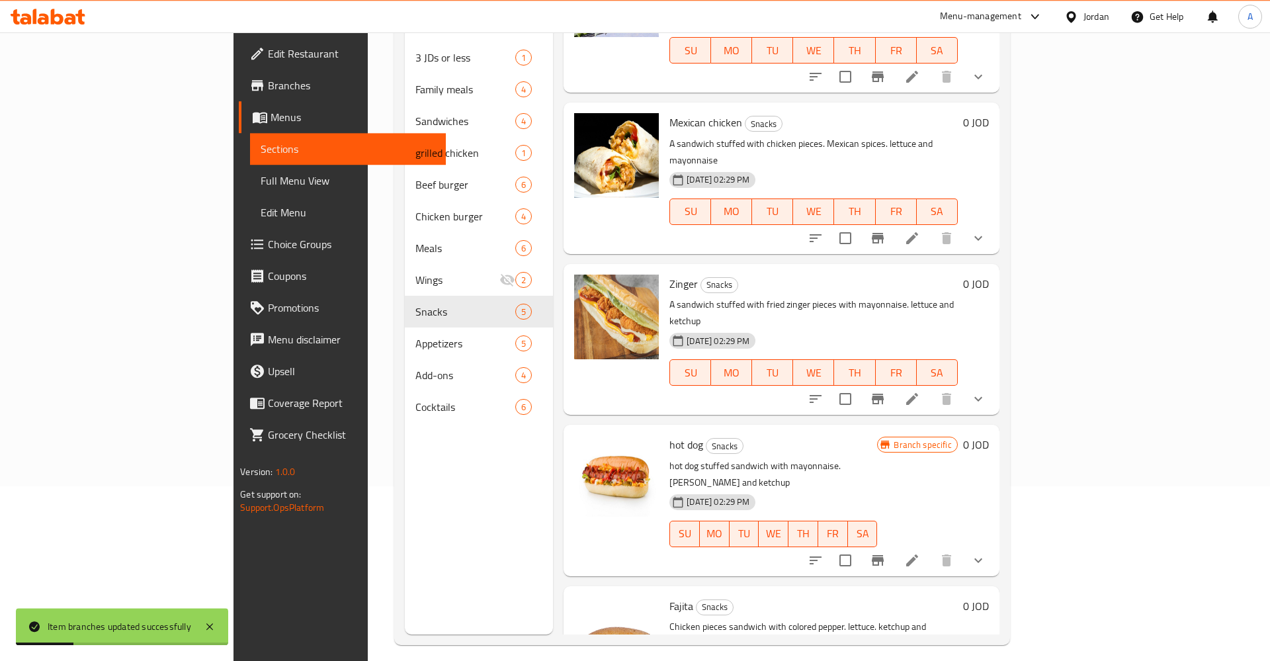
scroll to position [185, 0]
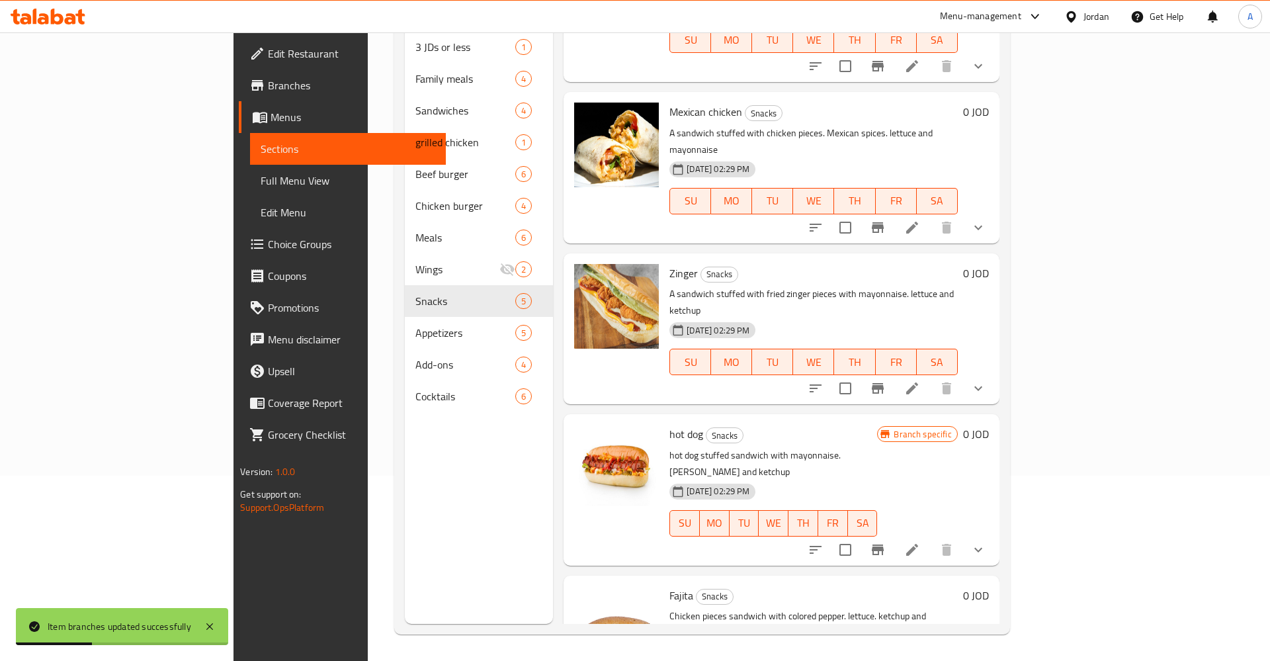
click at [884, 545] on icon "Branch-specific-item" at bounding box center [878, 550] width 12 height 11
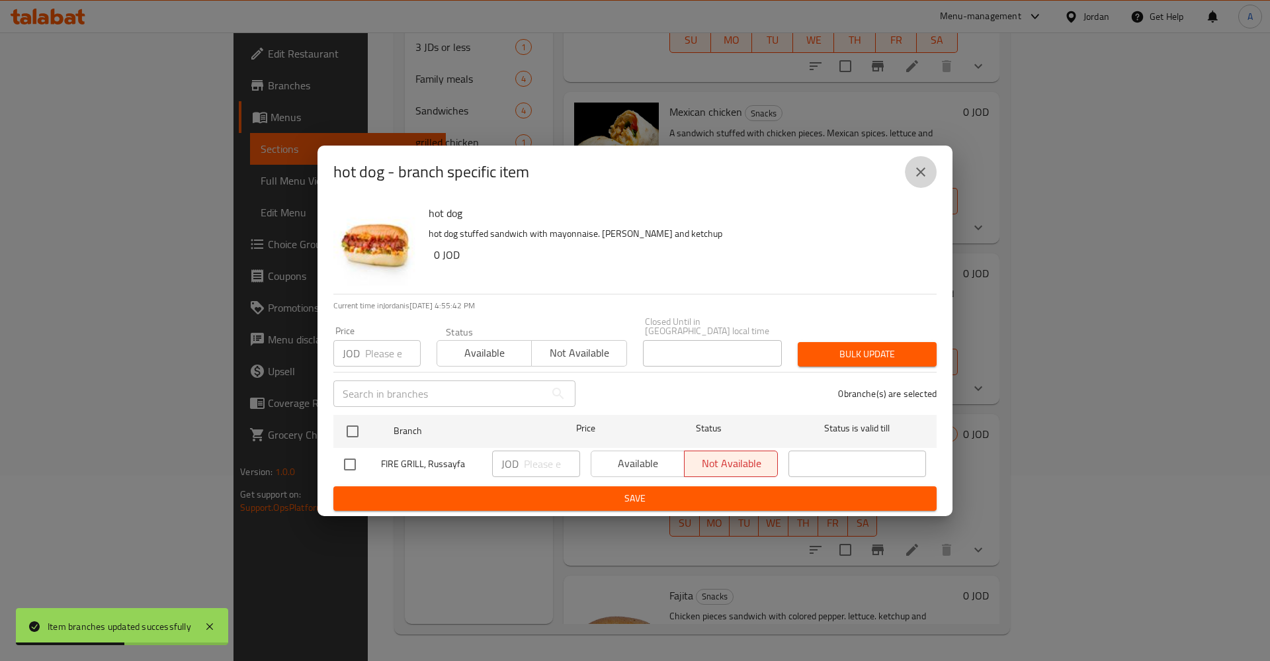
click at [923, 163] on button "close" at bounding box center [921, 172] width 32 height 32
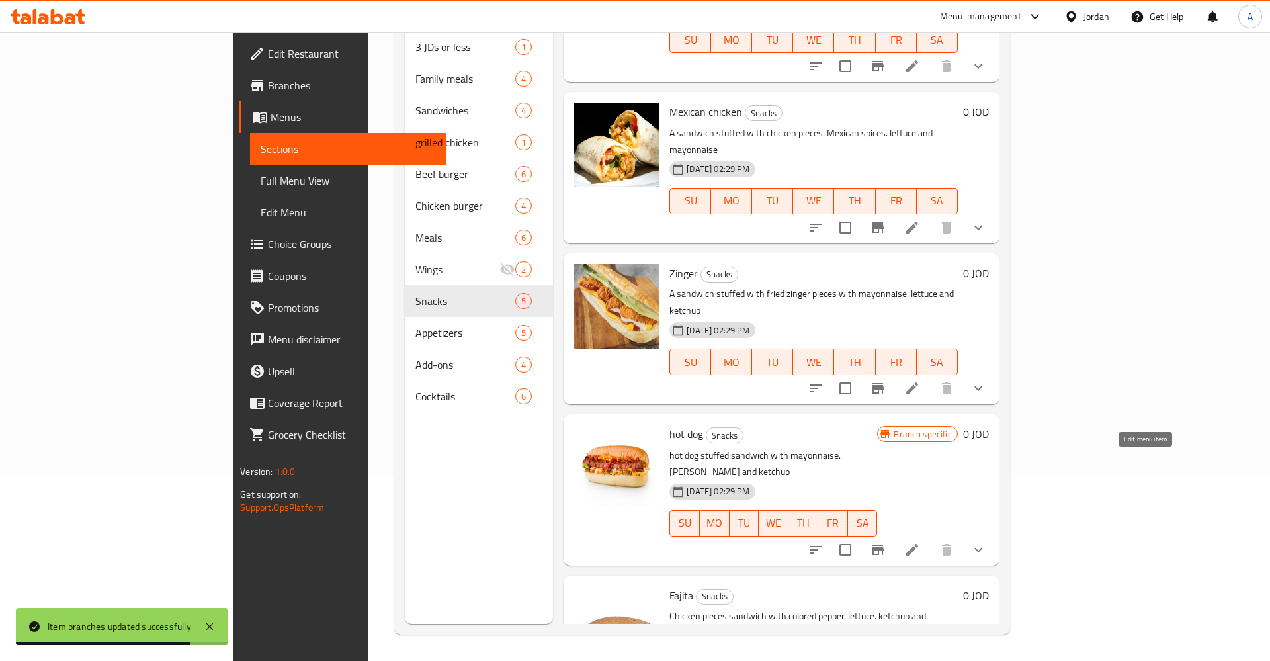
click at [920, 542] on icon at bounding box center [913, 550] width 16 height 16
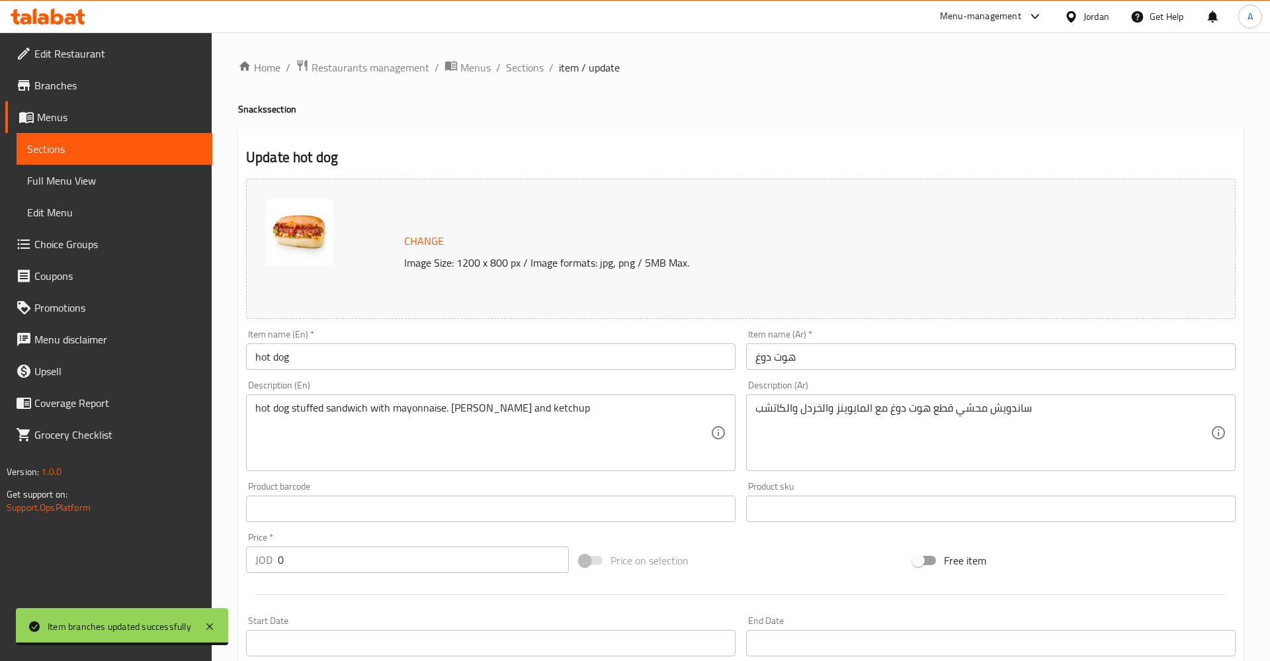
click at [49, 164] on link "Sections" at bounding box center [115, 149] width 196 height 32
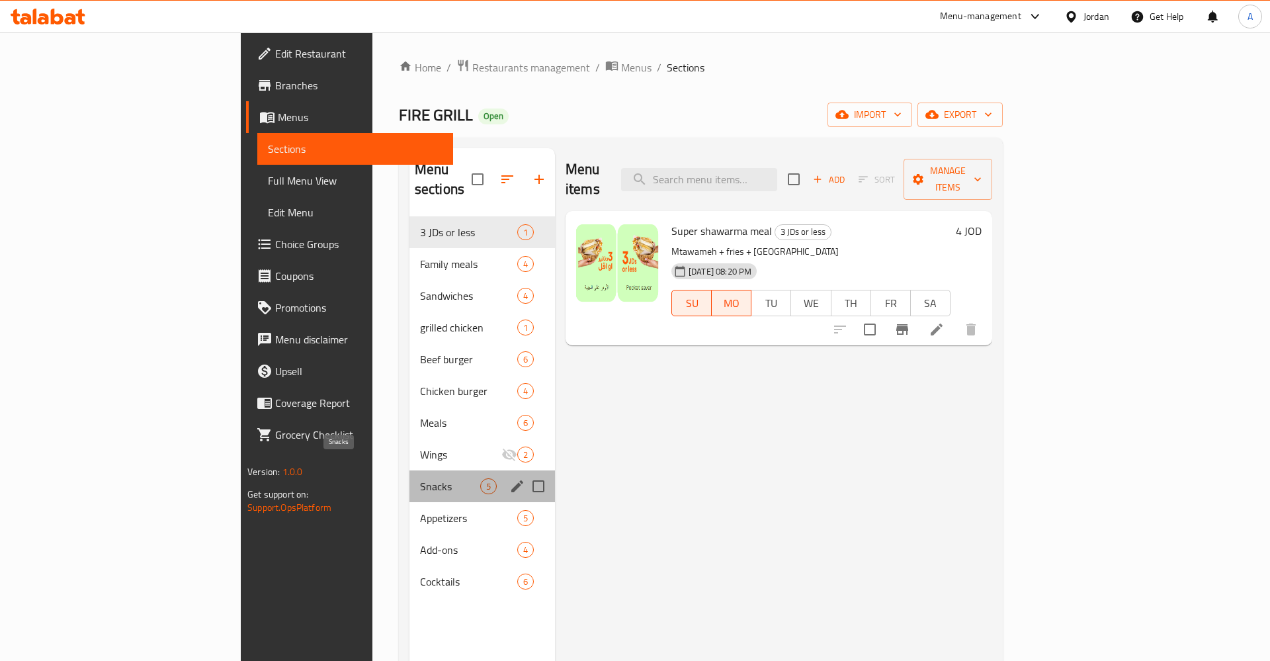
click at [420, 478] on span "Snacks" at bounding box center [450, 486] width 60 height 16
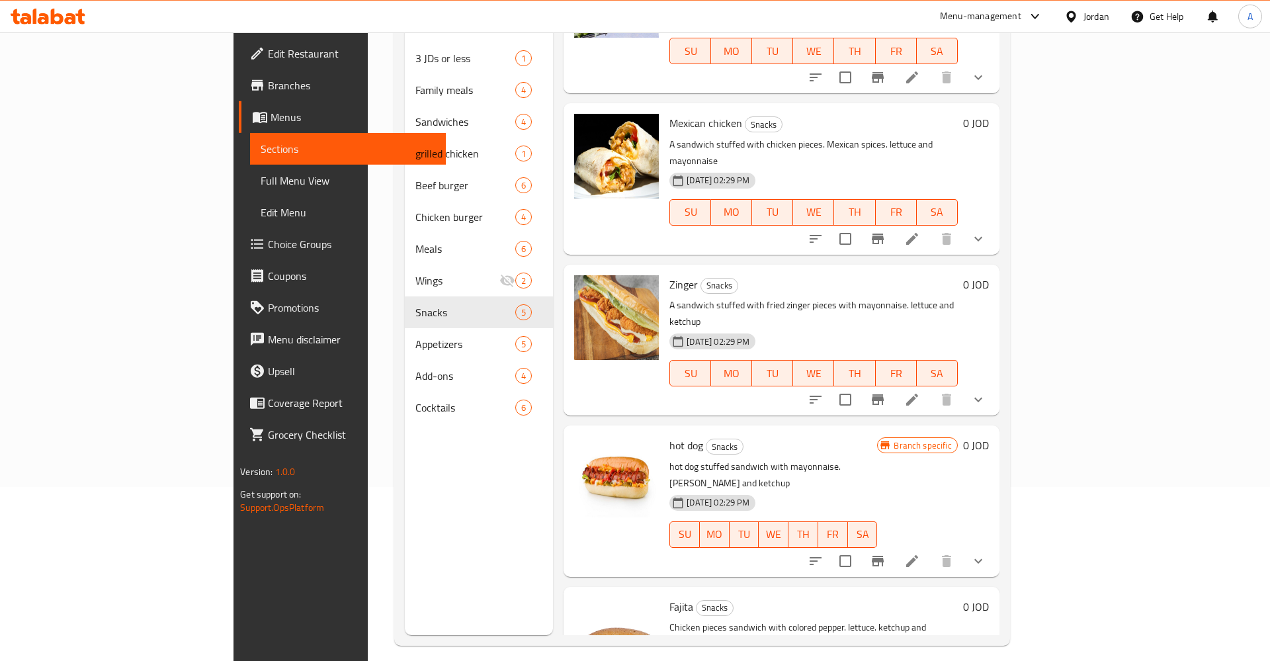
scroll to position [185, 0]
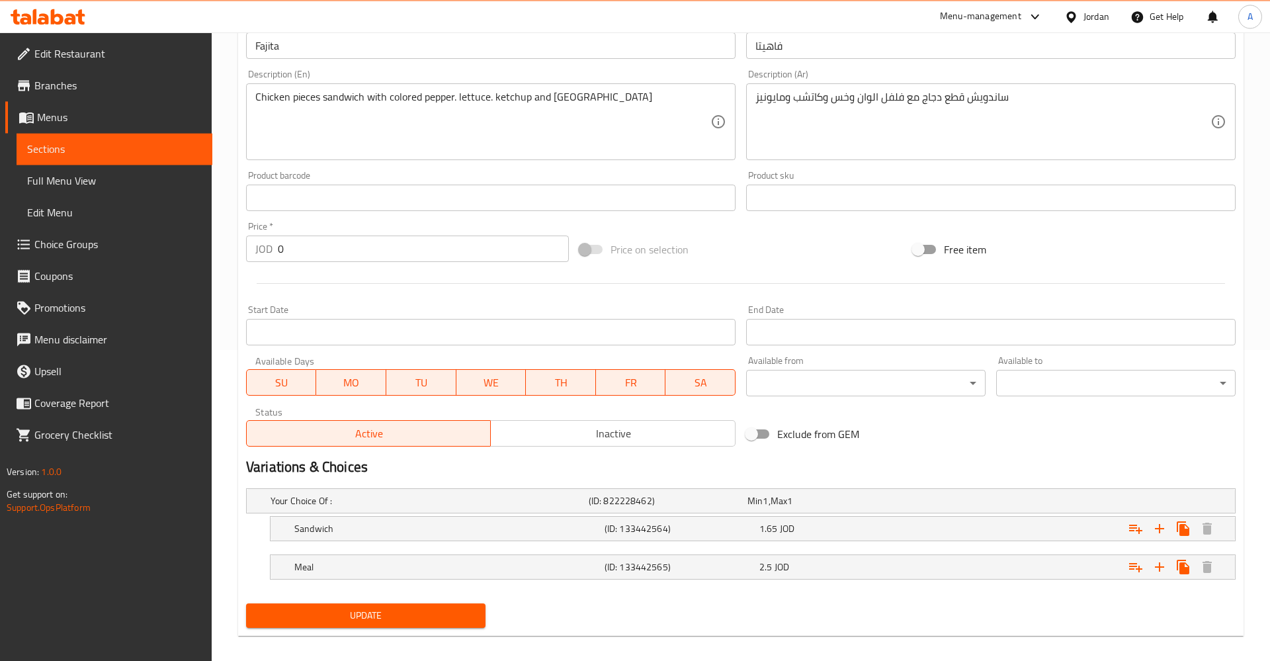
scroll to position [323, 0]
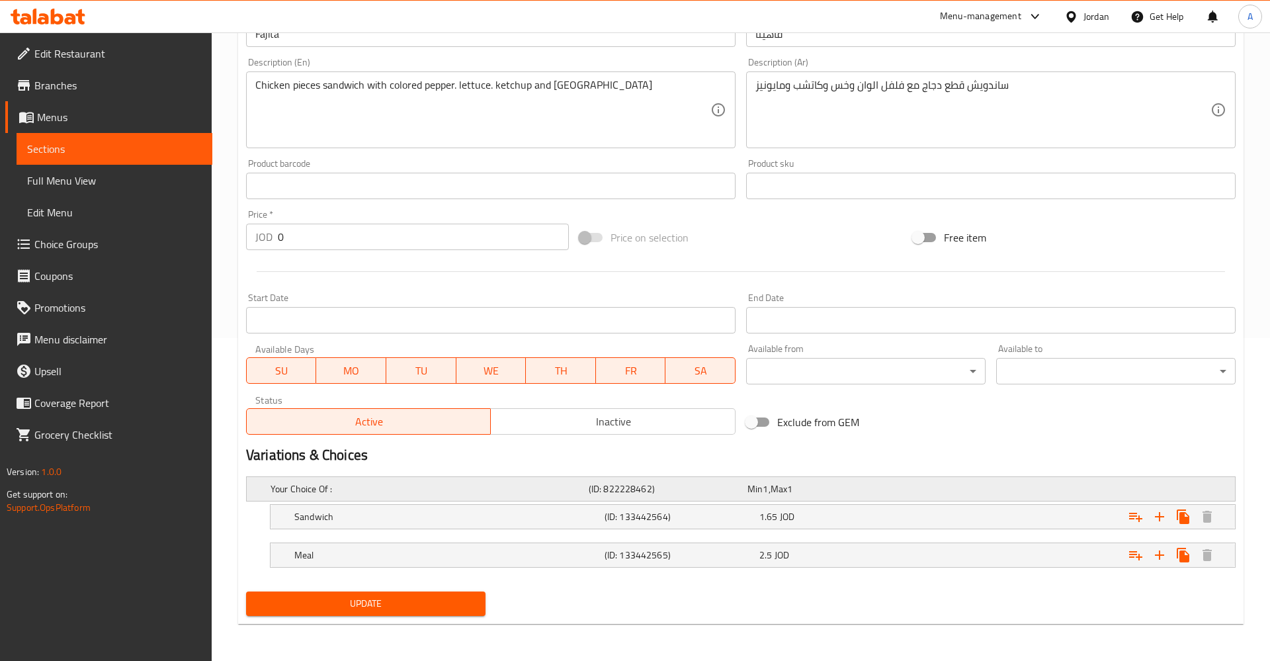
click at [811, 502] on div "Your Choice Of : (ID: 822228462) Min 1 , Max 1" at bounding box center [745, 488] width 954 height 29
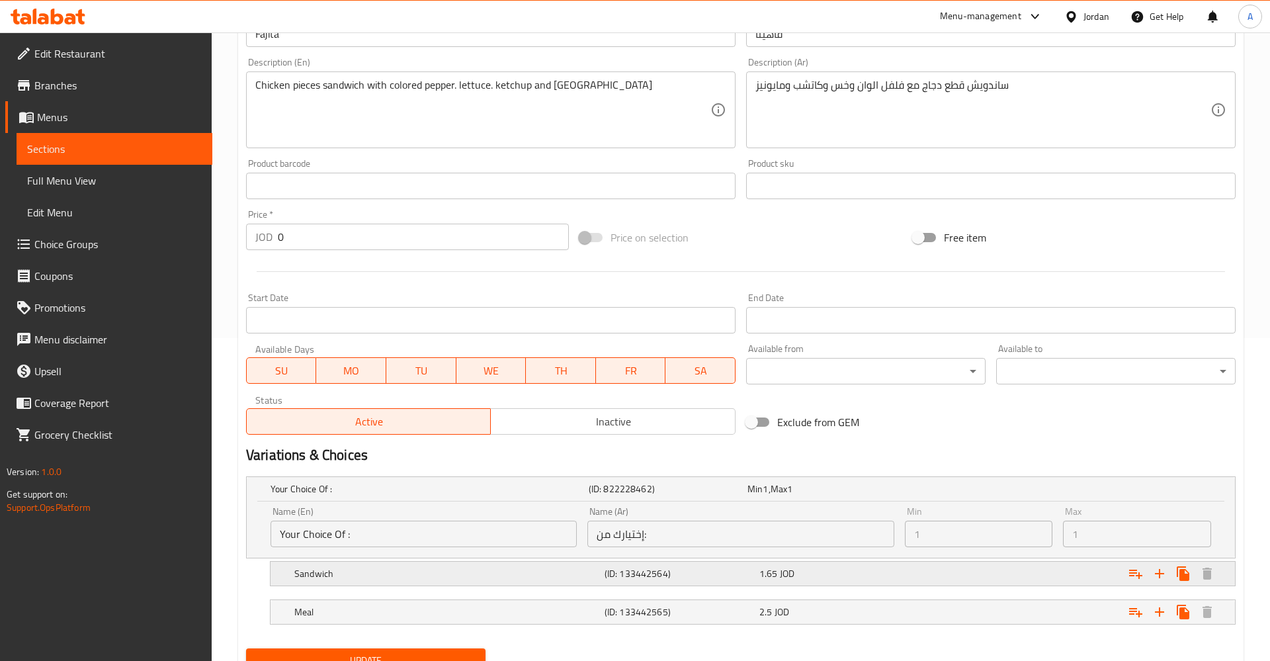
click at [859, 496] on div "1.65 JOD" at bounding box center [825, 488] width 154 height 13
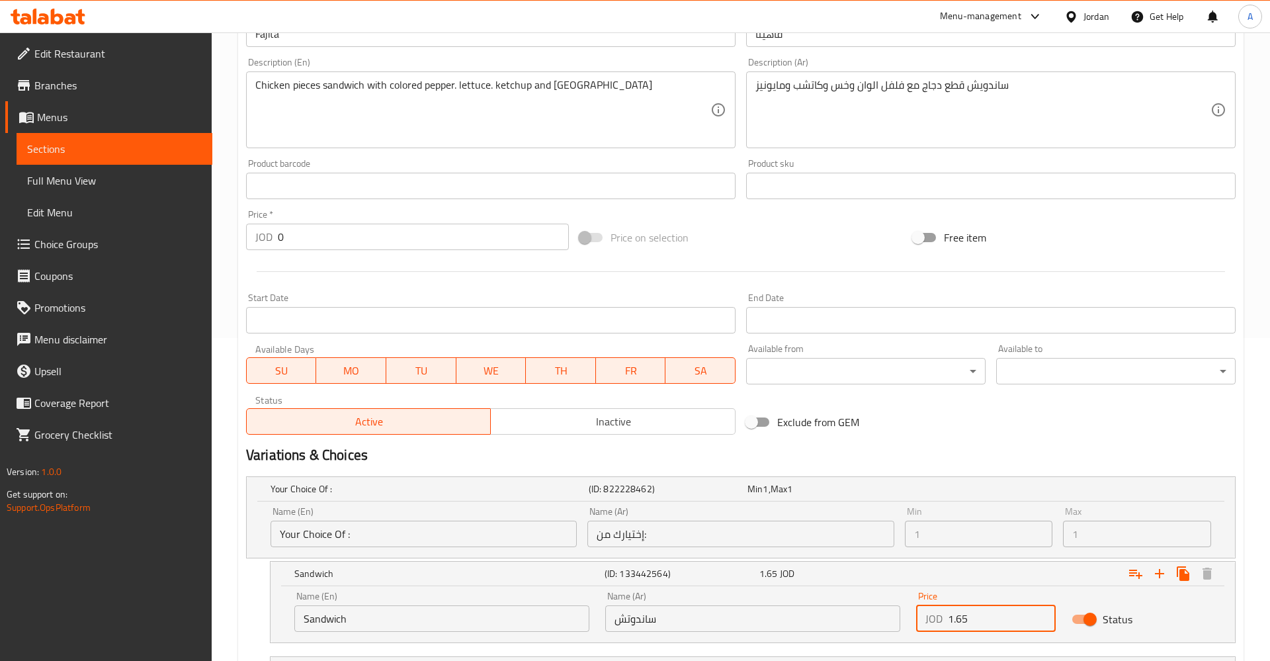
drag, startPoint x: 991, startPoint y: 621, endPoint x: 873, endPoint y: 620, distance: 117.1
click at [948, 620] on input "1.65" at bounding box center [1002, 618] width 108 height 26
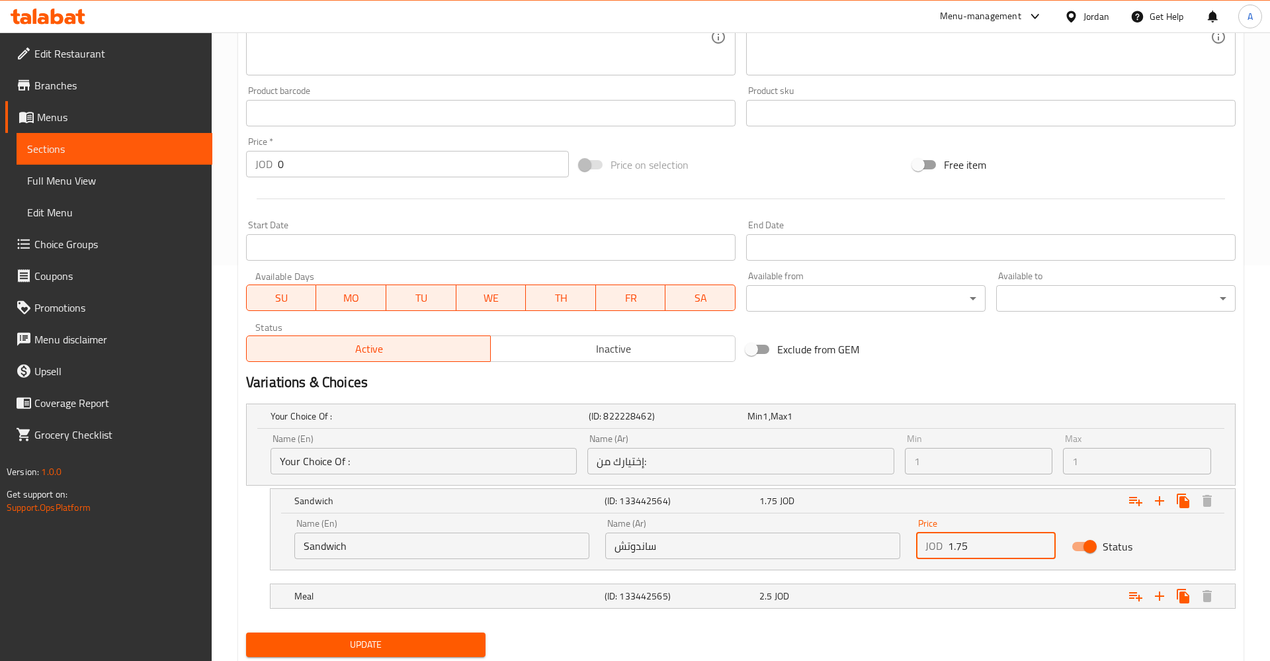
scroll to position [437, 0]
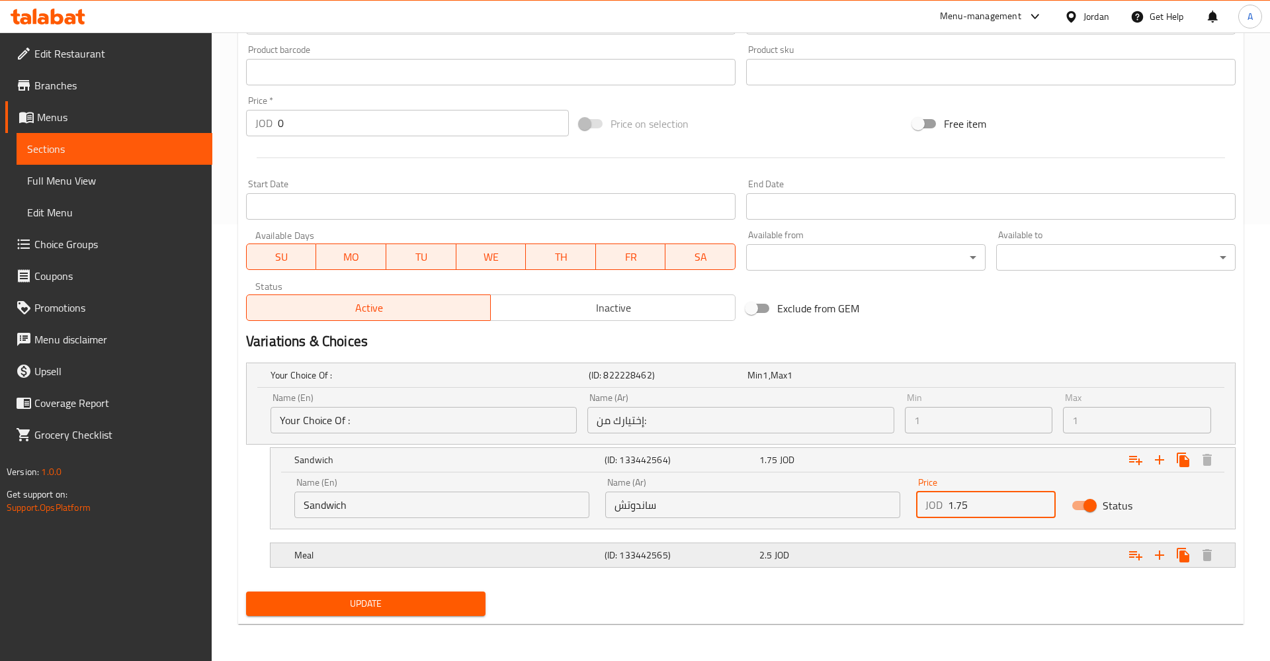
type input "1.75"
click at [848, 567] on div "Your Choice Of : (ID: 822228462) Min 1 , Max 1 Name (En) Your Choice Of : Name …" at bounding box center [741, 471] width 1000 height 229
click at [844, 382] on div "2.5 JOD" at bounding box center [825, 375] width 154 height 13
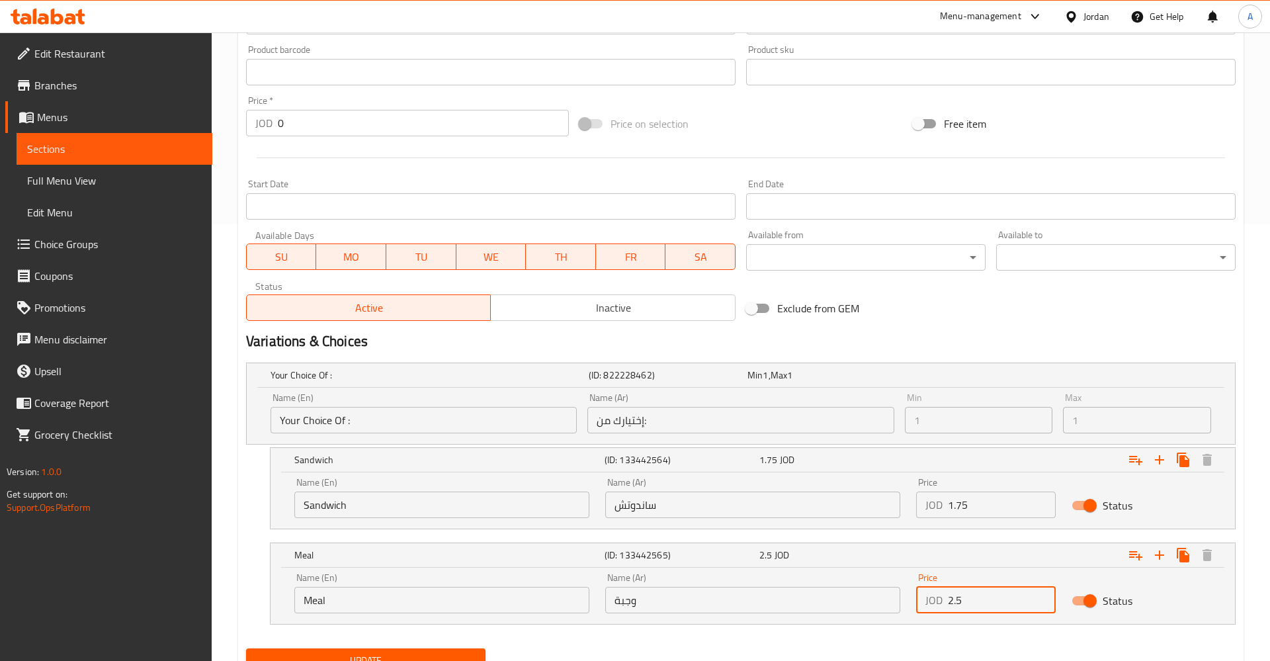
drag, startPoint x: 987, startPoint y: 594, endPoint x: 846, endPoint y: 597, distance: 141.0
click at [948, 597] on input "2.5" at bounding box center [1002, 600] width 108 height 26
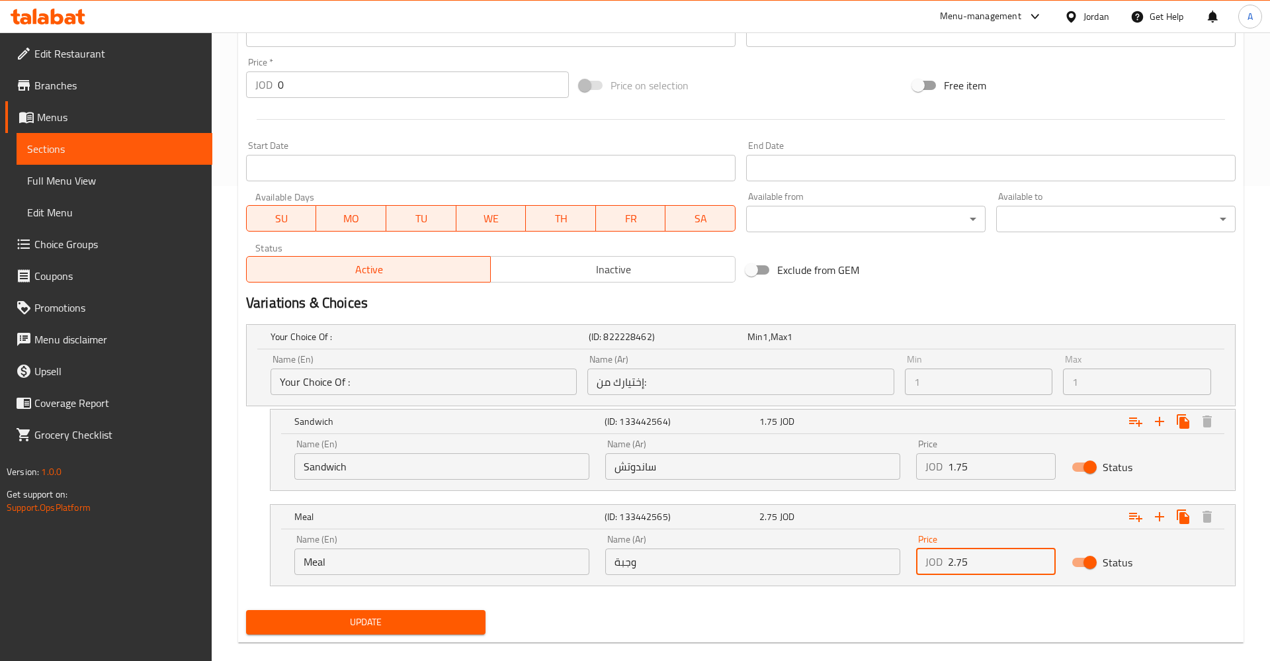
scroll to position [494, 0]
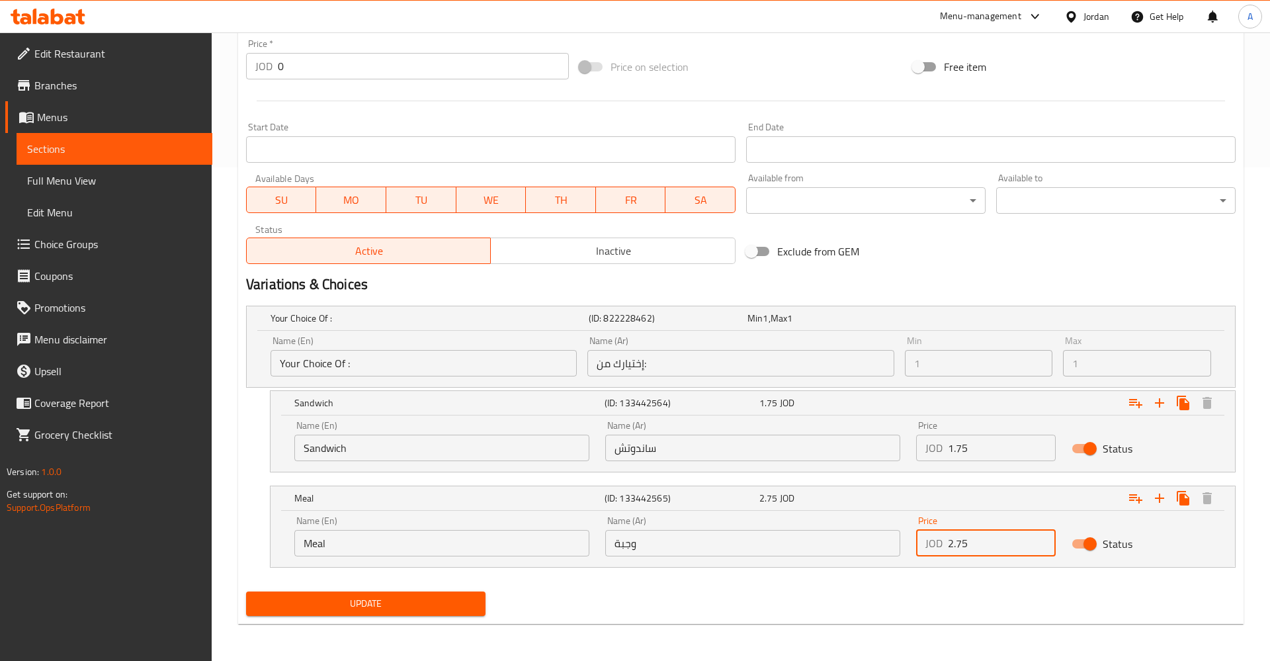
type input "2.75"
click at [374, 602] on span "Update" at bounding box center [366, 604] width 218 height 17
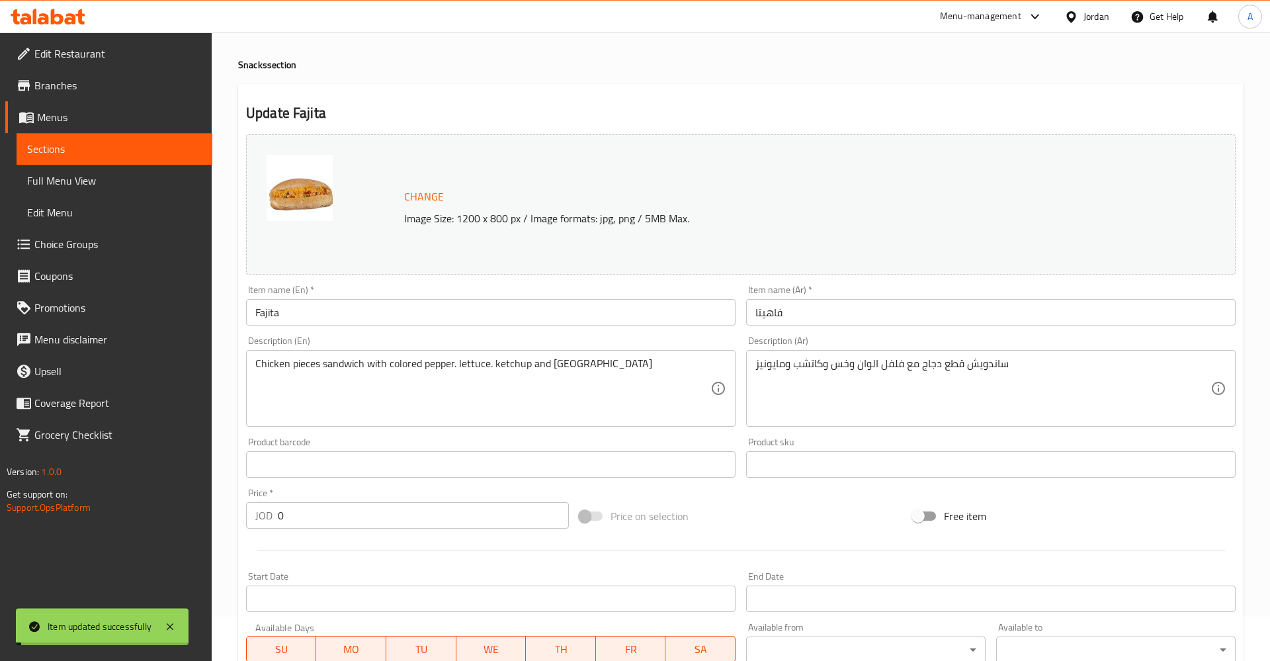
scroll to position [0, 0]
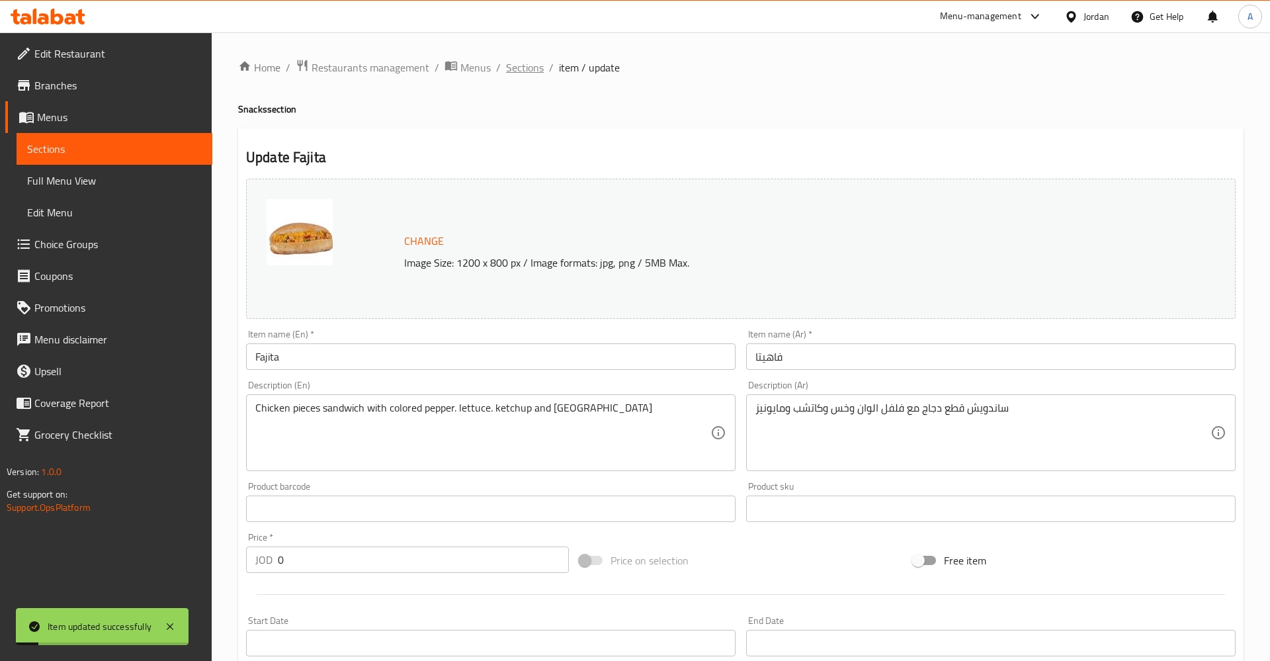
click at [517, 75] on span "Sections" at bounding box center [525, 68] width 38 height 16
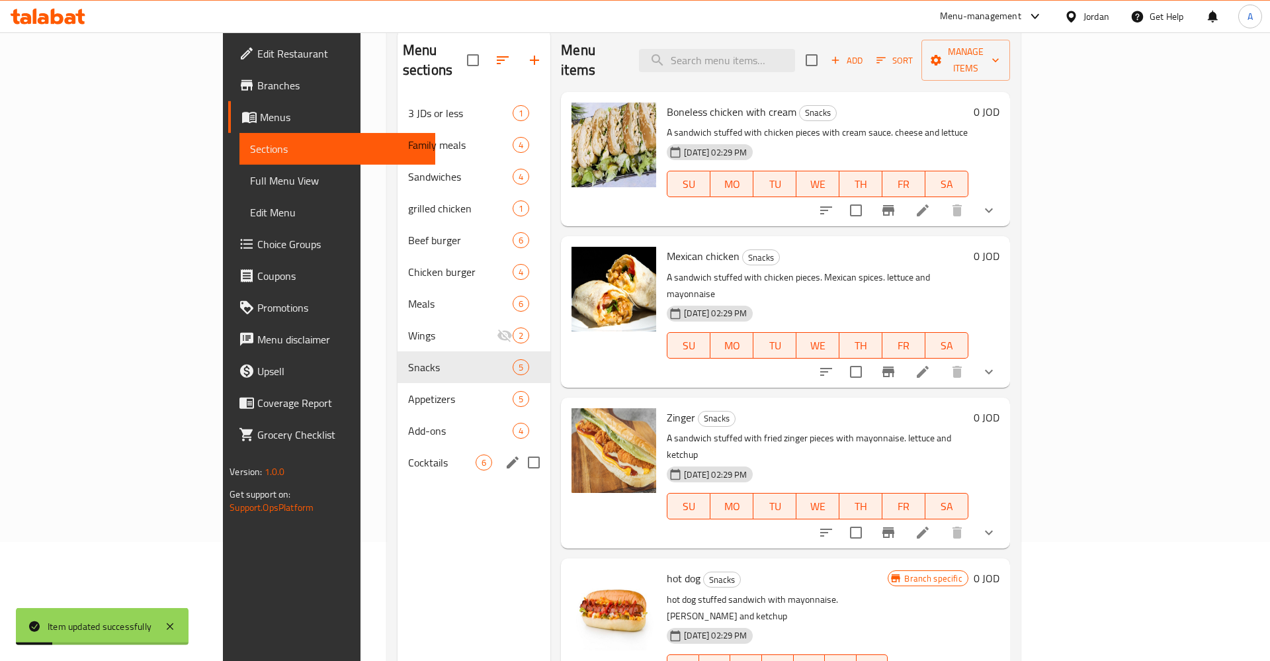
scroll to position [135, 0]
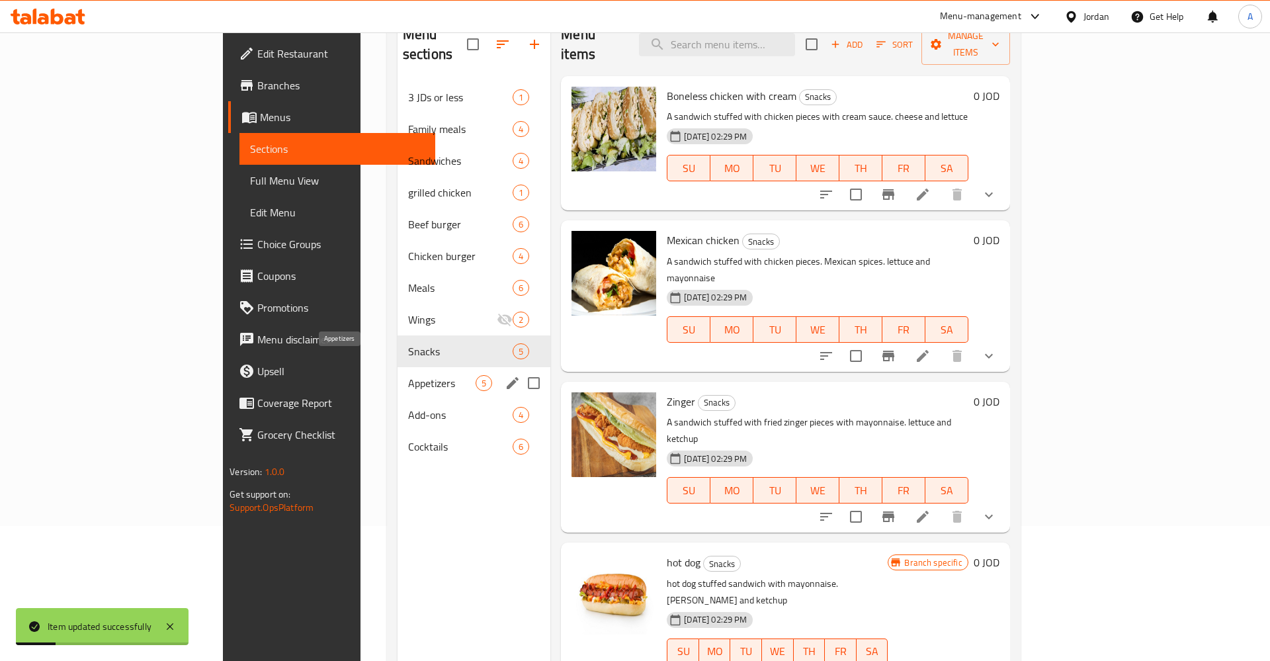
click at [398, 345] on div "Snacks 5" at bounding box center [474, 351] width 153 height 32
click at [408, 375] on span "Appetizers" at bounding box center [441, 383] width 67 height 16
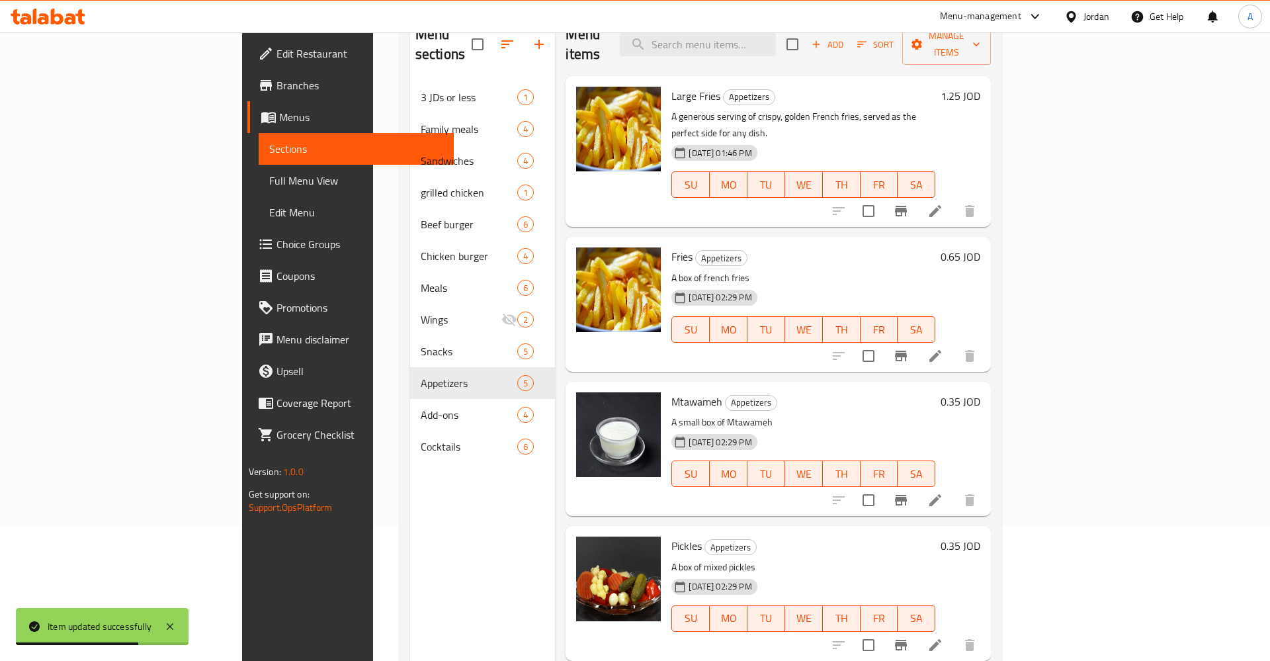
click at [981, 247] on h6 "0.65 JOD" at bounding box center [961, 256] width 40 height 19
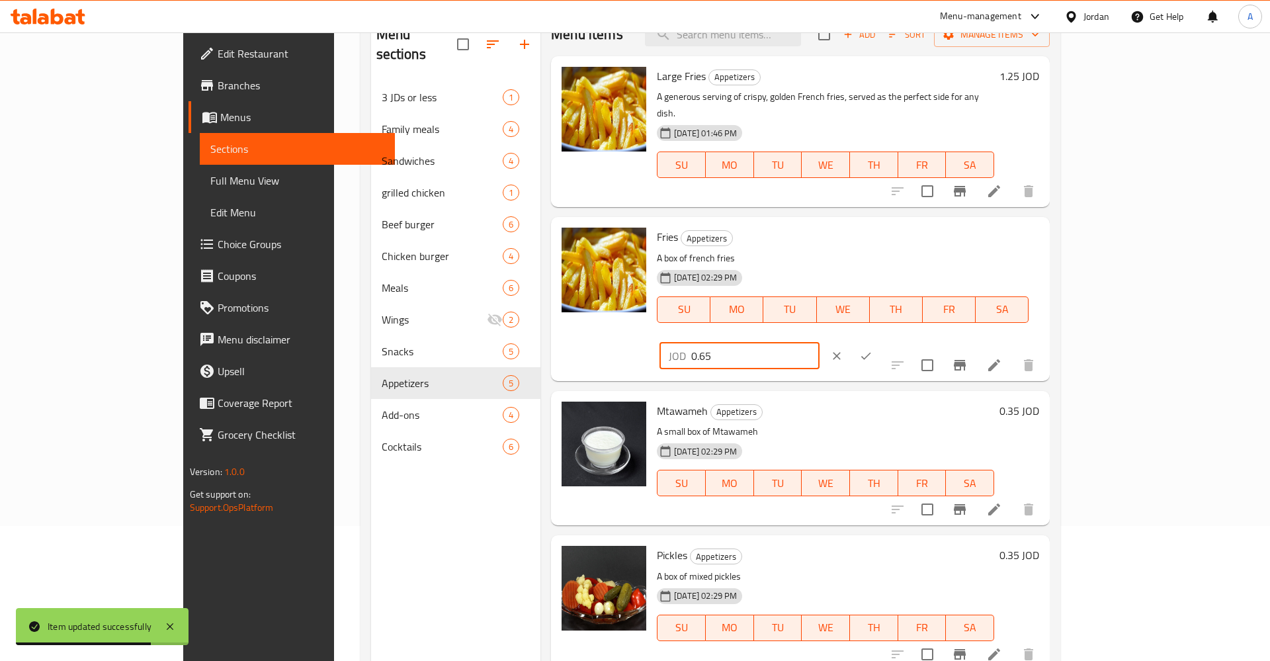
drag, startPoint x: 1065, startPoint y: 225, endPoint x: 892, endPoint y: 218, distance: 172.8
click at [820, 343] on input "0.65" at bounding box center [755, 356] width 128 height 26
type input ".75"
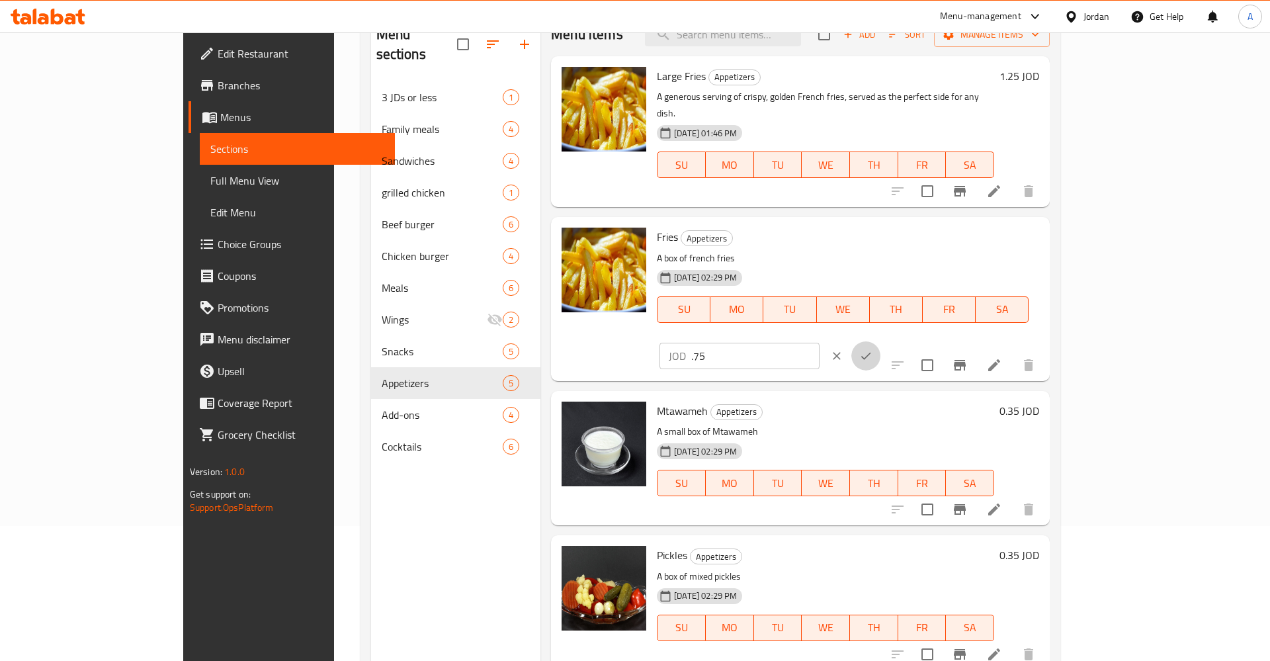
click at [873, 349] on icon "ok" at bounding box center [866, 355] width 13 height 13
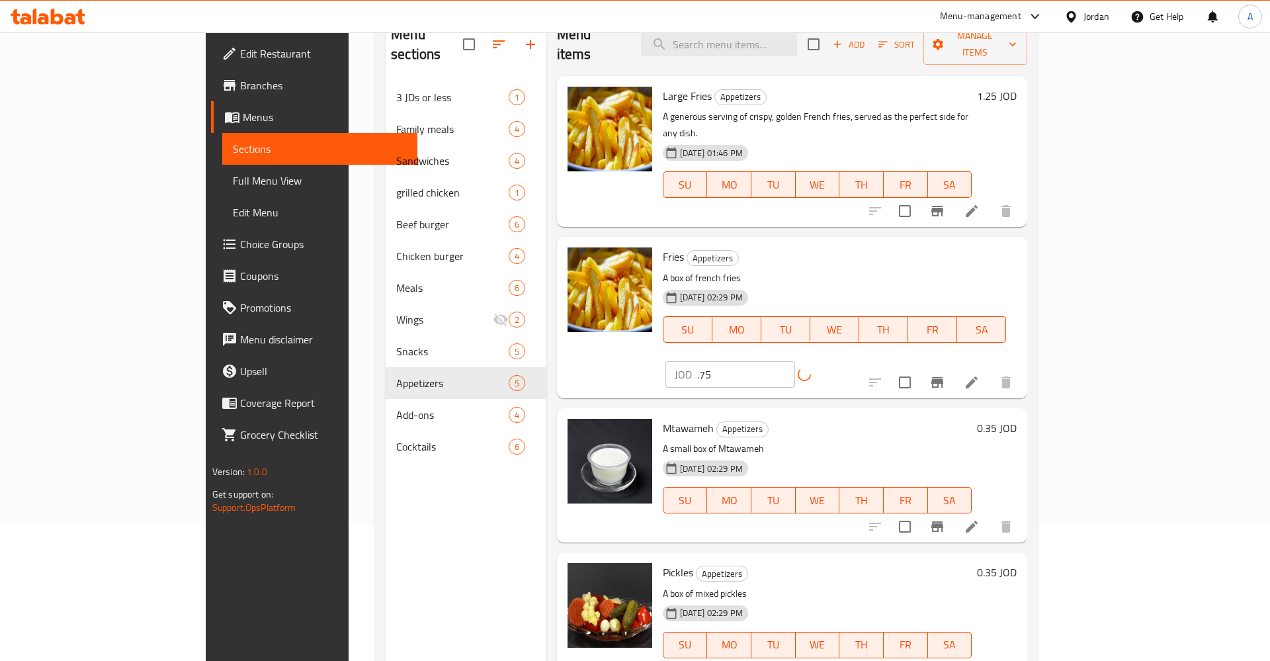
click at [1017, 87] on h6 "1.25 JOD" at bounding box center [997, 96] width 40 height 19
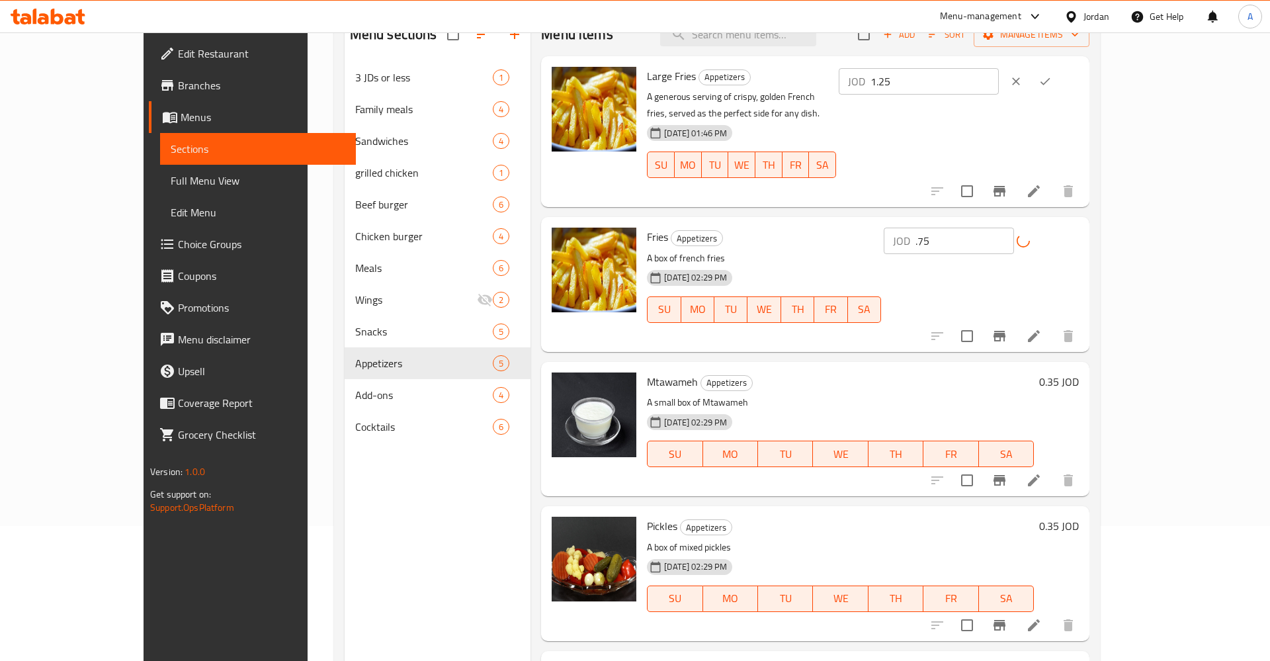
click at [999, 84] on input "1.25" at bounding box center [935, 81] width 128 height 26
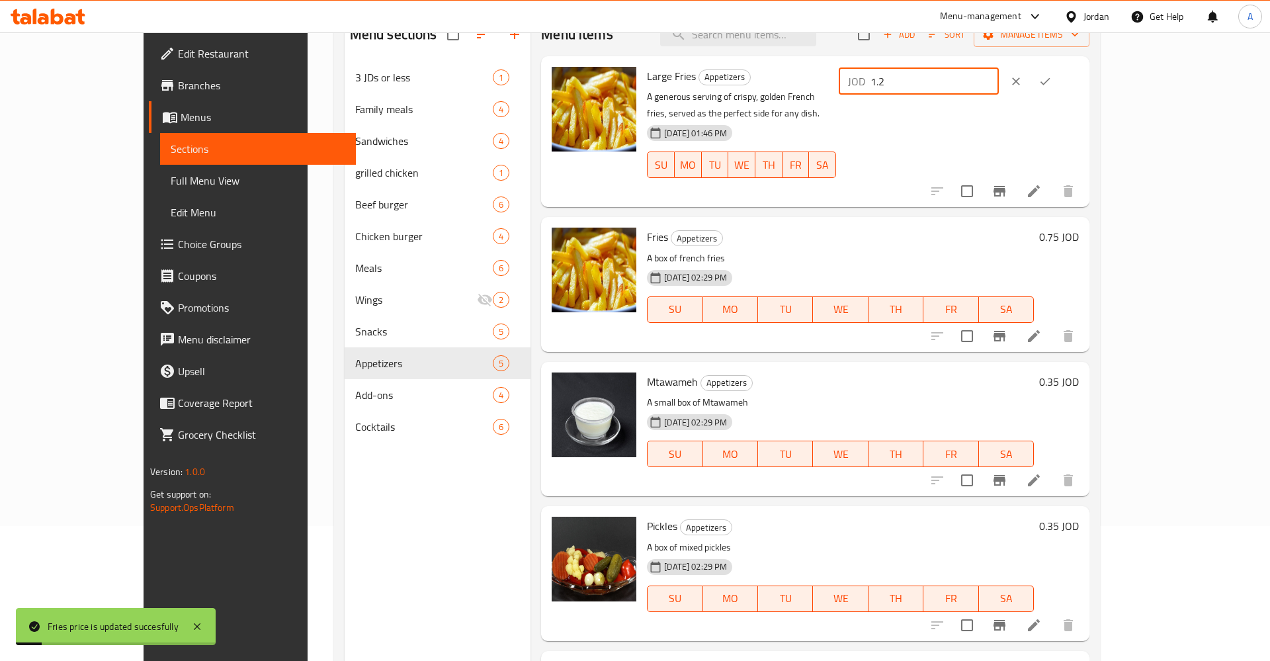
type input "1"
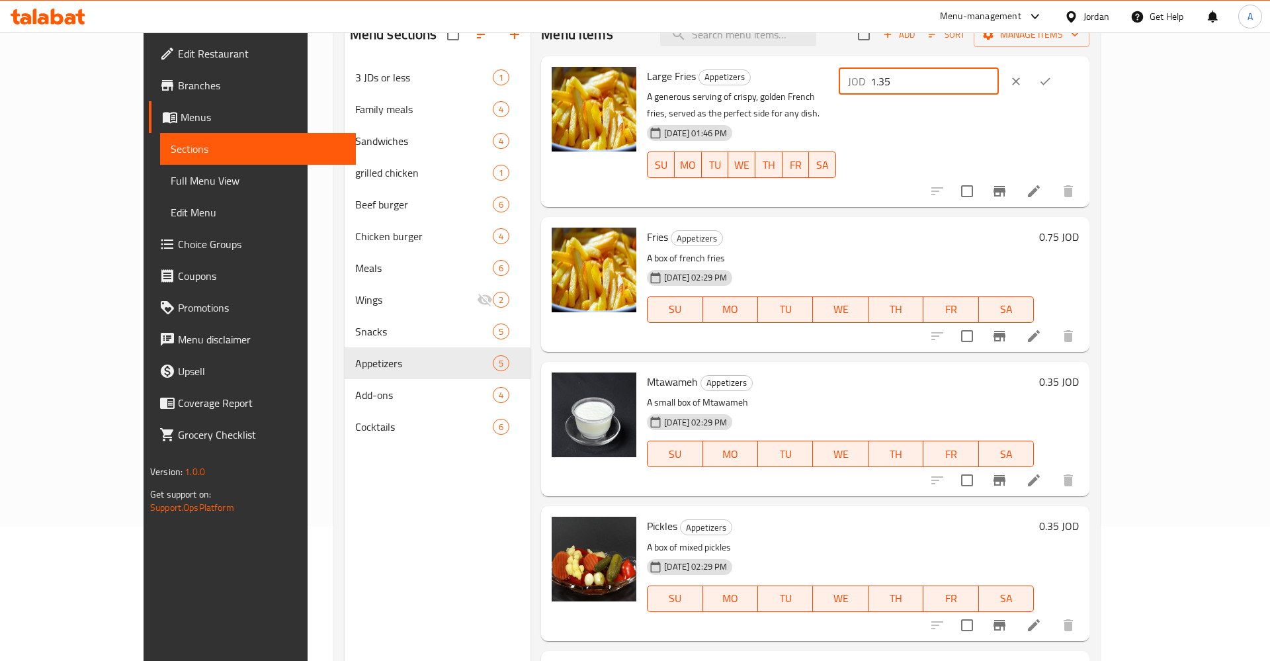
click at [999, 83] on input "1.35" at bounding box center [935, 81] width 128 height 26
type input "1.35"
click at [1052, 81] on icon "ok" at bounding box center [1045, 81] width 13 height 13
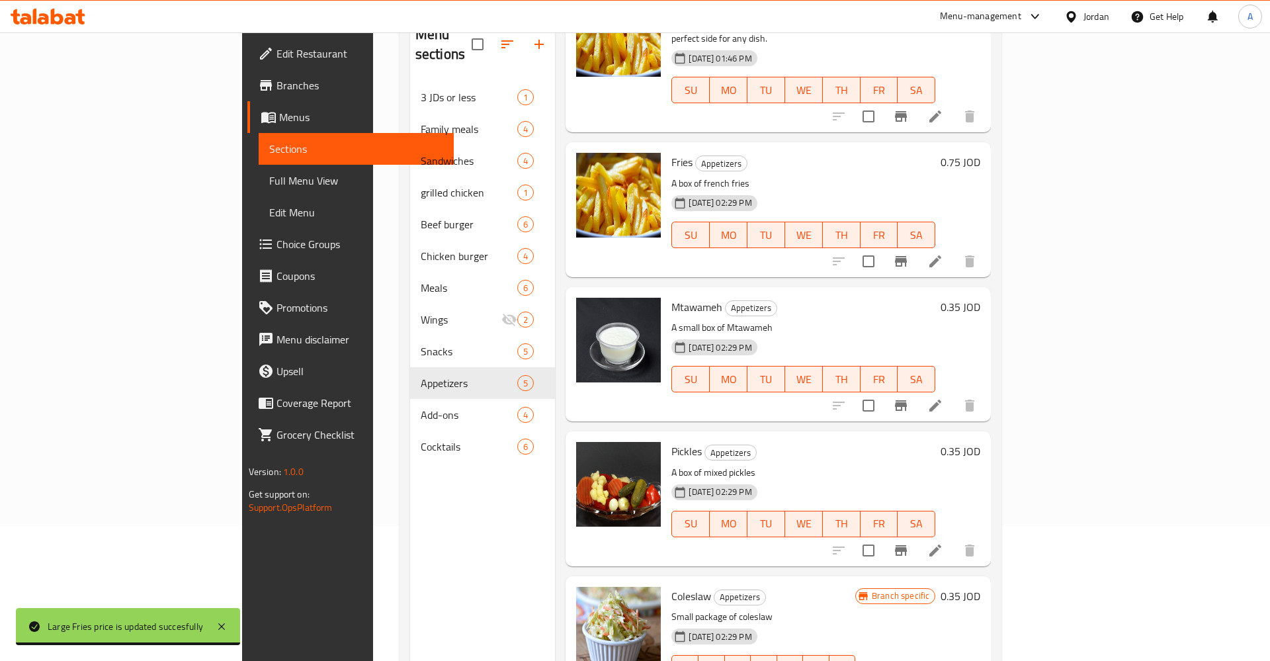
scroll to position [185, 0]
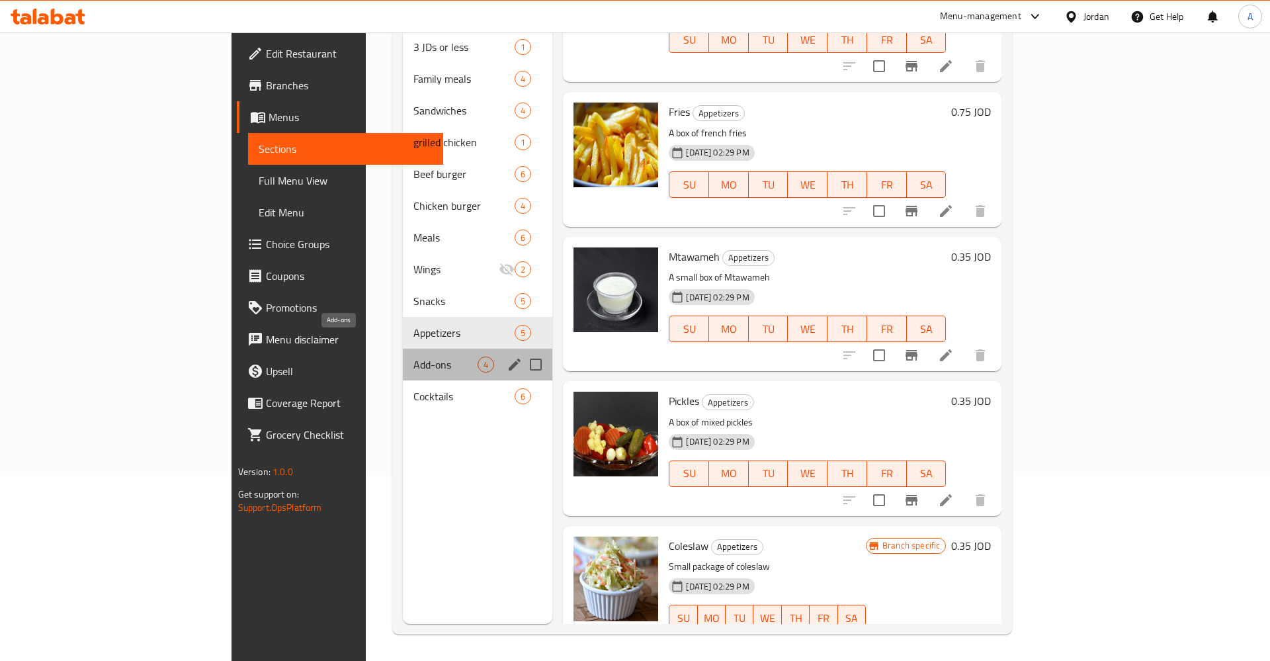
click at [414, 357] on span "Add-ons" at bounding box center [446, 365] width 64 height 16
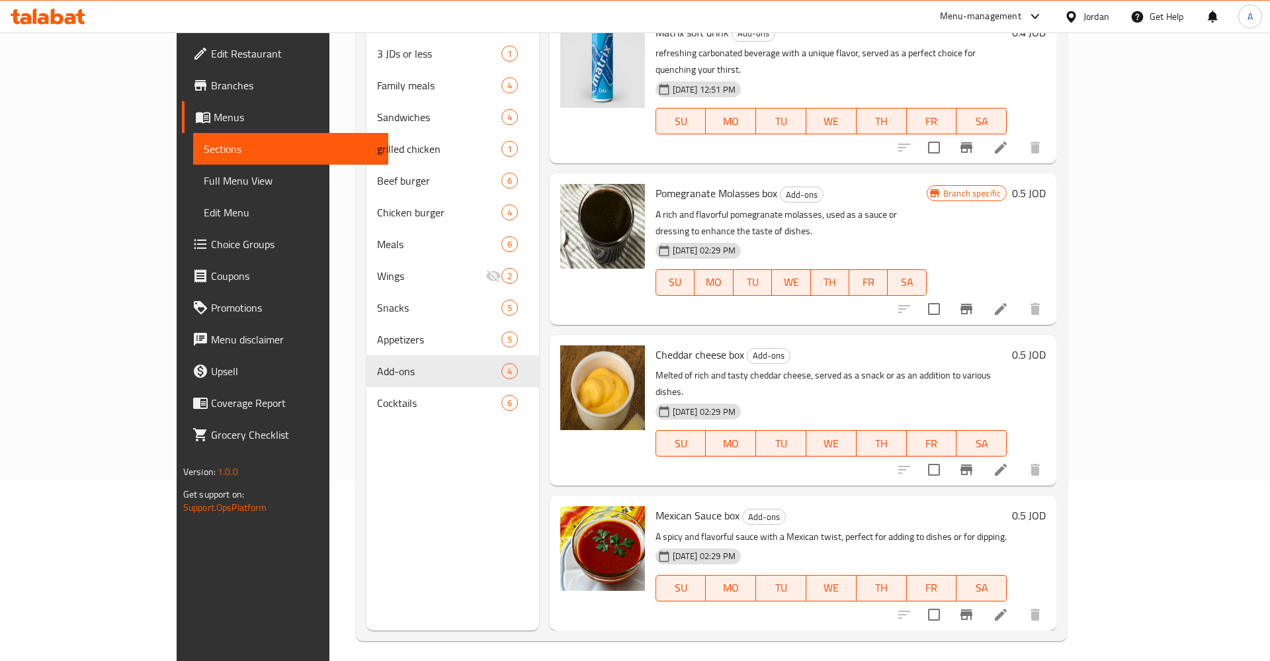
scroll to position [185, 0]
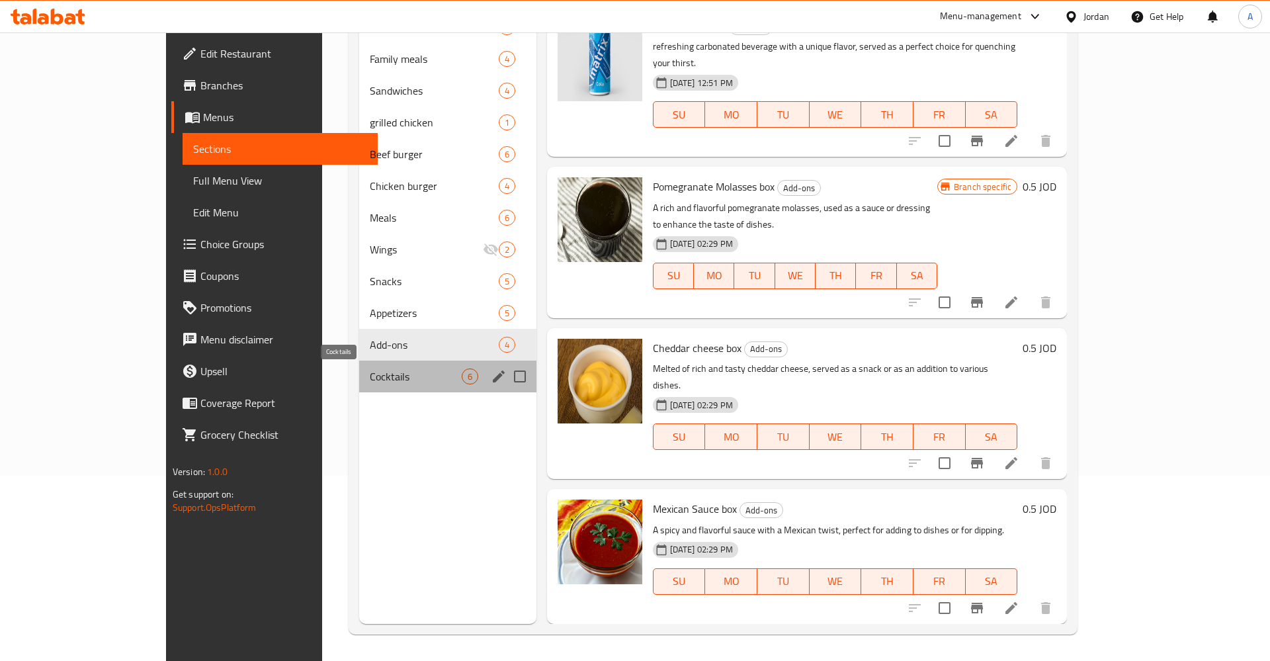
click at [370, 373] on span "Cocktails" at bounding box center [415, 377] width 91 height 16
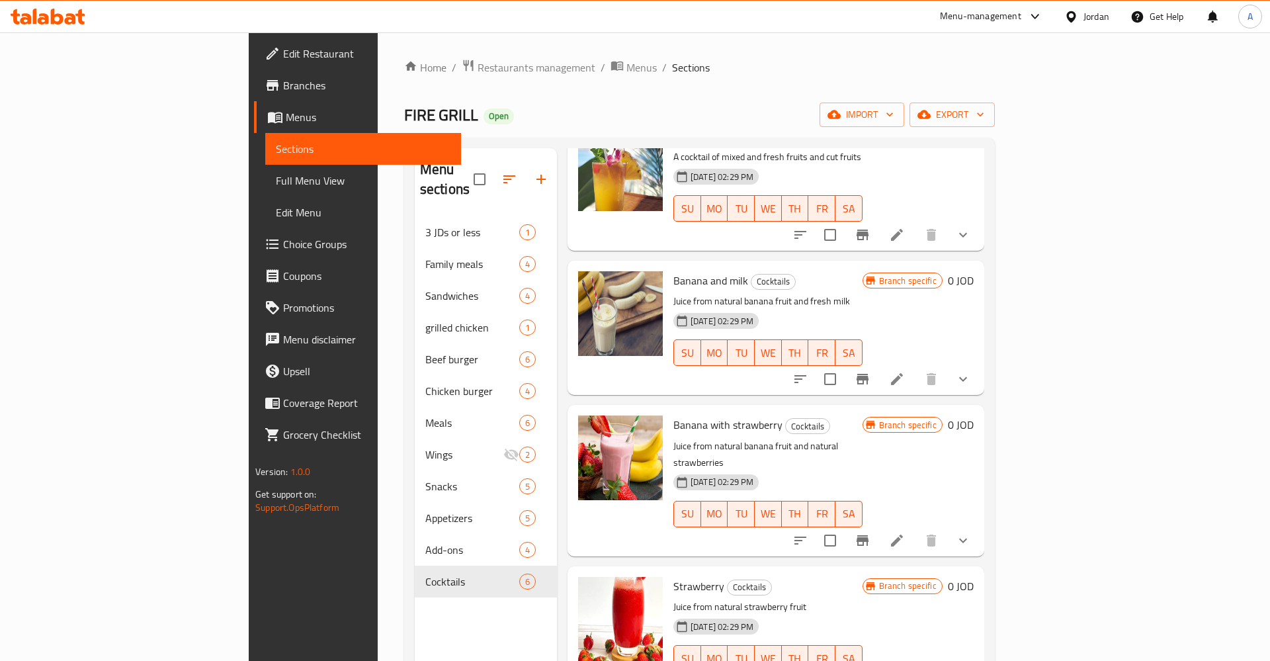
scroll to position [185, 0]
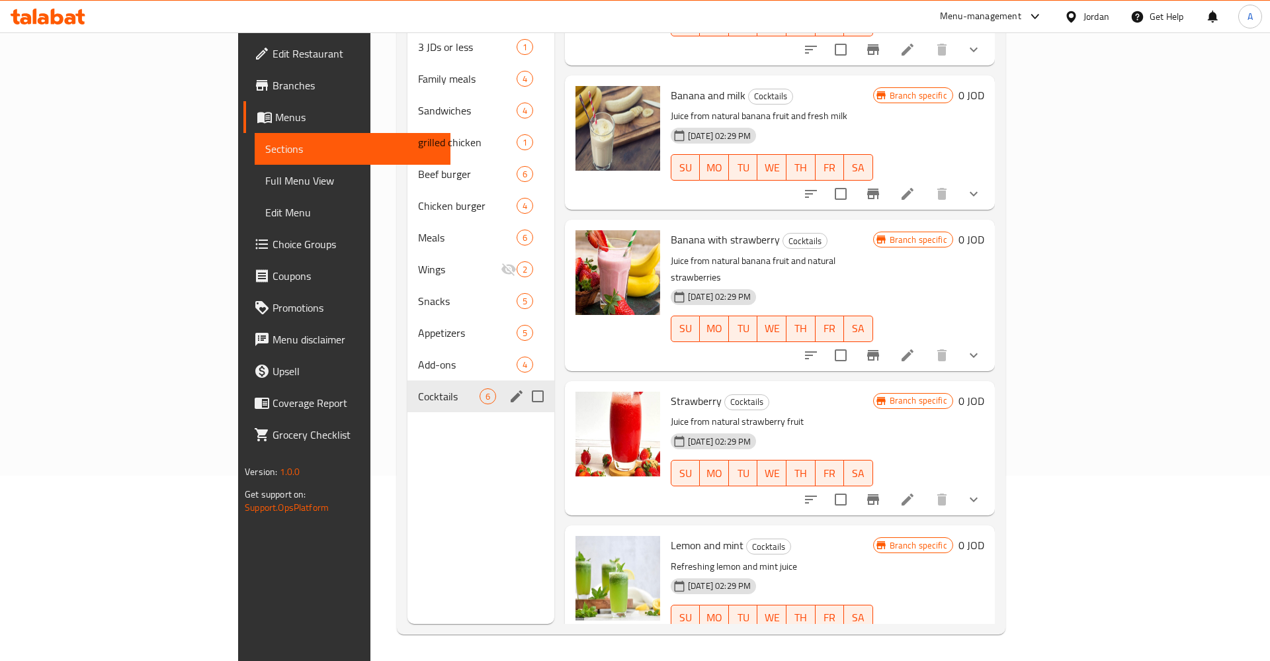
click at [509, 388] on icon "edit" at bounding box center [517, 396] width 16 height 16
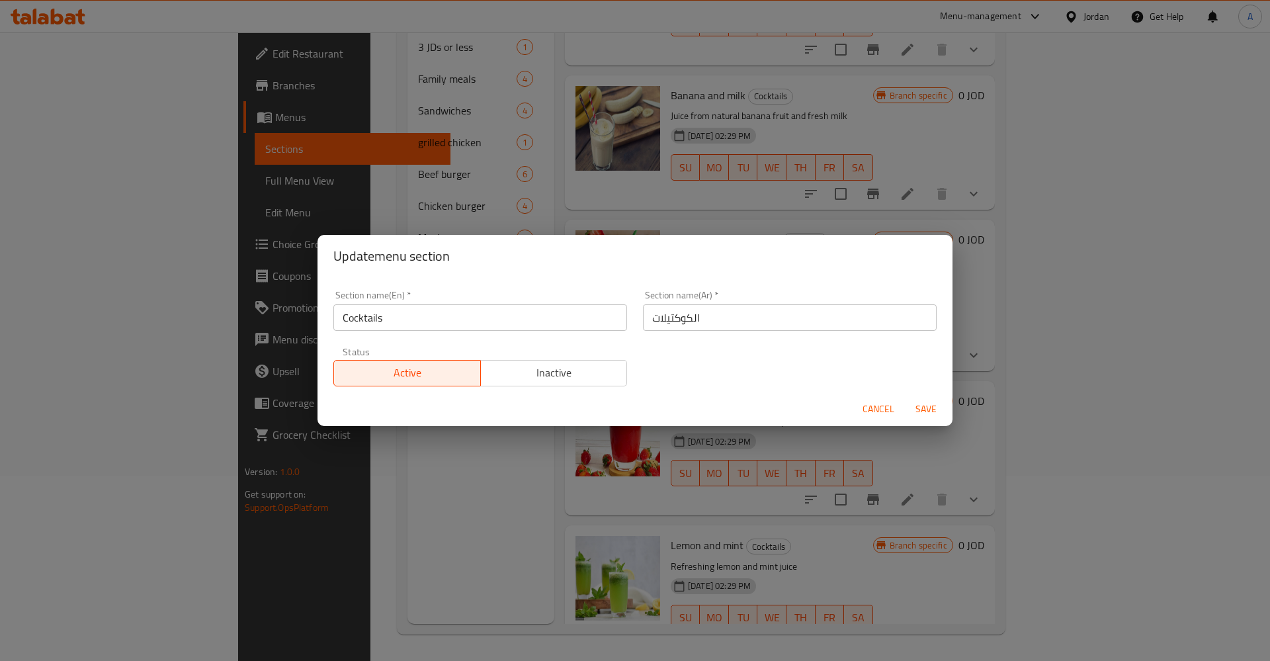
click at [525, 370] on span "Inactive" at bounding box center [554, 372] width 136 height 19
drag, startPoint x: 930, startPoint y: 404, endPoint x: 822, endPoint y: 387, distance: 109.8
click at [930, 404] on span "Save" at bounding box center [926, 409] width 32 height 17
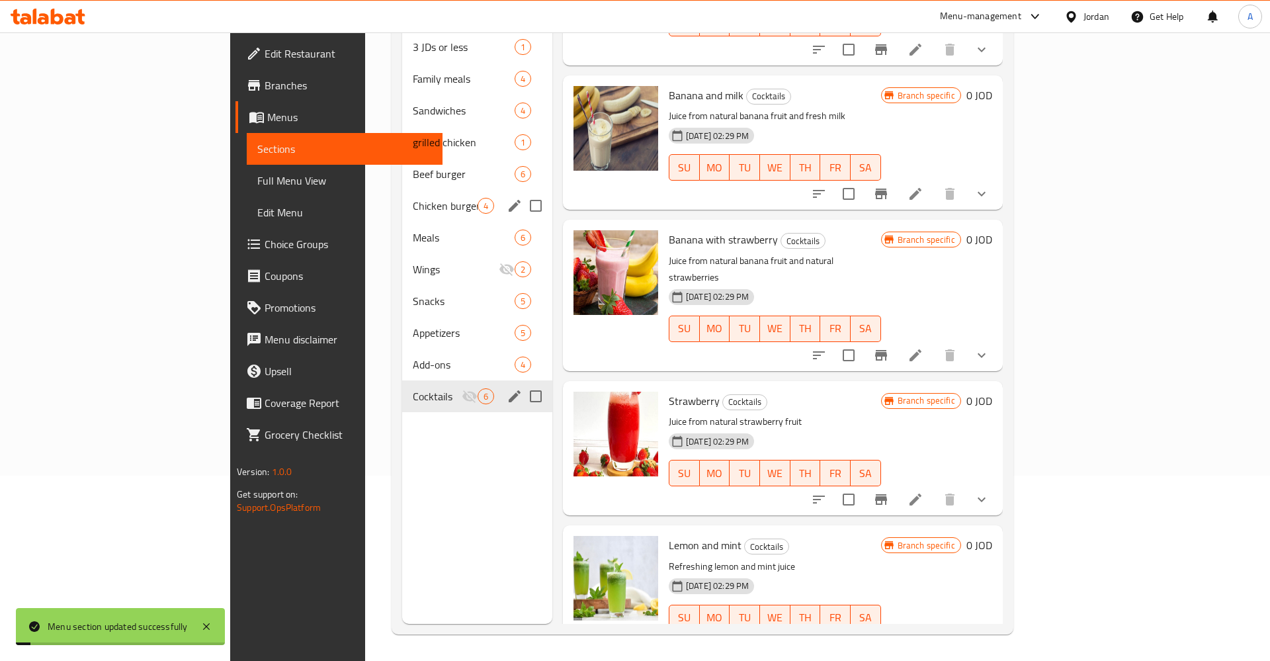
scroll to position [0, 0]
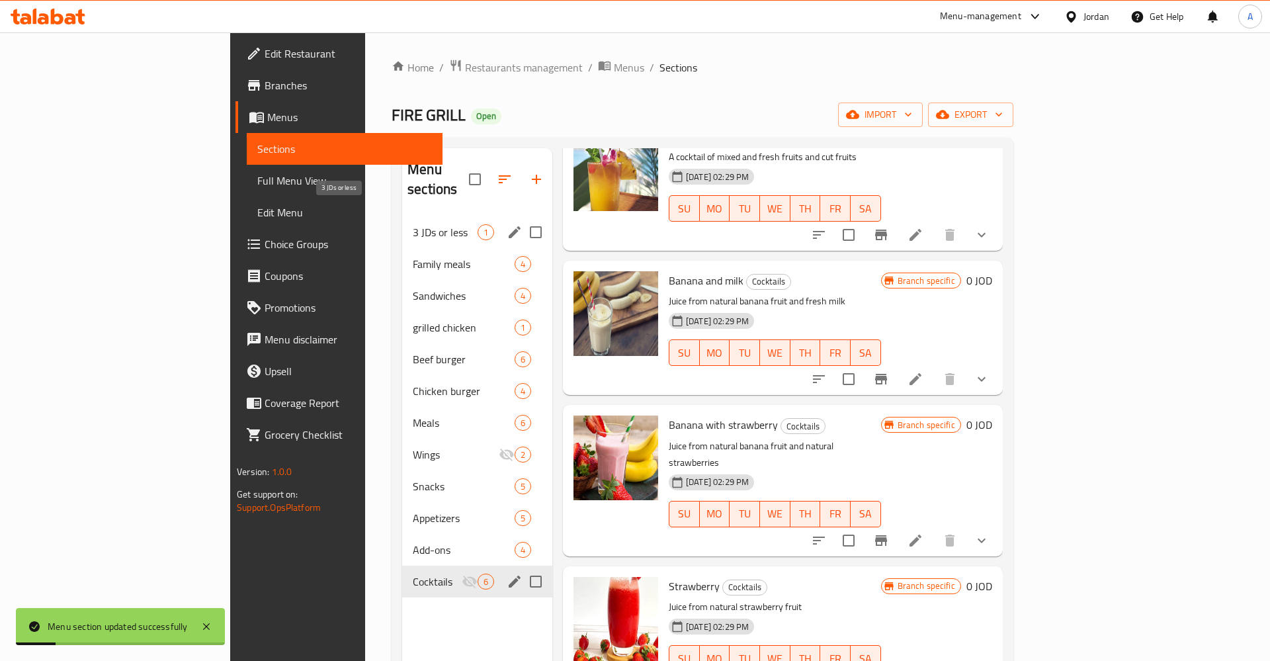
click at [413, 224] on span "3 JDs or less" at bounding box center [445, 232] width 65 height 16
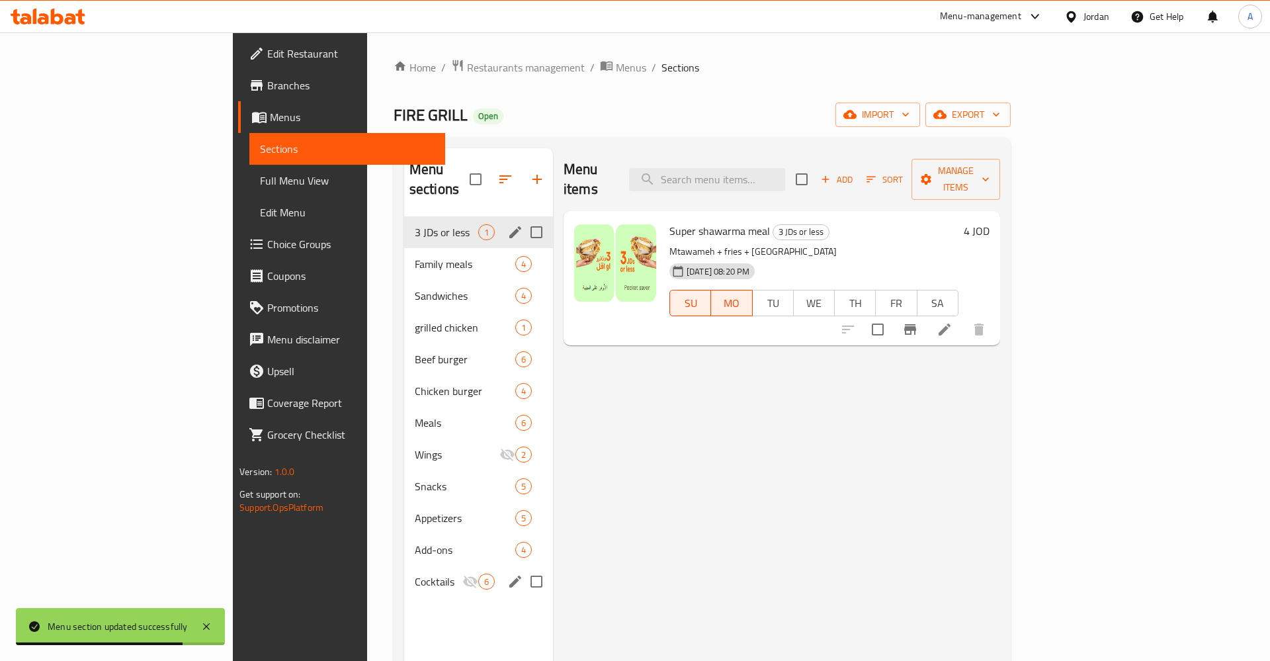
click at [404, 216] on div "3 JDs or less 1" at bounding box center [478, 232] width 149 height 32
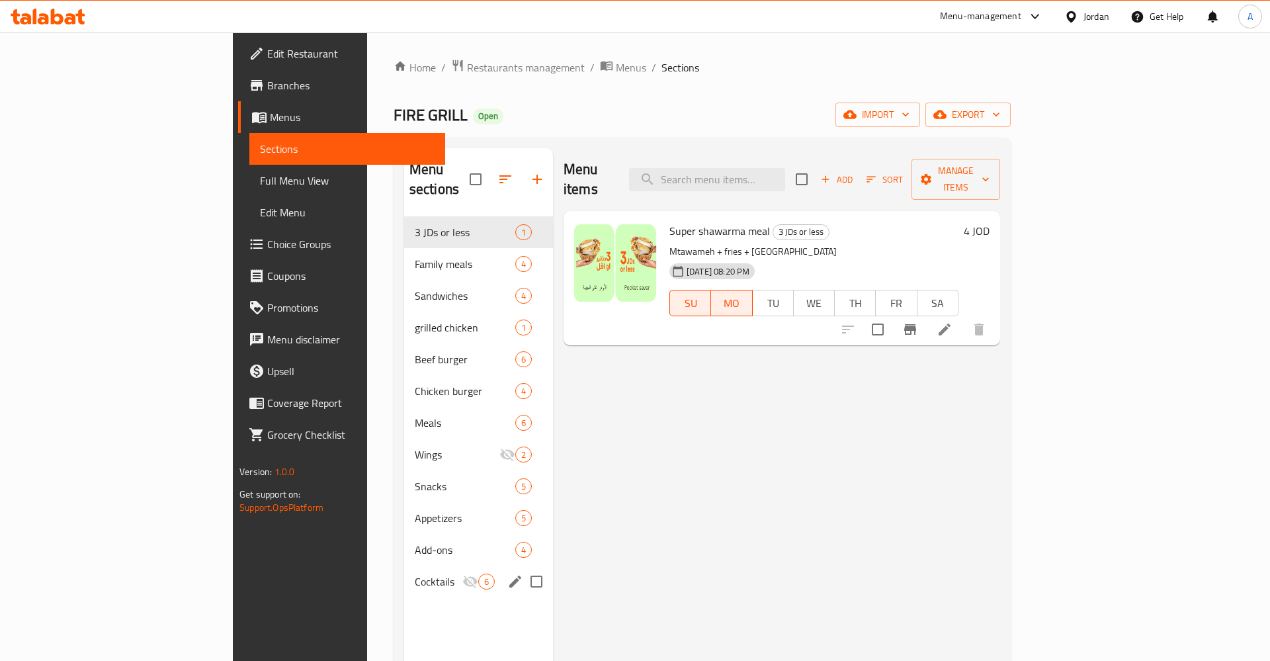
drag, startPoint x: 927, startPoint y: 432, endPoint x: 820, endPoint y: 380, distance: 118.7
click at [925, 431] on div "Menu items Add Sort Manage items Super shawarma meal 3 JDs or less Mtawameh + f…" at bounding box center [776, 478] width 447 height 661
drag, startPoint x: 680, startPoint y: 376, endPoint x: 651, endPoint y: 355, distance: 35.6
click at [680, 376] on div "Menu items Add Sort Manage items Super shawarma meal 3 JDs or less Mtawameh + f…" at bounding box center [776, 478] width 447 height 661
click at [267, 91] on span "Branches" at bounding box center [350, 85] width 167 height 16
